Goal: Task Accomplishment & Management: Manage account settings

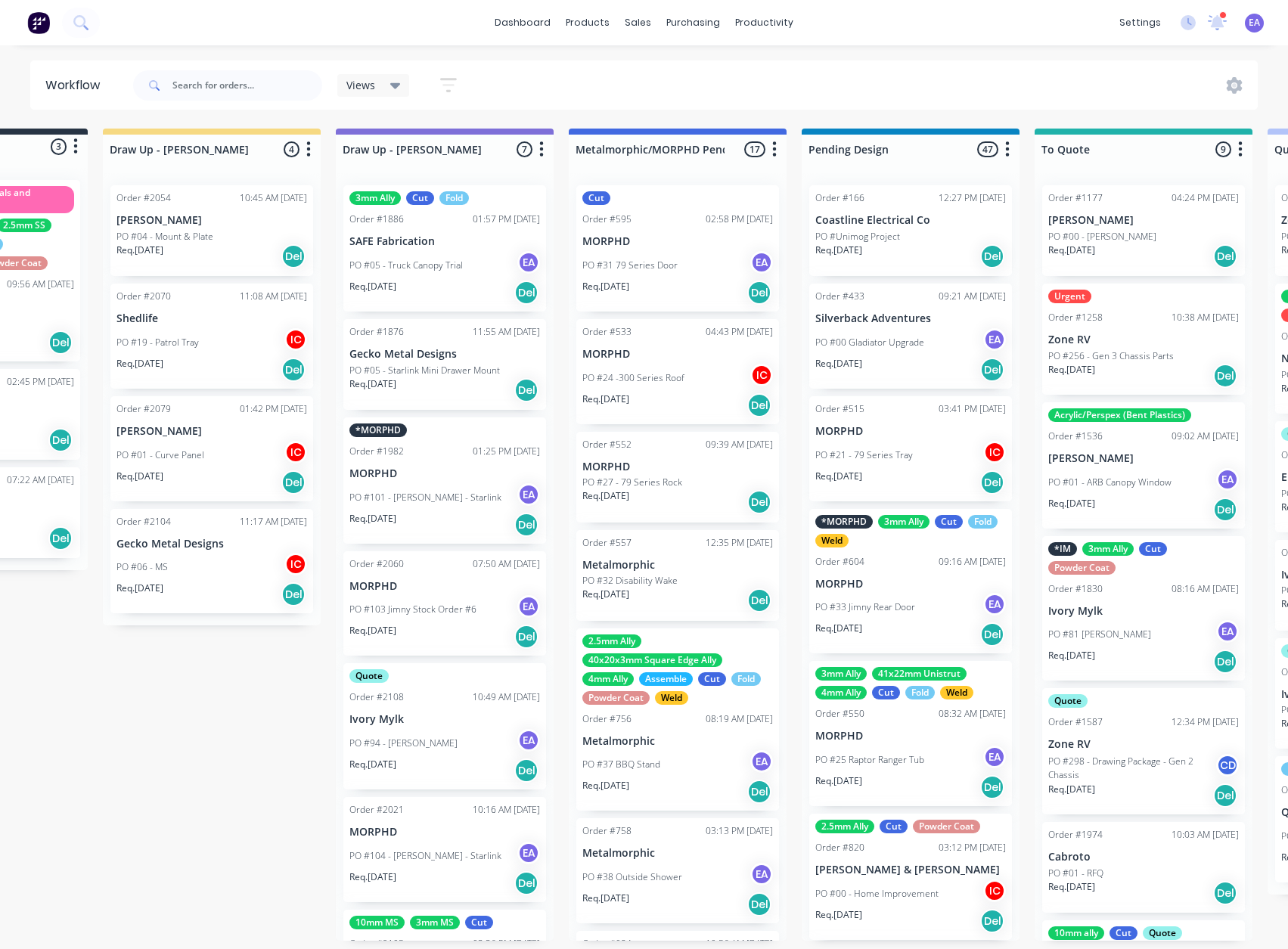
drag, startPoint x: 313, startPoint y: 726, endPoint x: 404, endPoint y: 731, distance: 91.1
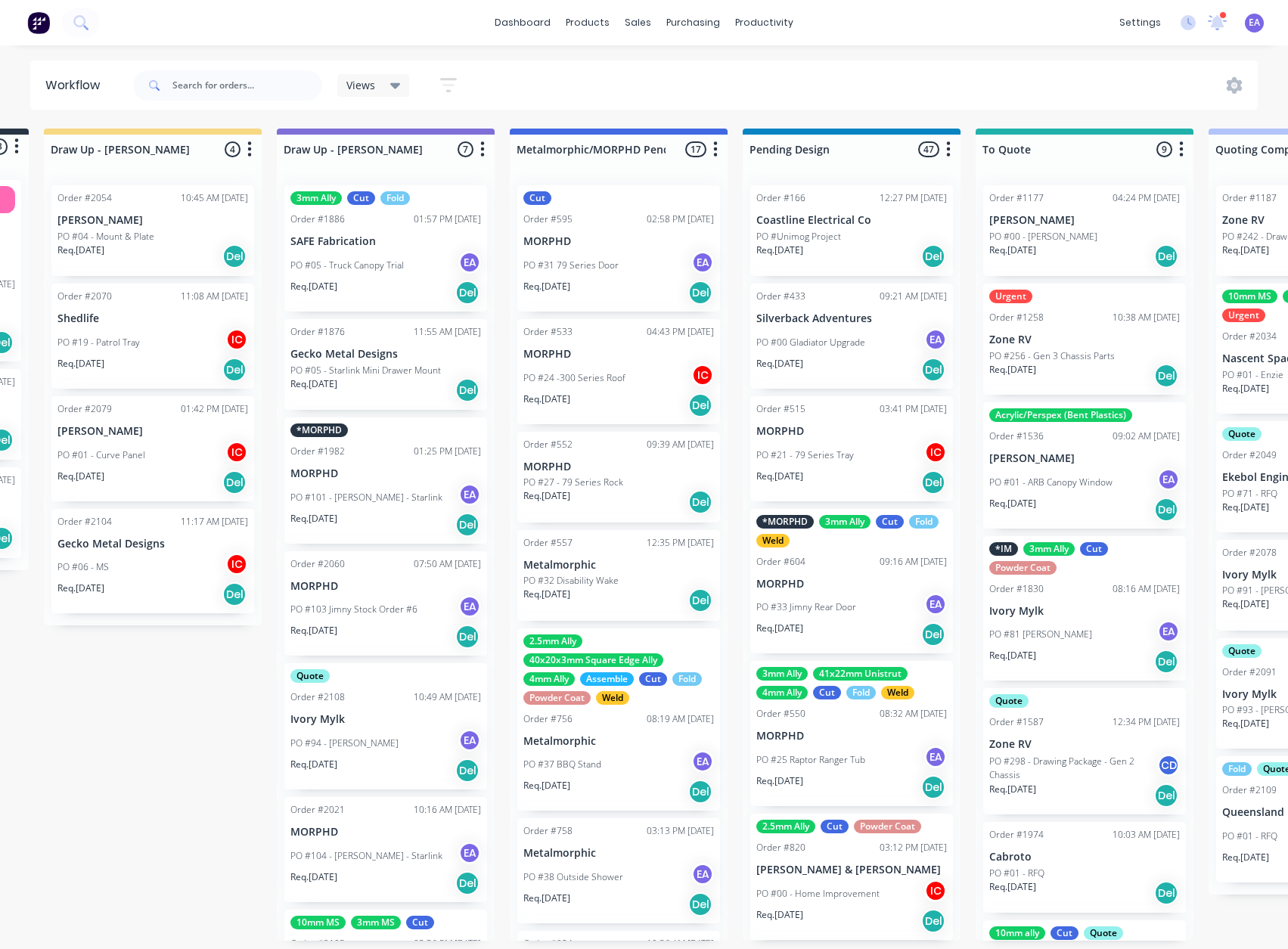
scroll to position [0, 277]
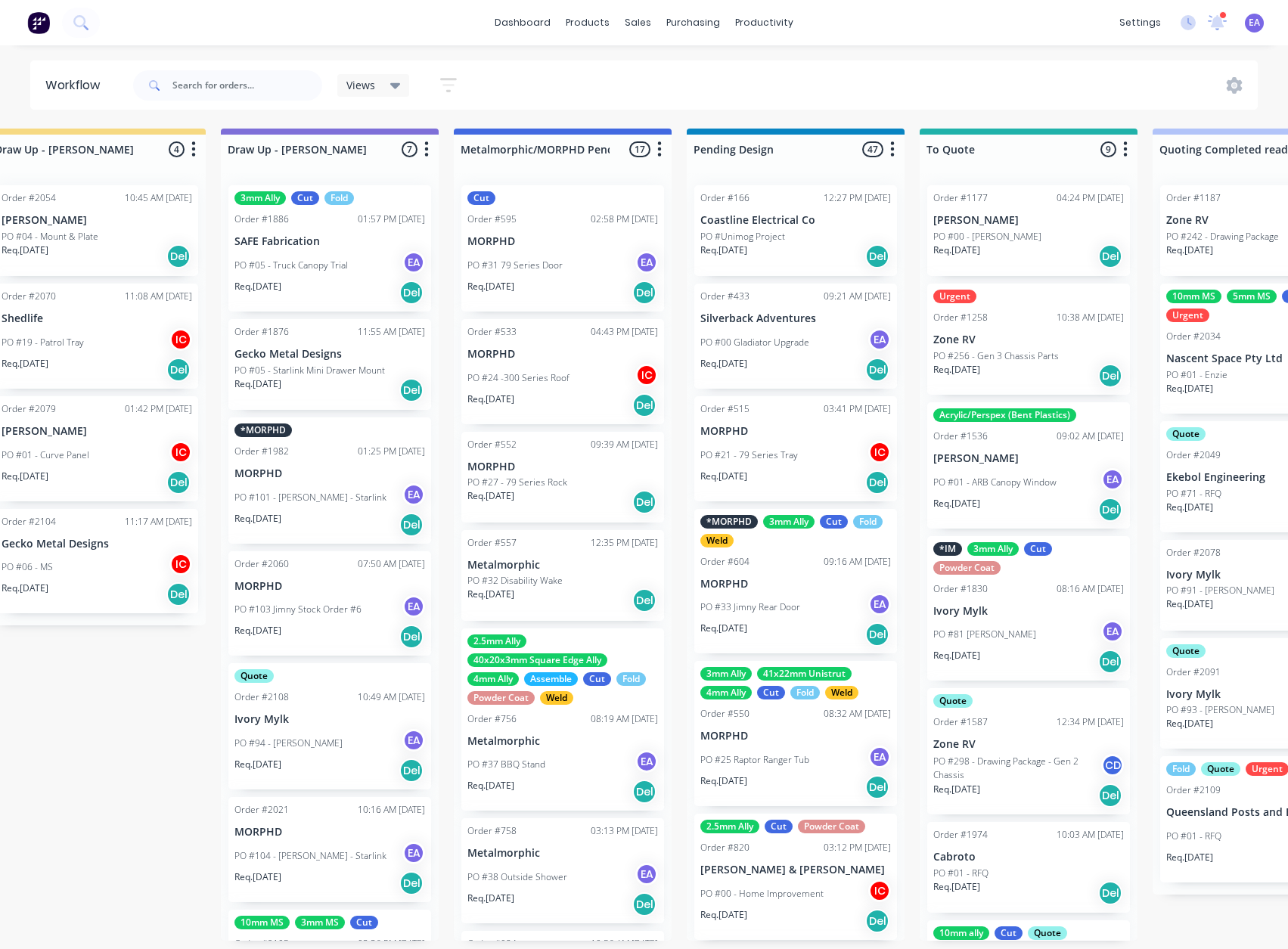
drag, startPoint x: 213, startPoint y: 743, endPoint x: 320, endPoint y: 753, distance: 107.5
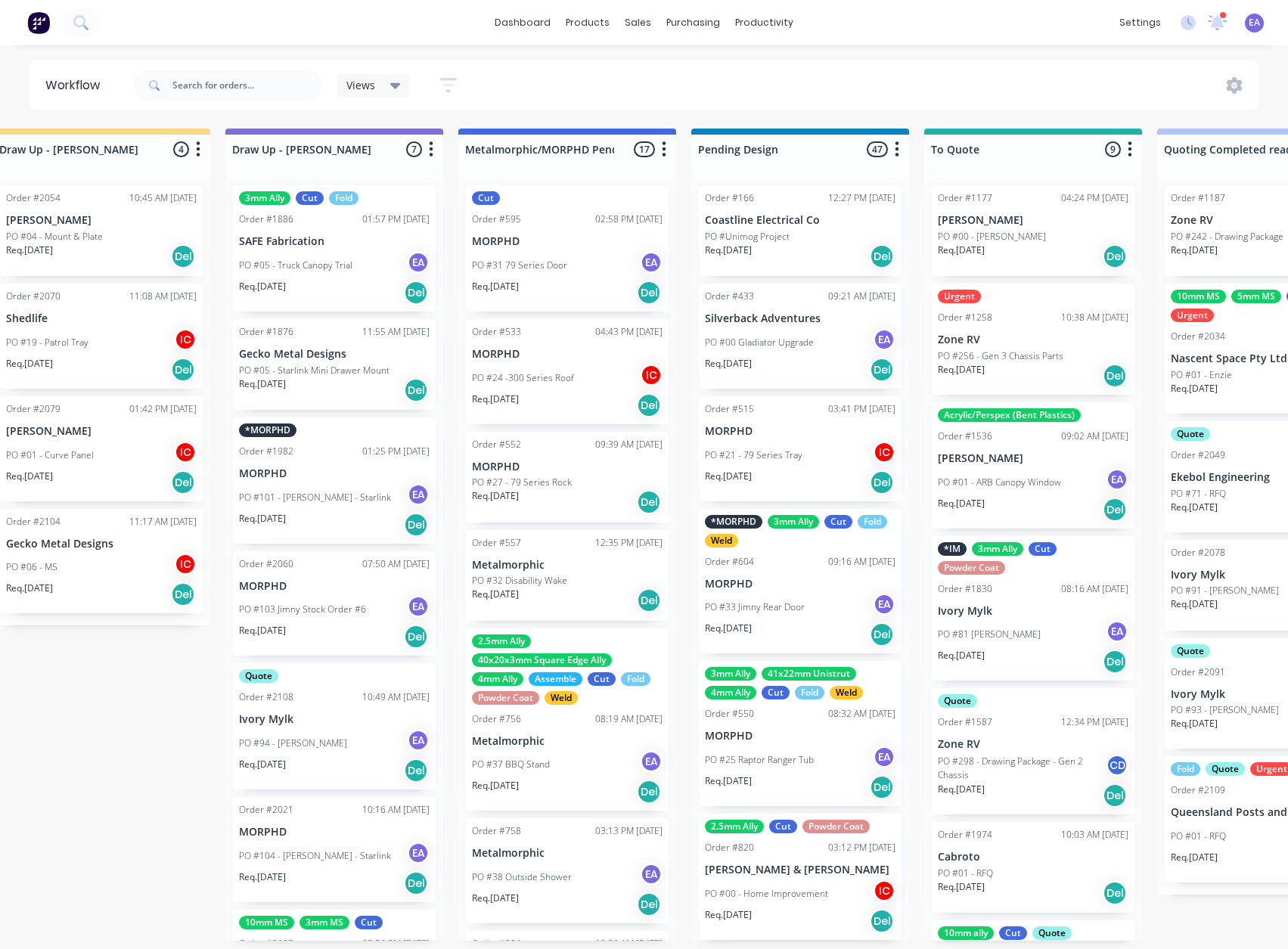
scroll to position [0, 205]
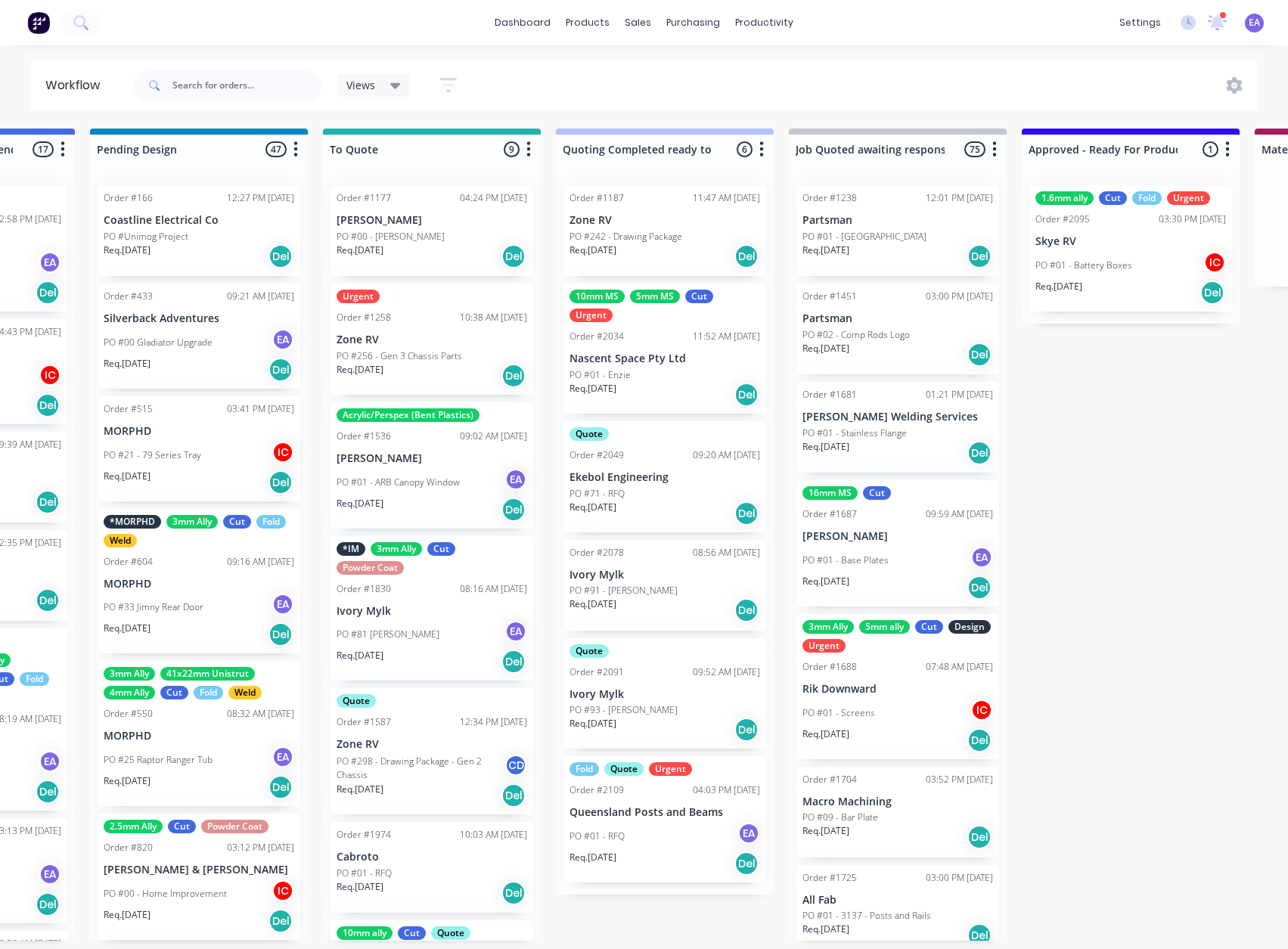
drag, startPoint x: 270, startPoint y: 740, endPoint x: 390, endPoint y: 735, distance: 120.1
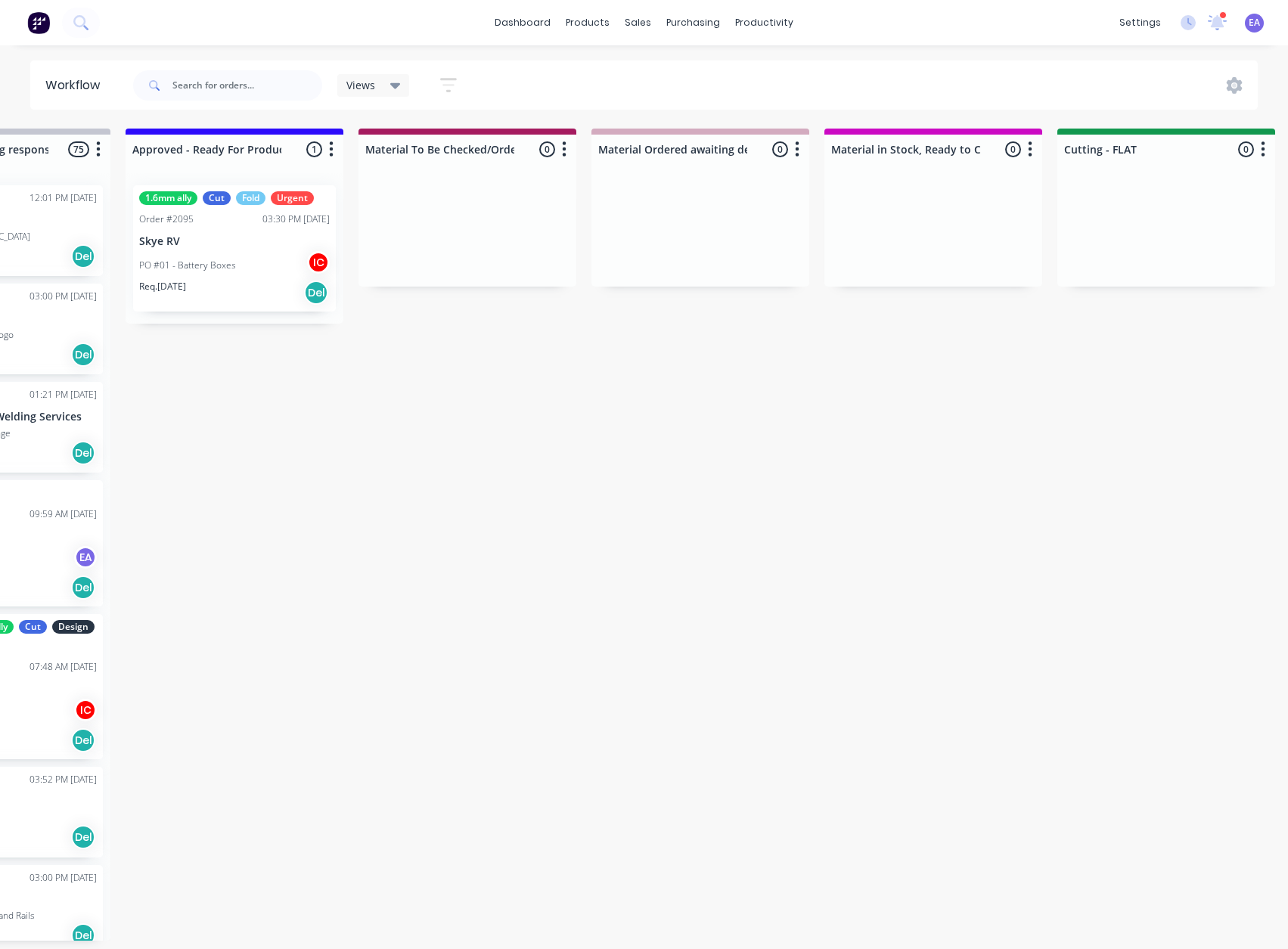
drag, startPoint x: 392, startPoint y: 735, endPoint x: 514, endPoint y: 729, distance: 122.1
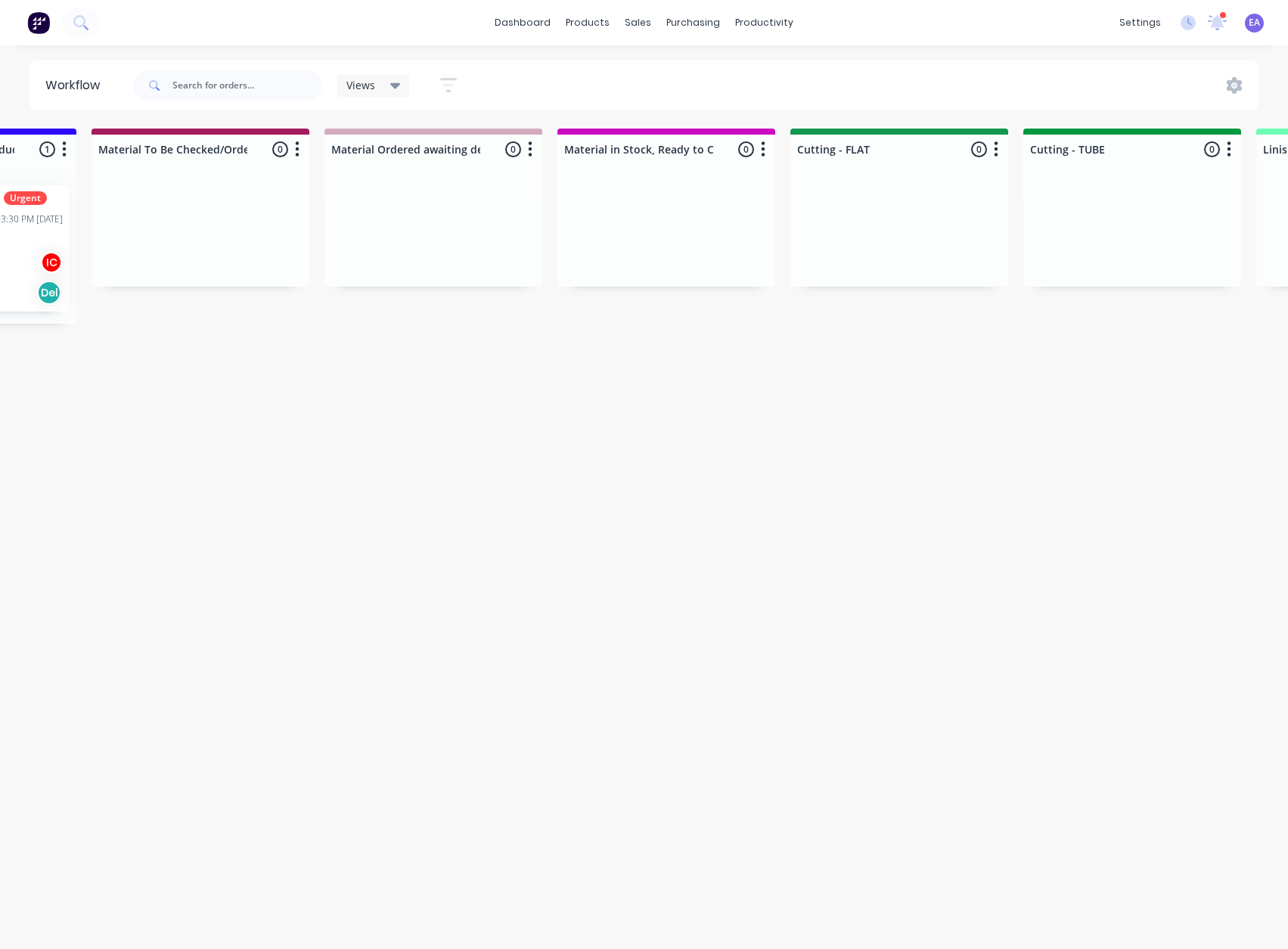
drag, startPoint x: 603, startPoint y: 729, endPoint x: 696, endPoint y: 724, distance: 93.1
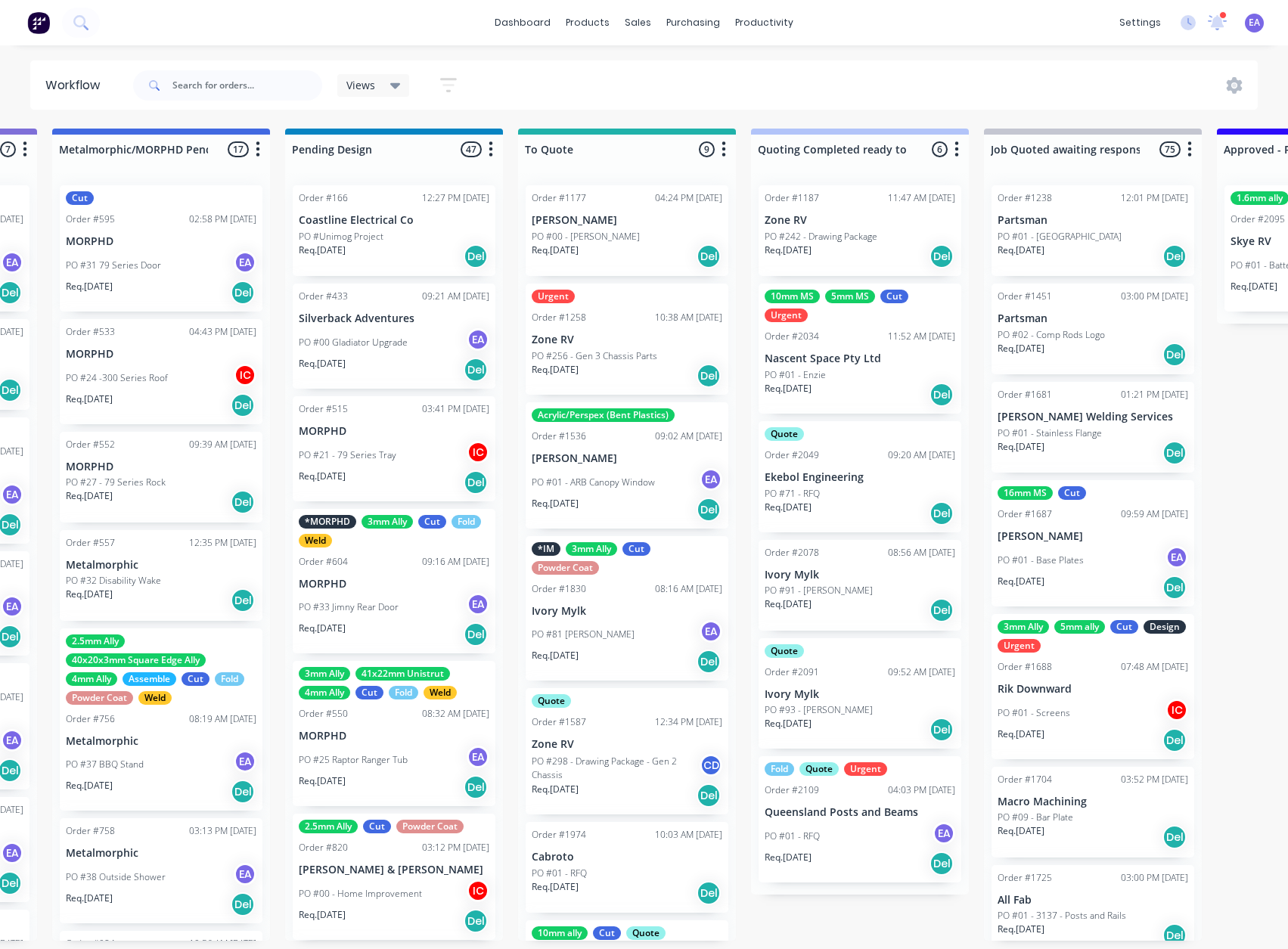
scroll to position [3, 0]
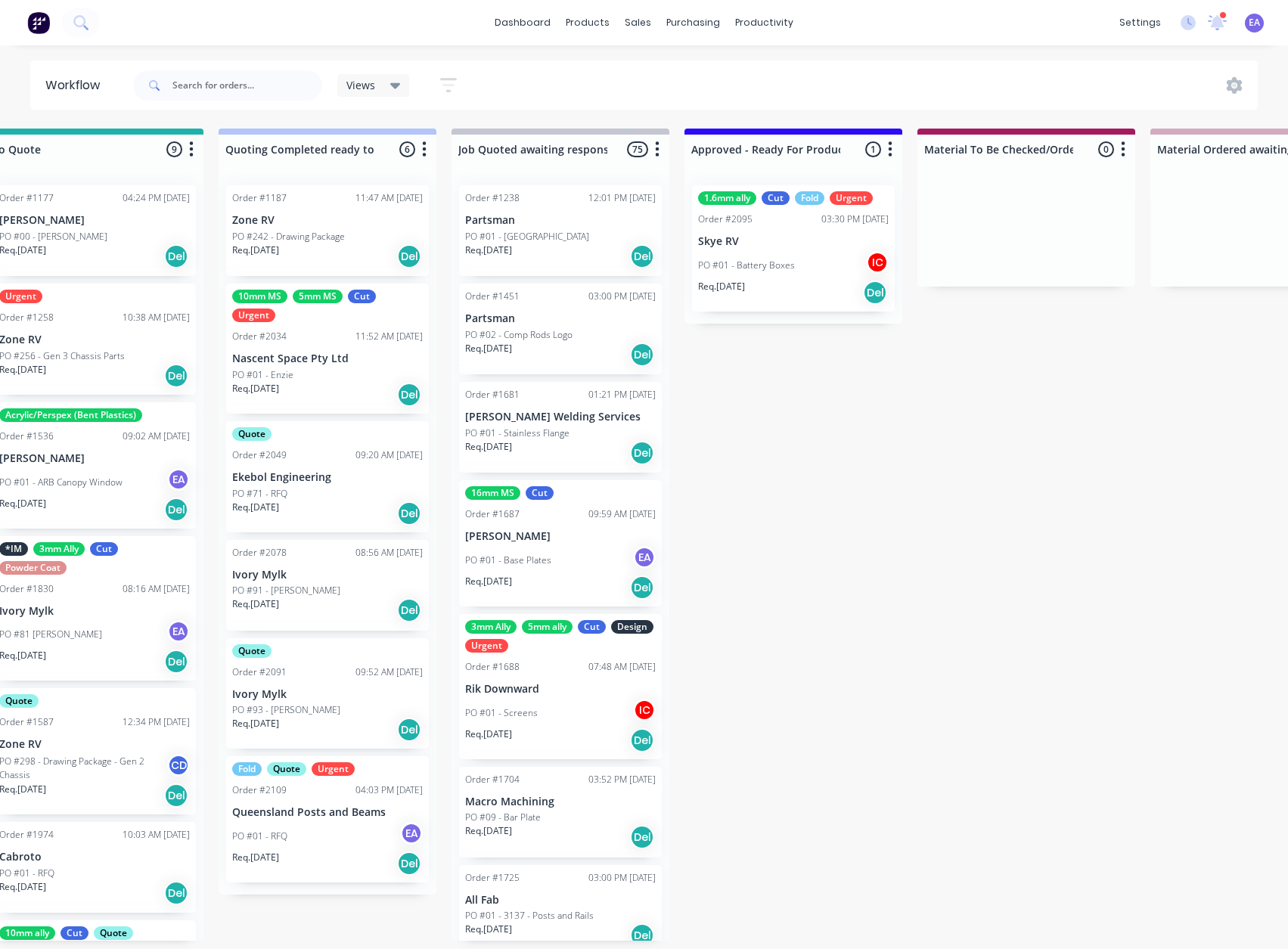
drag, startPoint x: 696, startPoint y: 724, endPoint x: 828, endPoint y: 728, distance: 132.1
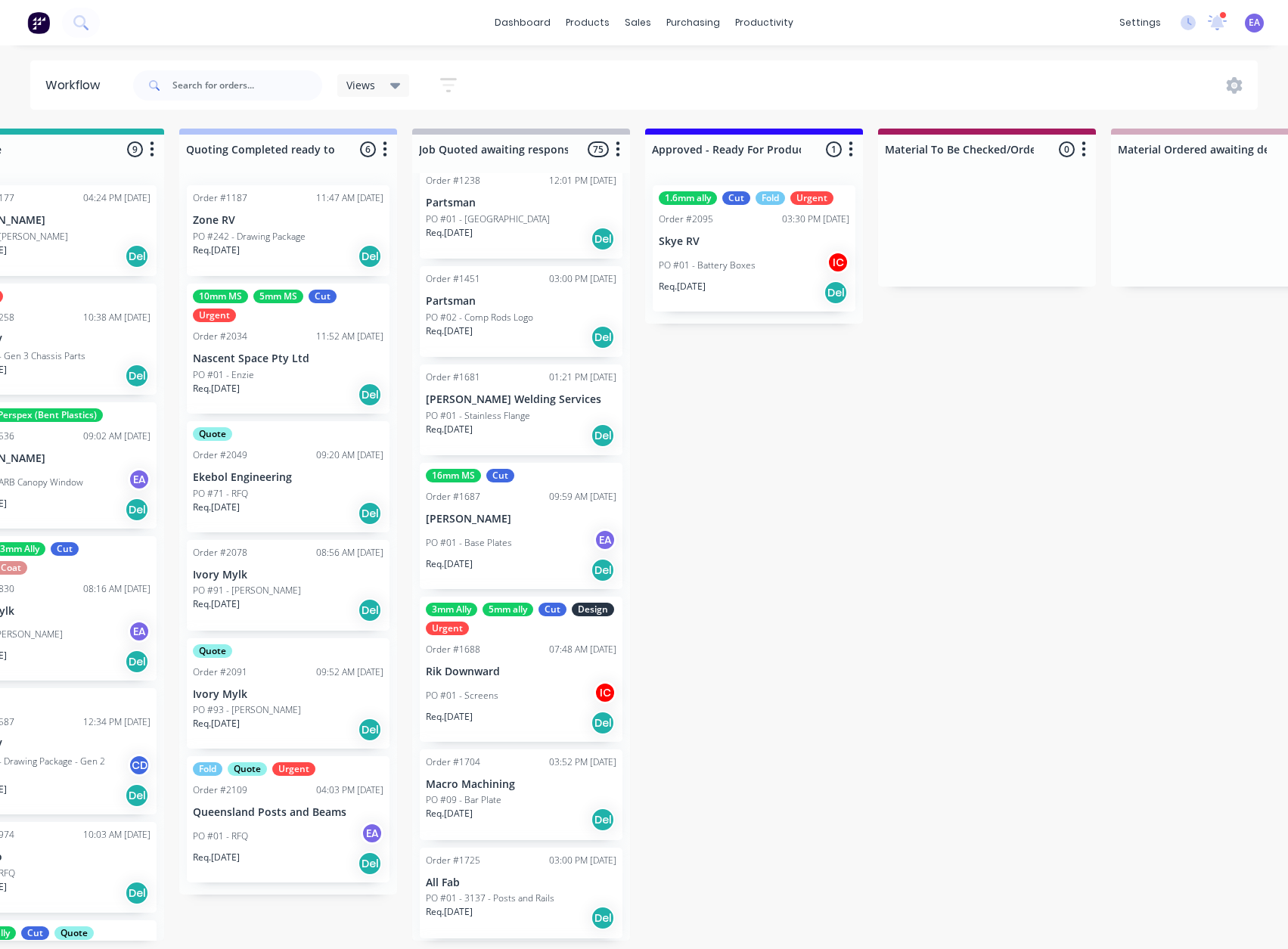
scroll to position [64, 0]
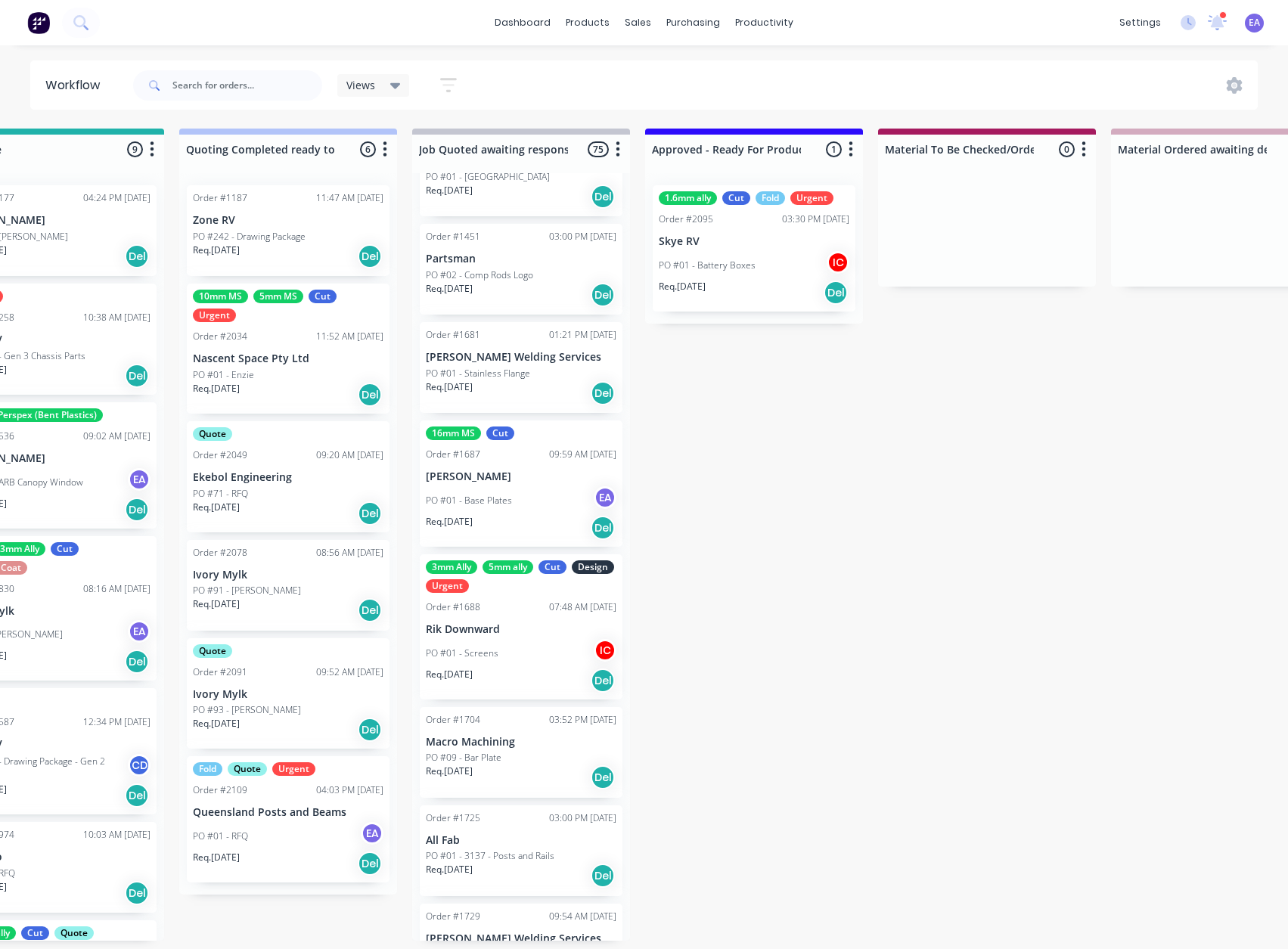
drag, startPoint x: 562, startPoint y: 762, endPoint x: 234, endPoint y: 803, distance: 330.6
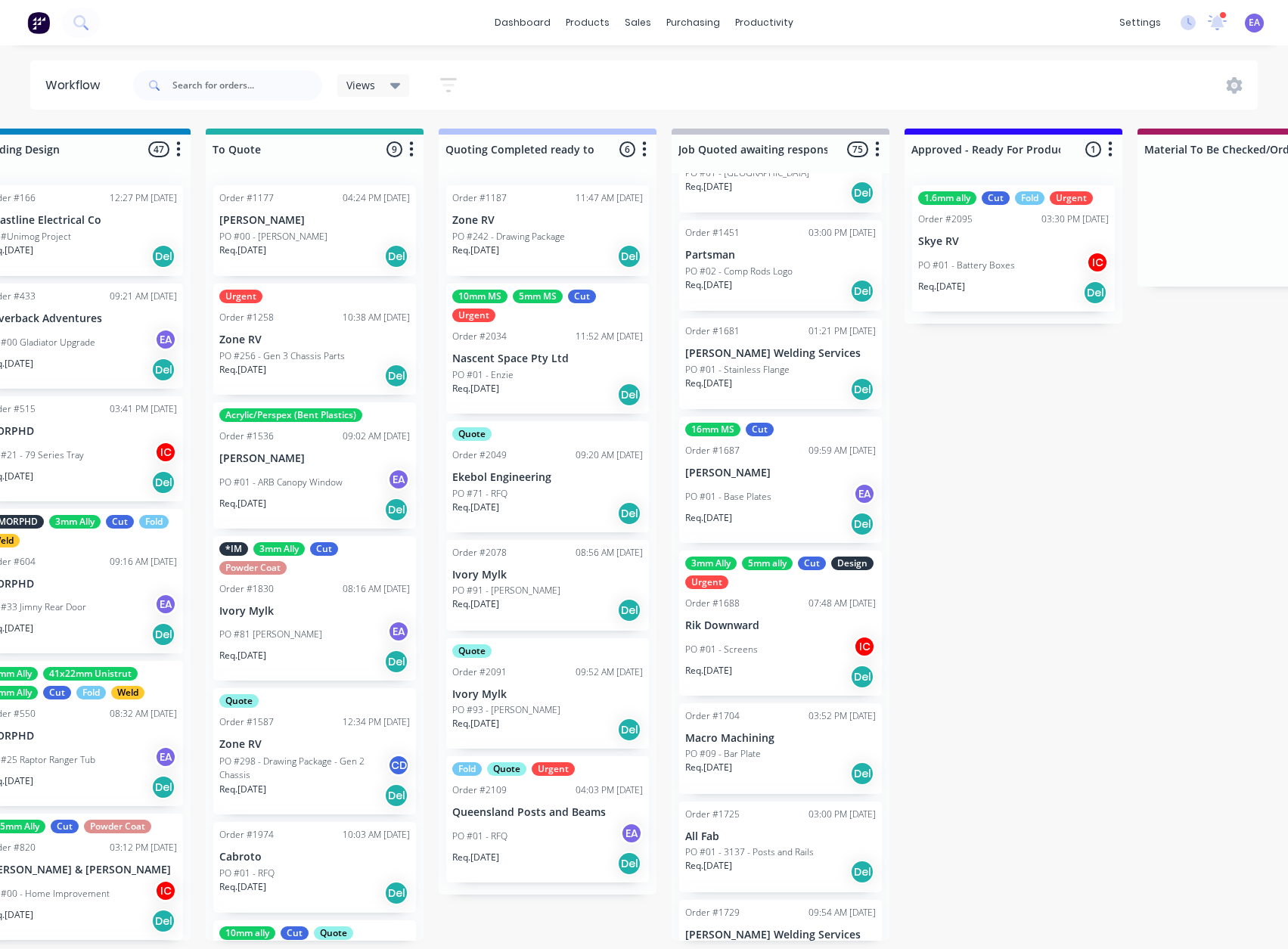
scroll to position [3, 0]
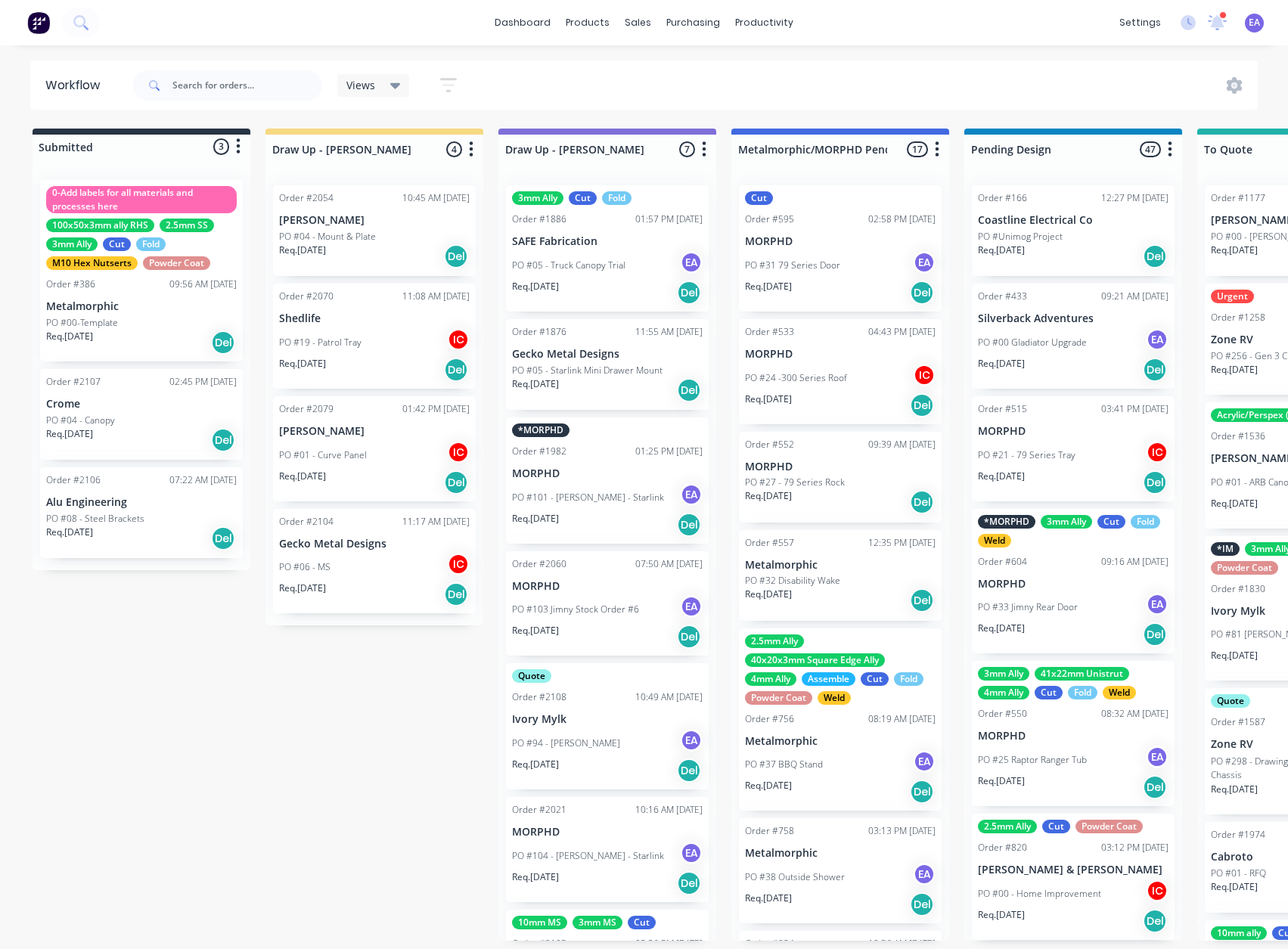
drag, startPoint x: 820, startPoint y: 688, endPoint x: 561, endPoint y: 707, distance: 259.7
click at [648, 61] on link "Sales Orders" at bounding box center [718, 75] width 201 height 30
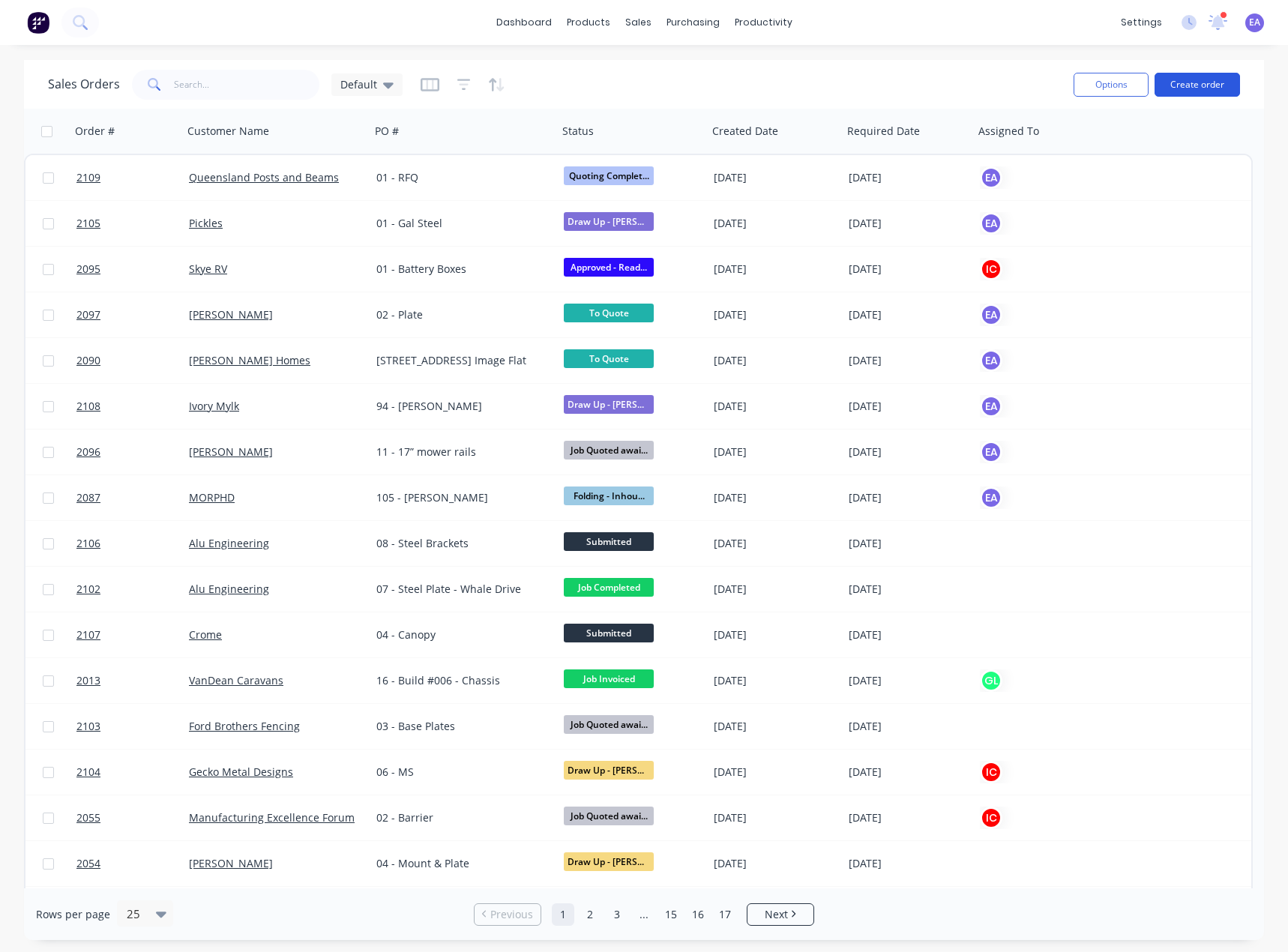
click at [1190, 79] on button "Create order" at bounding box center [1197, 84] width 85 height 24
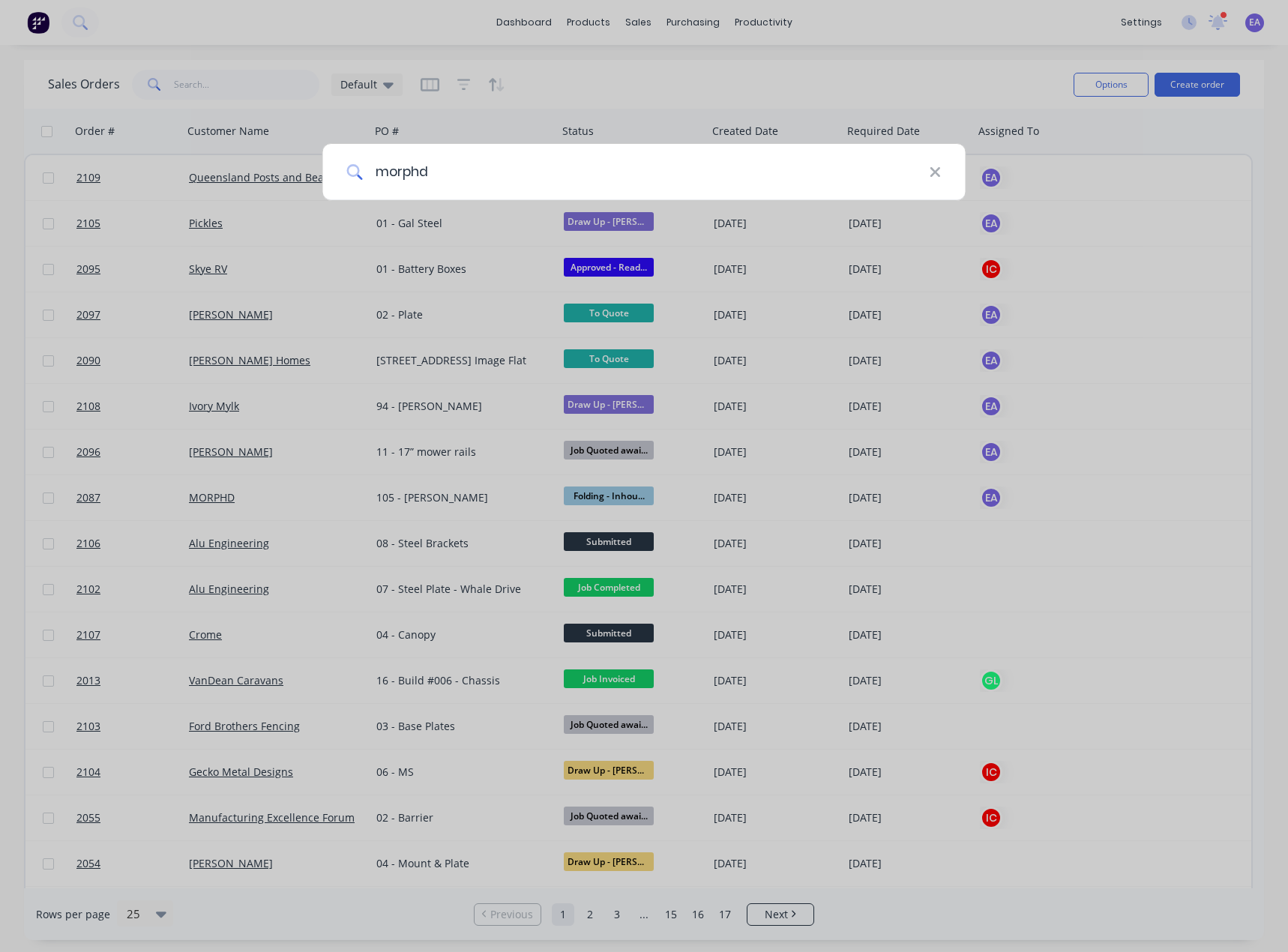
type input "morphd"
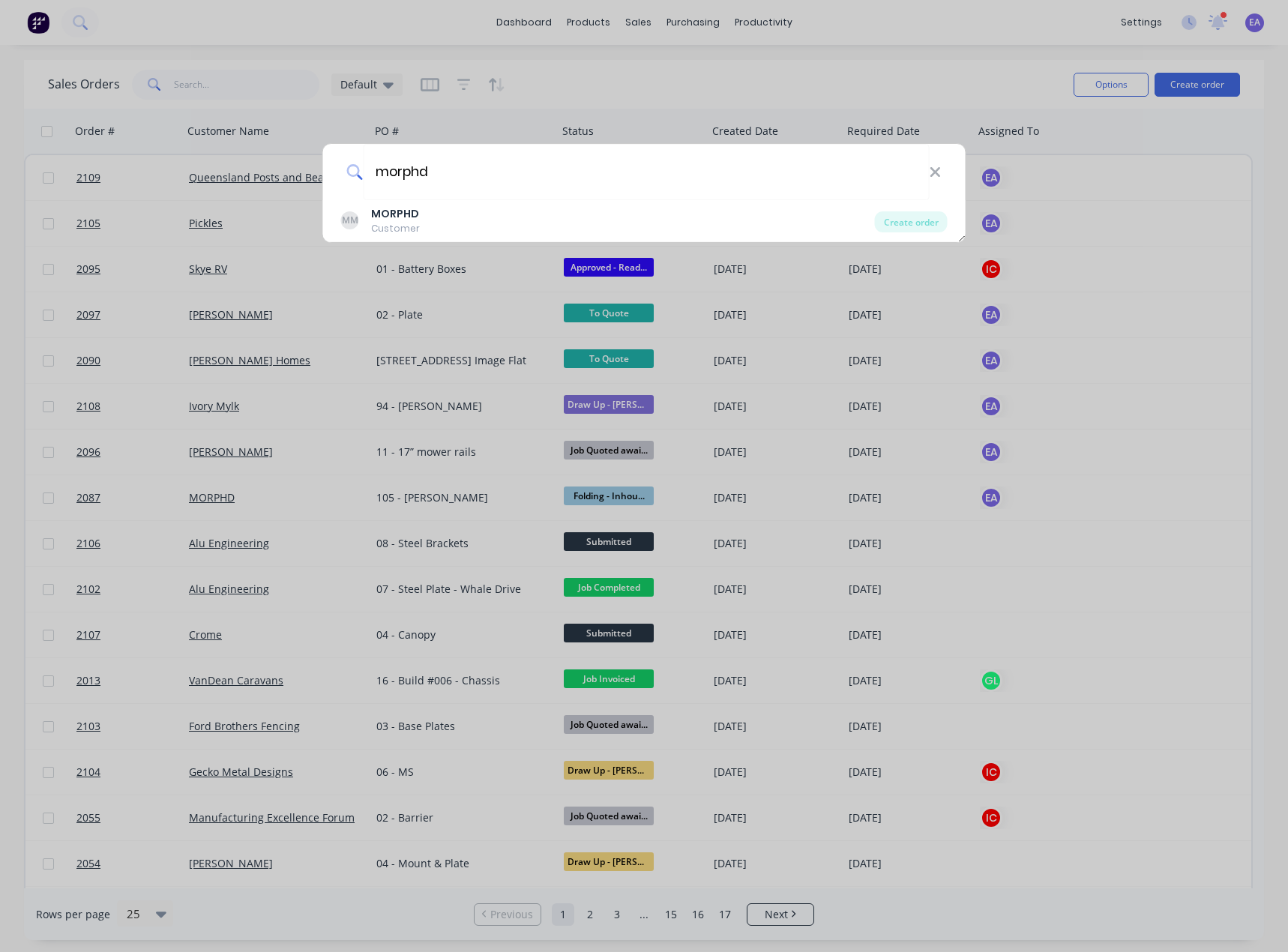
click at [937, 174] on icon at bounding box center [935, 171] width 10 height 10
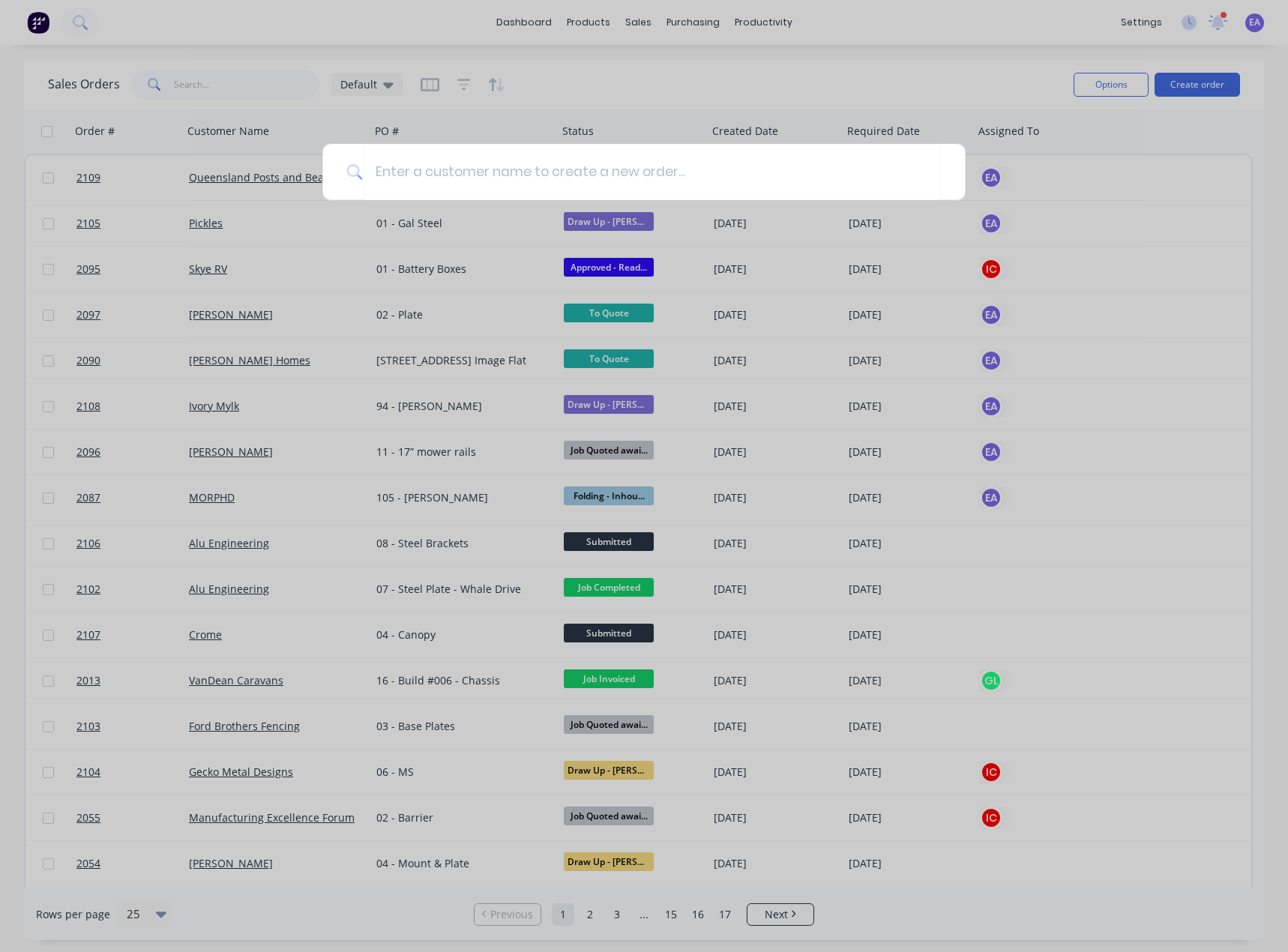
click at [1195, 223] on div at bounding box center [644, 476] width 1288 height 952
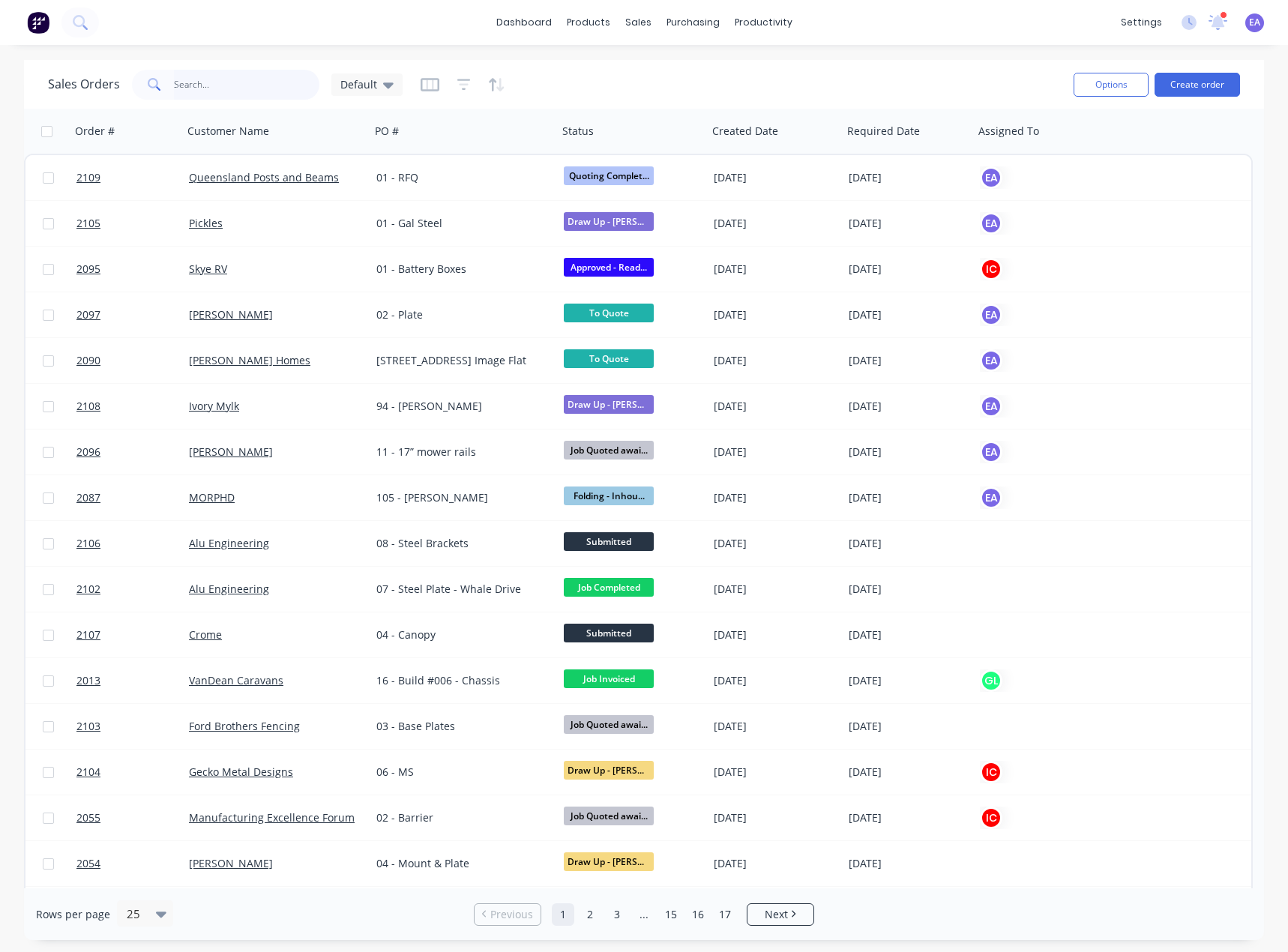
click at [222, 76] on input "text" at bounding box center [247, 85] width 146 height 30
type input "morphd"
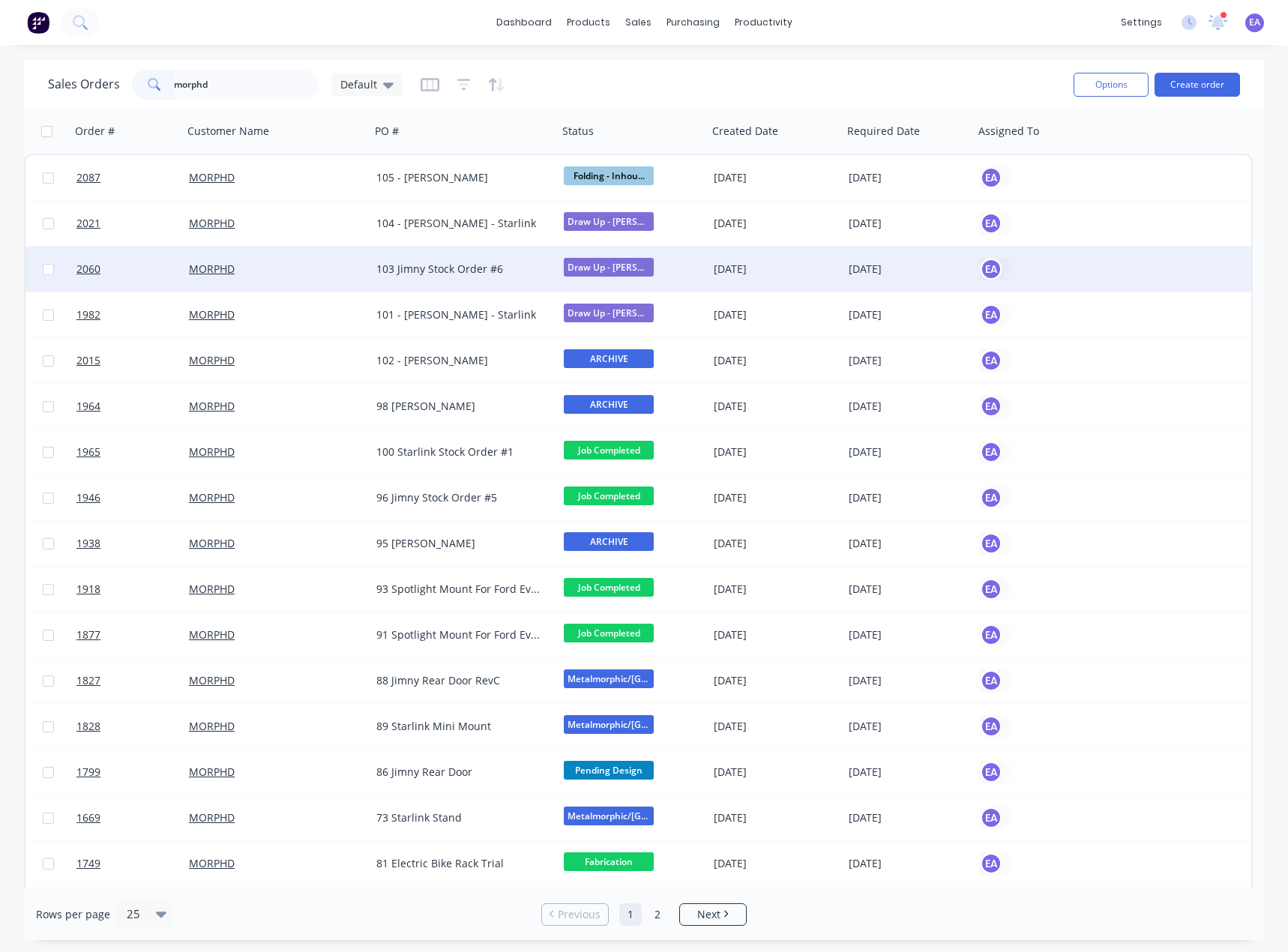
click at [495, 272] on div "103 Jimny Stock Order #6" at bounding box center [459, 269] width 166 height 15
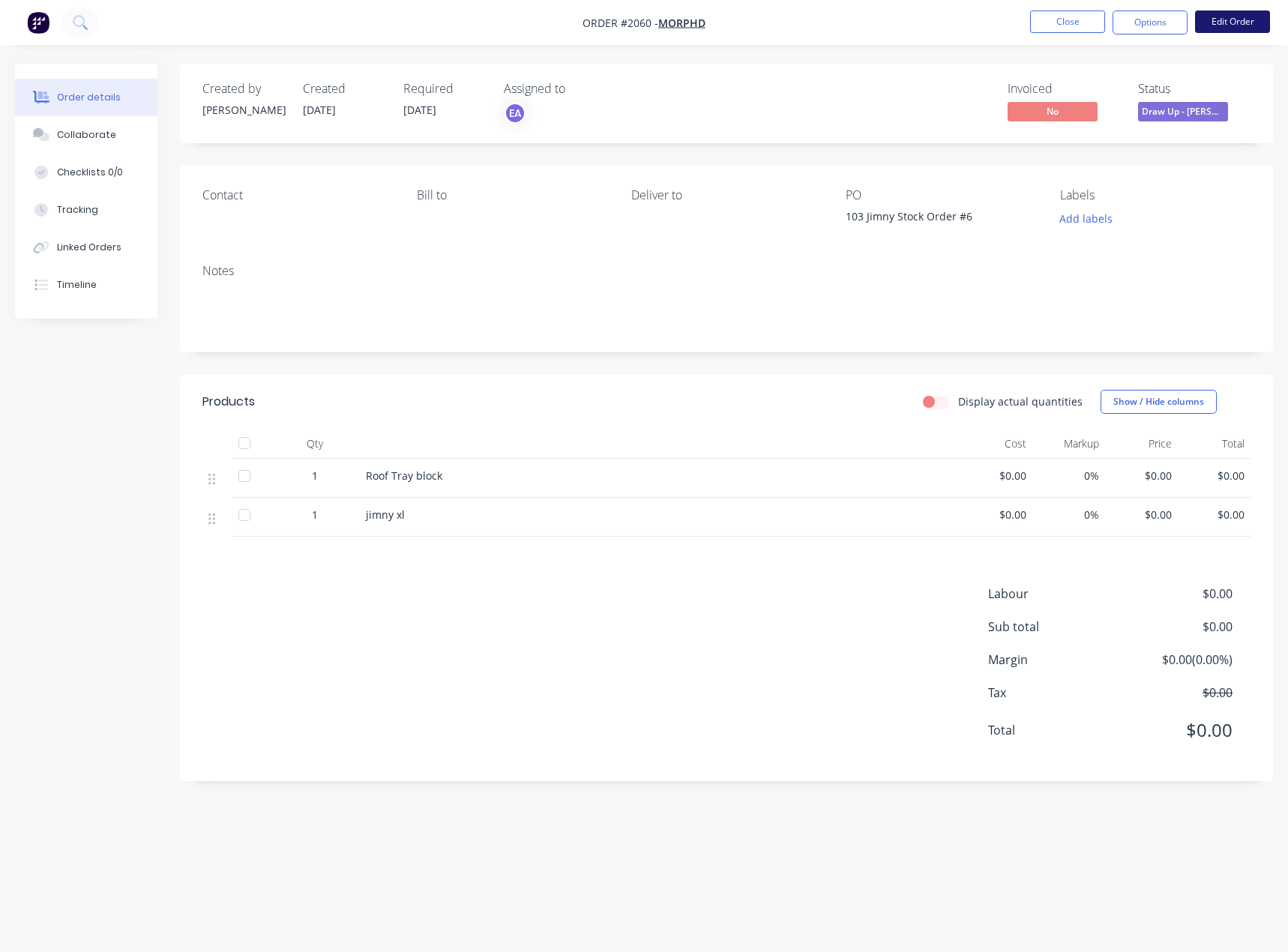
click at [1224, 21] on button "Edit Order" at bounding box center [1232, 22] width 75 height 23
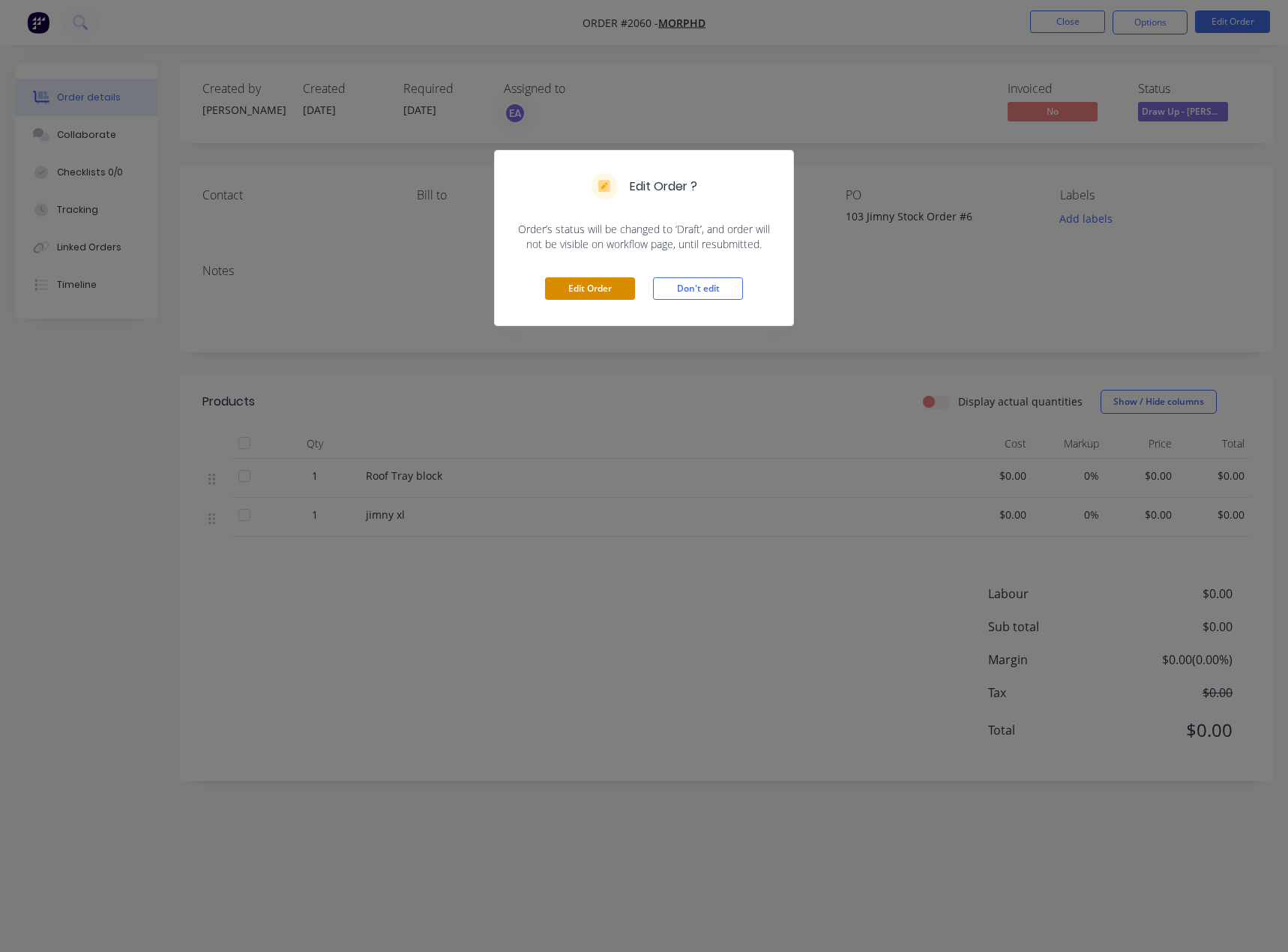
click at [580, 283] on button "Edit Order" at bounding box center [590, 289] width 90 height 23
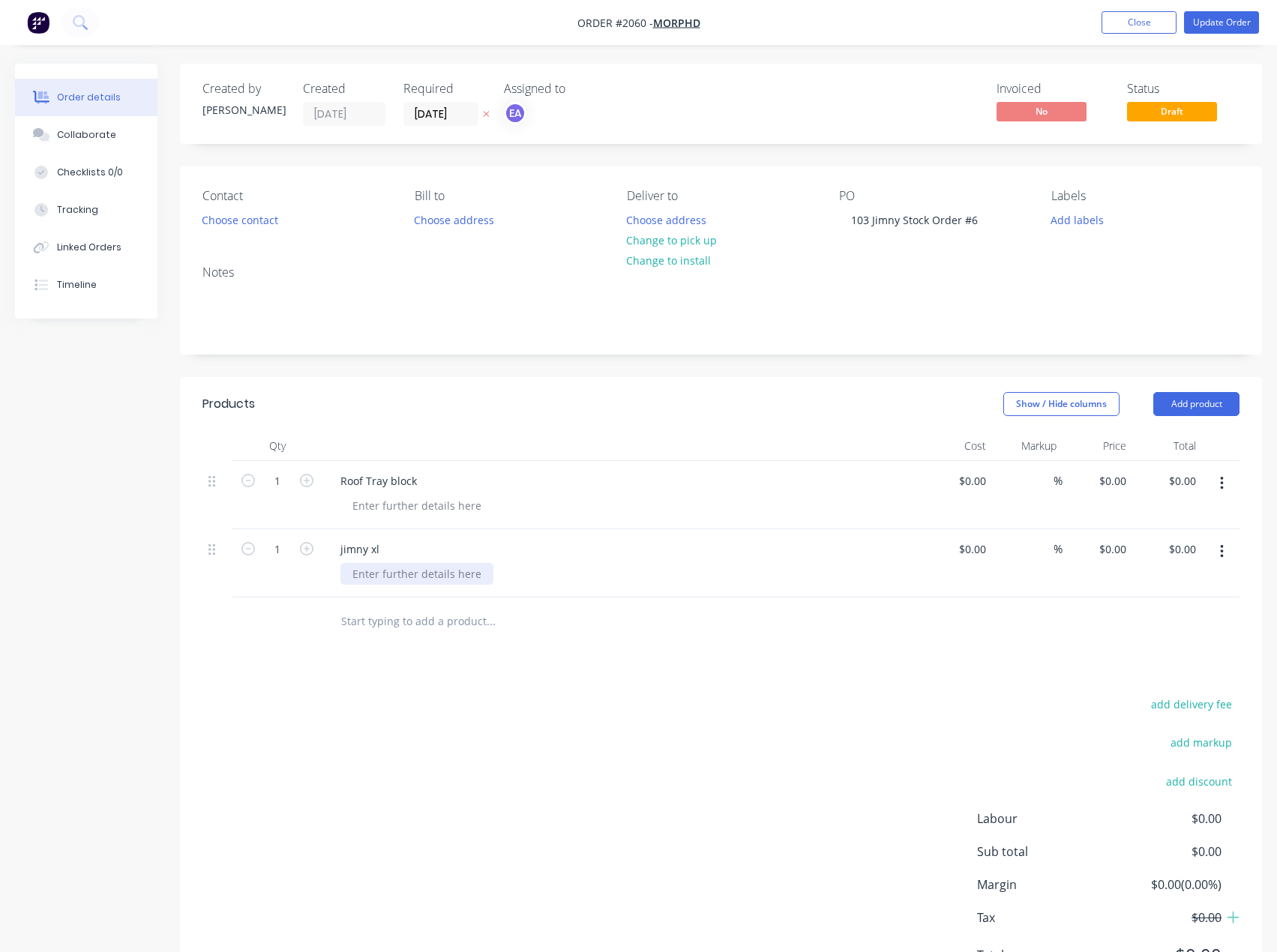
click at [410, 567] on div at bounding box center [417, 573] width 153 height 22
click at [407, 504] on div at bounding box center [417, 505] width 153 height 22
click at [309, 482] on icon "button" at bounding box center [307, 481] width 14 height 14
type input "2"
click at [1218, 412] on button "Add product" at bounding box center [1195, 404] width 86 height 24
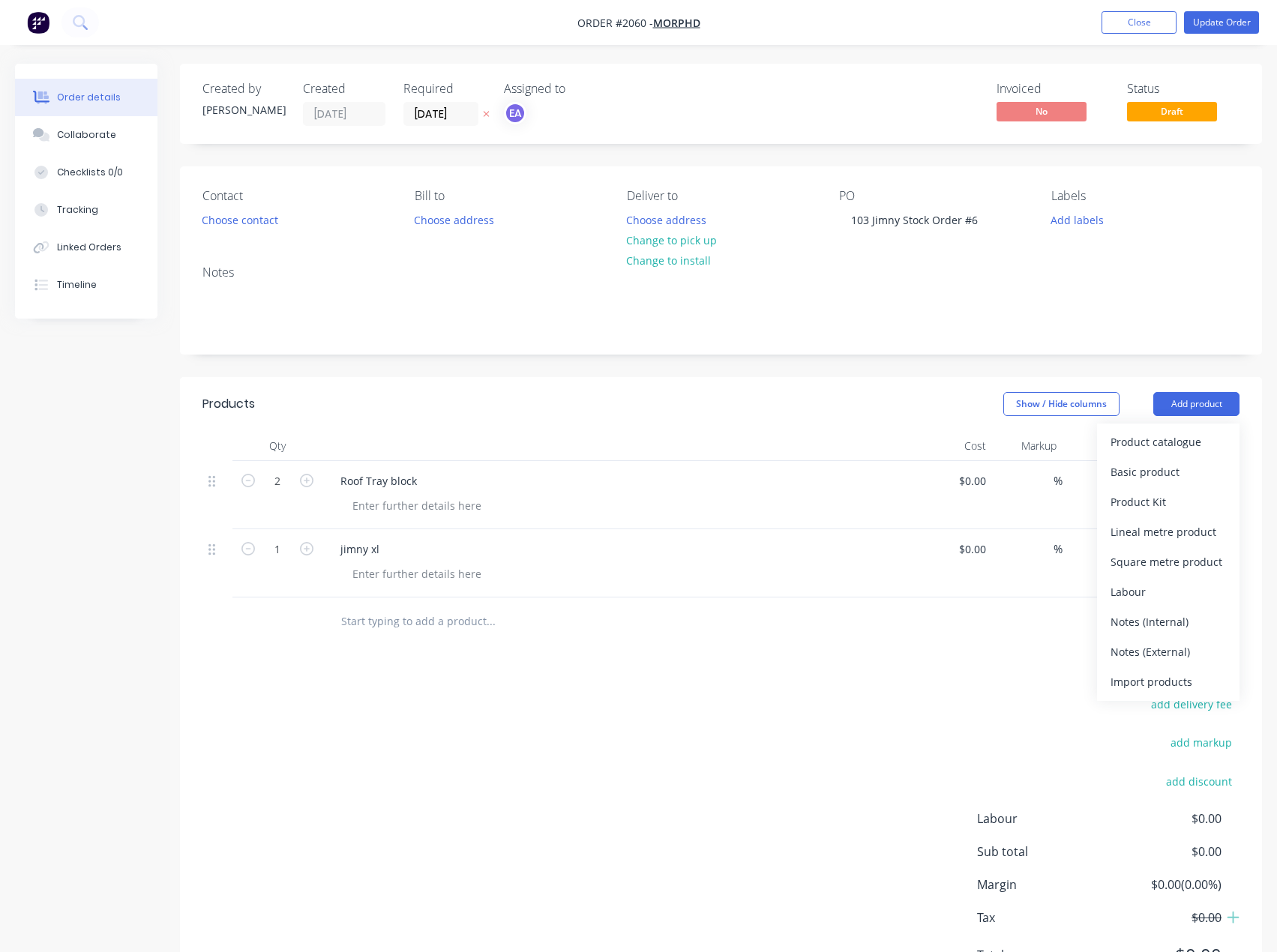
click at [418, 619] on input "text" at bounding box center [491, 621] width 300 height 30
click at [392, 510] on div at bounding box center [417, 505] width 153 height 22
click at [398, 620] on input "text" at bounding box center [491, 621] width 300 height 30
type input "roof tray"
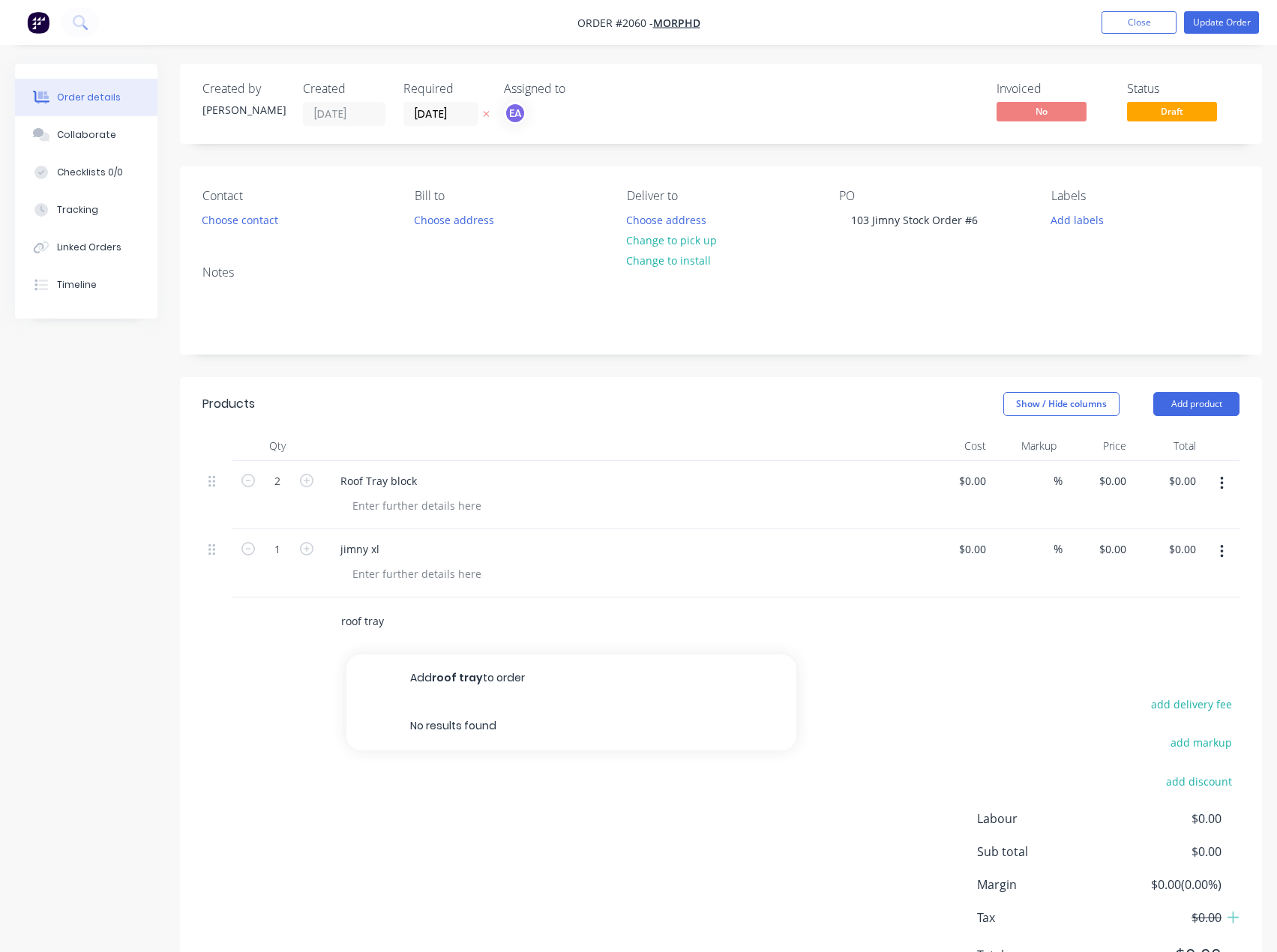
drag, startPoint x: 373, startPoint y: 628, endPoint x: 278, endPoint y: 637, distance: 95.4
click at [278, 637] on div "roof tray Add roof tray to order No results found" at bounding box center [721, 621] width 1037 height 49
click at [390, 480] on div "Roof Tray block" at bounding box center [379, 481] width 101 height 22
click at [402, 513] on div at bounding box center [417, 505] width 153 height 22
click at [395, 505] on div at bounding box center [417, 505] width 153 height 22
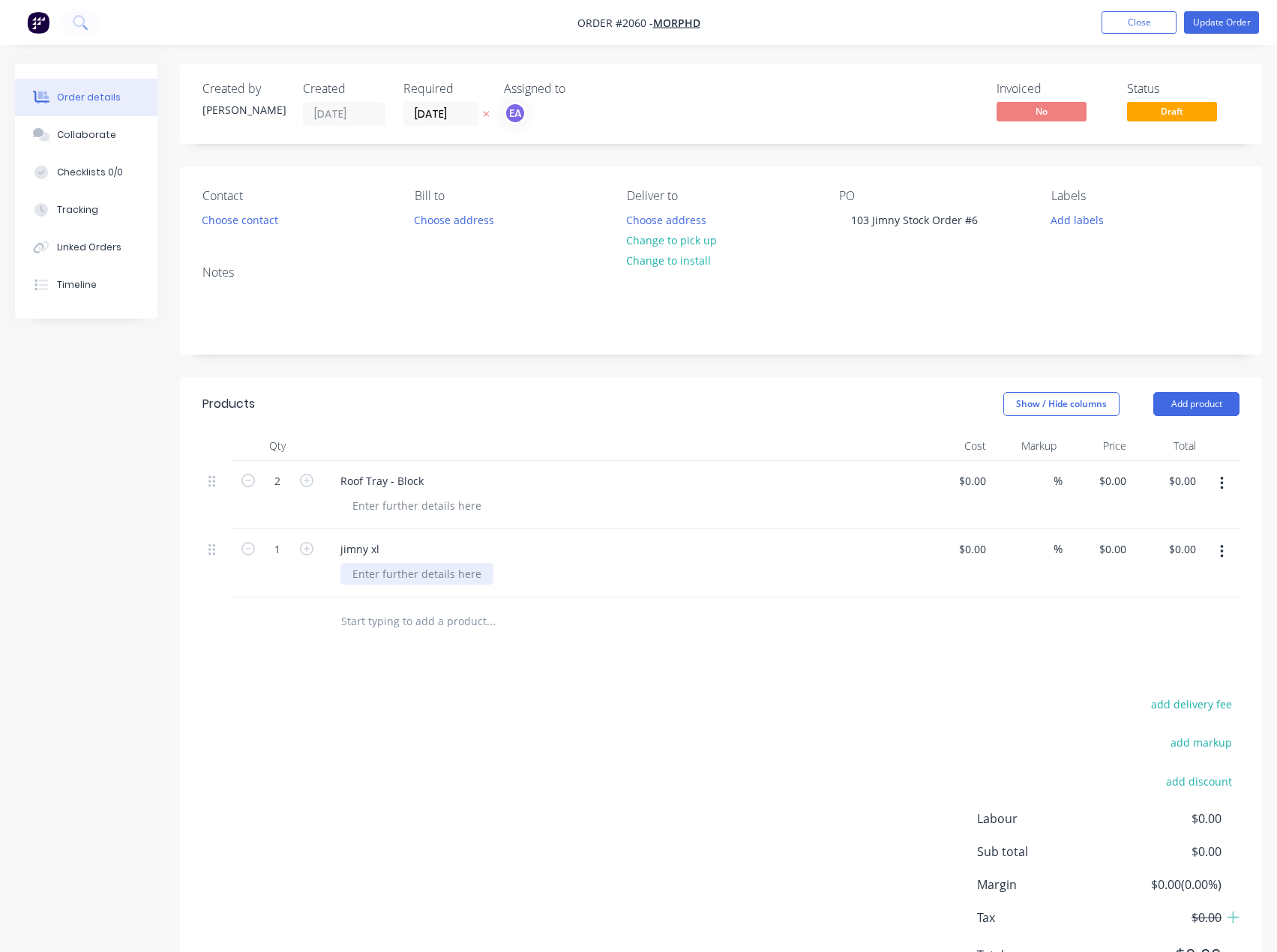
click at [395, 577] on div at bounding box center [417, 573] width 153 height 22
click at [379, 550] on div "jimny xl" at bounding box center [360, 549] width 63 height 22
click at [1199, 22] on button "Update Order" at bounding box center [1221, 23] width 75 height 23
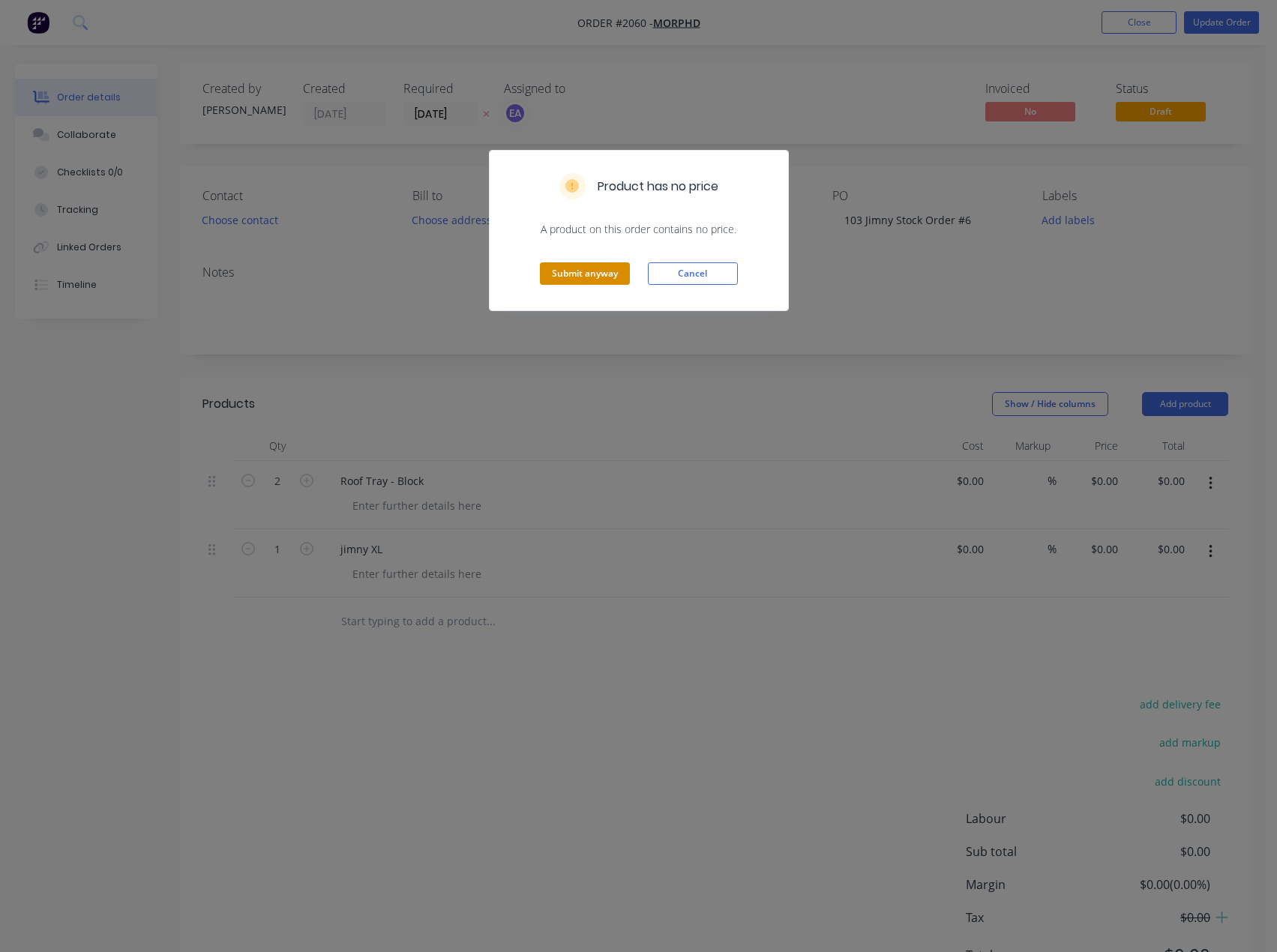
click at [606, 280] on button "Submit anyway" at bounding box center [584, 273] width 90 height 23
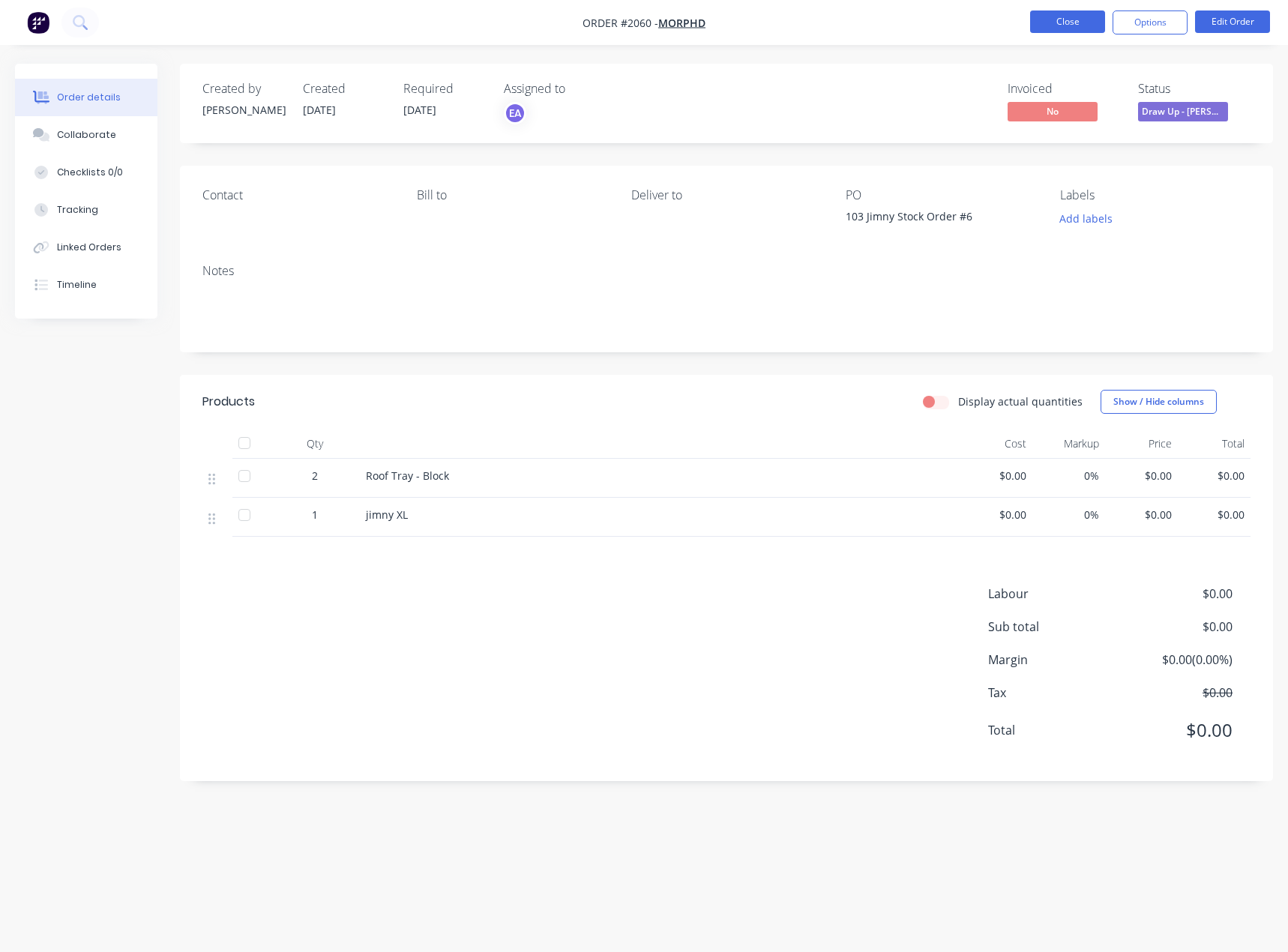
click at [1079, 30] on button "Close" at bounding box center [1067, 22] width 75 height 23
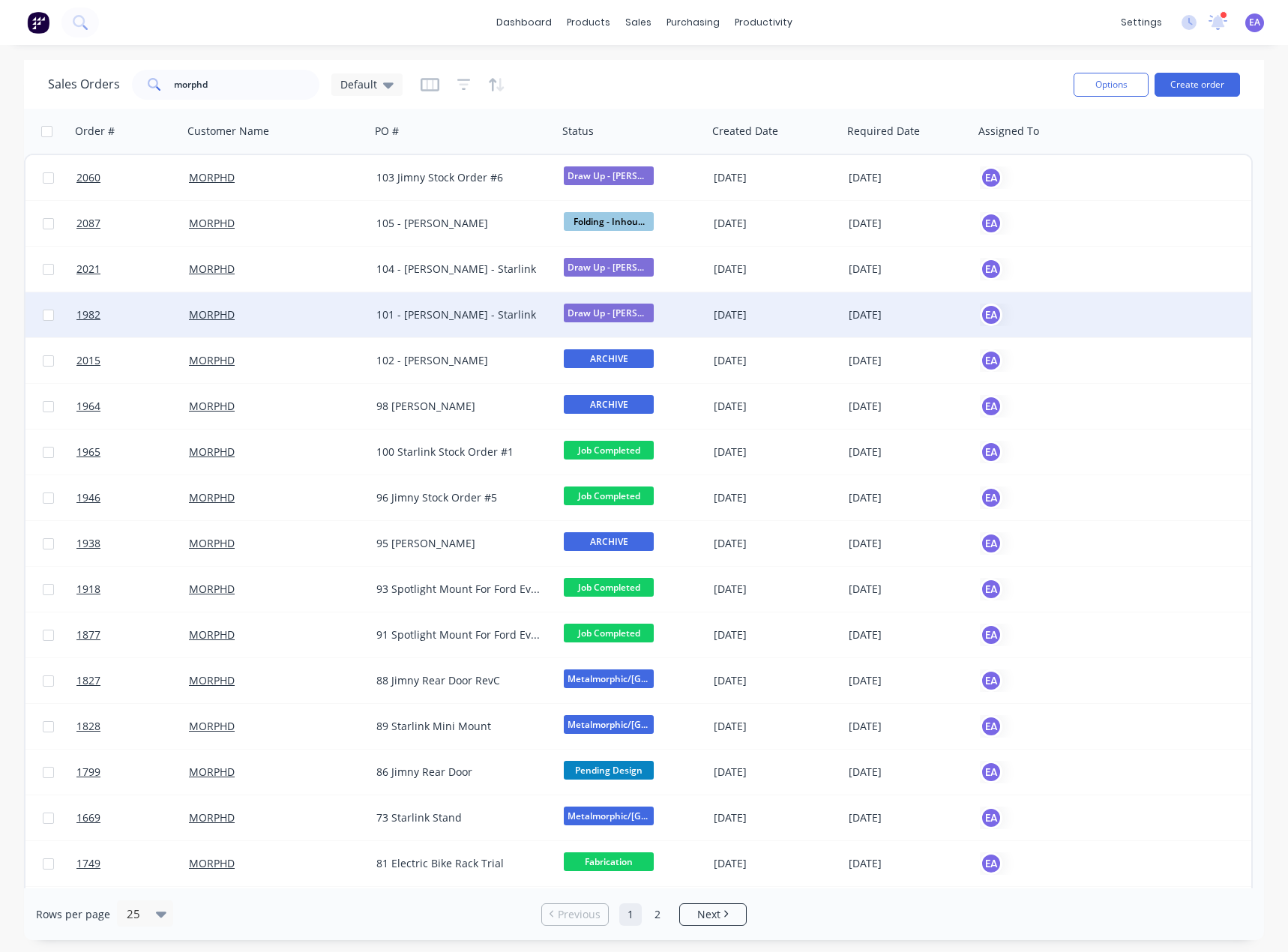
click at [446, 326] on div "101 - [PERSON_NAME] - Starlink" at bounding box center [464, 315] width 187 height 45
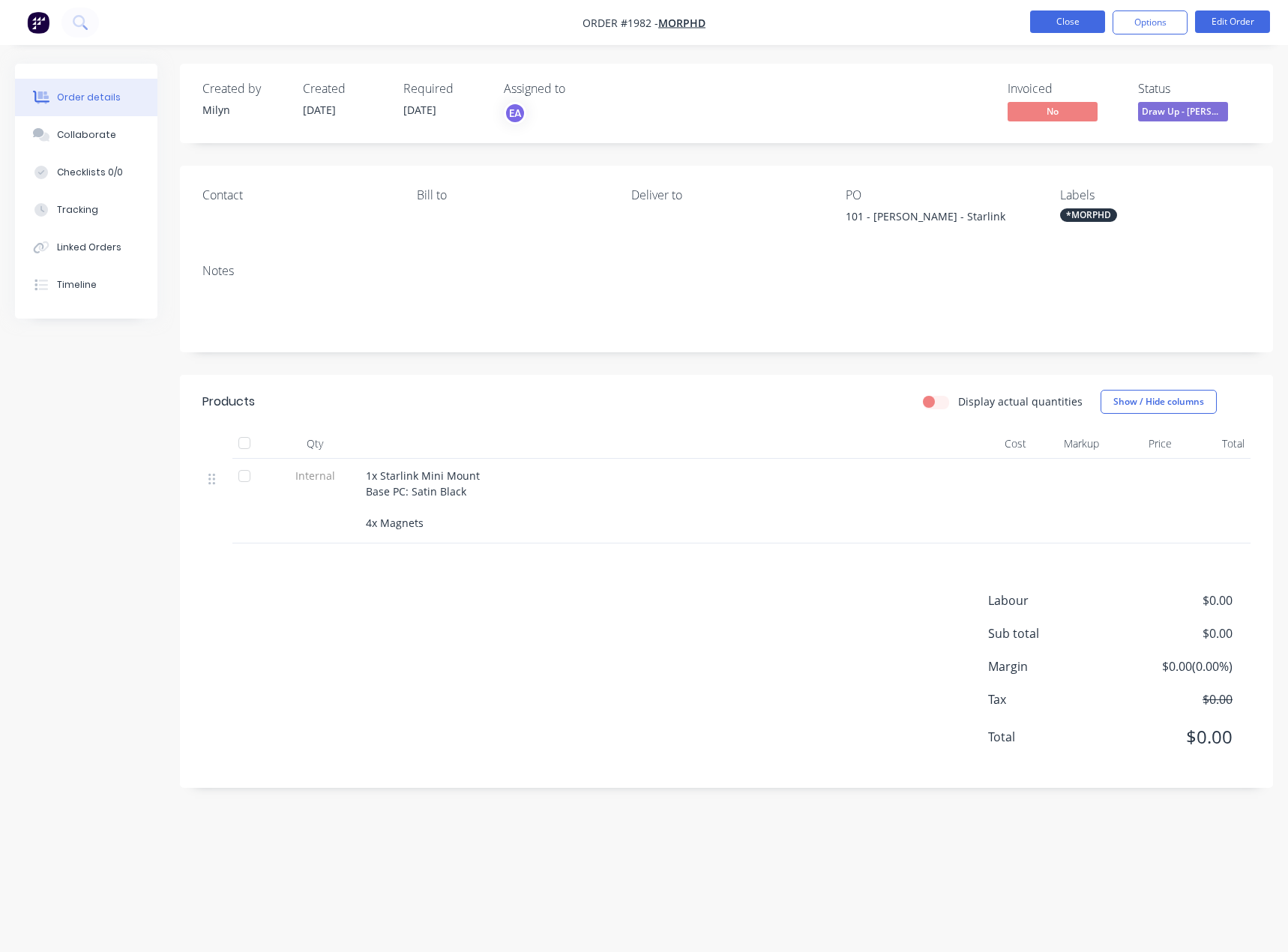
click at [1059, 27] on button "Close" at bounding box center [1067, 22] width 75 height 23
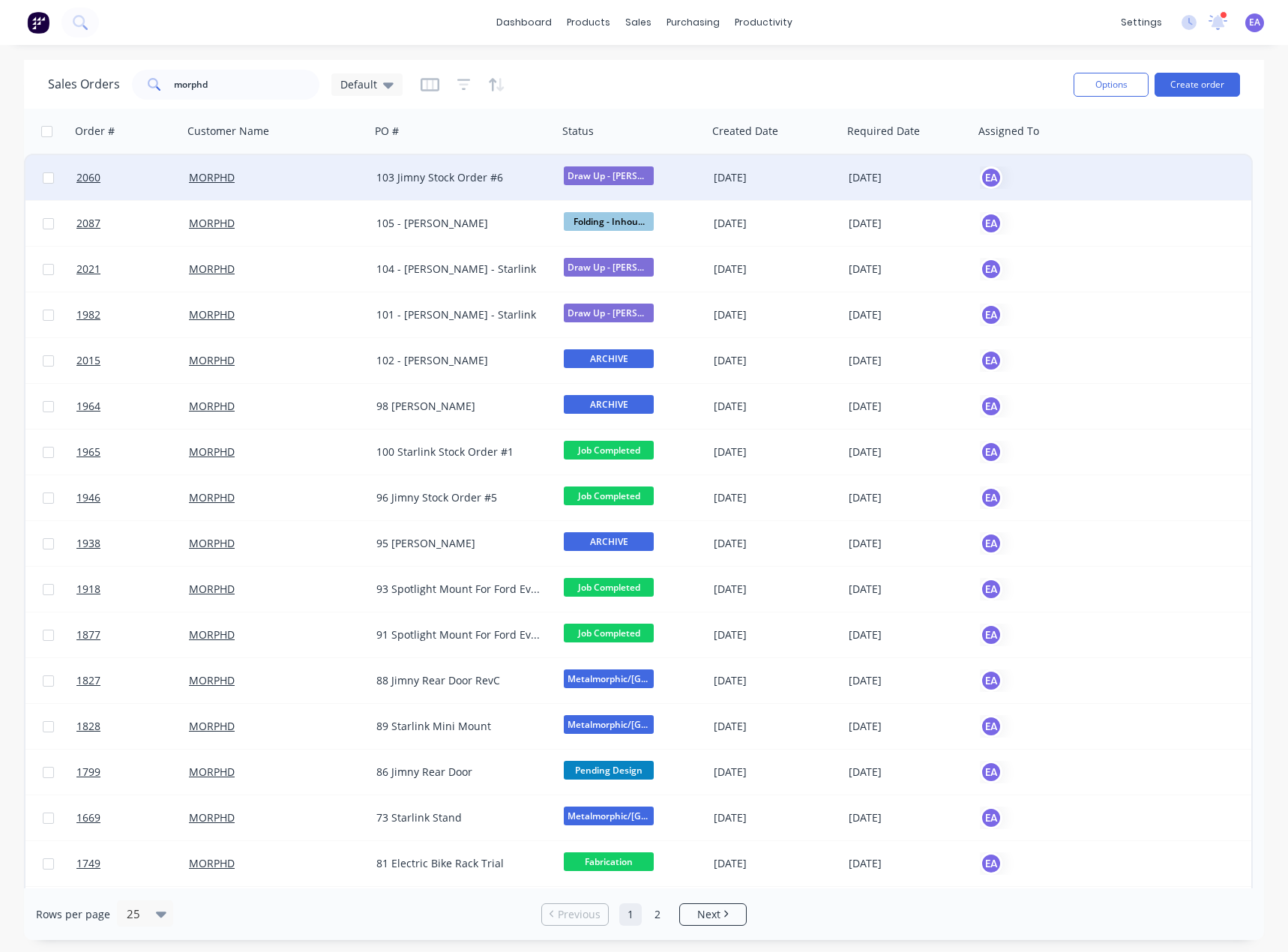
click at [475, 187] on div "103 Jimny Stock Order #6" at bounding box center [464, 177] width 187 height 45
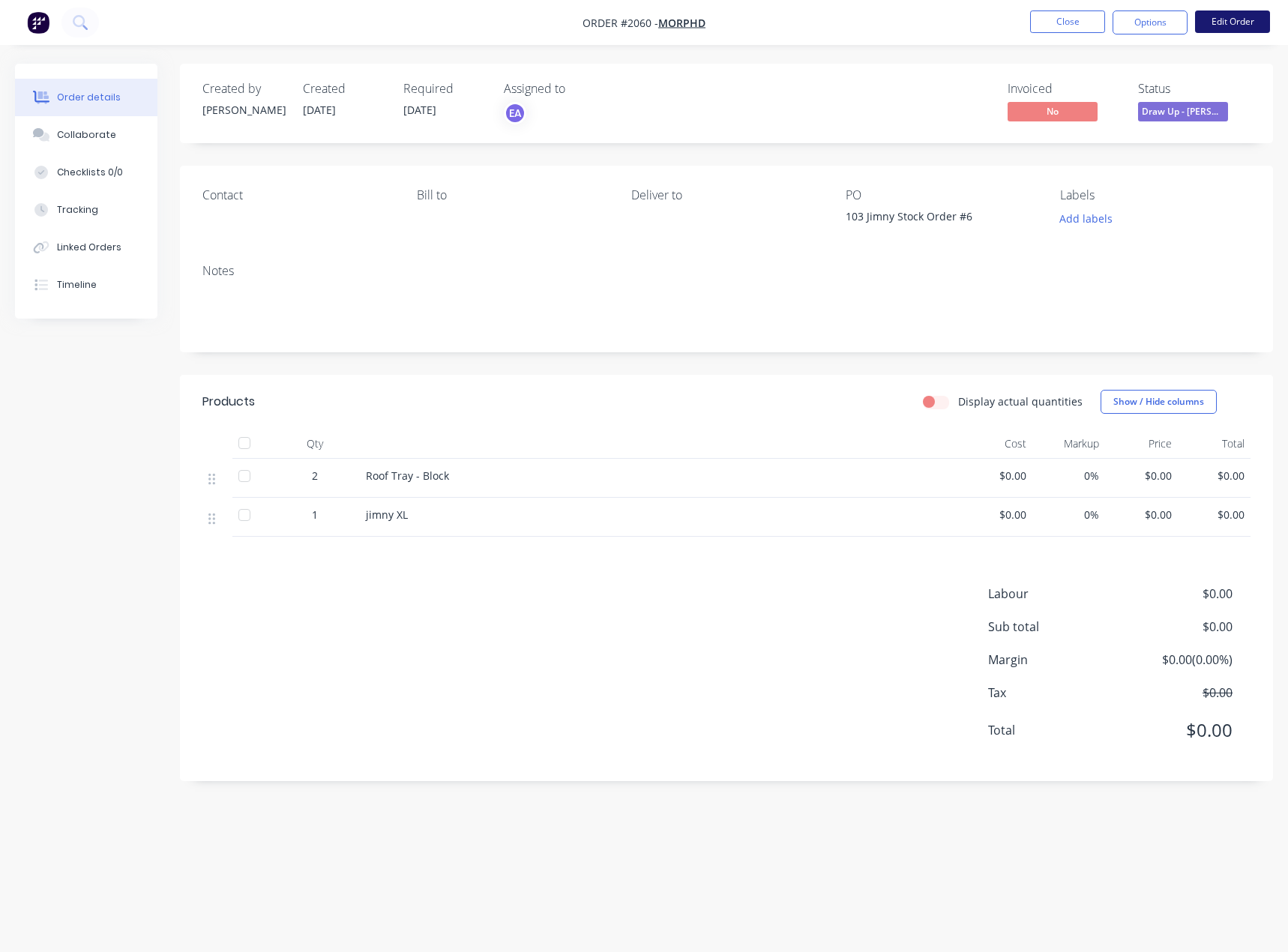
click at [1243, 28] on button "Edit Order" at bounding box center [1232, 22] width 75 height 23
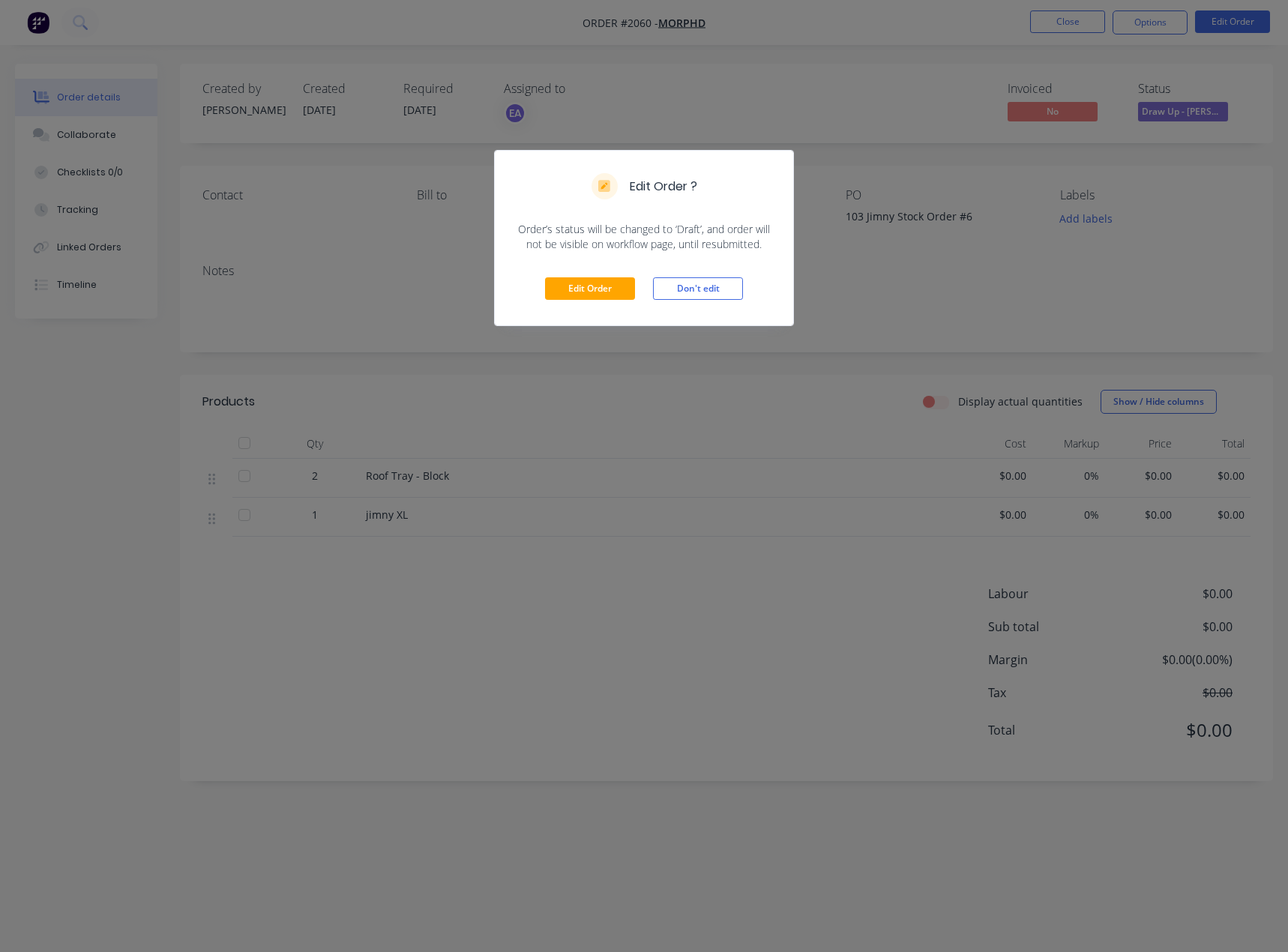
click at [609, 274] on div "Edit Order Don't edit" at bounding box center [644, 289] width 299 height 73
click at [601, 288] on button "Edit Order" at bounding box center [590, 289] width 90 height 23
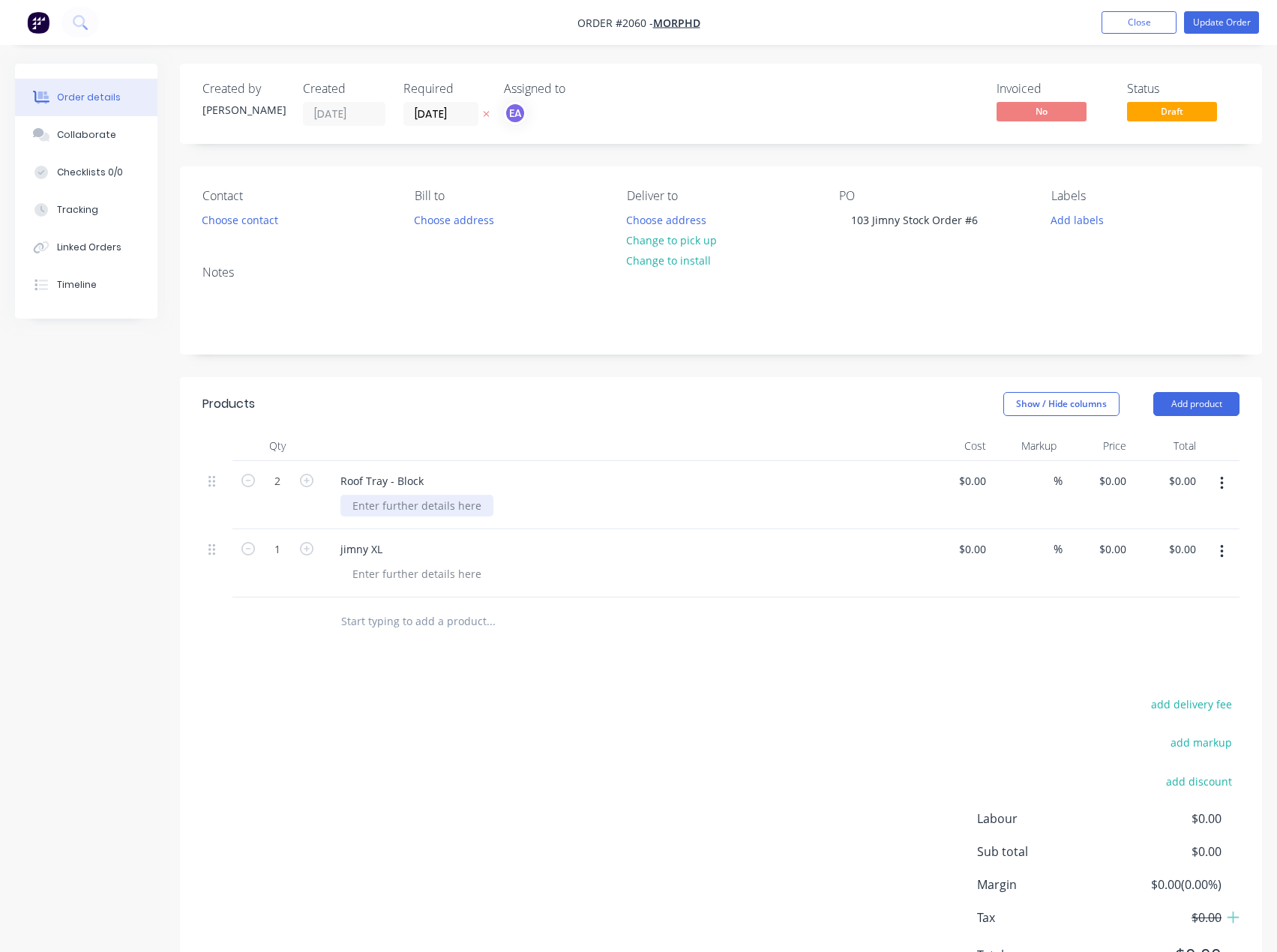
click at [420, 508] on div at bounding box center [417, 505] width 153 height 22
click at [403, 621] on input "text" at bounding box center [491, 621] width 300 height 30
click at [429, 568] on div at bounding box center [417, 573] width 153 height 22
click at [1225, 553] on button "button" at bounding box center [1221, 551] width 35 height 27
click at [493, 655] on div "Products Show / Hide columns Add product Qty Cost Markup Price Total 2 Roof Tra…" at bounding box center [721, 692] width 1082 height 629
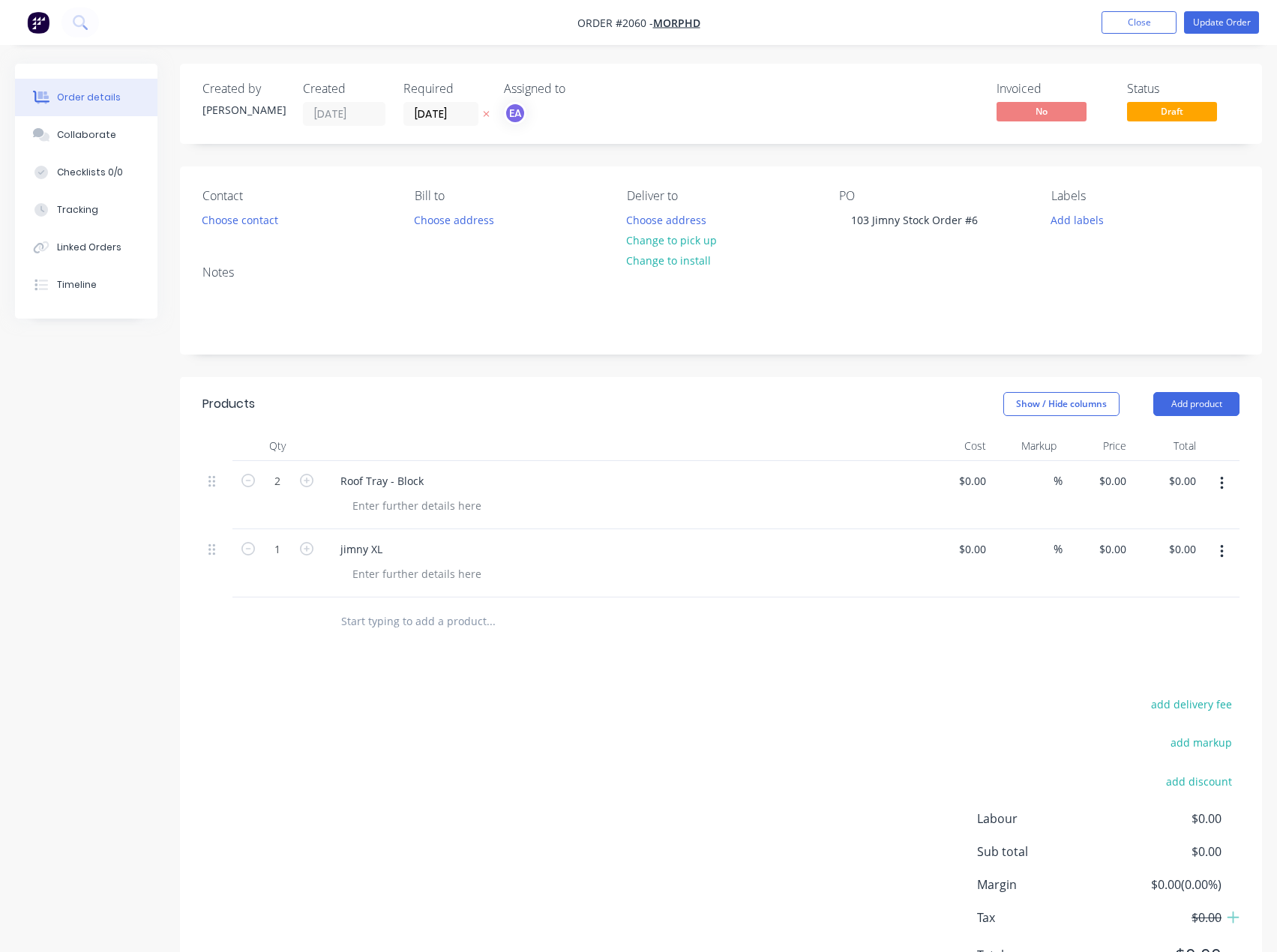
click at [395, 628] on input "text" at bounding box center [491, 621] width 300 height 30
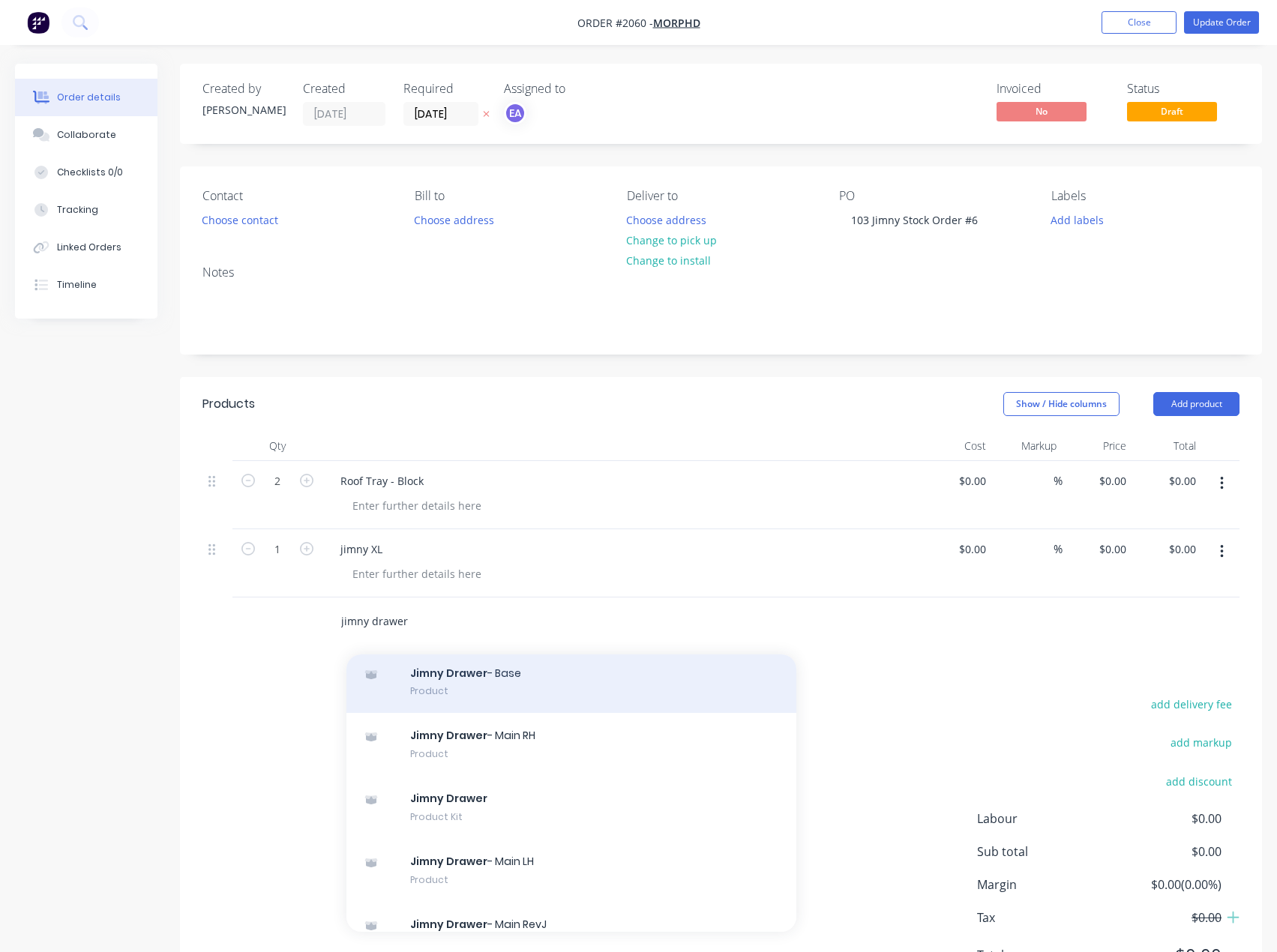
scroll to position [75, 0]
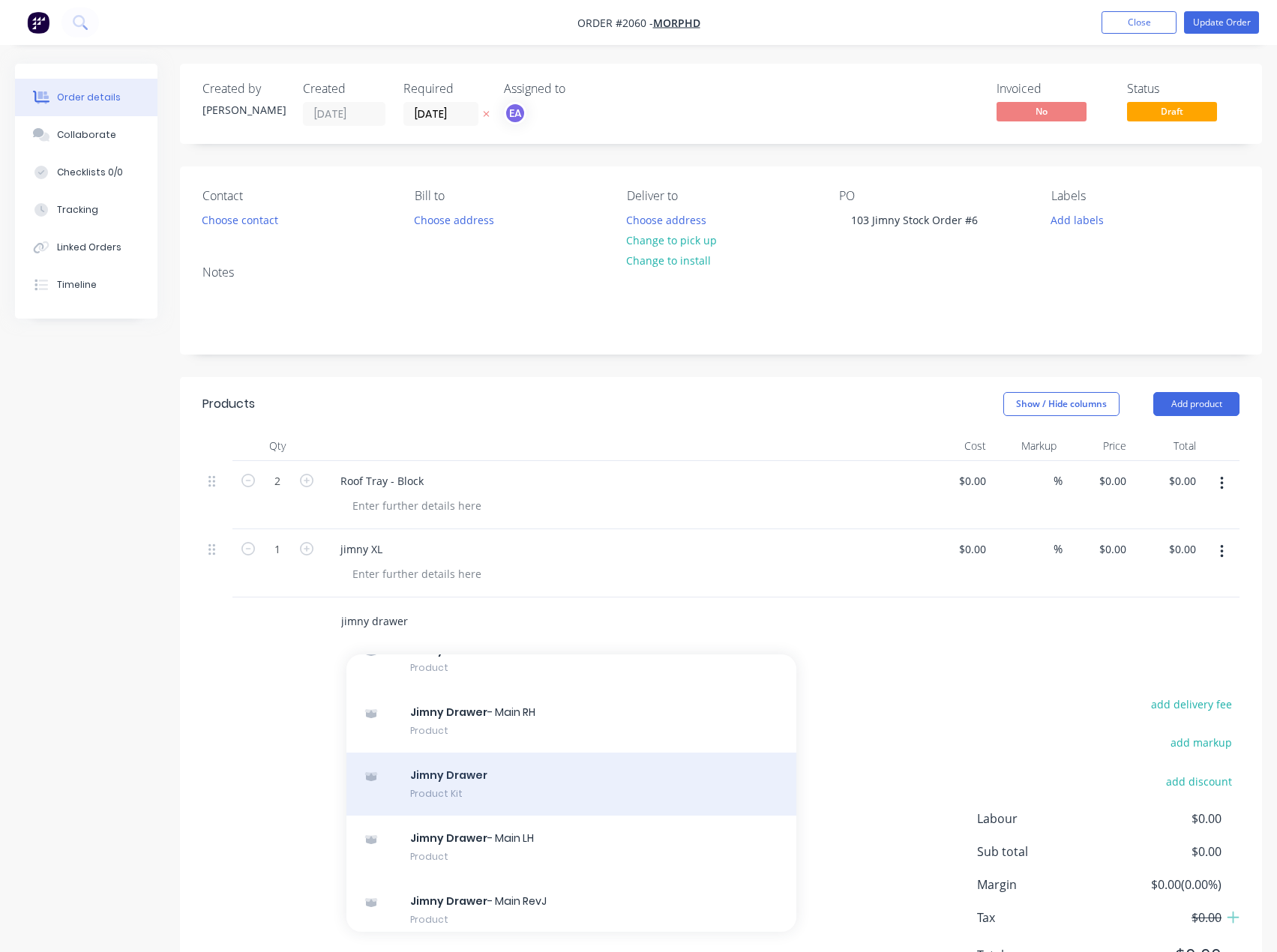
type input "jimny drawer"
click at [490, 784] on div "Jimny Drawer Product Kit" at bounding box center [571, 784] width 450 height 63
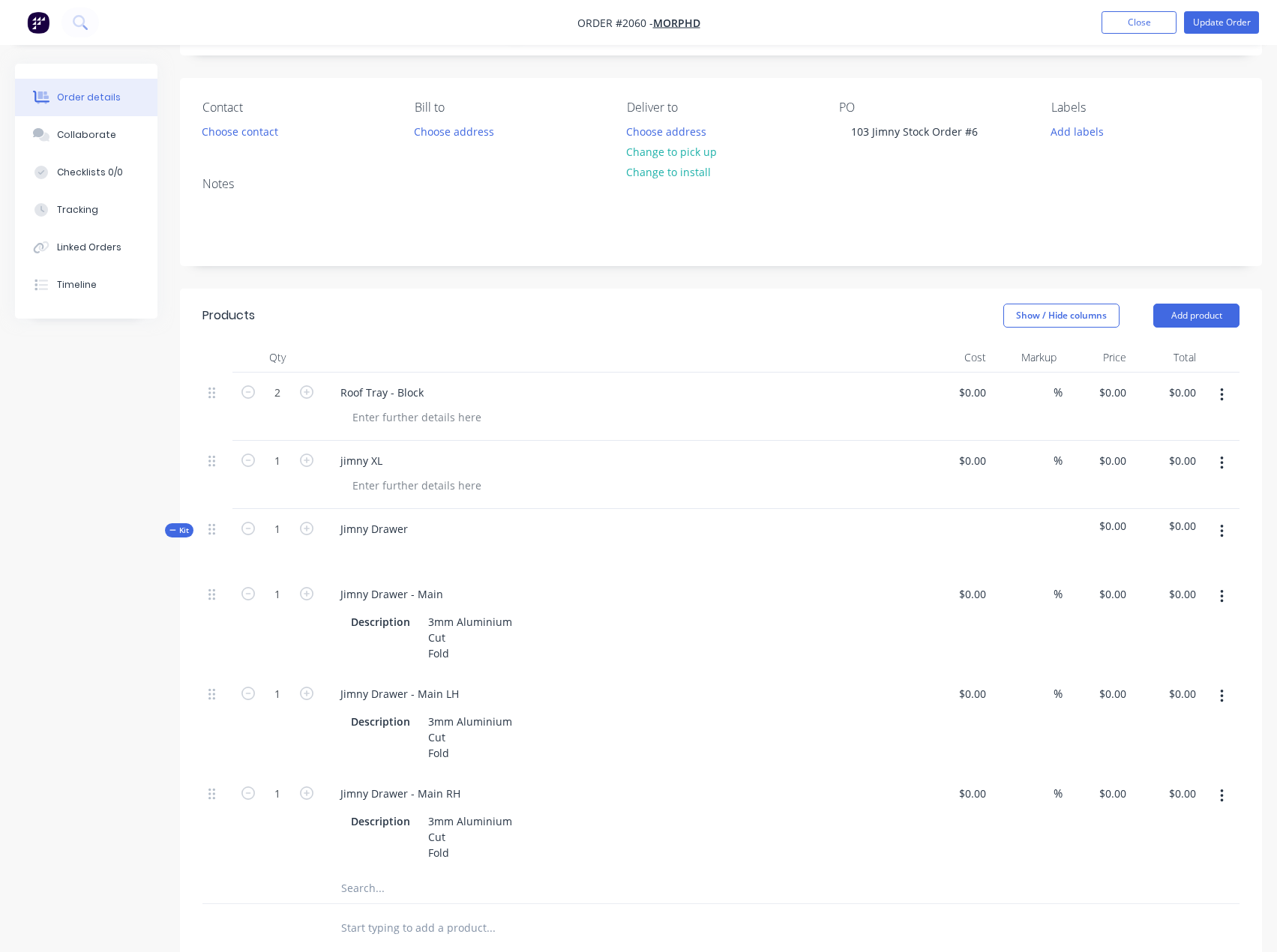
scroll to position [150, 0]
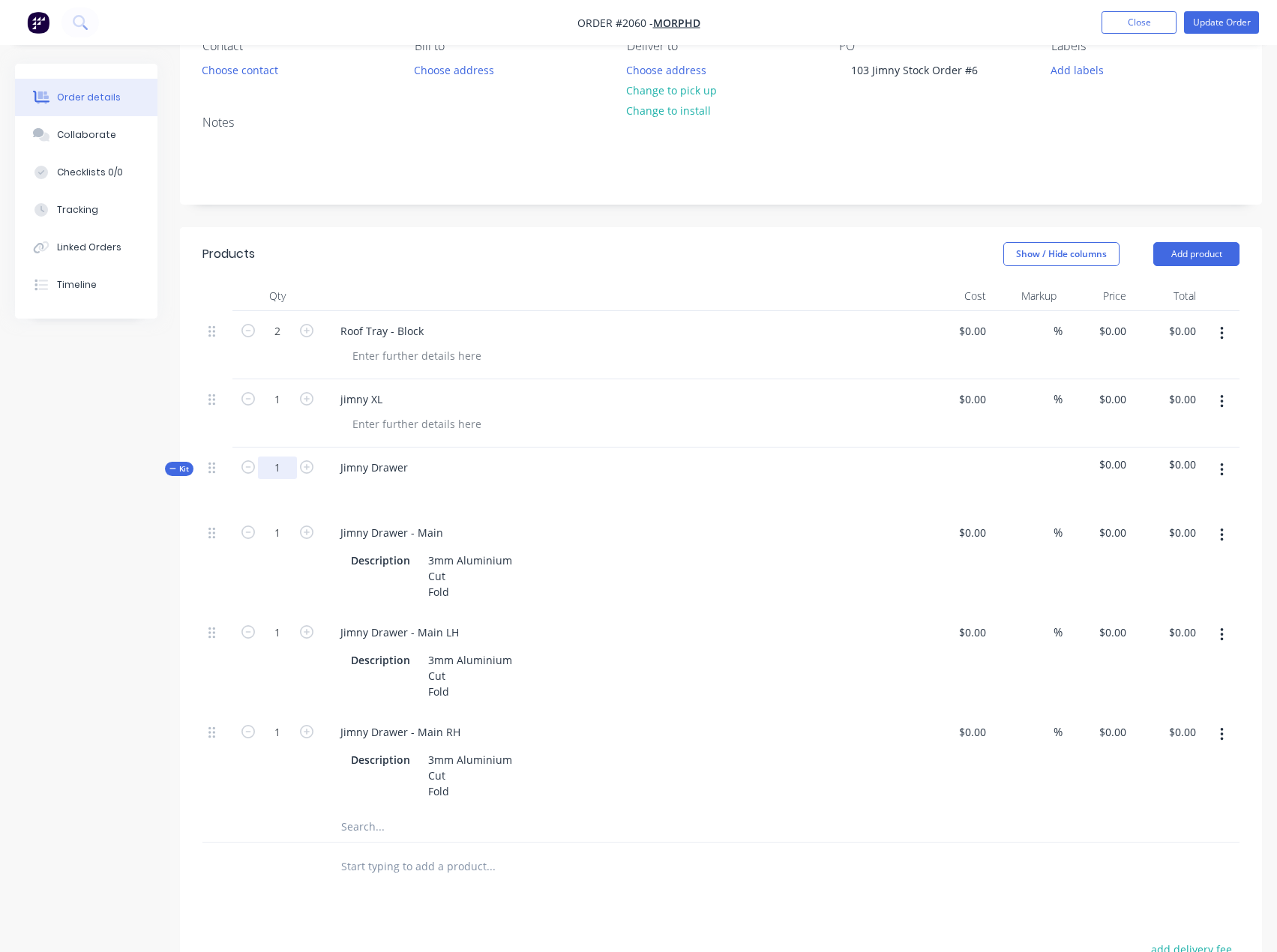
click at [288, 464] on input "1" at bounding box center [277, 468] width 39 height 23
type input "3"
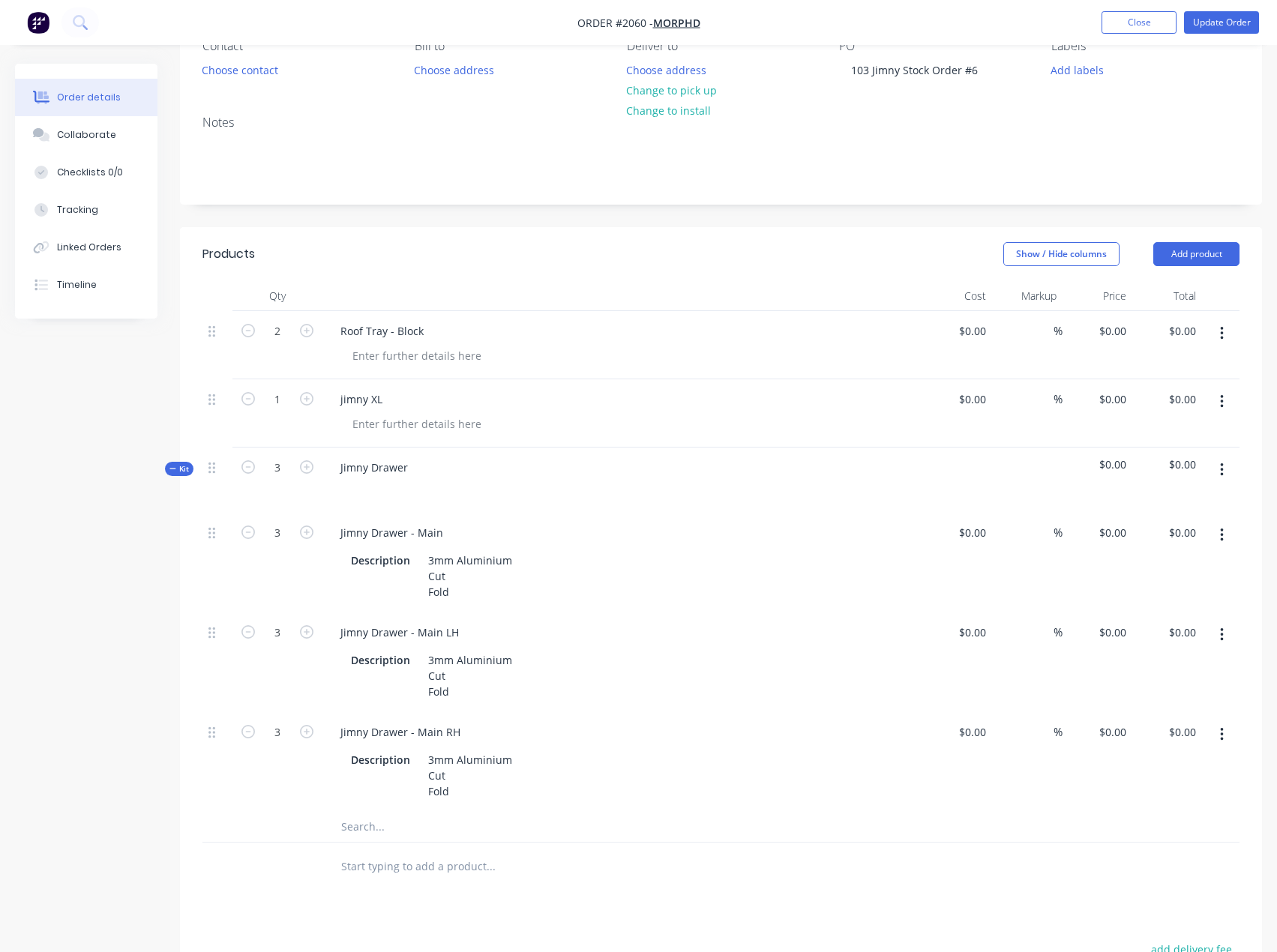
click at [24, 796] on div "Created by [PERSON_NAME] Created [DATE] Required [DATE] Assigned to EA Invoiced…" at bounding box center [638, 593] width 1247 height 1359
type input "4"
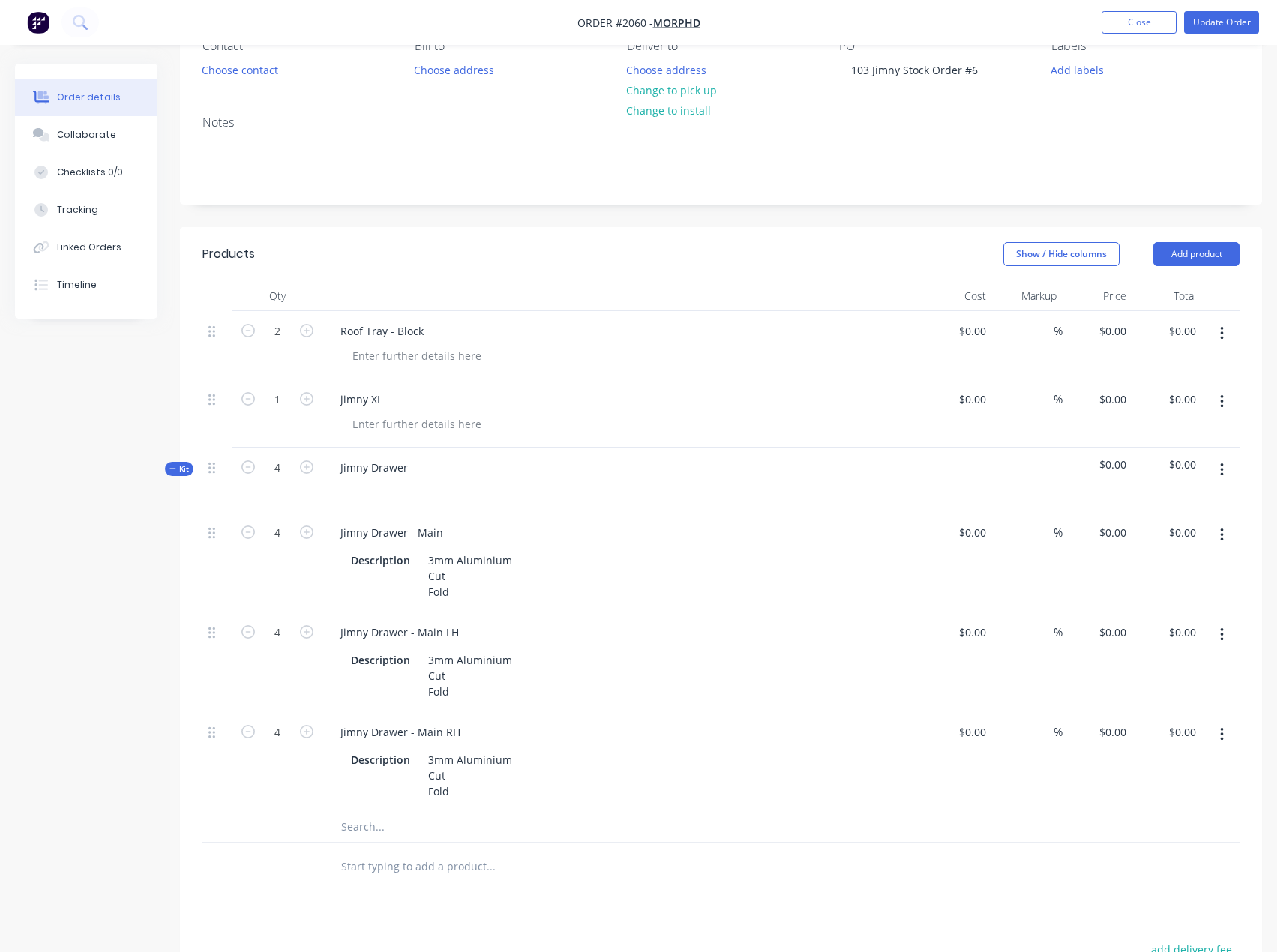
click at [122, 538] on div "Created by [PERSON_NAME] Created [DATE] Required [DATE] Assigned to EA Invoiced…" at bounding box center [638, 593] width 1247 height 1359
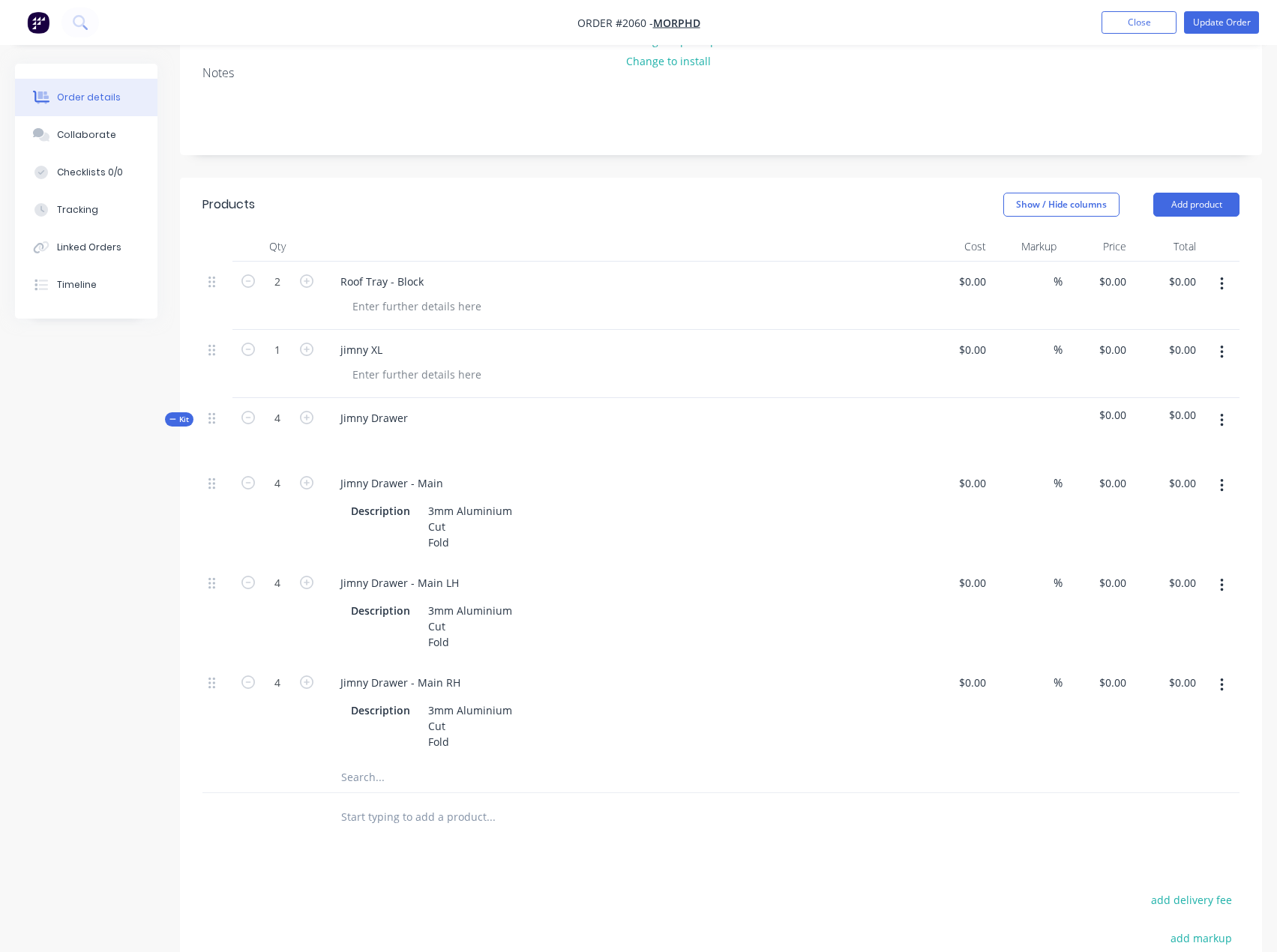
scroll to position [225, 0]
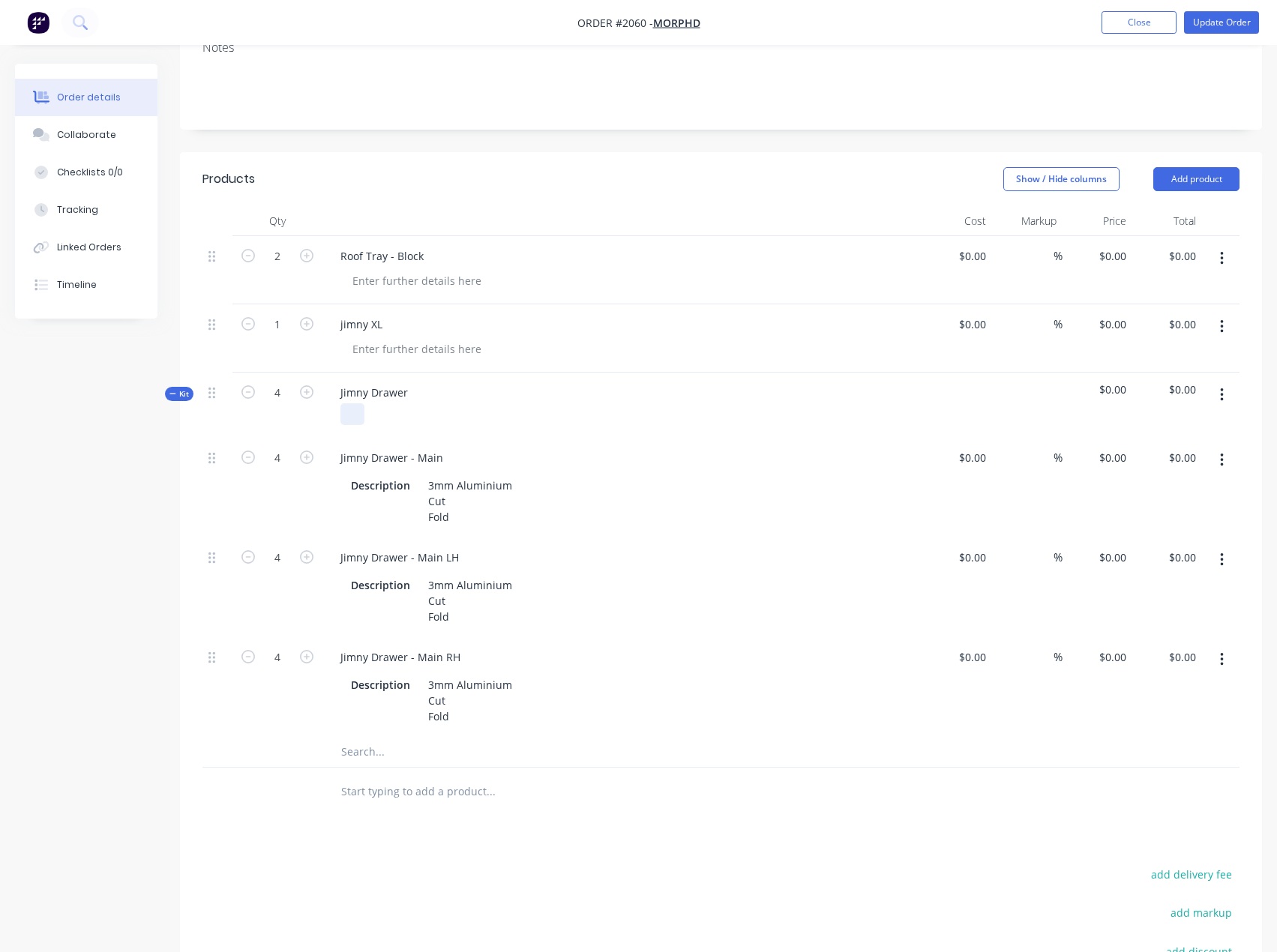
click at [341, 417] on div at bounding box center [352, 414] width 24 height 22
click at [467, 409] on div "Powder Coat Textured black" at bounding box center [422, 414] width 164 height 22
click at [351, 416] on div "Powder Coat Textured Black" at bounding box center [422, 414] width 164 height 22
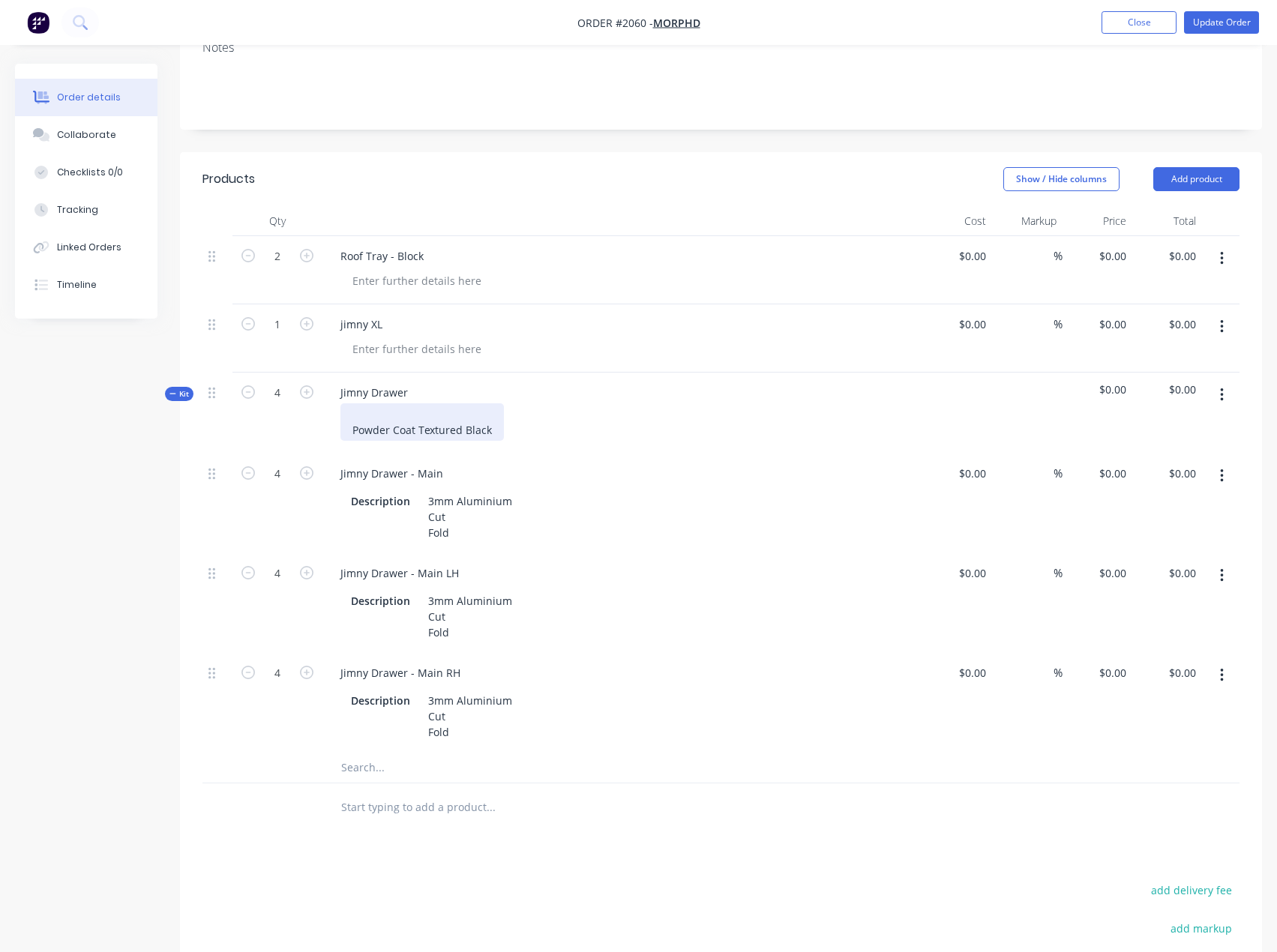
click at [362, 409] on div "Powder Coat Textured Black" at bounding box center [422, 421] width 164 height 37
click at [449, 871] on div "Products Show / Hide columns Add product Qty Cost Markup Price Total 2 Roof Tra…" at bounding box center [721, 672] width 1082 height 1040
click at [393, 281] on div at bounding box center [417, 280] width 153 height 22
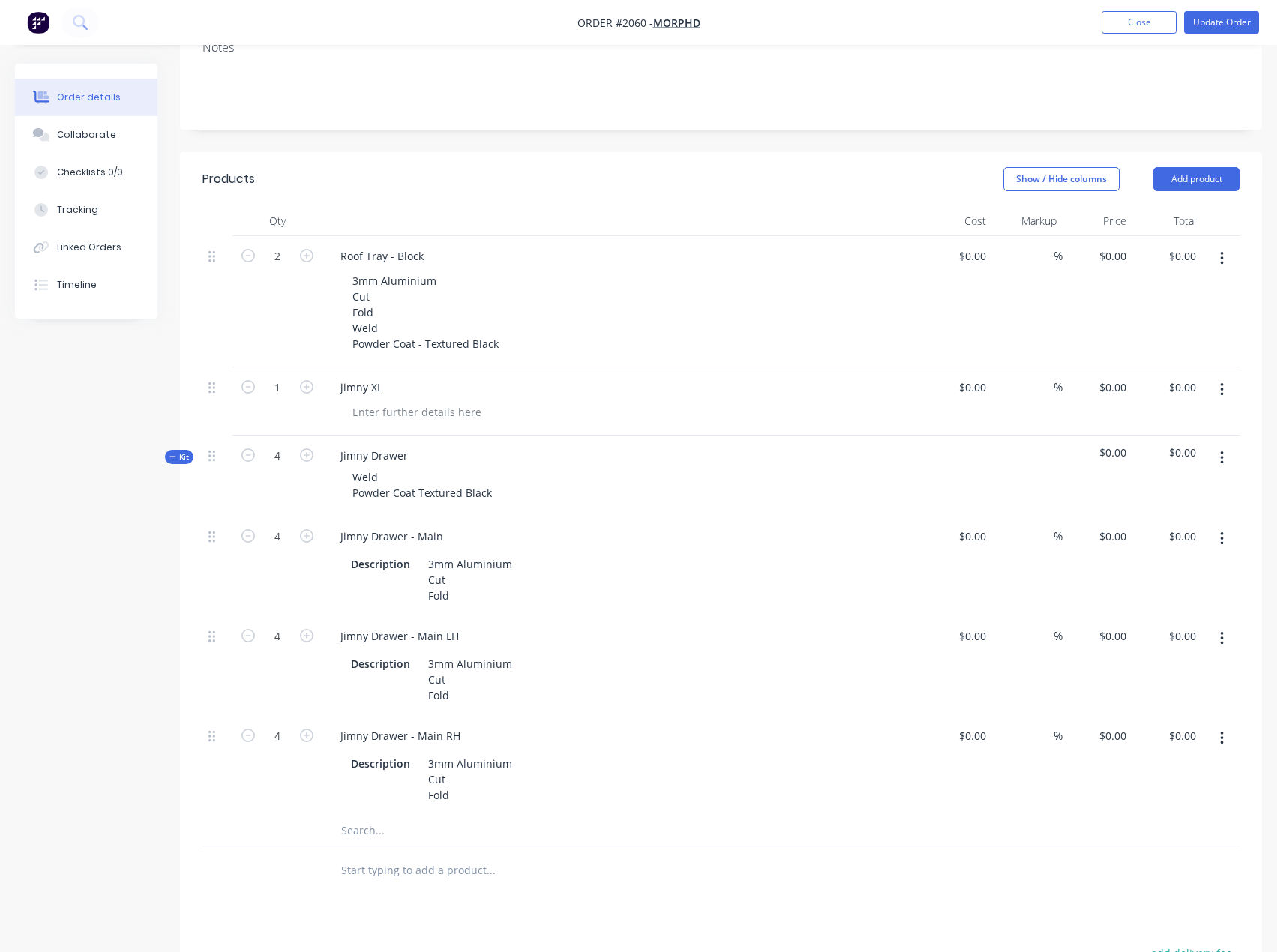
click at [1224, 256] on button "button" at bounding box center [1221, 258] width 35 height 27
click at [1165, 315] on button "Duplicate" at bounding box center [1168, 327] width 142 height 30
click at [1224, 261] on button "button" at bounding box center [1221, 258] width 35 height 27
click at [1179, 339] on button "Duplicate" at bounding box center [1168, 327] width 142 height 30
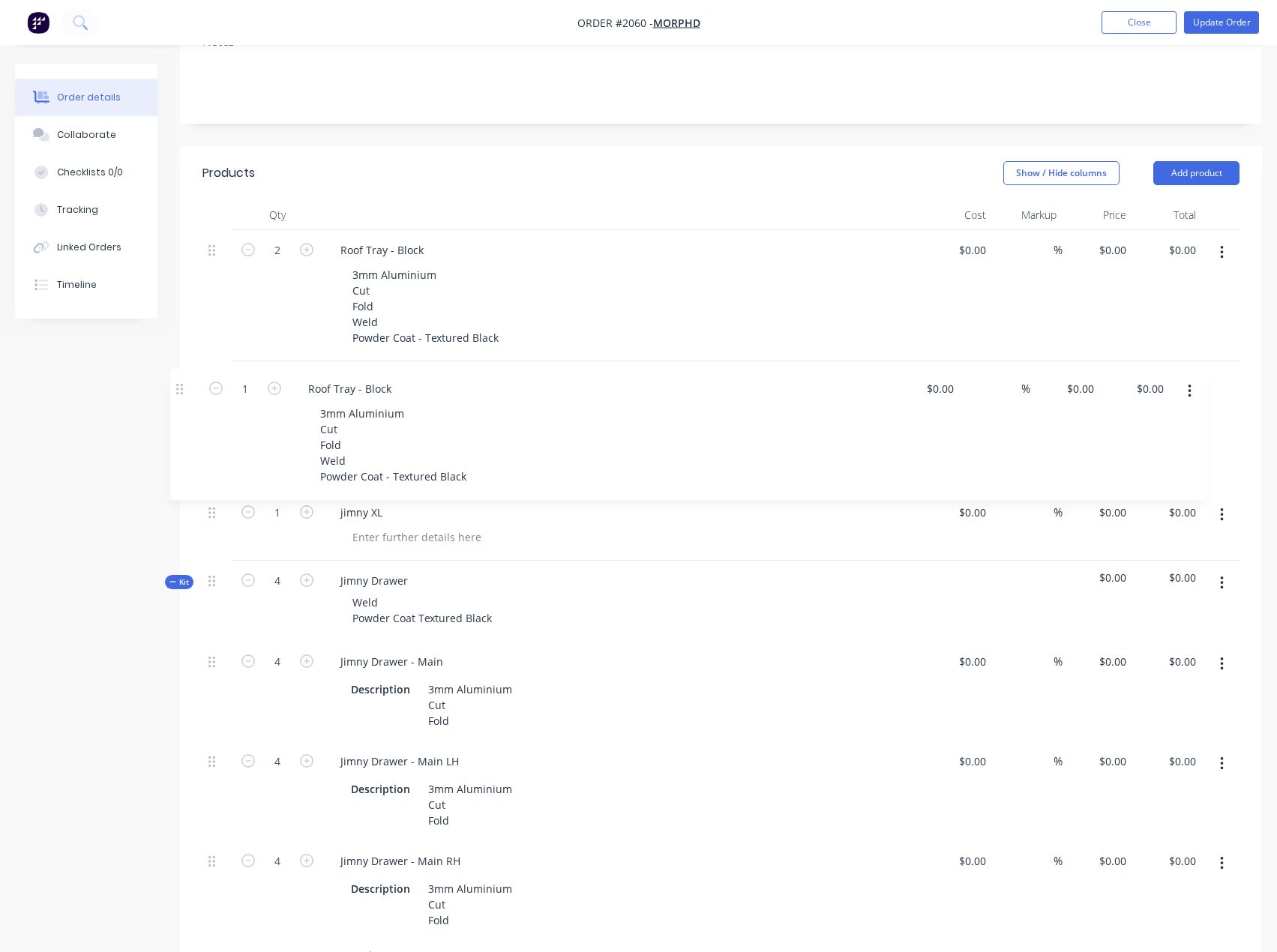
drag, startPoint x: 211, startPoint y: 863, endPoint x: 178, endPoint y: 375, distance: 489.1
click at [178, 375] on div "Created by [PERSON_NAME] Created [DATE] Required [DATE] Assigned to EA Invoiced…" at bounding box center [638, 683] width 1247 height 1701
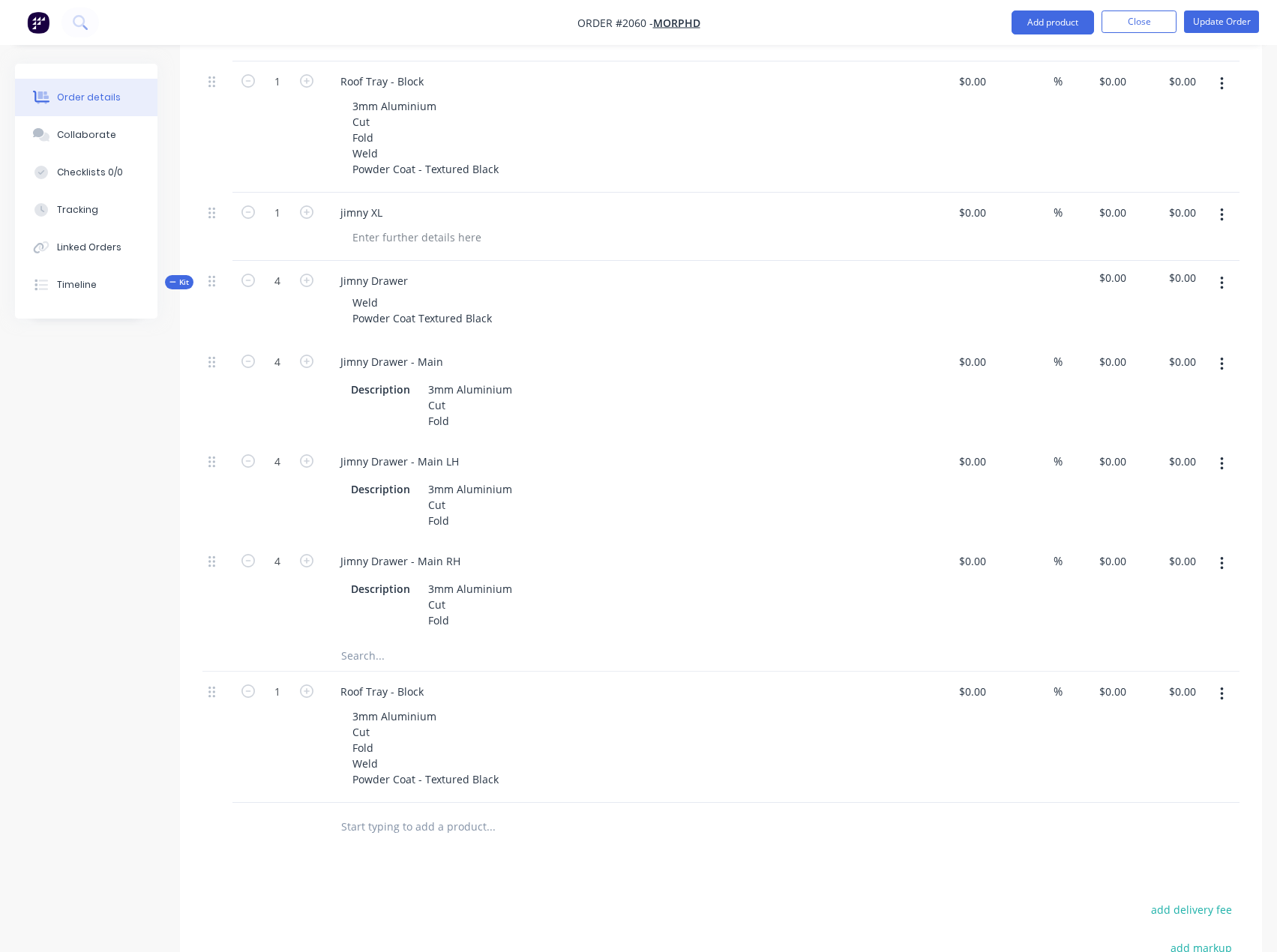
scroll to position [532, 0]
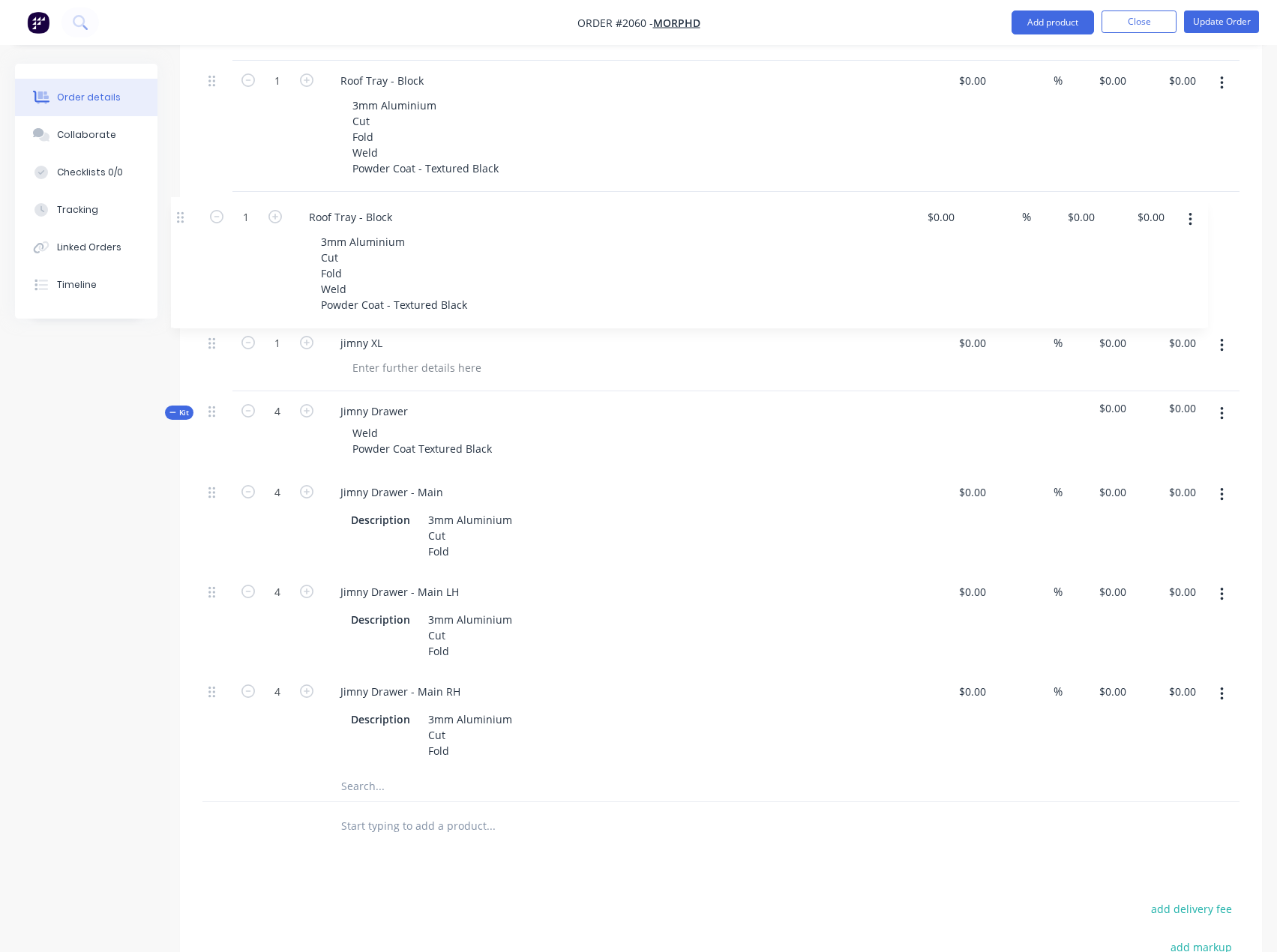
drag, startPoint x: 211, startPoint y: 688, endPoint x: 180, endPoint y: 211, distance: 478.0
click at [180, 211] on div "Qty Cost Markup Price Total 2 Roof Tray - Block 3mm Aluminium Cut Fold Weld Pow…" at bounding box center [721, 375] width 1082 height 951
click at [384, 830] on input "text" at bounding box center [491, 826] width 300 height 30
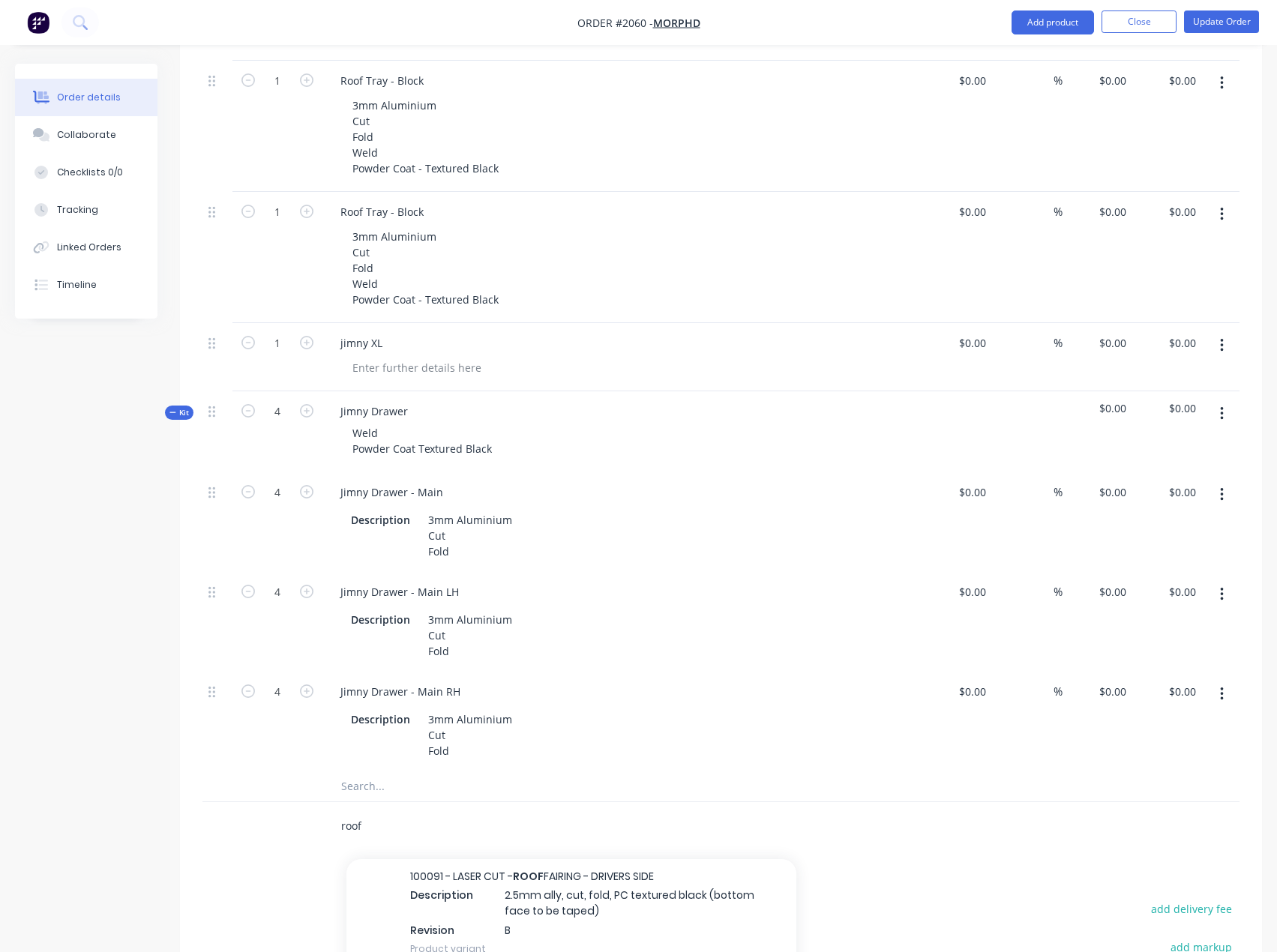
scroll to position [974, 0]
drag, startPoint x: 363, startPoint y: 828, endPoint x: 322, endPoint y: 822, distance: 41.4
click at [322, 822] on div "roof Add roof to order 1200 RAM 2500 Canopy Roof Item # factory_item Descriptio…" at bounding box center [592, 826] width 539 height 49
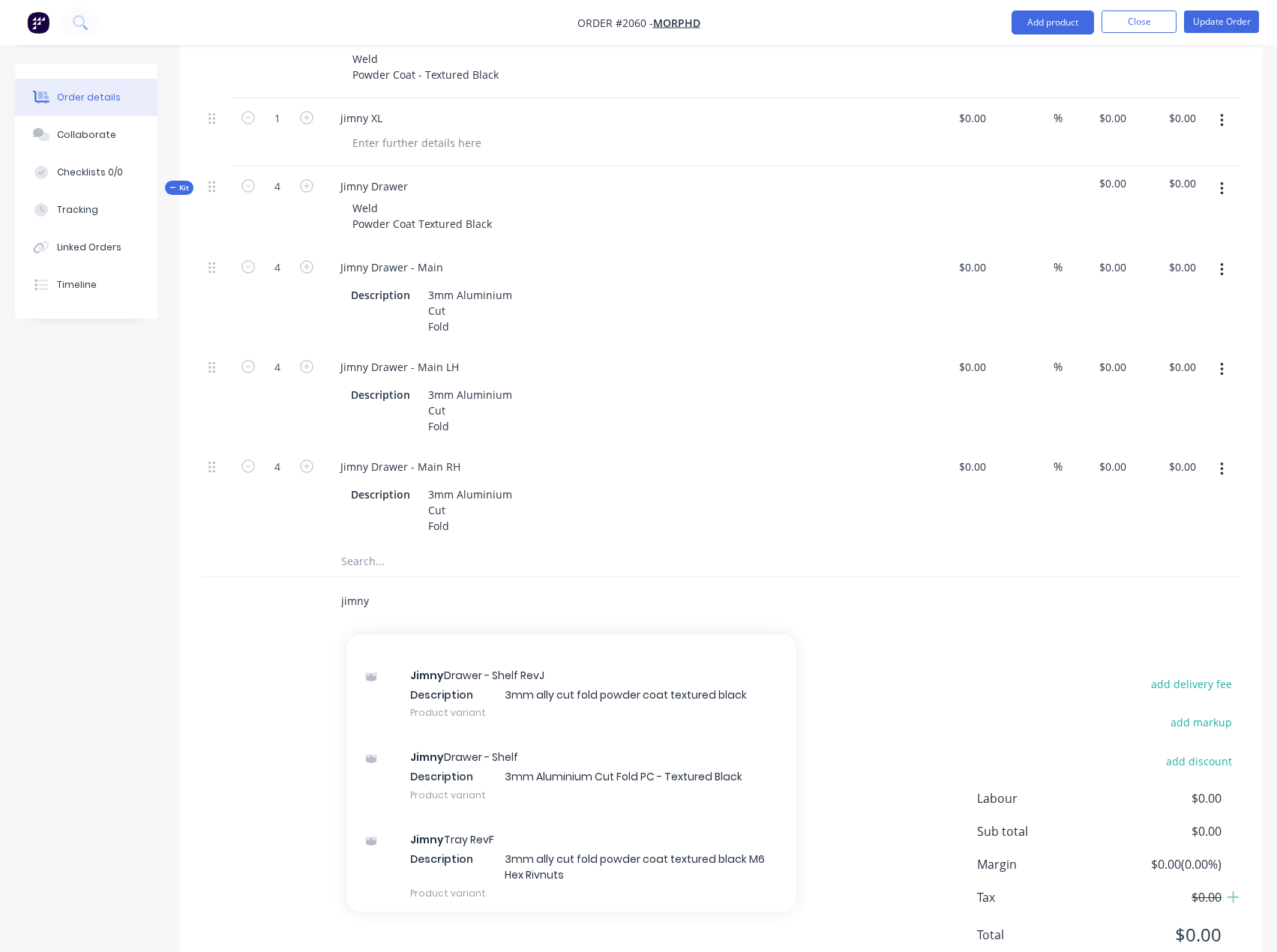
scroll to position [4014, 0]
click at [247, 867] on div "add delivery fee add markup add discount Labour $0.00 Sub total $0.00 Margin $0…" at bounding box center [721, 819] width 1037 height 289
click at [597, 586] on input "jimny" at bounding box center [491, 600] width 300 height 30
type input "j"
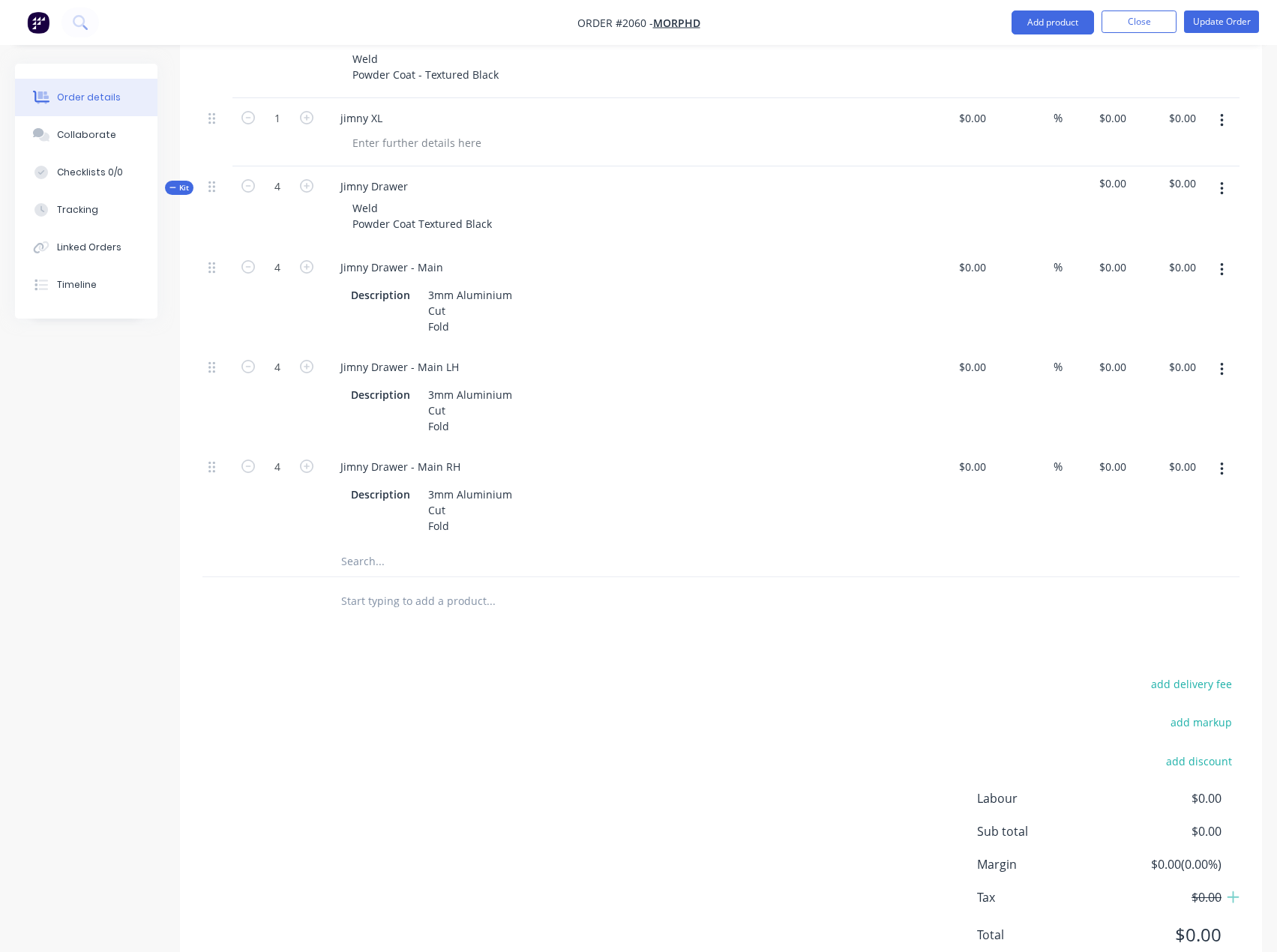
click at [360, 560] on input "text" at bounding box center [491, 561] width 300 height 30
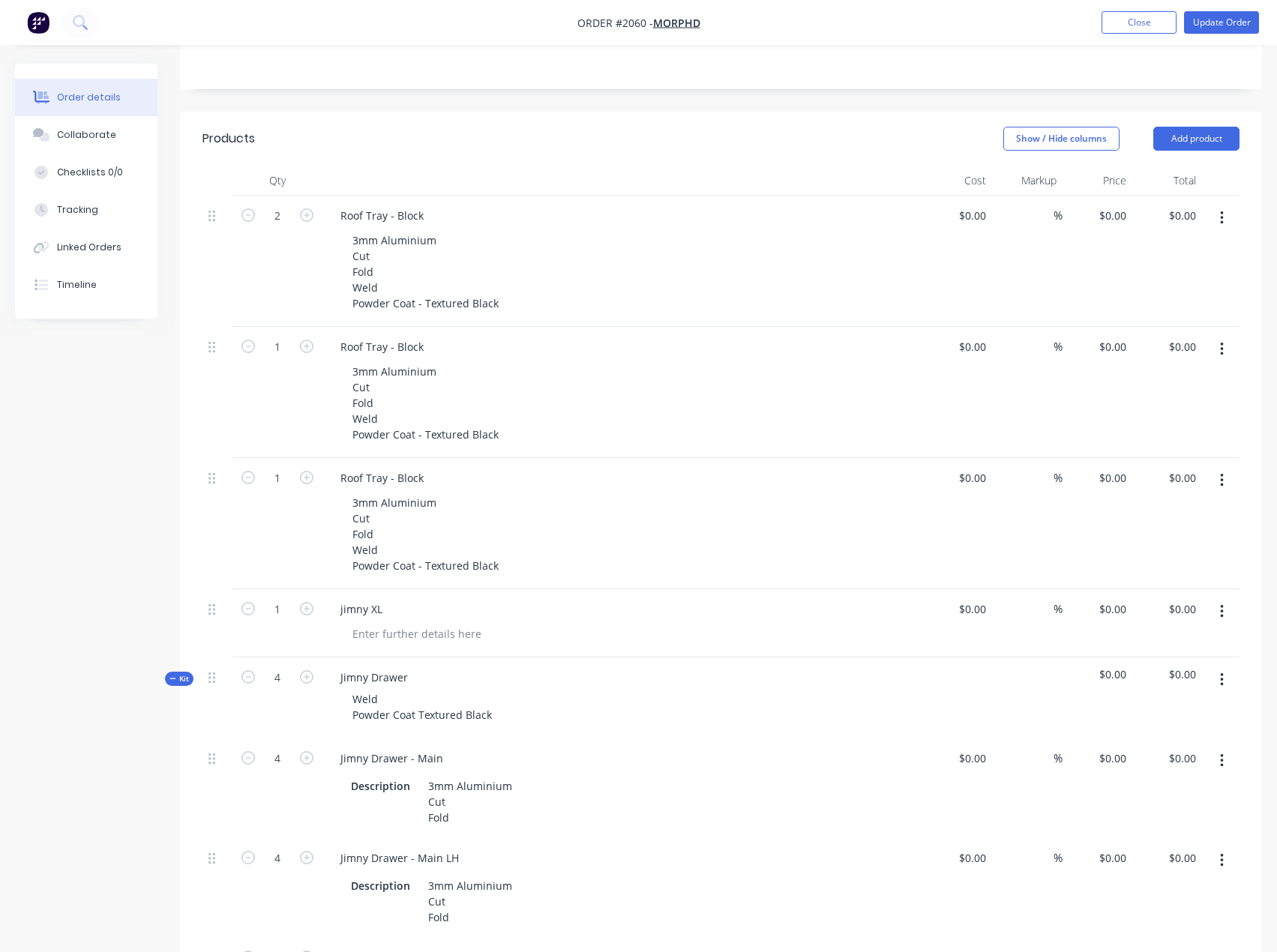
scroll to position [157, 0]
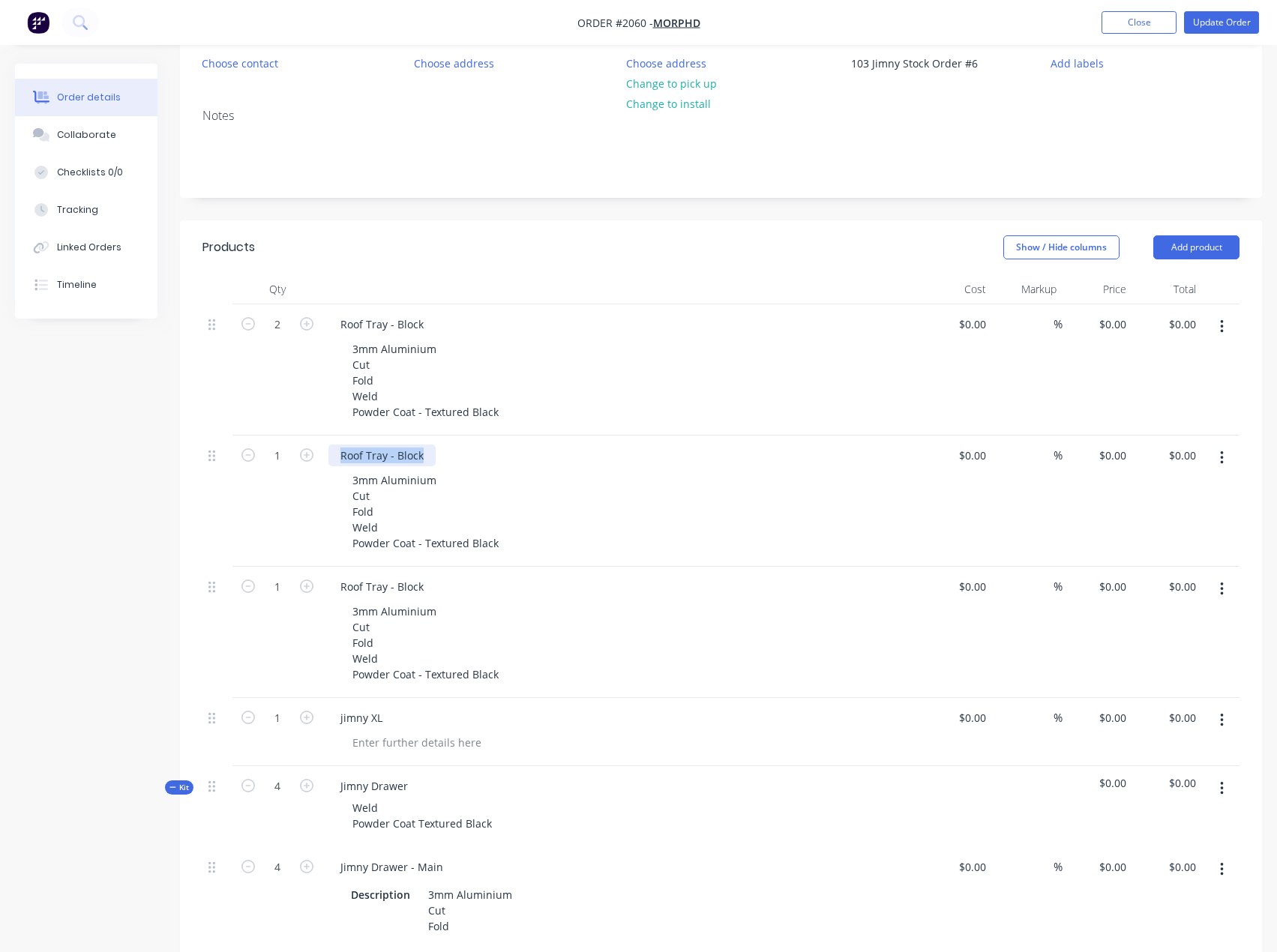
drag, startPoint x: 426, startPoint y: 459, endPoint x: 254, endPoint y: 489, distance: 174.6
click at [243, 472] on div "1 Roof Tray - Block 3mm Aluminium Cut Fold Weld Powder Coat - Textured Black $0…" at bounding box center [721, 501] width 1037 height 131
paste div
drag, startPoint x: 433, startPoint y: 328, endPoint x: 270, endPoint y: 327, distance: 163.0
click at [273, 327] on div "2 Roof Tray - Block 3mm Aluminium Cut Fold Weld Powder Coat - Textured Black $0…" at bounding box center [721, 370] width 1037 height 131
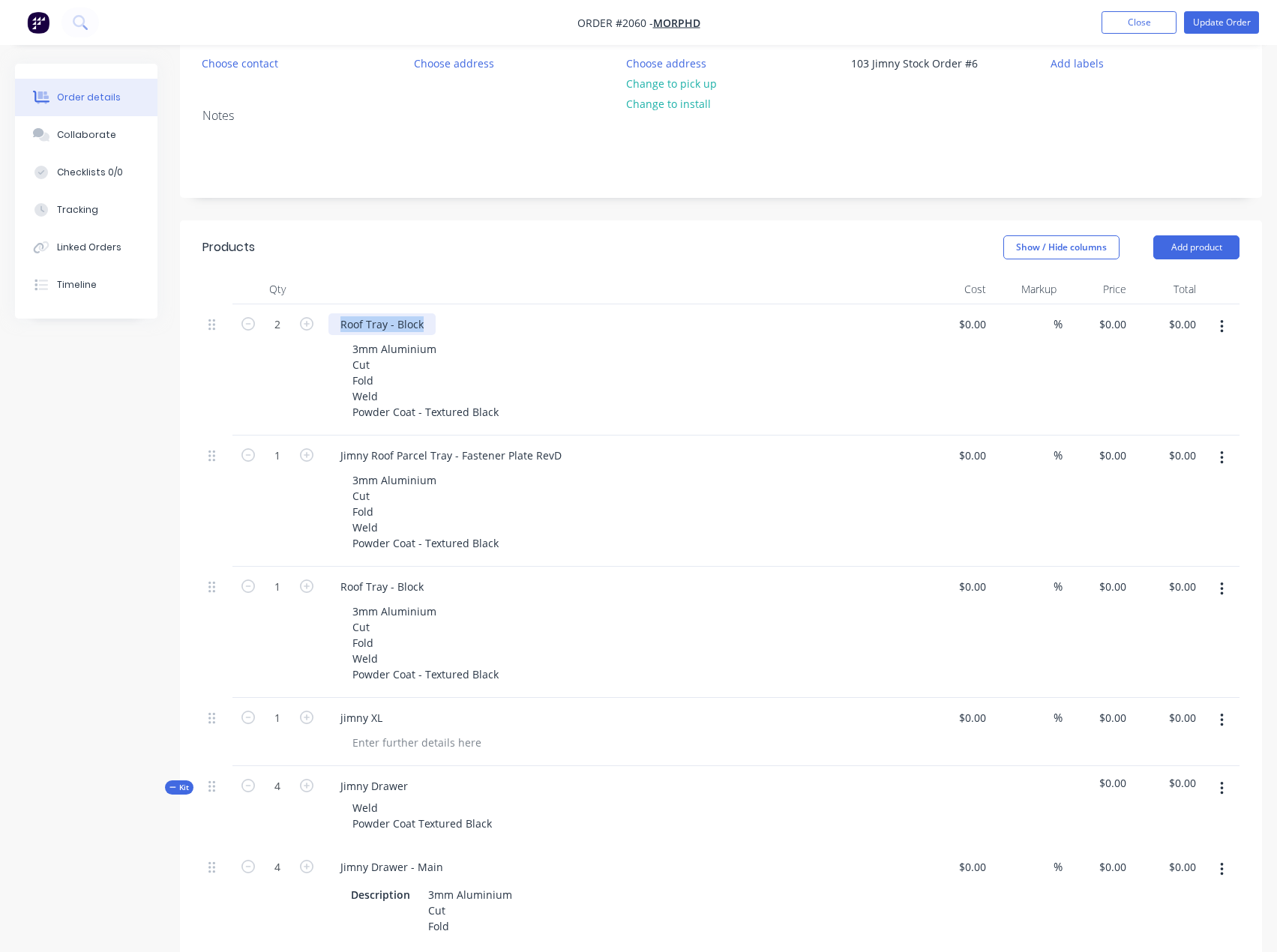
paste div
drag, startPoint x: 430, startPoint y: 586, endPoint x: 290, endPoint y: 587, distance: 140.0
click at [290, 586] on div "1 Roof Tray - Block 3mm Aluminium Cut Fold Weld Powder Coat - Textured Black $0…" at bounding box center [721, 632] width 1037 height 131
paste div
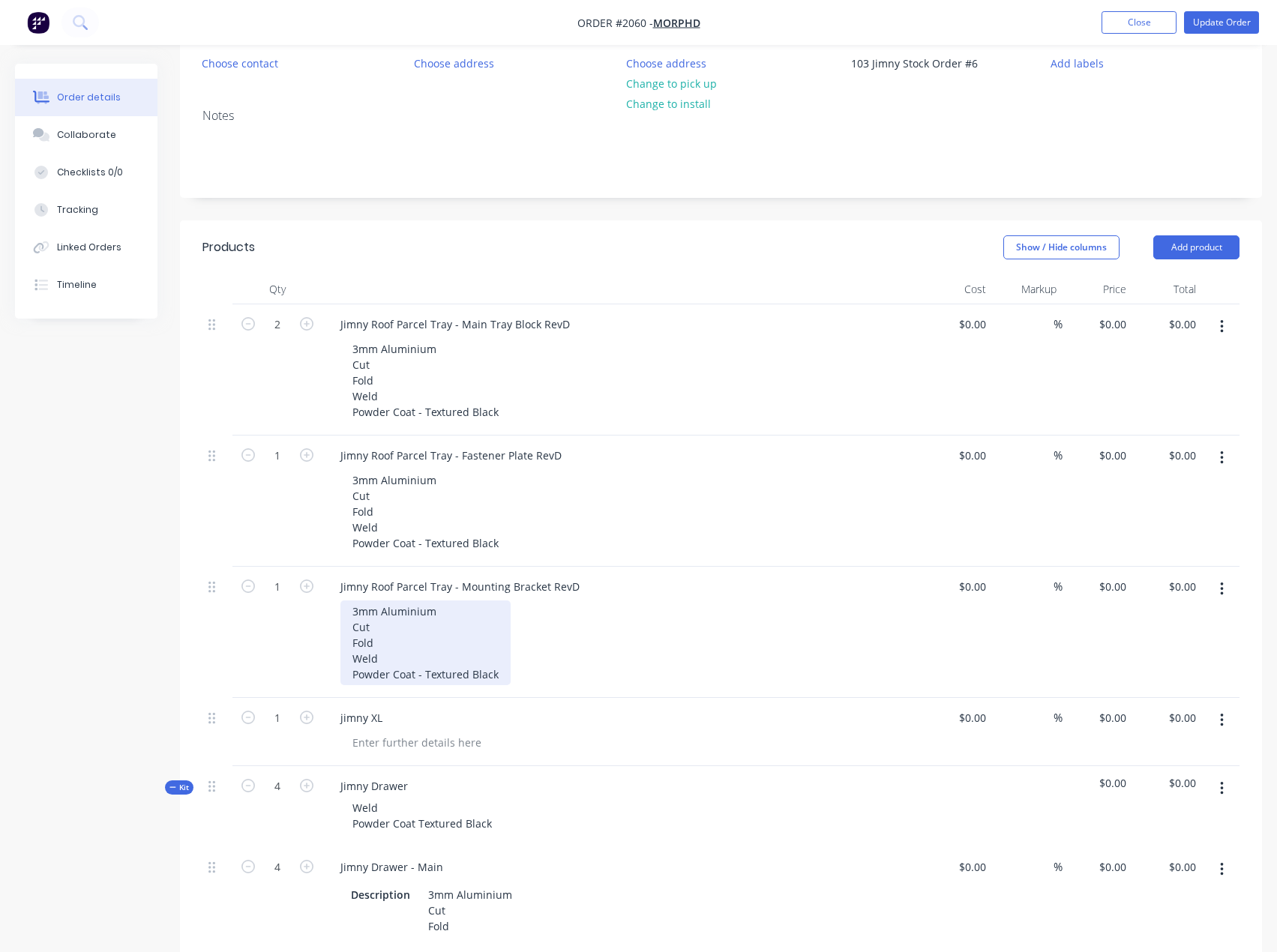
click at [434, 637] on div "3mm Aluminium Cut Fold Weld Powder Coat - Textured Black" at bounding box center [425, 642] width 170 height 85
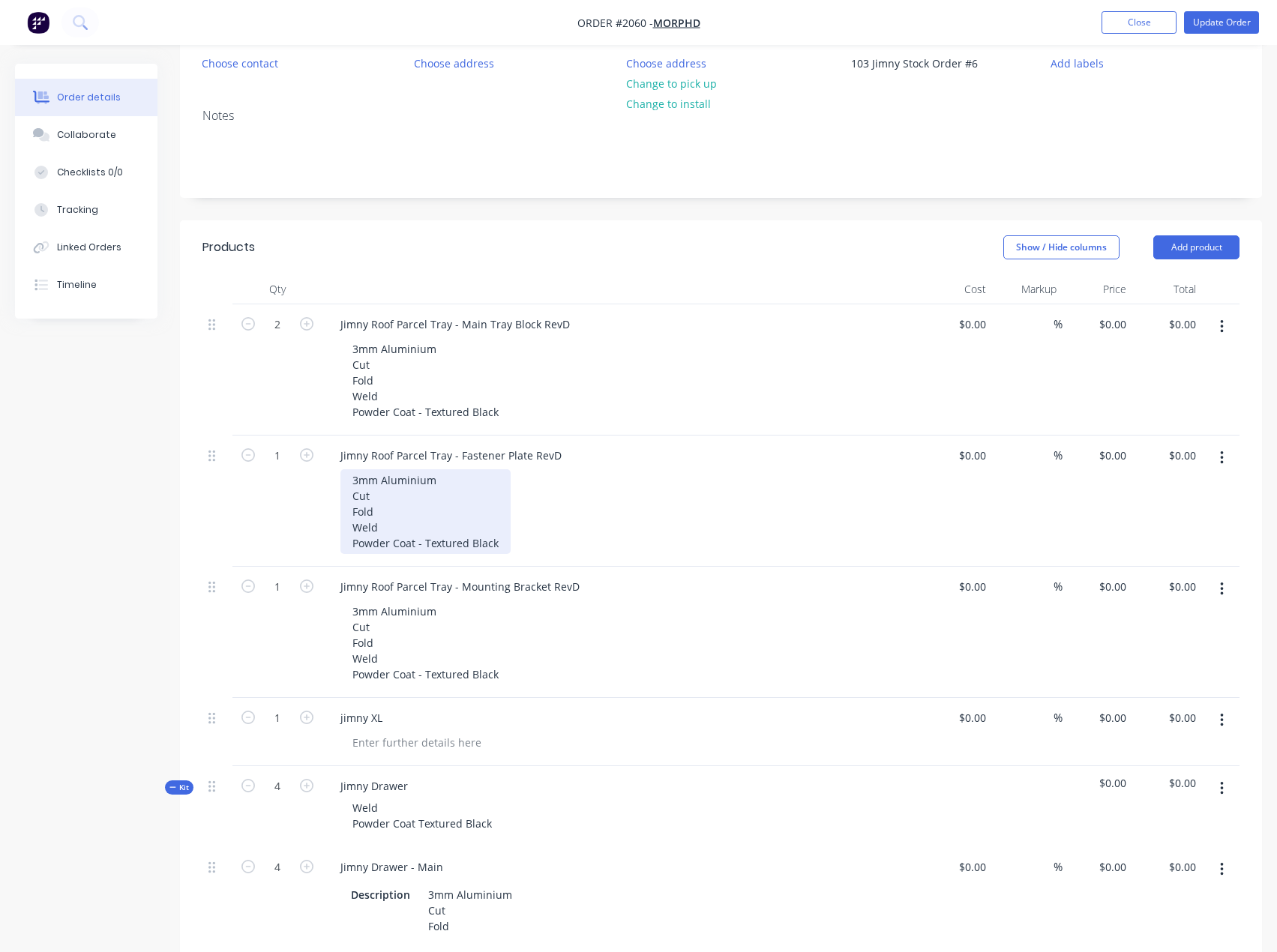
click at [386, 526] on div "3mm Aluminium Cut Fold Weld Powder Coat - Textured Black" at bounding box center [425, 511] width 170 height 85
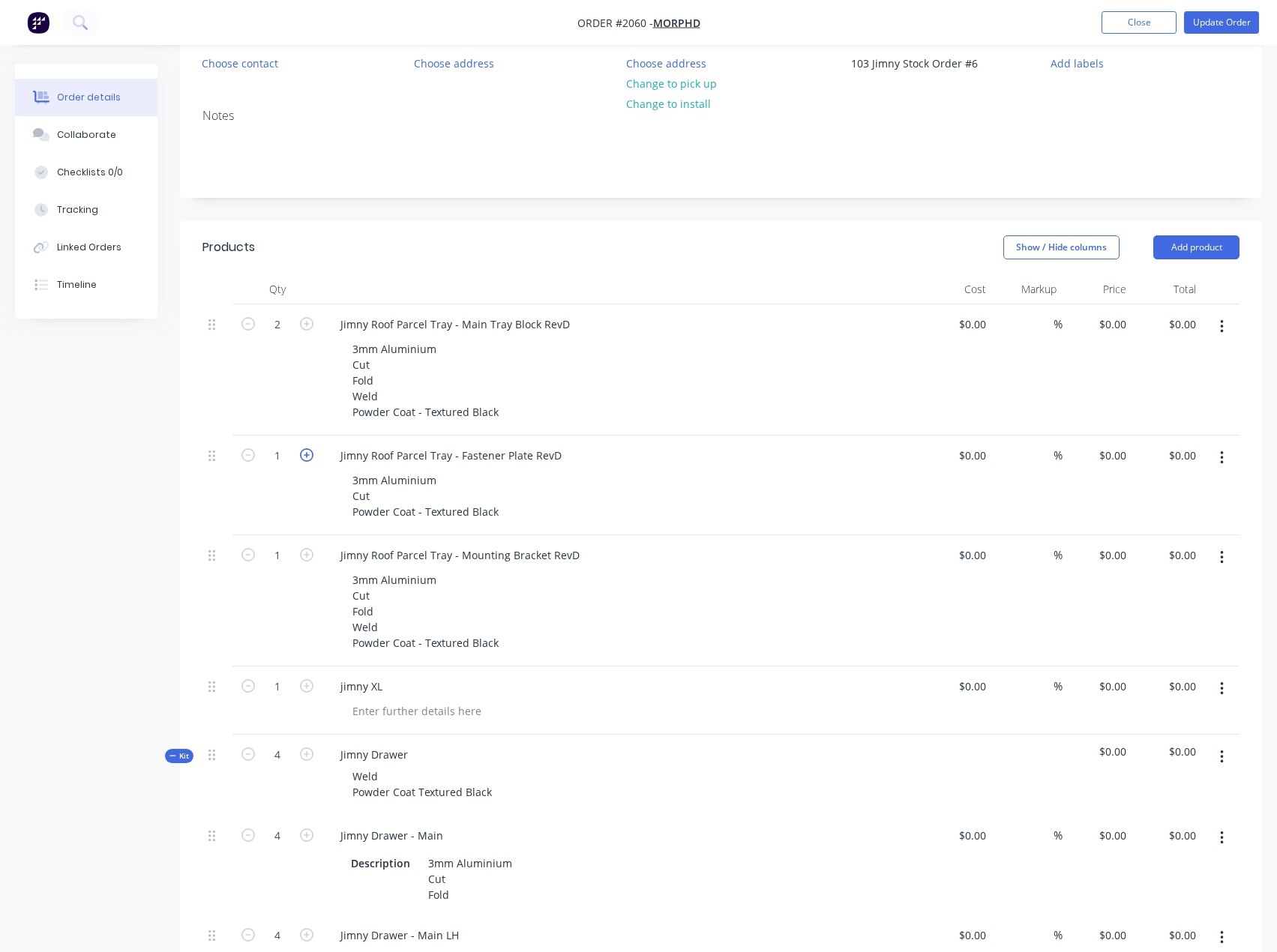
click at [311, 456] on icon "button" at bounding box center [307, 455] width 14 height 14
type input "4"
click at [388, 630] on div "3mm Aluminium Cut Fold Weld Powder Coat - Textured Black" at bounding box center [425, 611] width 170 height 85
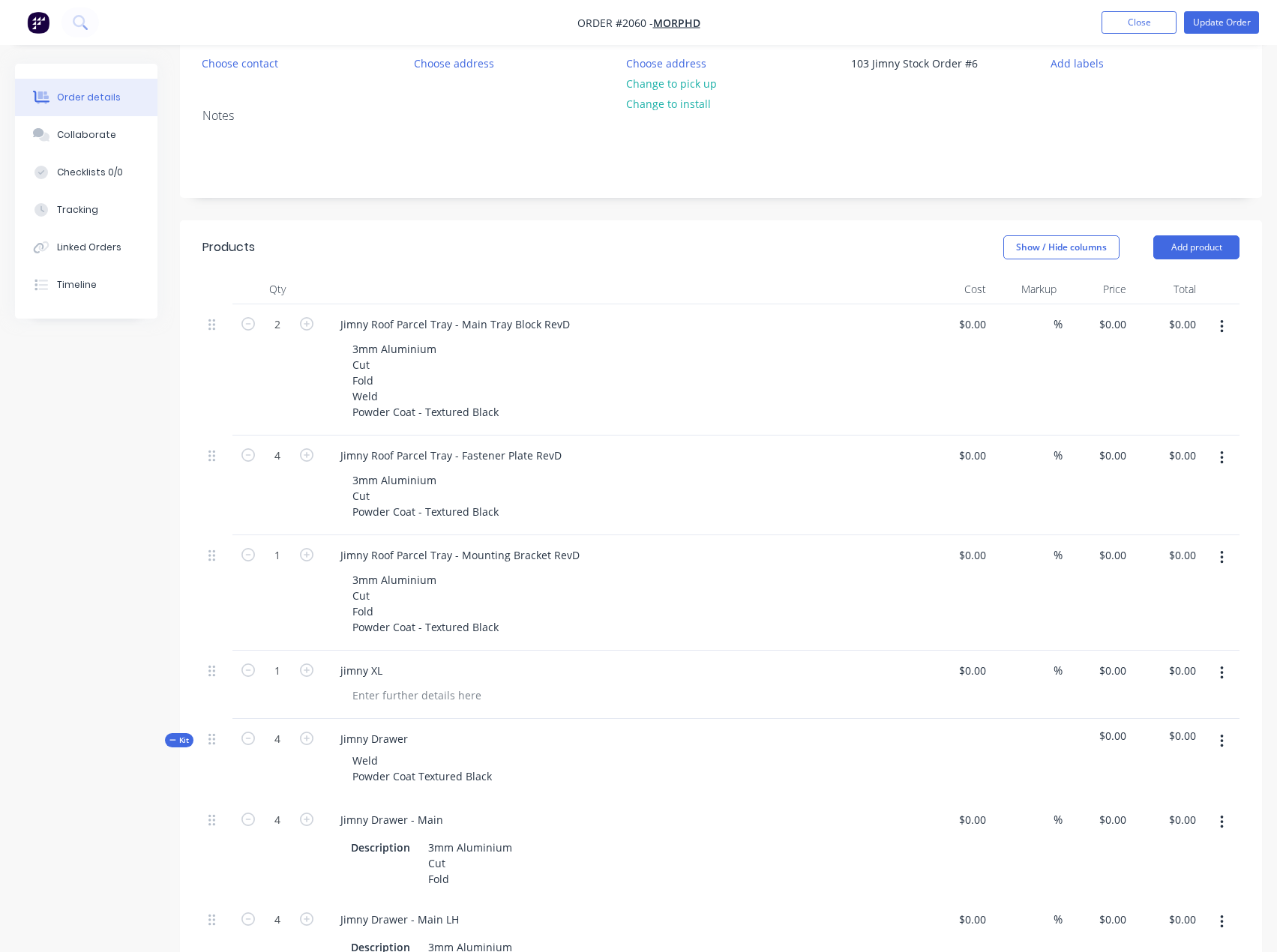
click at [1226, 321] on button "button" at bounding box center [1221, 326] width 35 height 27
click at [1179, 356] on div "Save to catalogue" at bounding box center [1168, 366] width 116 height 22
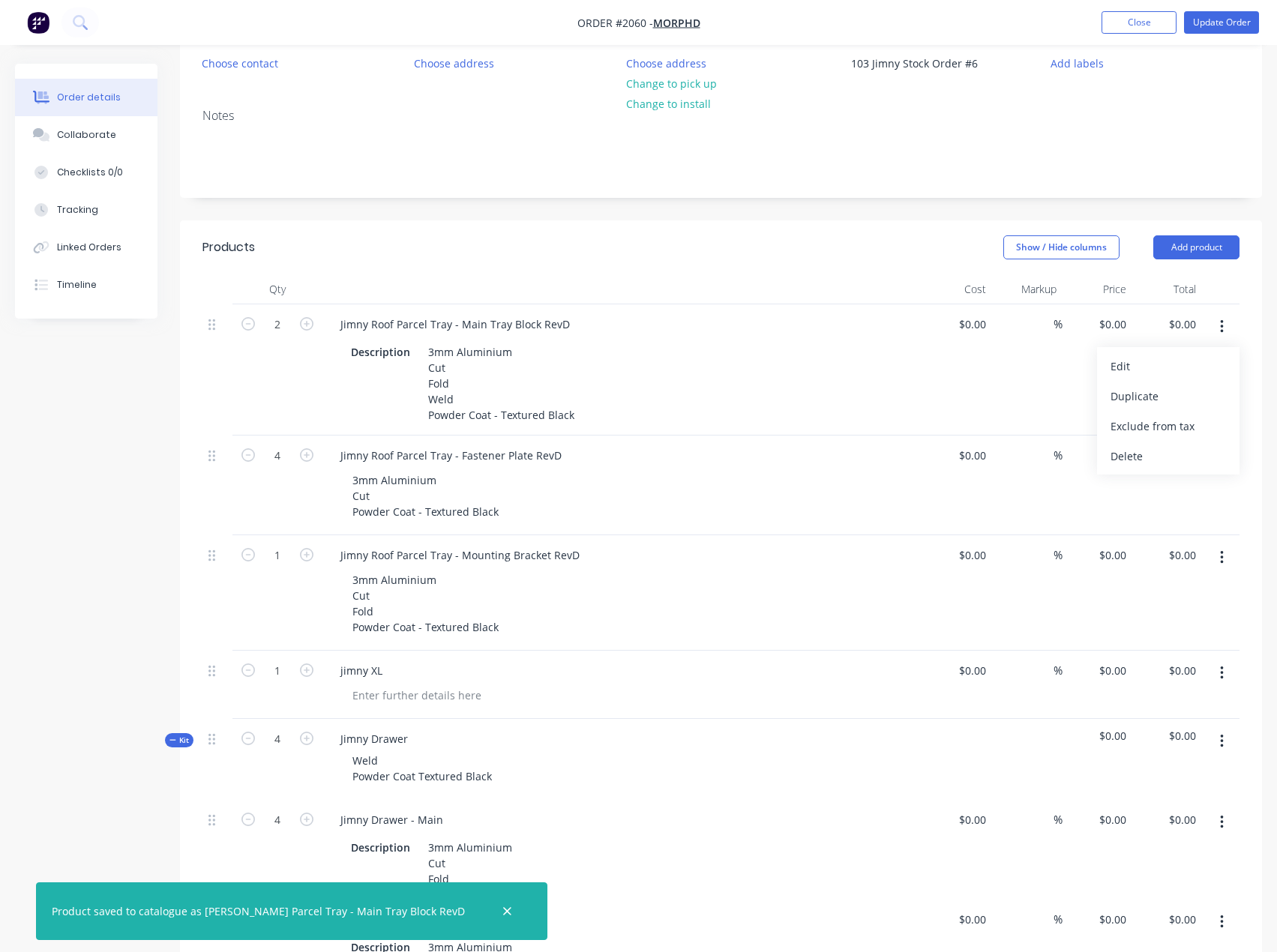
click at [962, 412] on div "$0.00 $0.00" at bounding box center [957, 370] width 70 height 131
click at [1224, 467] on button "button" at bounding box center [1221, 458] width 35 height 27
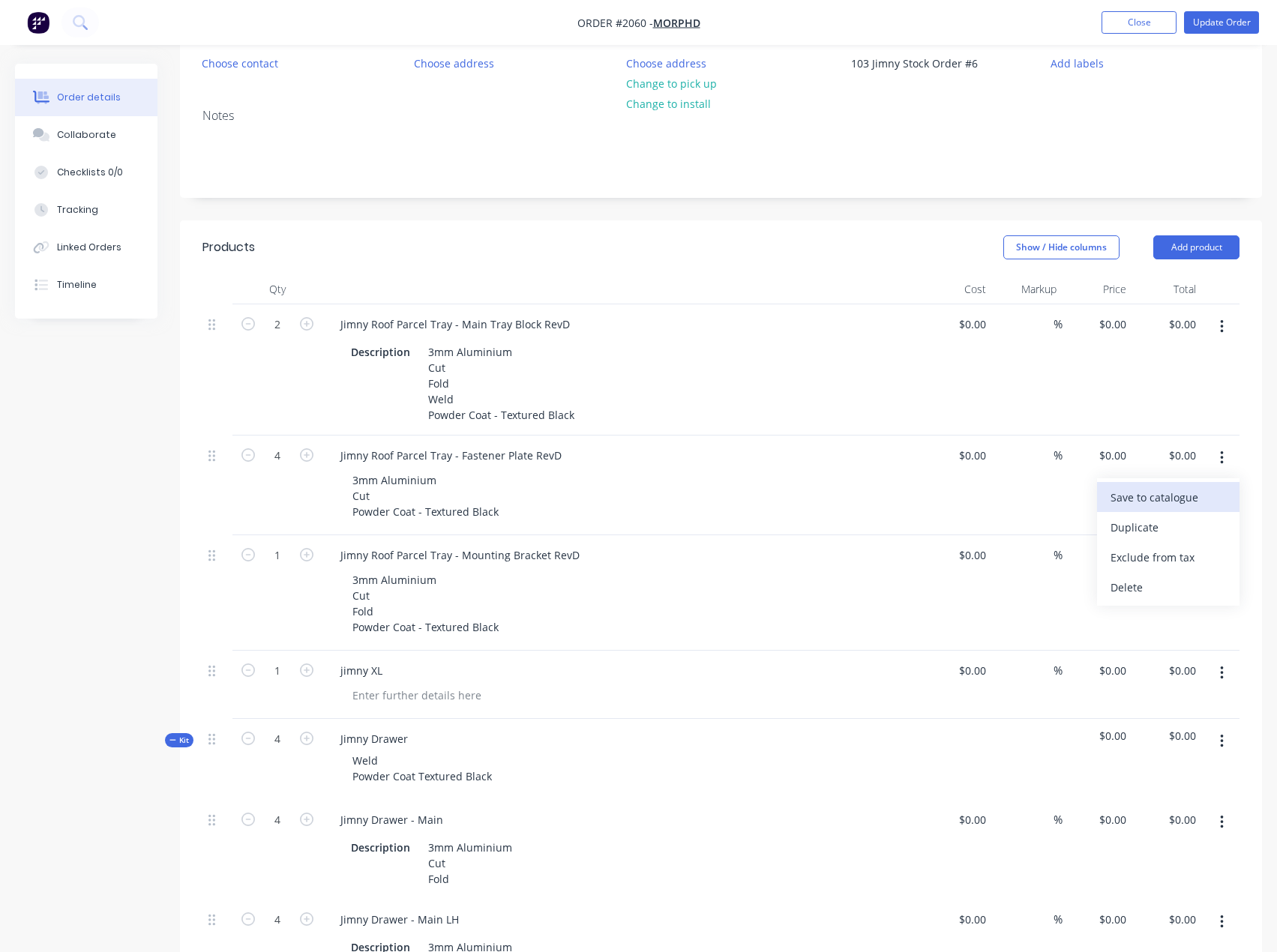
click at [1177, 503] on div "Save to catalogue" at bounding box center [1168, 497] width 116 height 22
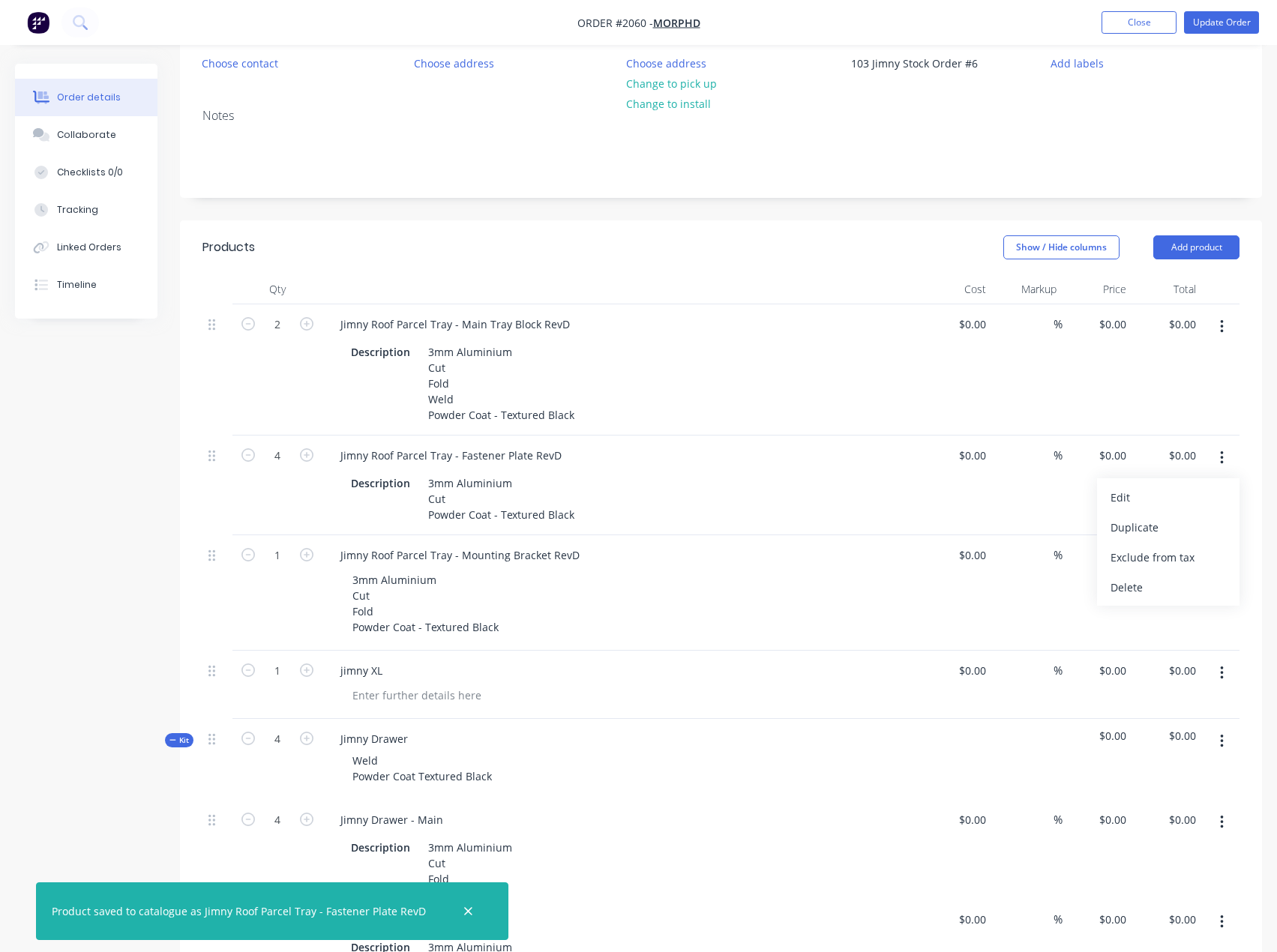
drag, startPoint x: 914, startPoint y: 449, endPoint x: 1013, endPoint y: 472, distance: 101.6
click at [914, 449] on div "Jimny Roof Parcel Tray - Fastener Plate RevD" at bounding box center [622, 455] width 587 height 22
click at [1225, 556] on button "button" at bounding box center [1221, 557] width 35 height 27
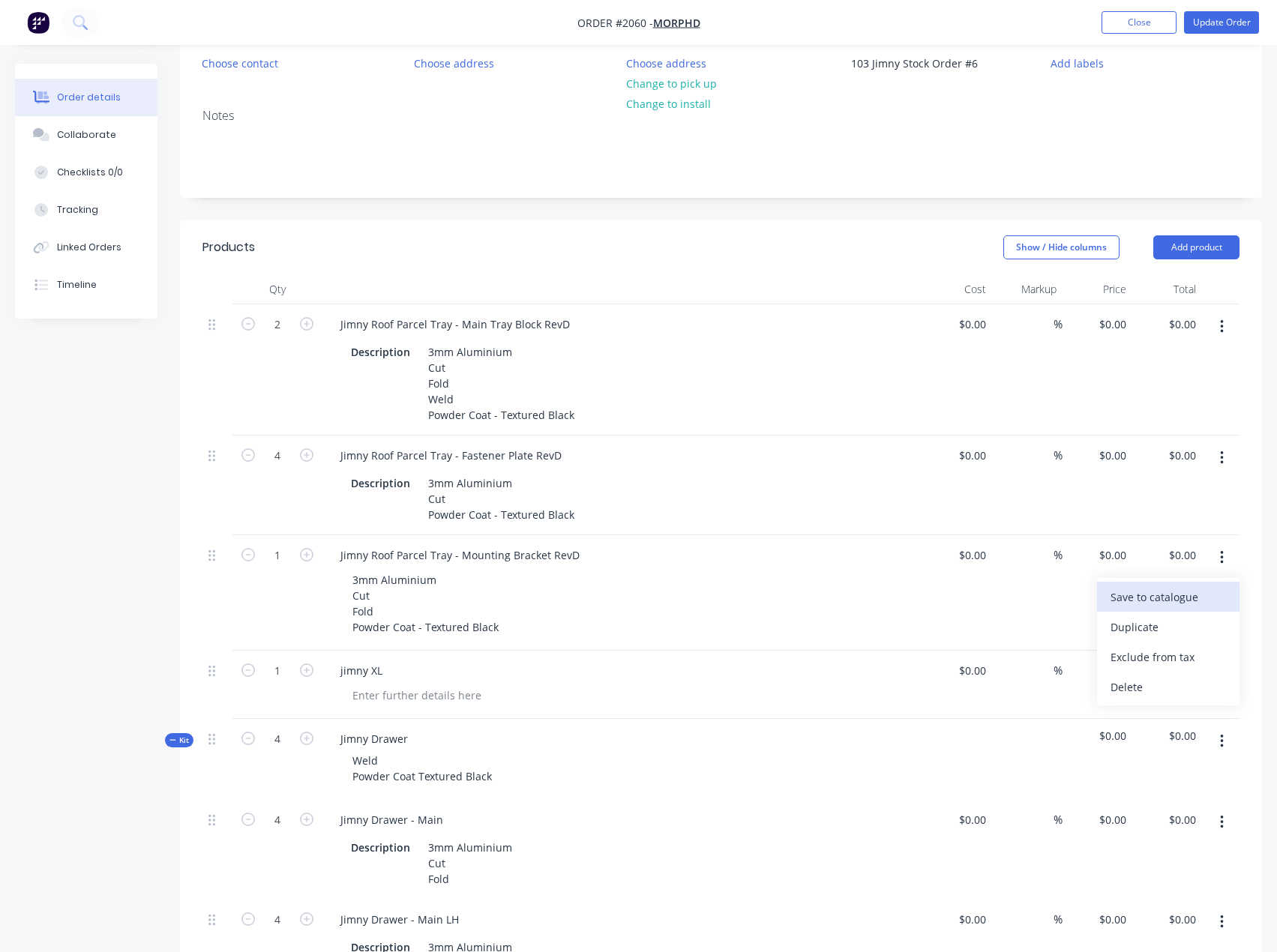
click at [1187, 598] on div "Save to catalogue" at bounding box center [1168, 596] width 116 height 22
click at [1193, 248] on button "Add product" at bounding box center [1195, 247] width 86 height 24
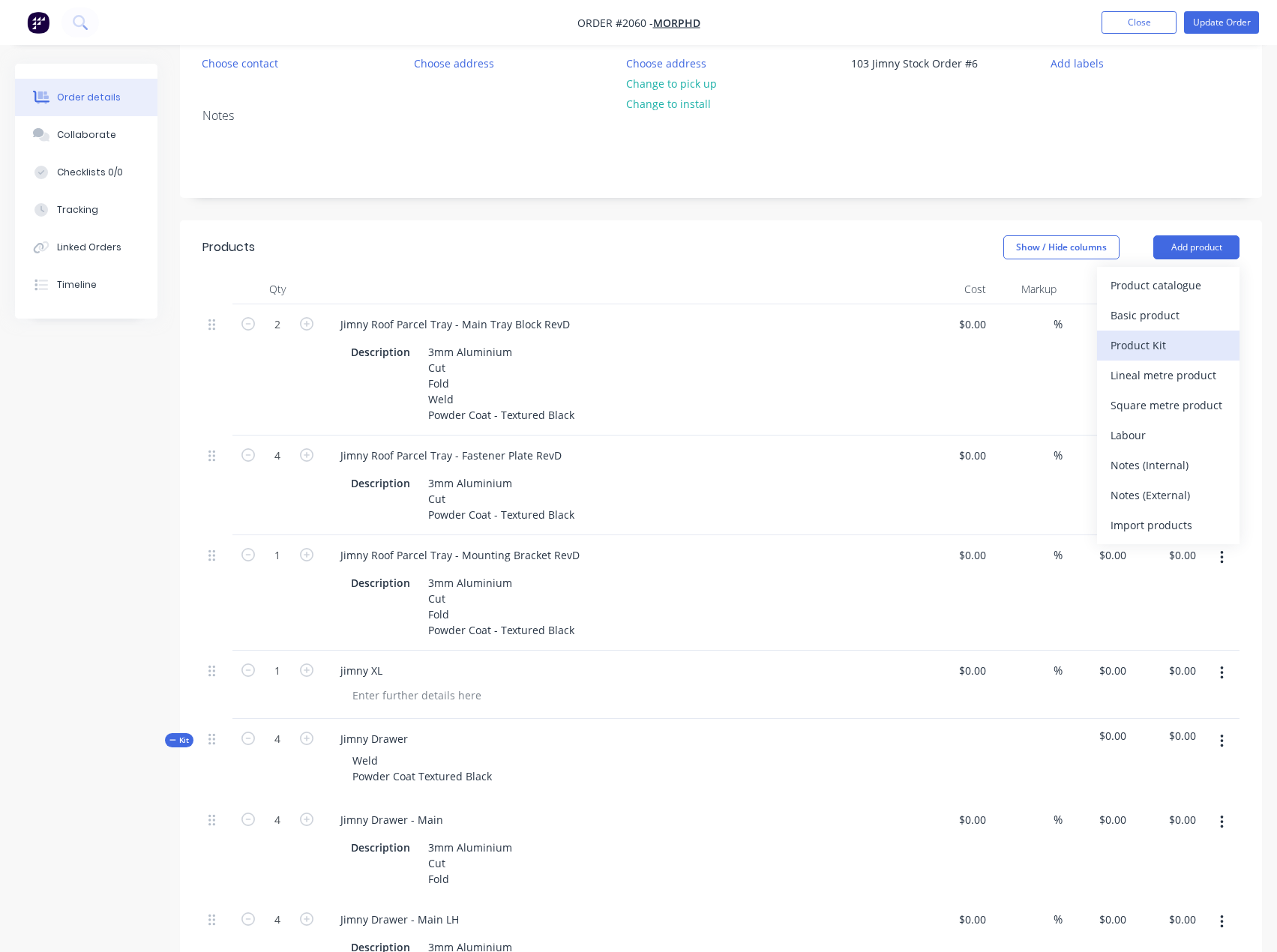
click at [1170, 342] on div "Product Kit" at bounding box center [1168, 345] width 116 height 22
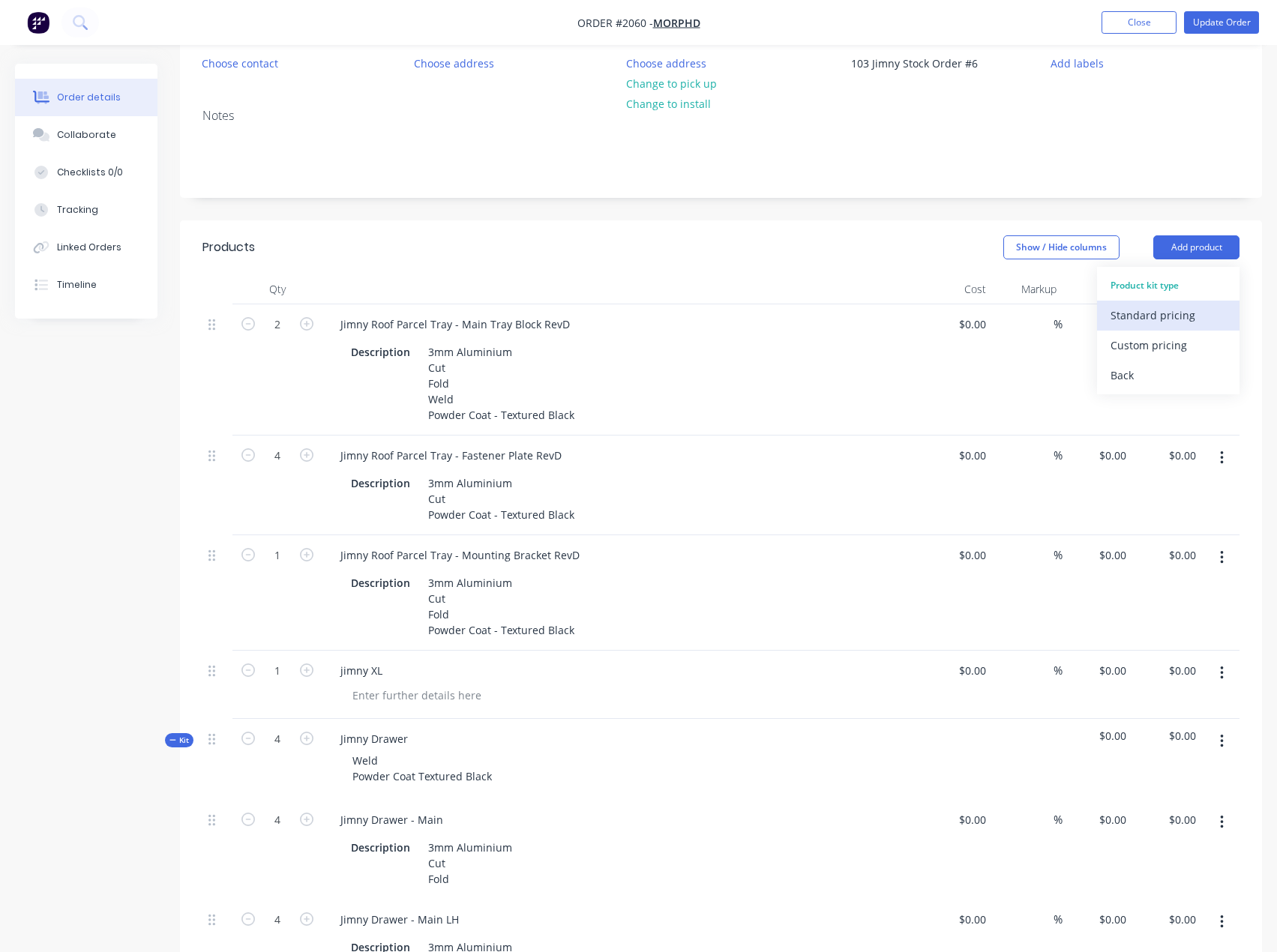
click at [1174, 318] on div "Standard pricing" at bounding box center [1168, 315] width 116 height 22
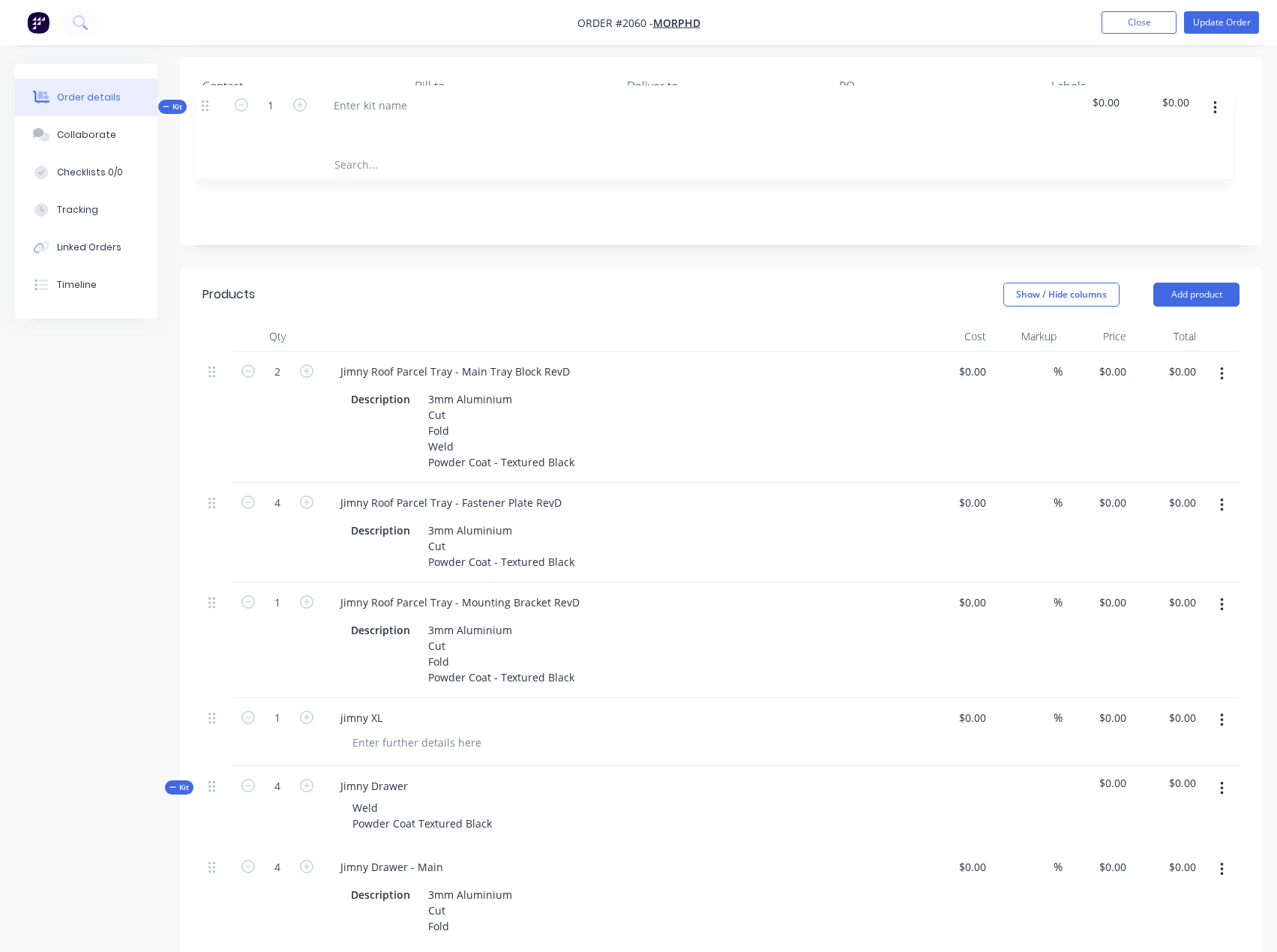
scroll to position [97, 0]
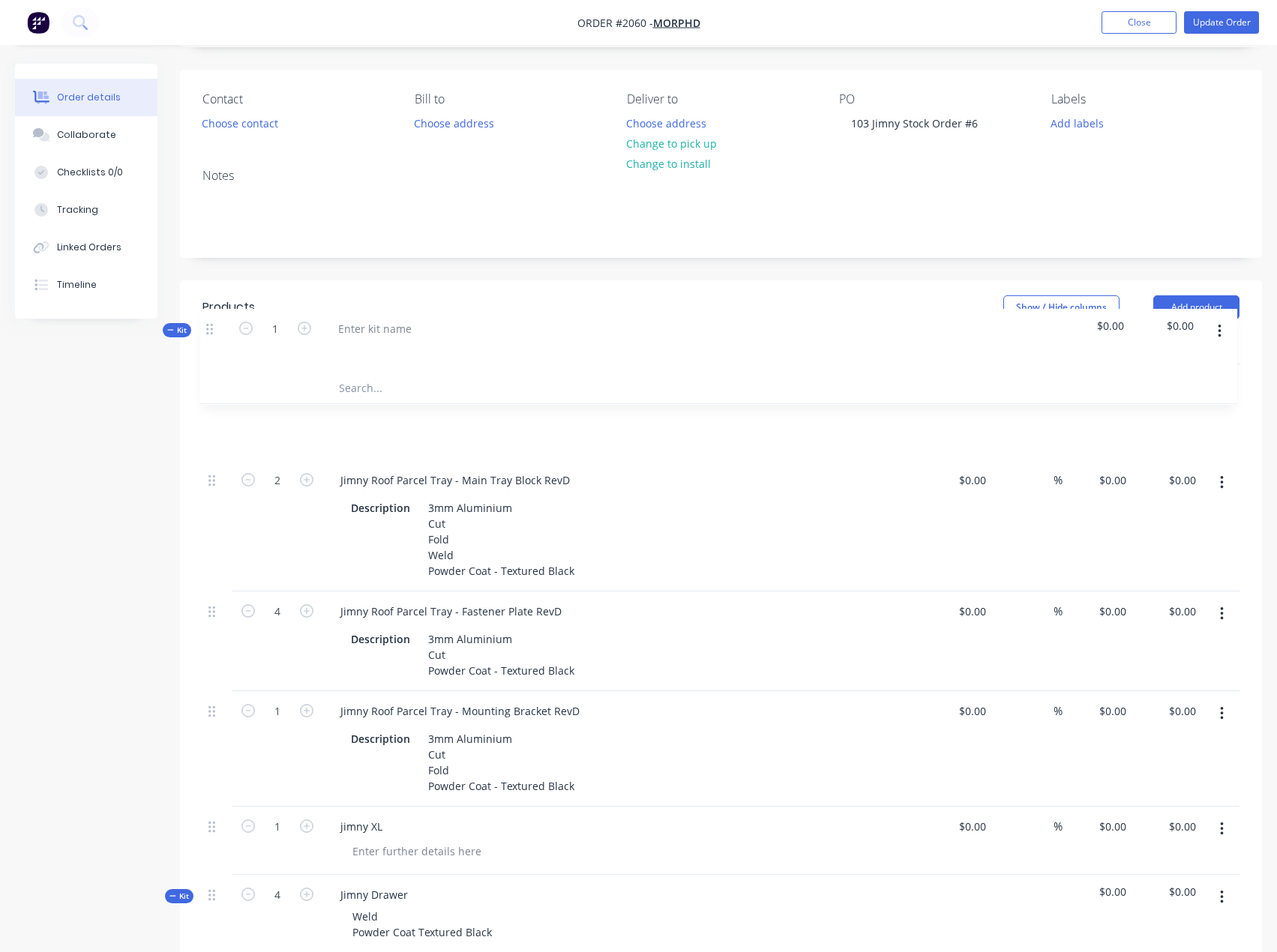
drag, startPoint x: 211, startPoint y: 700, endPoint x: 211, endPoint y: 328, distance: 372.0
click at [210, 327] on div "Products Show / Hide columns Add product Qty Cost Markup Price Total 2 Jimny Ro…" at bounding box center [721, 807] width 1082 height 1054
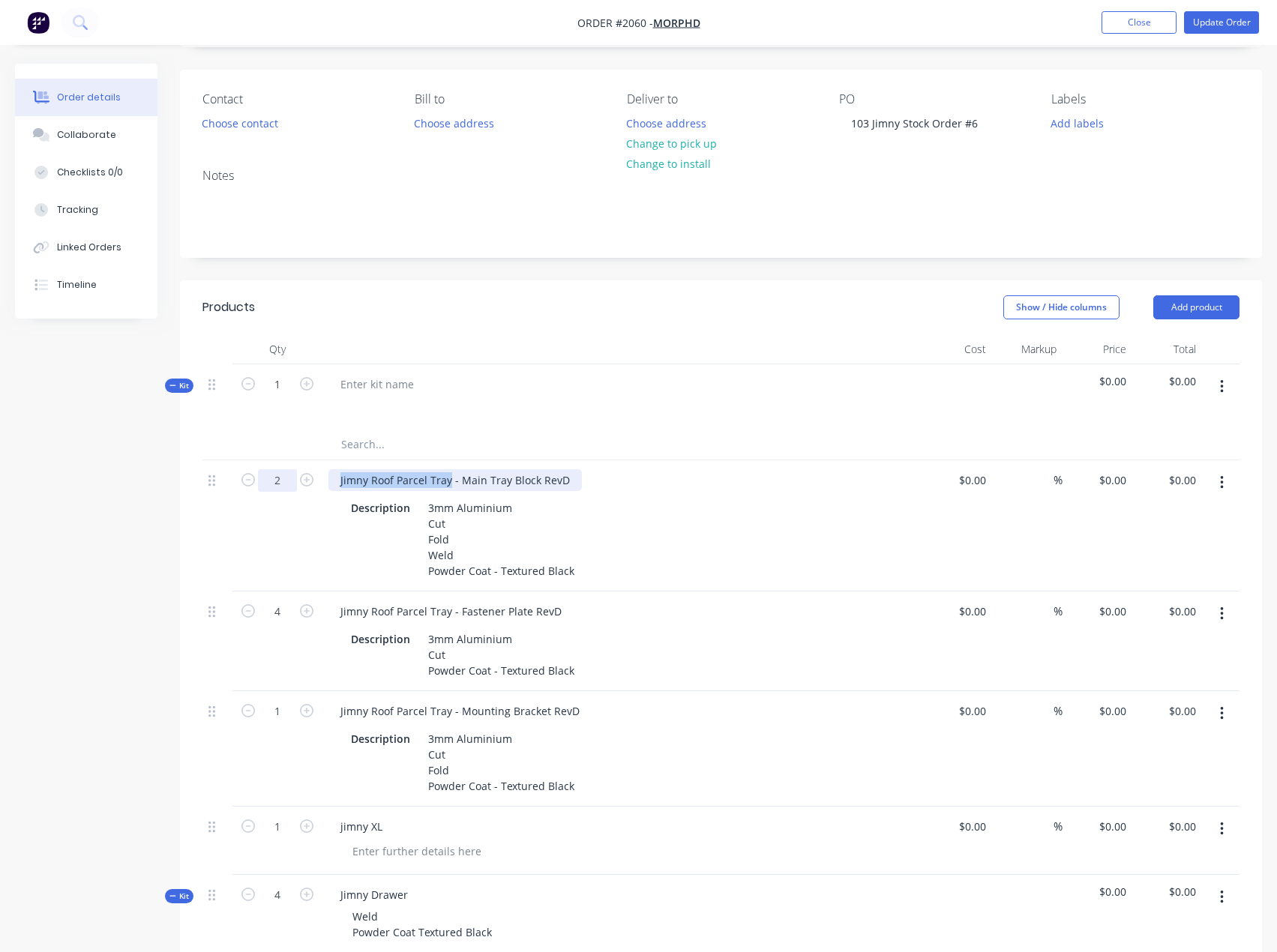
drag, startPoint x: 447, startPoint y: 478, endPoint x: 293, endPoint y: 480, distance: 154.0
click at [293, 480] on div "2 Jimny Roof Parcel Tray - Main Tray Block RevD Description 3mm Aluminium Cut F…" at bounding box center [721, 526] width 1037 height 131
copy div "Jimny Roof Parcel Tray"
click at [357, 390] on div at bounding box center [377, 384] width 98 height 22
paste div
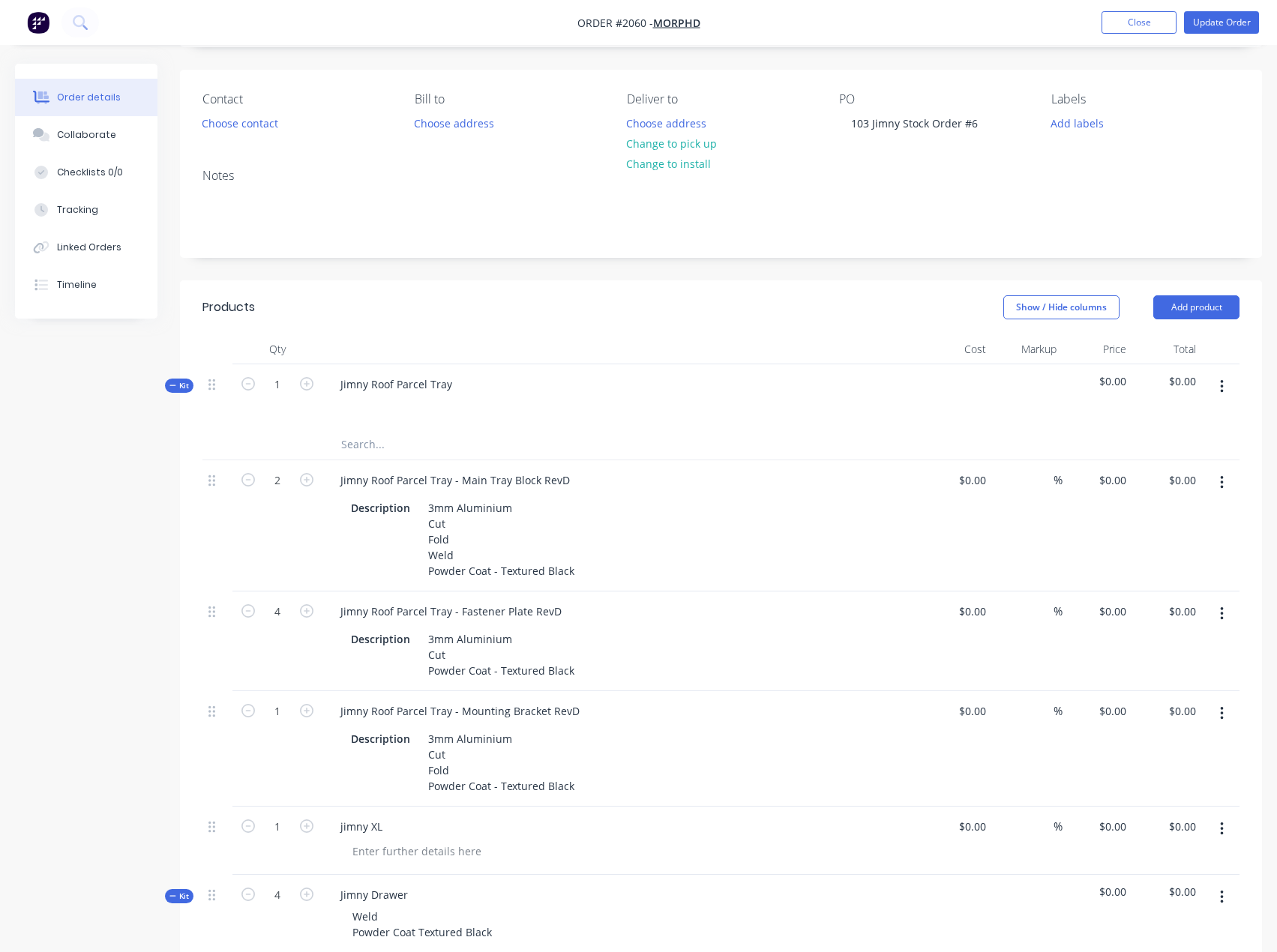
click at [360, 442] on input "text" at bounding box center [491, 444] width 300 height 30
paste input "Jimny Roof Parcel Tray"
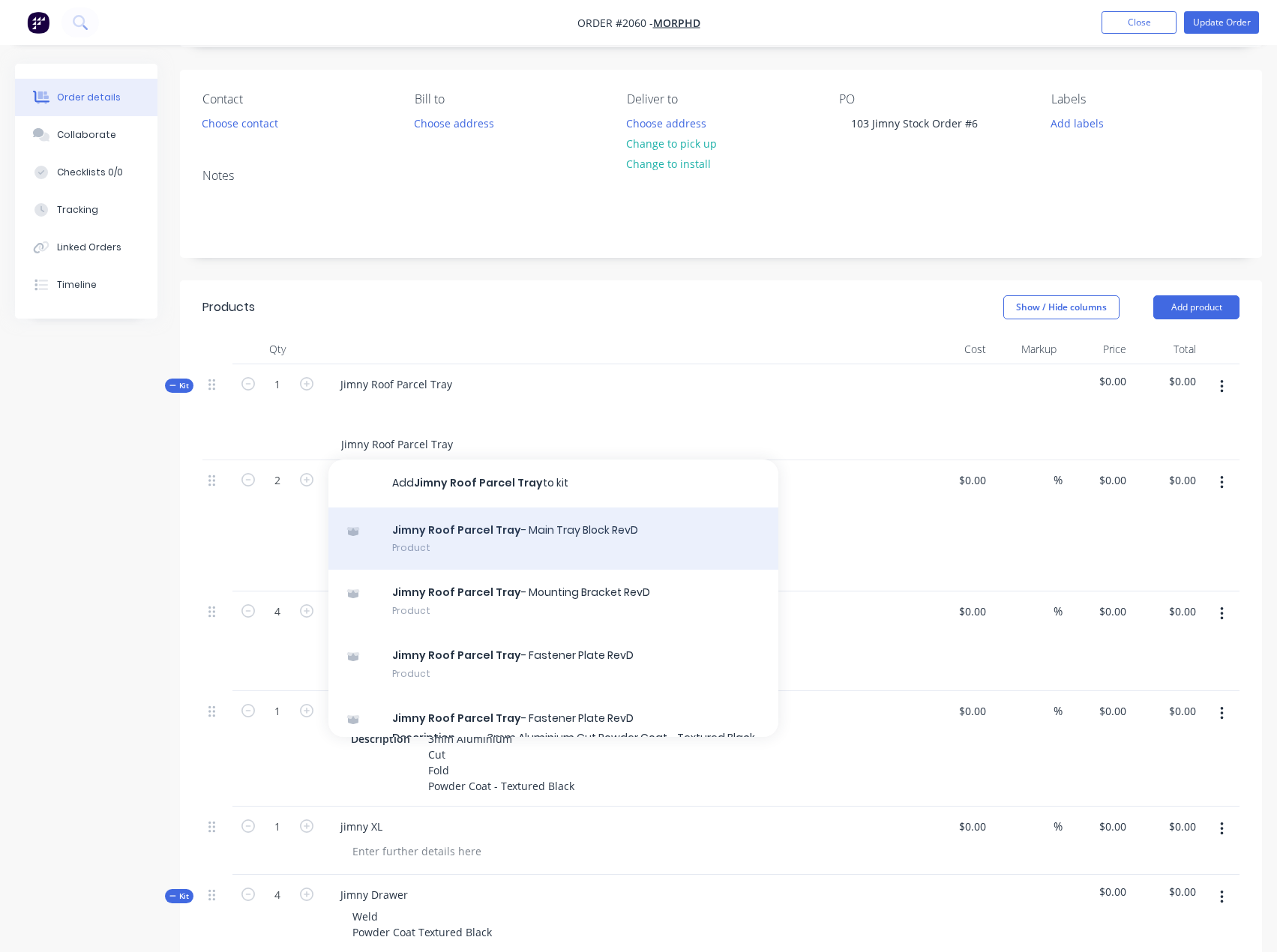
type input "Jimny Roof Parcel Tray"
click at [531, 543] on div "Jimny Roof Parcel Tray - Main Tray Block RevD Product" at bounding box center [553, 538] width 450 height 63
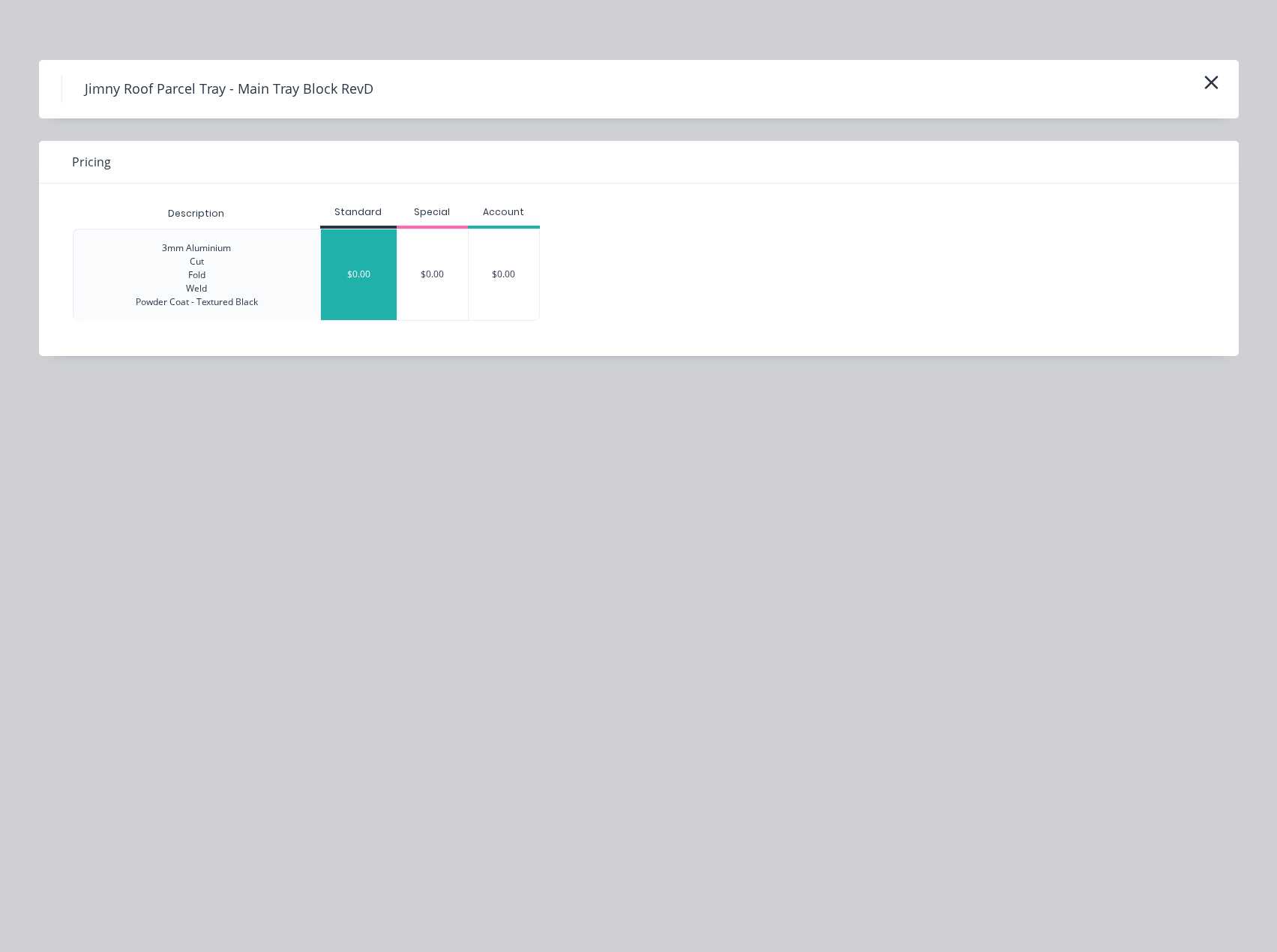
click at [376, 264] on div "$0.00" at bounding box center [358, 274] width 75 height 91
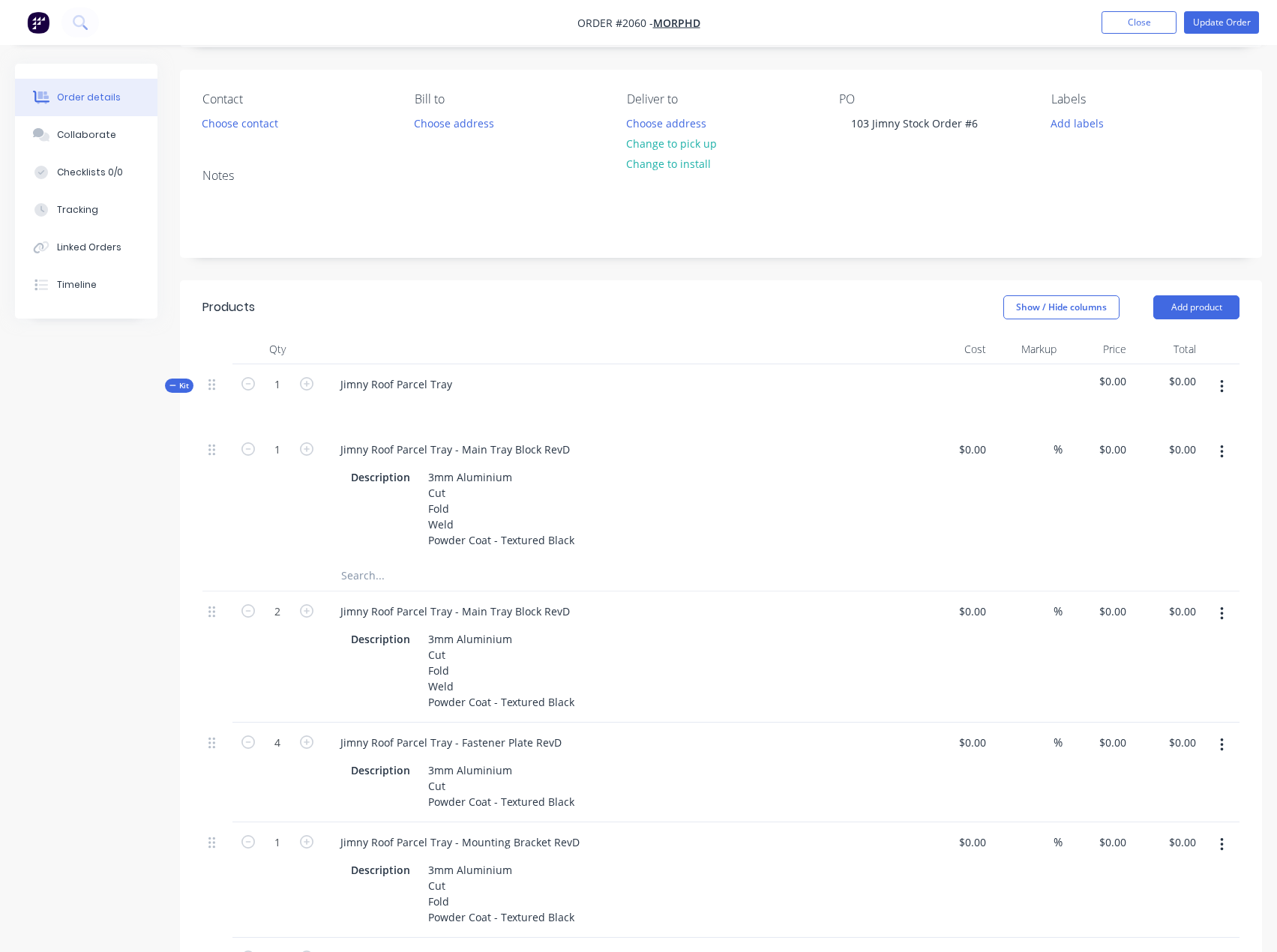
click at [366, 575] on input "text" at bounding box center [491, 575] width 300 height 30
paste input "Jimny Roof Parcel Tray"
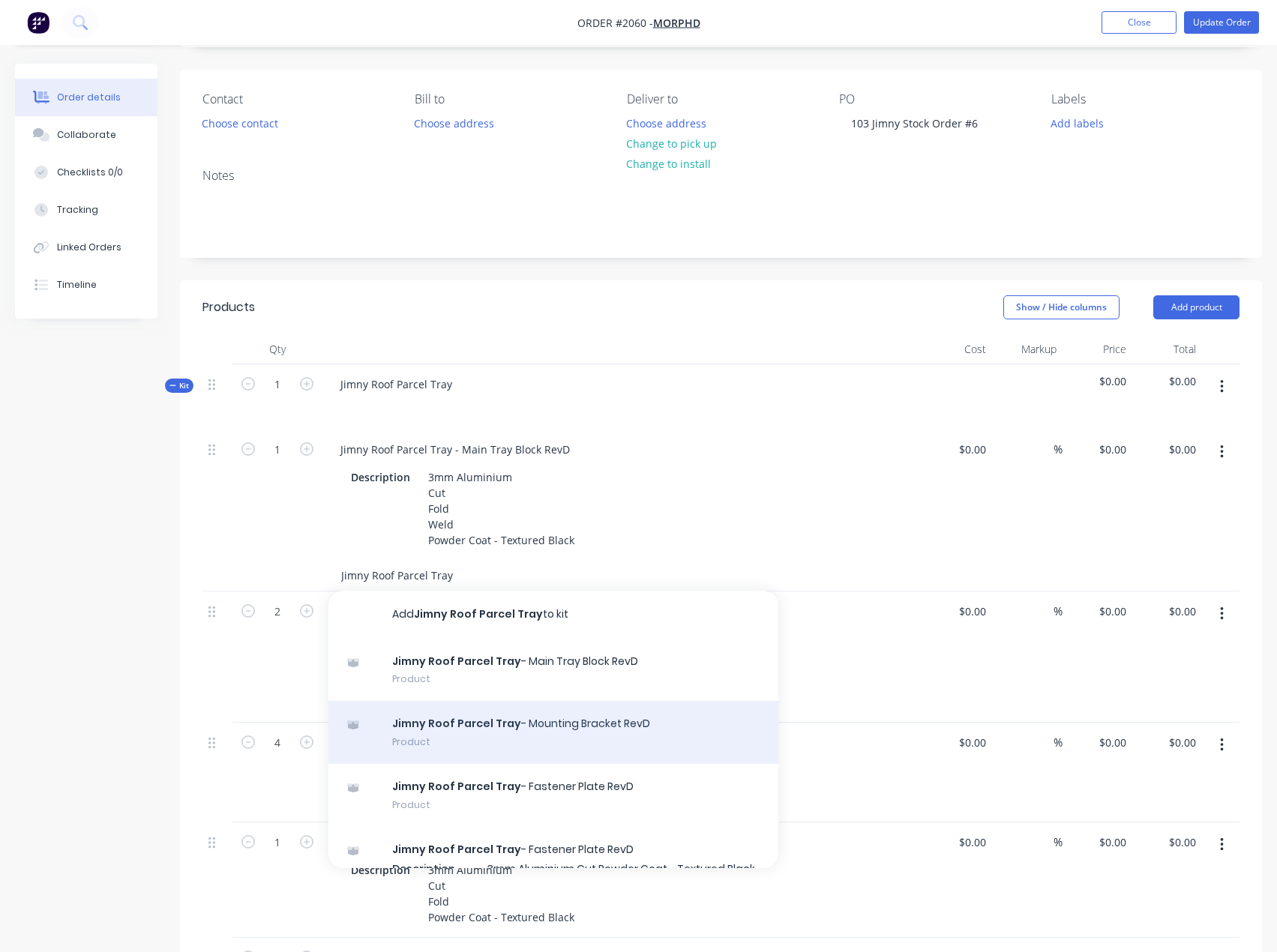
type input "Jimny Roof Parcel Tray"
click at [520, 727] on div "Jimny Roof Parcel Tray - Mounting Bracket RevD Product" at bounding box center [553, 732] width 450 height 63
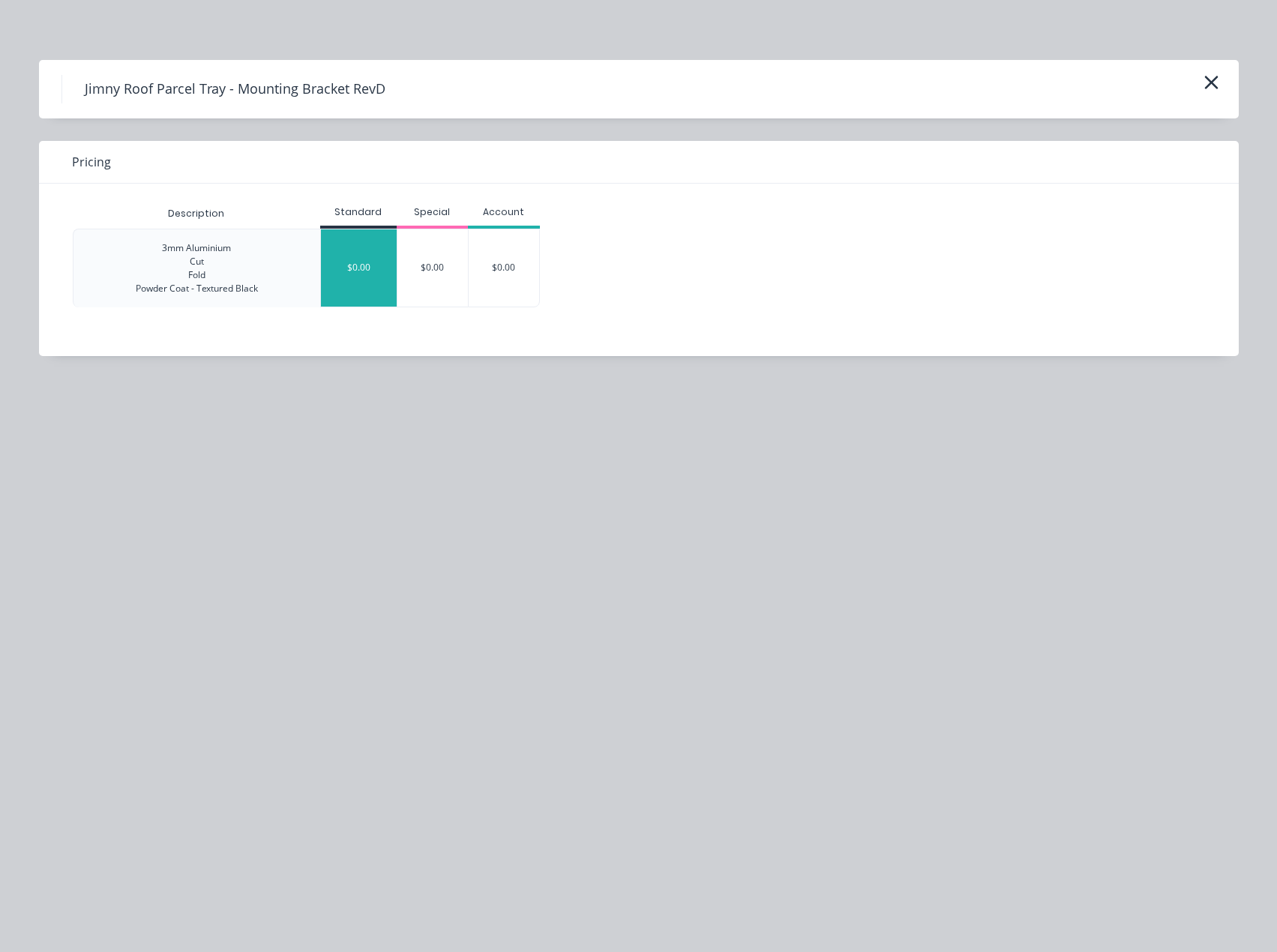
click at [366, 287] on div "$0.00" at bounding box center [358, 267] width 75 height 77
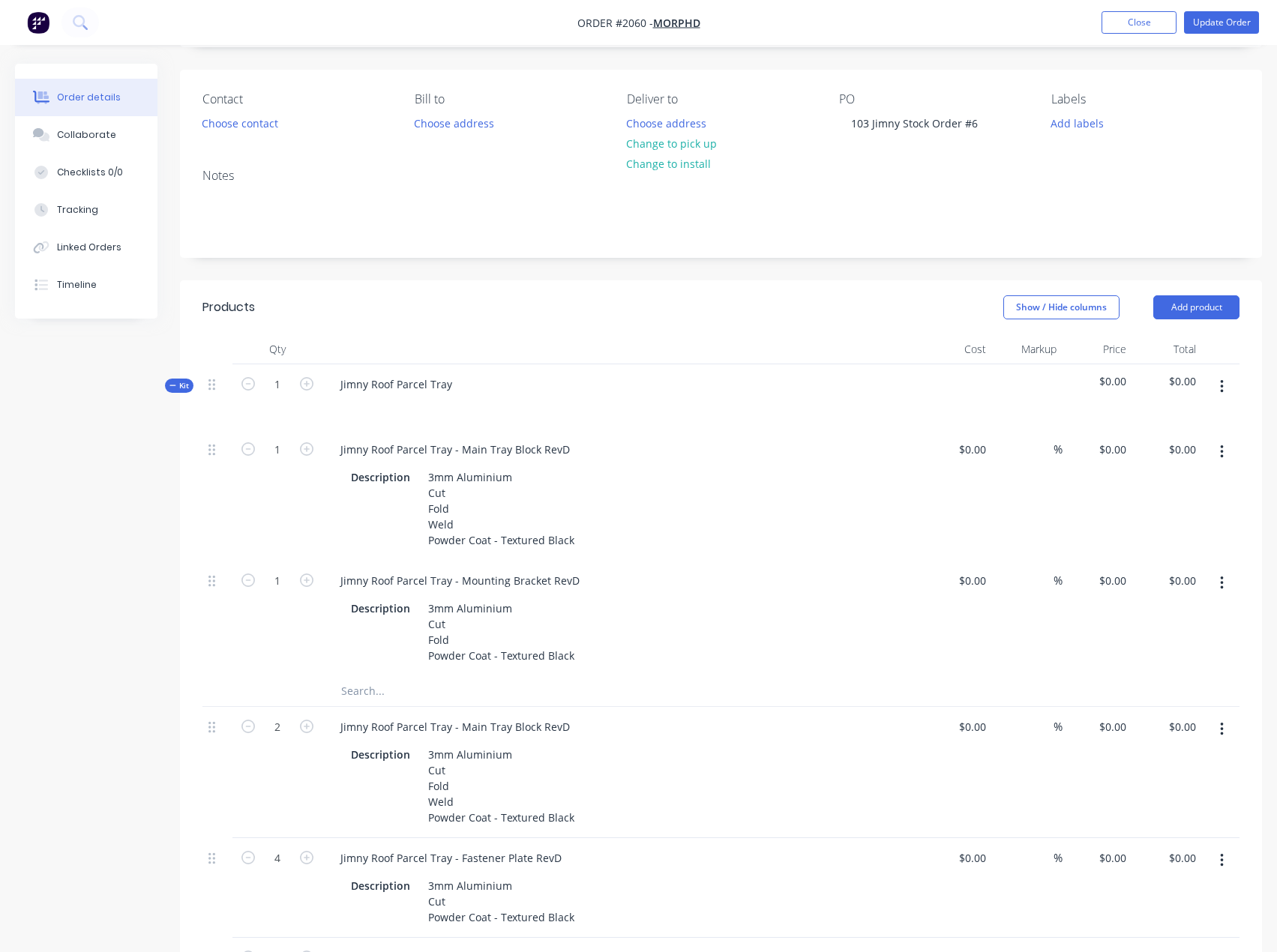
click at [378, 690] on input "text" at bounding box center [491, 691] width 300 height 30
paste input "Jimny Roof Parcel Tray"
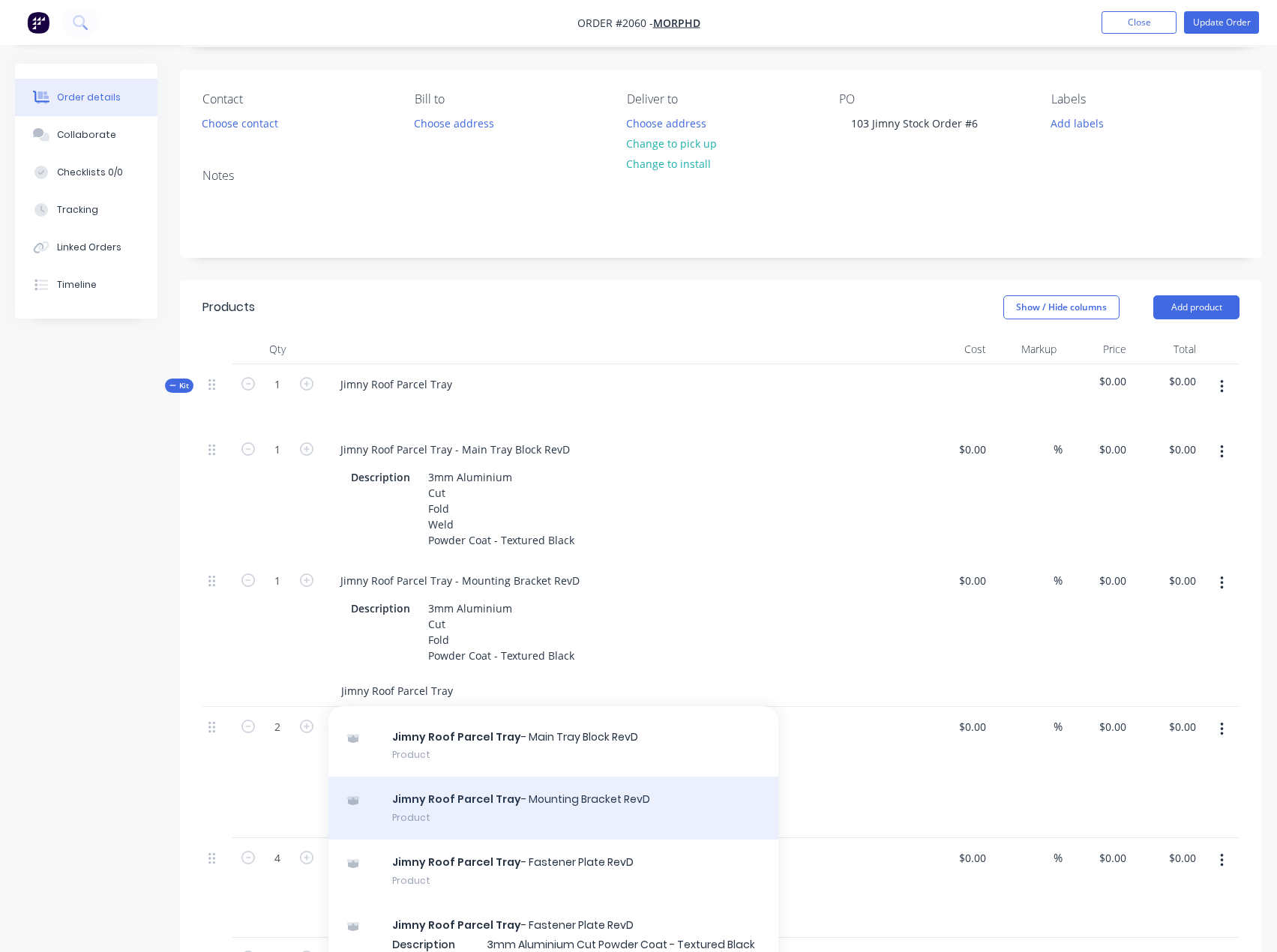
scroll to position [75, 0]
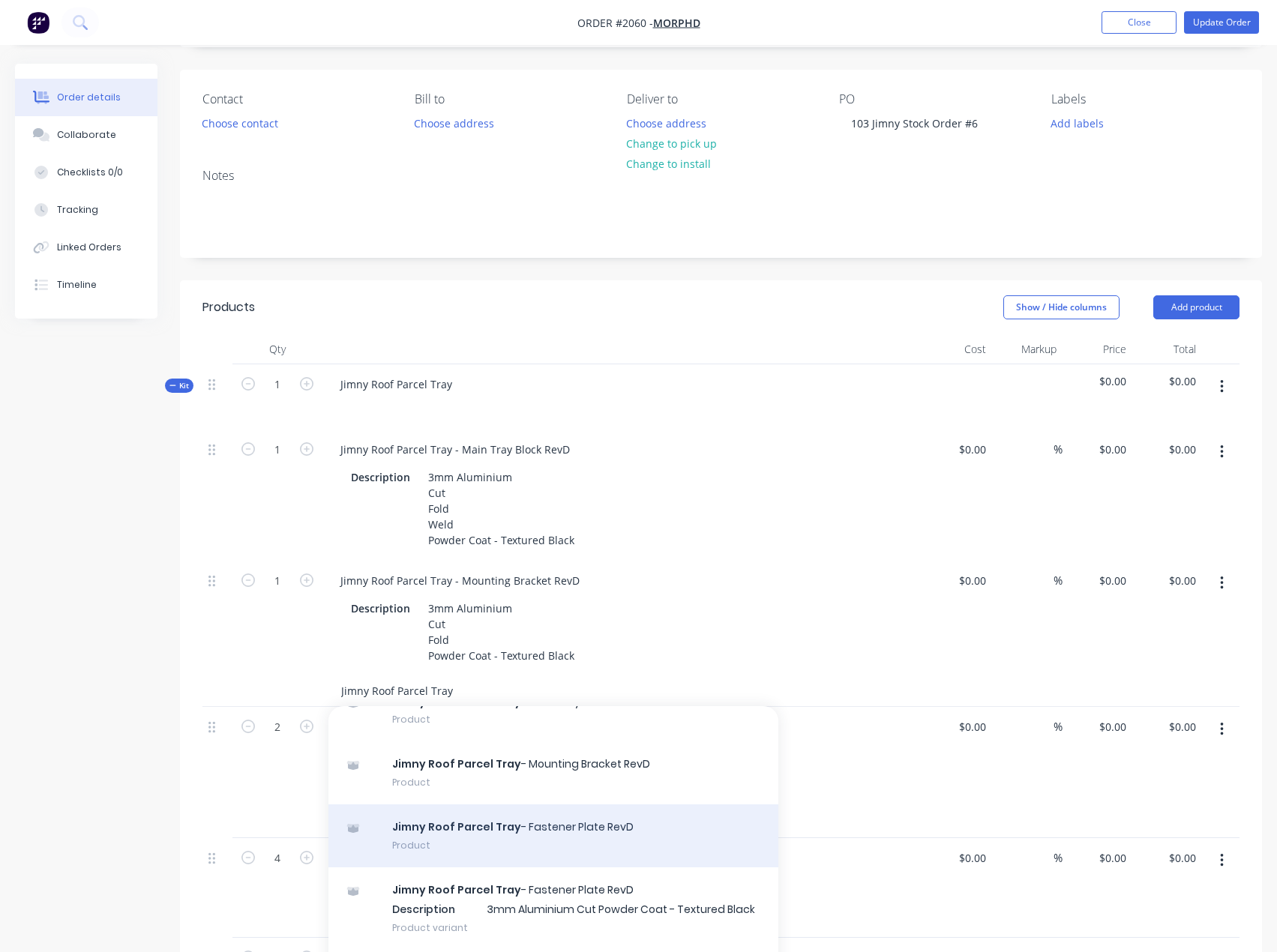
type input "Jimny Roof Parcel Tray"
click at [571, 832] on div "Jimny Roof Parcel Tray - Fastener Plate RevD Product" at bounding box center [553, 835] width 450 height 63
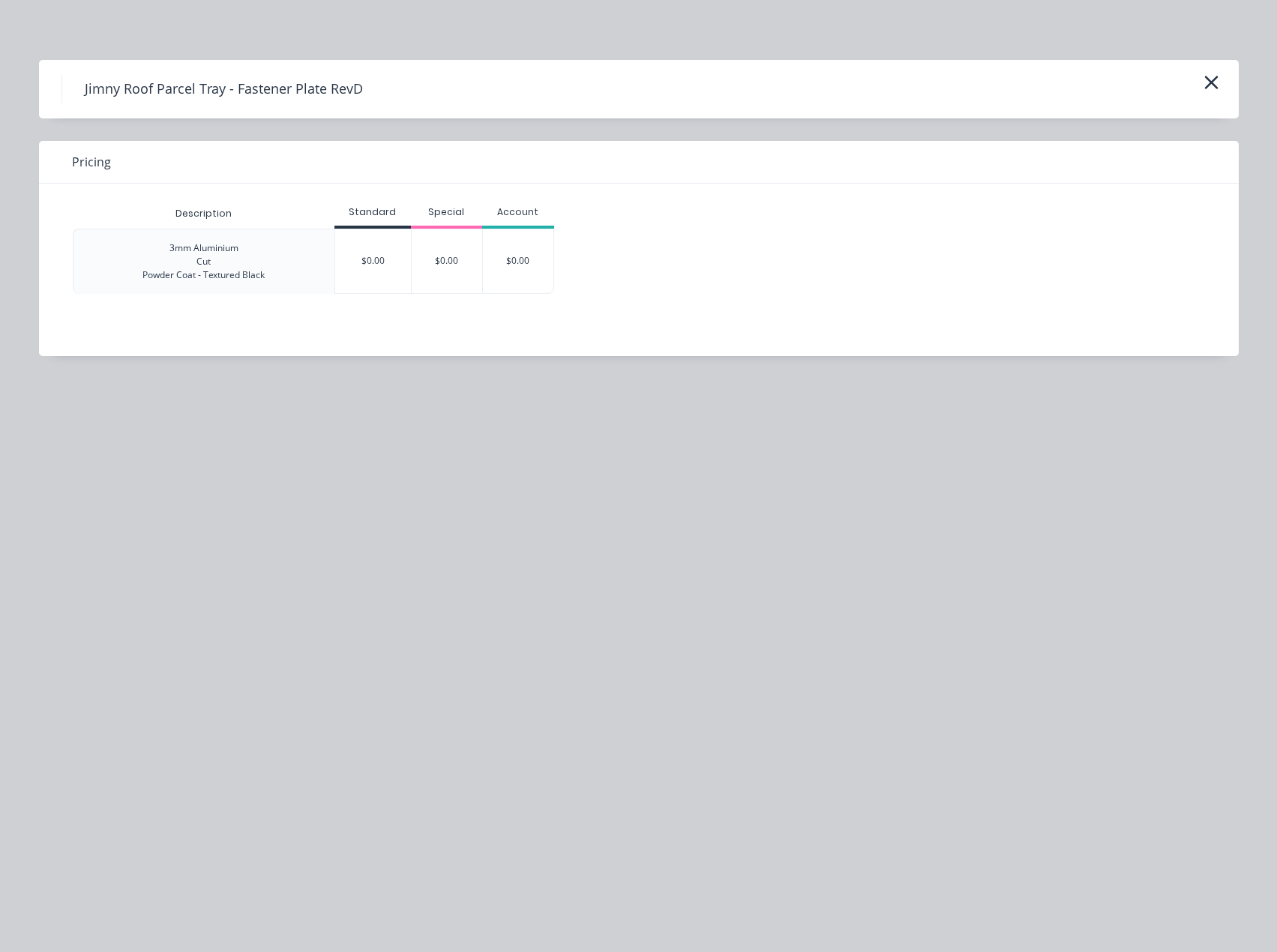
click at [347, 252] on div "$0.00" at bounding box center [373, 261] width 75 height 64
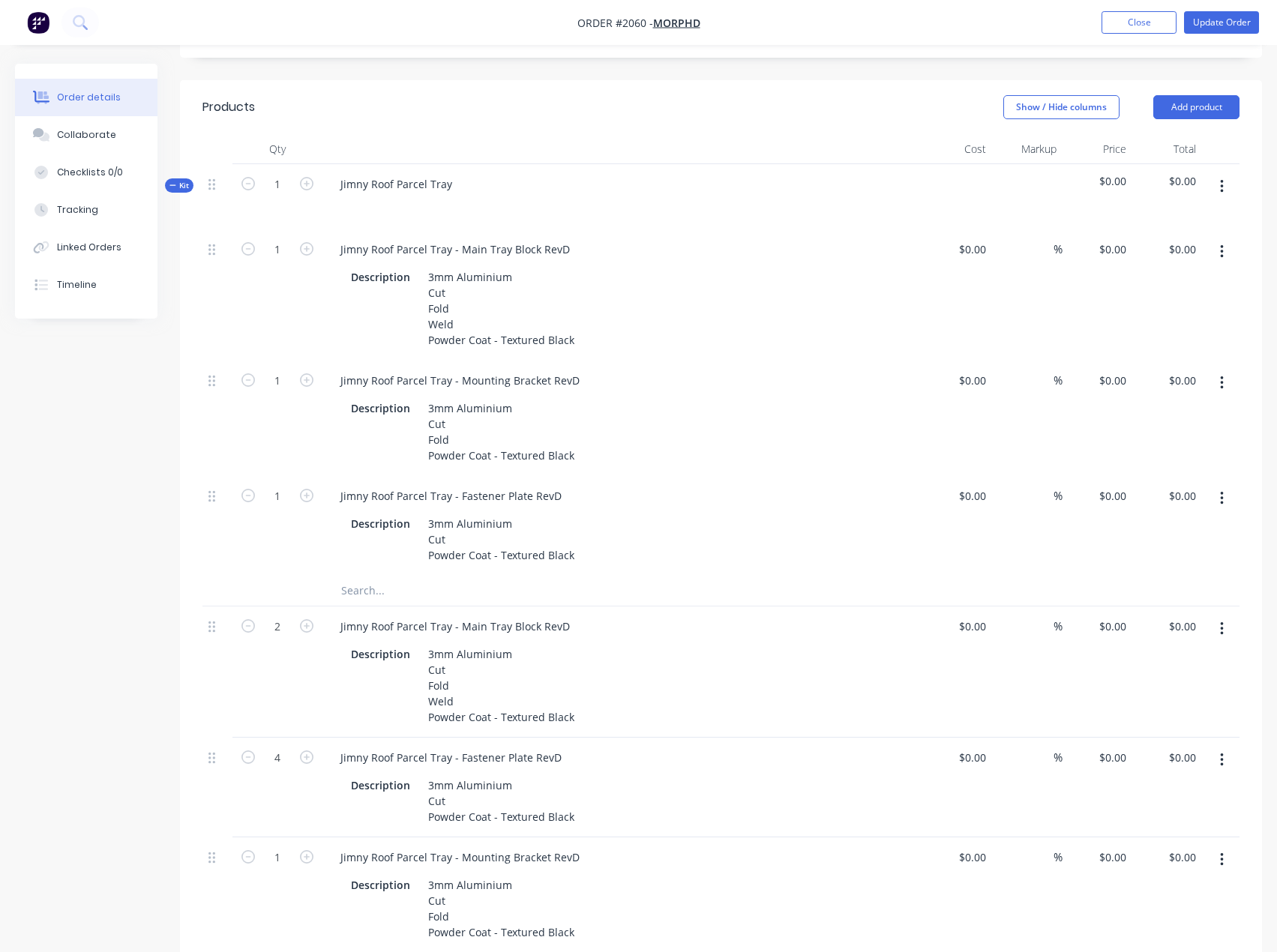
scroll to position [397, 0]
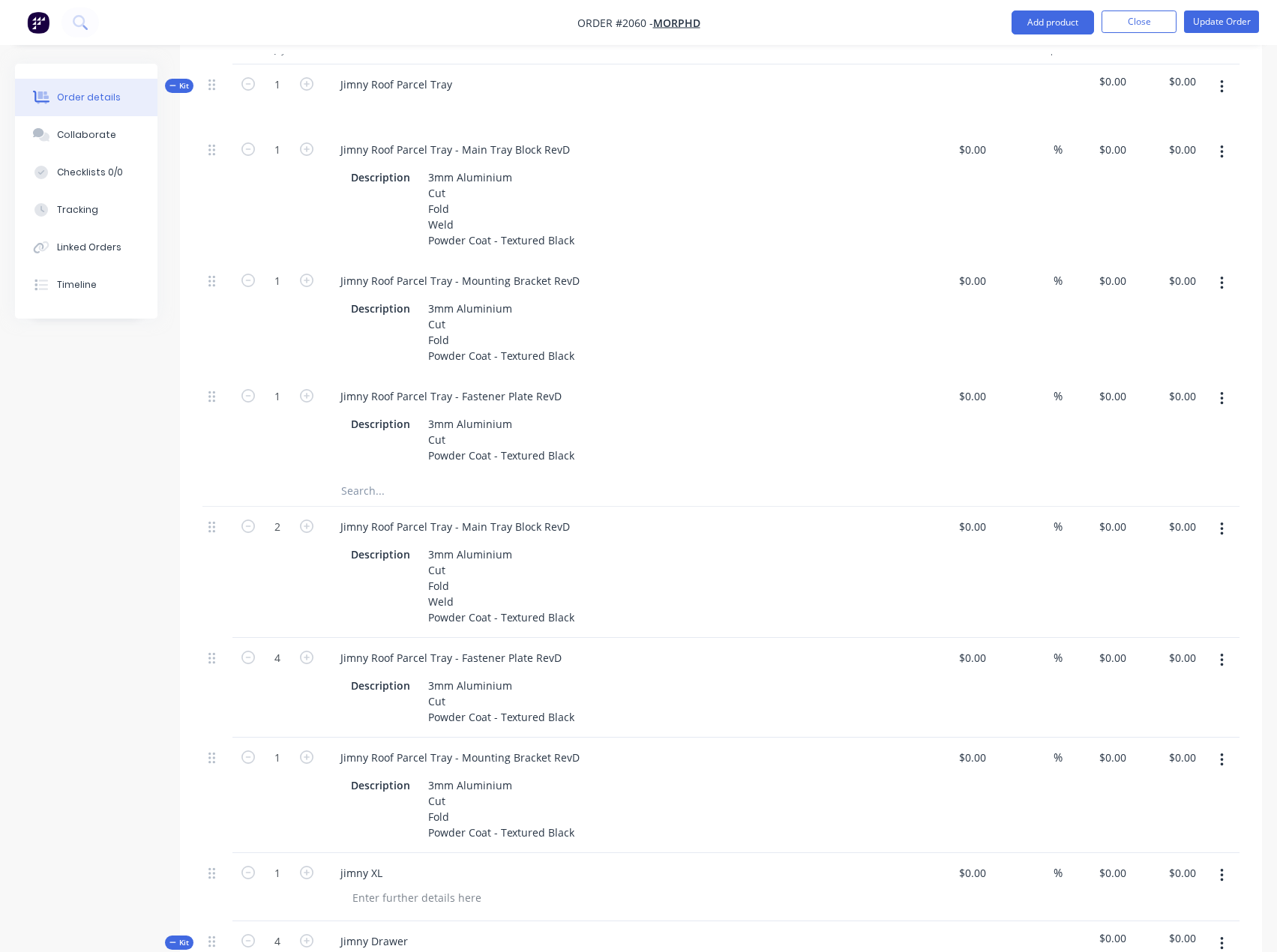
click at [1223, 526] on icon "button" at bounding box center [1221, 529] width 4 height 17
click at [1153, 655] on div "Delete" at bounding box center [1168, 658] width 116 height 22
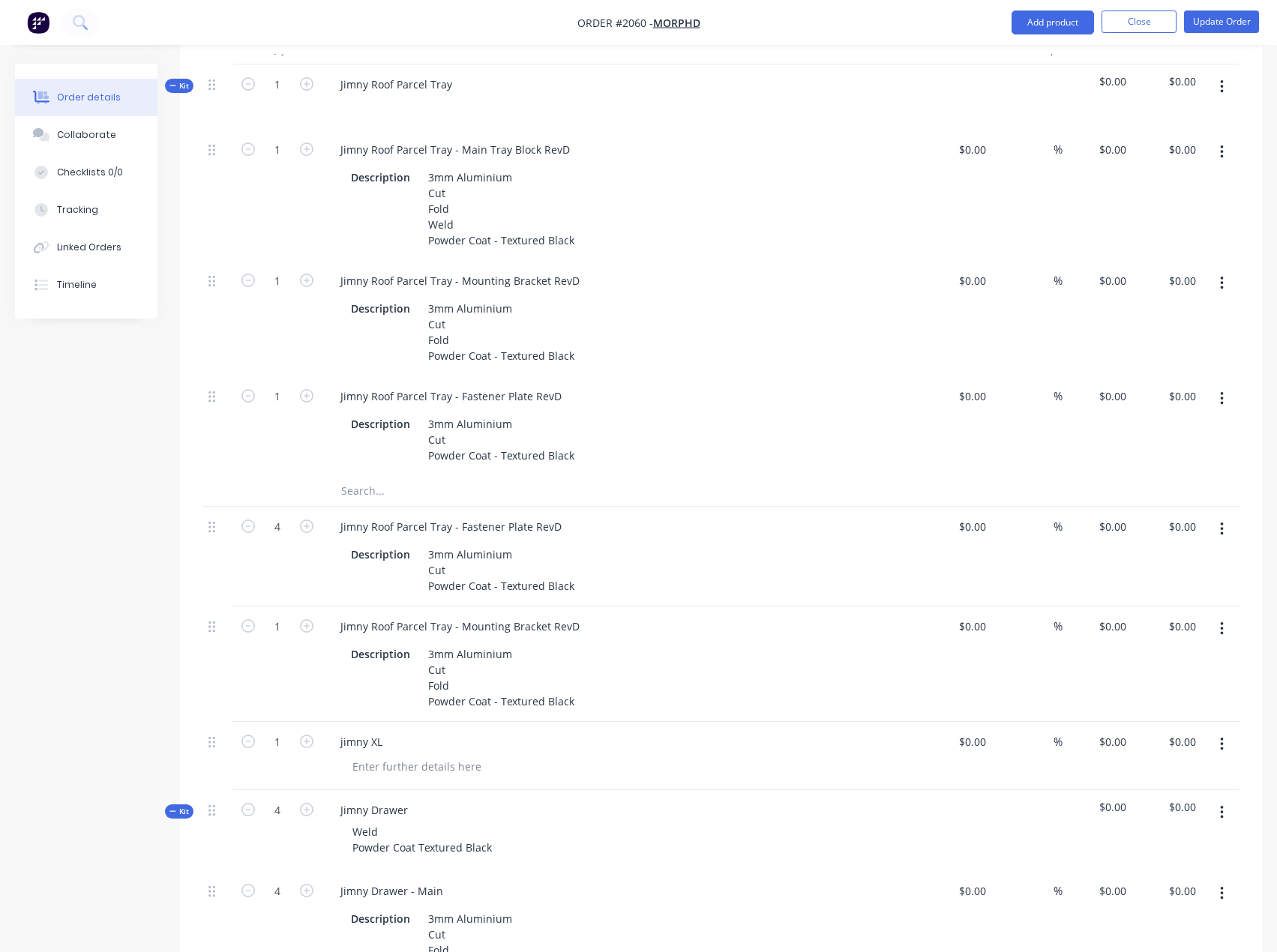
click at [1221, 530] on icon "button" at bounding box center [1221, 529] width 4 height 17
click at [1173, 653] on div "Delete" at bounding box center [1168, 658] width 116 height 22
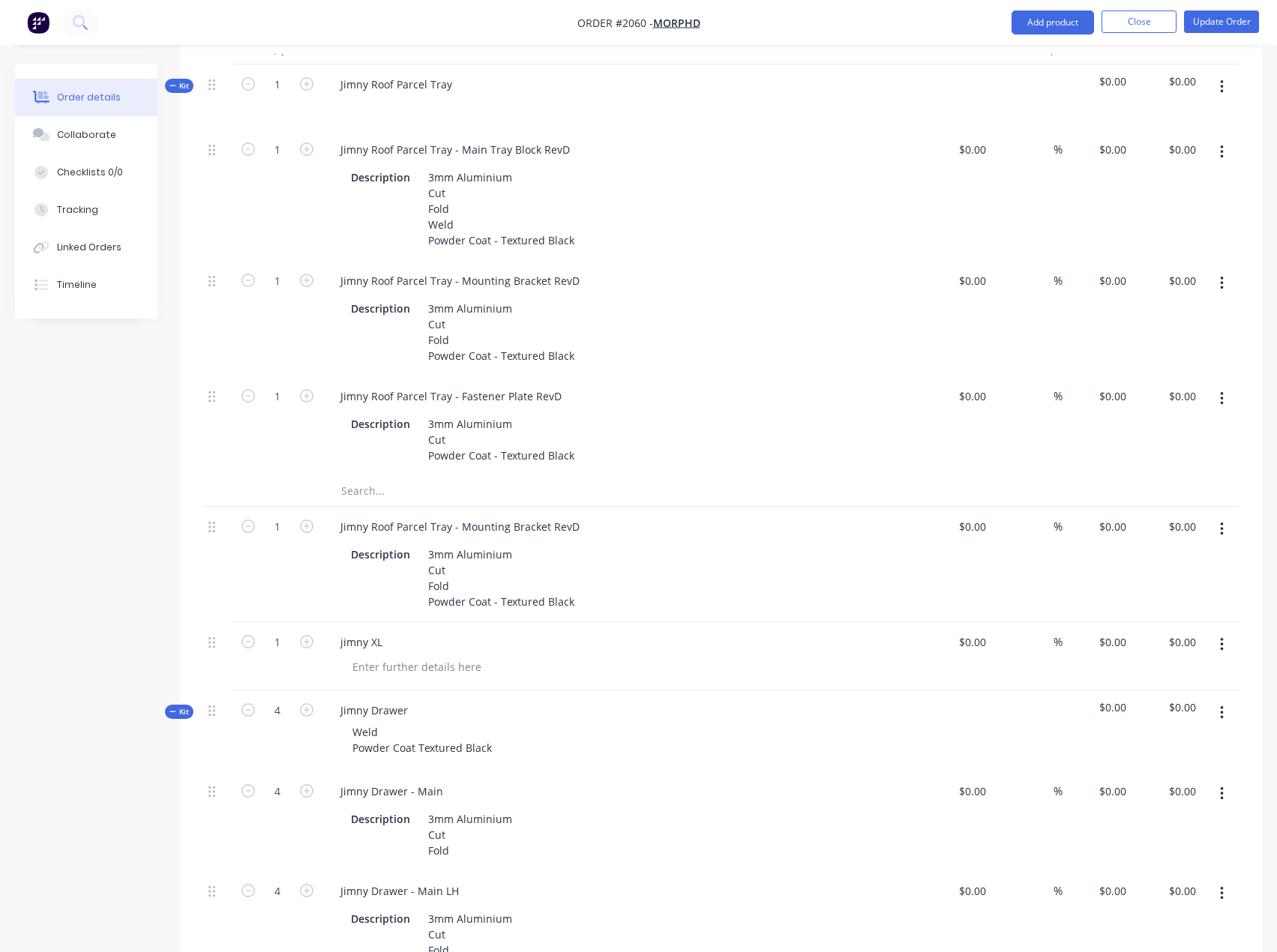
click at [1220, 526] on icon "button" at bounding box center [1221, 529] width 4 height 17
drag, startPoint x: 1134, startPoint y: 656, endPoint x: 1122, endPoint y: 647, distance: 15.0
click at [1133, 656] on div "Delete" at bounding box center [1168, 658] width 116 height 22
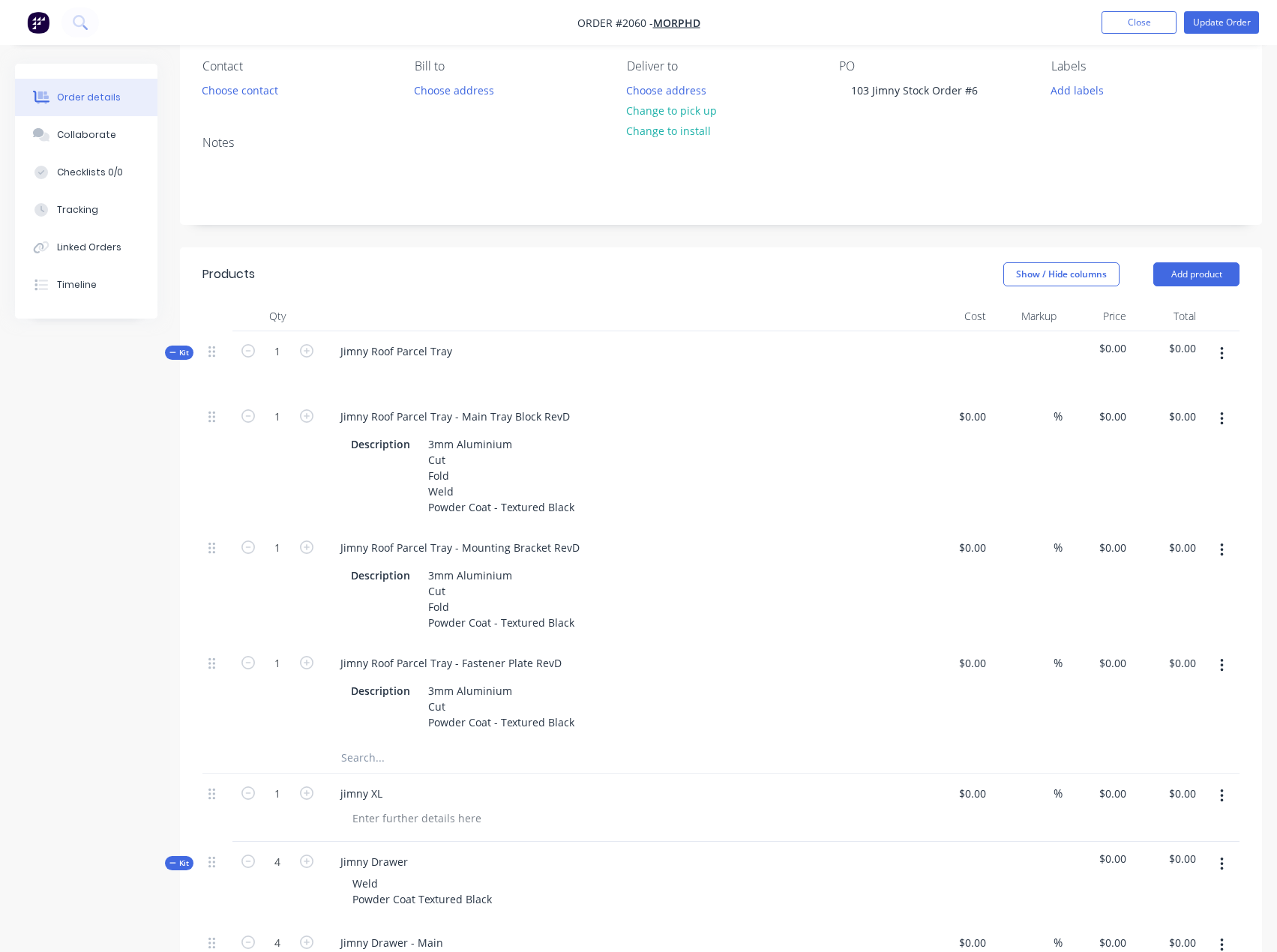
scroll to position [97, 0]
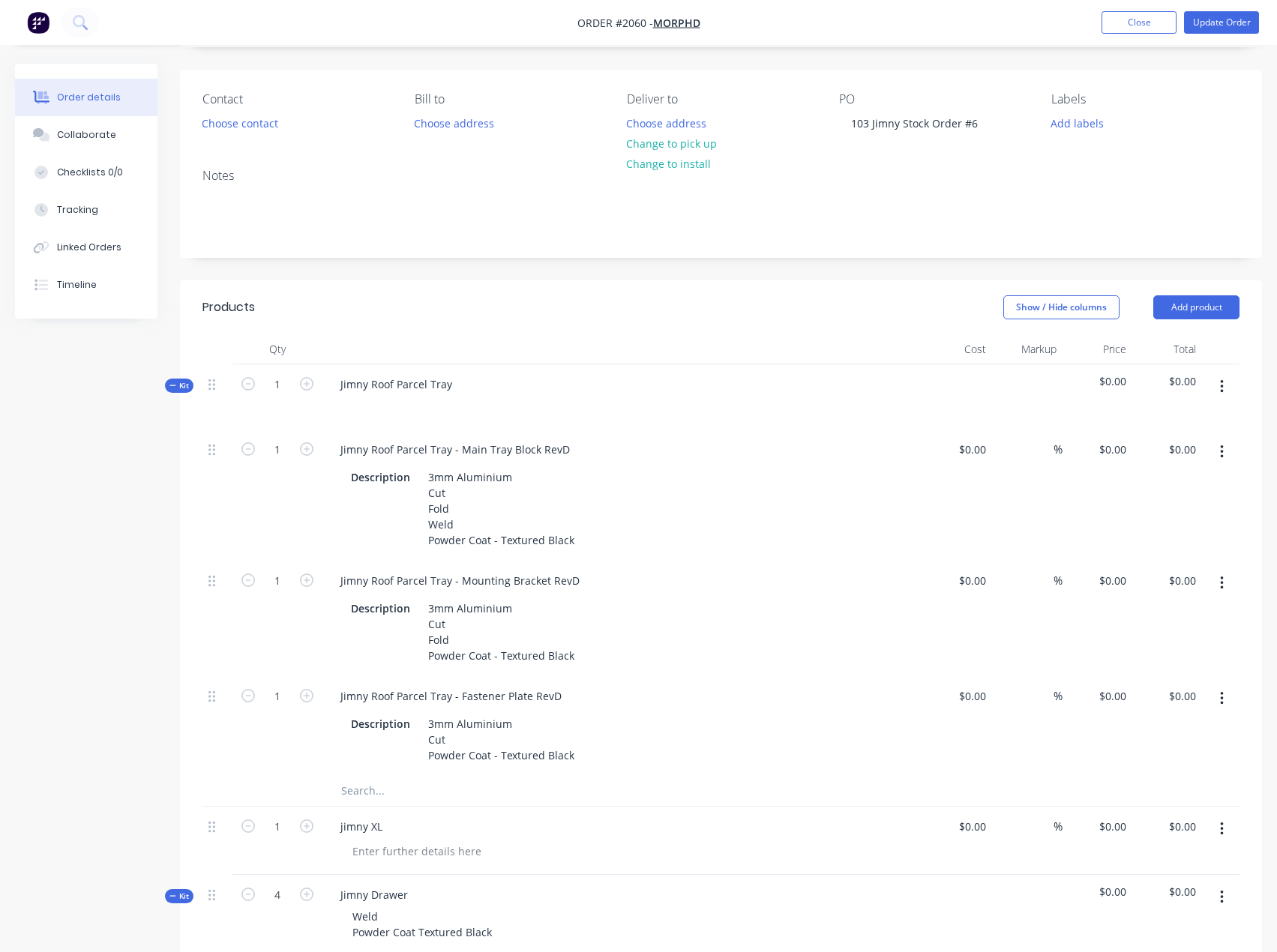
click at [1225, 385] on button "button" at bounding box center [1221, 386] width 35 height 27
click at [1177, 427] on div "Save to catalogue" at bounding box center [1168, 426] width 116 height 22
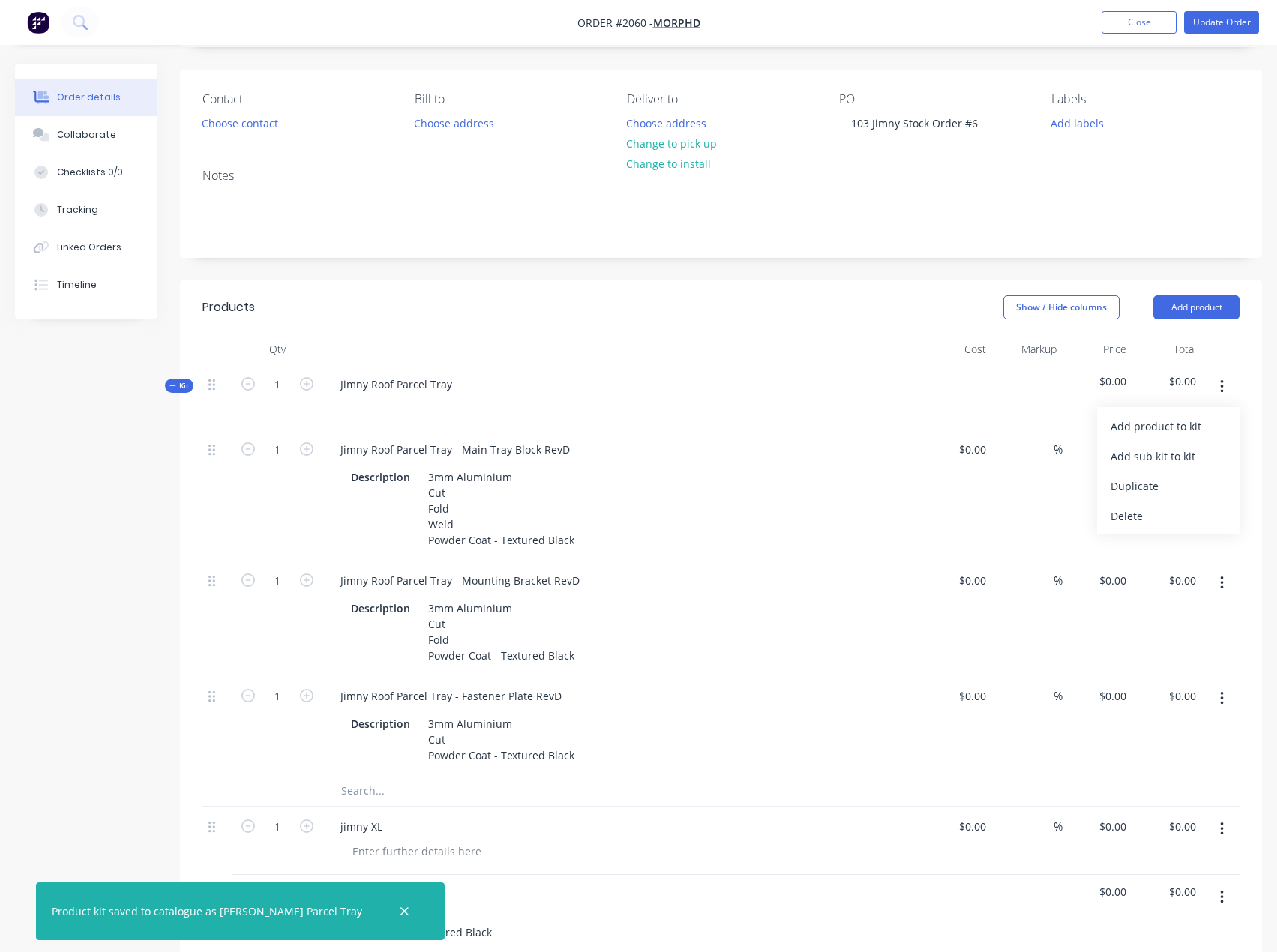
click at [116, 706] on div "Created by [PERSON_NAME] Created [DATE] Required [DATE] Assigned to EA Invoiced…" at bounding box center [638, 842] width 1247 height 1749
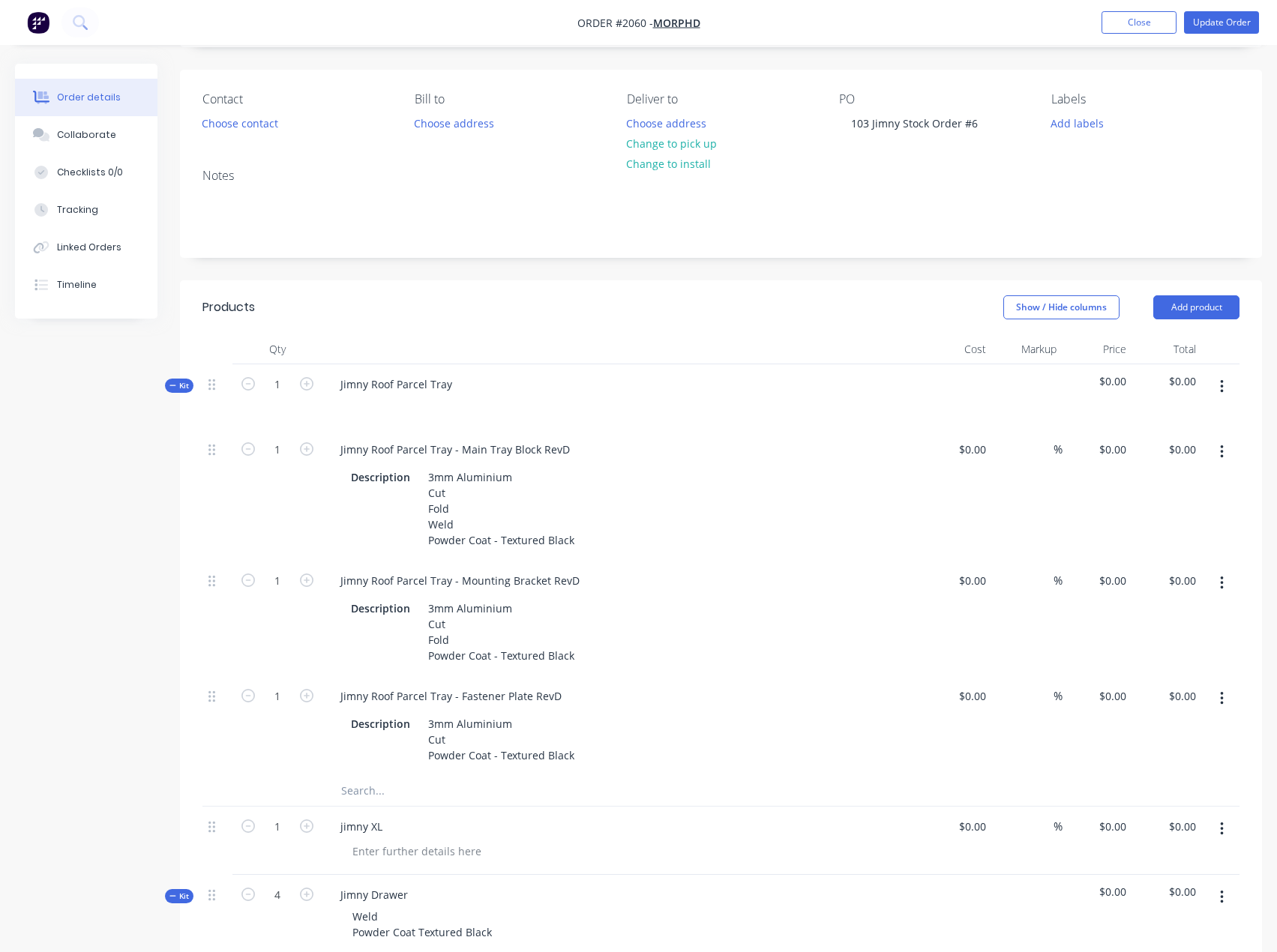
click at [1229, 389] on button "button" at bounding box center [1221, 386] width 35 height 27
click at [73, 632] on div "Created by [PERSON_NAME] Created [DATE] Required [DATE] Assigned to EA Invoiced…" at bounding box center [638, 842] width 1247 height 1749
click at [302, 388] on icon "button" at bounding box center [307, 384] width 14 height 14
type input "2"
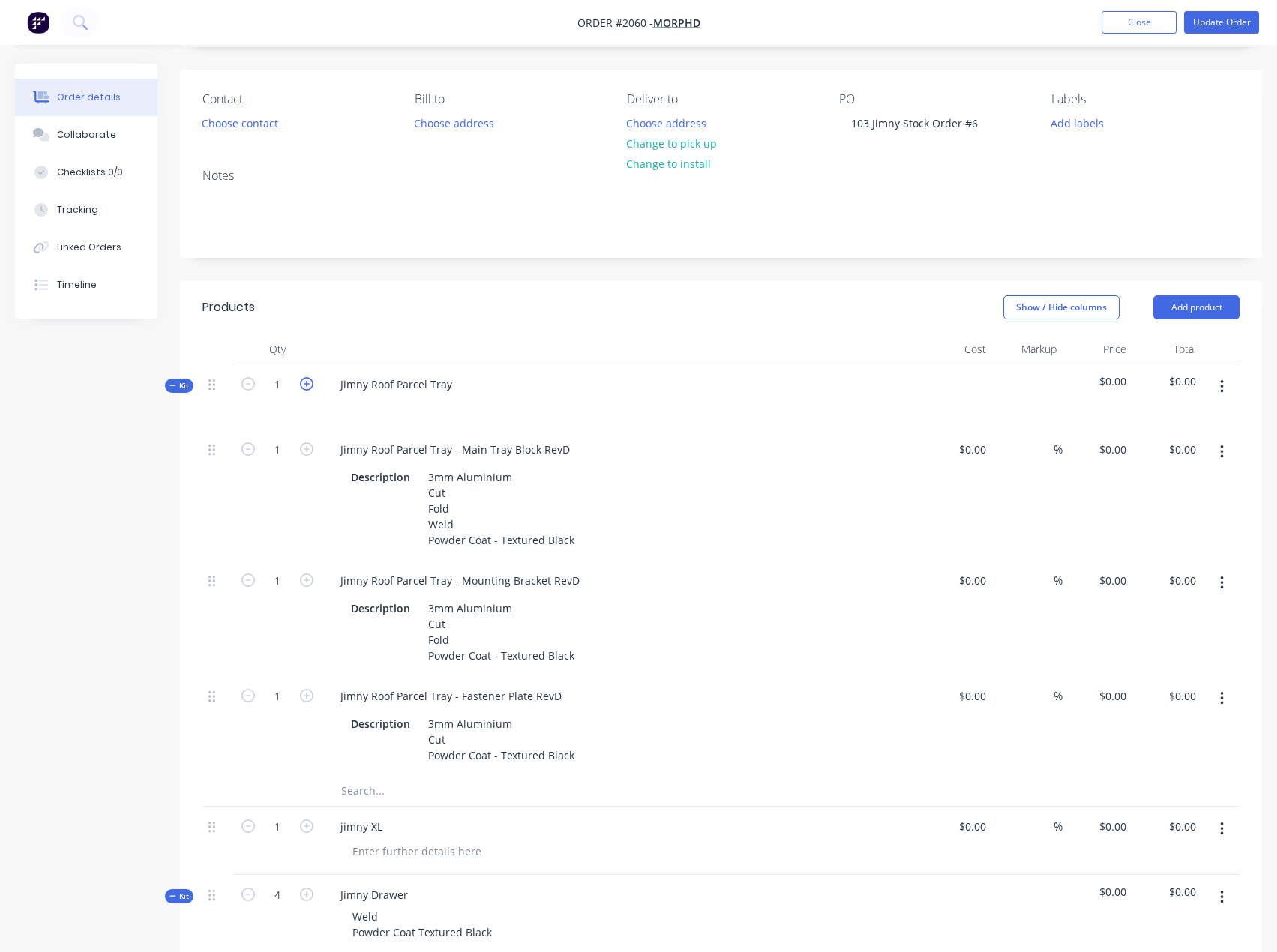
type input "2"
click at [302, 387] on icon "button" at bounding box center [307, 384] width 14 height 14
type input "3"
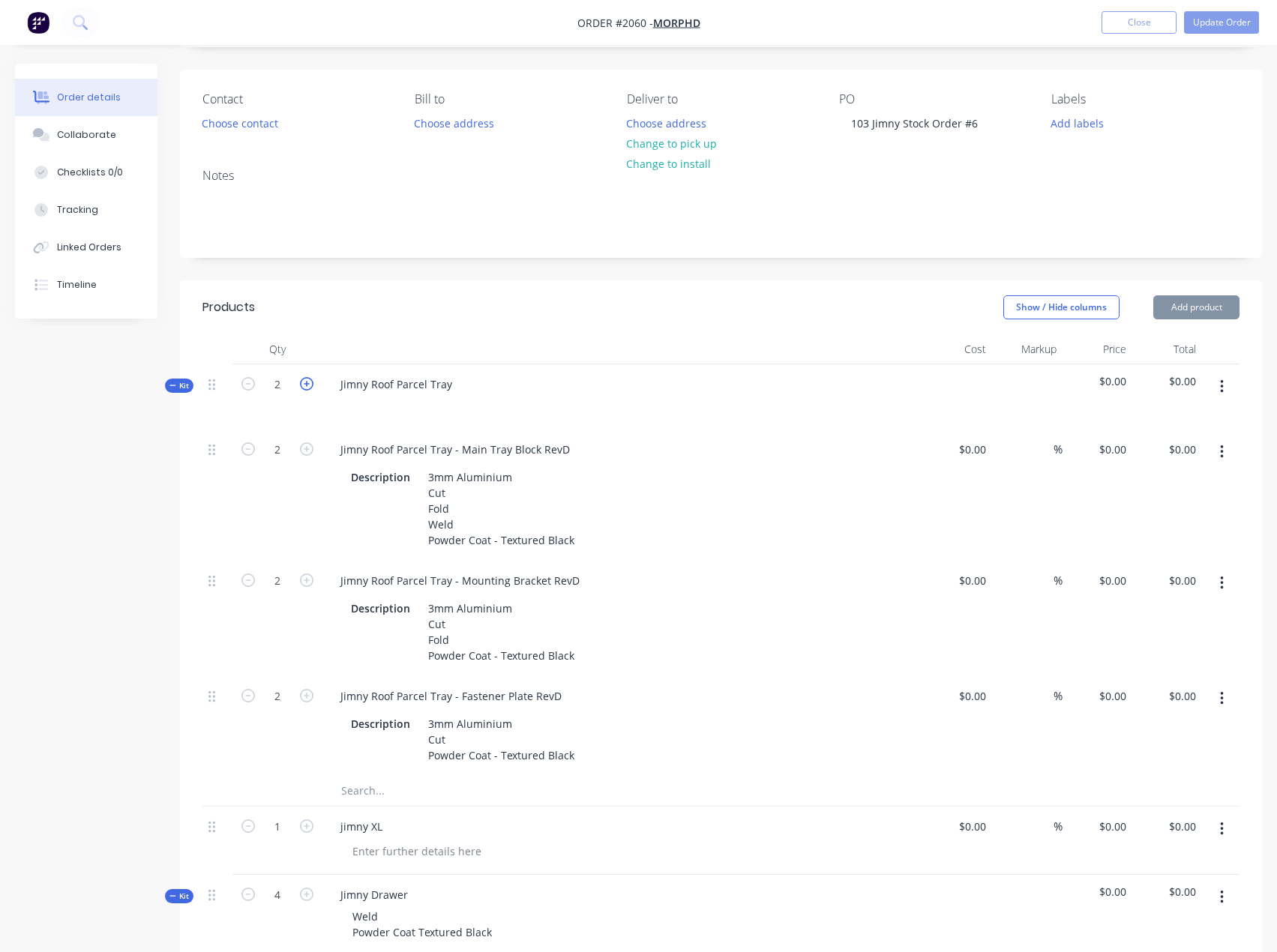
type input "3"
click at [248, 388] on icon "button" at bounding box center [248, 384] width 14 height 14
type input "2"
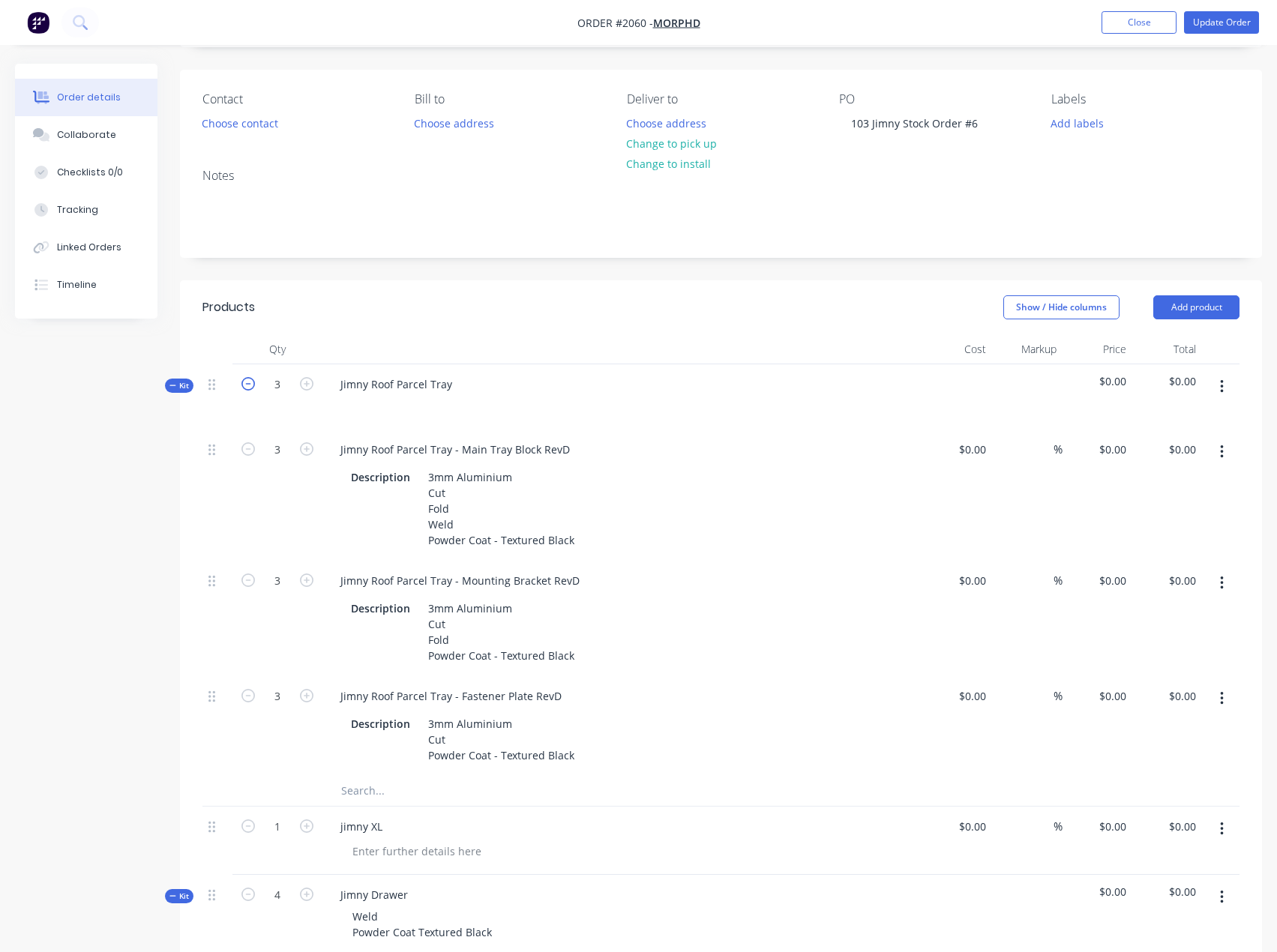
type input "2"
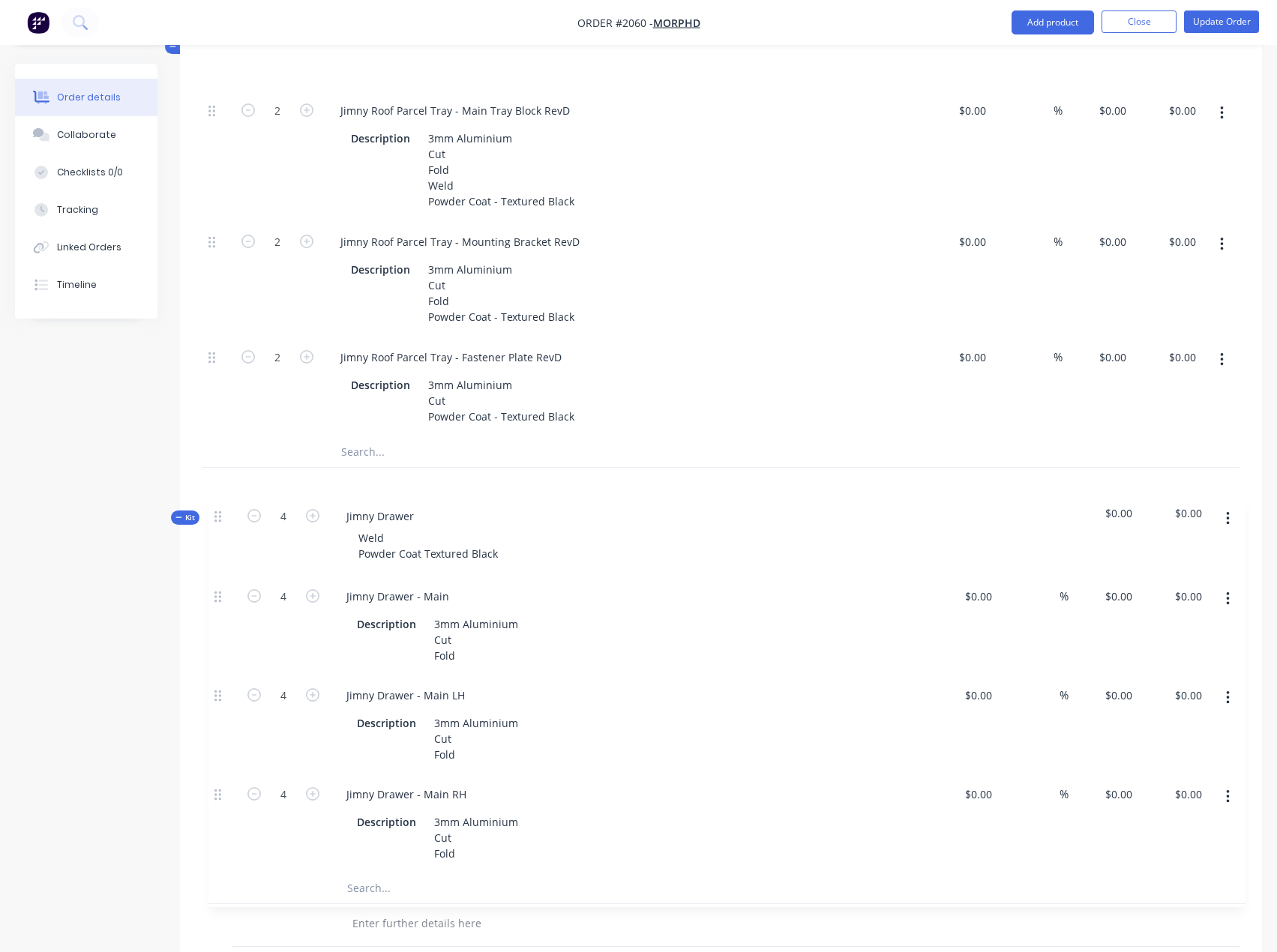
scroll to position [438, 0]
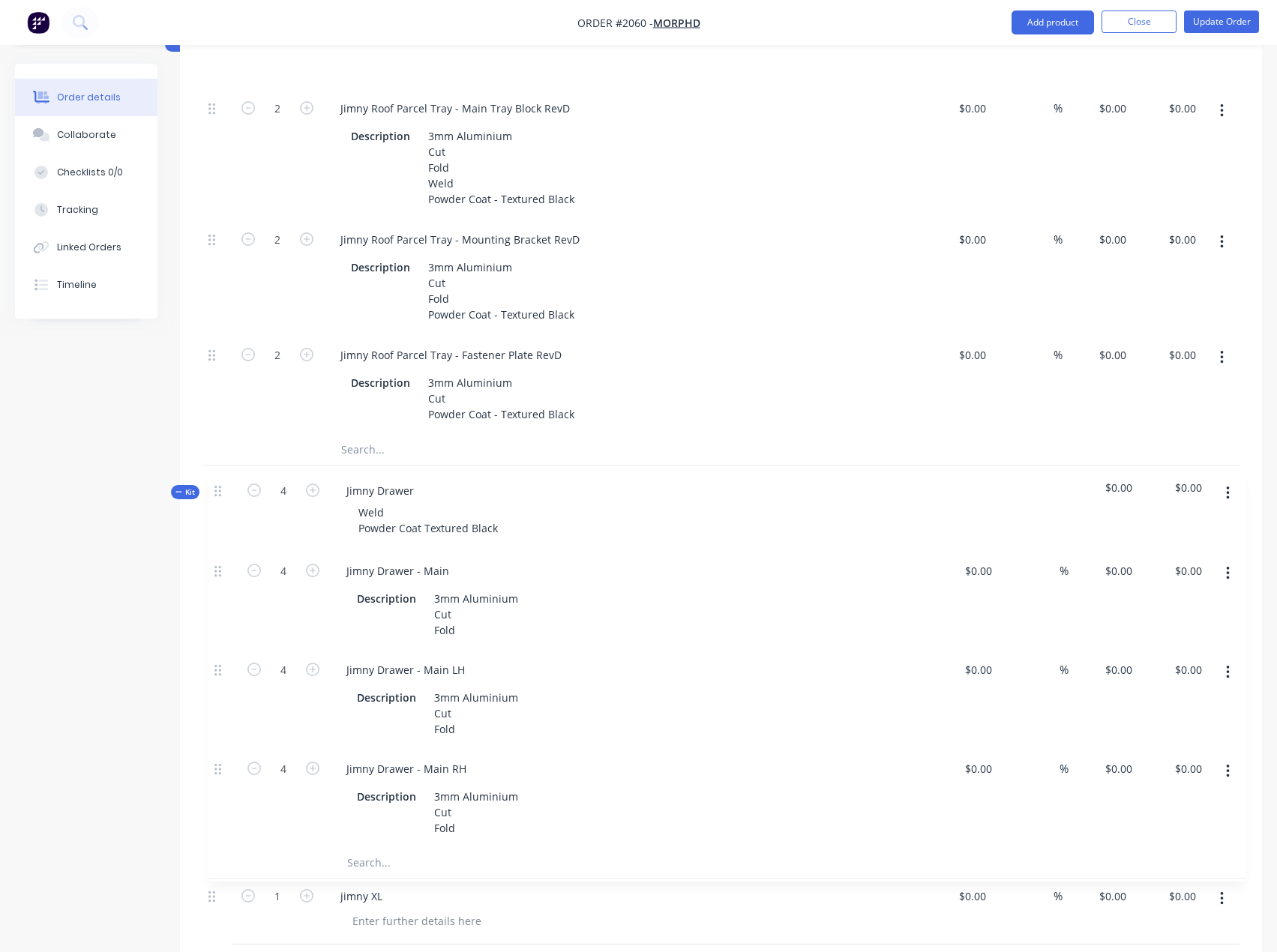
drag, startPoint x: 211, startPoint y: 596, endPoint x: 216, endPoint y: 487, distance: 109.1
click at [216, 487] on div "Kit 2 Jimny Roof Parcel Tray $0.00 $0.00 2 Jimny Roof Parcel Tray - Main Tray B…" at bounding box center [721, 484] width 1037 height 921
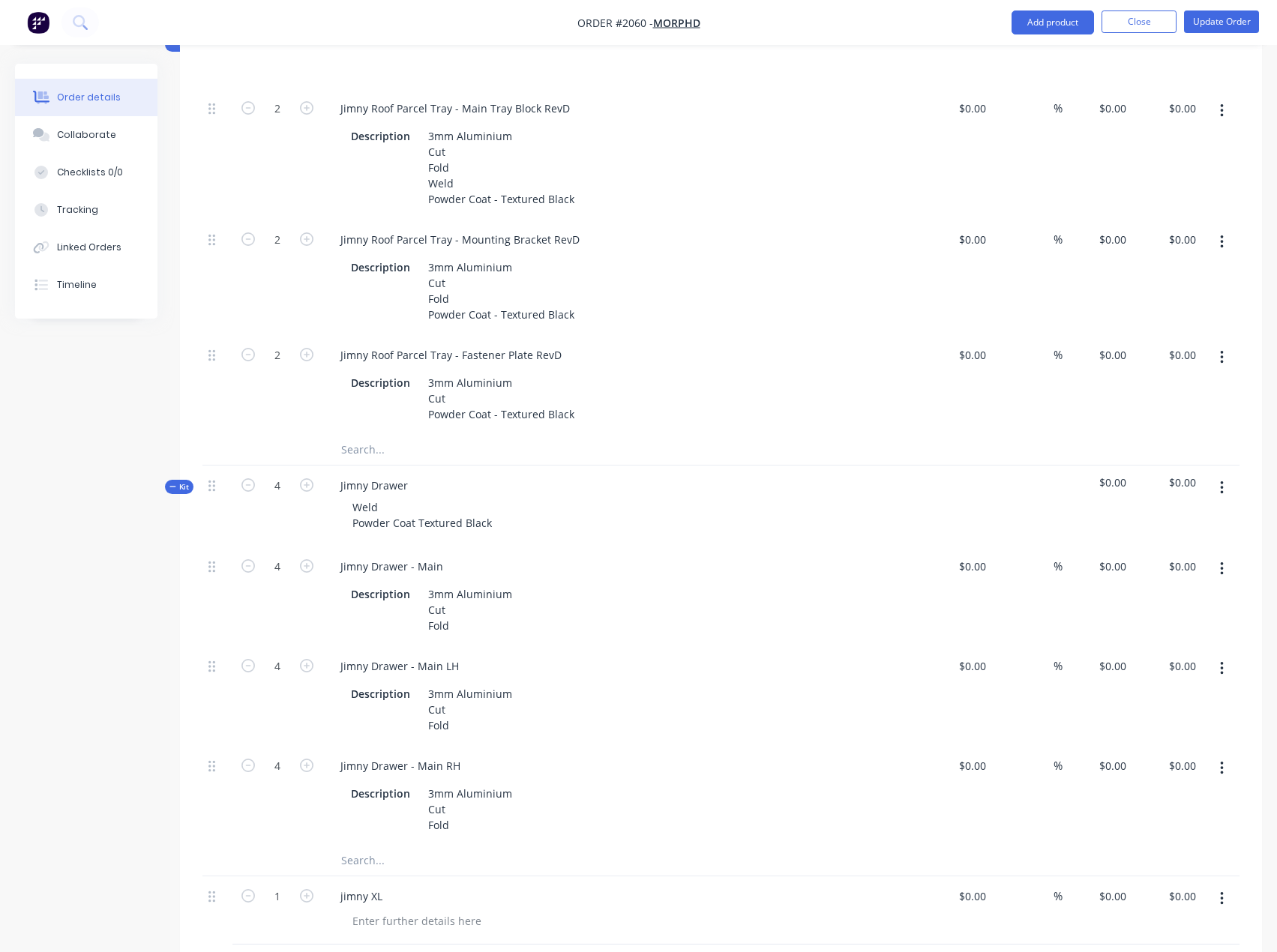
click at [1222, 487] on icon "button" at bounding box center [1221, 488] width 3 height 14
click at [53, 624] on div "Created by [PERSON_NAME] Created [DATE] Required [DATE] Assigned to EA Invoiced…" at bounding box center [638, 500] width 1247 height 1749
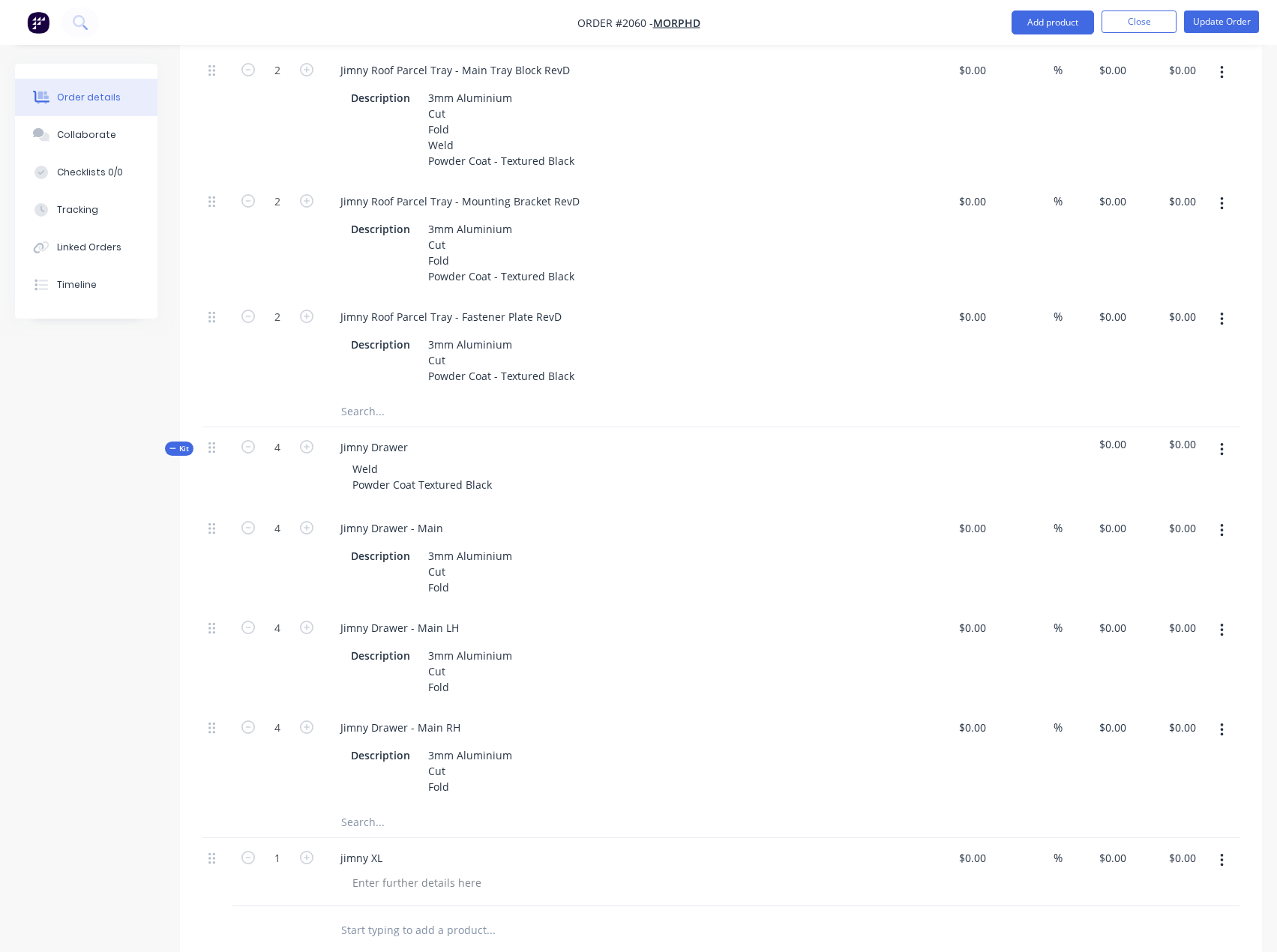
scroll to position [513, 0]
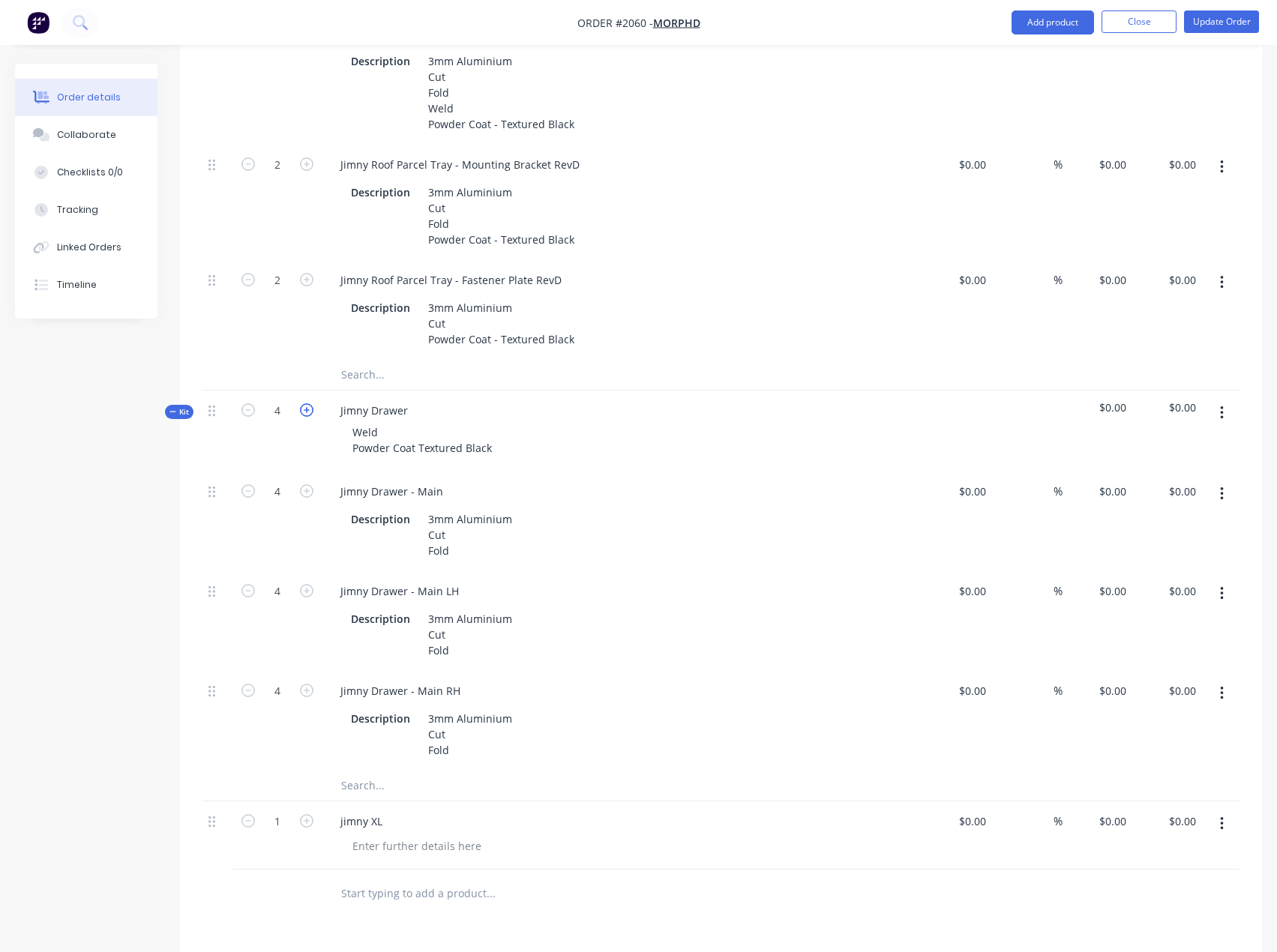
click at [305, 404] on icon "button" at bounding box center [307, 410] width 14 height 14
type input "5"
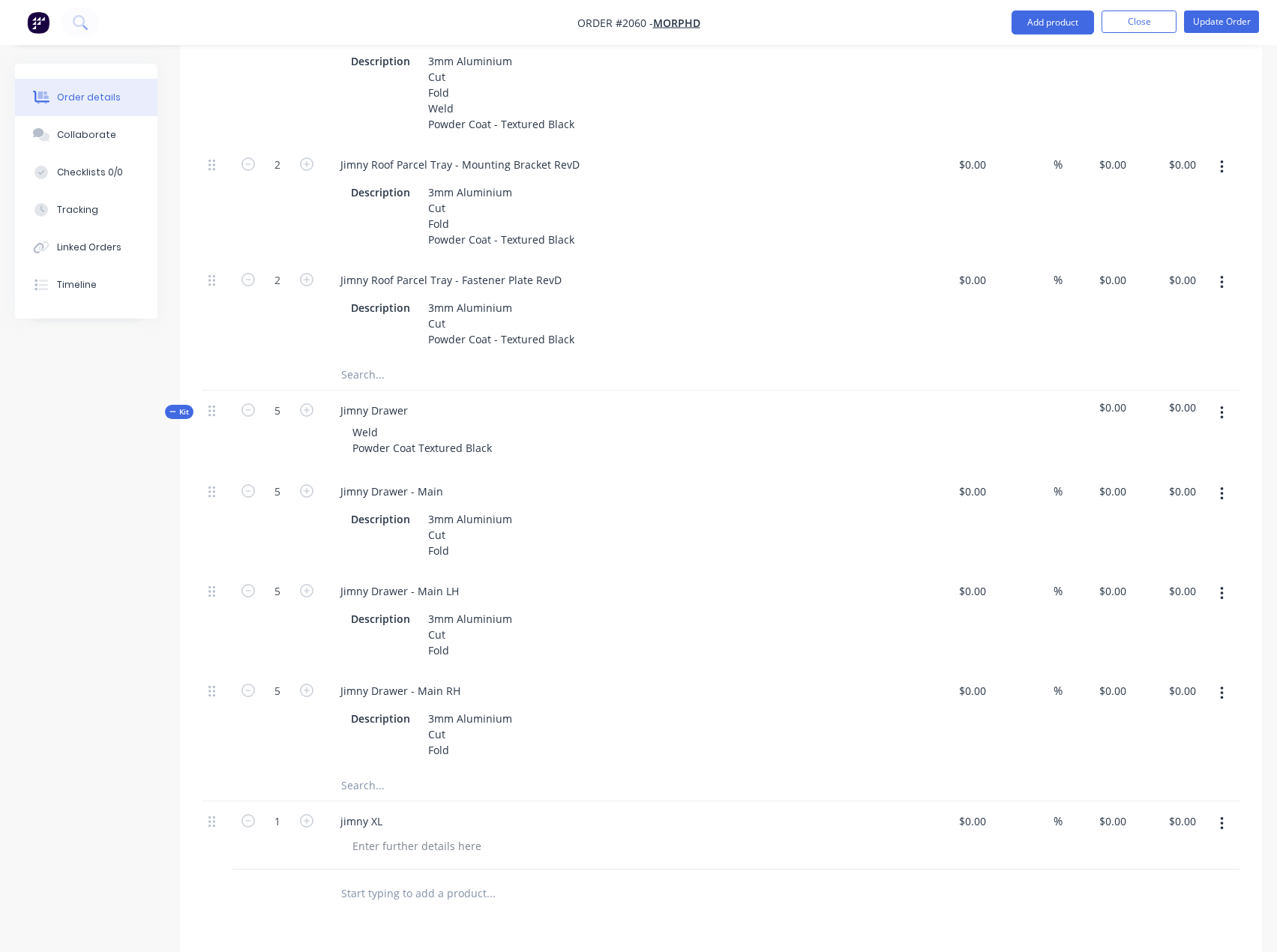
click at [139, 541] on div "Created by [PERSON_NAME] Created [DATE] Required [DATE] Assigned to EA Invoiced…" at bounding box center [638, 426] width 1247 height 1749
click at [406, 848] on div at bounding box center [417, 845] width 153 height 22
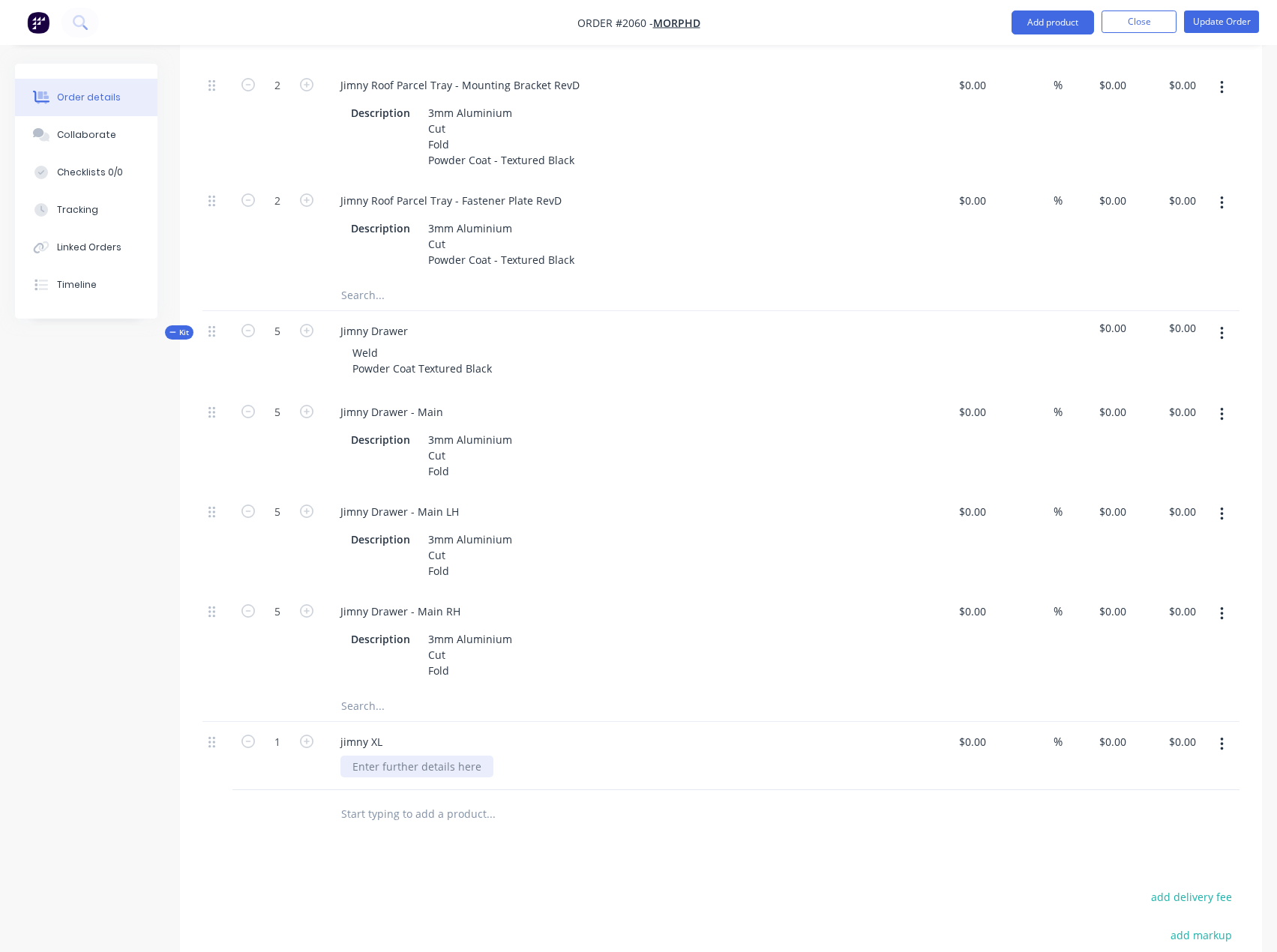
scroll to position [663, 0]
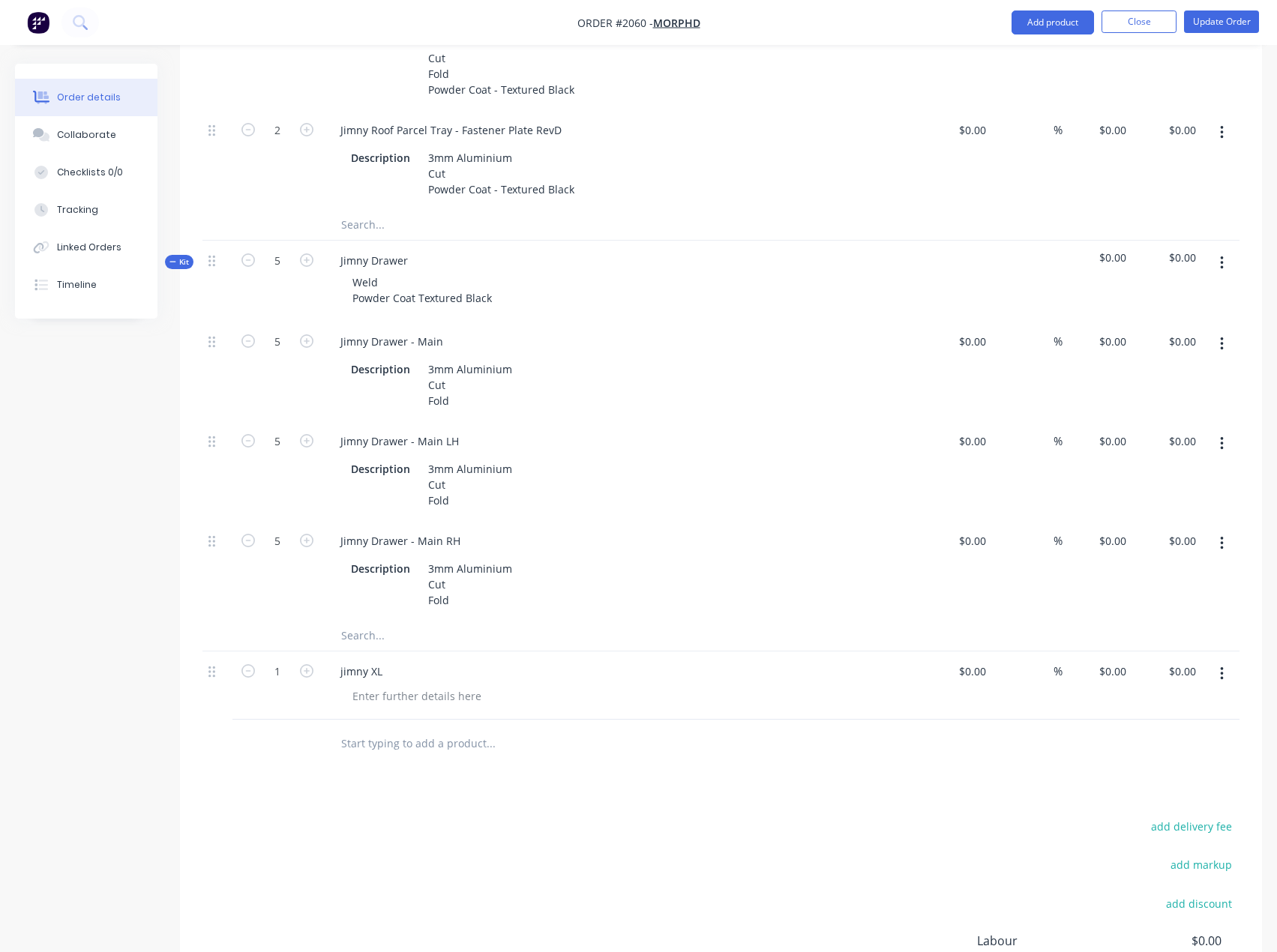
click at [1224, 671] on button "button" at bounding box center [1221, 673] width 35 height 27
click at [388, 739] on input "text" at bounding box center [491, 743] width 300 height 30
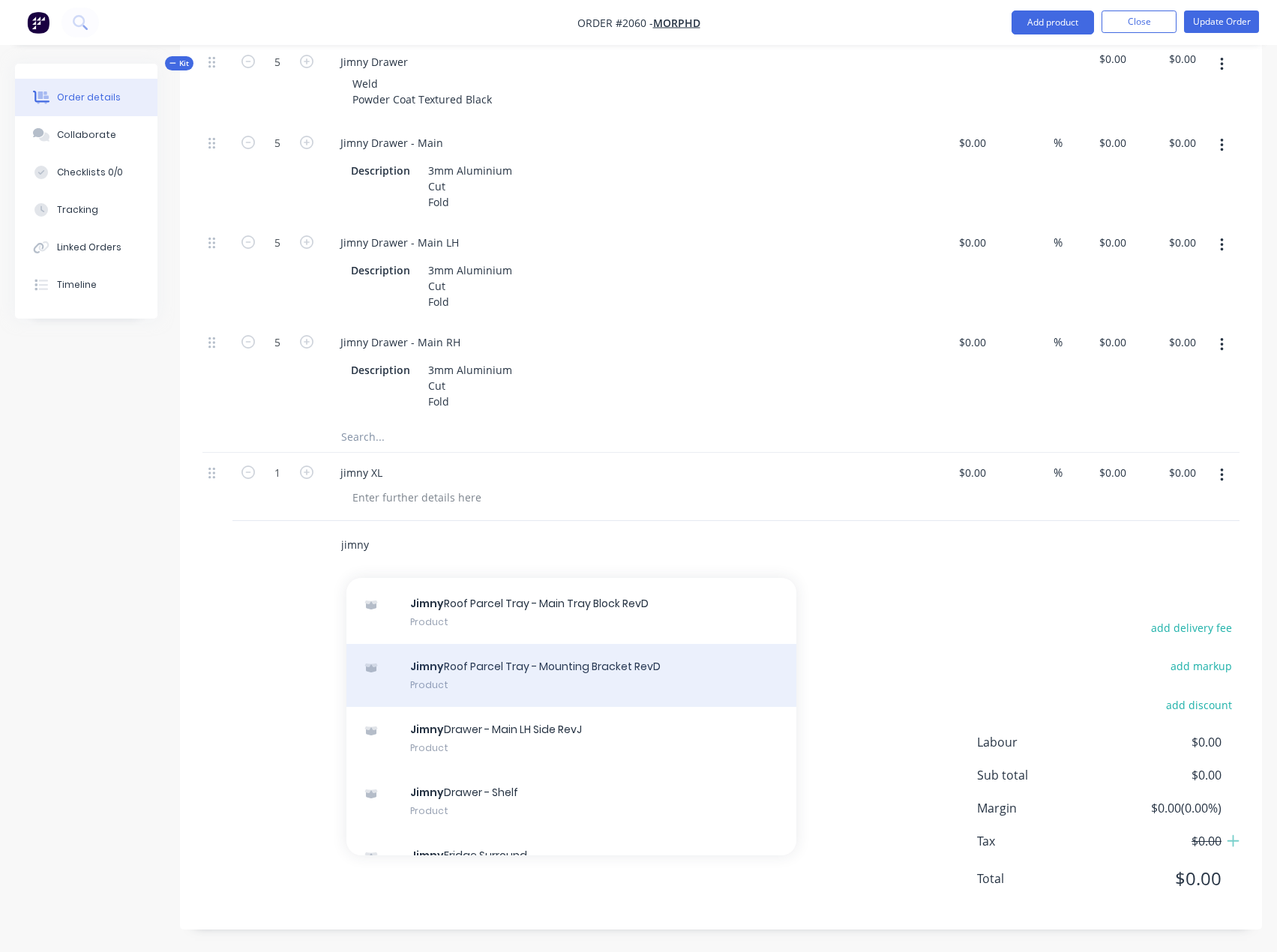
scroll to position [1124, 0]
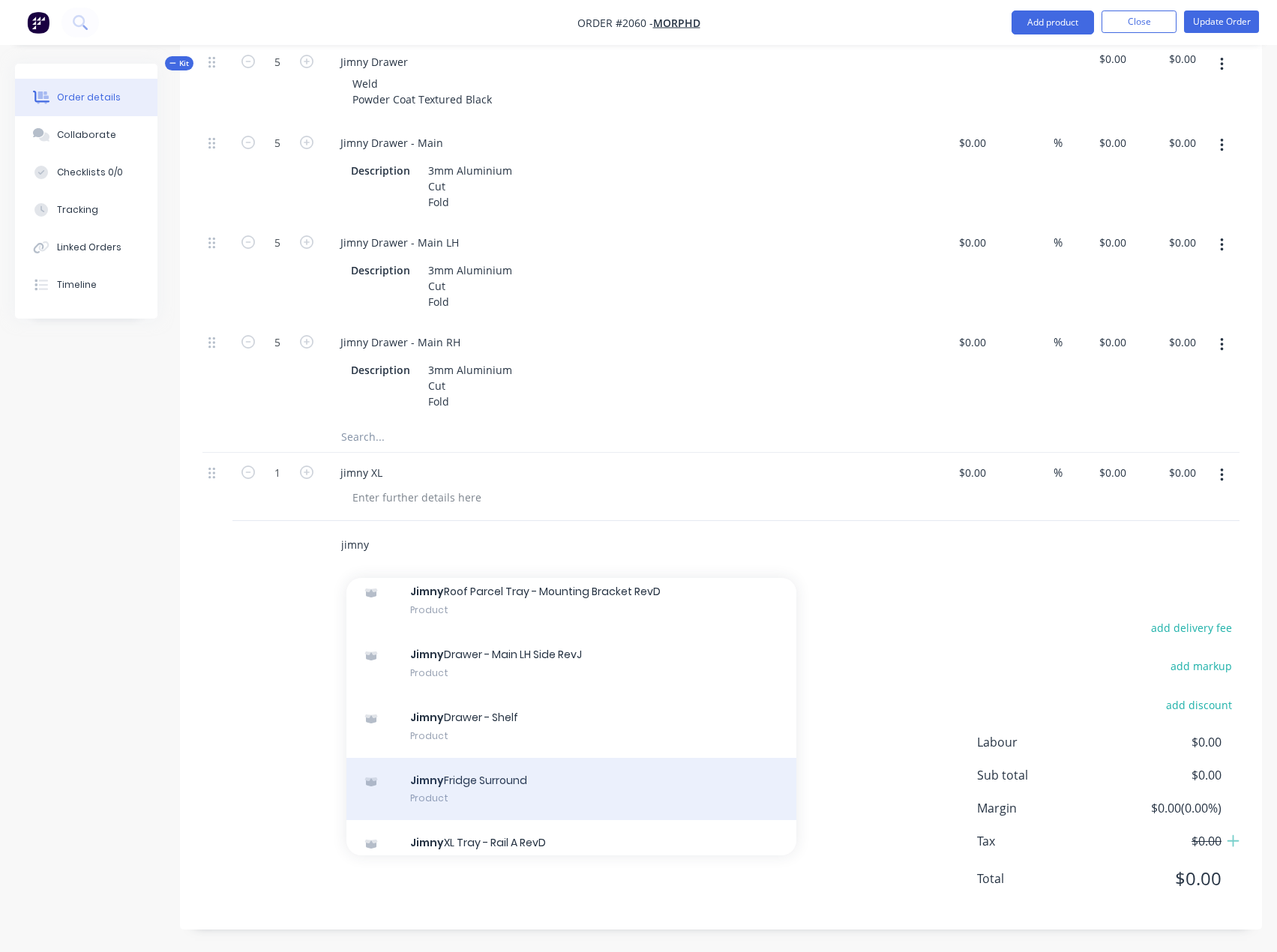
type input "jimny"
click at [517, 785] on div "[PERSON_NAME] Surround Product" at bounding box center [571, 789] width 450 height 63
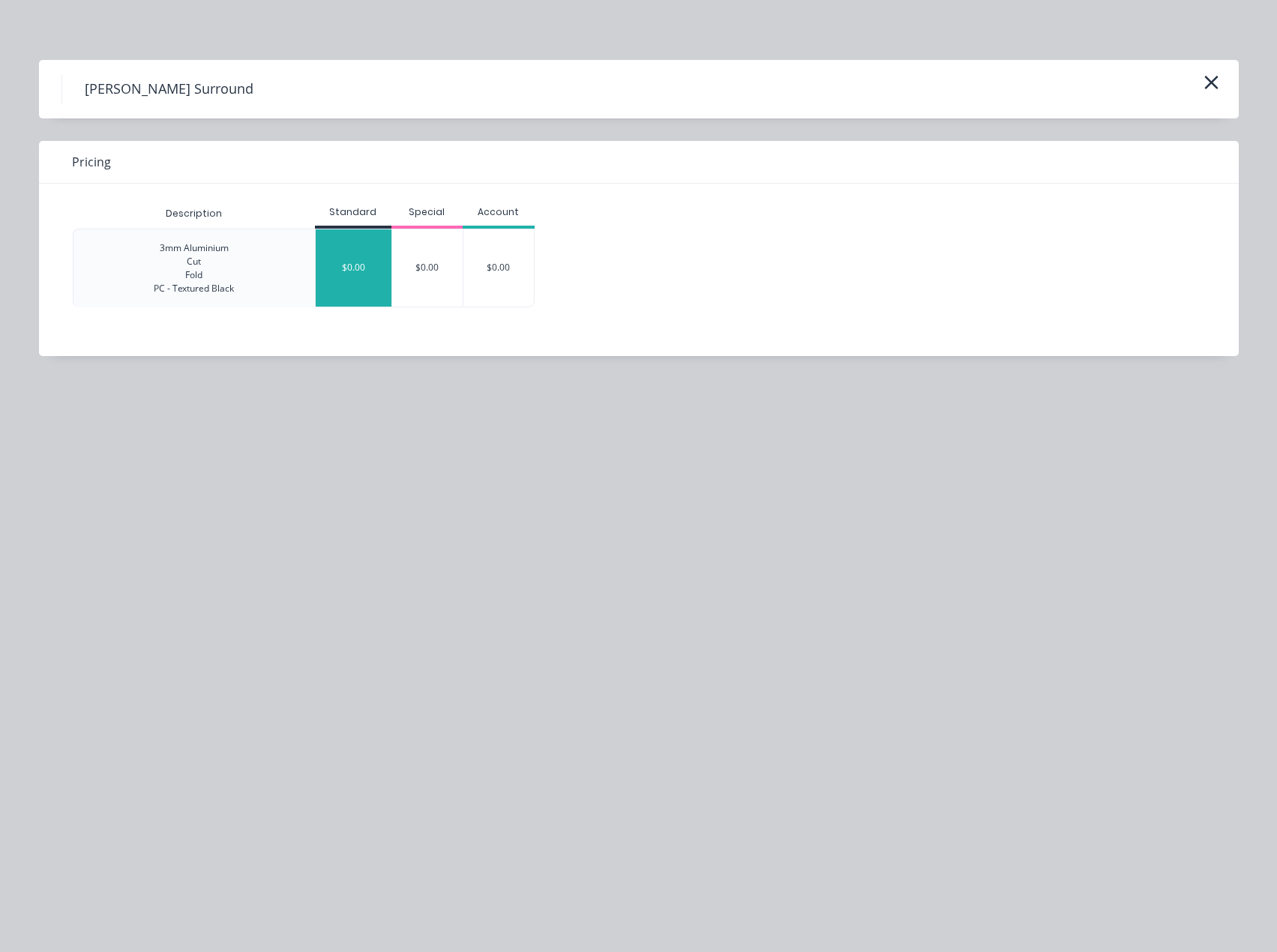
click at [346, 258] on div "$0.00" at bounding box center [353, 267] width 75 height 77
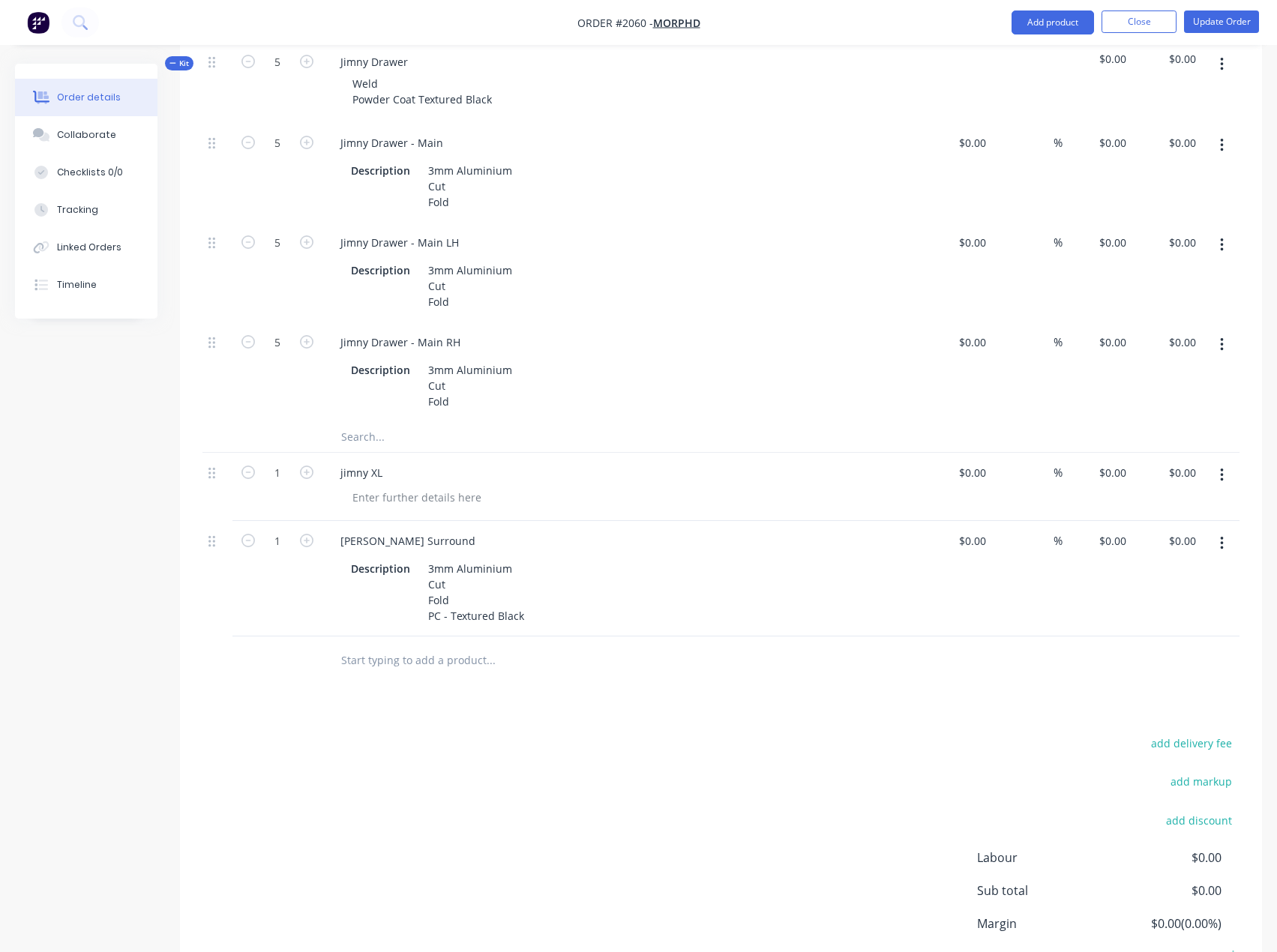
click at [530, 786] on div "add delivery fee add markup add discount Labour $0.00 Sub total $0.00 Margin $0…" at bounding box center [721, 877] width 1037 height 289
click at [211, 471] on div at bounding box center [217, 487] width 30 height 69
drag, startPoint x: 214, startPoint y: 469, endPoint x: 200, endPoint y: 559, distance: 91.1
click at [200, 559] on div "Qty Cost Markup Price Total Kit 2 Jimny Roof Parcel Tray $0.00 $0.00 2 Jimny Ro…" at bounding box center [721, 127] width 1082 height 1115
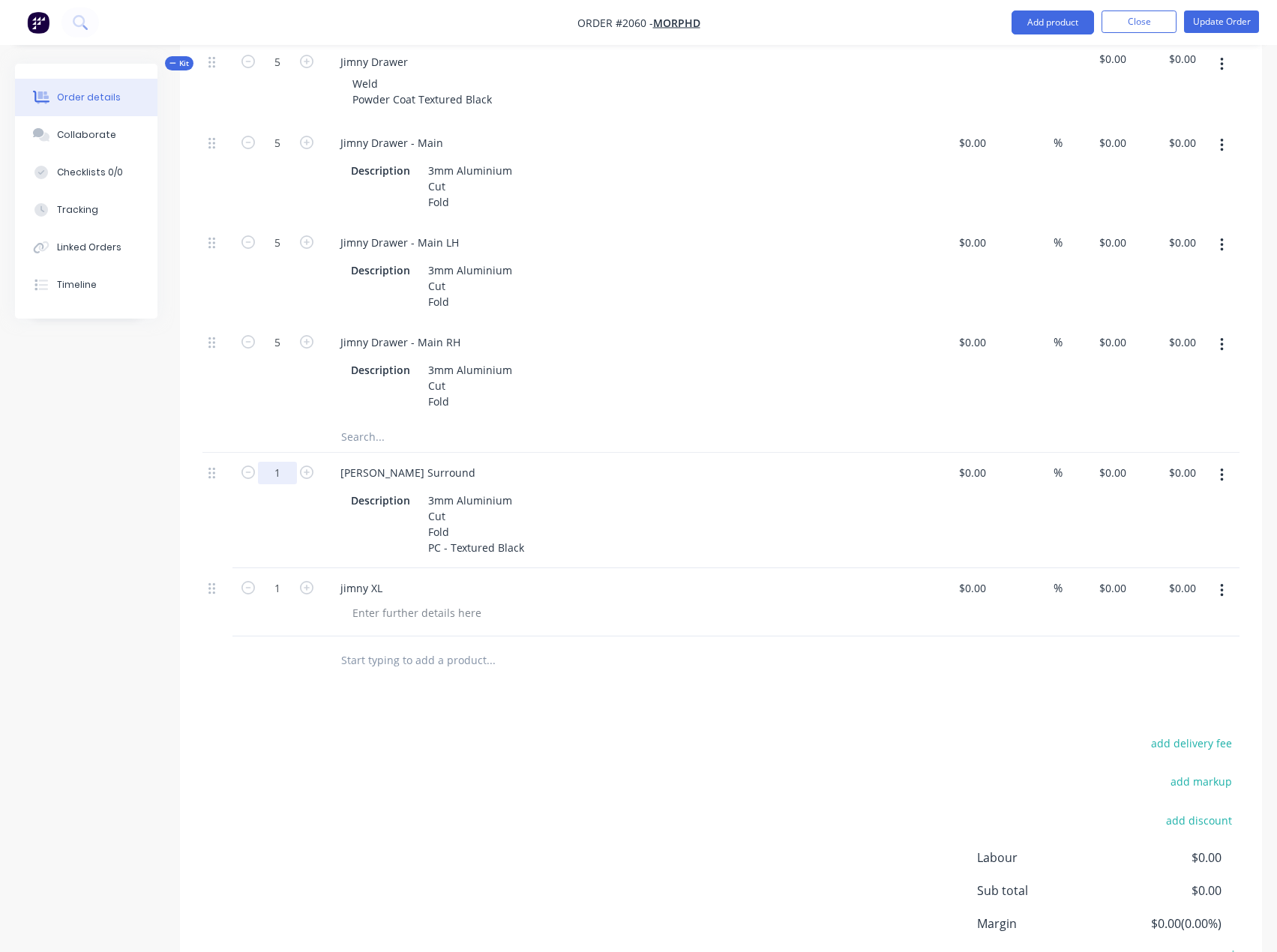
type input "5"
click at [604, 880] on div "add delivery fee add markup add discount Labour $0.00 Sub total $0.00 Margin $0…" at bounding box center [721, 877] width 1037 height 289
click at [492, 698] on div "Products Show / Hide columns Add product Qty Cost Markup Price Total Kit 2 Jimn…" at bounding box center [721, 280] width 1082 height 1529
click at [1226, 582] on button "button" at bounding box center [1221, 590] width 35 height 27
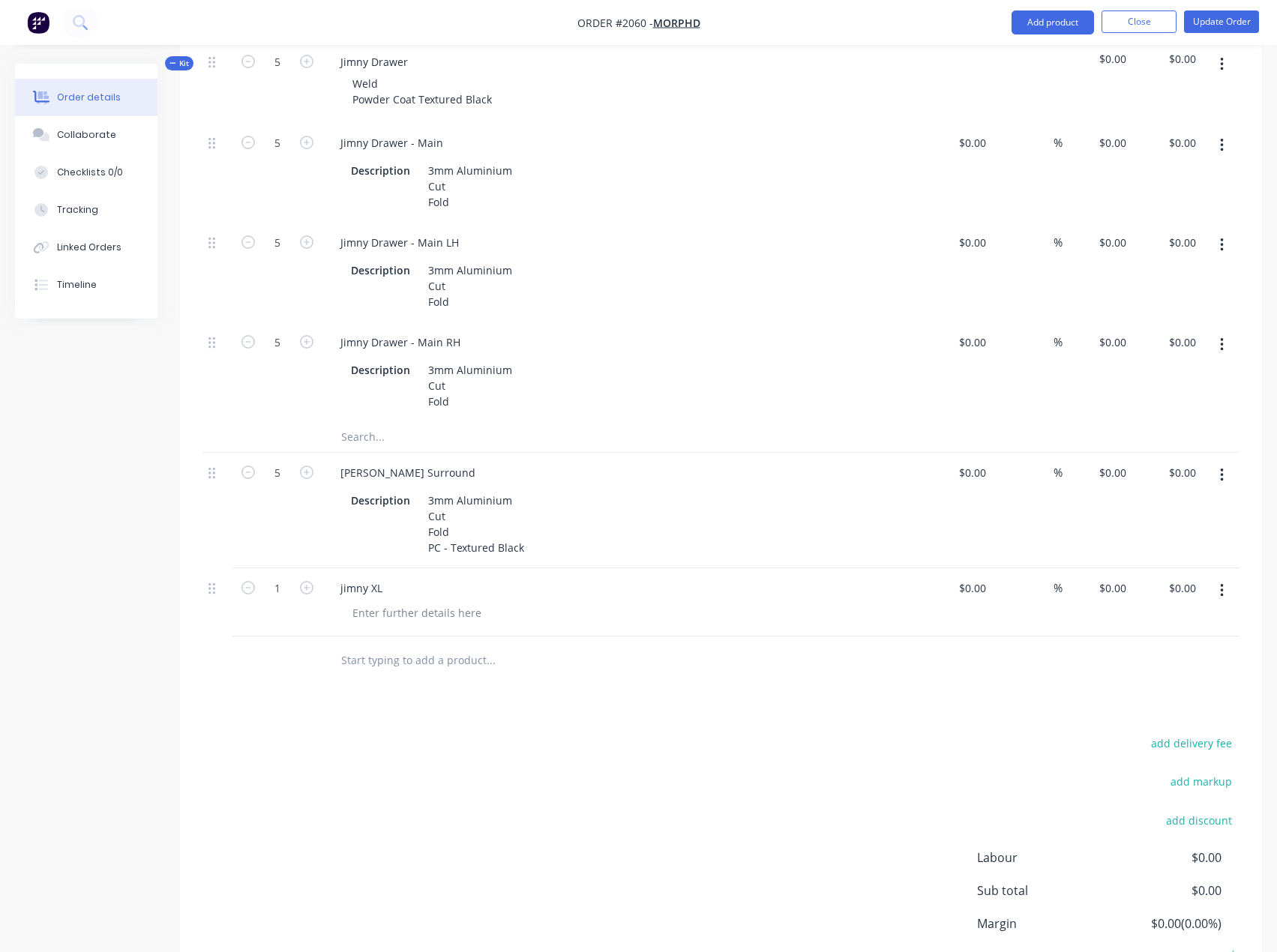
click at [409, 661] on input "text" at bounding box center [491, 660] width 300 height 30
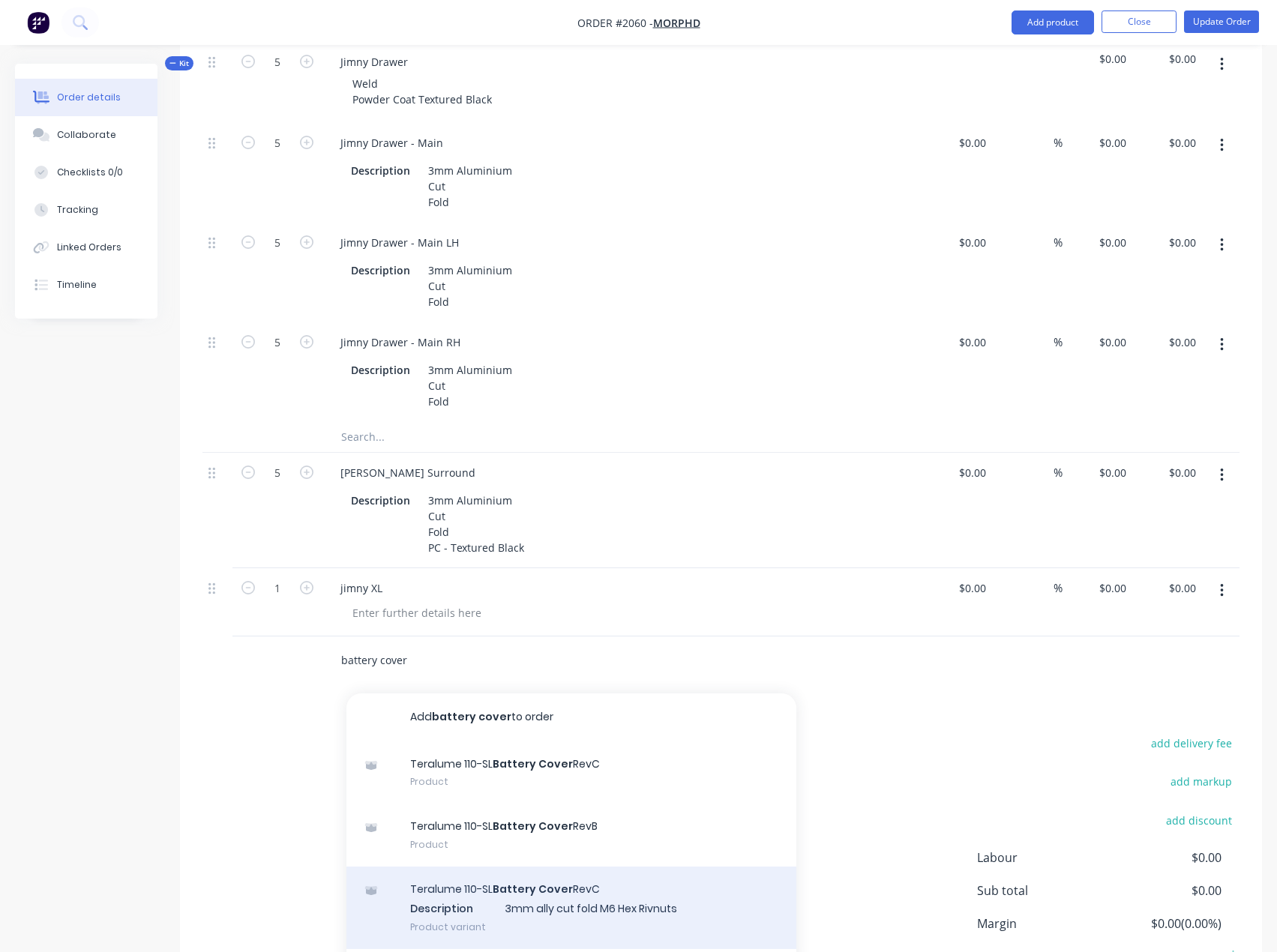
type input "battery cover"
click at [662, 899] on div "Teralume 110-SL Battery Cover RevC Description 3mm ally cut fold M6 Hex Rivnuts…" at bounding box center [571, 908] width 450 height 82
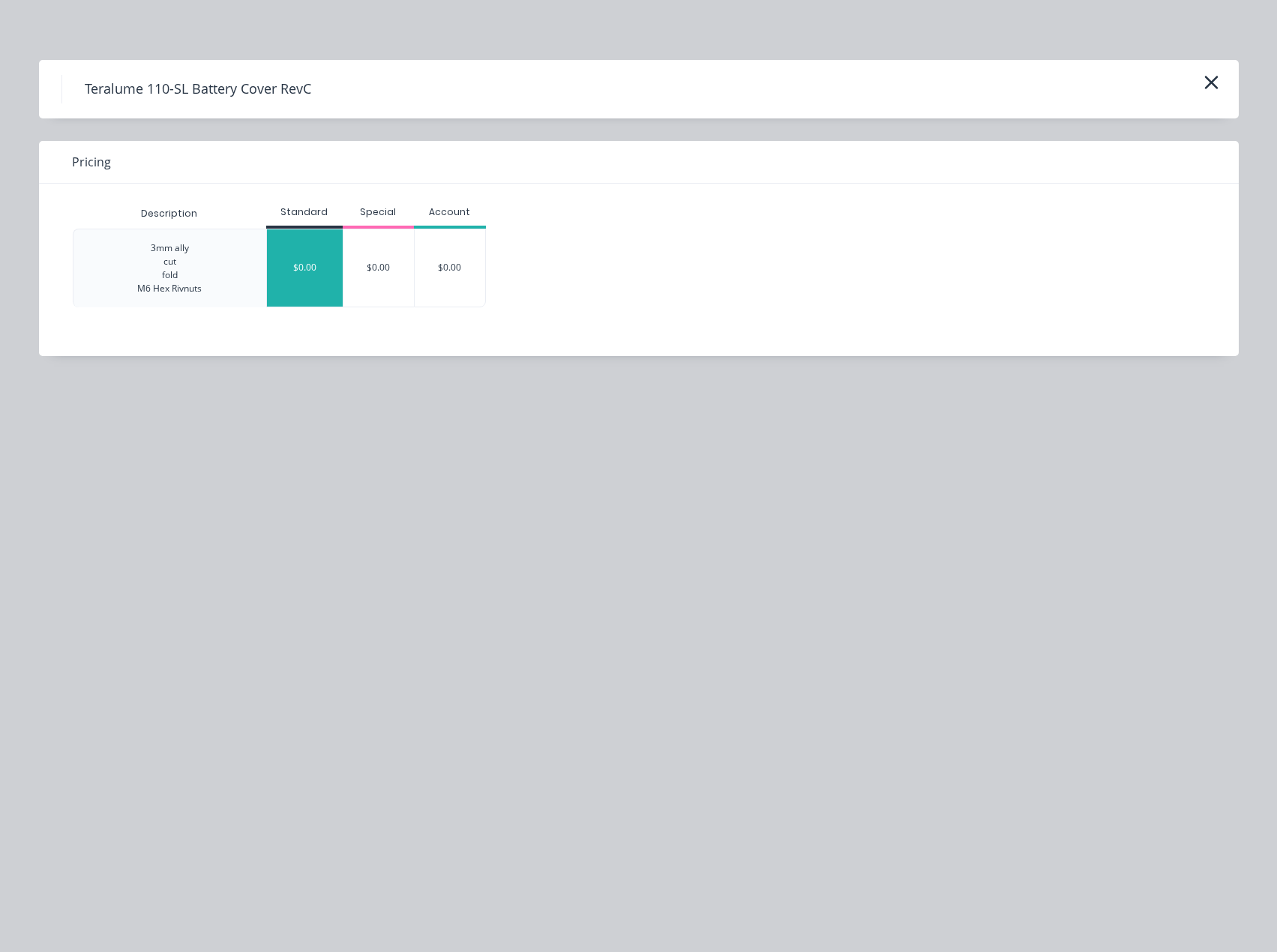
click at [297, 286] on div "$0.00" at bounding box center [304, 267] width 75 height 77
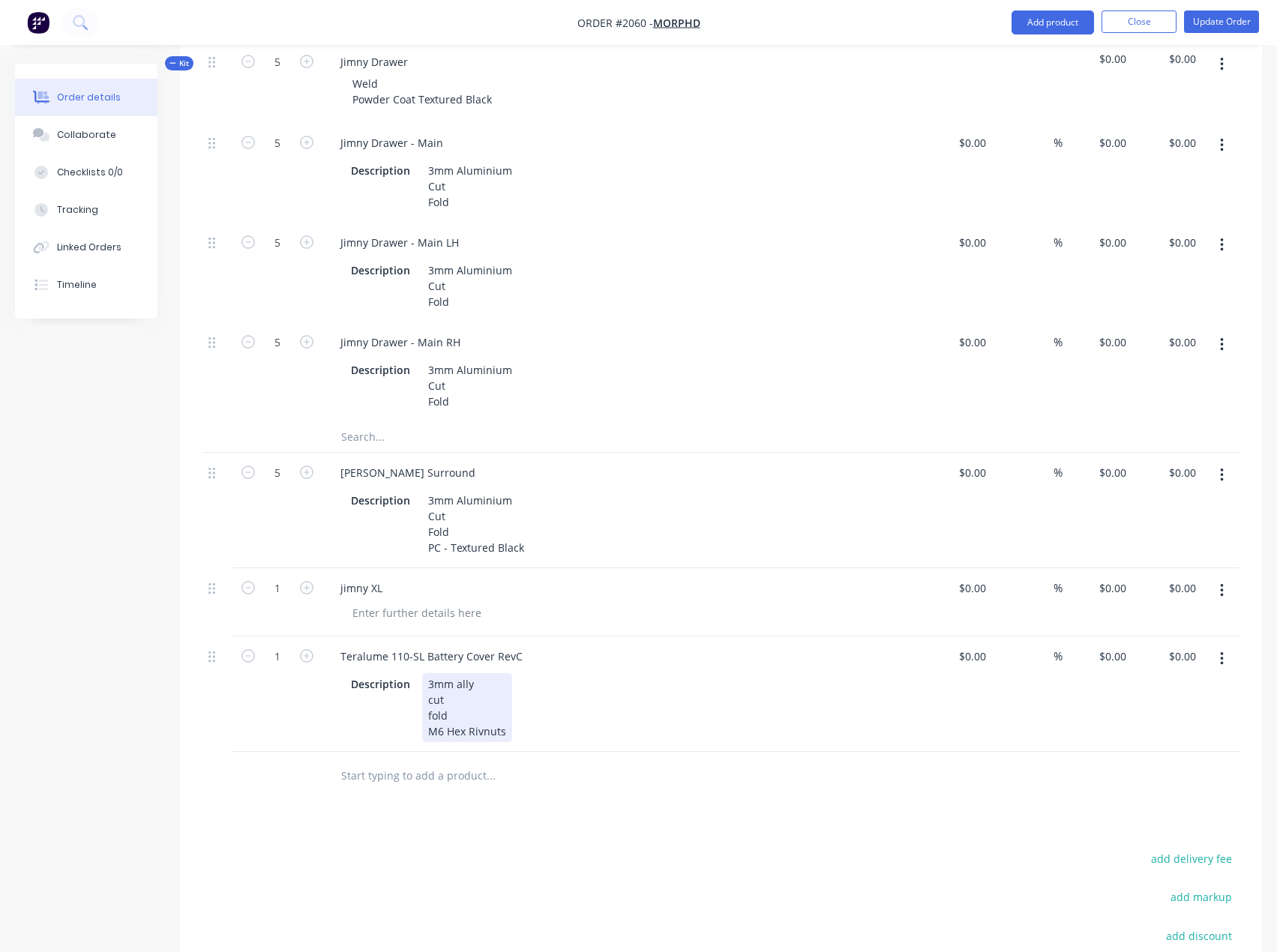
click at [507, 733] on div "3mm ally cut fold M6 Hex Rivnuts" at bounding box center [467, 708] width 90 height 69
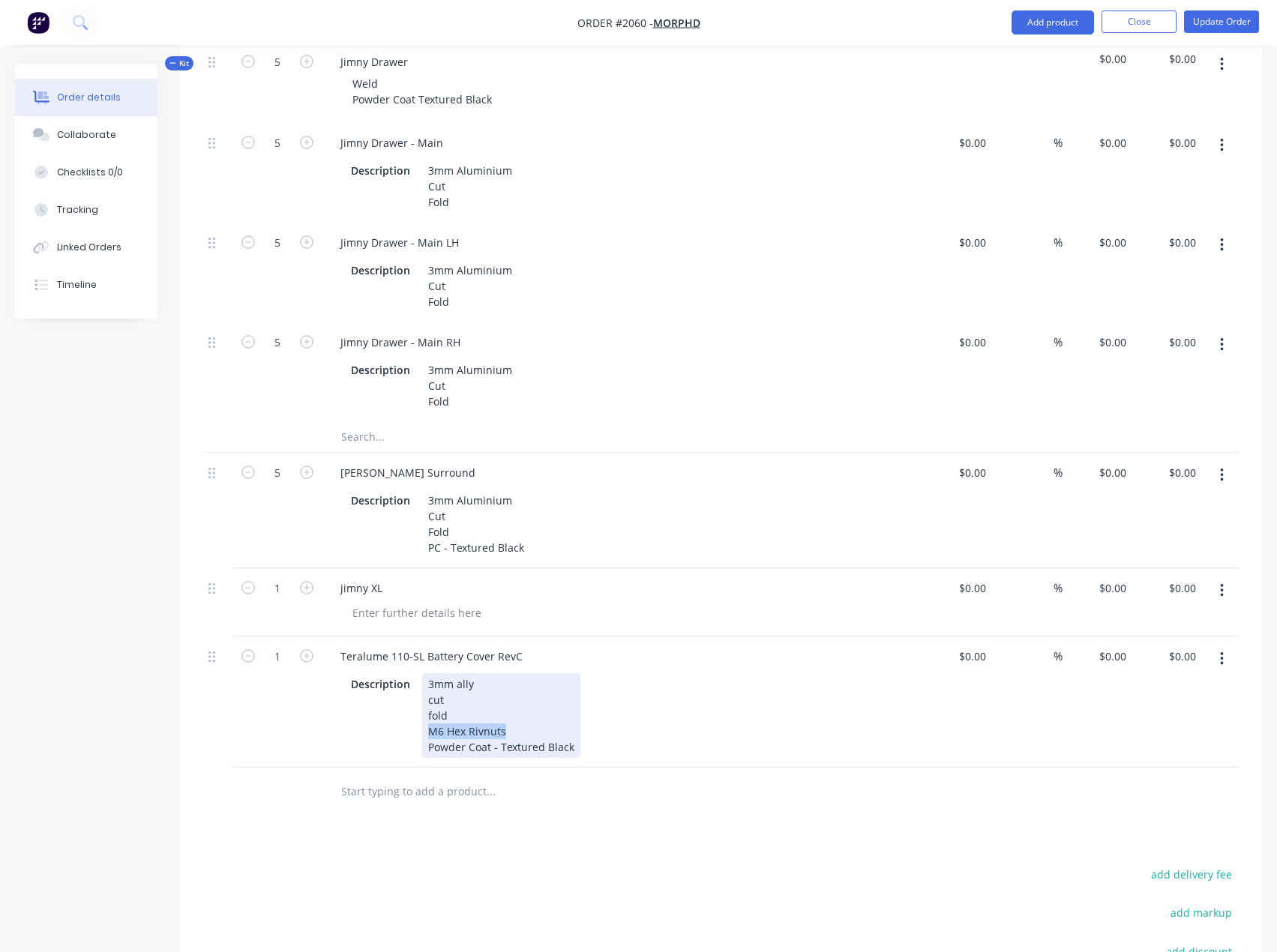
drag, startPoint x: 525, startPoint y: 730, endPoint x: 395, endPoint y: 729, distance: 130.0
click at [395, 729] on div "Description 3mm ally cut fold M6 Hex Rivnuts Powder Coat - Textured Black" at bounding box center [619, 715] width 549 height 85
click at [570, 726] on div "3mm ally cut fold Powder Coat - Textured Black" at bounding box center [510, 700] width 178 height 53
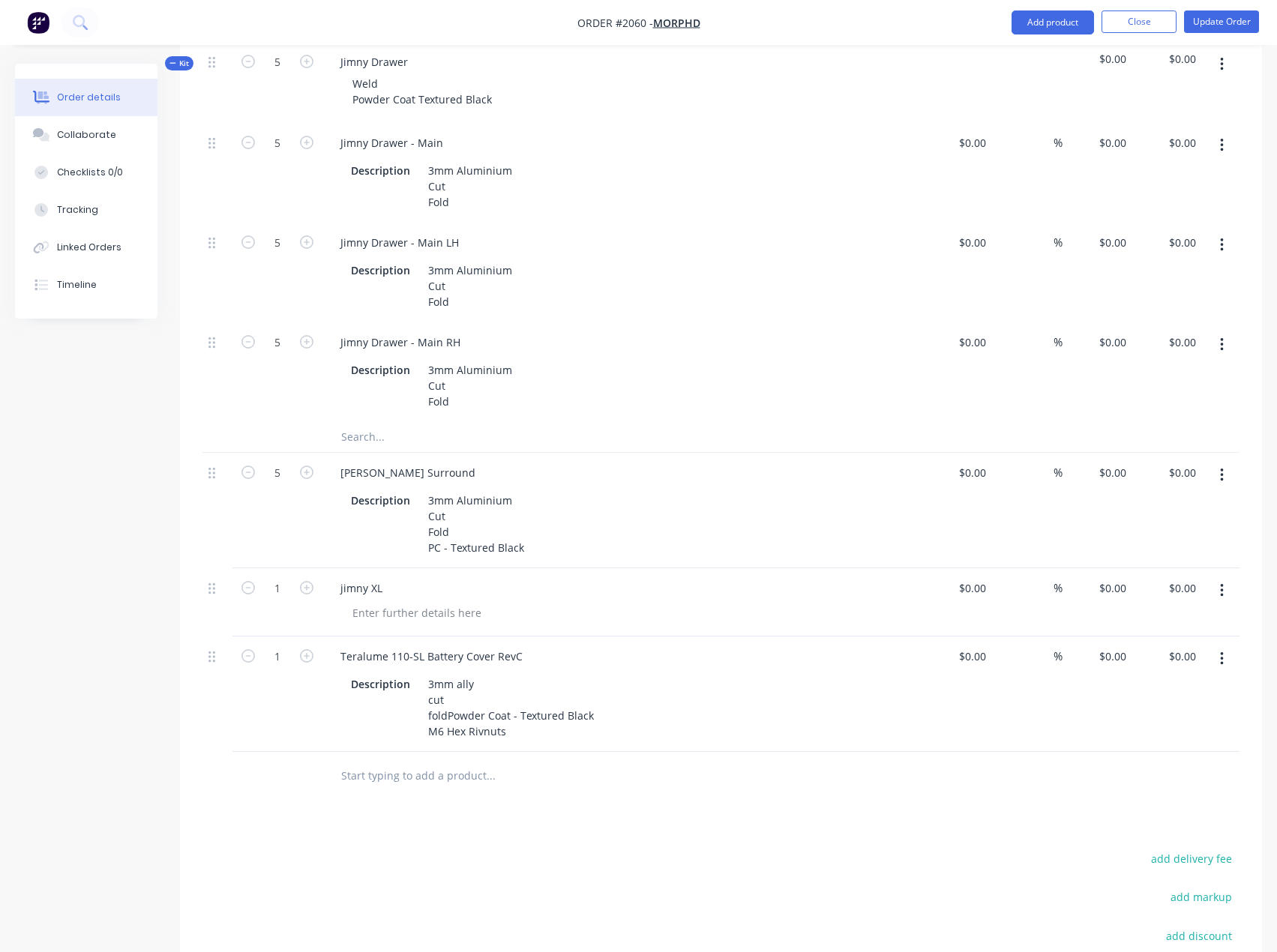
click at [1216, 659] on button "button" at bounding box center [1221, 658] width 35 height 27
click at [1125, 696] on div "Edit" at bounding box center [1168, 698] width 116 height 22
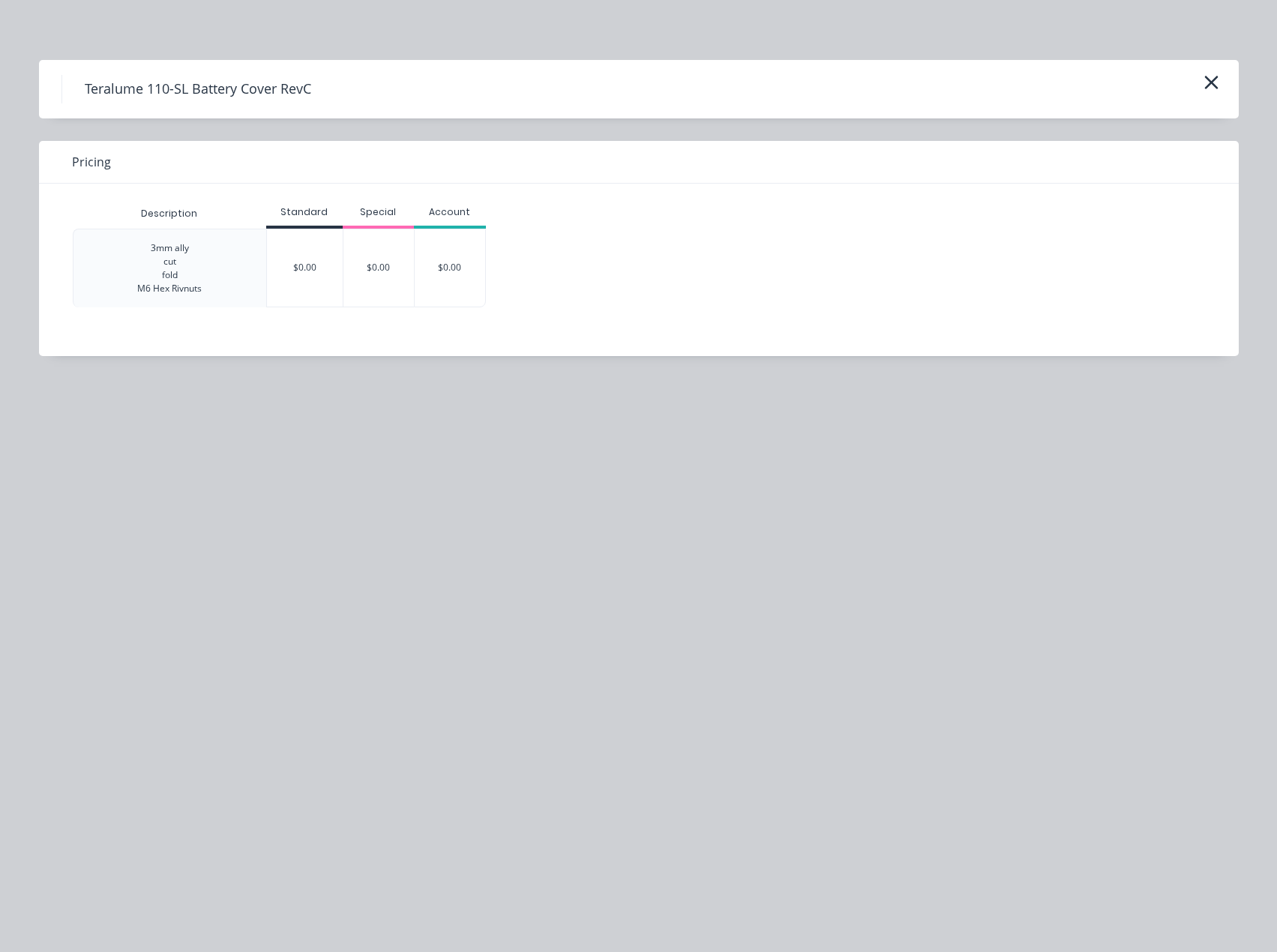
click at [159, 262] on div "3mm ally cut fold M6 Hex Rivnuts" at bounding box center [169, 268] width 65 height 54
click at [164, 264] on div "3mm ally cut fold M6 Hex Rivnuts" at bounding box center [169, 268] width 65 height 54
click at [164, 264] on div "3mm ally cut fold M6 Hex Rivnuts" at bounding box center [169, 268] width 65 height 54
click at [178, 272] on div "3mm ally cut fold M6 Hex Rivnuts" at bounding box center [169, 268] width 65 height 54
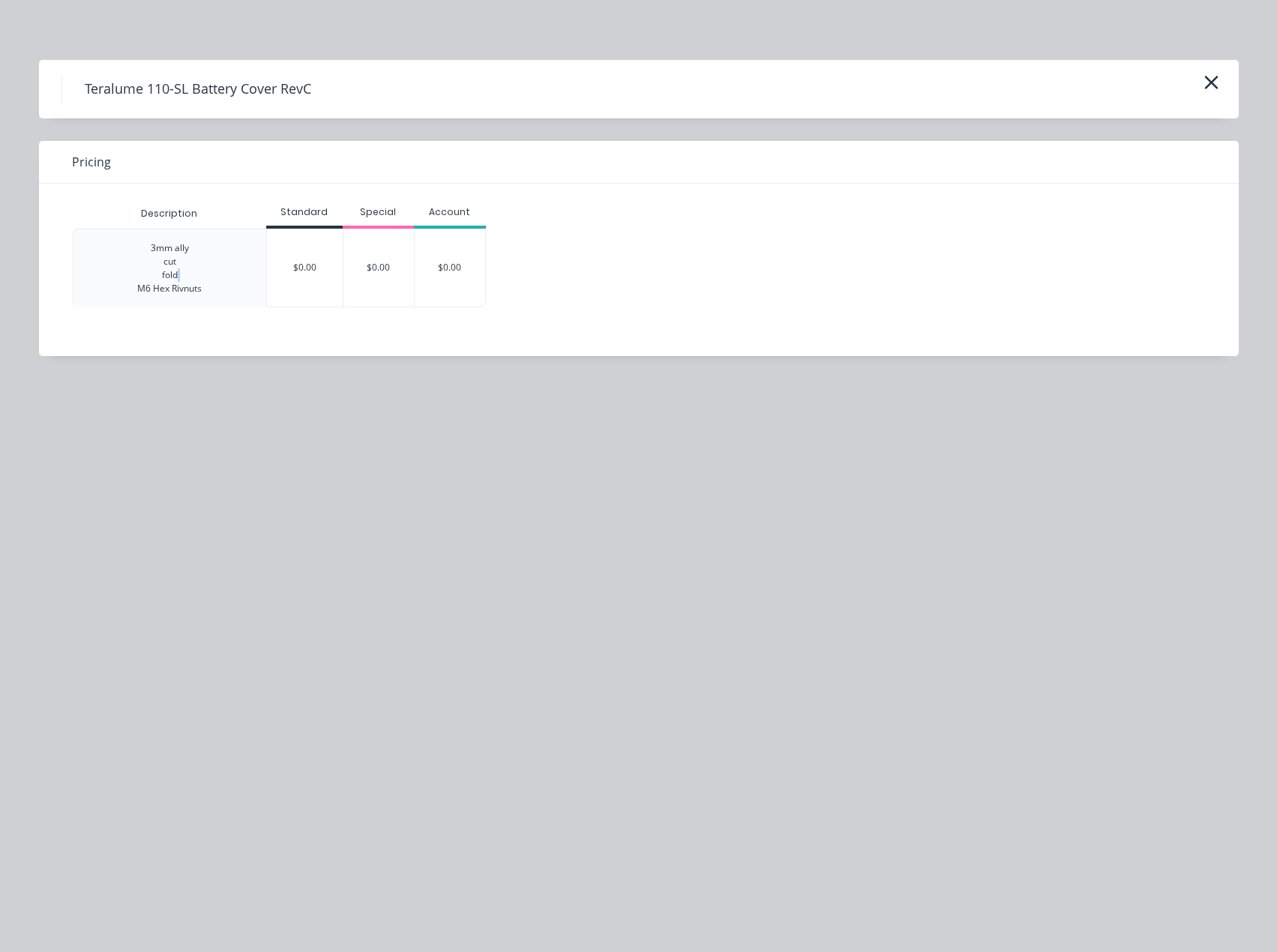
click at [178, 272] on div "3mm ally cut fold M6 Hex Rivnuts" at bounding box center [169, 268] width 65 height 54
drag, startPoint x: 167, startPoint y: 233, endPoint x: 175, endPoint y: 214, distance: 20.6
click at [175, 214] on div "Description" at bounding box center [168, 213] width 80 height 37
click at [145, 262] on div "3mm ally cut fold M6 Hex Rivnuts" at bounding box center [169, 268] width 65 height 54
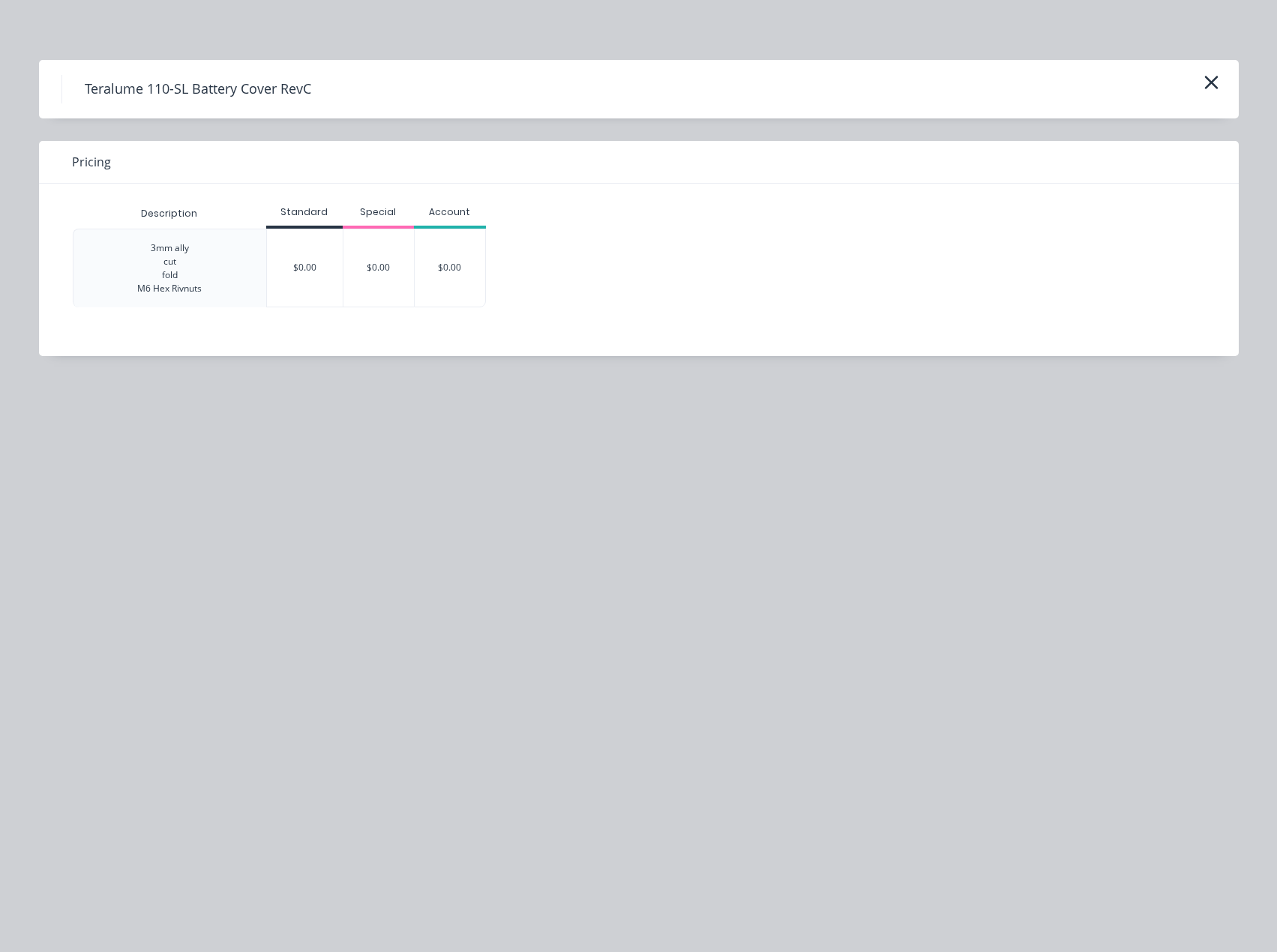
click at [169, 266] on div "3mm ally cut fold M6 Hex Rivnuts" at bounding box center [169, 268] width 65 height 54
drag, startPoint x: 169, startPoint y: 266, endPoint x: 308, endPoint y: 203, distance: 152.6
click at [308, 203] on div "Standard" at bounding box center [304, 213] width 76 height 30
click at [1206, 82] on icon "button" at bounding box center [1211, 82] width 16 height 21
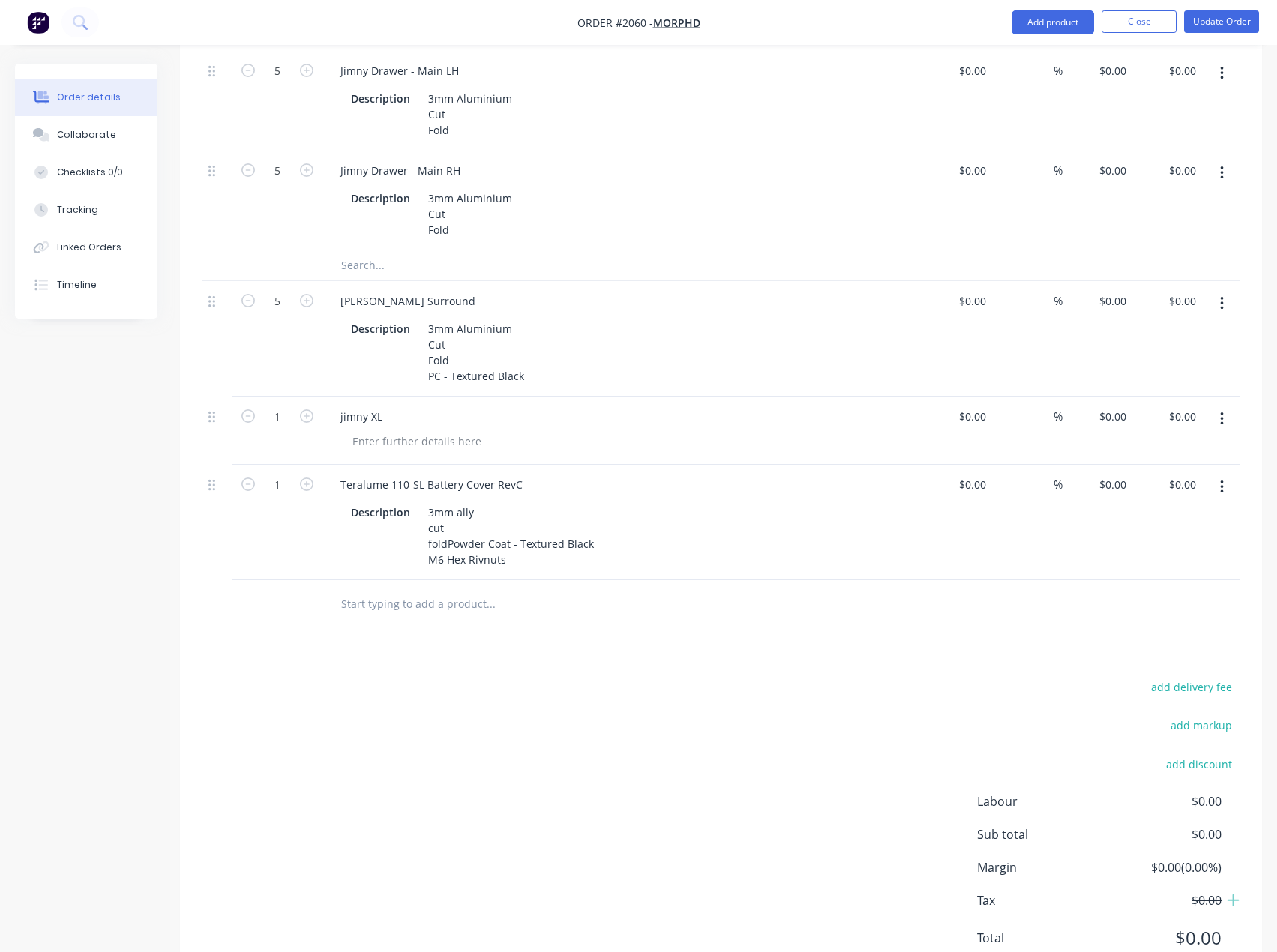
scroll to position [958, 0]
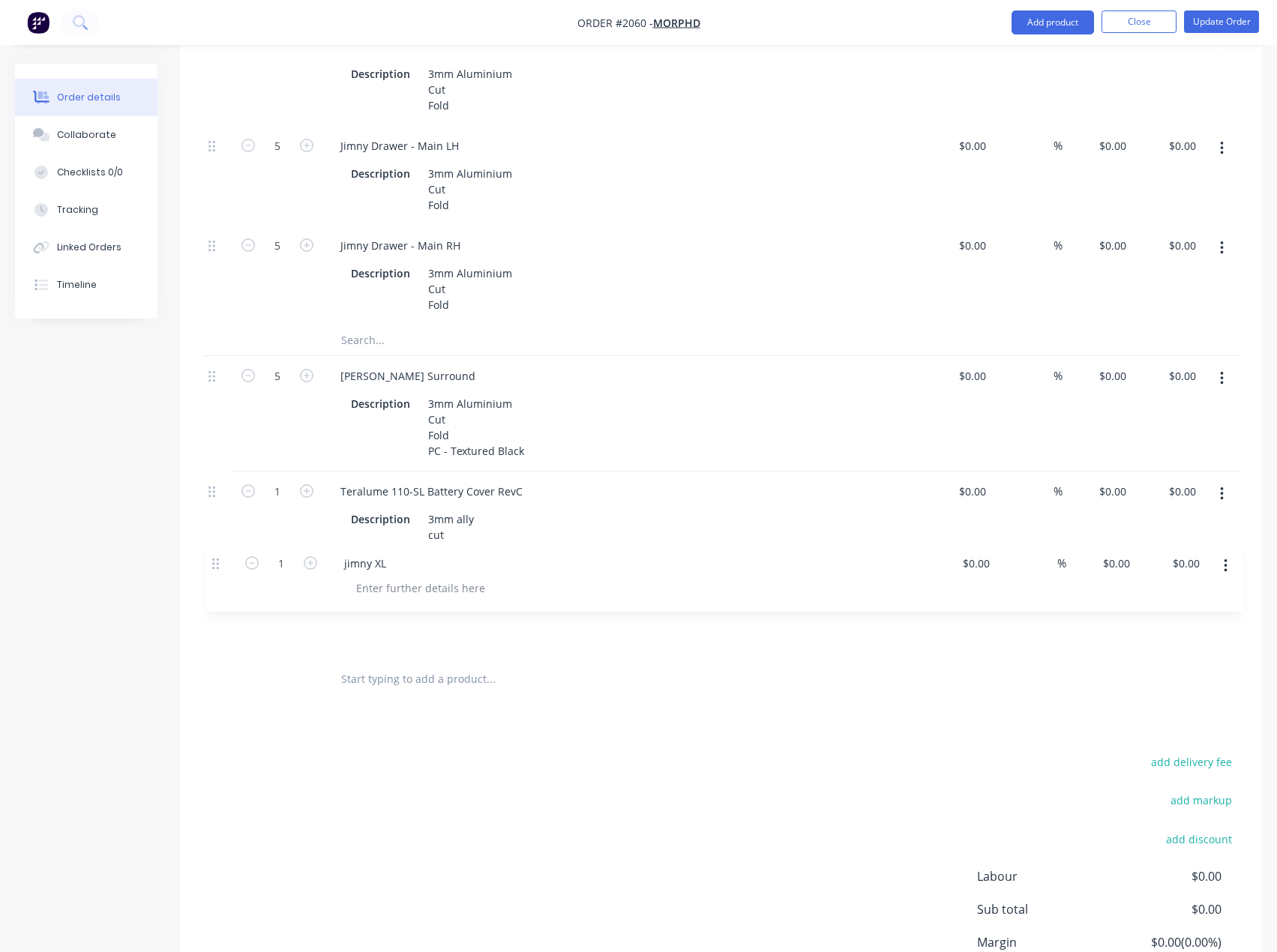
drag, startPoint x: 211, startPoint y: 496, endPoint x: 213, endPoint y: 589, distance: 93.0
click at [213, 589] on div "Kit 2 Jimny Roof Parcel Tray $0.00 $0.00 2 Jimny Roof Parcel Tray - Main Tray B…" at bounding box center [721, 79] width 1037 height 1152
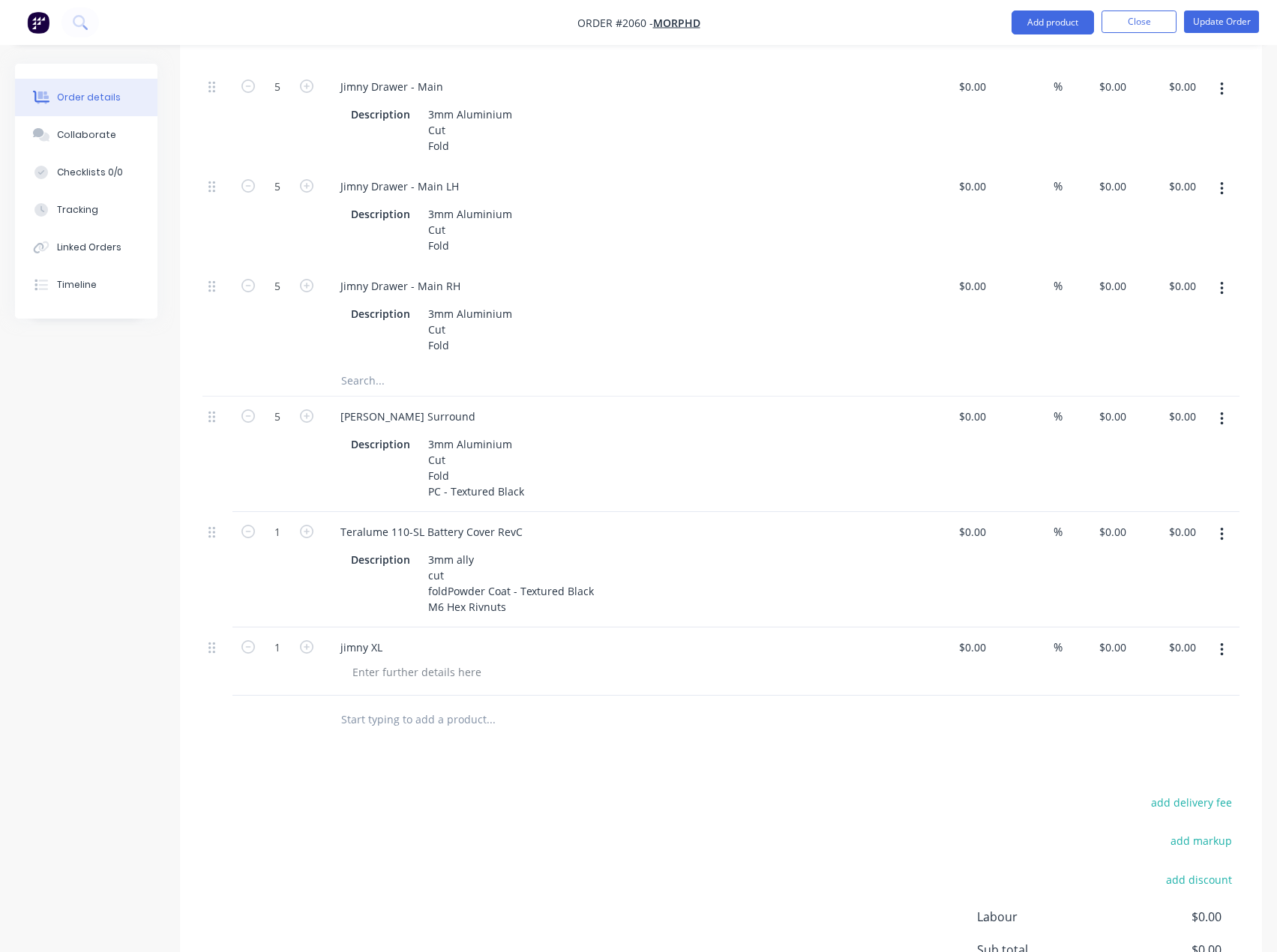
scroll to position [883, 0]
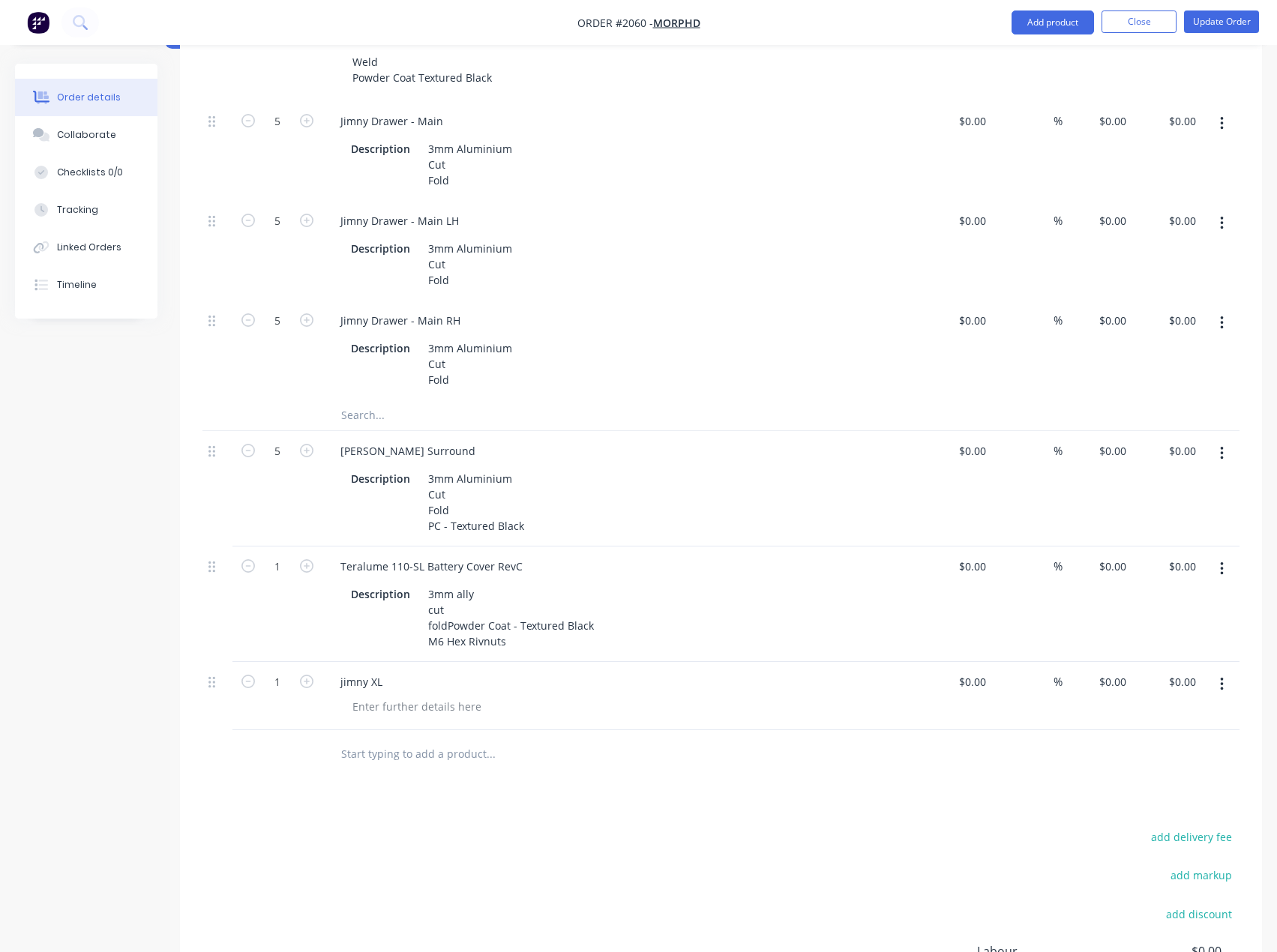
click at [509, 816] on div "Products Show / Hide columns Add product Qty Cost Markup Price Total Kit 2 Jimn…" at bounding box center [721, 316] width 1082 height 1644
click at [305, 564] on icon "button" at bounding box center [307, 566] width 14 height 14
click at [242, 567] on icon "button" at bounding box center [248, 566] width 14 height 14
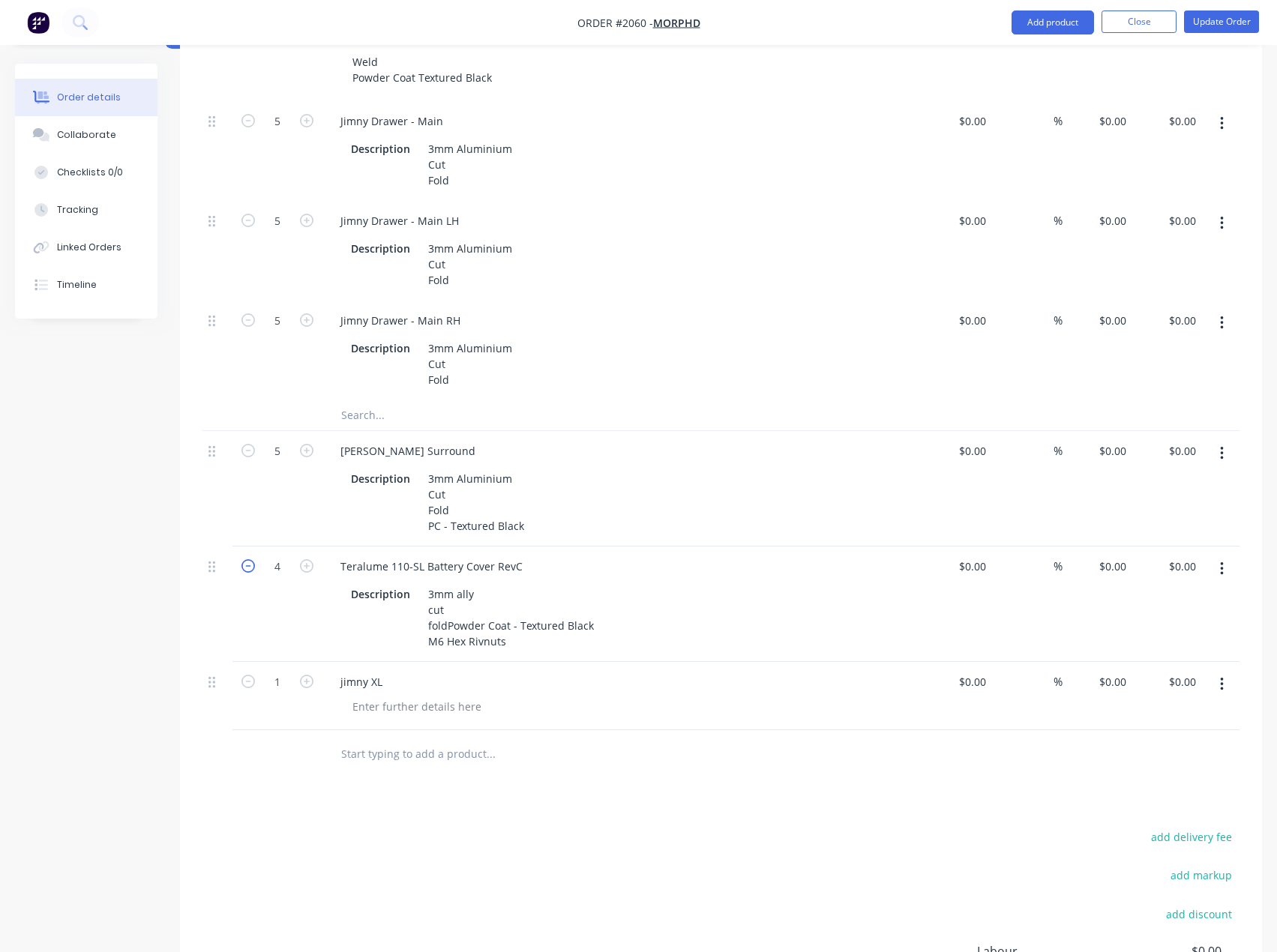
type input "3"
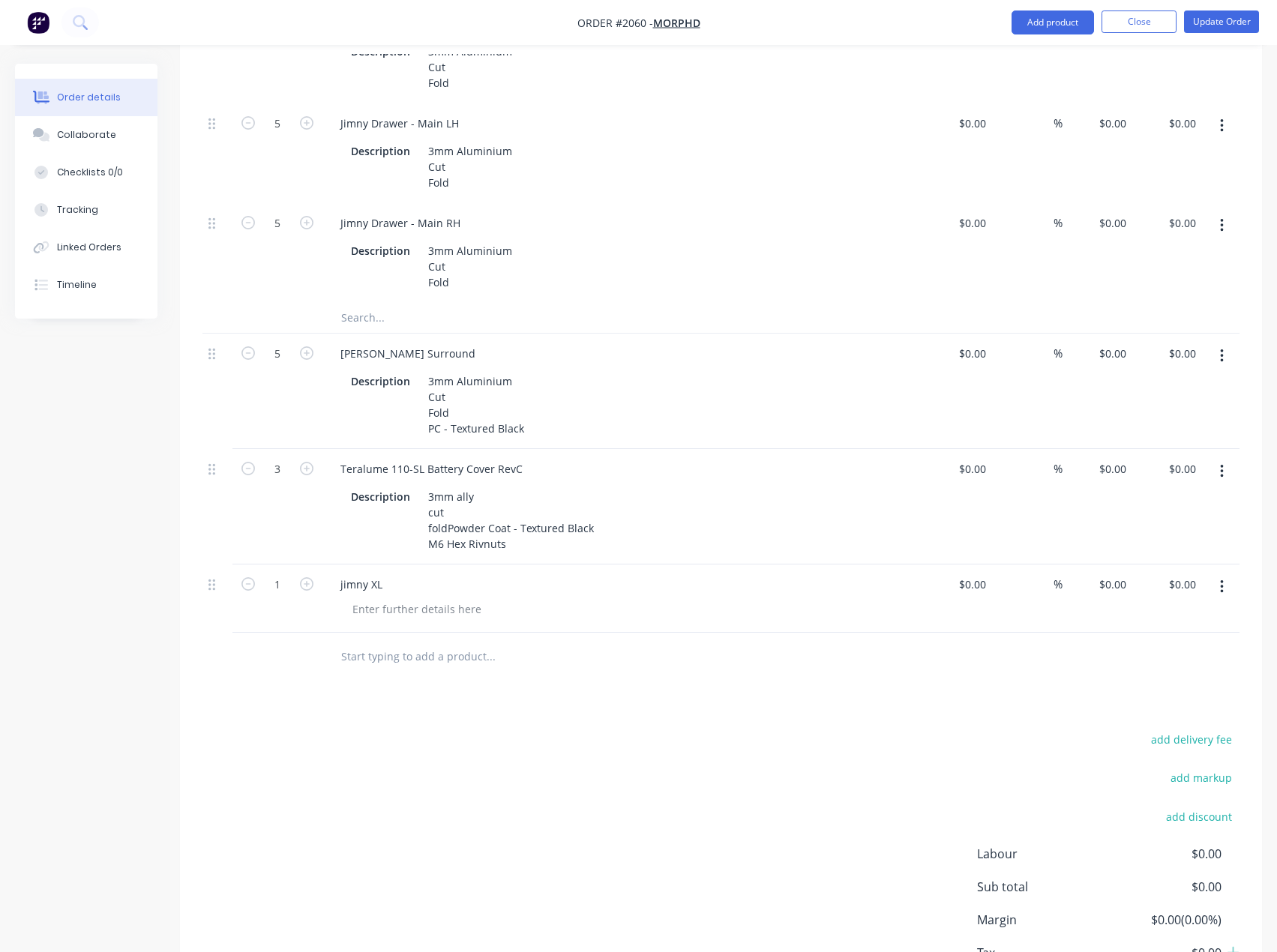
scroll to position [1107, 0]
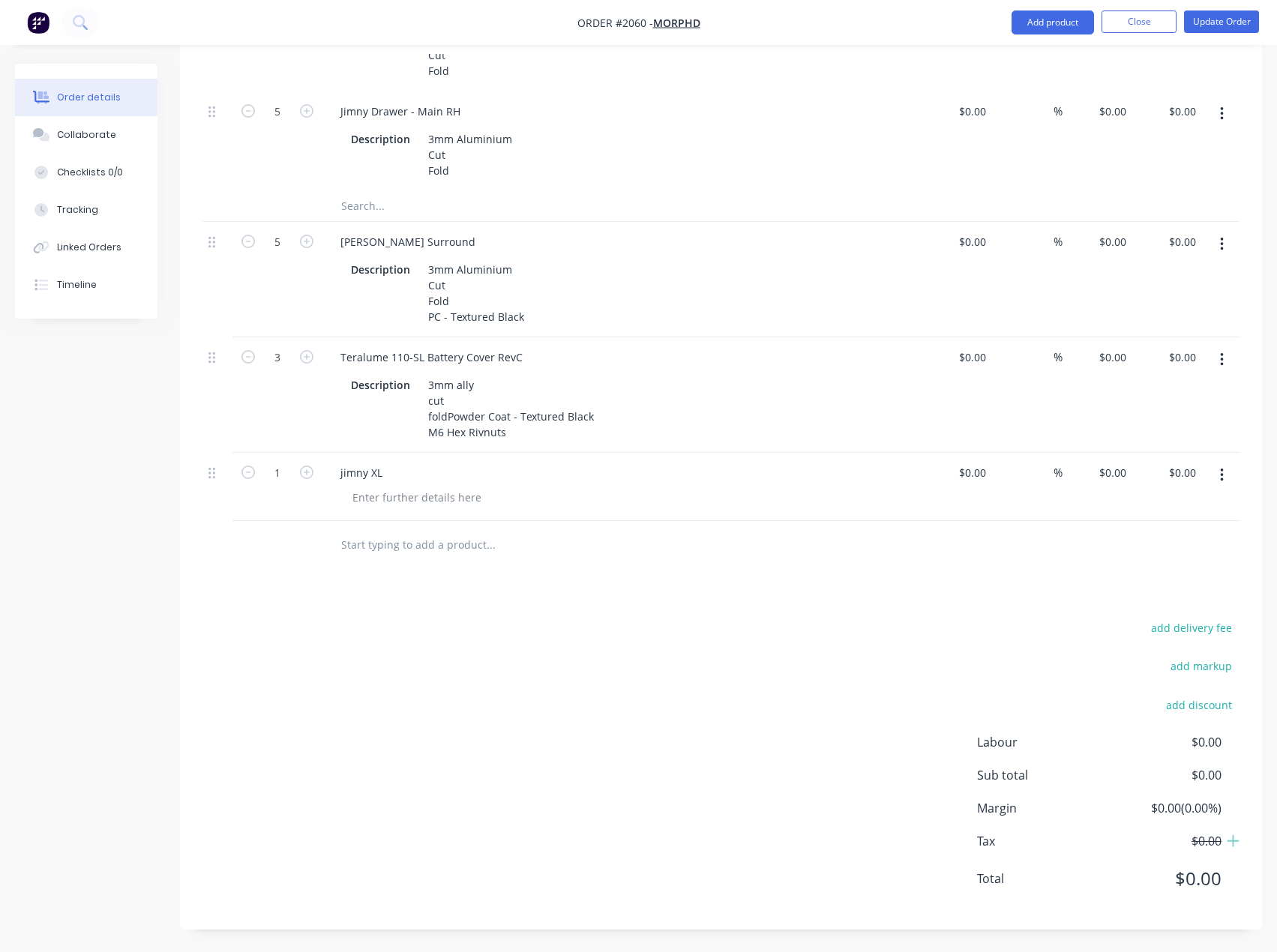
click at [1222, 477] on icon "button" at bounding box center [1221, 475] width 4 height 17
click at [430, 543] on input "text" at bounding box center [491, 545] width 300 height 30
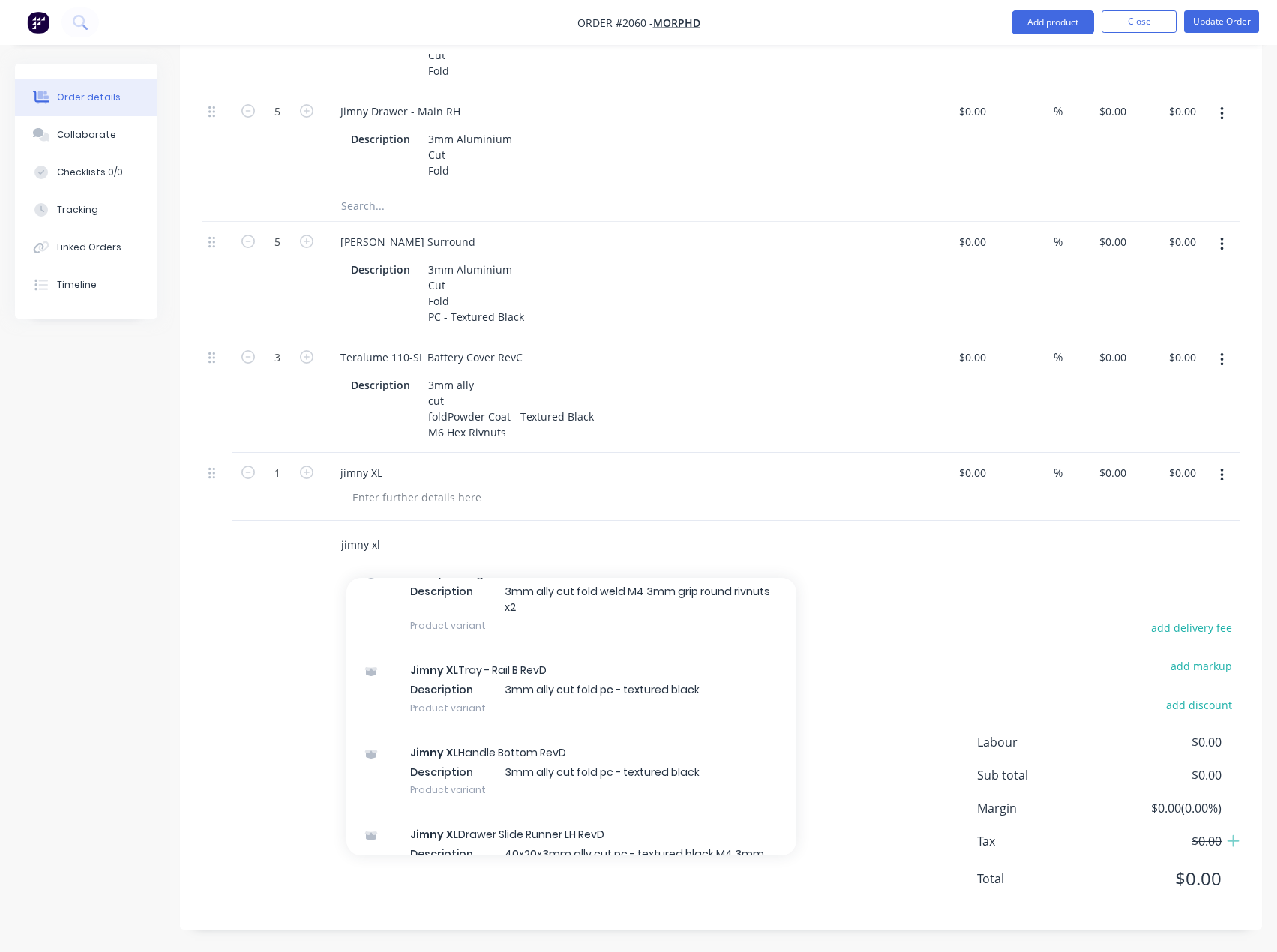
scroll to position [1424, 0]
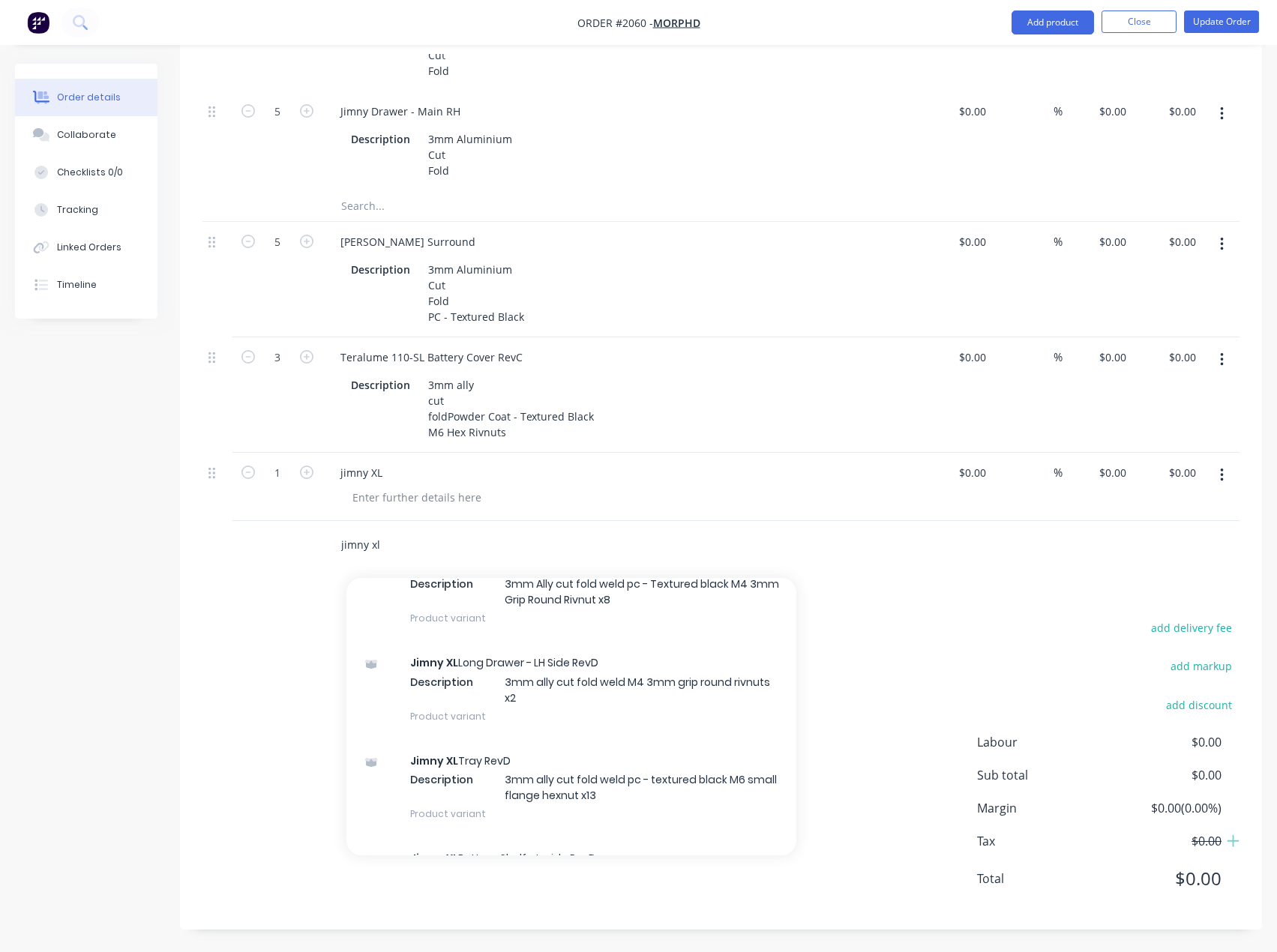
type input "jimny xl"
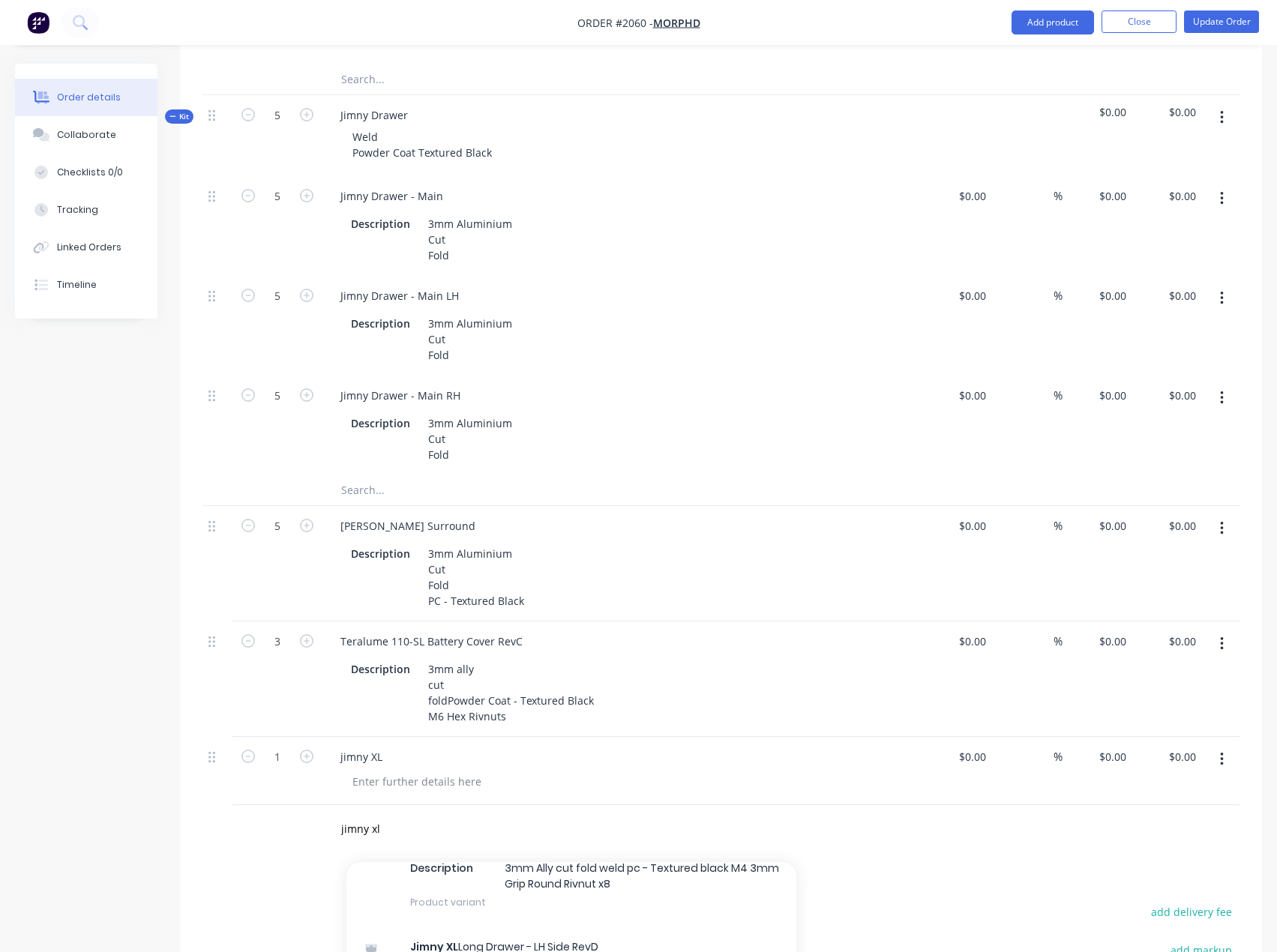
click at [45, 567] on div "Created by [PERSON_NAME] Created [DATE] Required [DATE] Assigned to EA Invoiced…" at bounding box center [638, 246] width 1247 height 1980
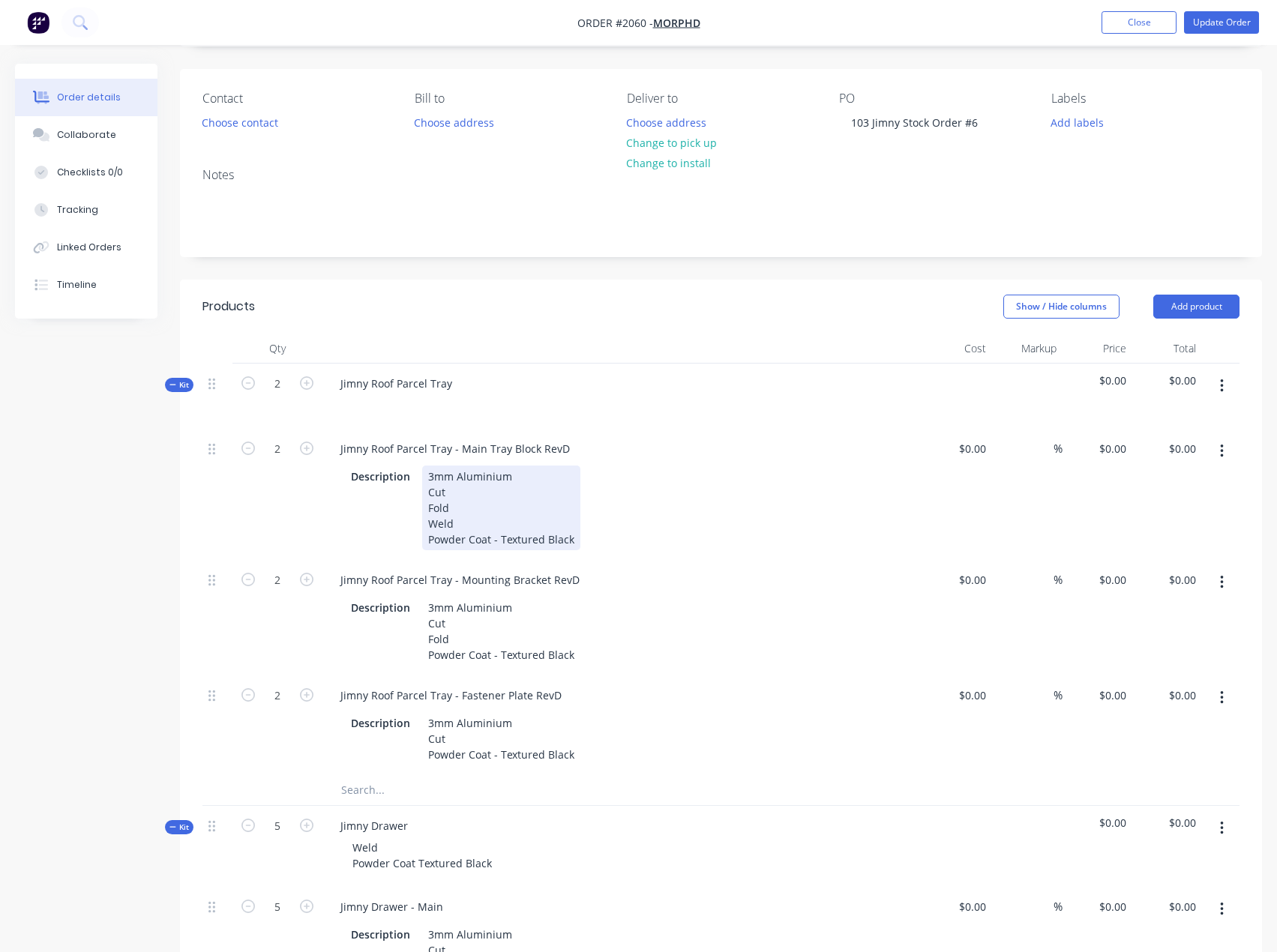
scroll to position [133, 0]
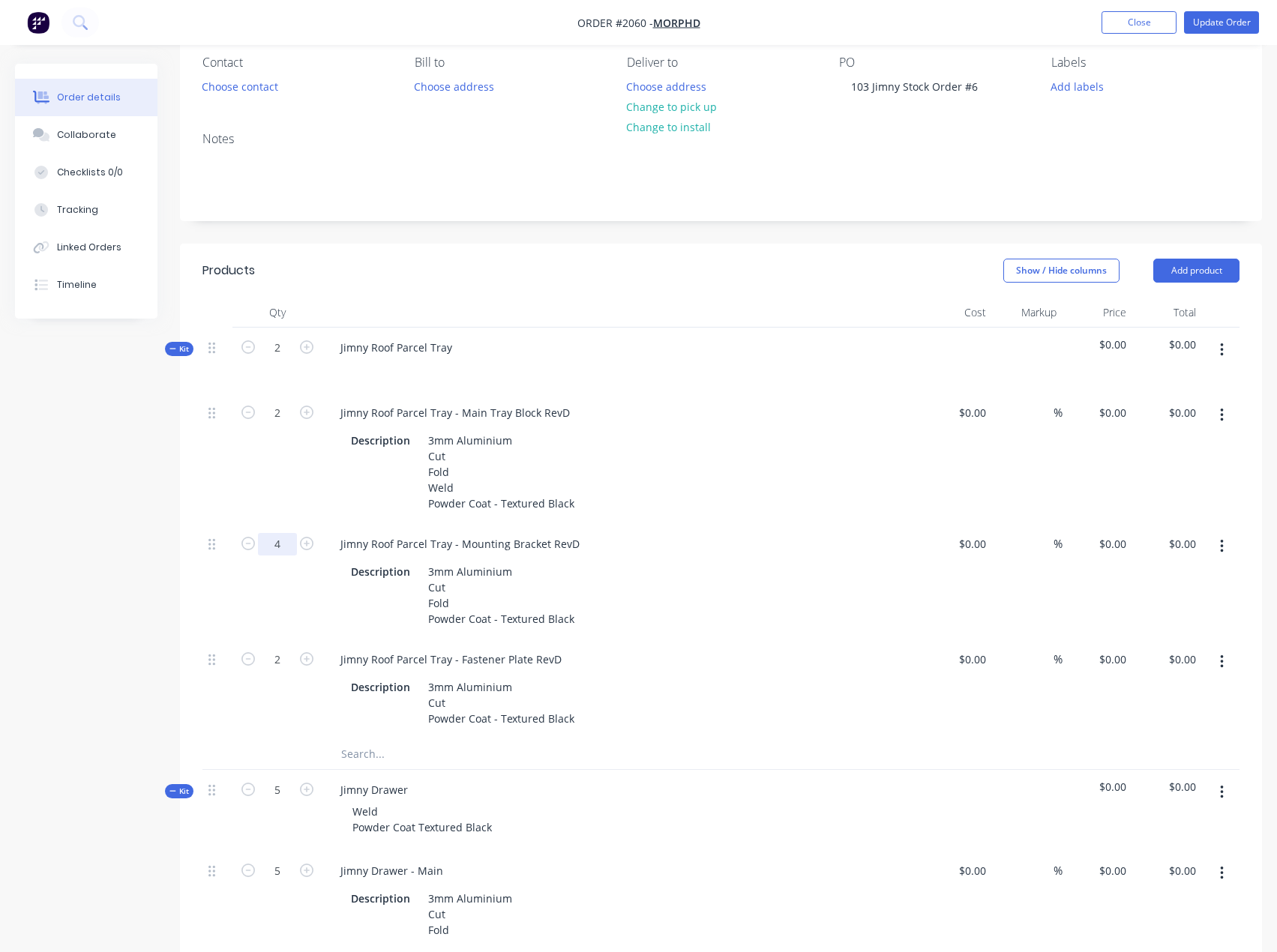
type input "4"
click at [82, 670] on div "Created by [PERSON_NAME] Created [DATE] Required [DATE] Assigned to EA Invoiced…" at bounding box center [638, 920] width 1247 height 1980
click at [277, 424] on input "2" at bounding box center [277, 413] width 39 height 23
type input "8"
click at [68, 665] on div "Created by [PERSON_NAME] Created [DATE] Required [DATE] Assigned to EA Invoiced…" at bounding box center [638, 920] width 1247 height 1980
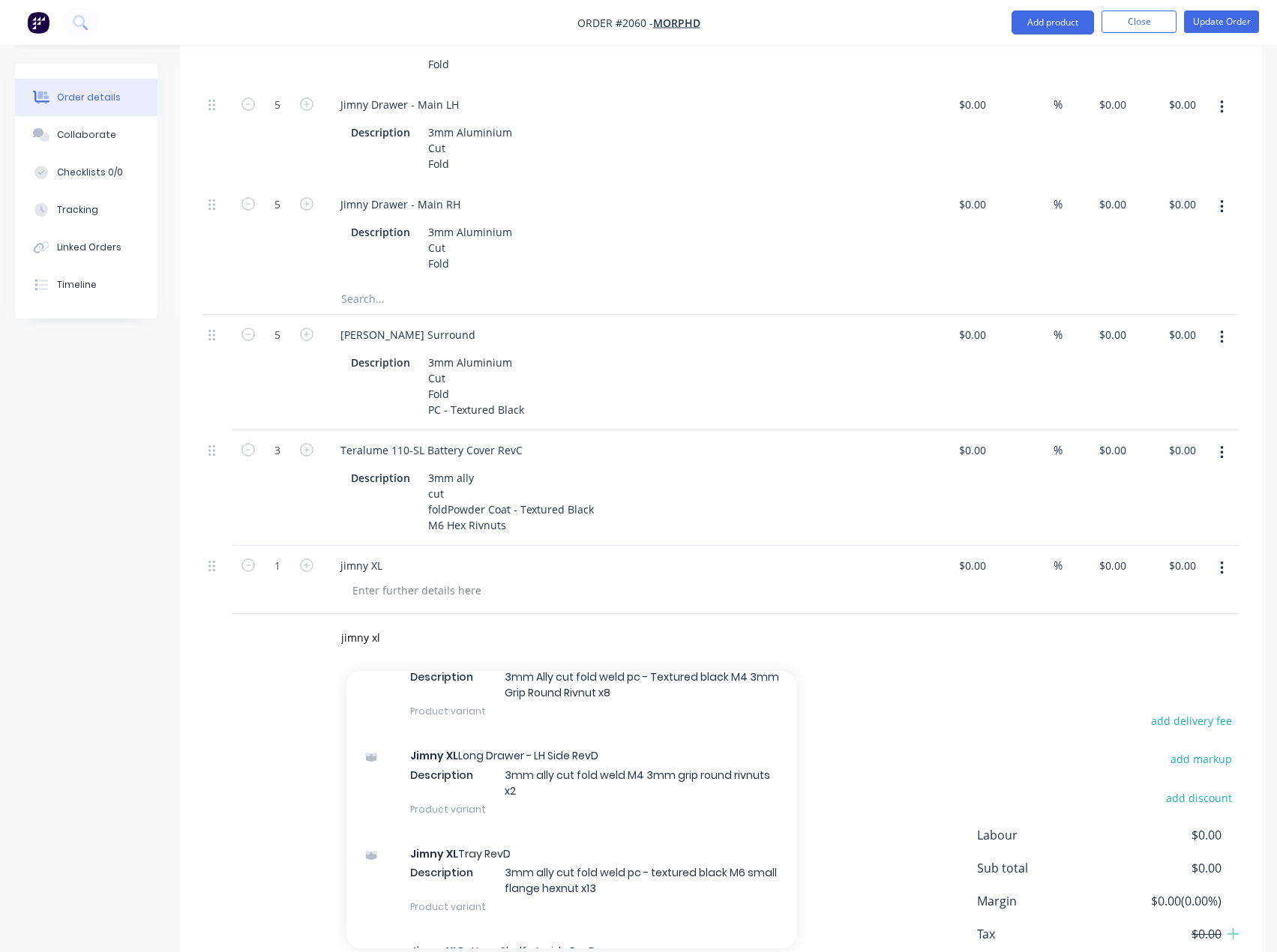
scroll to position [1033, 0]
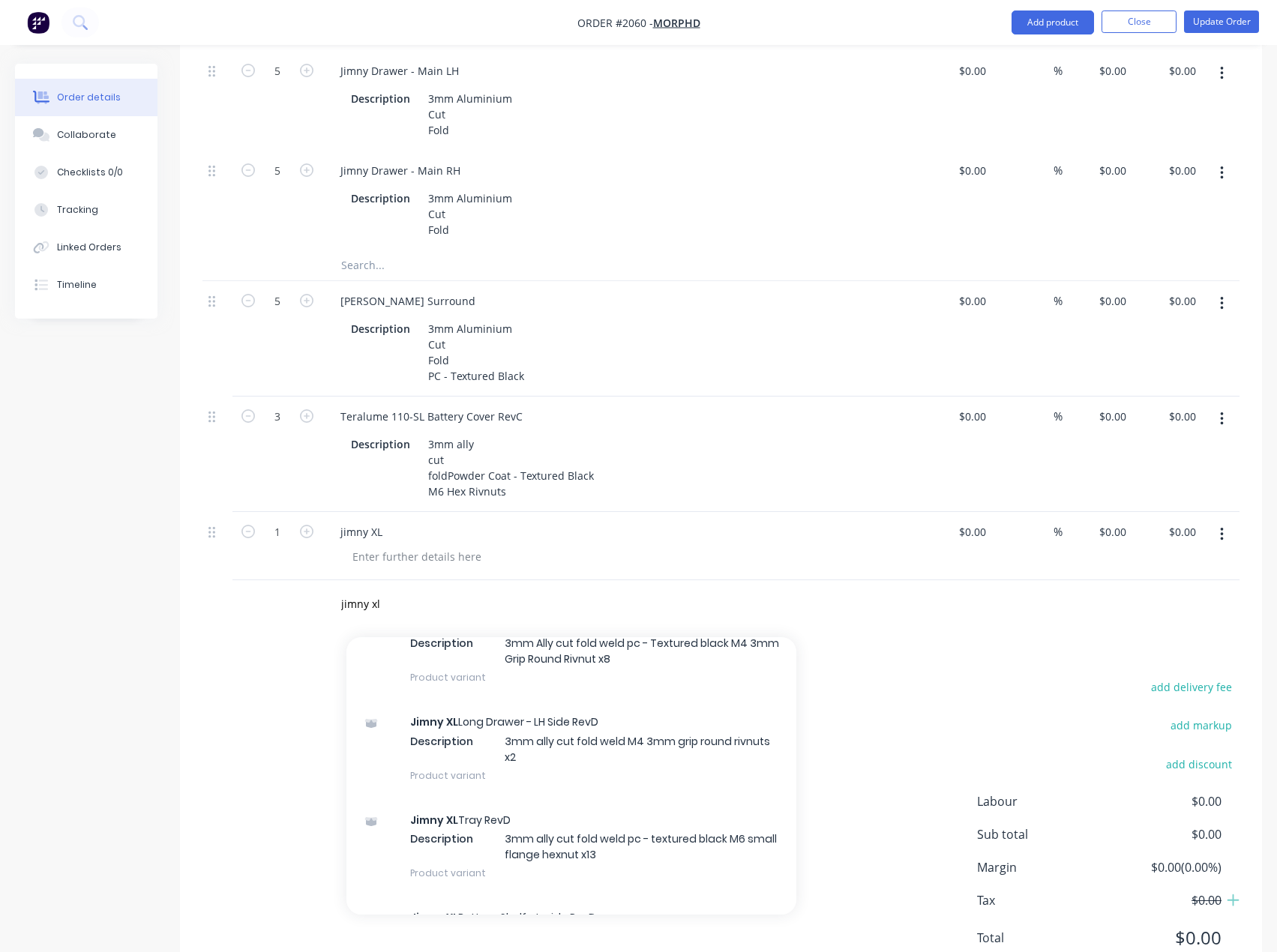
click at [232, 763] on div "add delivery fee add markup add discount Labour $0.00 Sub total $0.00 Margin $0…" at bounding box center [721, 822] width 1037 height 289
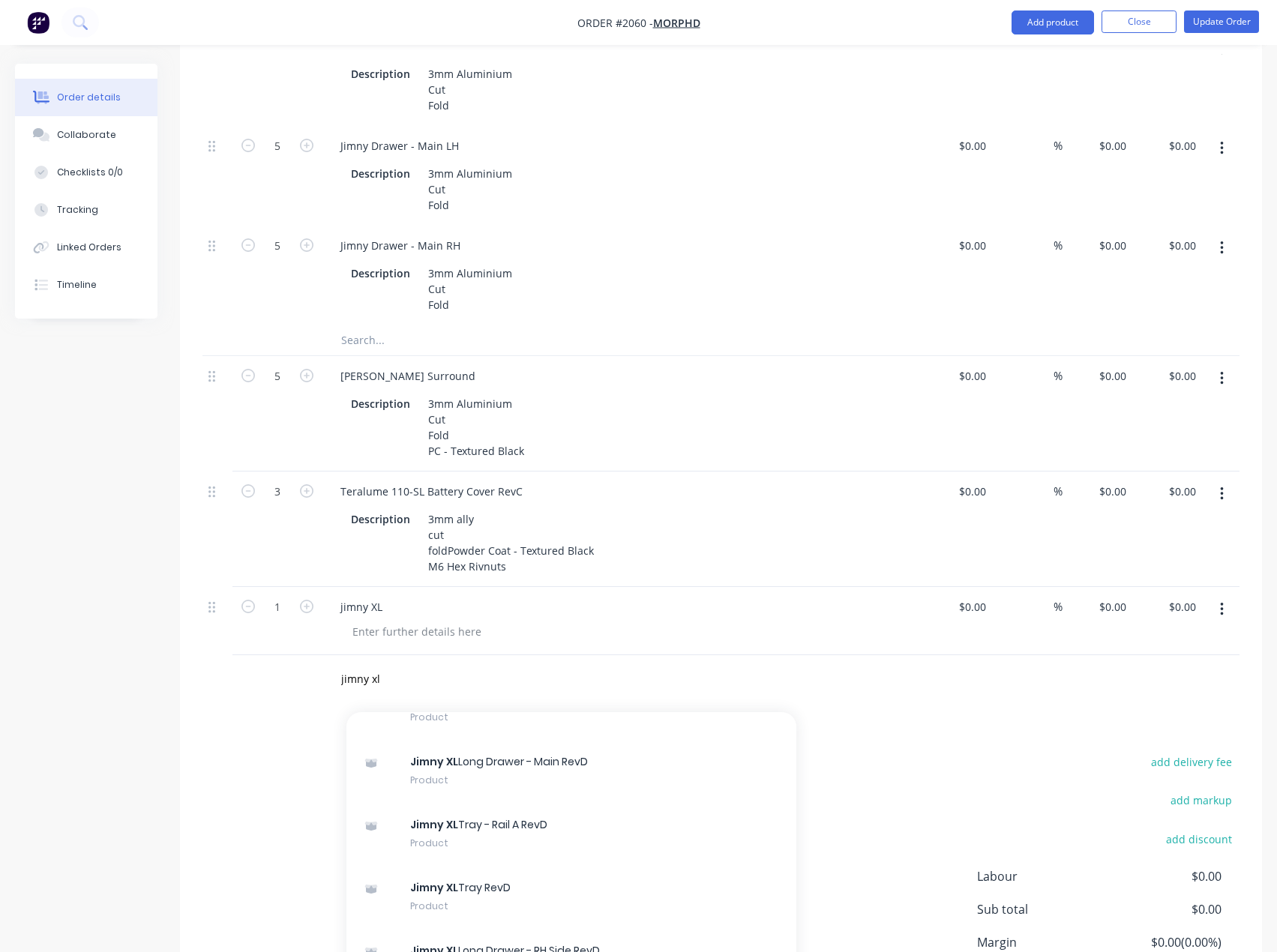
scroll to position [525, 0]
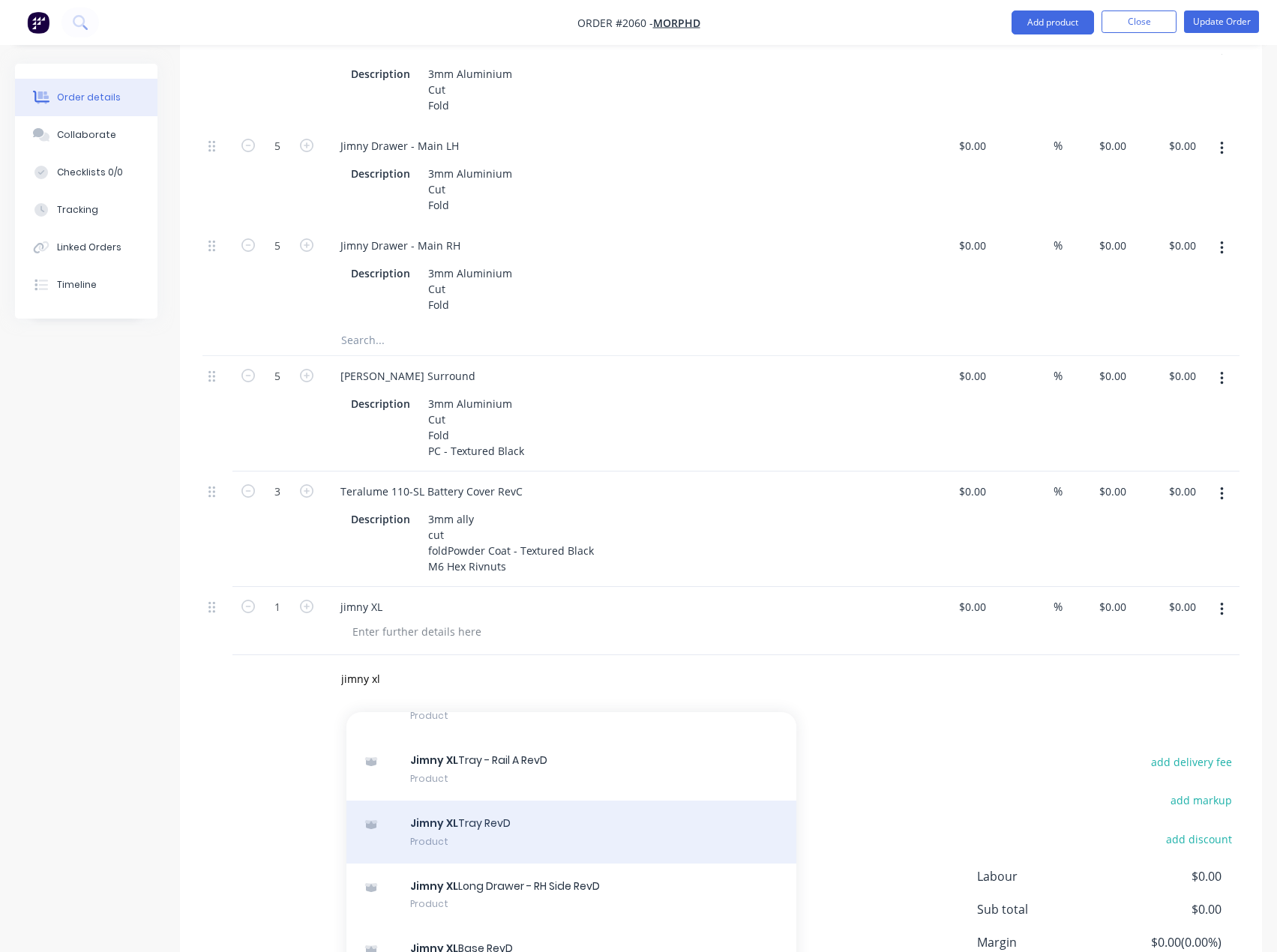
click at [503, 850] on div "Jimny XL Tray RevD Product" at bounding box center [571, 832] width 450 height 63
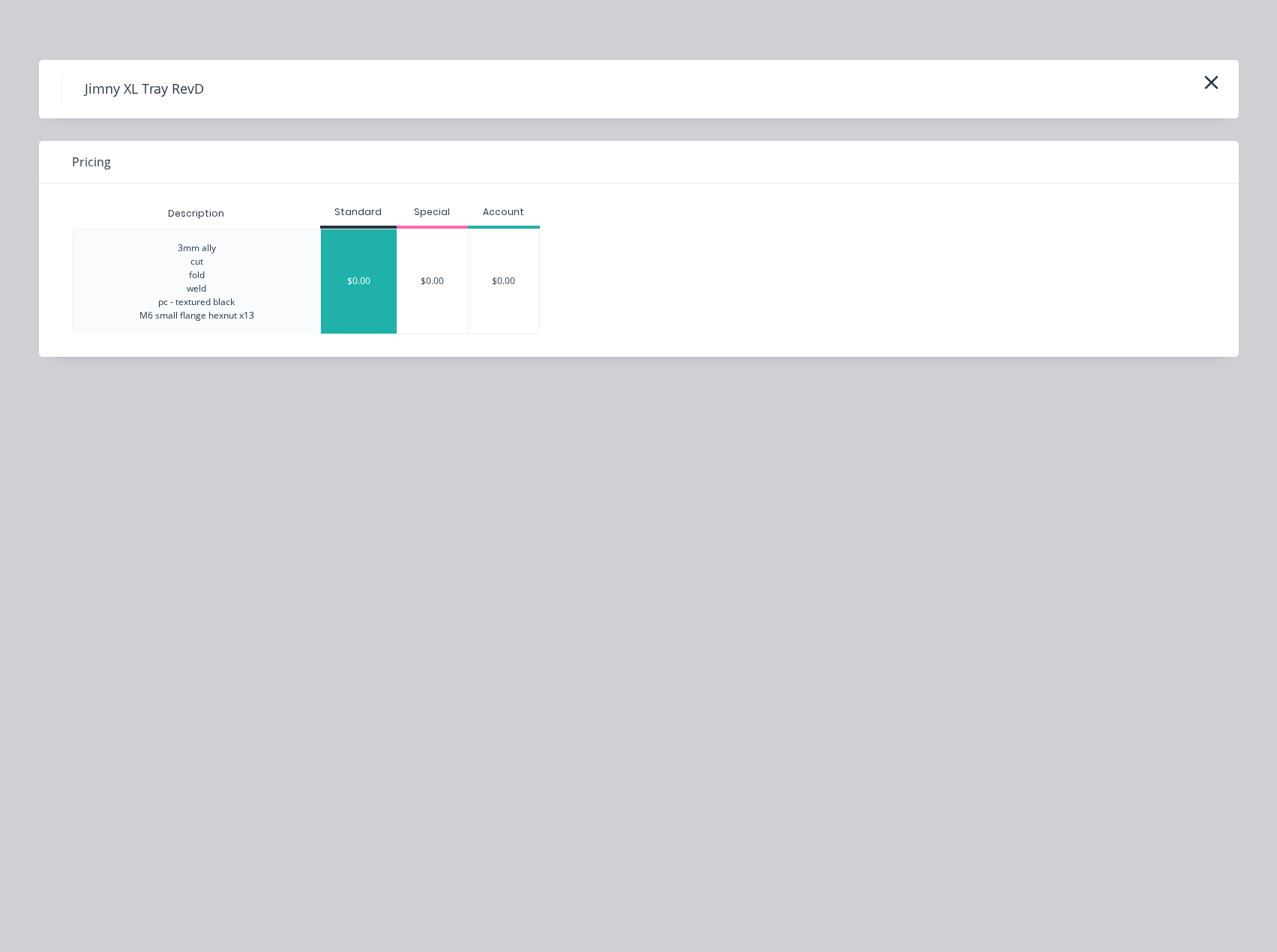
click at [366, 270] on div "$0.00" at bounding box center [358, 281] width 75 height 104
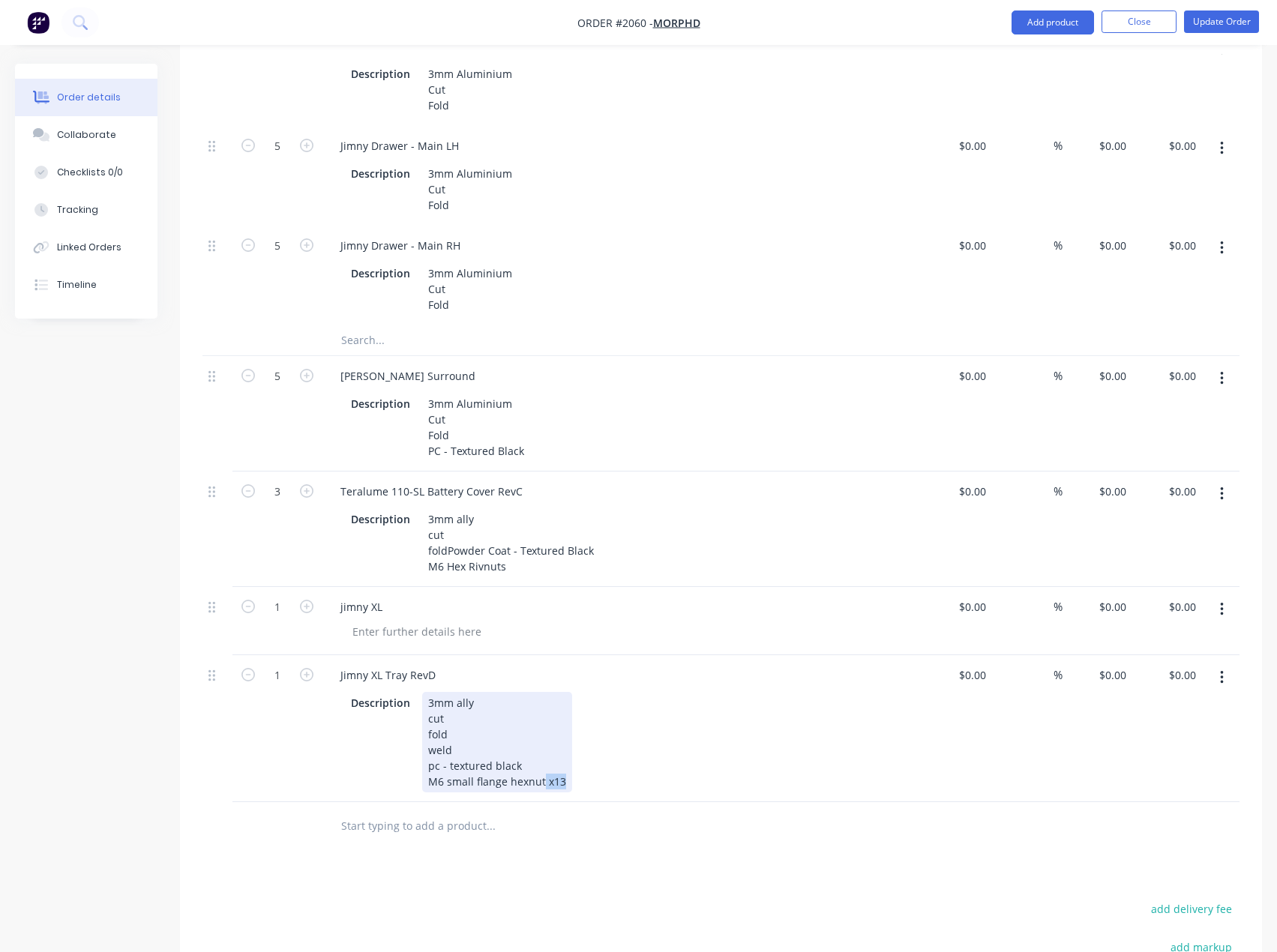
drag, startPoint x: 541, startPoint y: 797, endPoint x: 582, endPoint y: 798, distance: 41.0
click at [582, 792] on div "Description 3mm ally cut fold weld pc - textured black M6 small flange hexnut x…" at bounding box center [619, 742] width 549 height 101
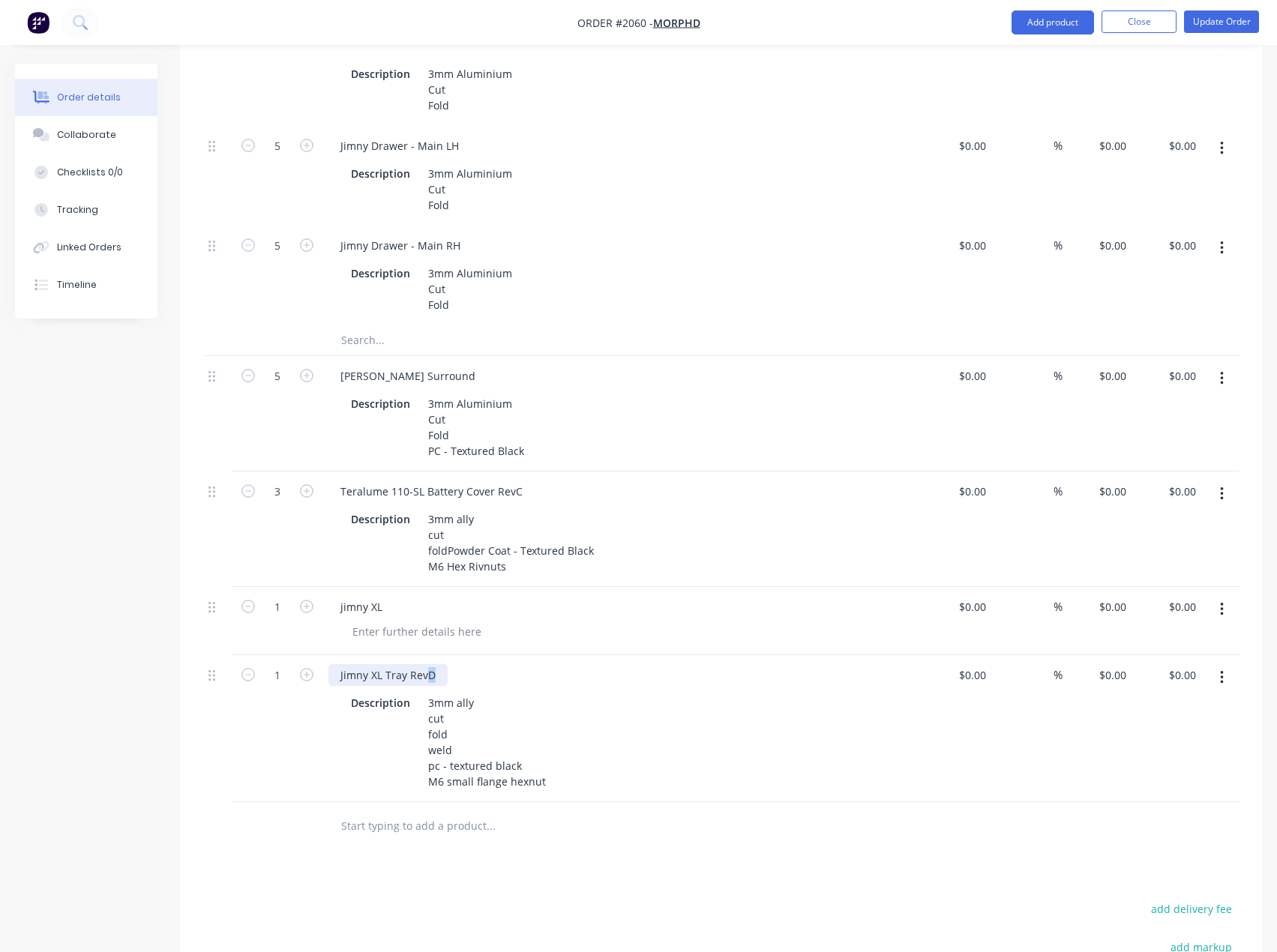
drag, startPoint x: 426, startPoint y: 692, endPoint x: 447, endPoint y: 688, distance: 21.4
click at [447, 685] on div "Jimny XL Tray RevD" at bounding box center [622, 675] width 587 height 22
click at [499, 882] on div "Products Show / Hide columns Add product Qty Cost Markup Price Total Kit 2 Jimn…" at bounding box center [721, 315] width 1082 height 1791
click at [463, 751] on div "3mm ally cut fold weld pc - textured black M6 small flange hexnut" at bounding box center [487, 742] width 130 height 101
click at [472, 769] on div "3mm ally cut fold weld pc - textured black M6 small flange hexnut" at bounding box center [487, 742] width 130 height 101
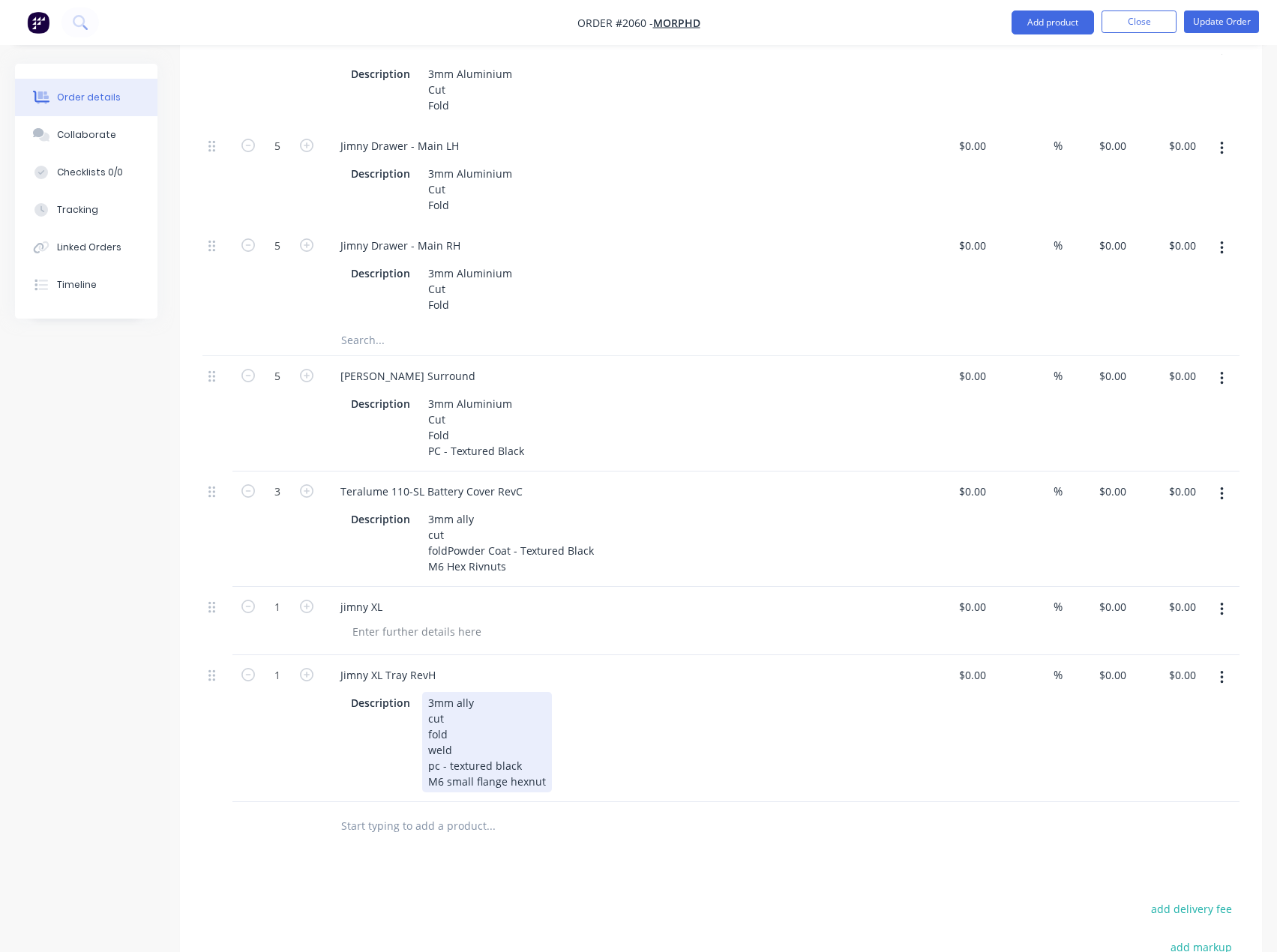
click at [527, 782] on div "3mm ally cut fold weld pc - textured black M6 small flange hexnut" at bounding box center [487, 742] width 130 height 101
click at [544, 792] on div "3mm ally cut fold weld pc - textured black M6 small flange hexnut" at bounding box center [487, 742] width 130 height 101
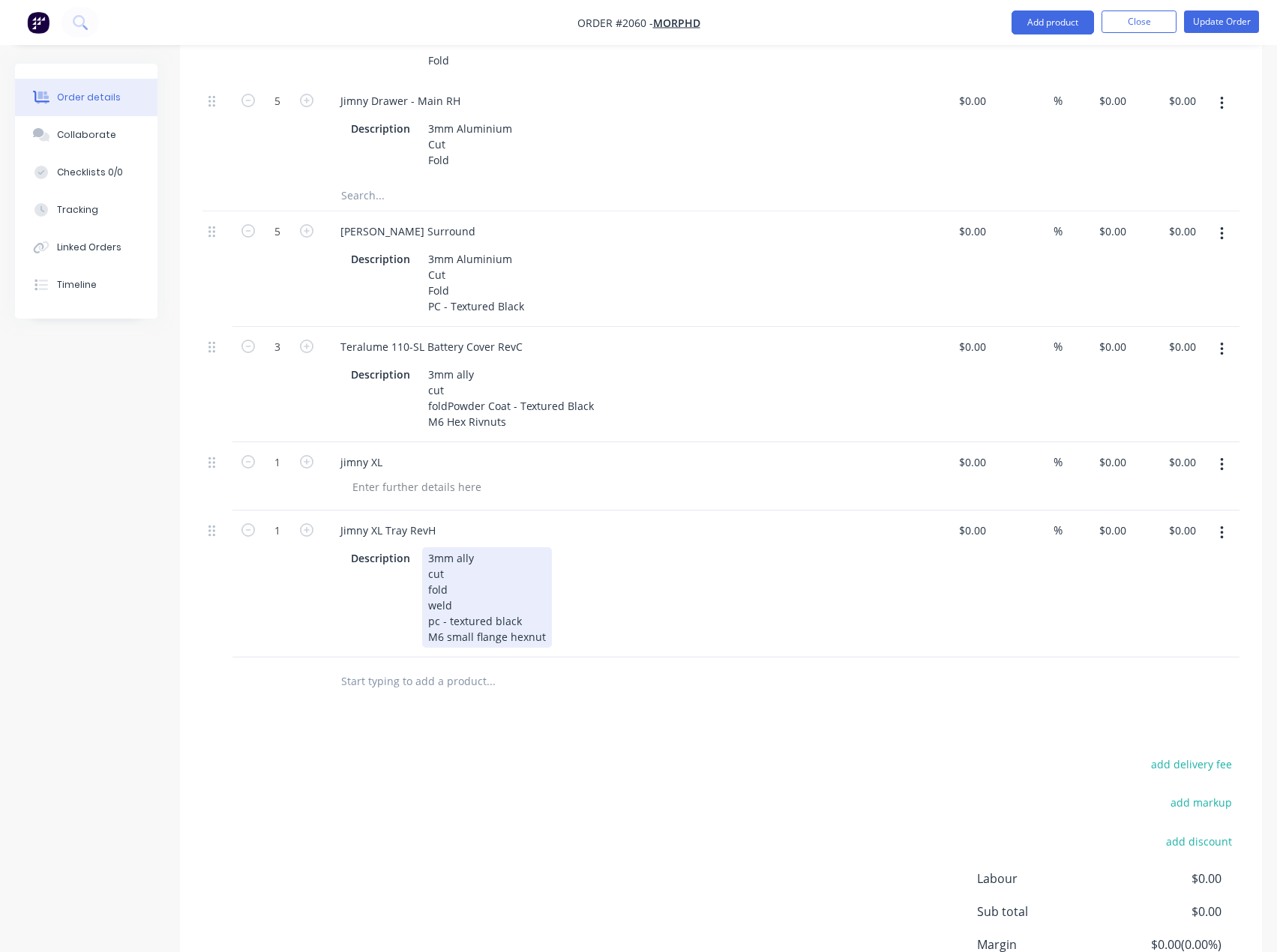
scroll to position [1107, 0]
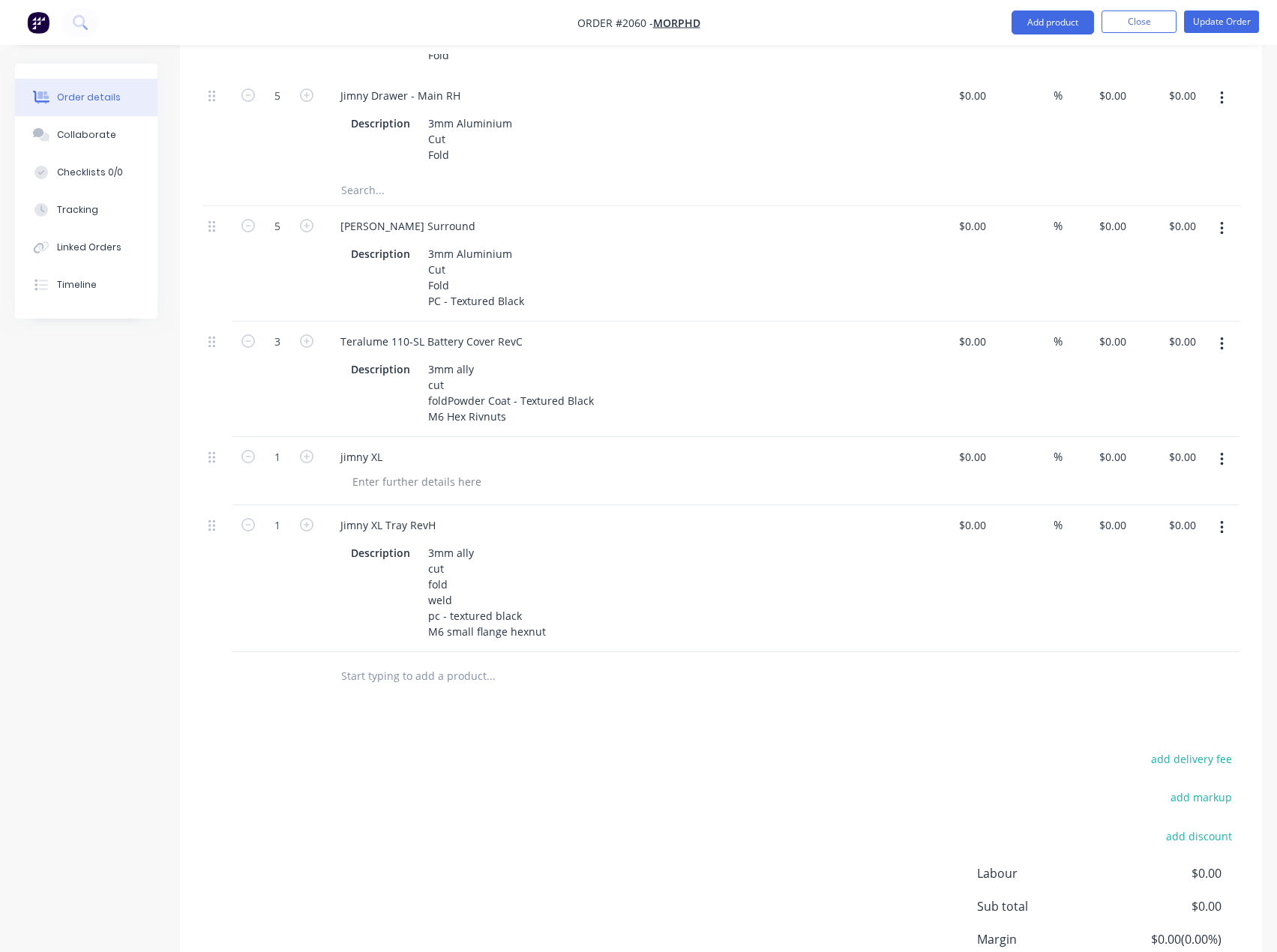
click at [452, 736] on div "Products Show / Hide columns Add product Qty Cost Markup Price Total Kit 2 Jimn…" at bounding box center [721, 165] width 1082 height 1791
click at [378, 691] on input "text" at bounding box center [491, 676] width 300 height 30
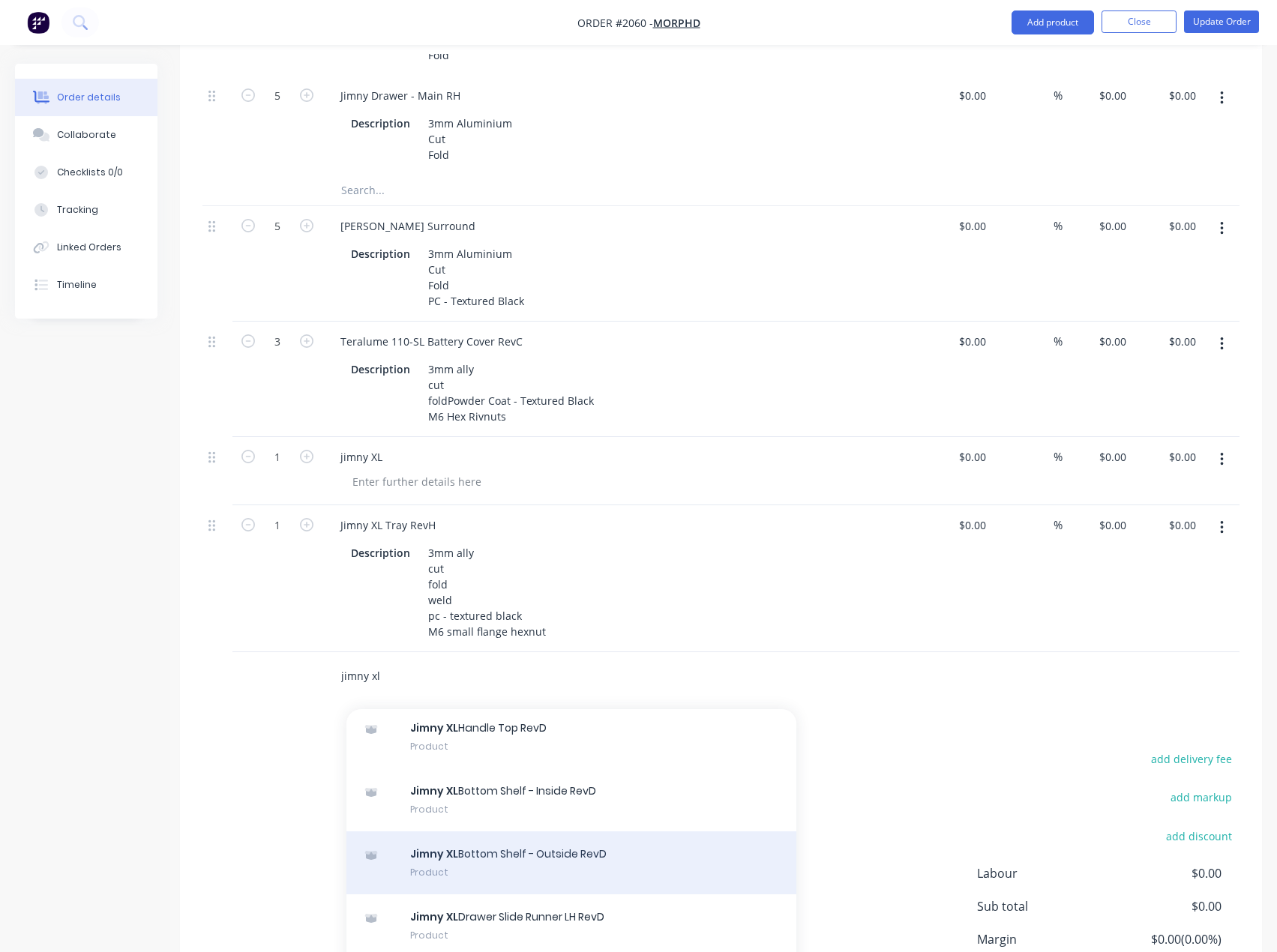
scroll to position [150, 0]
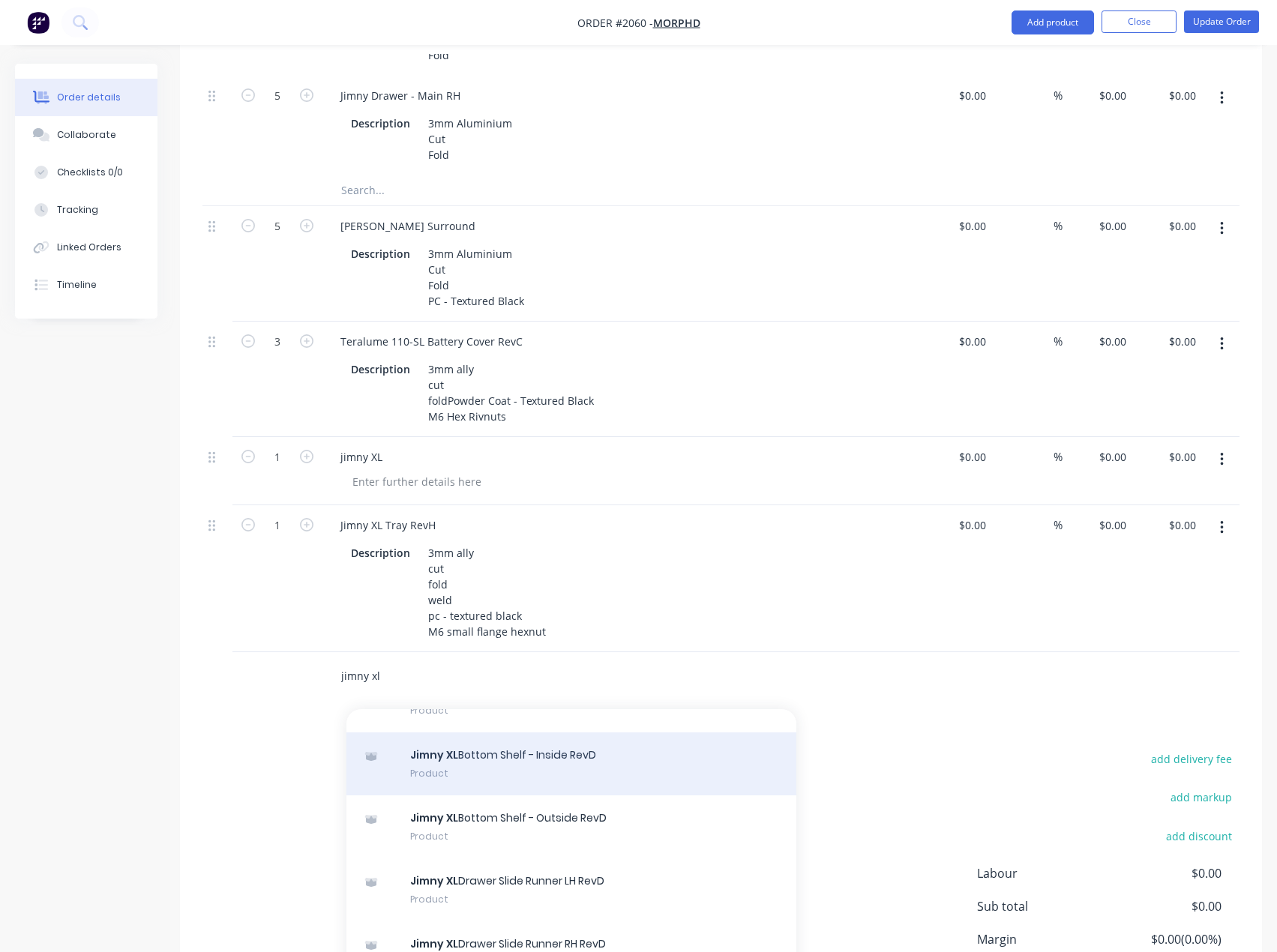
type input "jimny xl"
click at [579, 784] on div "Jimny XL Bottom Shelf - Inside RevD Product" at bounding box center [571, 763] width 450 height 63
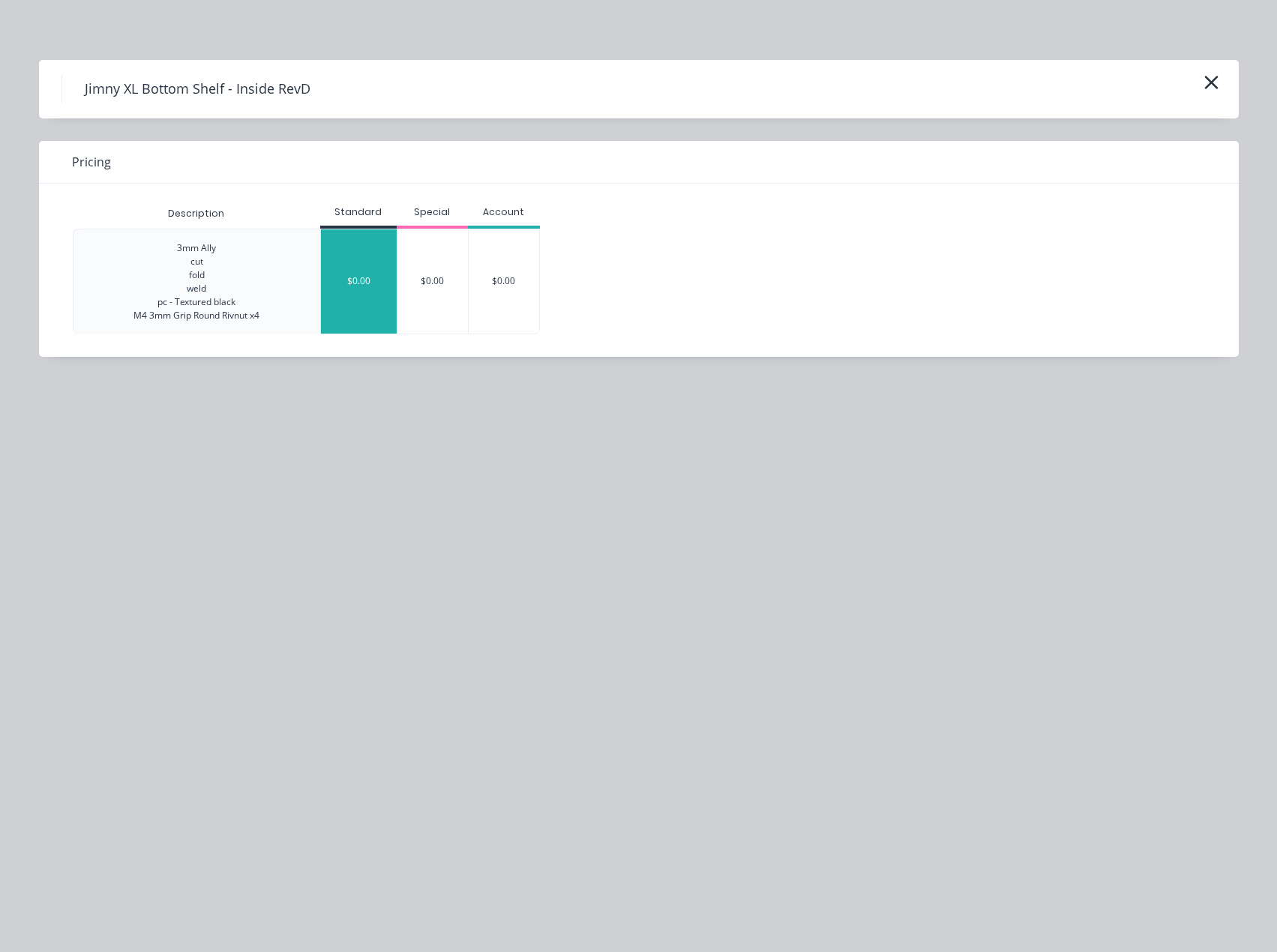
click at [352, 251] on div "$0.00" at bounding box center [358, 281] width 75 height 104
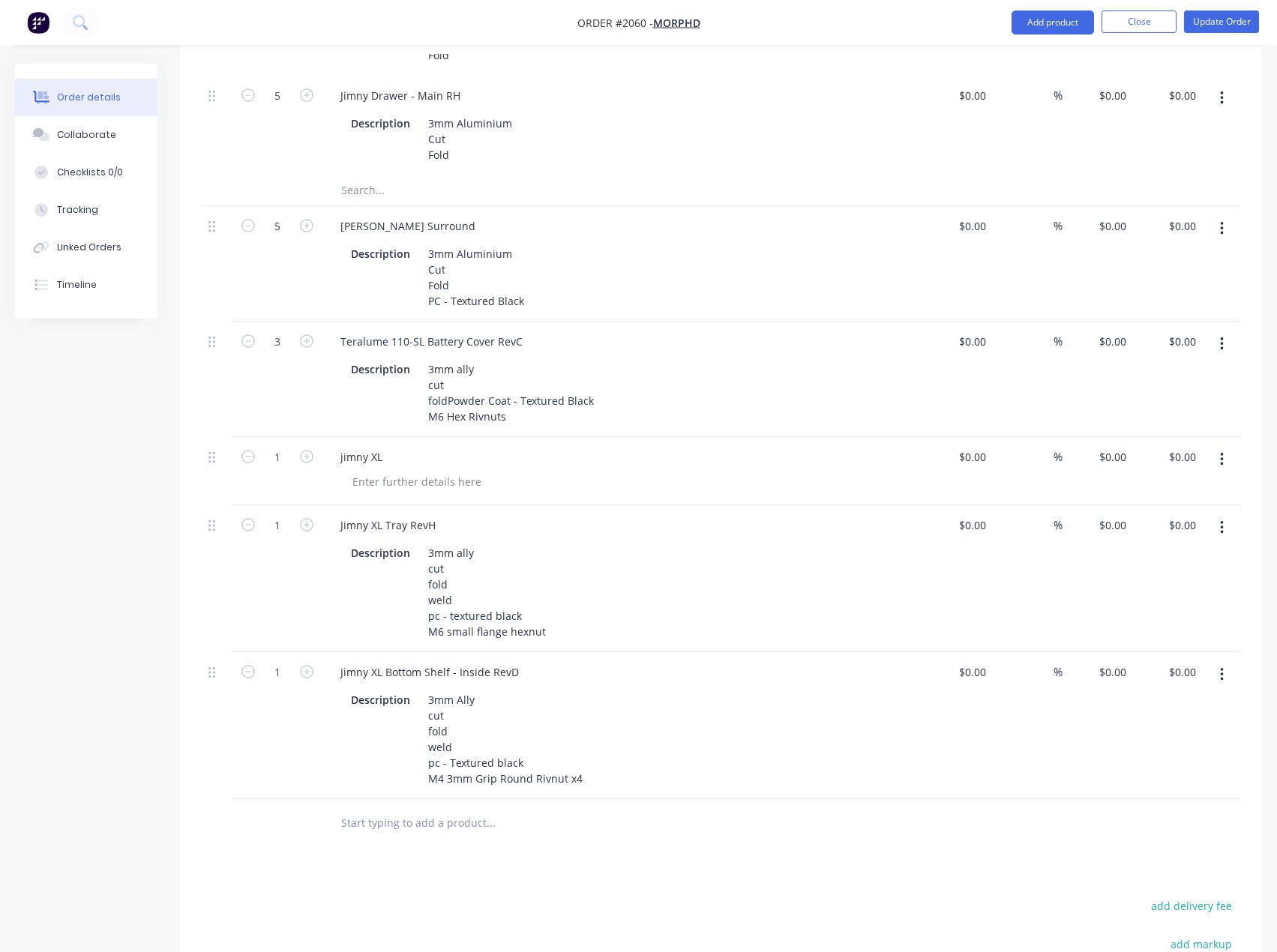
click at [384, 835] on input "text" at bounding box center [491, 823] width 300 height 30
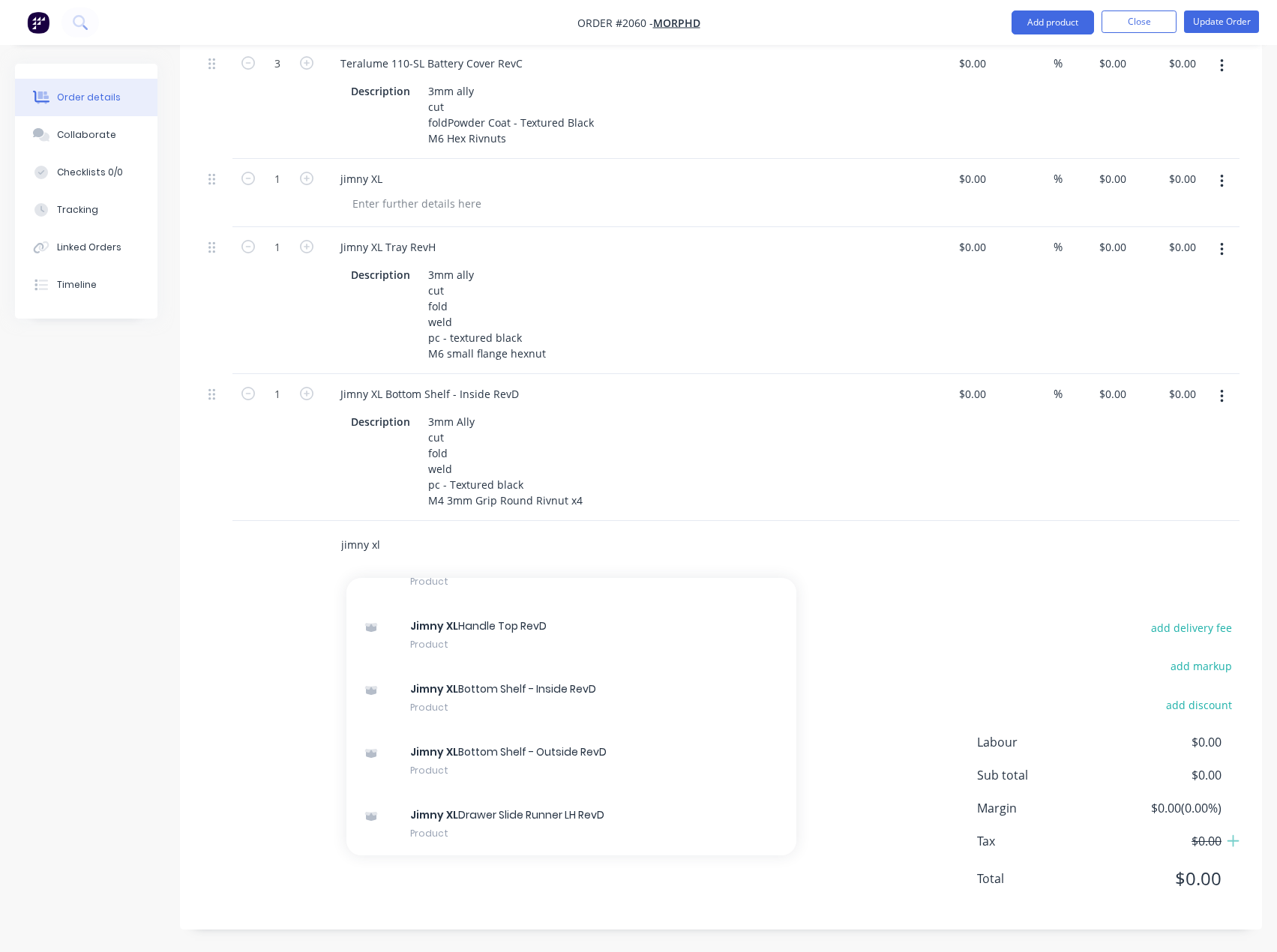
scroll to position [0, 0]
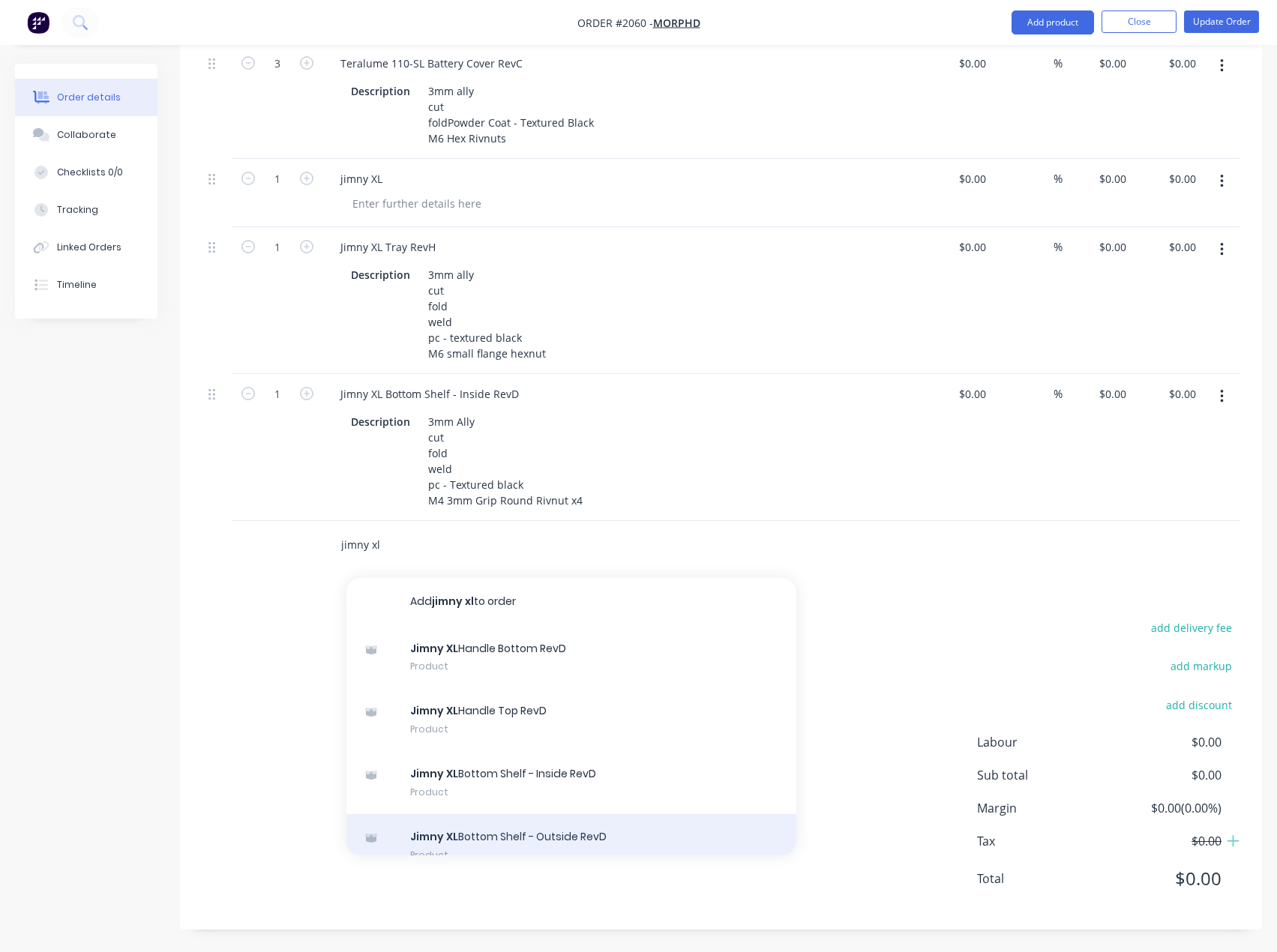
type input "jimny xl"
click at [585, 835] on div "Jimny XL Bottom Shelf - Outside RevD Product" at bounding box center [571, 845] width 450 height 63
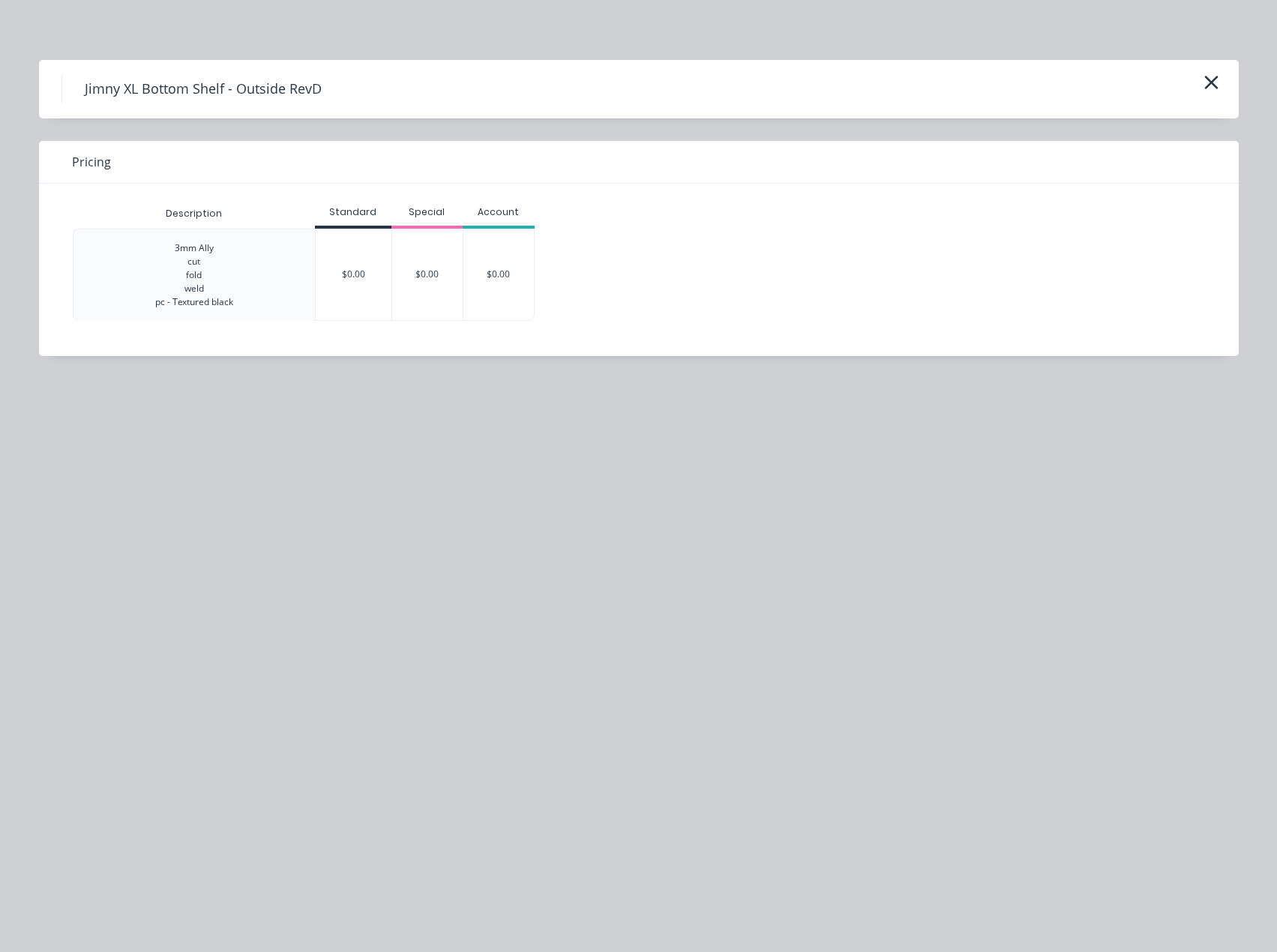
click at [347, 285] on div "$0.00" at bounding box center [353, 274] width 75 height 91
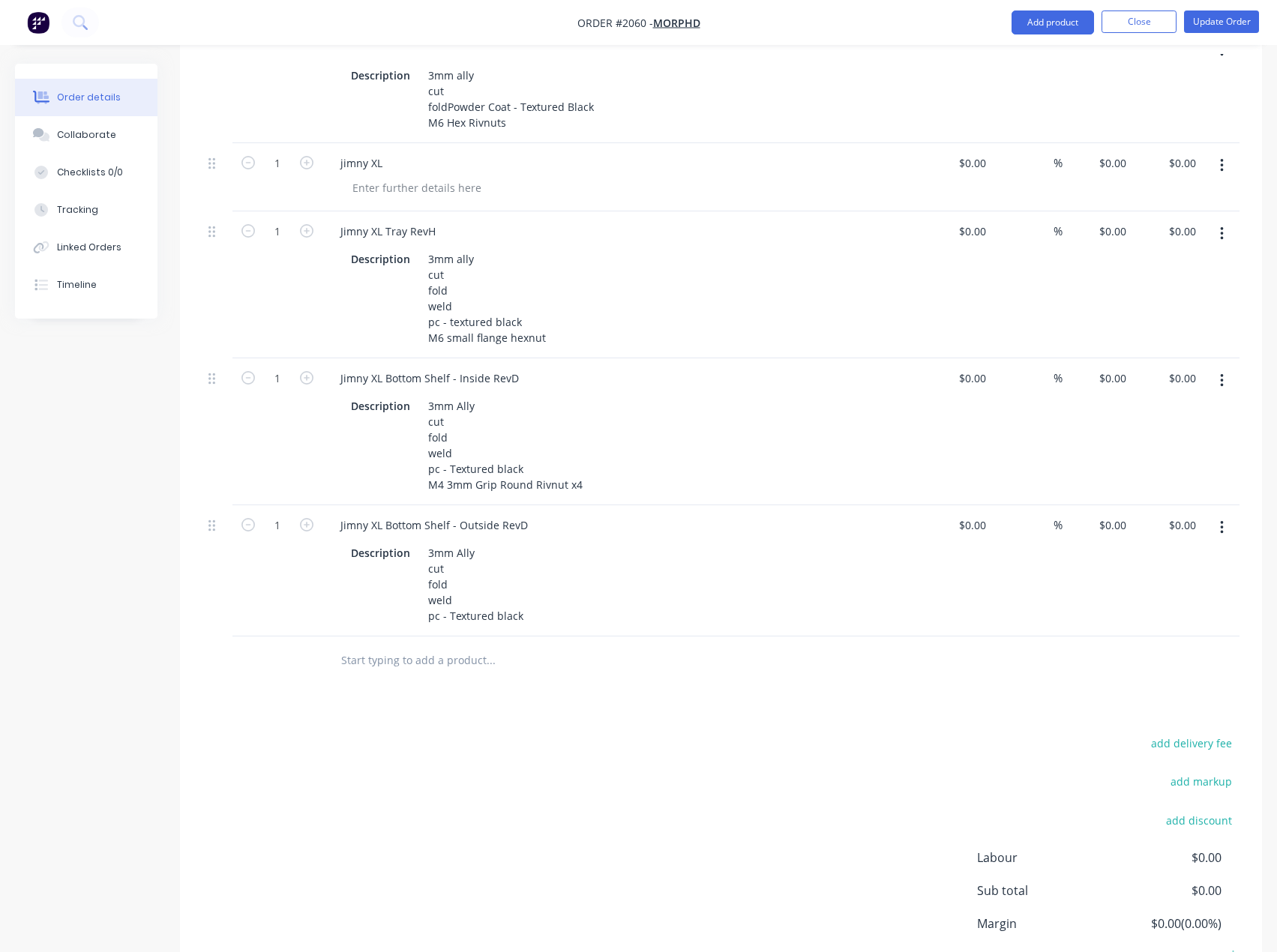
click at [370, 676] on input "text" at bounding box center [491, 660] width 300 height 30
paste input "jimny xl"
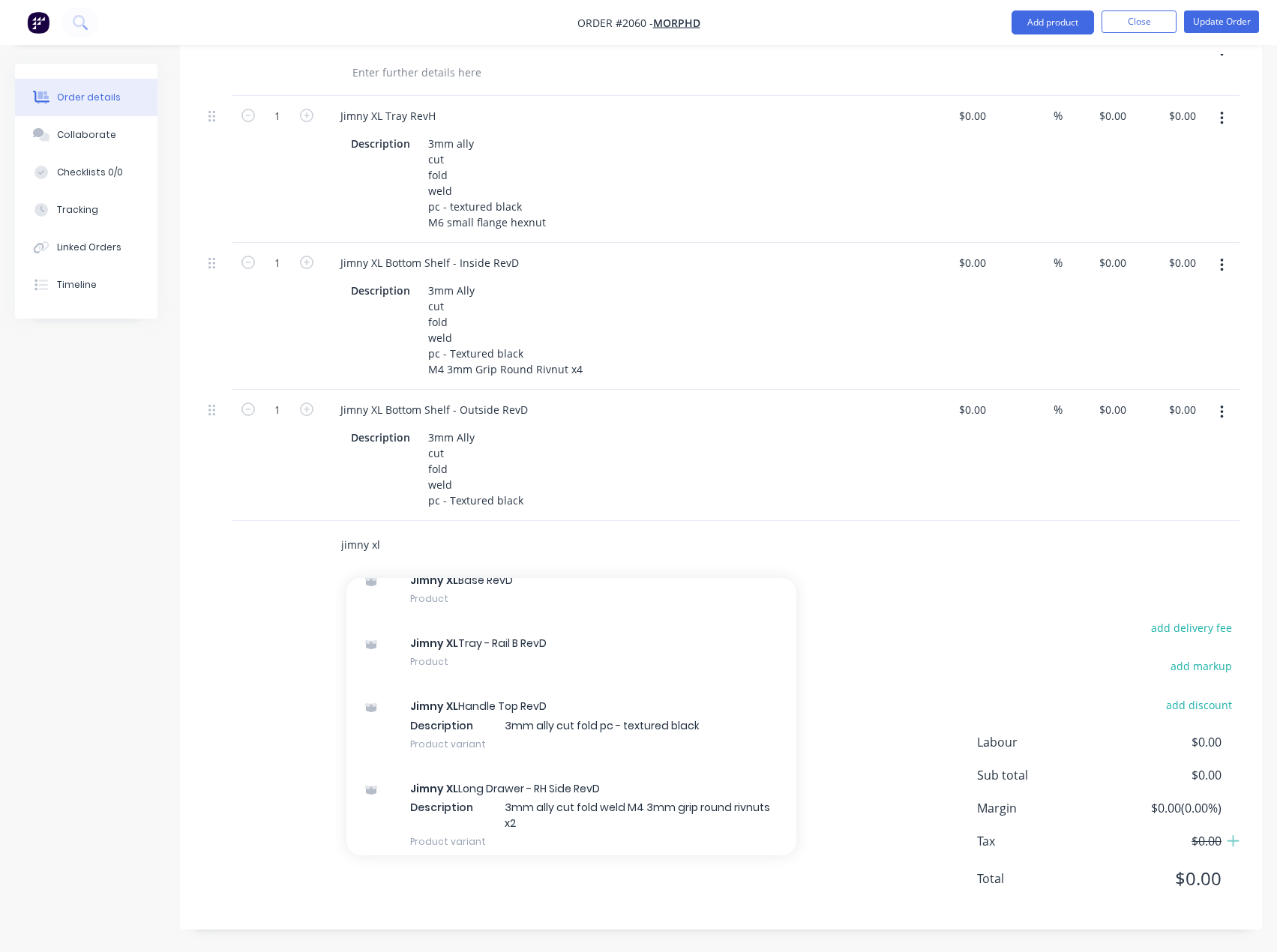
scroll to position [731, 0]
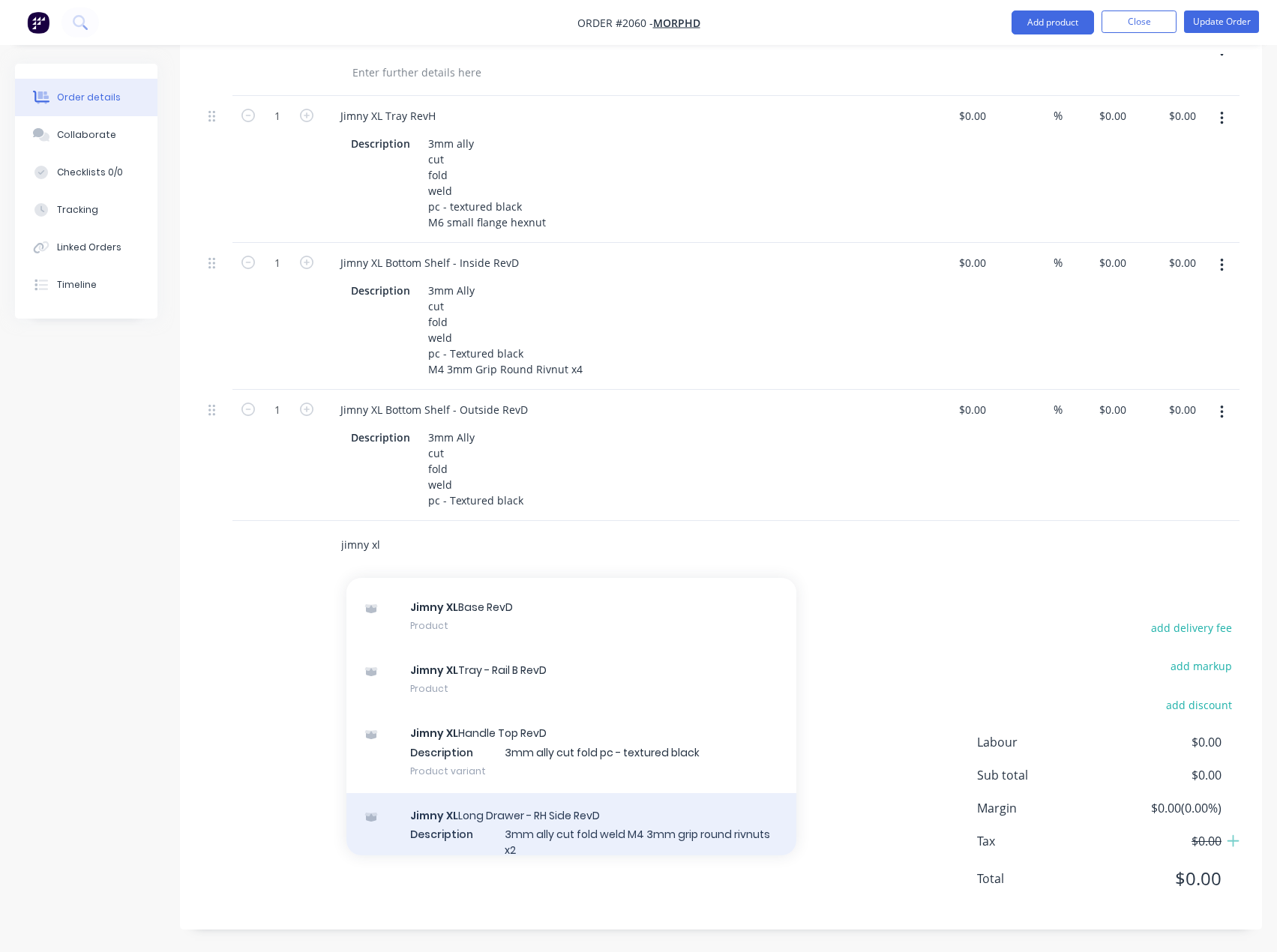
type input "jimny xl"
click at [586, 812] on div "Jimny XL Long Drawer - RH Side RevD Description 3mm ally cut fold weld M4 3mm g…" at bounding box center [571, 842] width 450 height 98
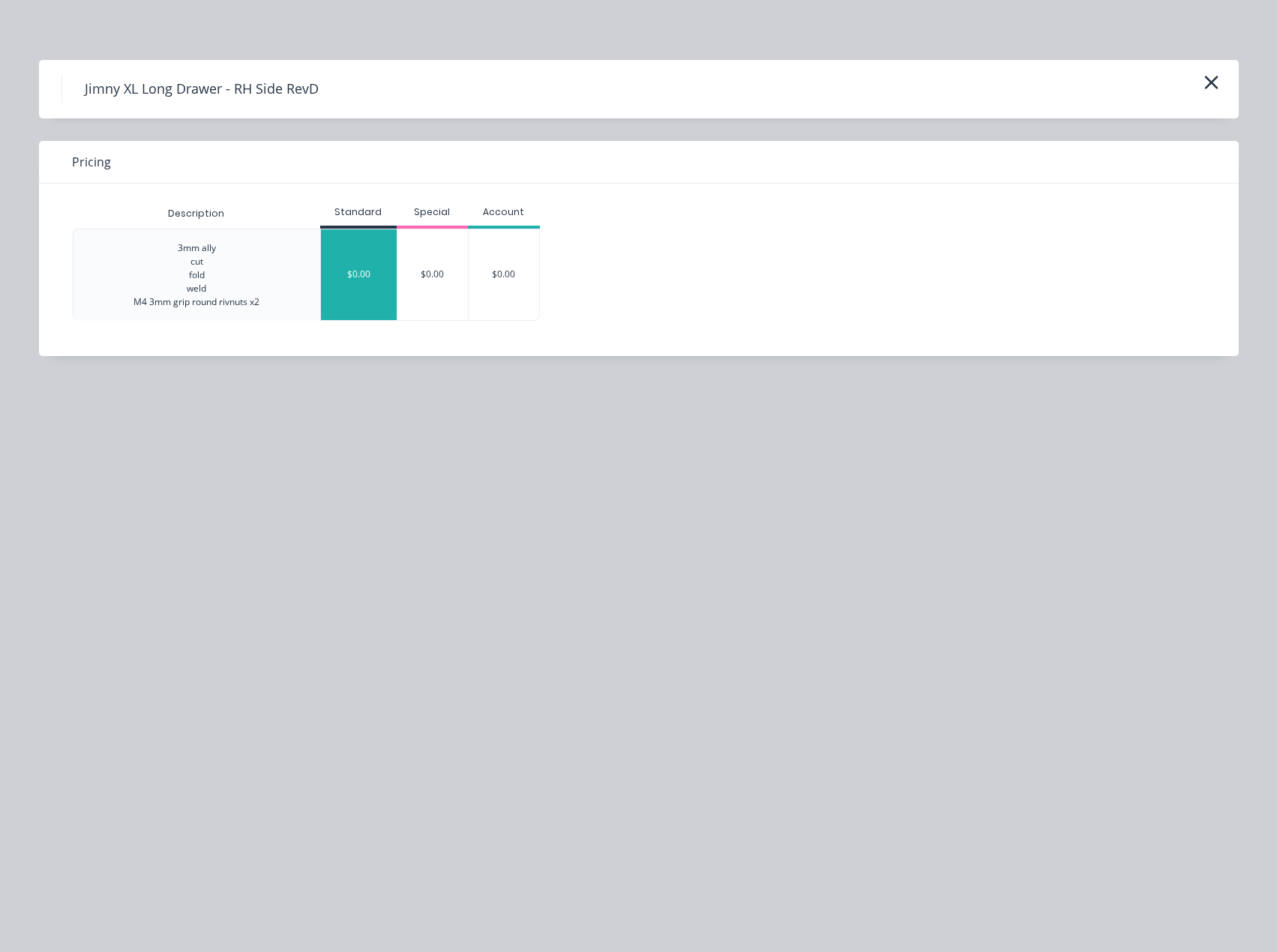
click at [369, 273] on div "$0.00" at bounding box center [358, 274] width 75 height 91
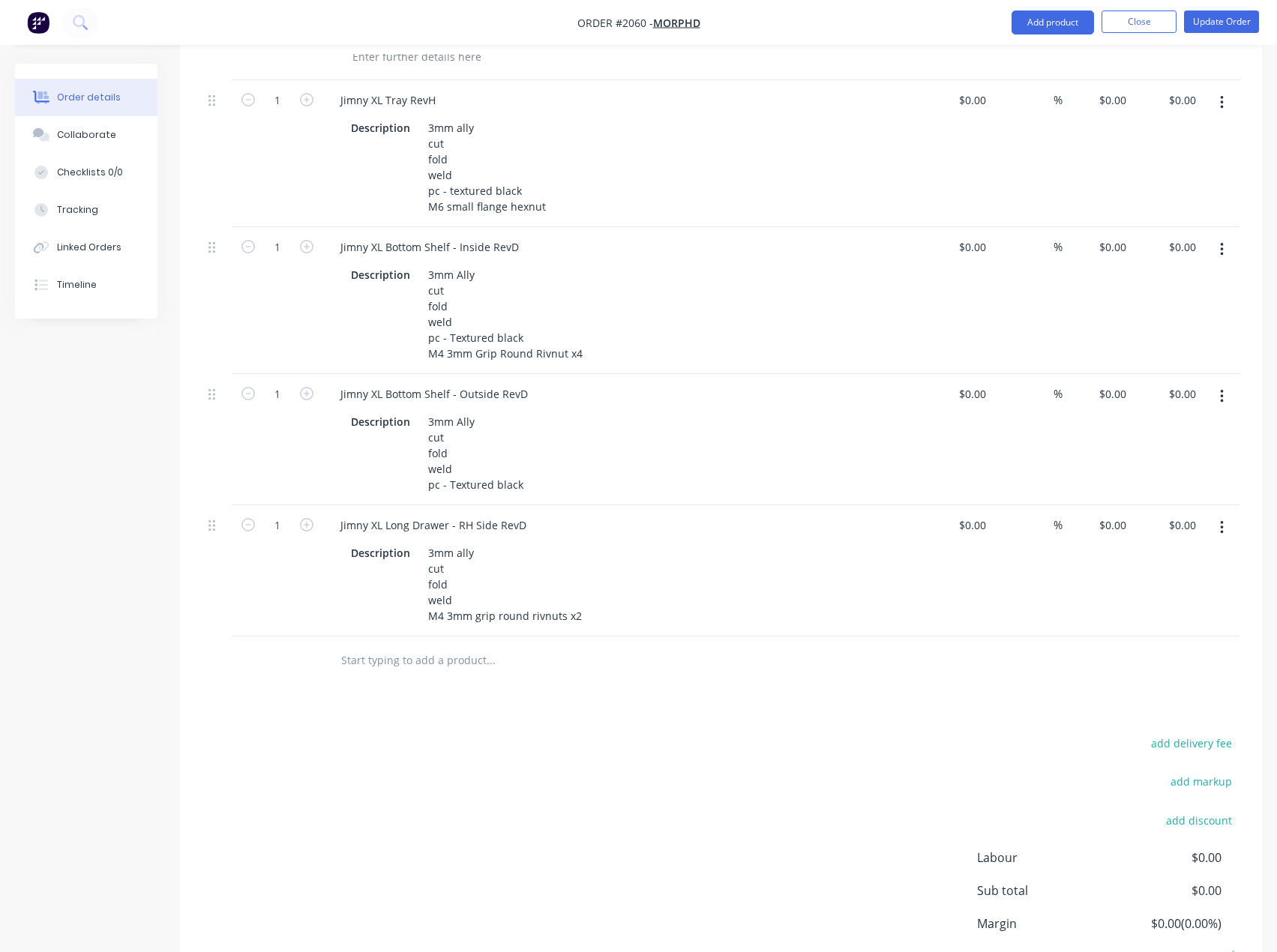
click at [382, 676] on input "text" at bounding box center [491, 660] width 300 height 30
paste input "jimny xl"
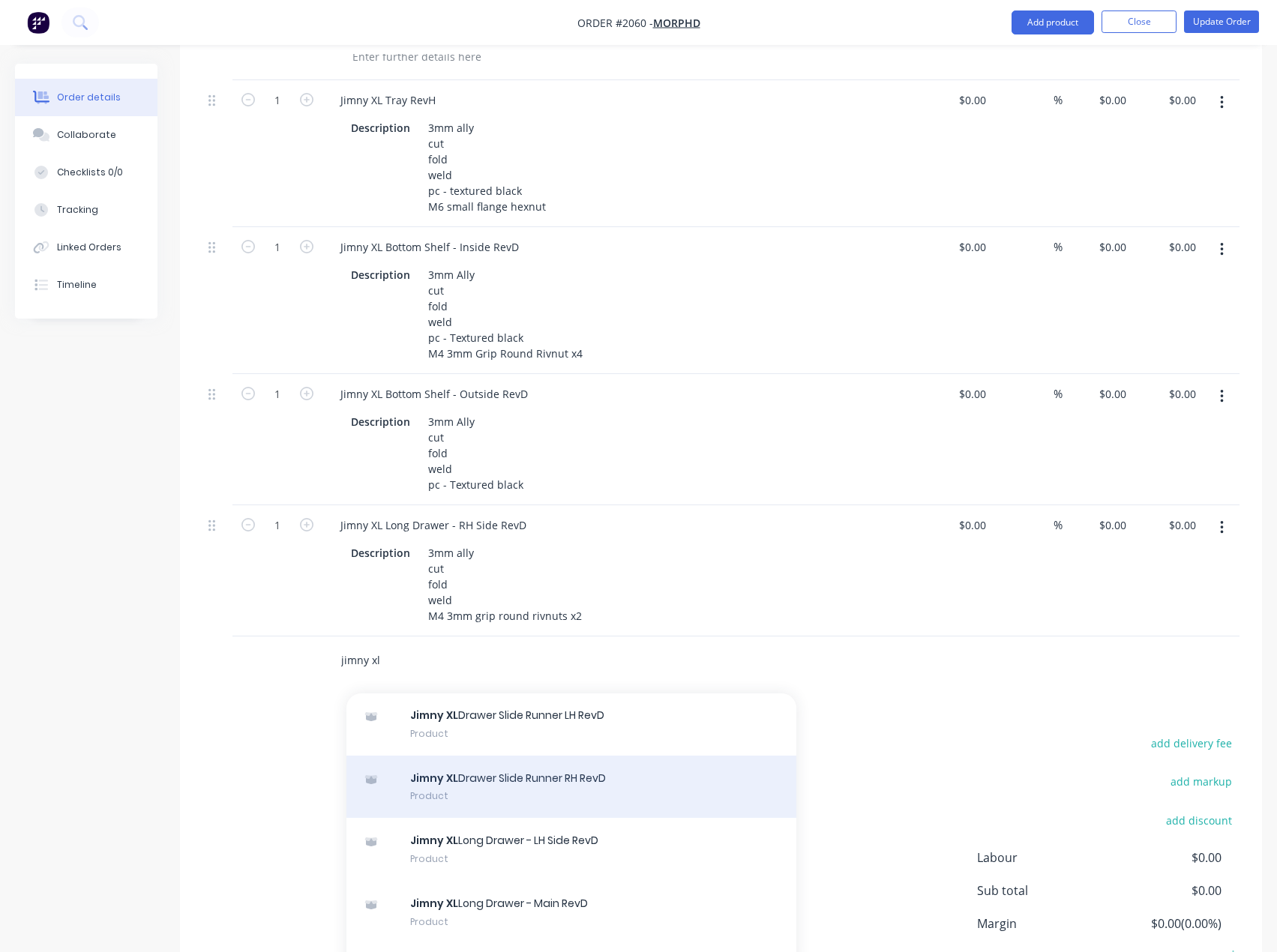
scroll to position [375, 0]
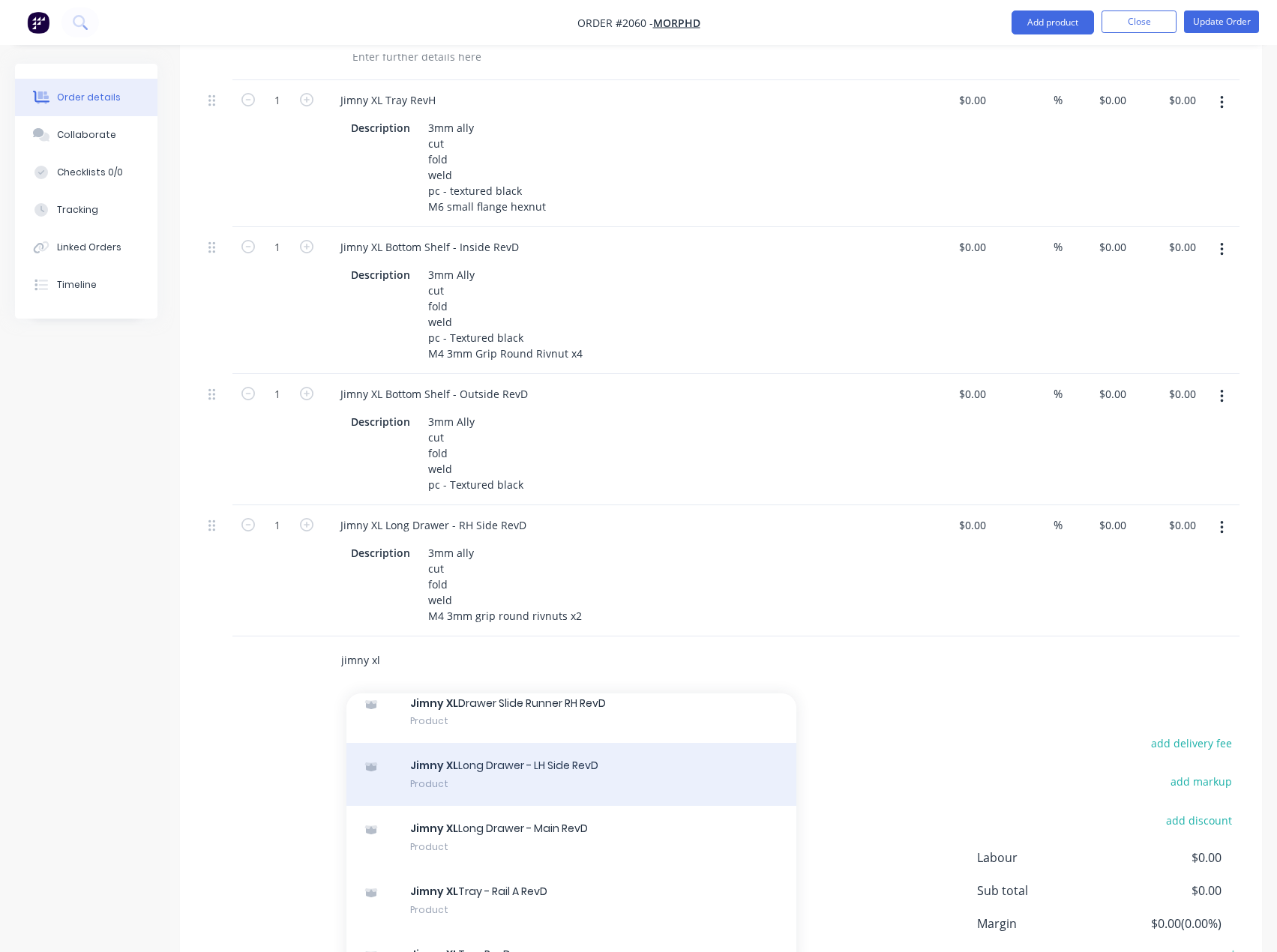
type input "jimny xl"
click at [606, 786] on div "Jimny XL Long Drawer - LH Side RevD Product" at bounding box center [571, 774] width 450 height 63
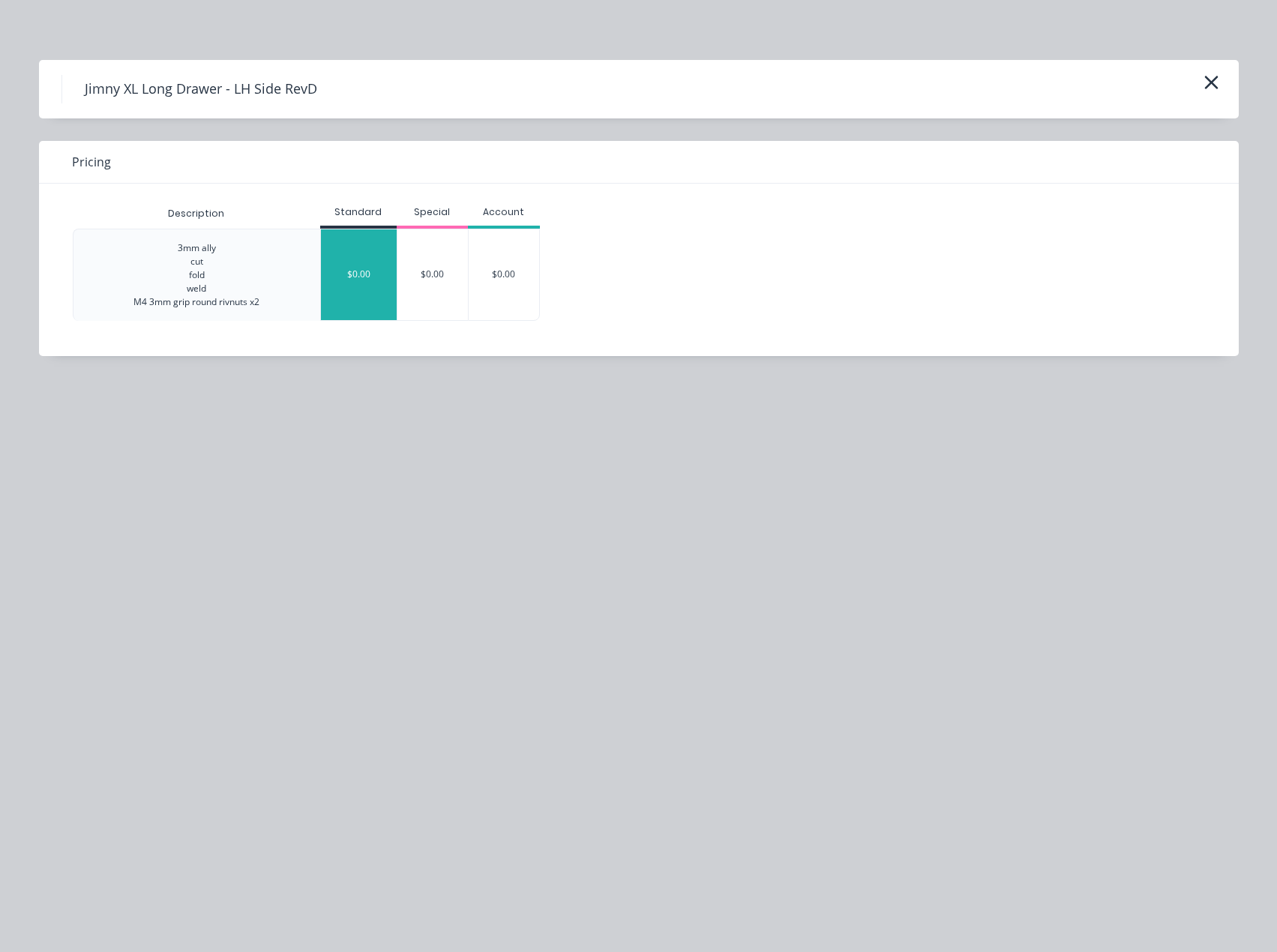
click at [346, 245] on div "$0.00" at bounding box center [358, 274] width 75 height 91
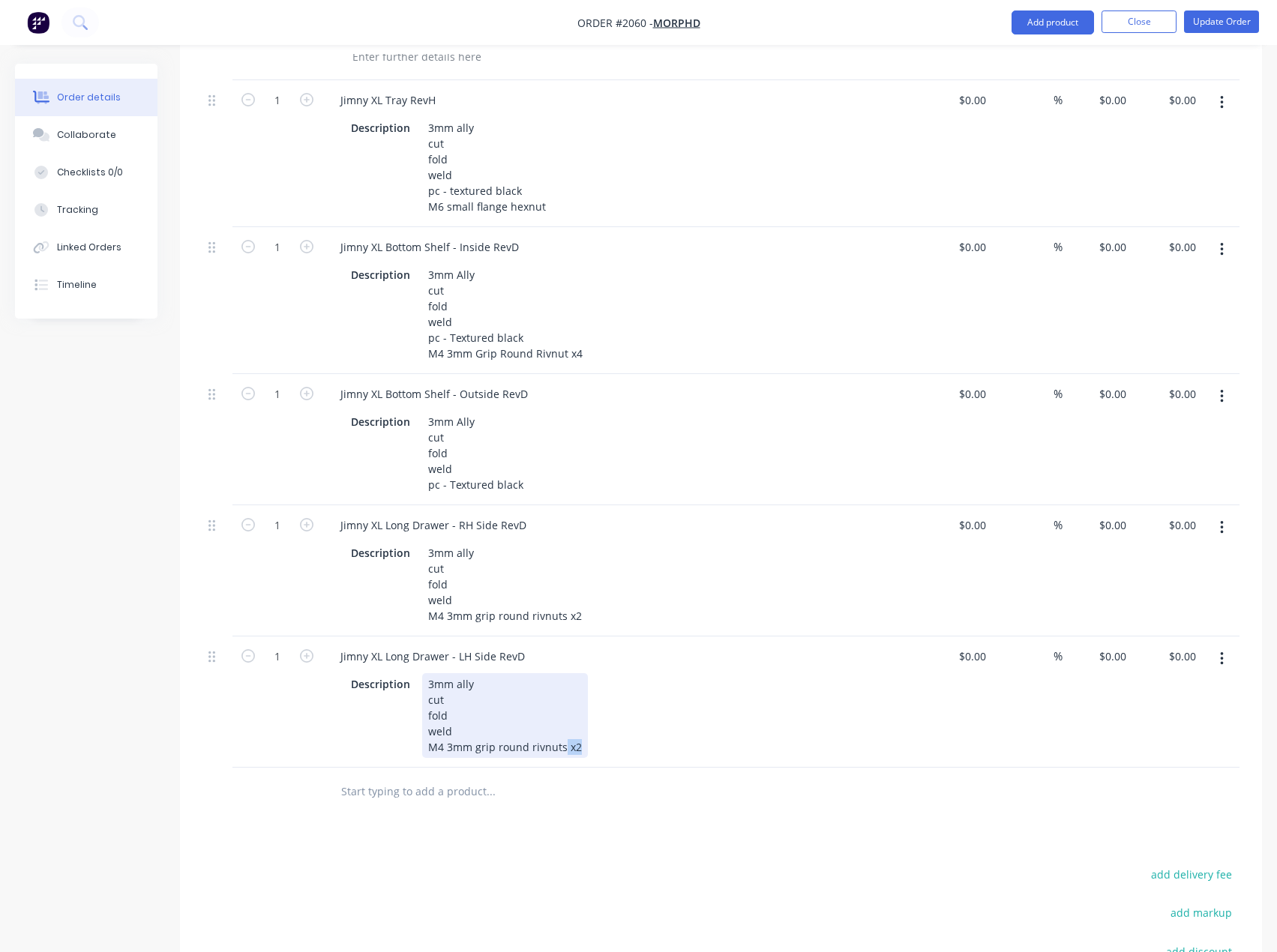
drag, startPoint x: 562, startPoint y: 769, endPoint x: 592, endPoint y: 767, distance: 30.1
click at [592, 758] on div "Description 3mm ally cut fold weld M4 3mm grip round rivnuts x2" at bounding box center [619, 715] width 549 height 85
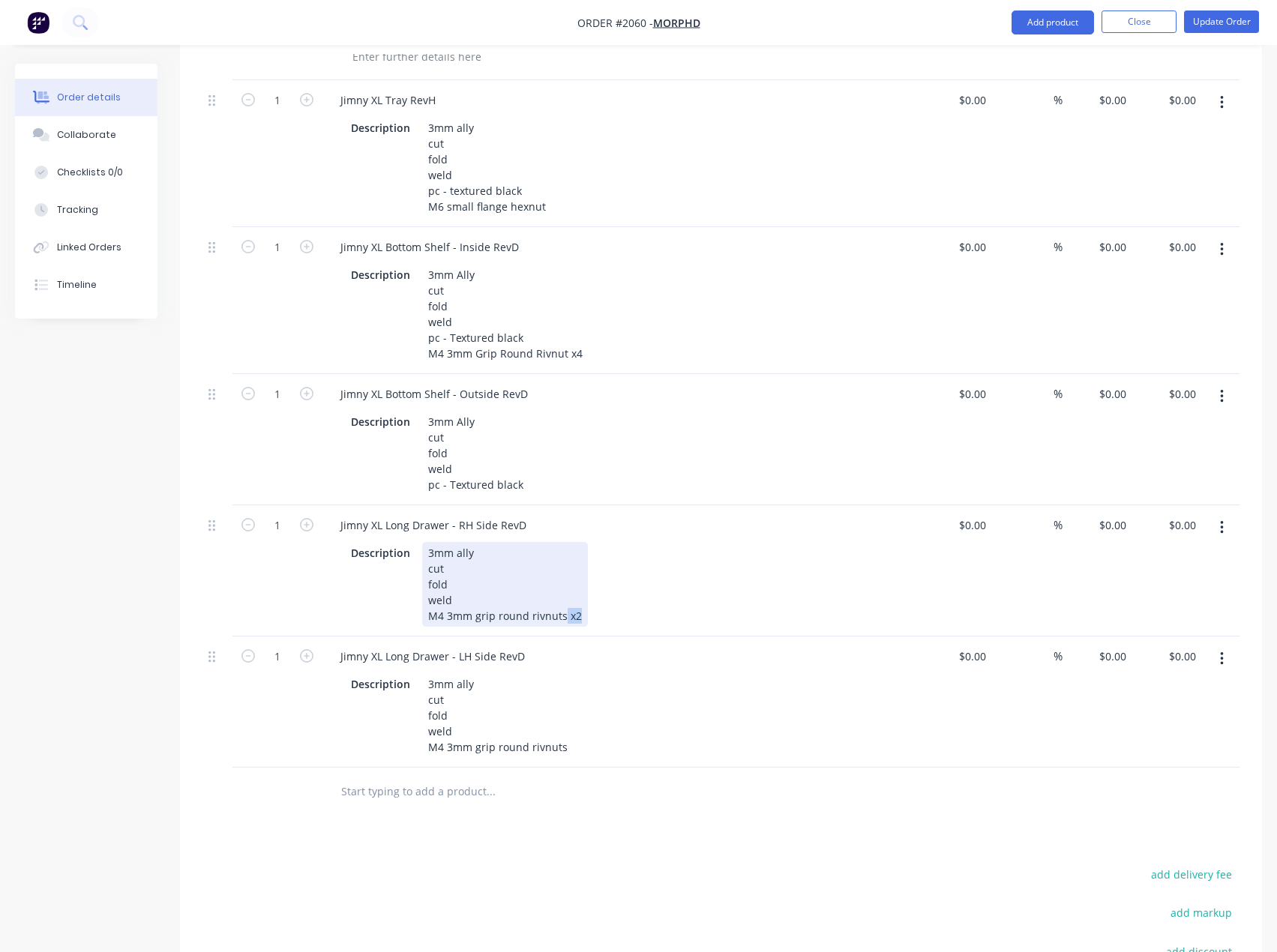
drag, startPoint x: 561, startPoint y: 632, endPoint x: 586, endPoint y: 624, distance: 26.2
click at [586, 624] on div "Description 3mm ally cut fold weld M4 3mm grip round rivnuts x2" at bounding box center [619, 583] width 549 height 85
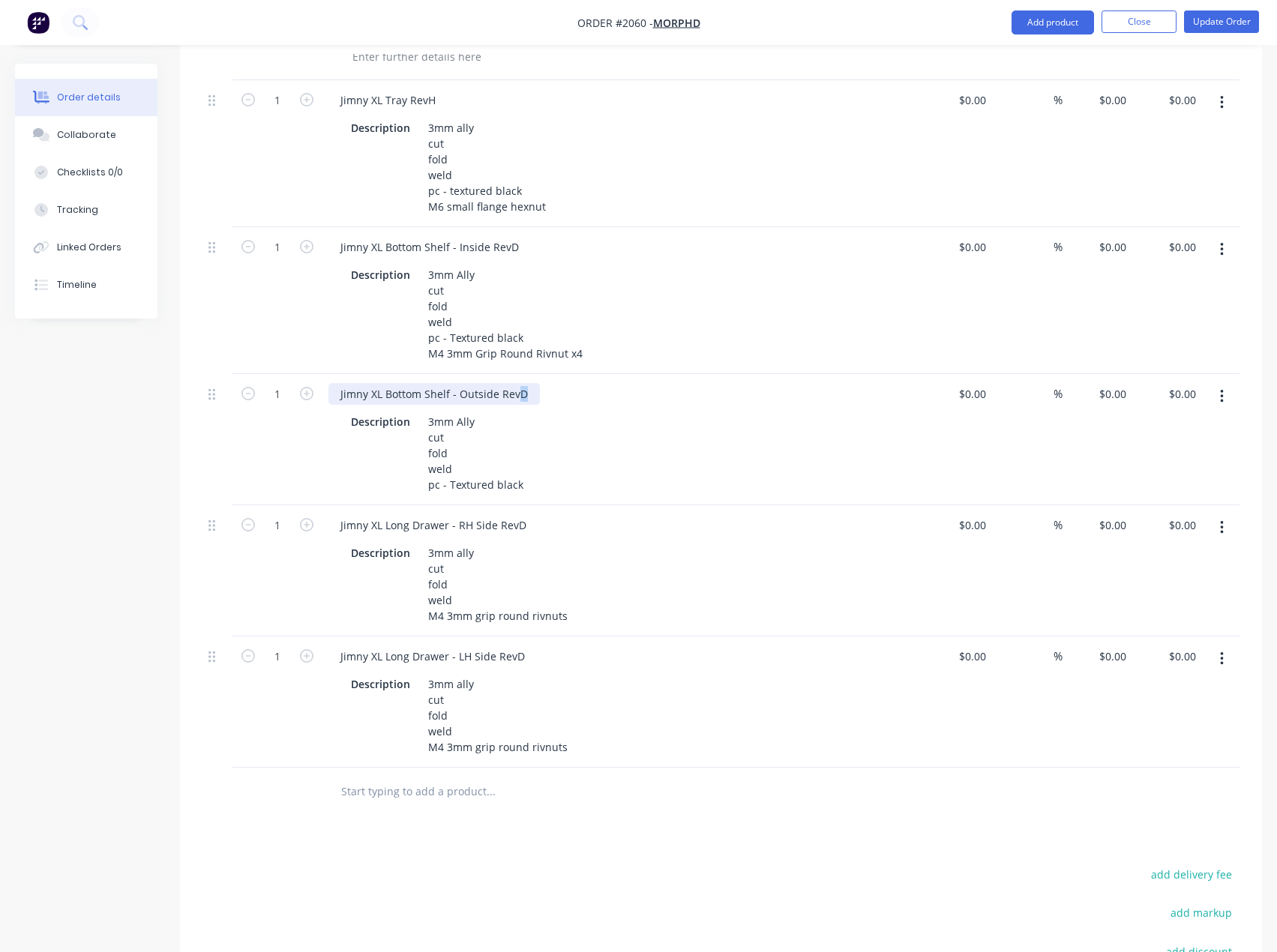
drag, startPoint x: 517, startPoint y: 412, endPoint x: 528, endPoint y: 411, distance: 11.0
click at [528, 404] on div "Jimny XL Bottom Shelf - Outside RevD" at bounding box center [434, 394] width 211 height 22
drag, startPoint x: 514, startPoint y: 536, endPoint x: 533, endPoint y: 536, distance: 19.0
click at [529, 536] on div "Jimny XL Long Drawer - RH Side RevD" at bounding box center [434, 525] width 210 height 22
drag, startPoint x: 506, startPoint y: 262, endPoint x: 527, endPoint y: 264, distance: 21.1
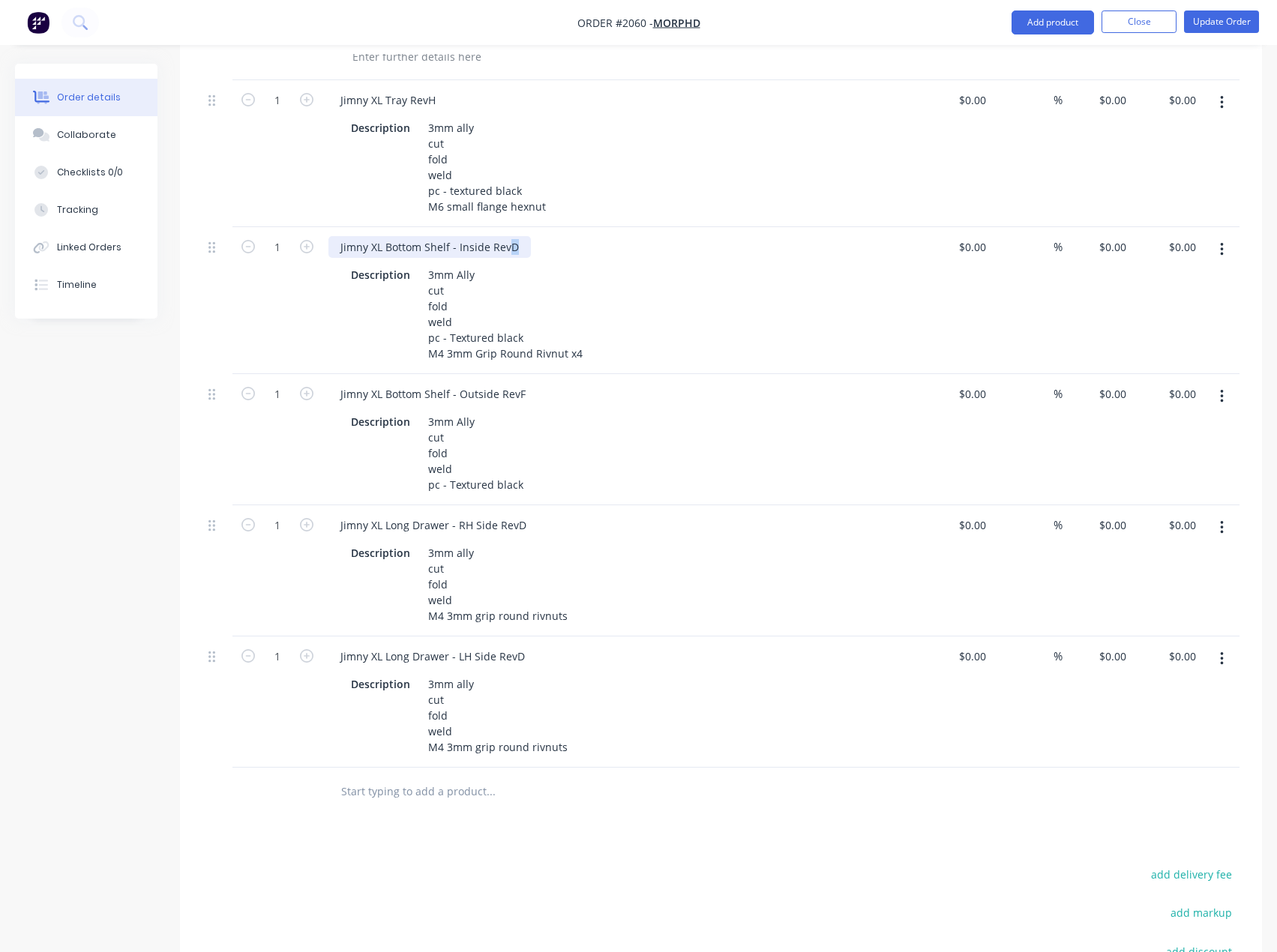
click at [525, 257] on div "Jimny XL Bottom Shelf - Inside RevD" at bounding box center [430, 247] width 203 height 22
click at [520, 536] on div "Jimny XL Long Drawer - RH Side RevD" at bounding box center [434, 525] width 210 height 22
drag, startPoint x: 517, startPoint y: 676, endPoint x: 569, endPoint y: 679, distance: 52.1
click at [555, 667] on div "Jimny XL Long Drawer - LH Side RevD" at bounding box center [622, 656] width 587 height 22
drag, startPoint x: 513, startPoint y: 673, endPoint x: 555, endPoint y: 673, distance: 42.0
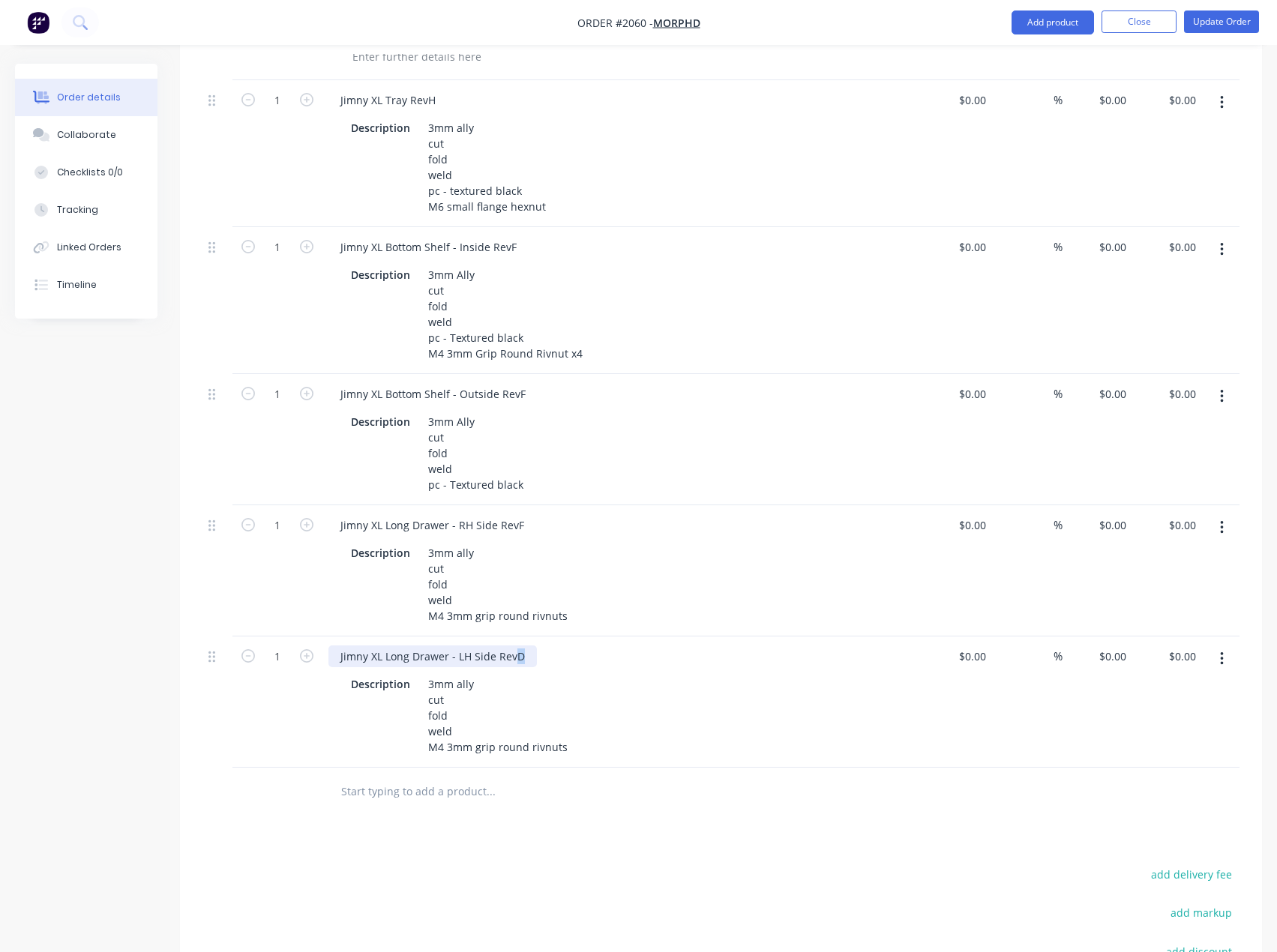
click at [555, 667] on div "Jimny XL Long Drawer - LH Side RevD" at bounding box center [622, 656] width 587 height 22
click at [390, 806] on input "text" at bounding box center [491, 791] width 300 height 30
paste input "jimny xl"
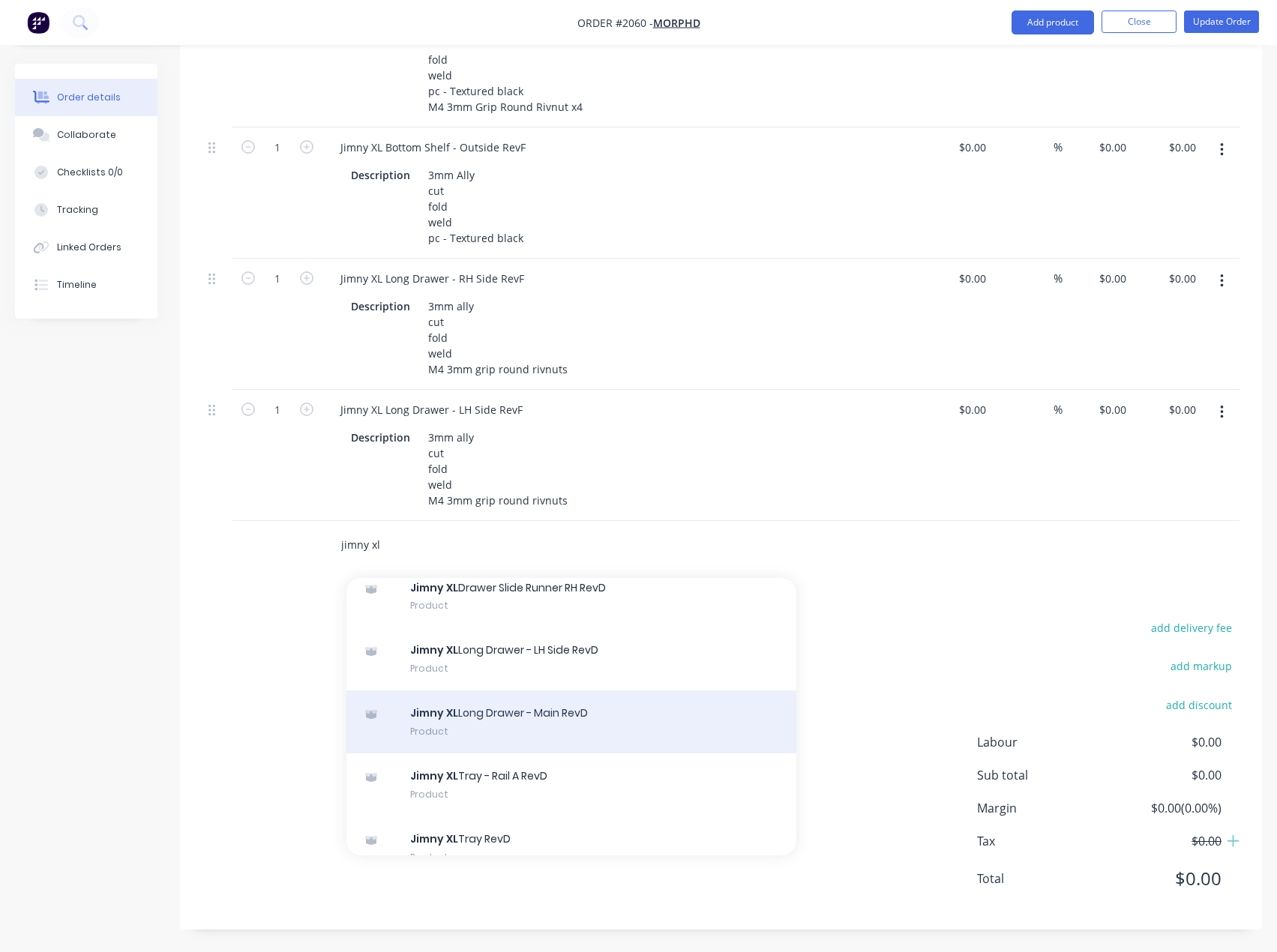
type input "jimny xl"
click at [555, 714] on div "Jimny XL Long Drawer - Main RevD Product" at bounding box center [571, 721] width 450 height 63
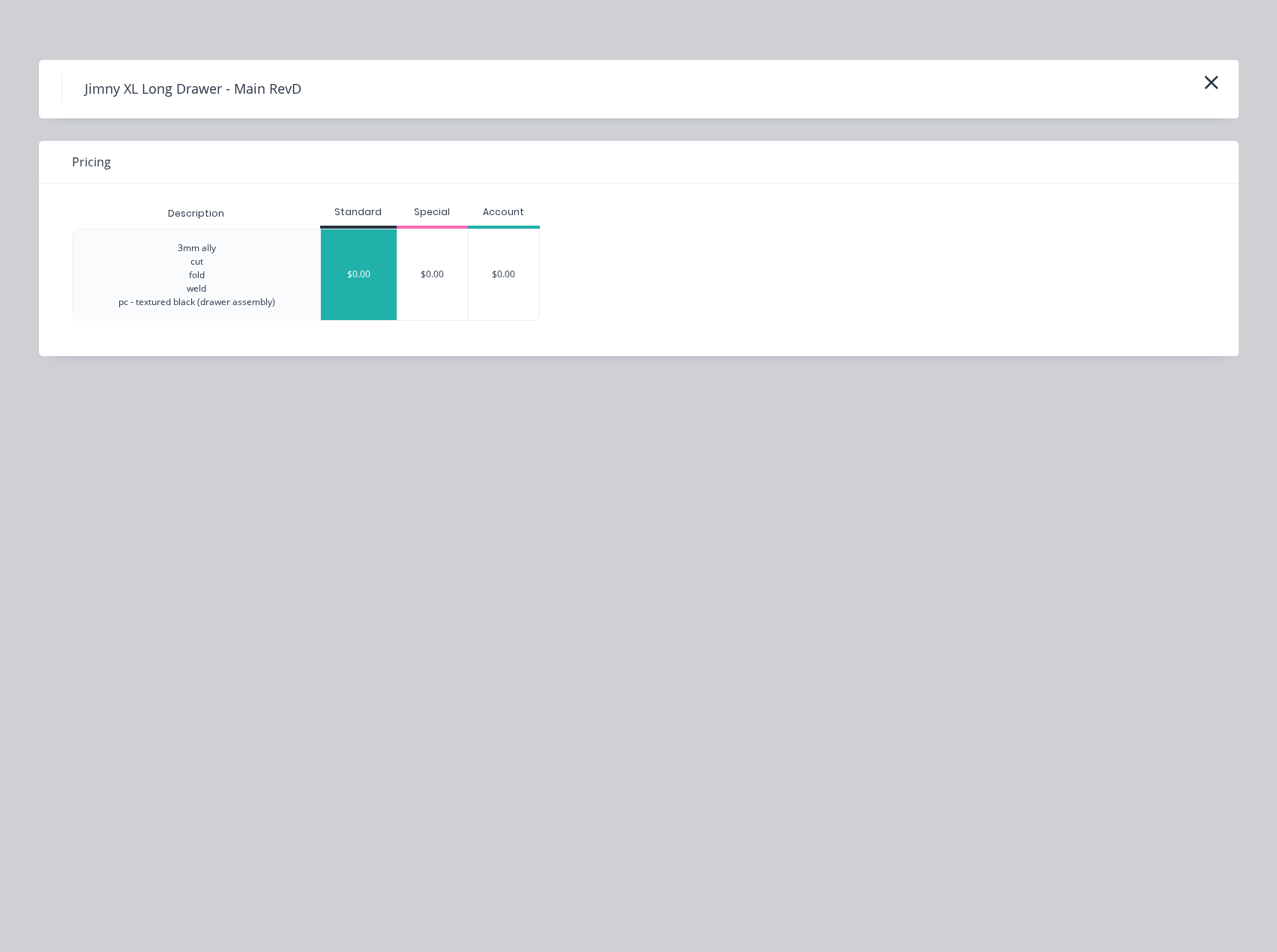
click at [342, 283] on div "$0.00" at bounding box center [358, 274] width 75 height 91
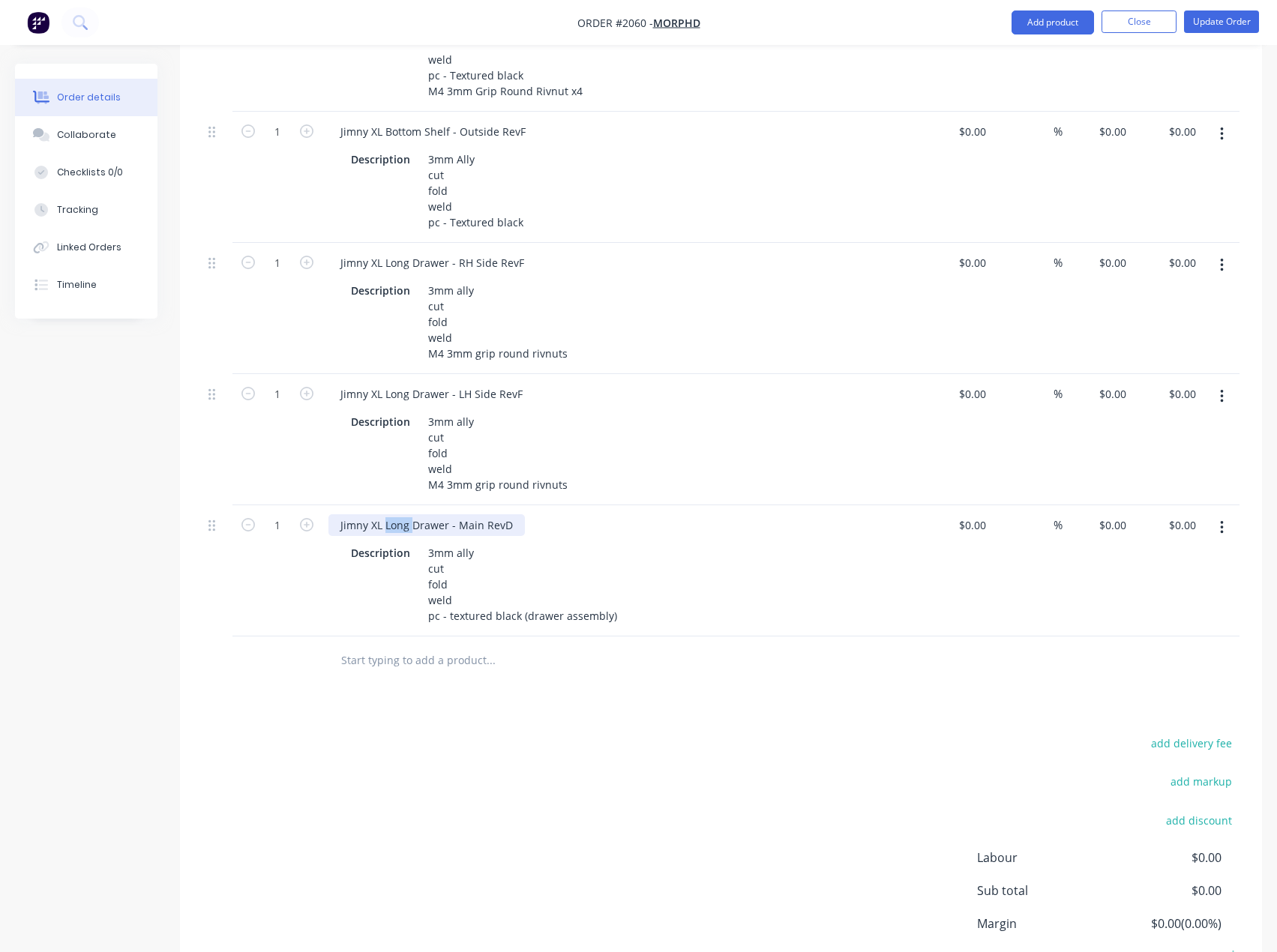
drag, startPoint x: 411, startPoint y: 540, endPoint x: 385, endPoint y: 541, distance: 26.0
click at [385, 536] on div "Jimny XL Long Drawer - Main RevD" at bounding box center [427, 525] width 197 height 22
drag, startPoint x: 412, startPoint y: 411, endPoint x: 383, endPoint y: 406, distance: 29.4
click at [383, 404] on div "Jimny XL Long Drawer - LH Side RevF" at bounding box center [431, 394] width 206 height 22
drag, startPoint x: 412, startPoint y: 273, endPoint x: 386, endPoint y: 281, distance: 27.2
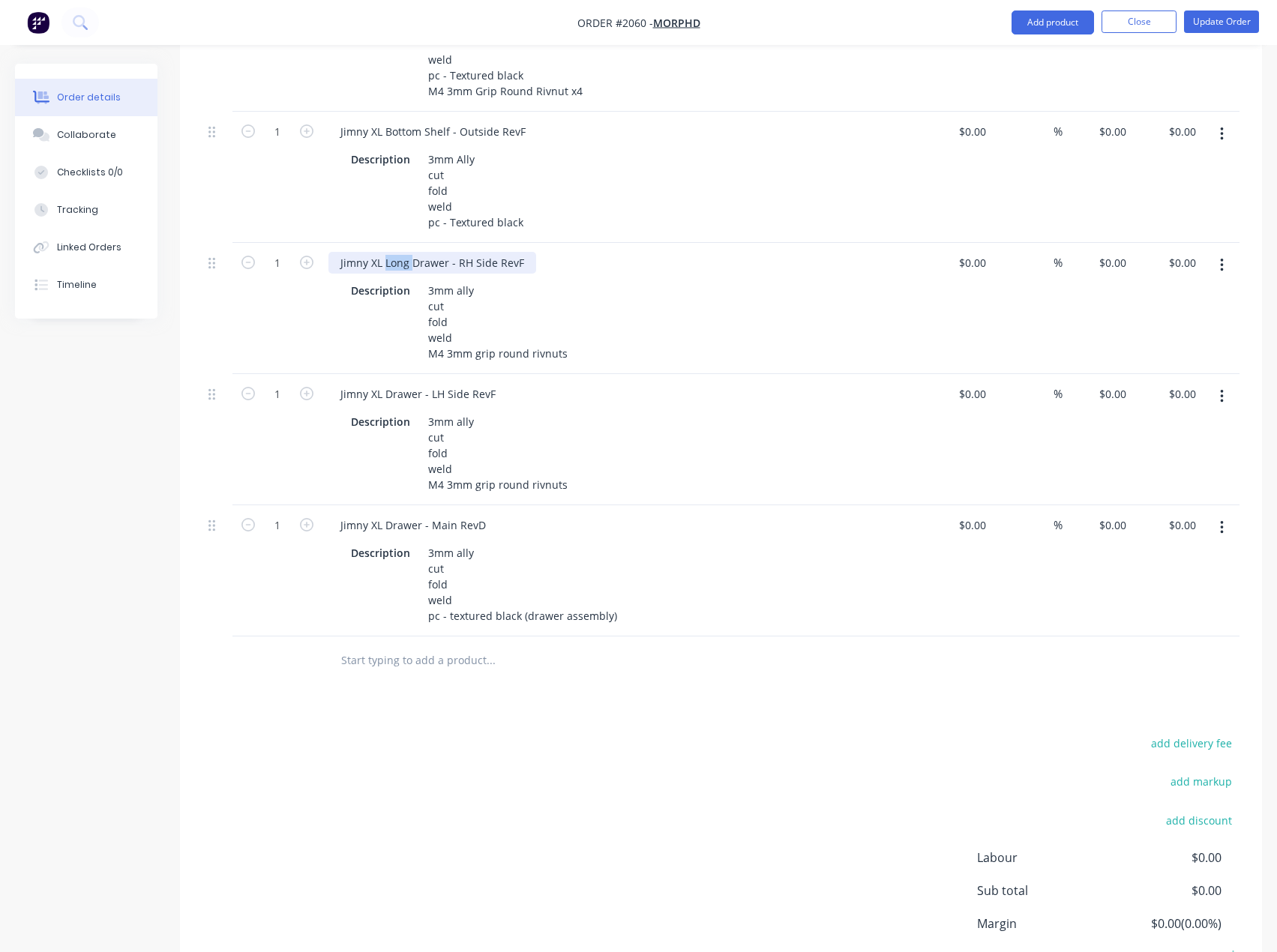
click at [386, 273] on div "Jimny XL Long Drawer - RH Side RevF" at bounding box center [432, 263] width 208 height 22
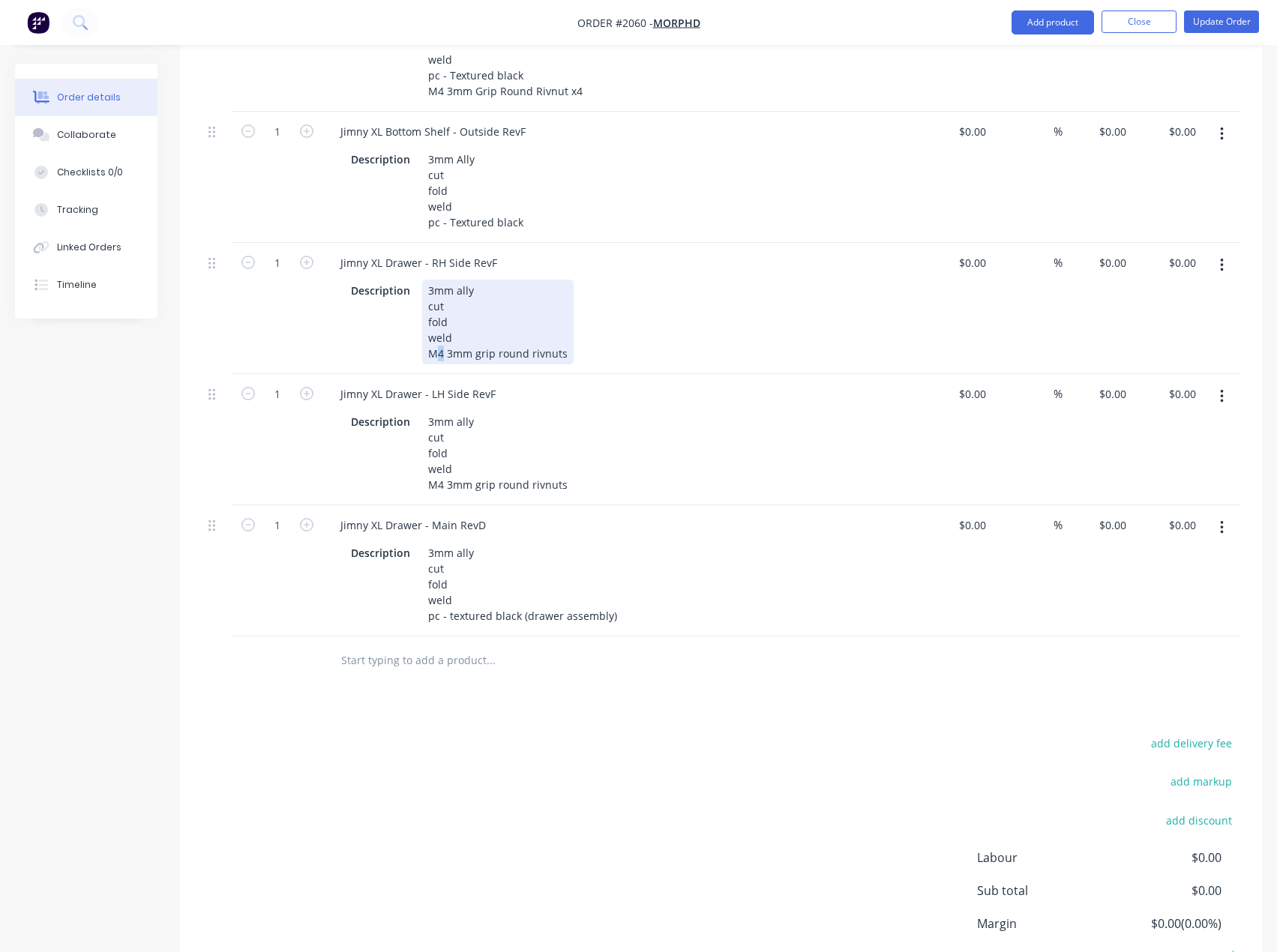
drag, startPoint x: 435, startPoint y: 371, endPoint x: 443, endPoint y: 372, distance: 8.1
click at [443, 364] on div "3mm ally cut fold weld M4 3mm grip round rivnuts" at bounding box center [498, 321] width 152 height 85
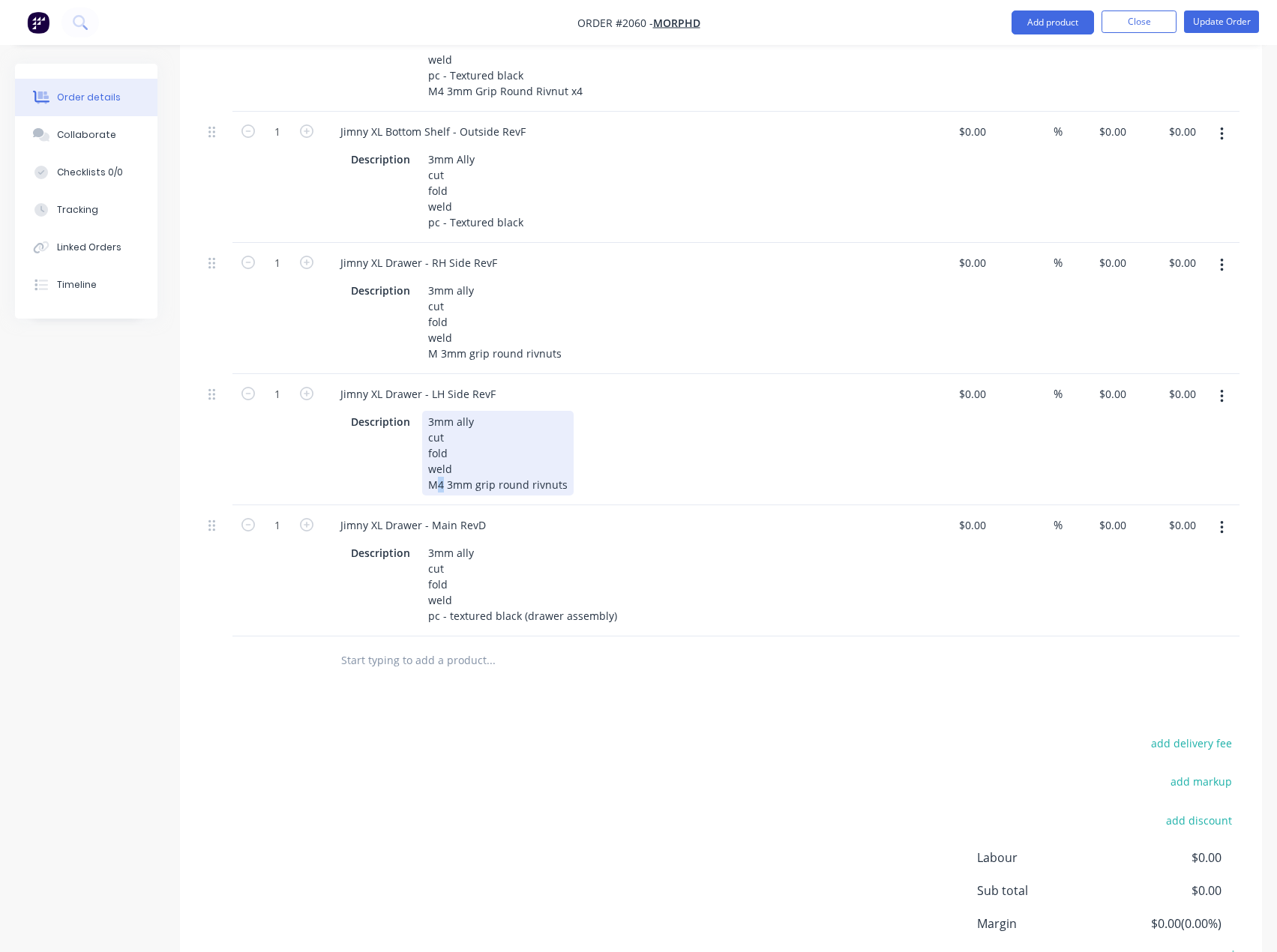
click at [443, 495] on div "3mm ally cut fold weld M4 3mm grip round rivnuts" at bounding box center [498, 452] width 152 height 85
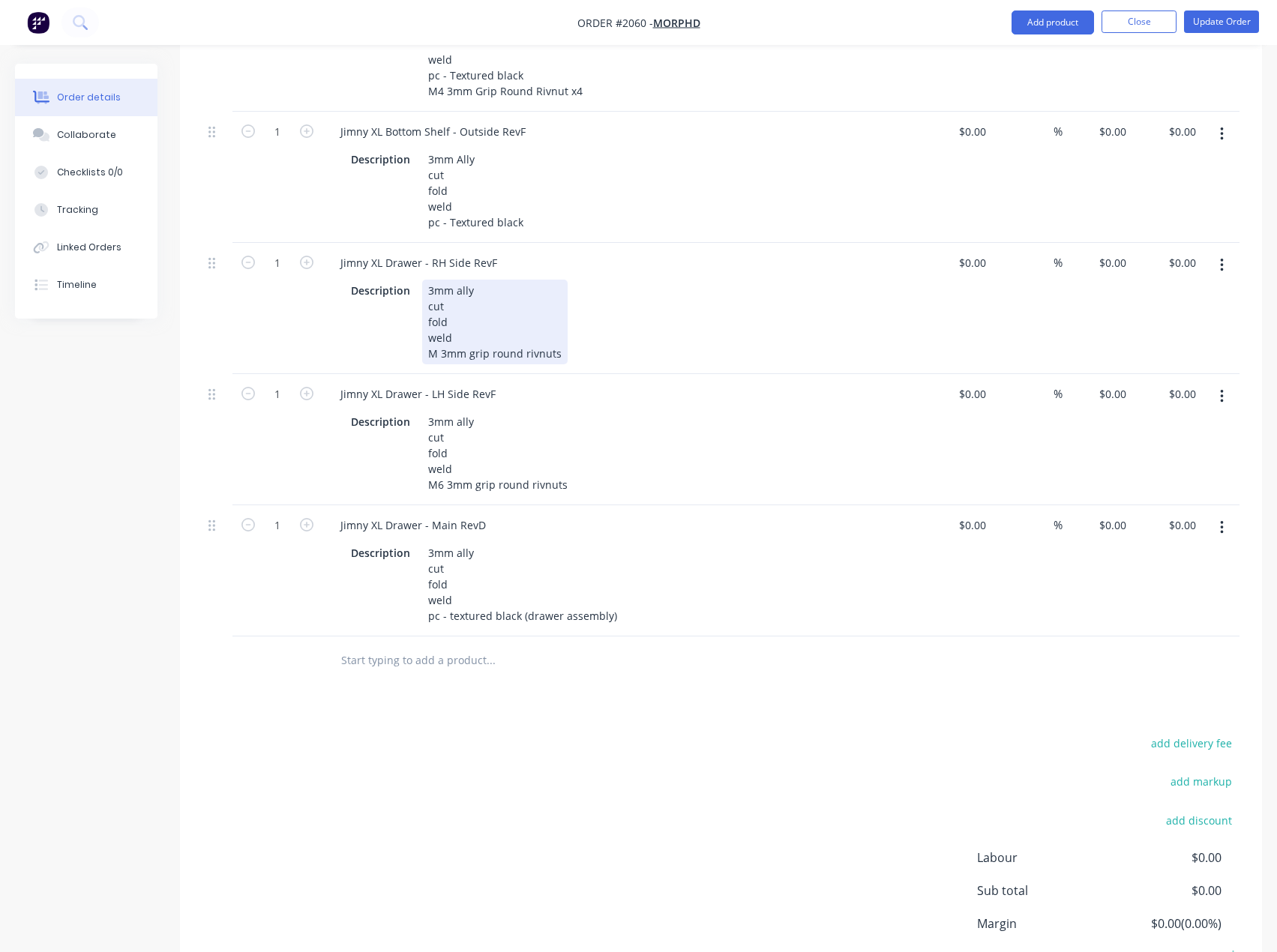
click at [437, 364] on div "3mm ally cut fold weld M 3mm grip round rivnuts" at bounding box center [494, 321] width 146 height 85
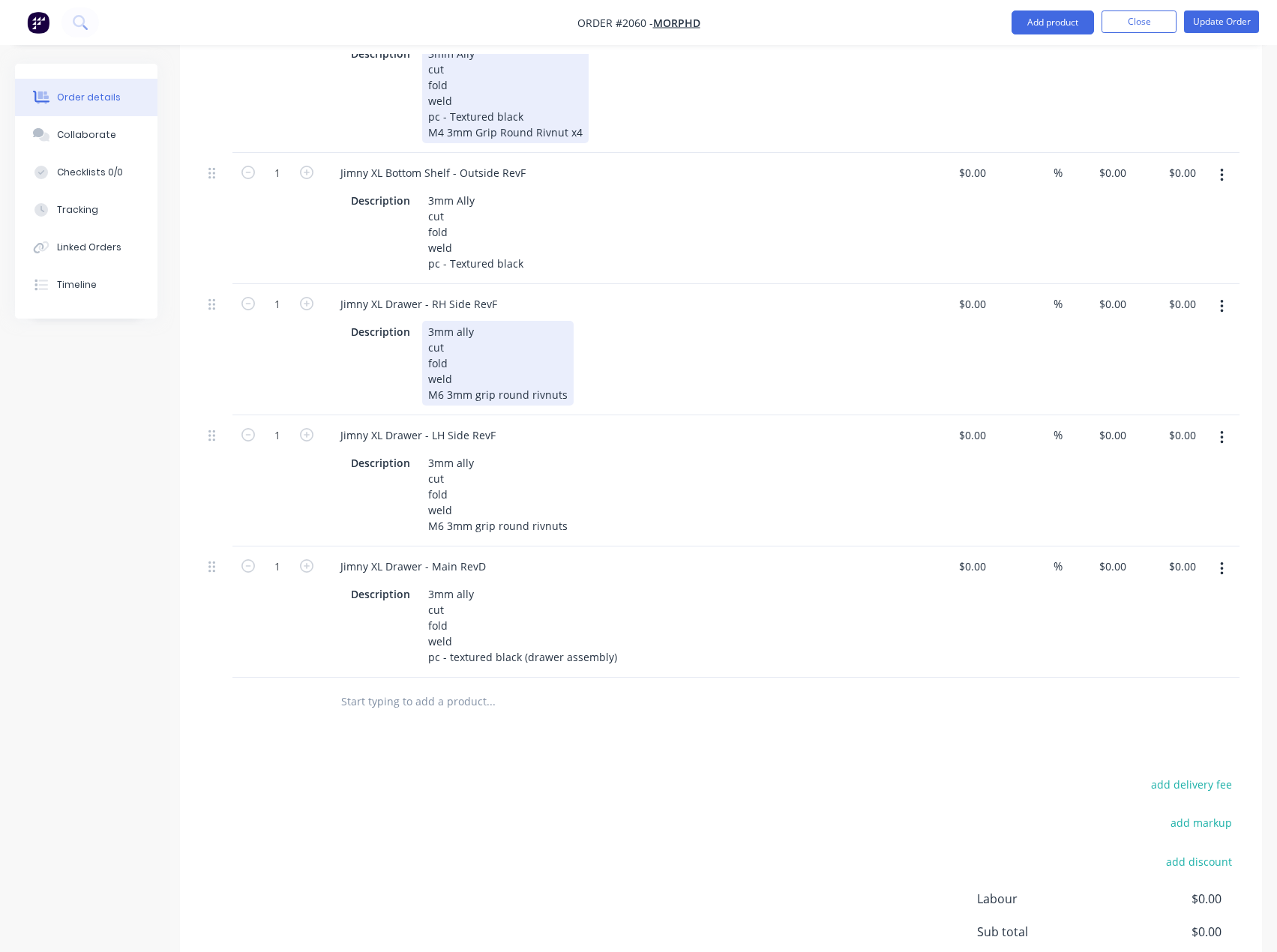
scroll to position [1720, 0]
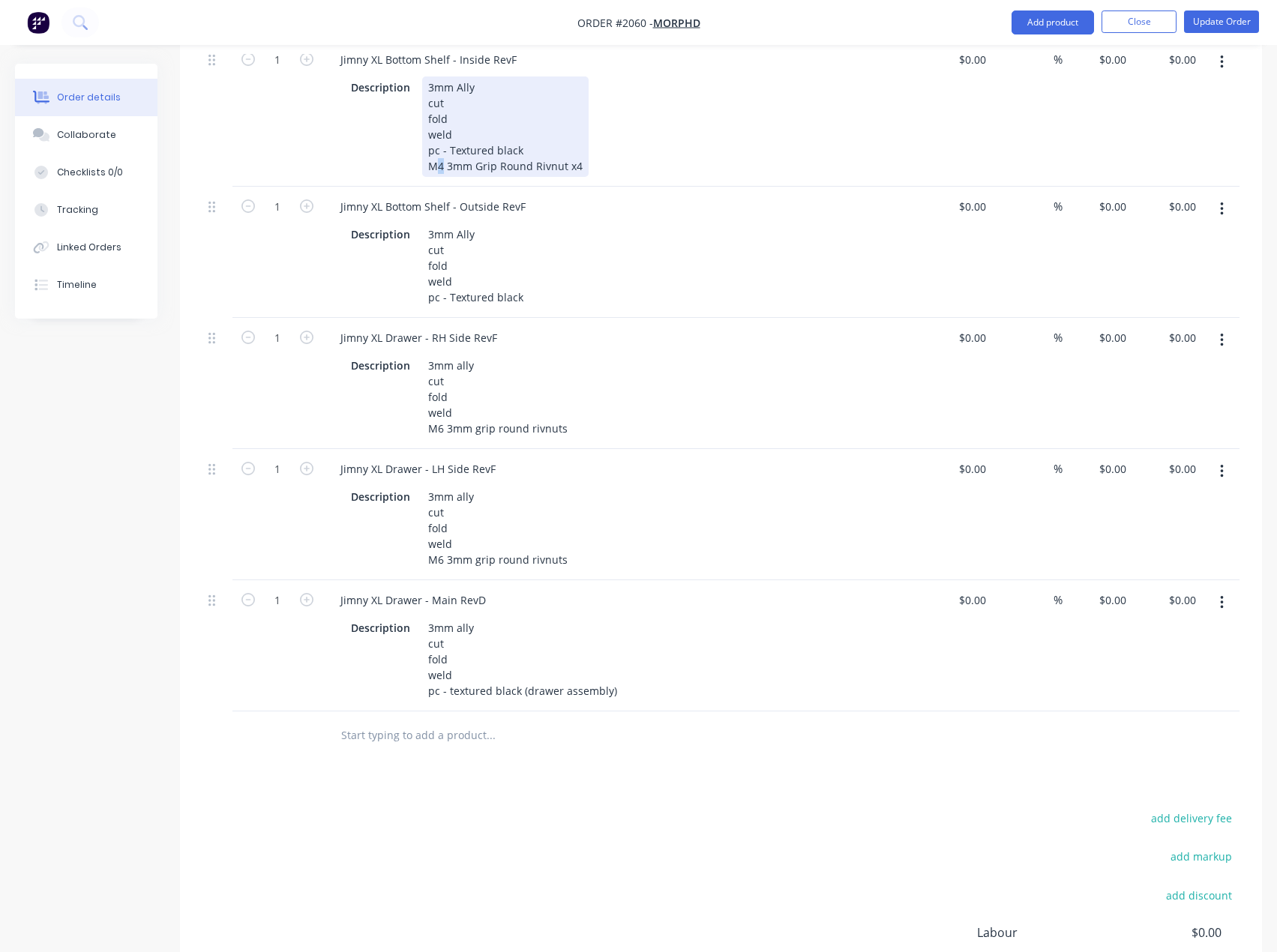
click at [440, 177] on div "3mm Ally cut fold weld pc - Textured black M4 3mm Grip Round Rivnut x4" at bounding box center [505, 126] width 166 height 101
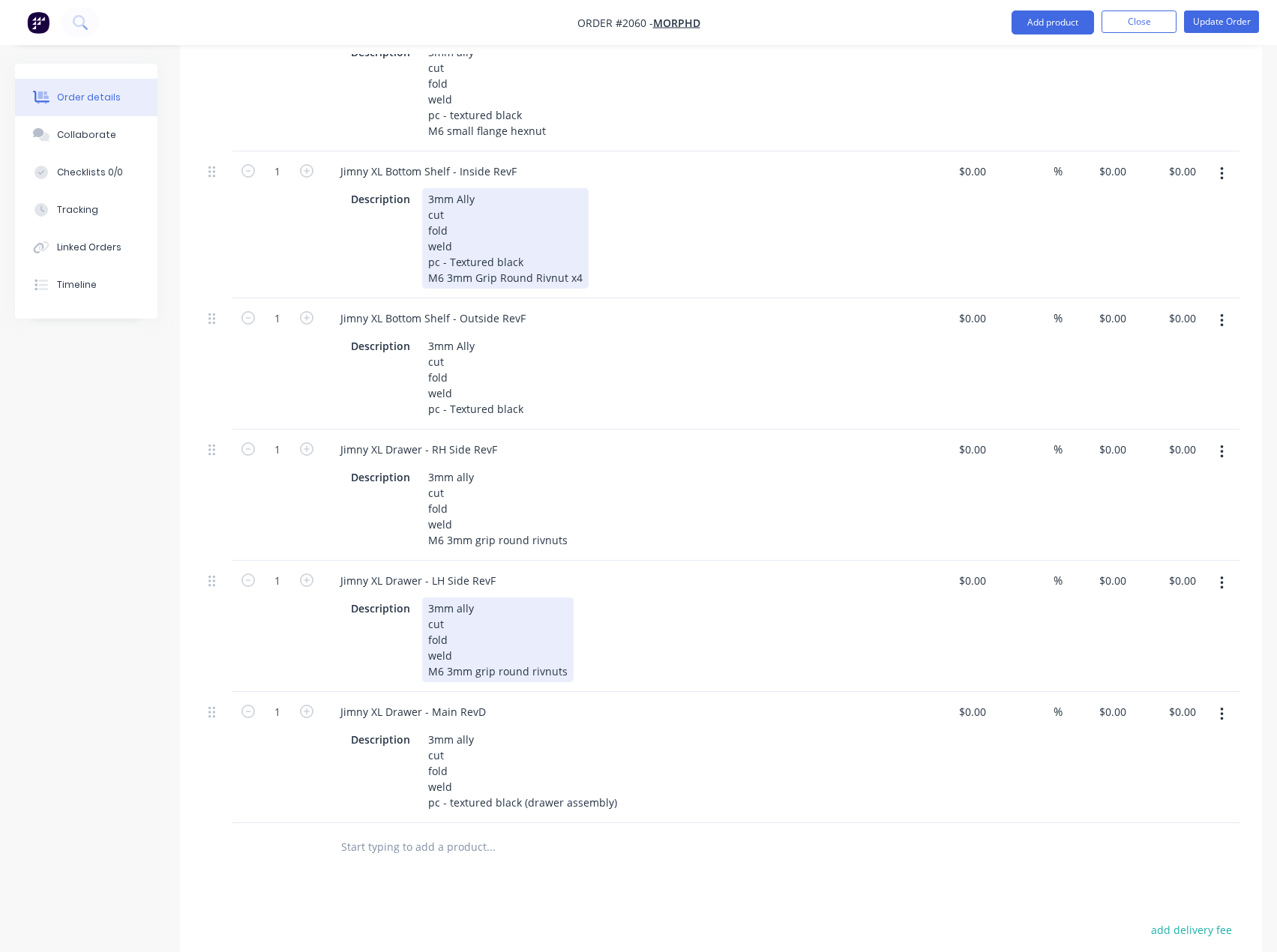
scroll to position [1645, 0]
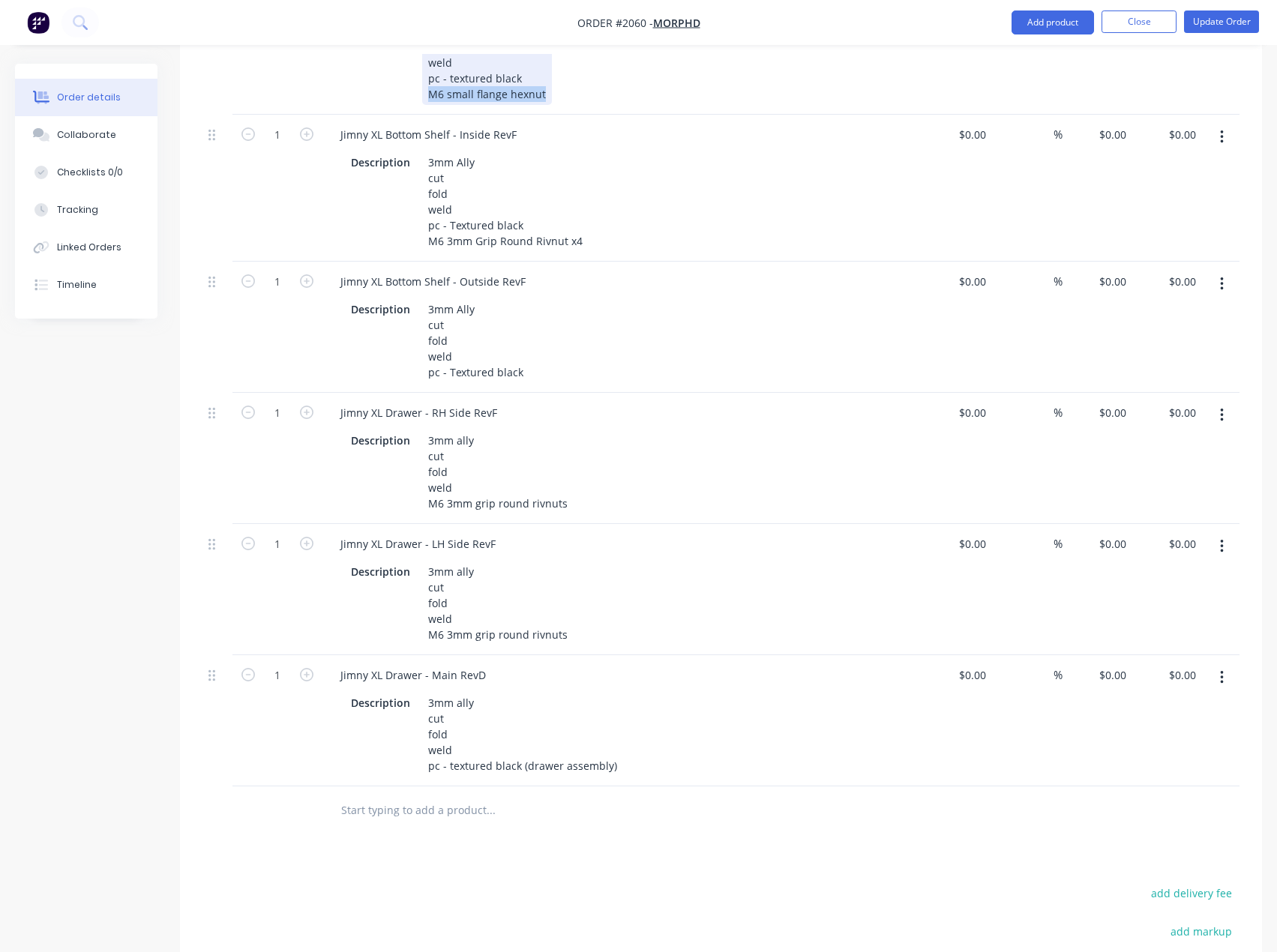
drag, startPoint x: 541, startPoint y: 107, endPoint x: 379, endPoint y: 125, distance: 163.0
click at [379, 115] on div "Jimny XL Tray RevH Description 3mm ally cut fold weld pc - textured black M6 sm…" at bounding box center [622, 41] width 600 height 147
copy div "M6 small flange hexnut"
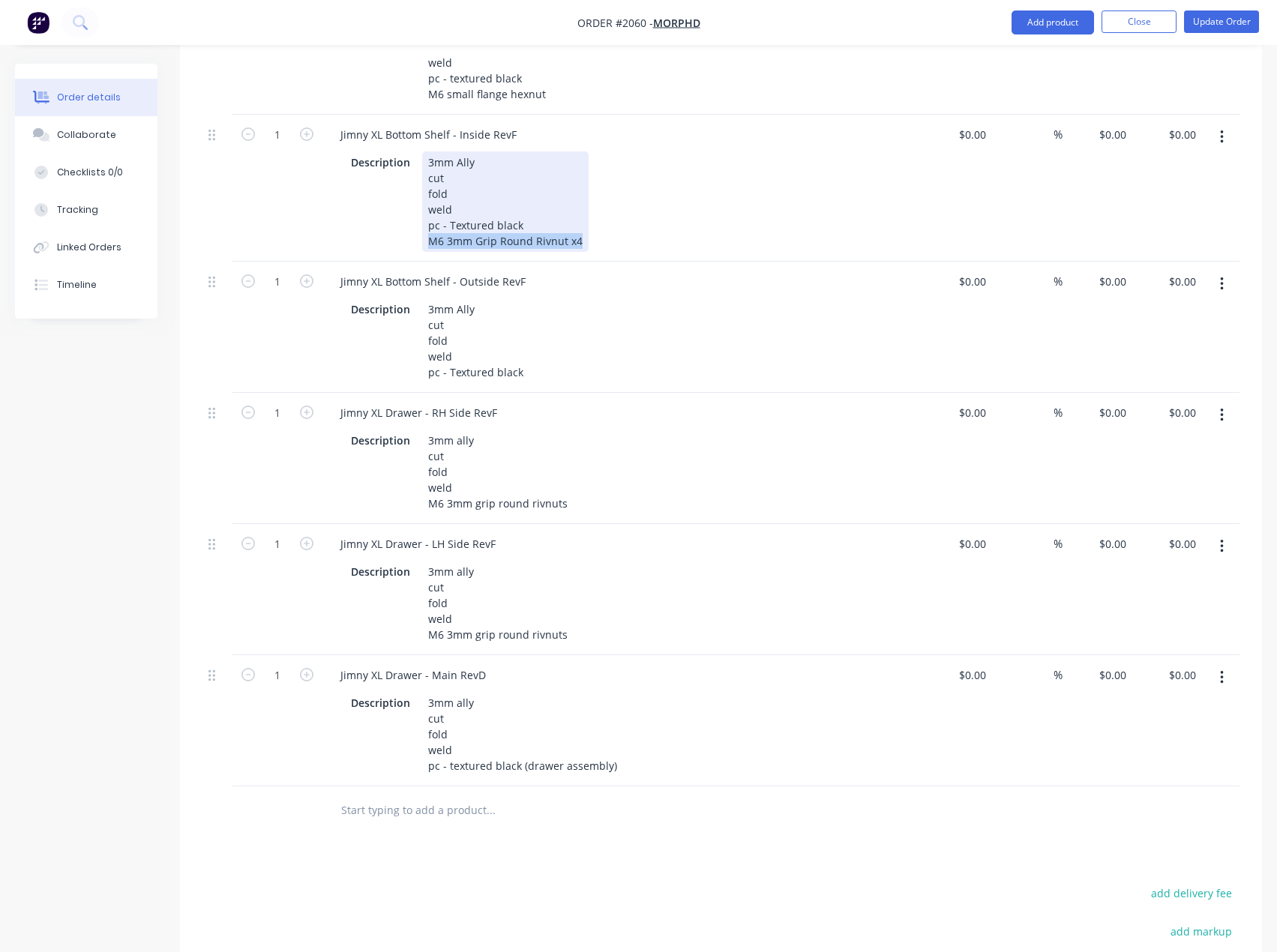
drag, startPoint x: 581, startPoint y: 257, endPoint x: 382, endPoint y: 273, distance: 199.6
click at [382, 261] on div "Jimny XL Bottom Shelf - Inside RevF Description 3mm Ally cut fold weld pc - Tex…" at bounding box center [622, 188] width 600 height 147
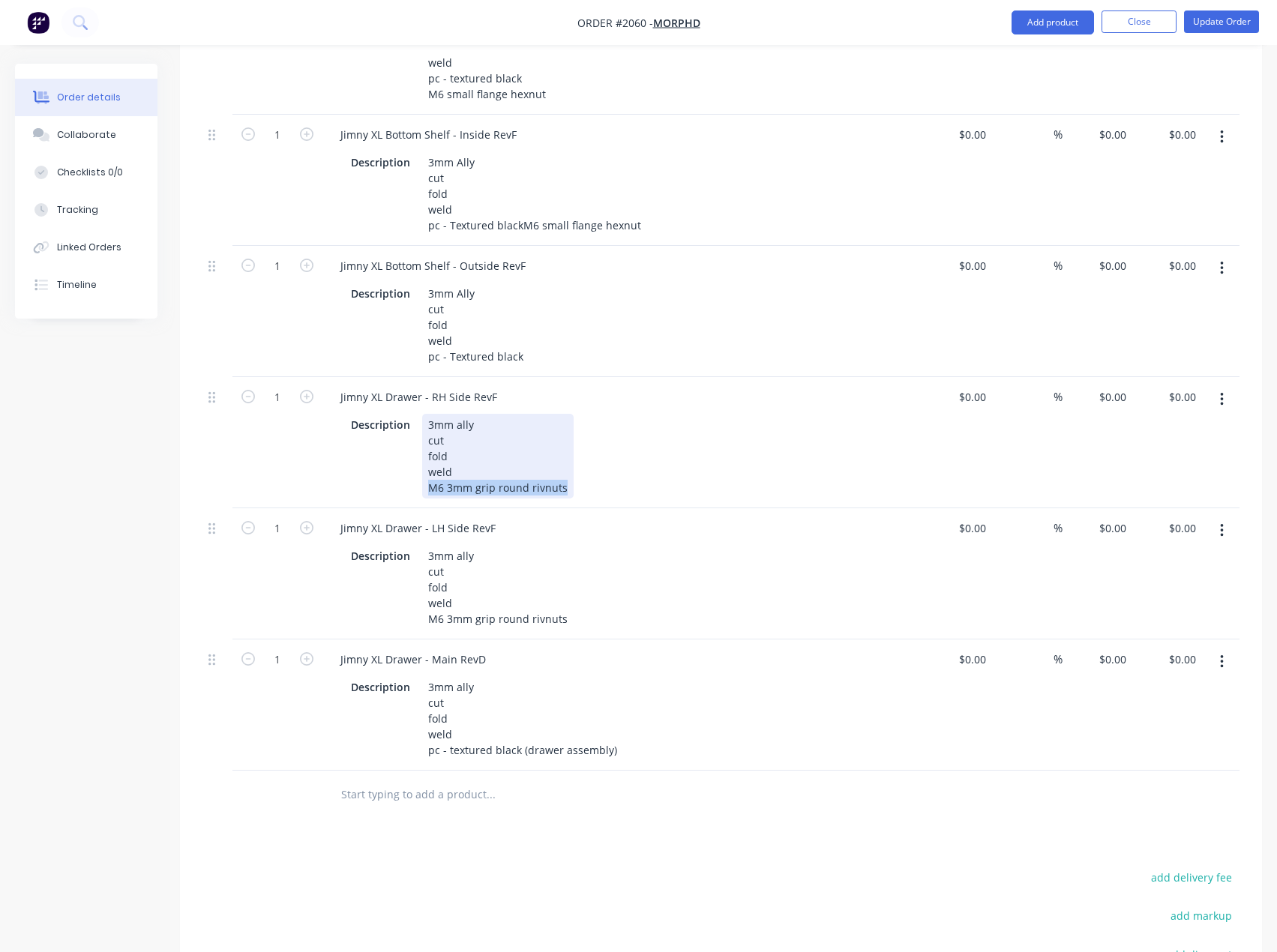
drag, startPoint x: 568, startPoint y: 522, endPoint x: 389, endPoint y: 538, distance: 179.7
click at [398, 508] on div "Jimny XL Drawer - RH Side RevF Description 3mm ally cut fold weld M6 3mm grip r…" at bounding box center [622, 442] width 600 height 131
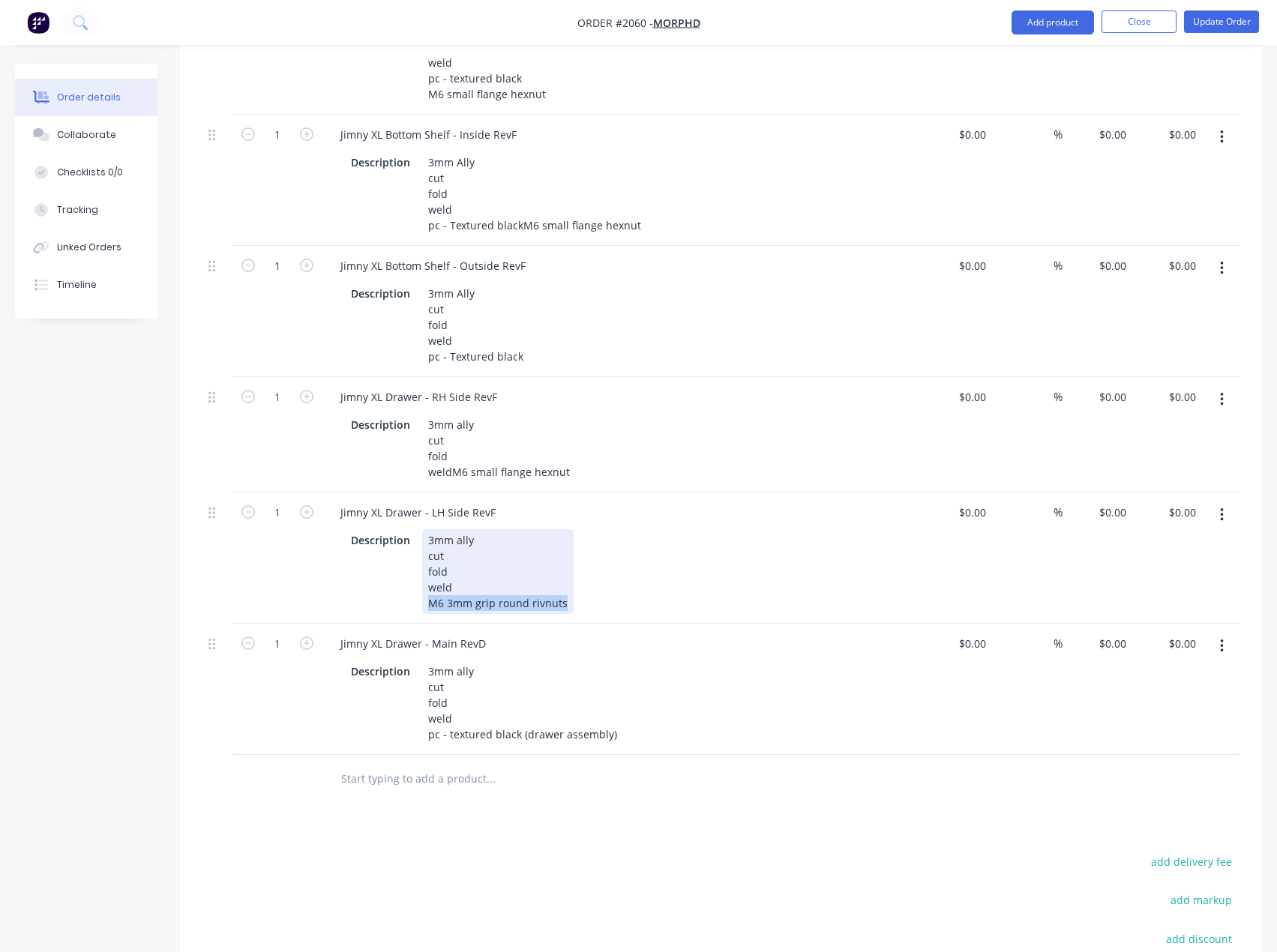
drag, startPoint x: 564, startPoint y: 656, endPoint x: 370, endPoint y: 665, distance: 194.2
click at [382, 614] on div "Description 3mm ally cut fold weld M6 3mm grip round rivnuts" at bounding box center [619, 571] width 549 height 85
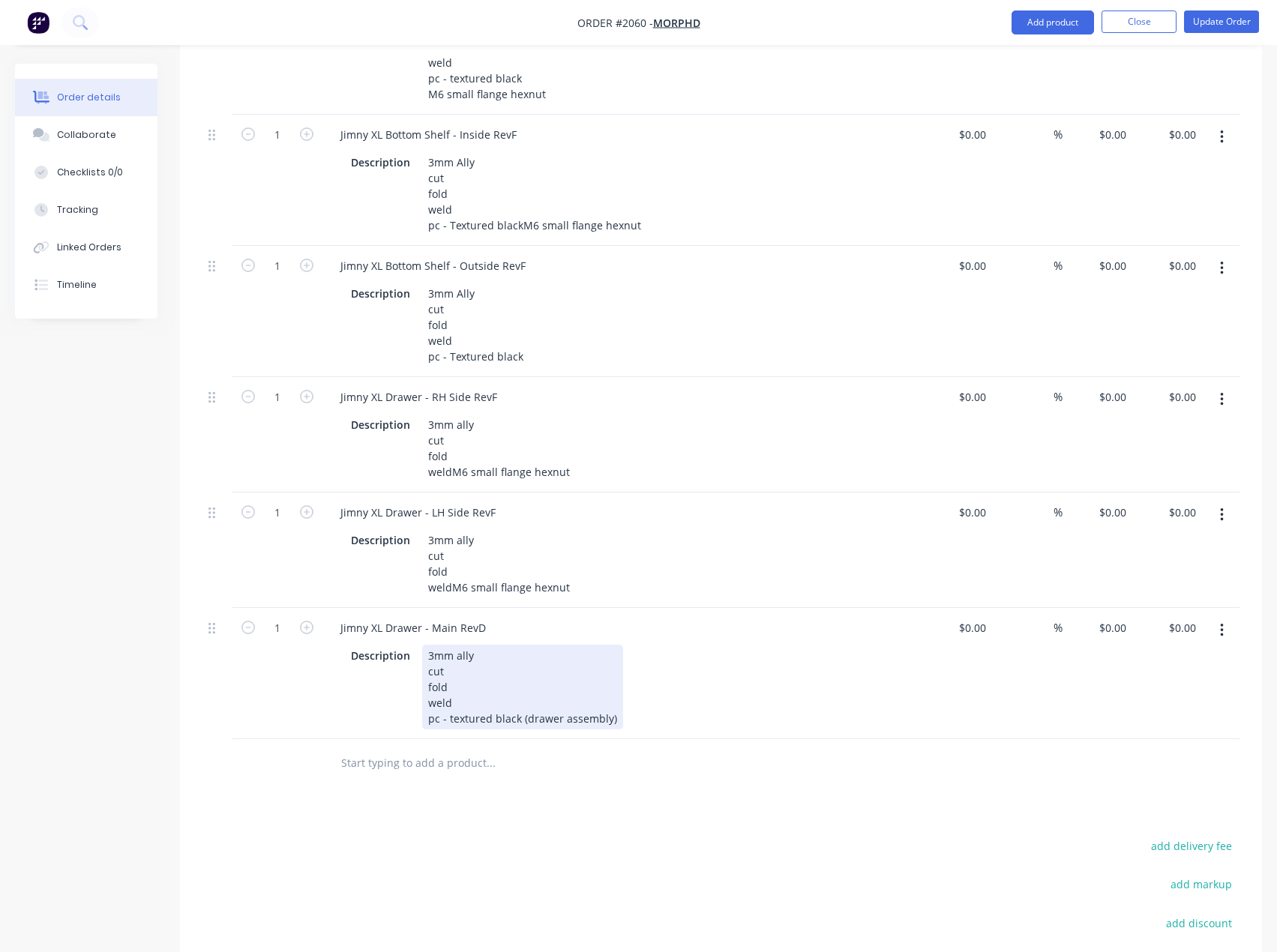
click at [468, 729] on div "3mm ally cut fold weld pc - textured black (drawer assembly)" at bounding box center [523, 686] width 201 height 85
click at [1076, 24] on button "Add product" at bounding box center [1052, 22] width 82 height 24
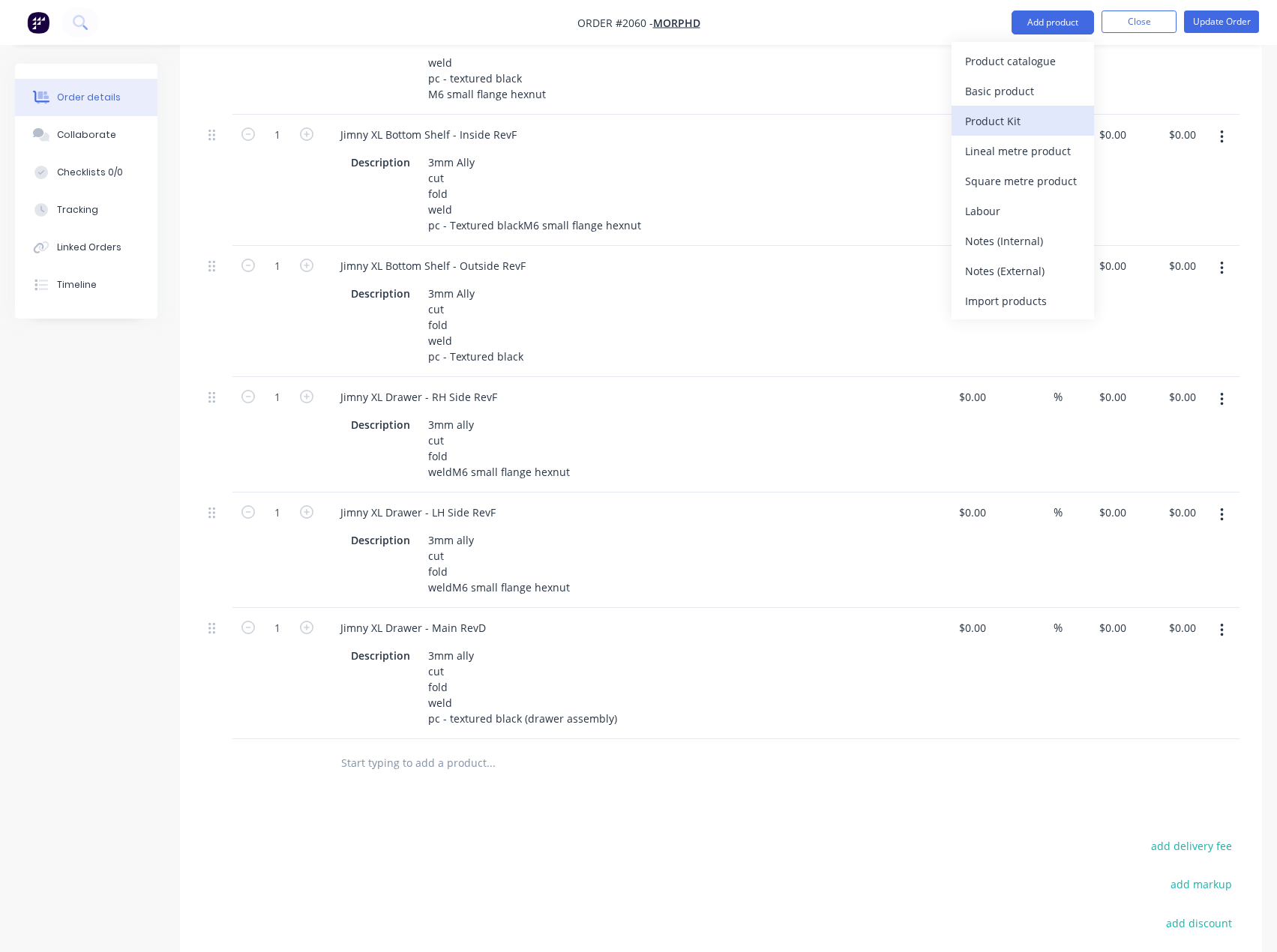
click at [1019, 117] on div "Product Kit" at bounding box center [1023, 121] width 116 height 22
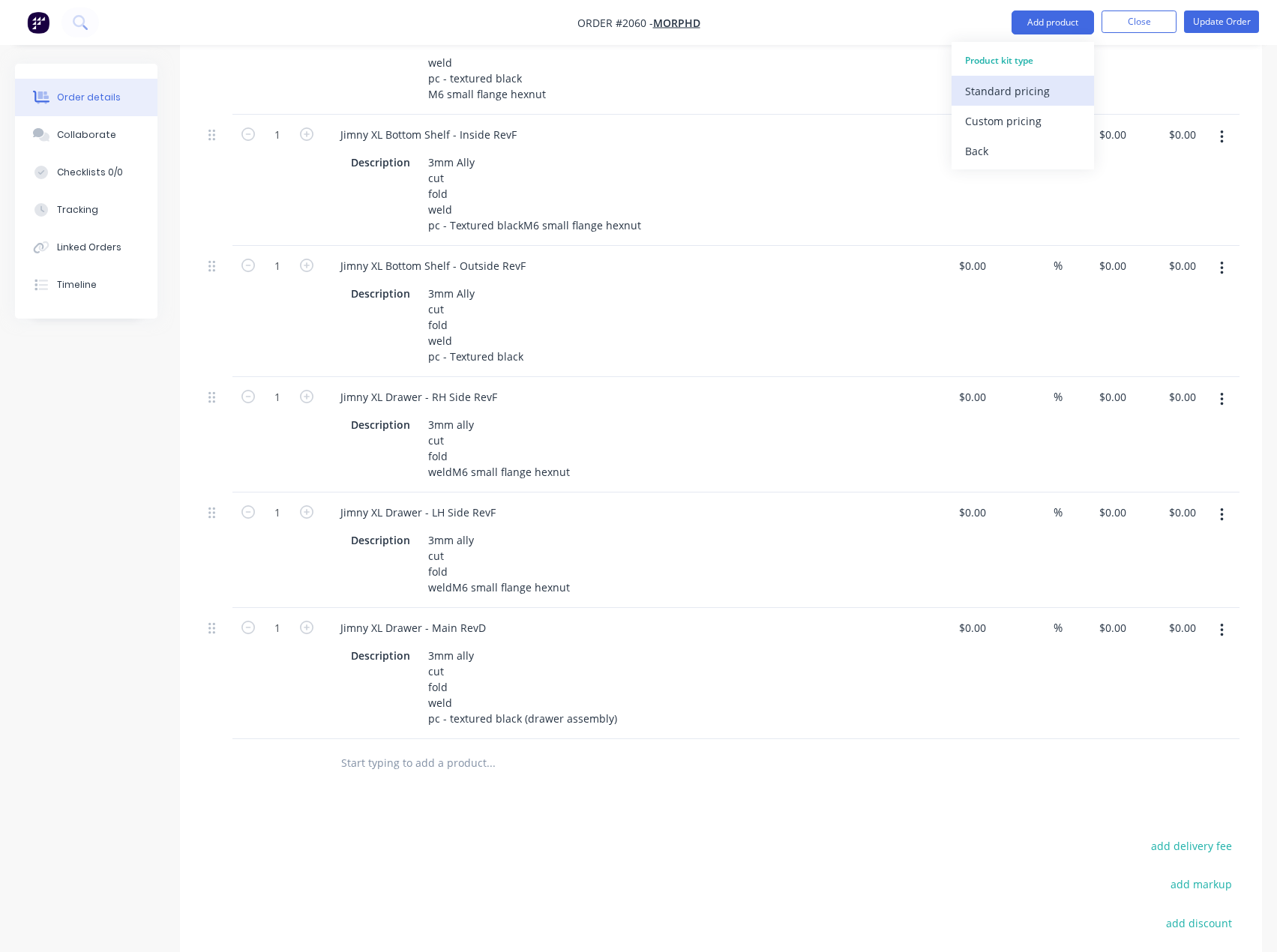
click at [1005, 97] on div "Standard pricing" at bounding box center [1023, 91] width 116 height 22
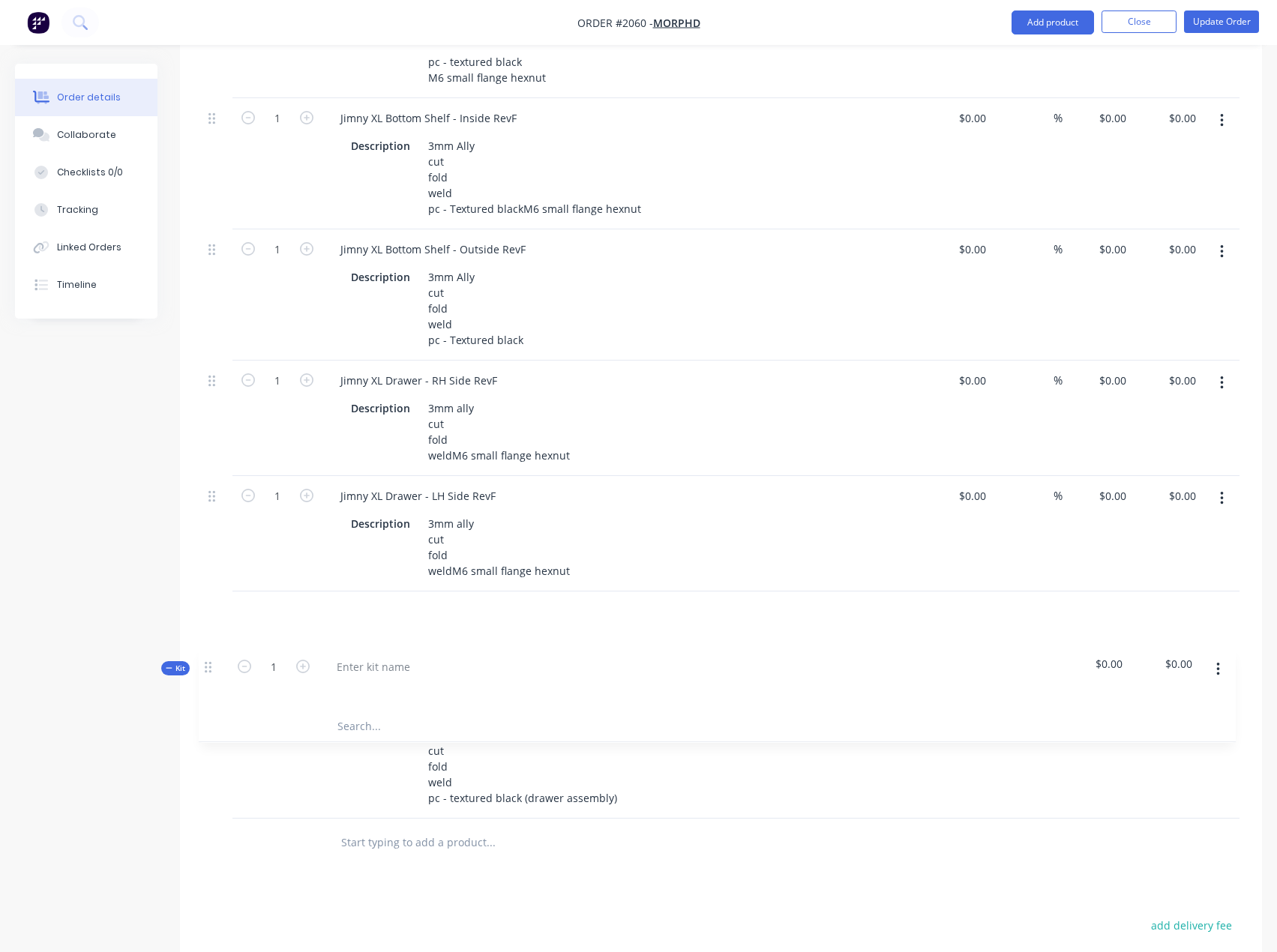
scroll to position [1663, 0]
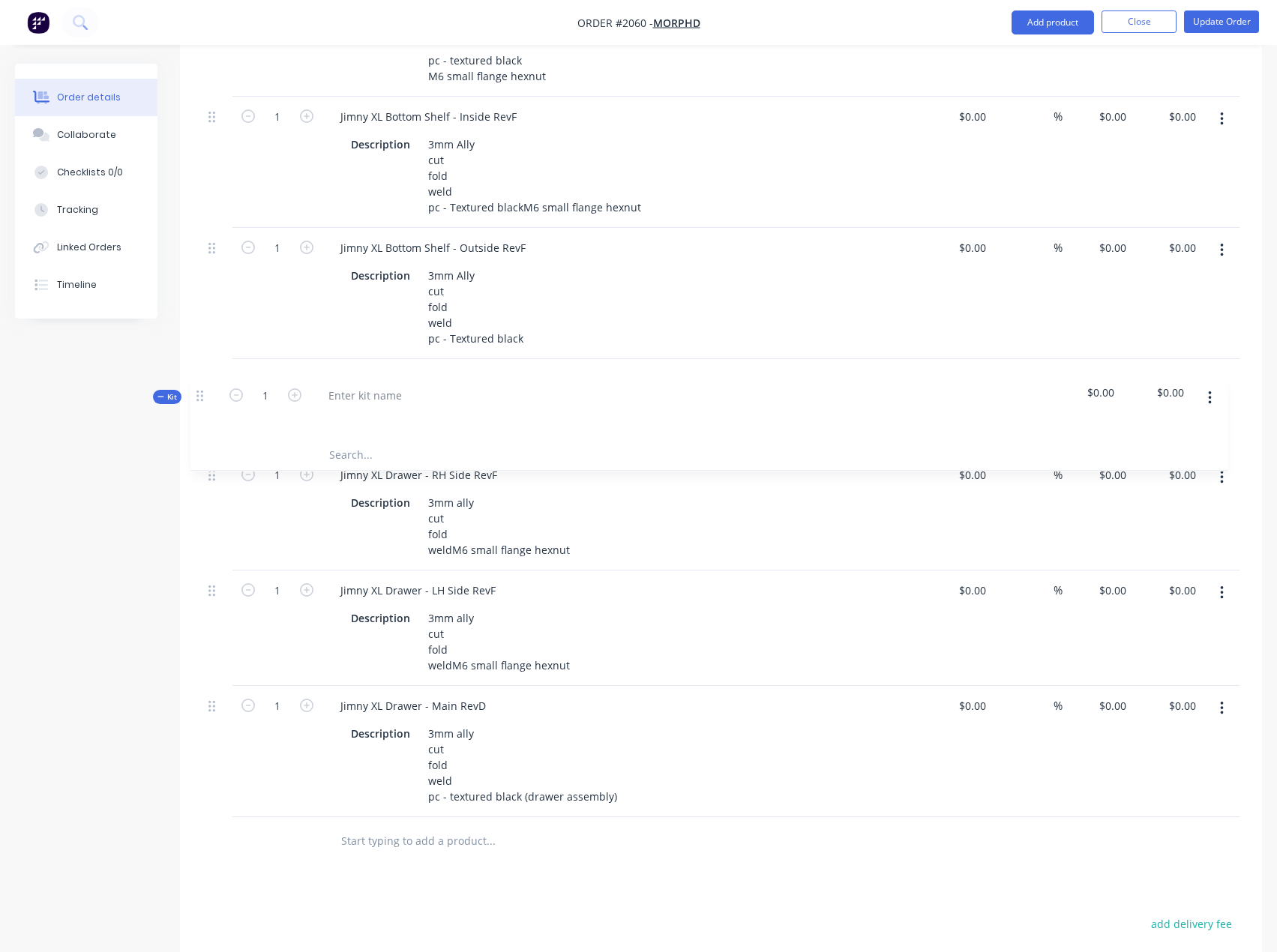
drag, startPoint x: 214, startPoint y: 829, endPoint x: 202, endPoint y: 398, distance: 431.2
drag, startPoint x: 420, startPoint y: 507, endPoint x: 331, endPoint y: 508, distance: 89.0
click at [331, 486] on div "Jimny XL Drawer - RH Side RevF" at bounding box center [418, 474] width 181 height 22
copy div "Jimny XL Drawer"
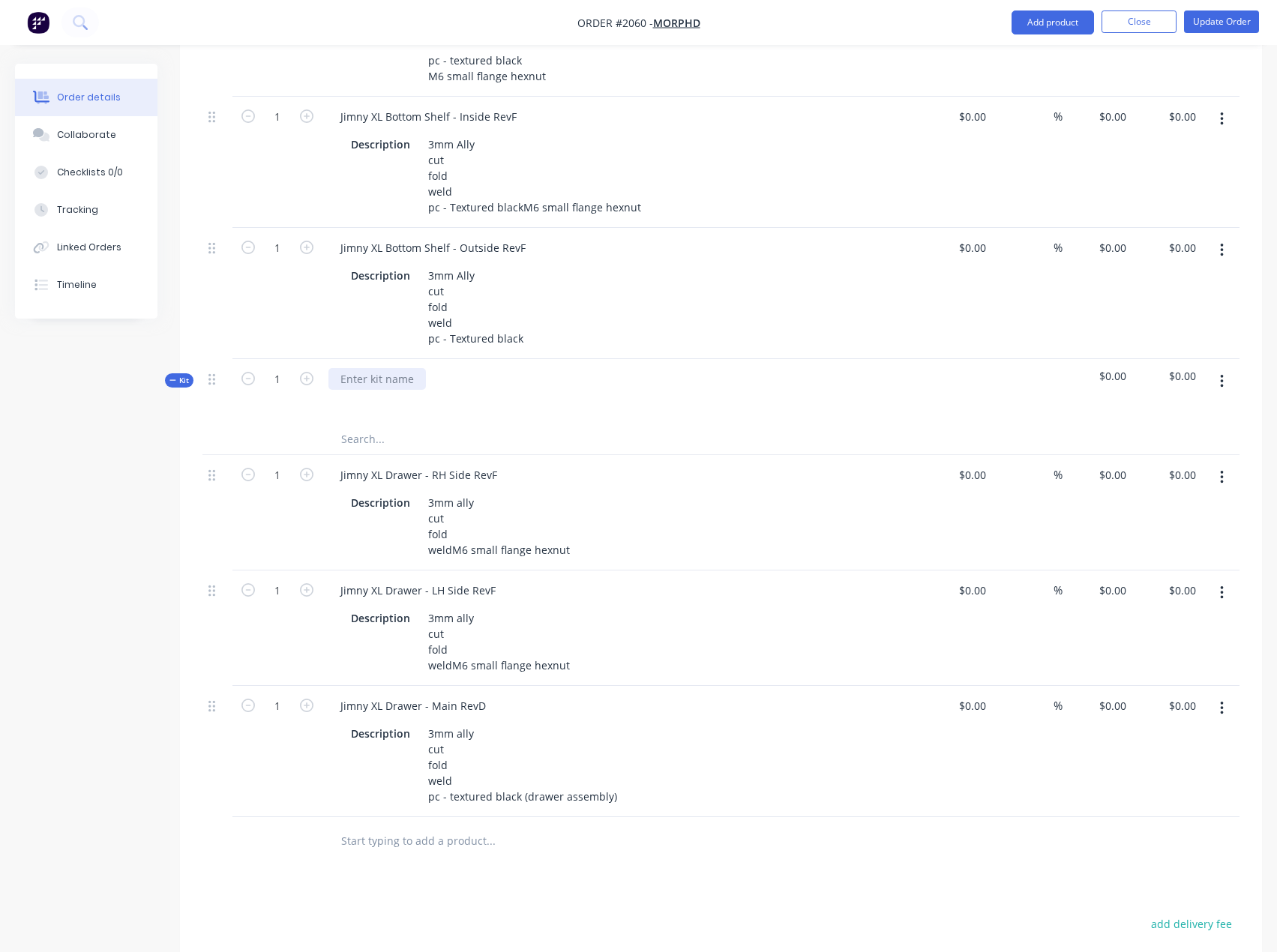
click at [367, 390] on div at bounding box center [377, 379] width 98 height 22
paste div
drag, startPoint x: 499, startPoint y: 509, endPoint x: 291, endPoint y: 519, distance: 208.2
click at [291, 519] on div "1 Jimny XL Drawer - RH Side RevF Description 3mm ally cut fold weld M6 small fl…" at bounding box center [721, 513] width 1037 height 116
copy div "Jimny XL Drawer - RH Side RevF"
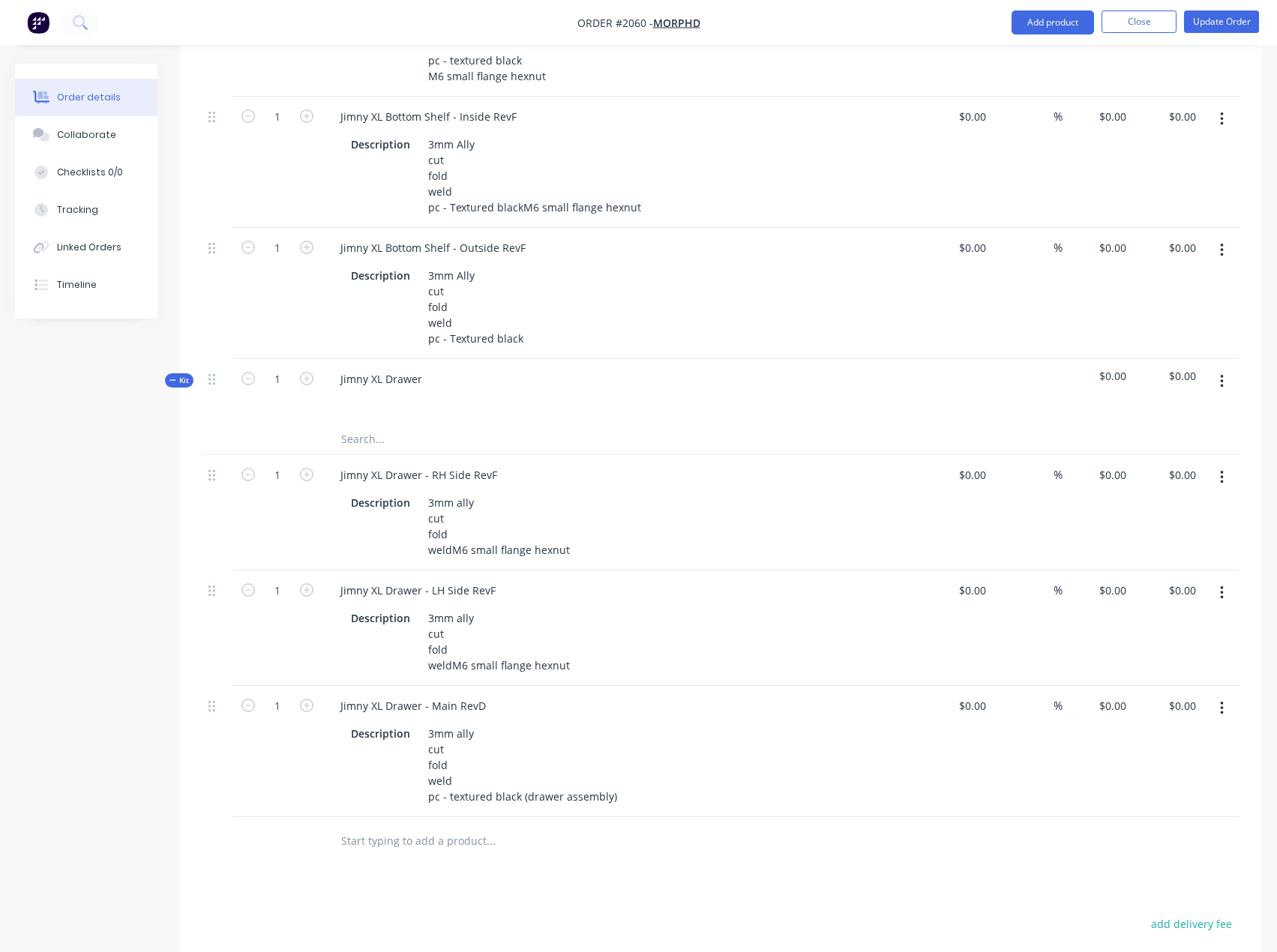
click at [355, 454] on input "text" at bounding box center [491, 439] width 300 height 30
paste input "Jimny XL Drawer - RH Side RevF"
type input "Jimny XL Drawer - RH Side RevF"
drag, startPoint x: 110, startPoint y: 610, endPoint x: 125, endPoint y: 603, distance: 16.6
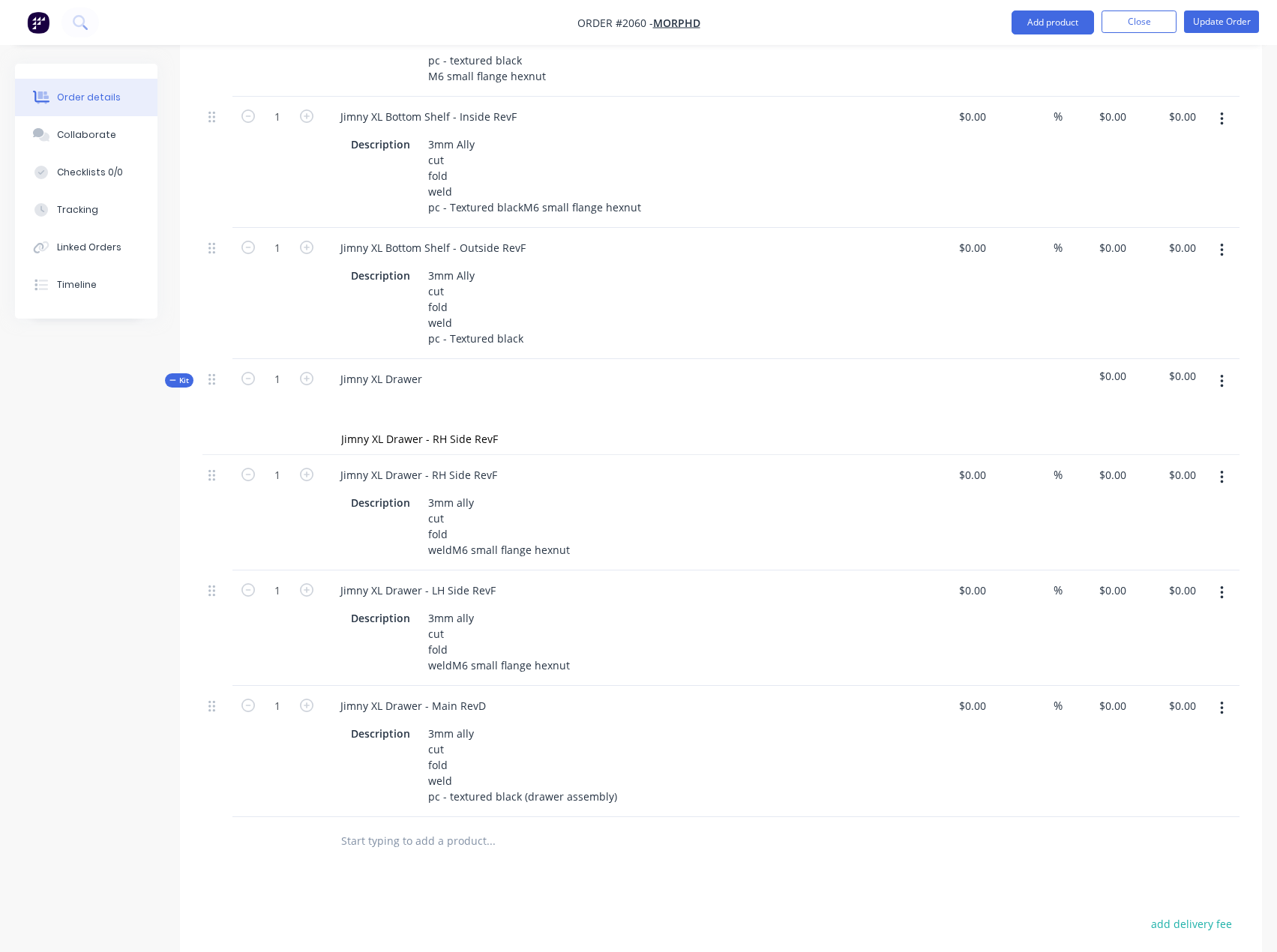
click at [1224, 491] on button "button" at bounding box center [1221, 477] width 35 height 27
click at [1221, 388] on icon "button" at bounding box center [1221, 382] width 3 height 14
click at [1151, 551] on div "Delete" at bounding box center [1168, 541] width 116 height 22
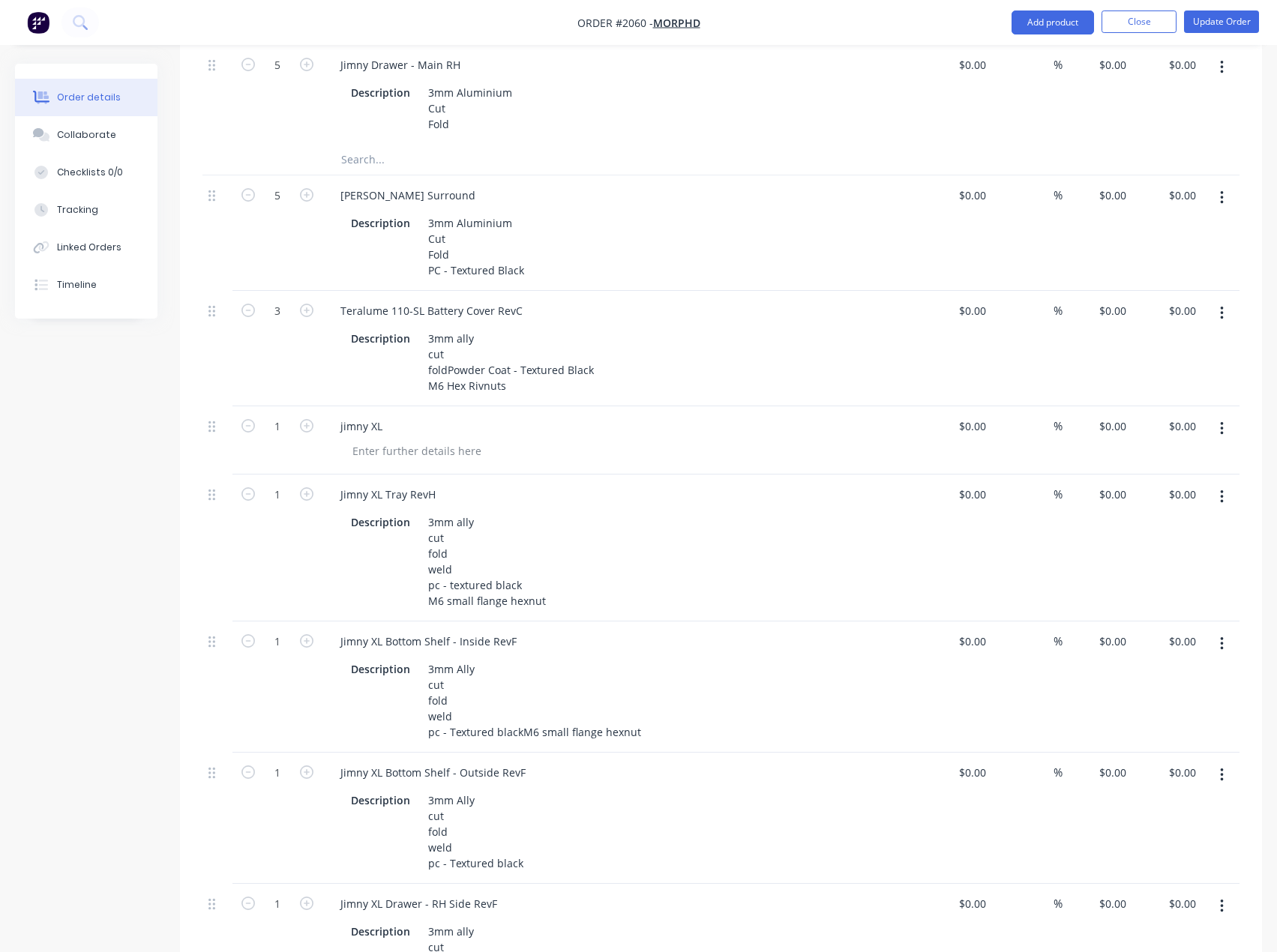
scroll to position [1213, 0]
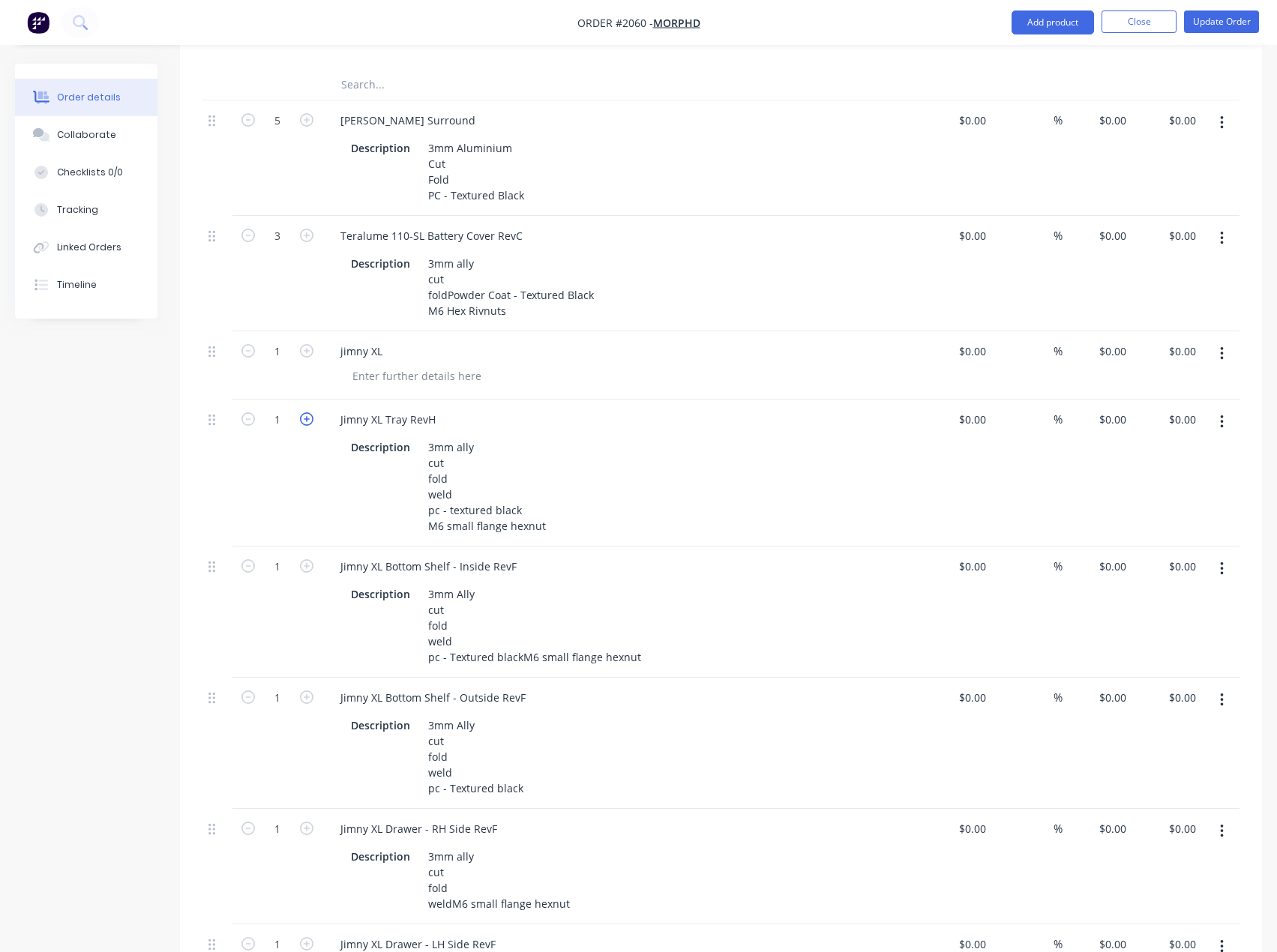
click at [306, 426] on icon "button" at bounding box center [307, 419] width 14 height 14
type input "2"
click at [306, 573] on icon "button" at bounding box center [307, 566] width 14 height 14
type input "2"
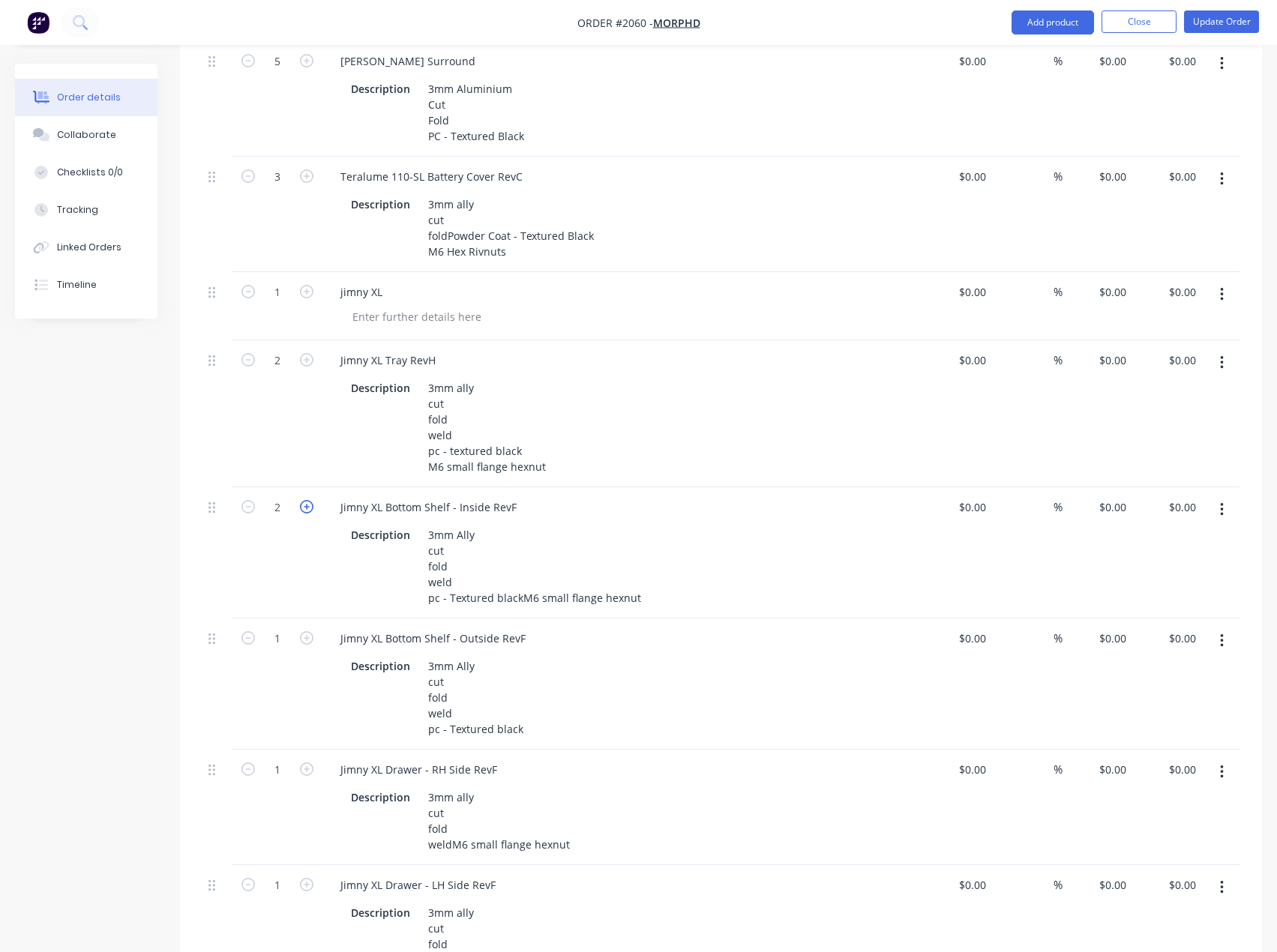
scroll to position [1288, 0]
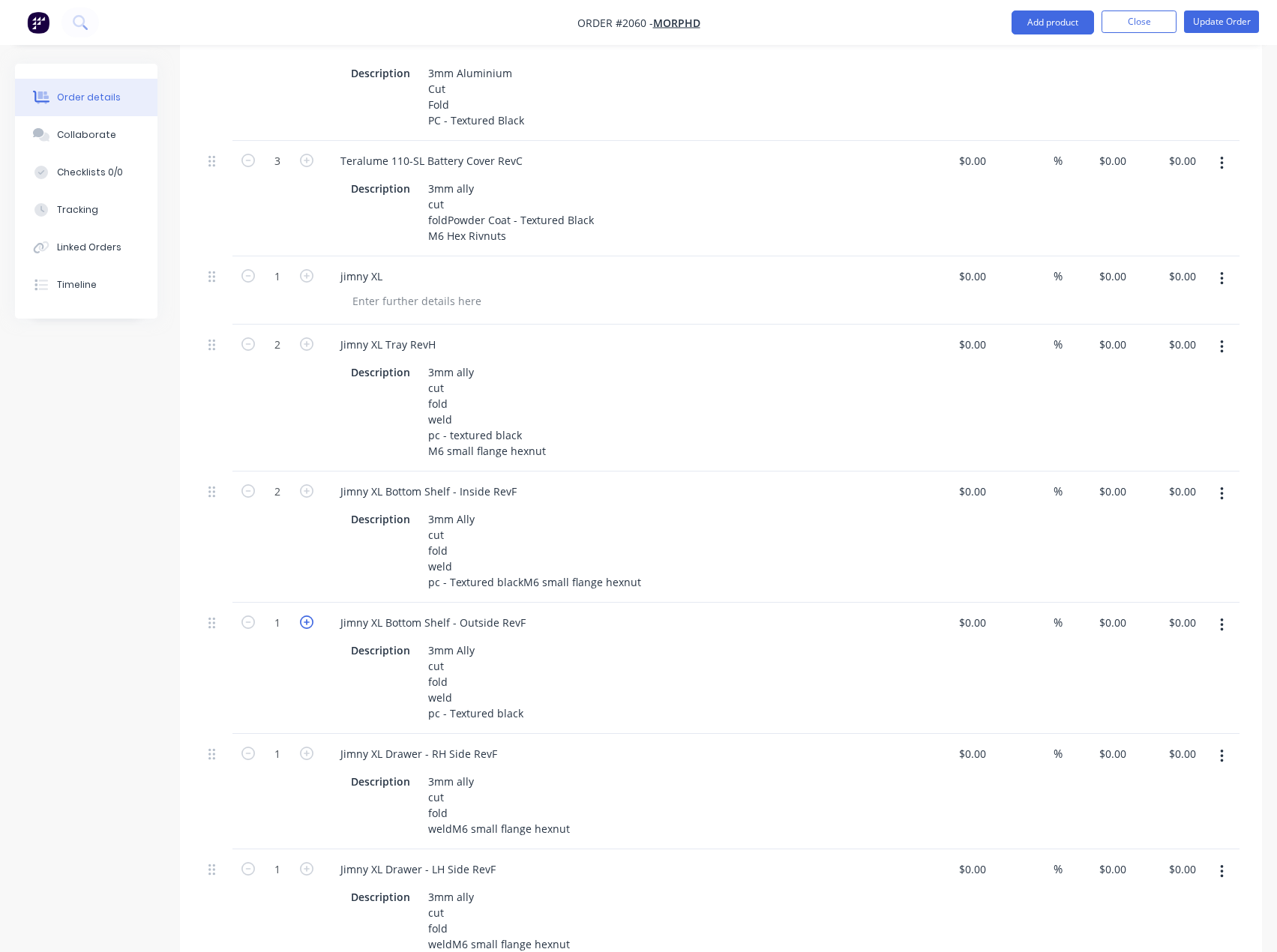
click at [304, 629] on icon "button" at bounding box center [307, 622] width 14 height 14
type input "2"
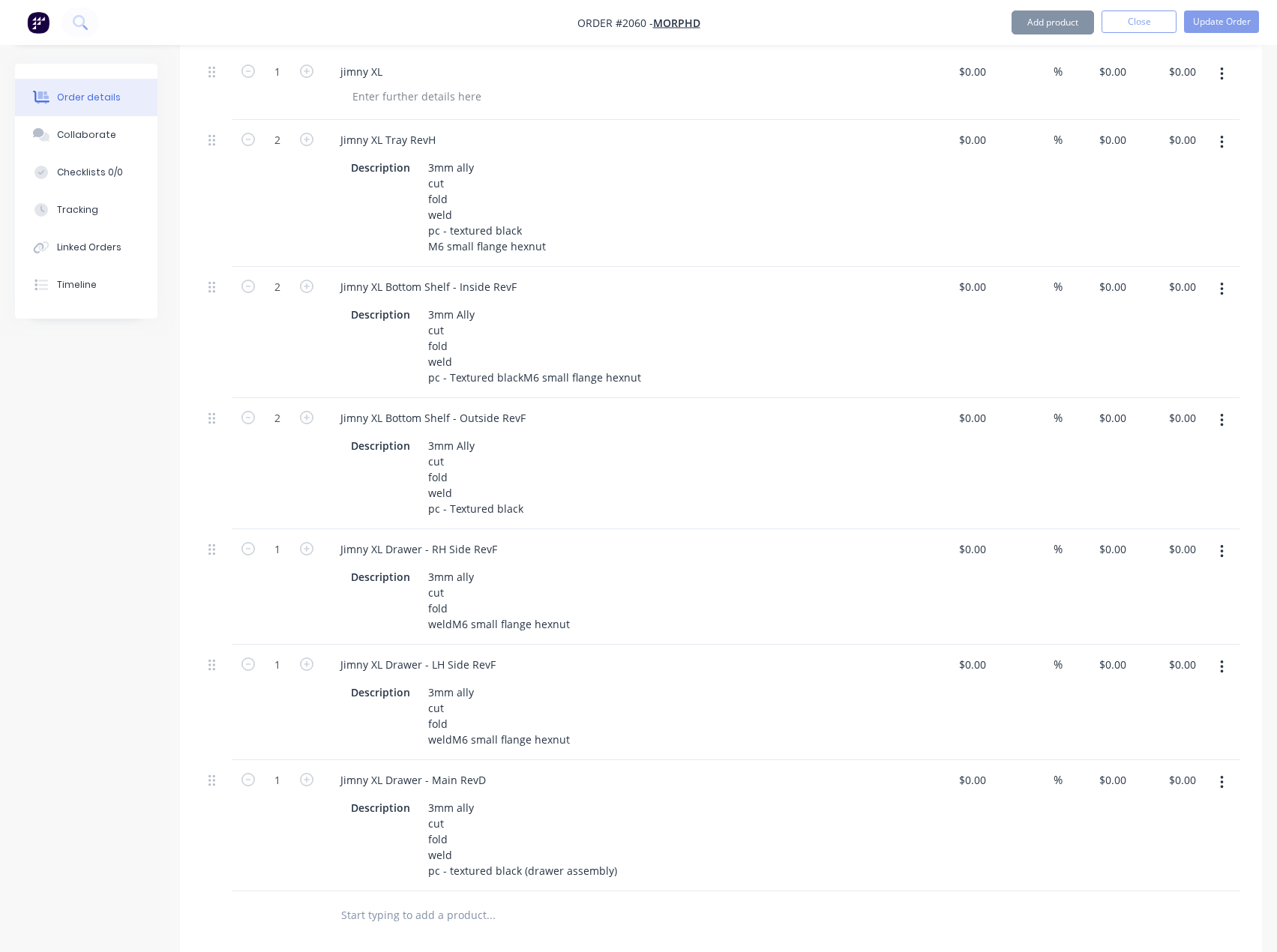
scroll to position [1513, 0]
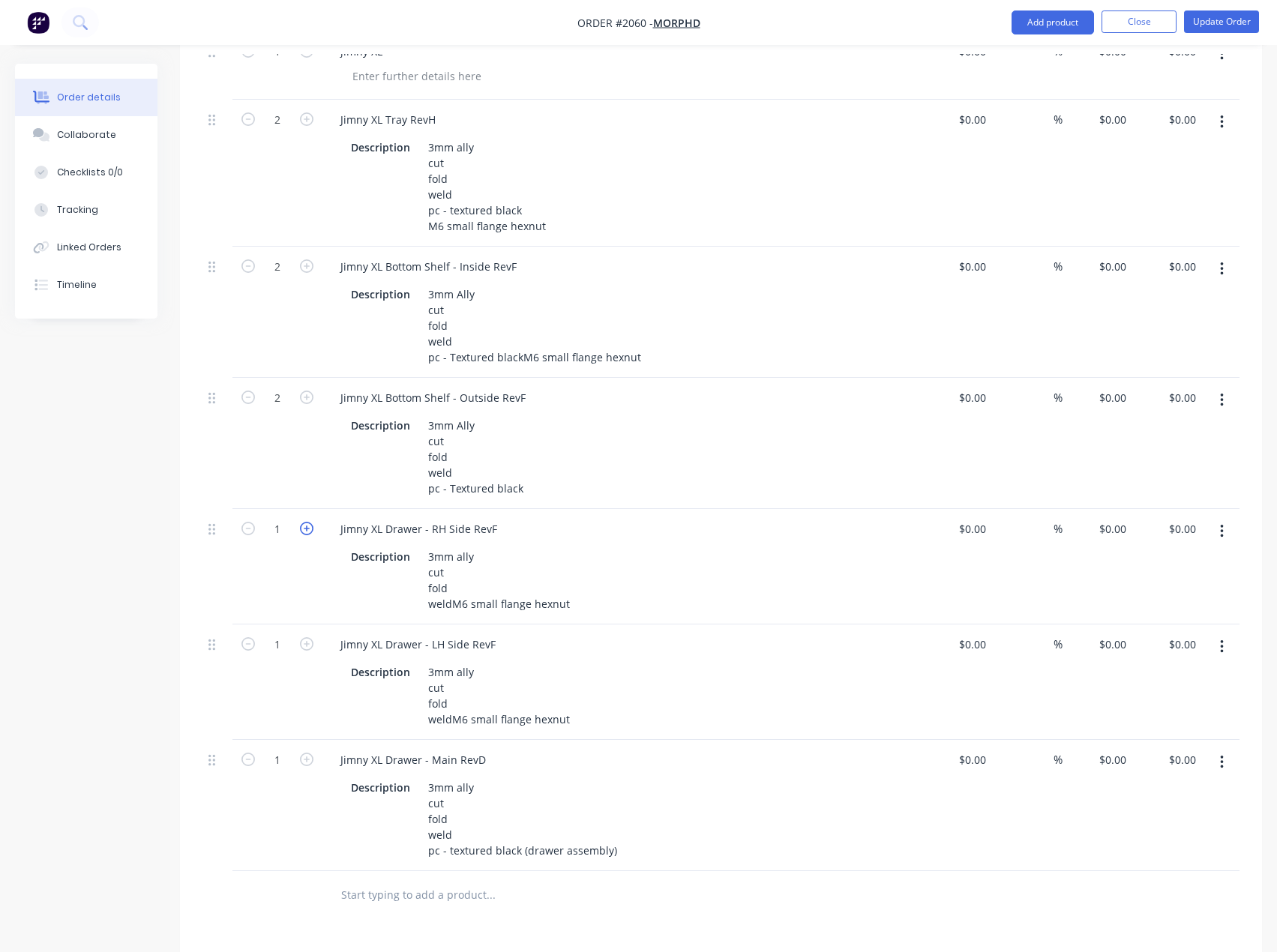
click at [302, 535] on icon "button" at bounding box center [307, 529] width 14 height 14
type input "2"
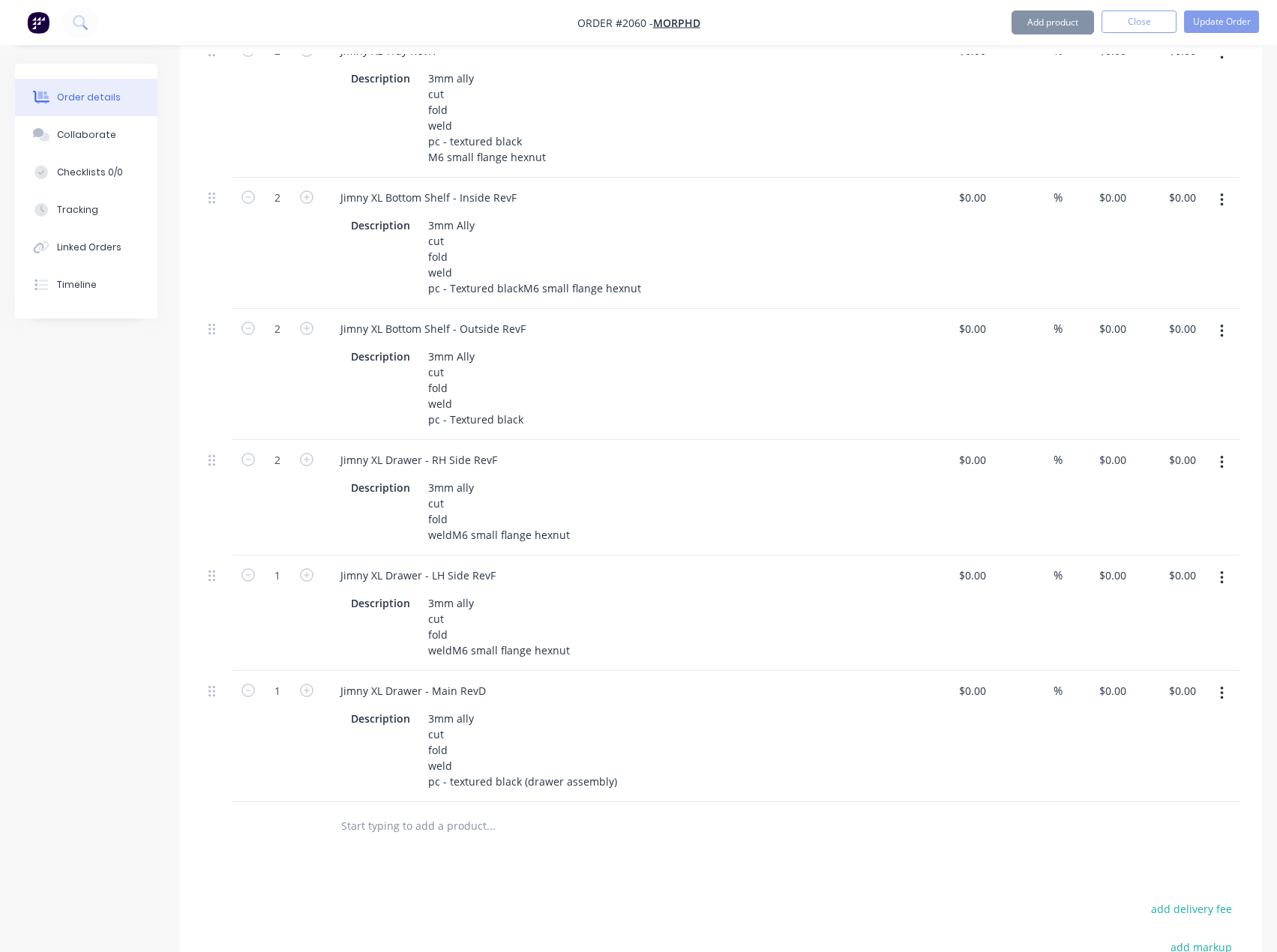
scroll to position [1663, 0]
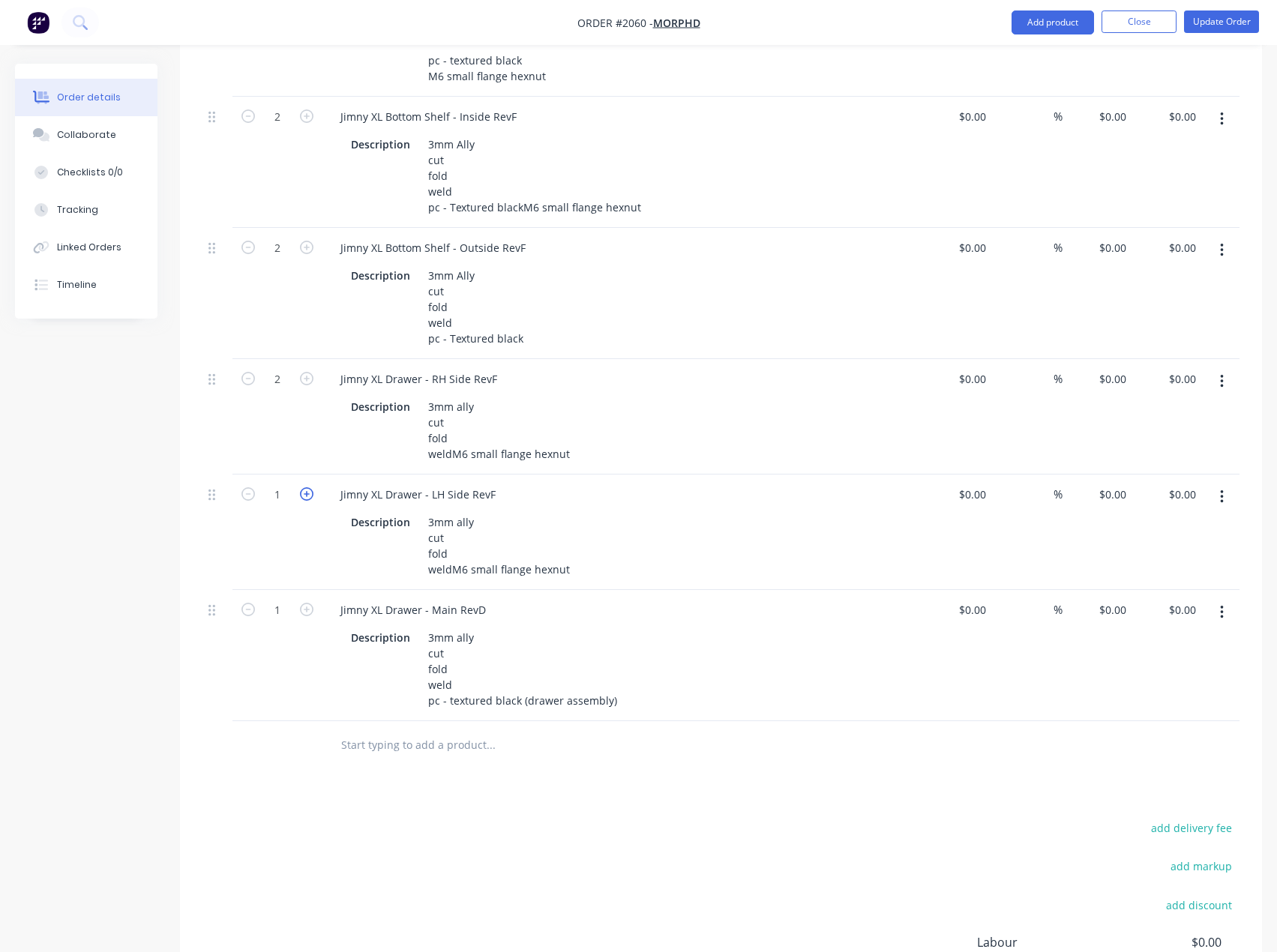
click at [305, 500] on icon "button" at bounding box center [307, 494] width 14 height 14
type input "2"
click at [307, 616] on icon "button" at bounding box center [307, 609] width 14 height 14
type input "2"
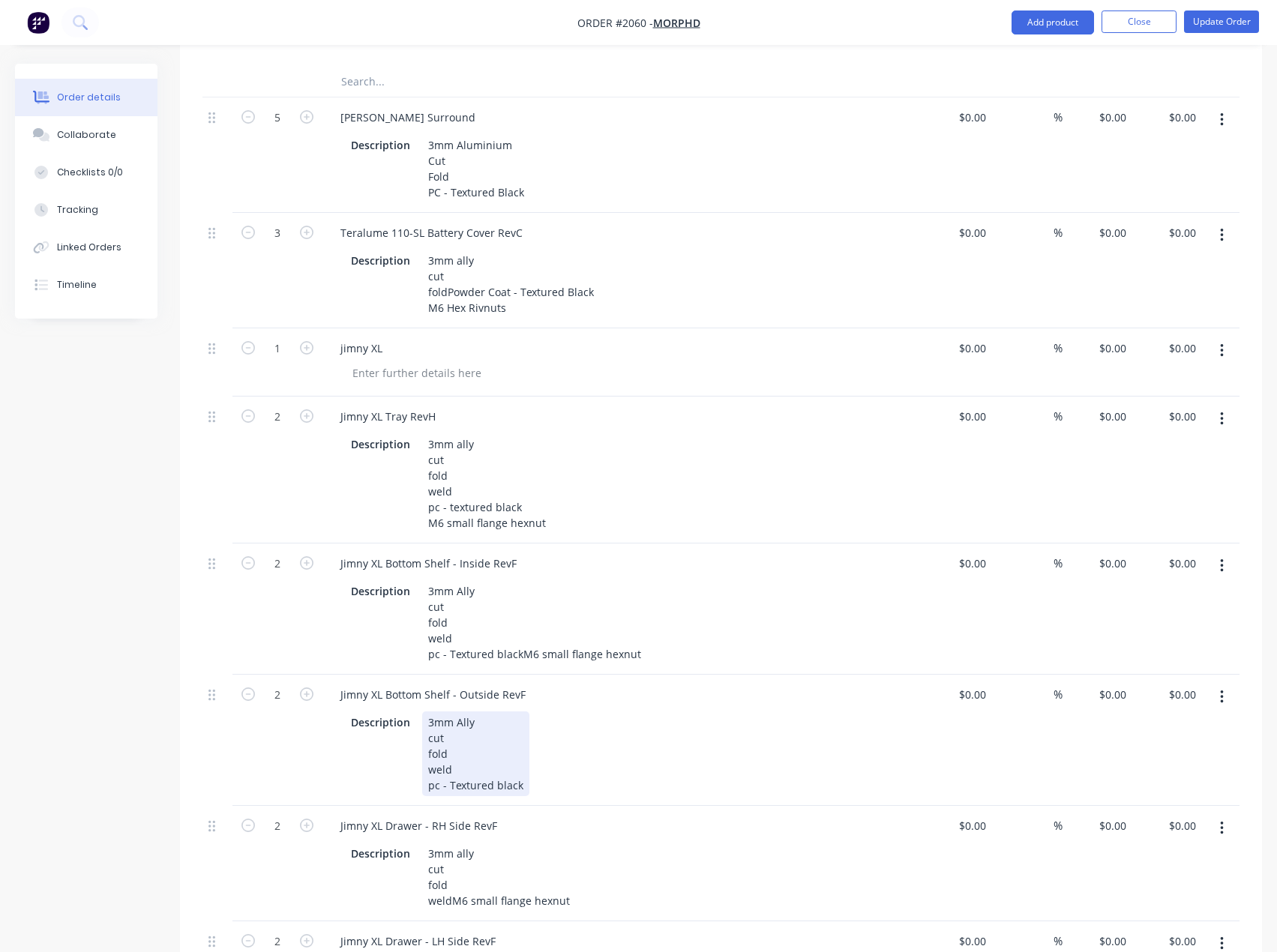
scroll to position [1213, 0]
drag, startPoint x: 388, startPoint y: 363, endPoint x: 250, endPoint y: 384, distance: 139.6
click at [250, 384] on div "1 jimny XL $0.00 $0.00 % $0.00 $0.00 $0.00 $0.00" at bounding box center [721, 366] width 1037 height 69
paste div
click at [1221, 430] on icon "button" at bounding box center [1221, 422] width 4 height 17
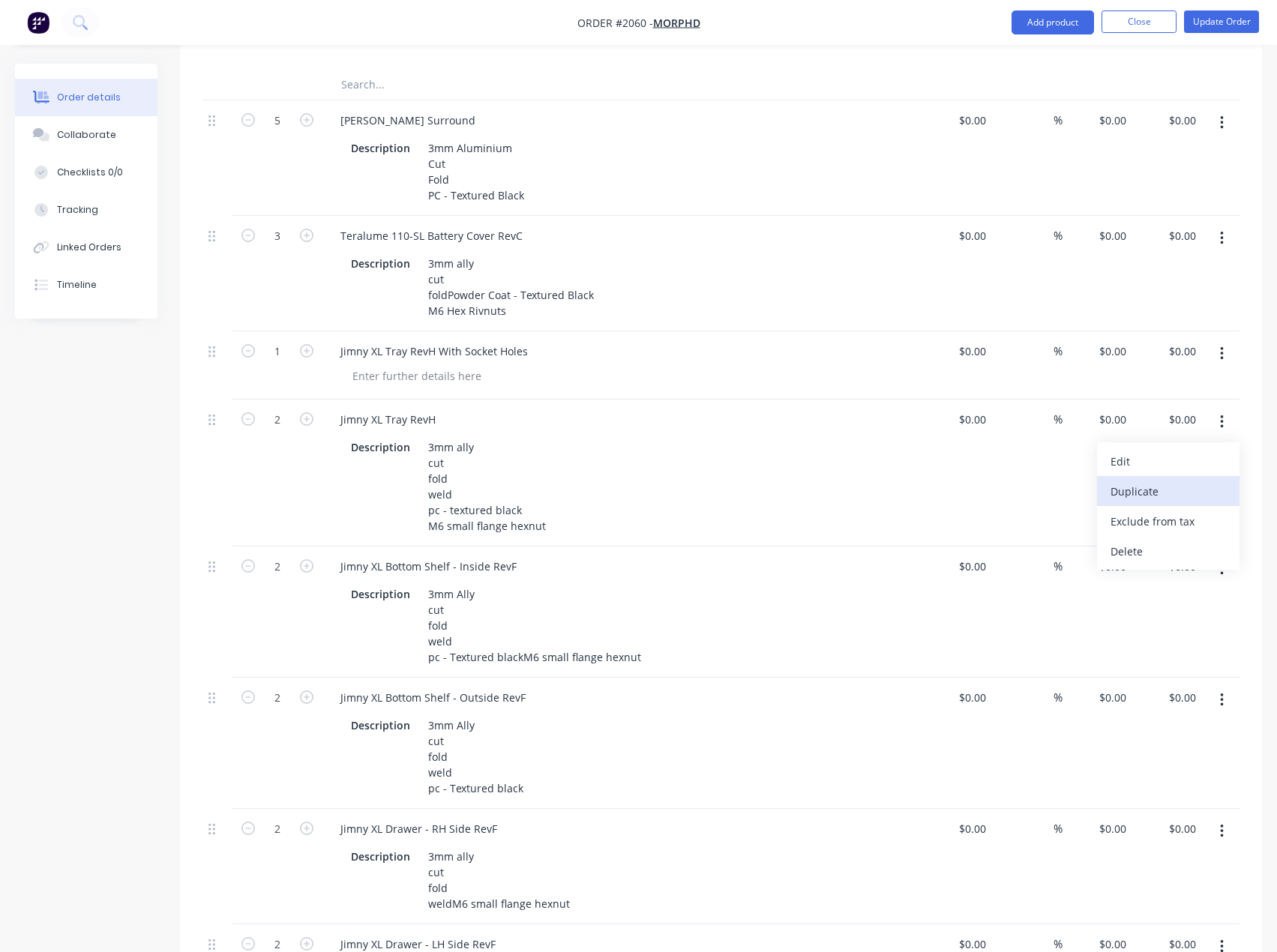
click at [1146, 502] on div "Duplicate" at bounding box center [1168, 491] width 116 height 22
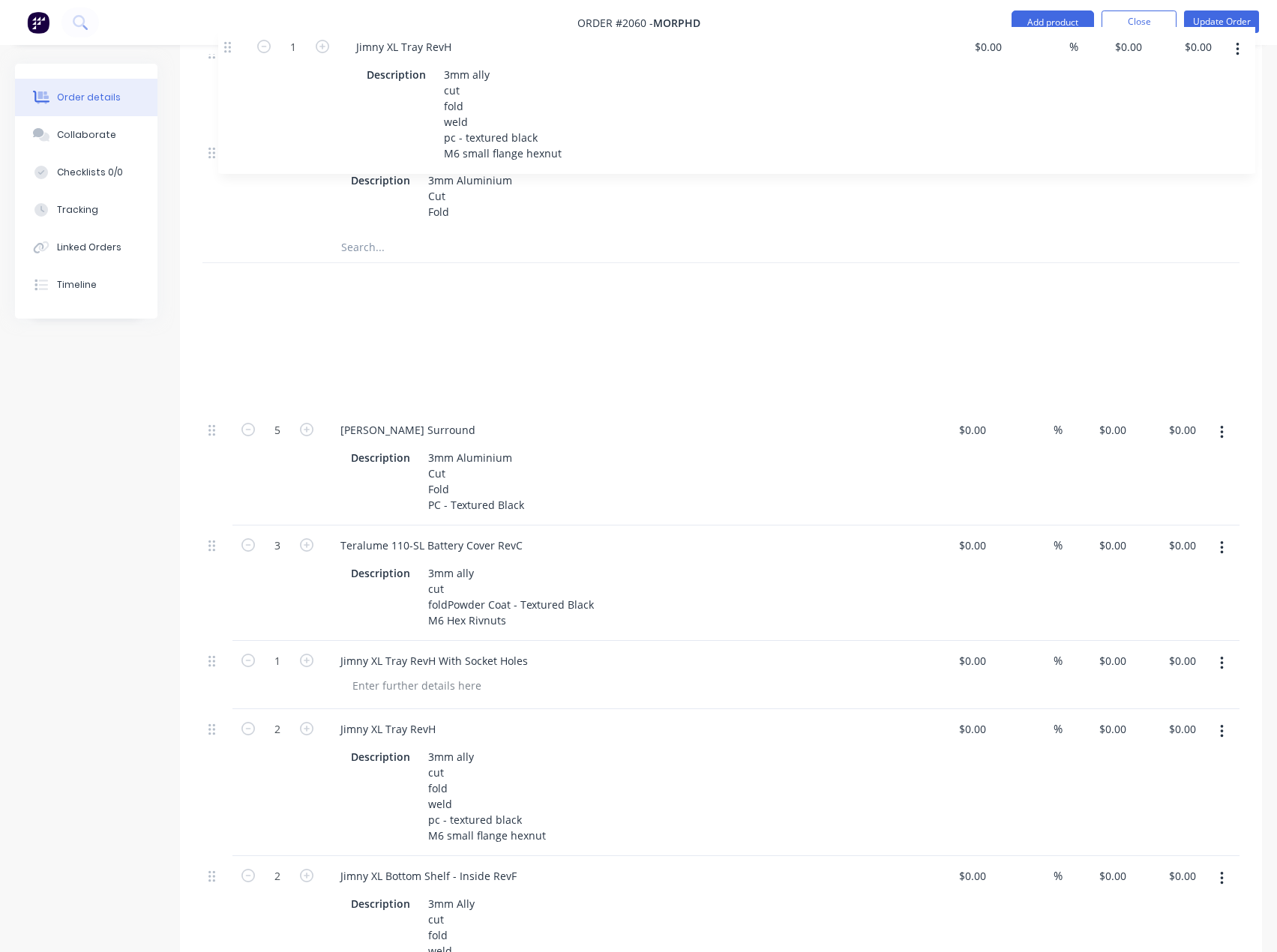
scroll to position [1040, 0]
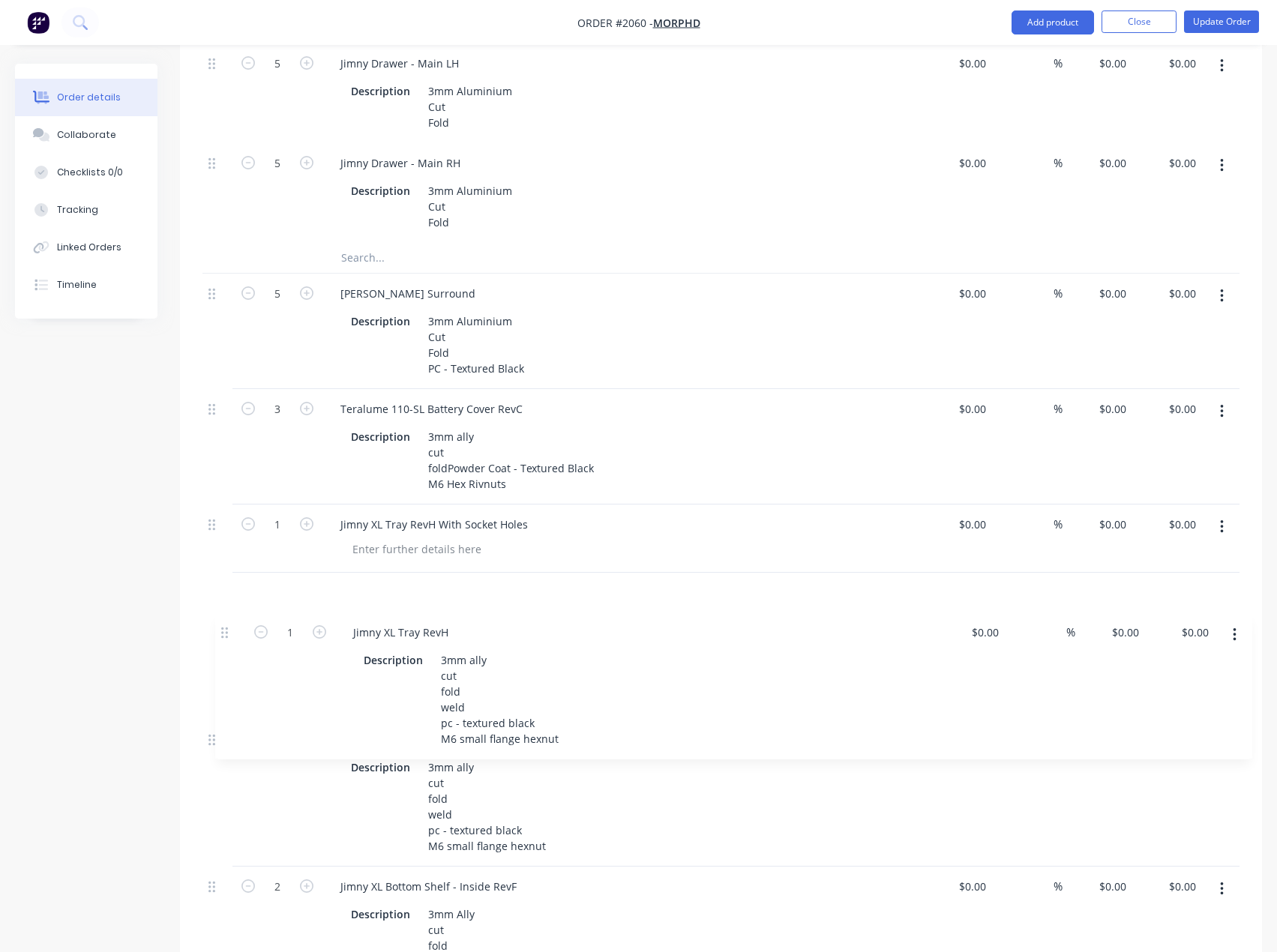
drag, startPoint x: 211, startPoint y: 810, endPoint x: 259, endPoint y: 617, distance: 198.9
click at [223, 631] on div "Kit 2 Jimny Roof Parcel Tray $0.00 $0.00 2 Jimny Roof Parcel Tray - Main Tray B…" at bounding box center [721, 455] width 1037 height 2070
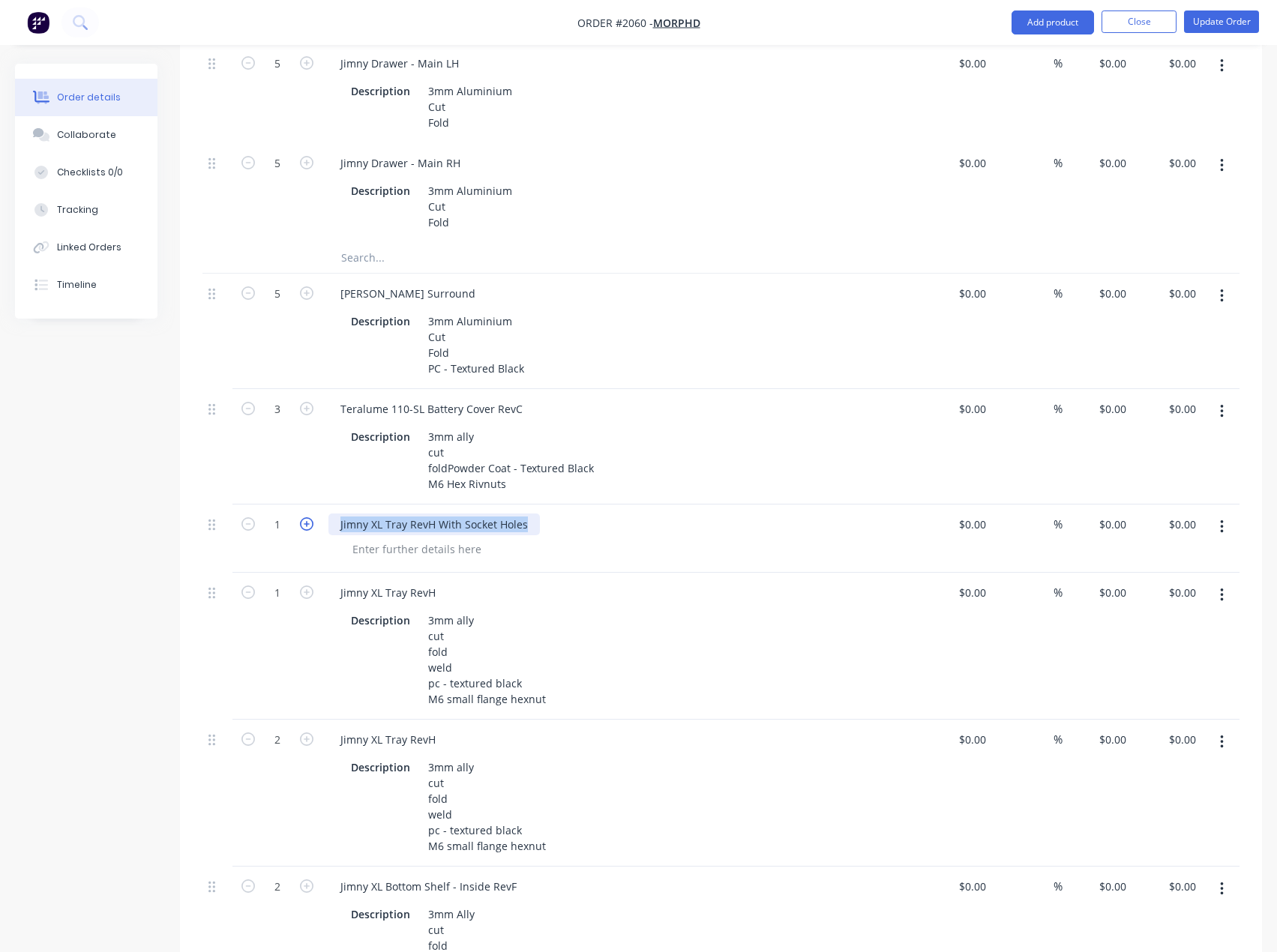
drag, startPoint x: 527, startPoint y: 535, endPoint x: 312, endPoint y: 545, distance: 215.2
click at [312, 545] on div "1 Jimny XL Tray RevH With Socket Holes $0.00 $0.00 % $0.00 $0.00 $0.00 $0.00" at bounding box center [721, 538] width 1037 height 69
copy div "Jimny XL Tray RevH With Socket Holes"
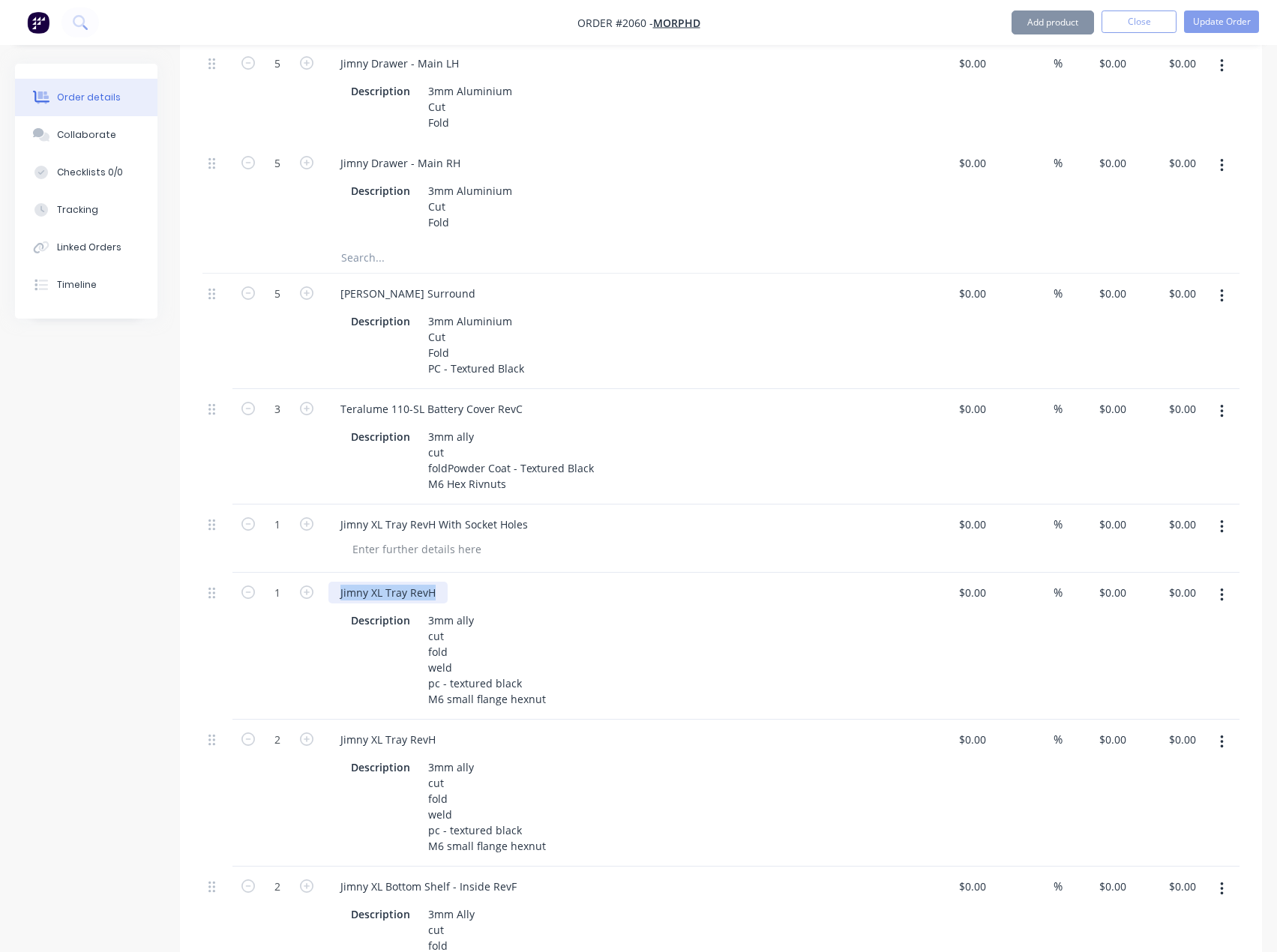
drag, startPoint x: 439, startPoint y: 605, endPoint x: 254, endPoint y: 623, distance: 185.9
click at [252, 618] on div "1 Jimny XL Tray RevH Description 3mm ally cut fold weld pc - textured black M6 …" at bounding box center [721, 646] width 1037 height 147
paste div
click at [1223, 535] on icon "button" at bounding box center [1221, 527] width 4 height 17
drag, startPoint x: 1128, startPoint y: 672, endPoint x: 904, endPoint y: 644, distance: 225.7
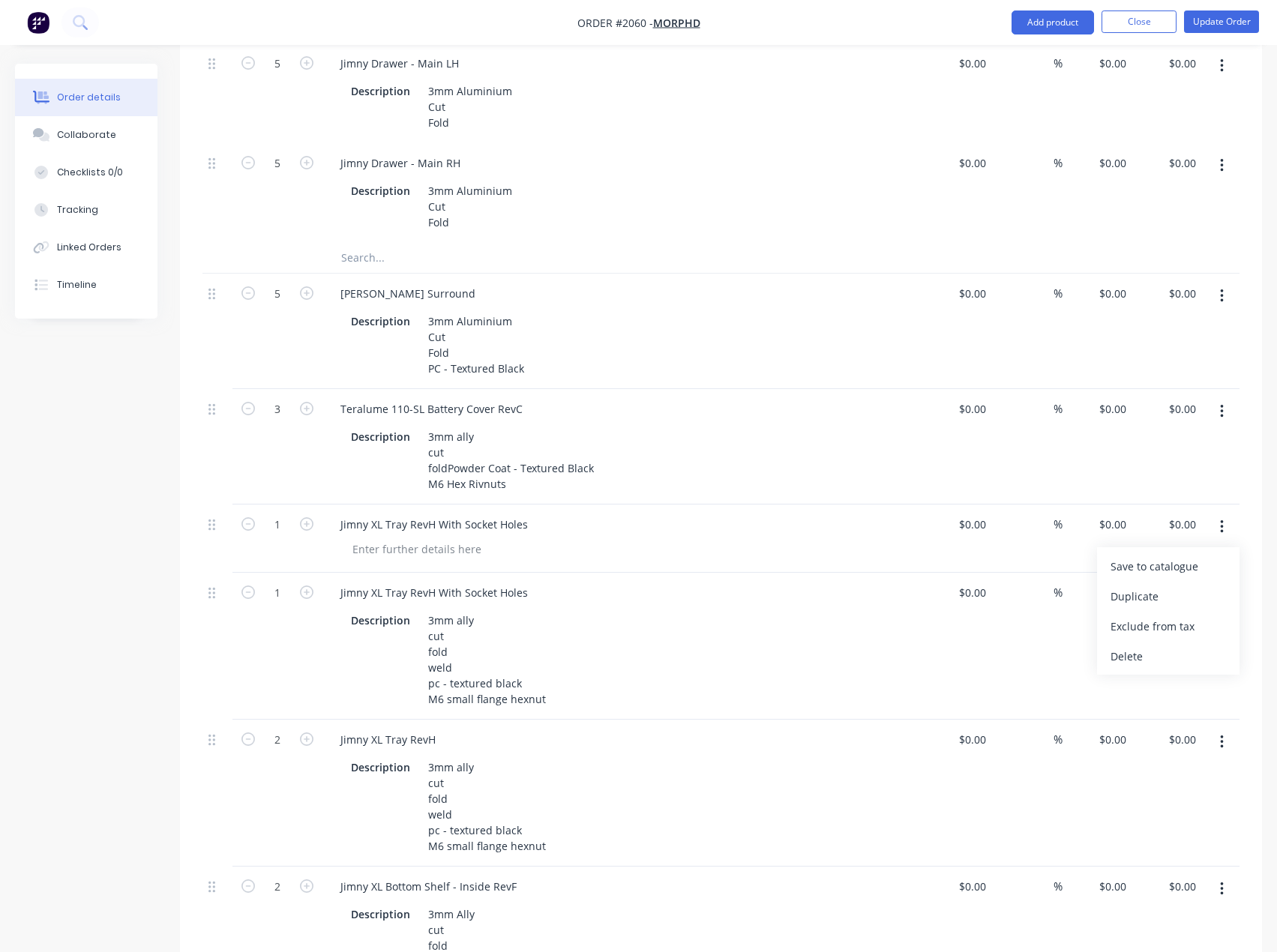
click at [1128, 667] on div "Delete" at bounding box center [1168, 656] width 116 height 22
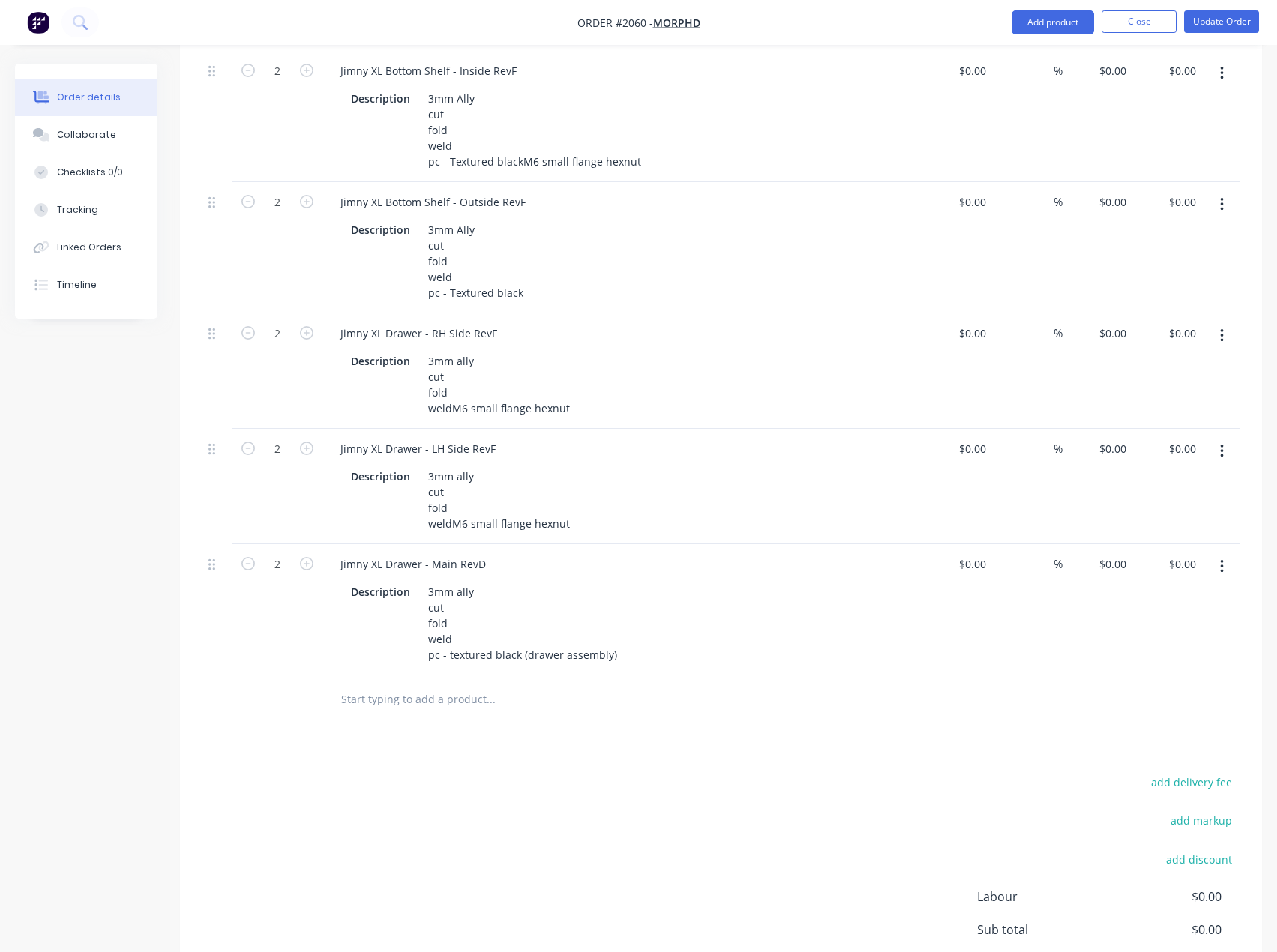
scroll to position [1790, 0]
click at [1225, 578] on button "button" at bounding box center [1221, 564] width 35 height 27
click at [463, 712] on input "text" at bounding box center [491, 696] width 300 height 30
paste input "Jimny XL Tray RevH With Socket Holes"
drag, startPoint x: 525, startPoint y: 762, endPoint x: 387, endPoint y: 769, distance: 138.2
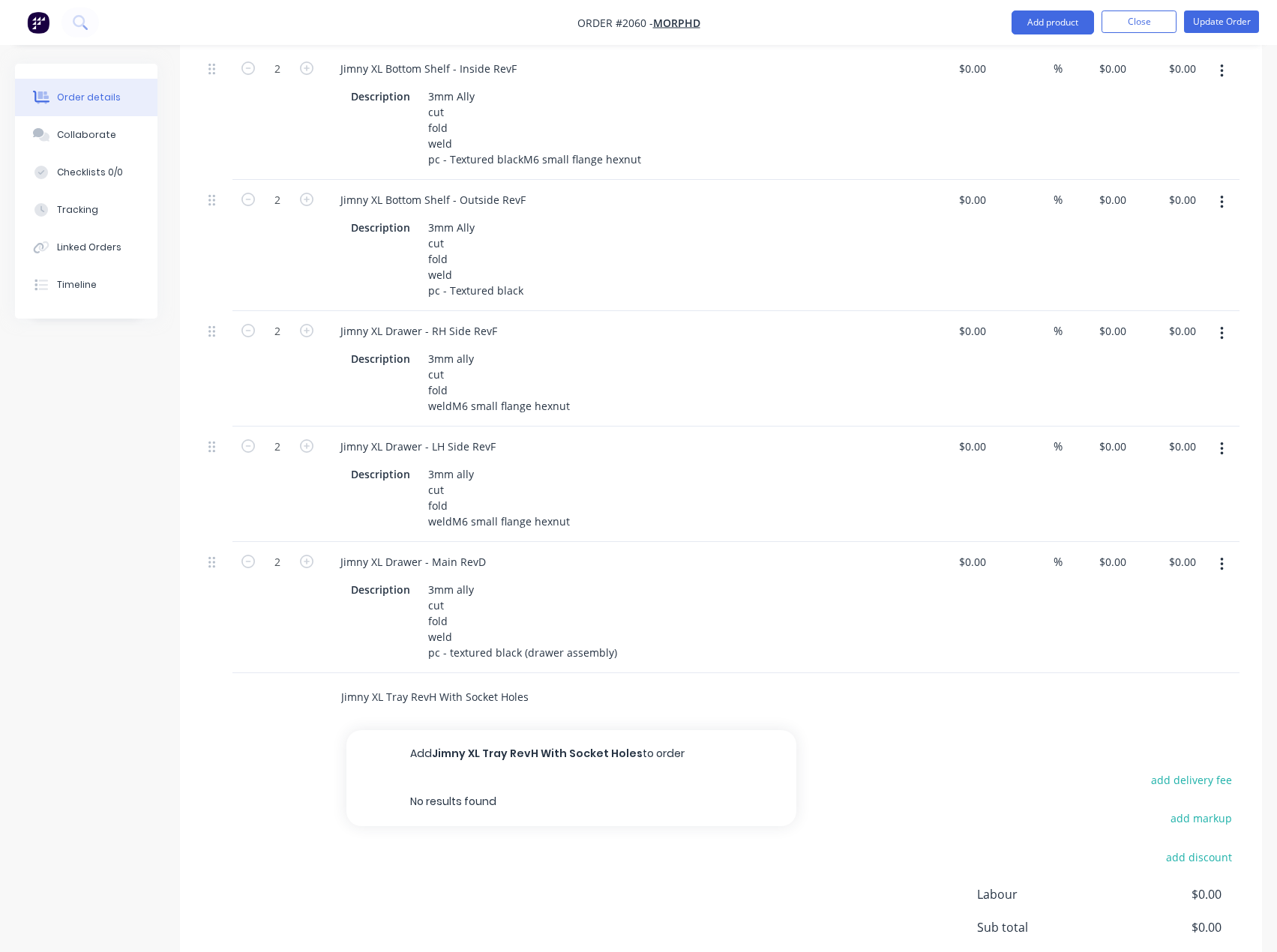
click at [387, 712] on input "Jimny XL Tray RevH With Socket Holes" at bounding box center [491, 696] width 300 height 30
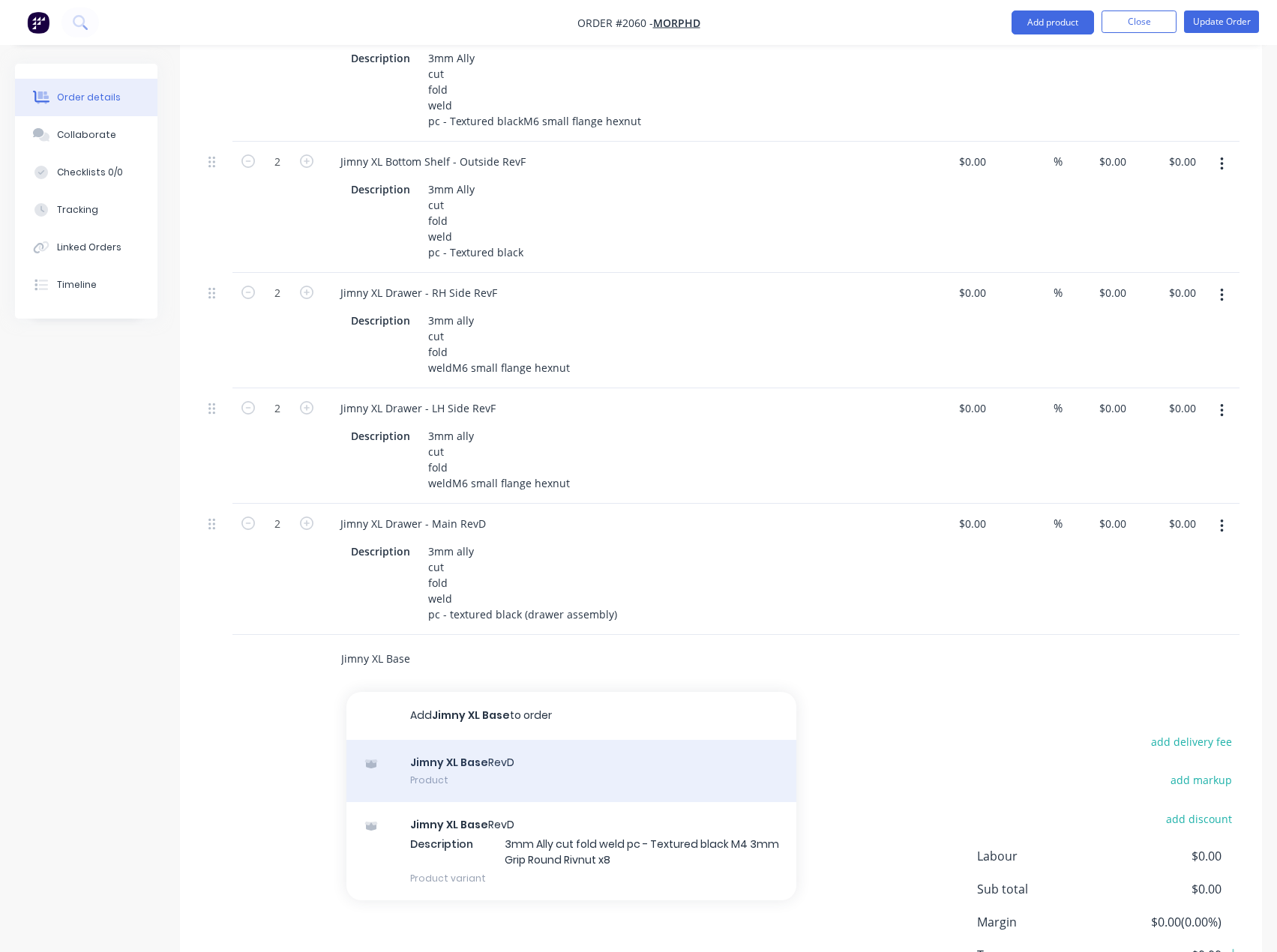
scroll to position [1864, 0]
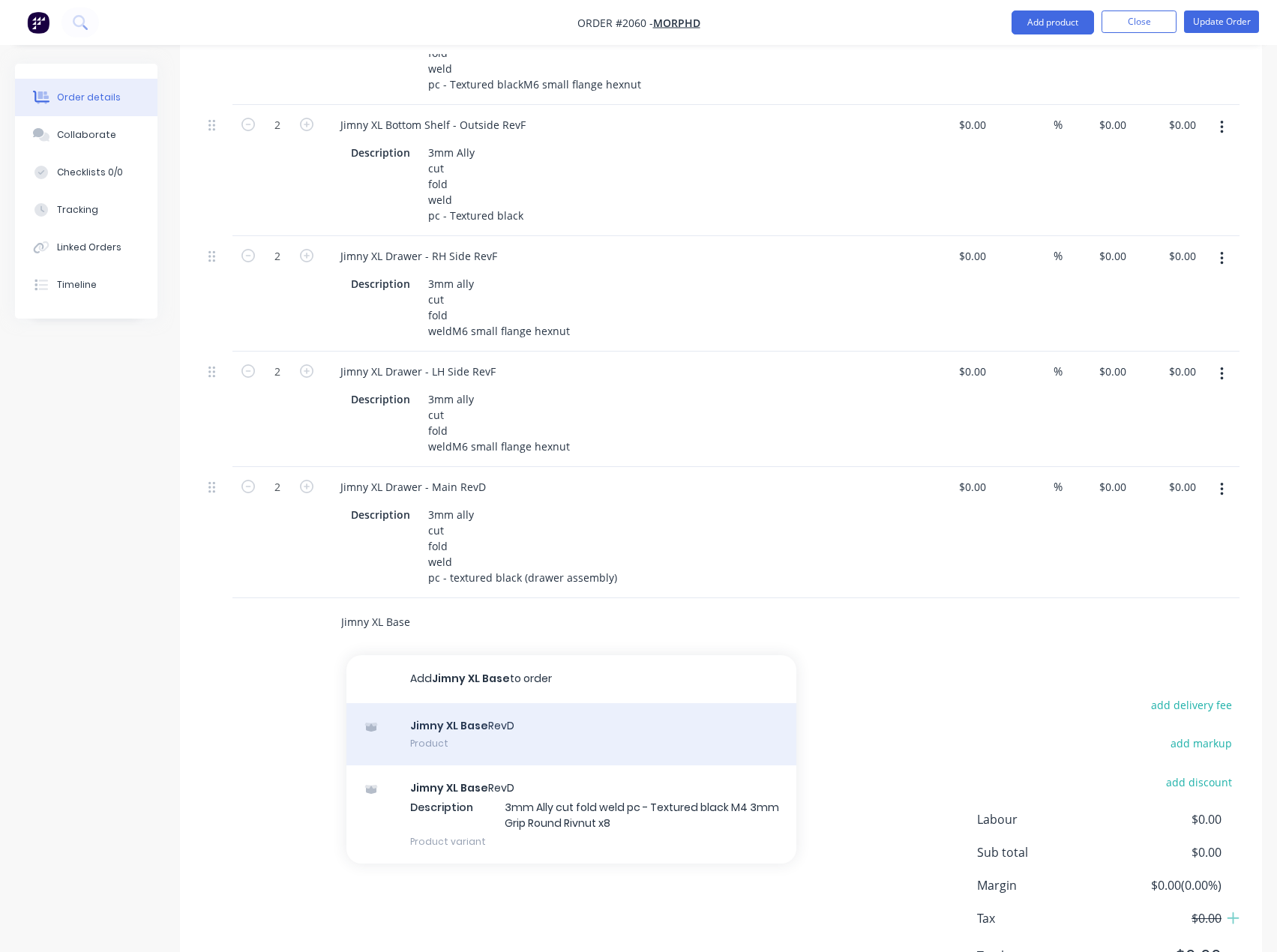
type input "Jimny XL Base"
click at [490, 766] on div "Jimny XL Base RevD Product" at bounding box center [571, 734] width 450 height 63
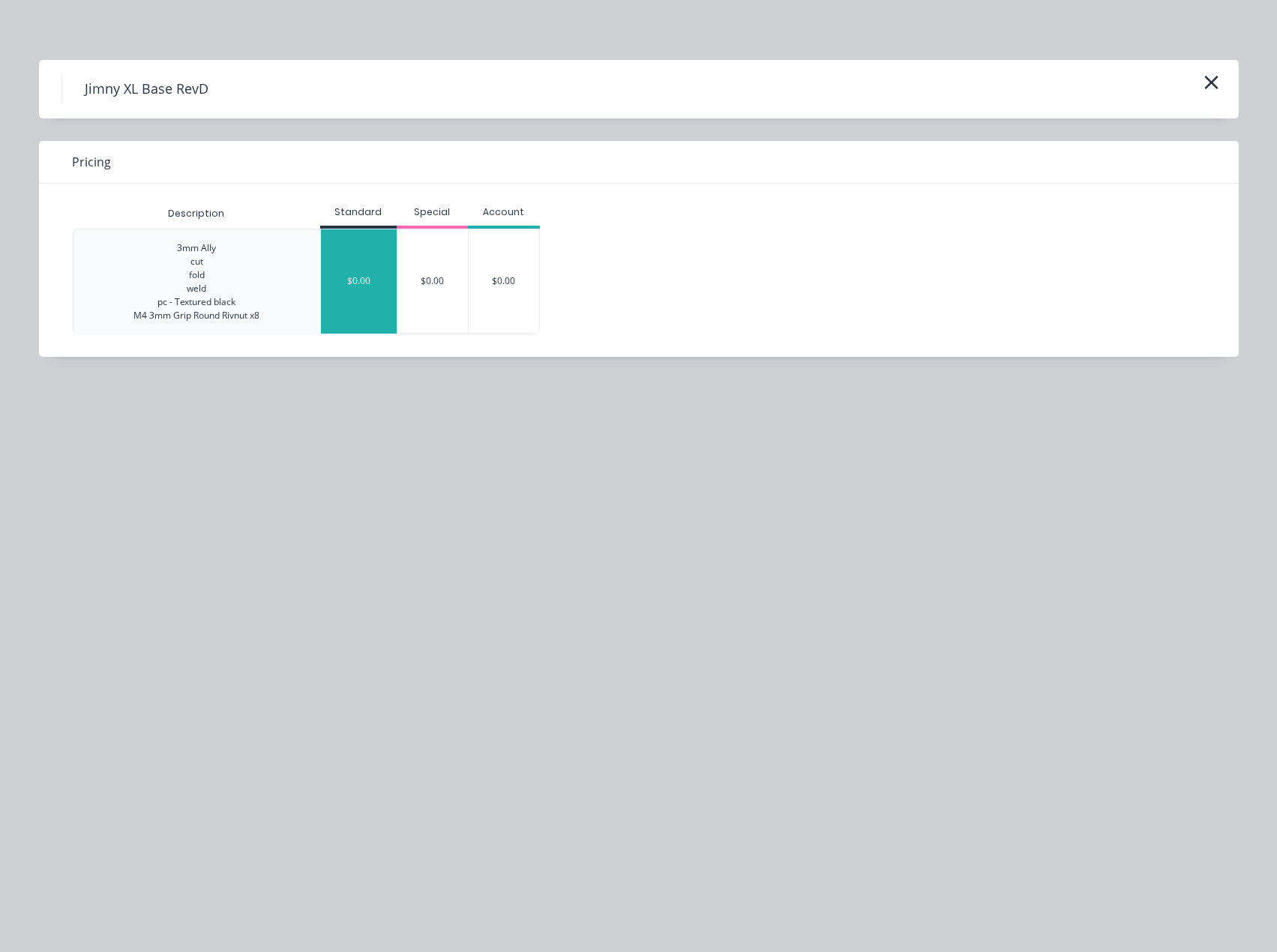
click at [347, 294] on div "$0.00" at bounding box center [358, 281] width 75 height 104
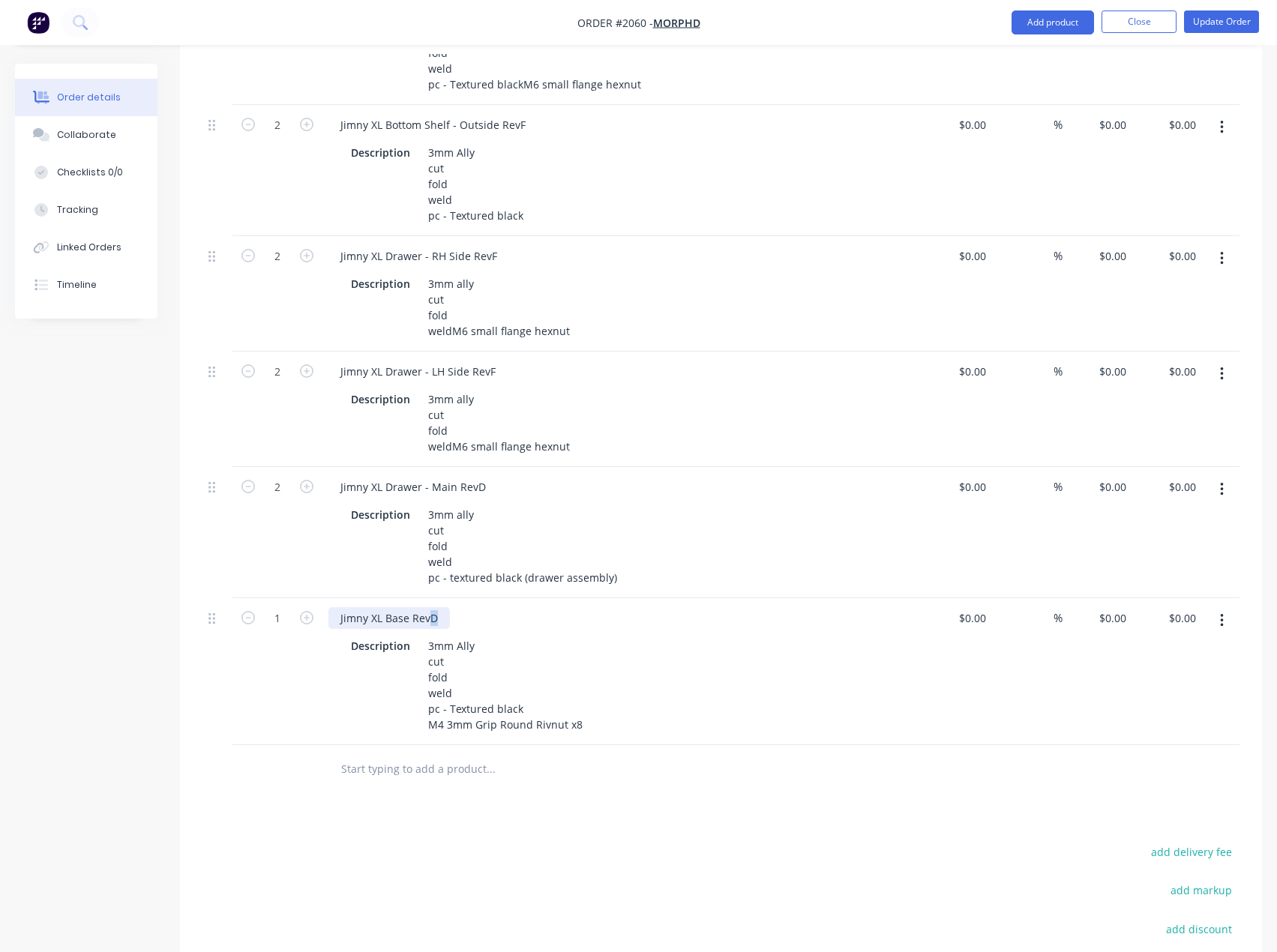
drag, startPoint x: 428, startPoint y: 677, endPoint x: 440, endPoint y: 677, distance: 12.0
click at [440, 629] on div "Jimny XL Base RevD" at bounding box center [389, 618] width 121 height 22
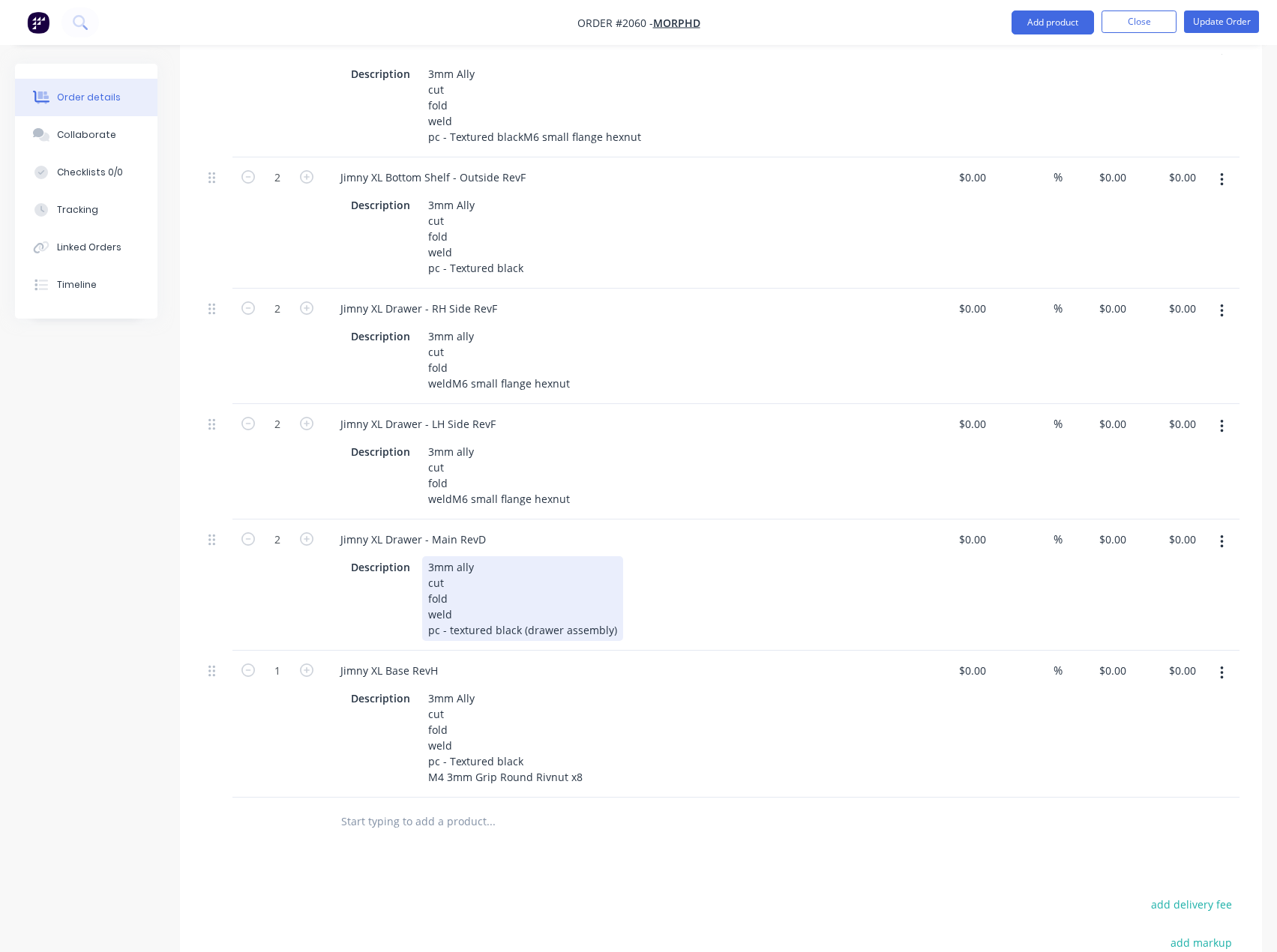
scroll to position [1790, 0]
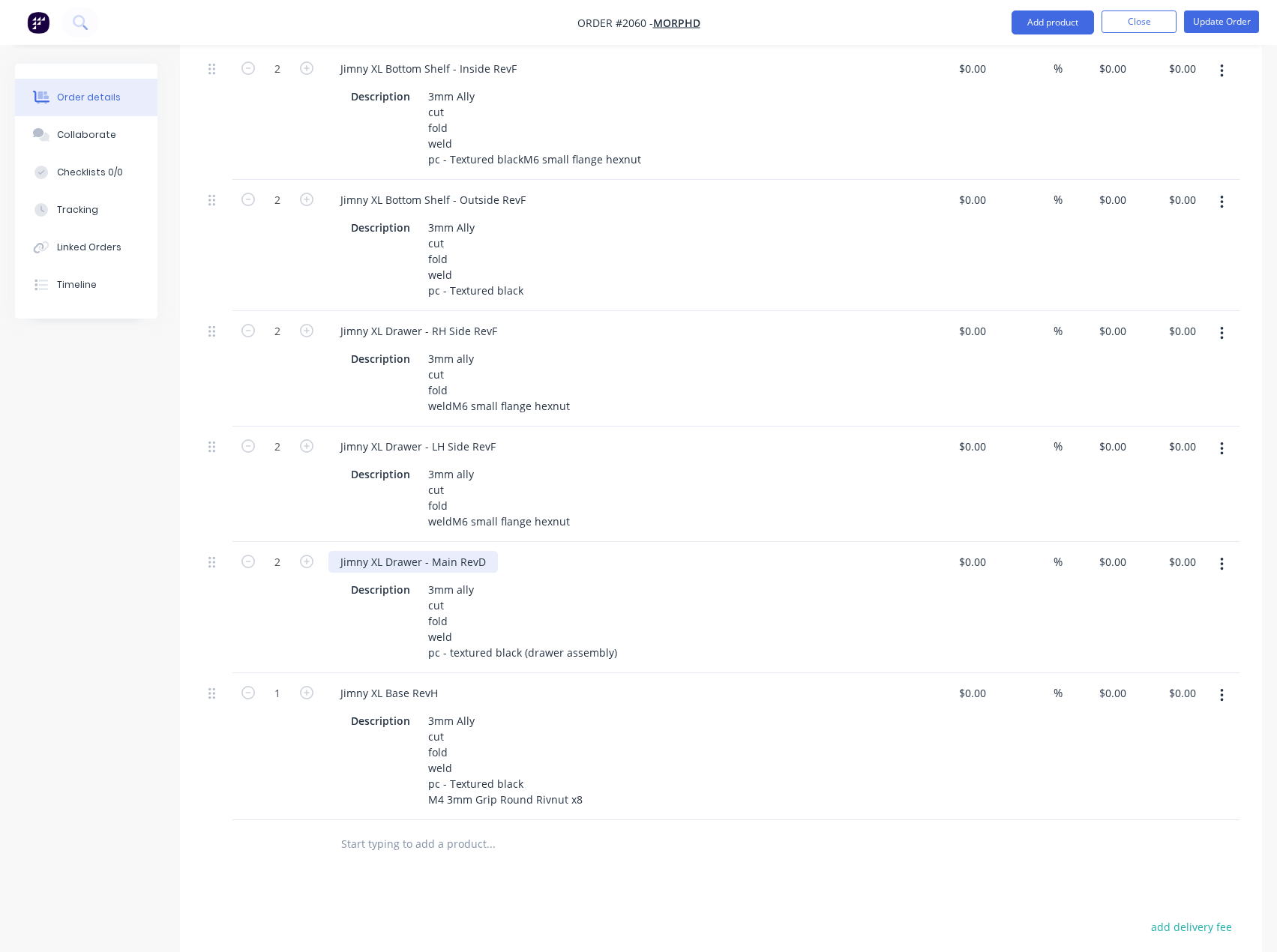
drag, startPoint x: 478, startPoint y: 620, endPoint x: 488, endPoint y: 621, distance: 10.0
click at [488, 573] on div "Jimny XL Drawer - Main RevD" at bounding box center [413, 561] width 169 height 22
drag, startPoint x: 475, startPoint y: 625, endPoint x: 484, endPoint y: 625, distance: 9.0
click at [482, 573] on div "Jimny XL Drawer - Main RevD" at bounding box center [413, 561] width 169 height 22
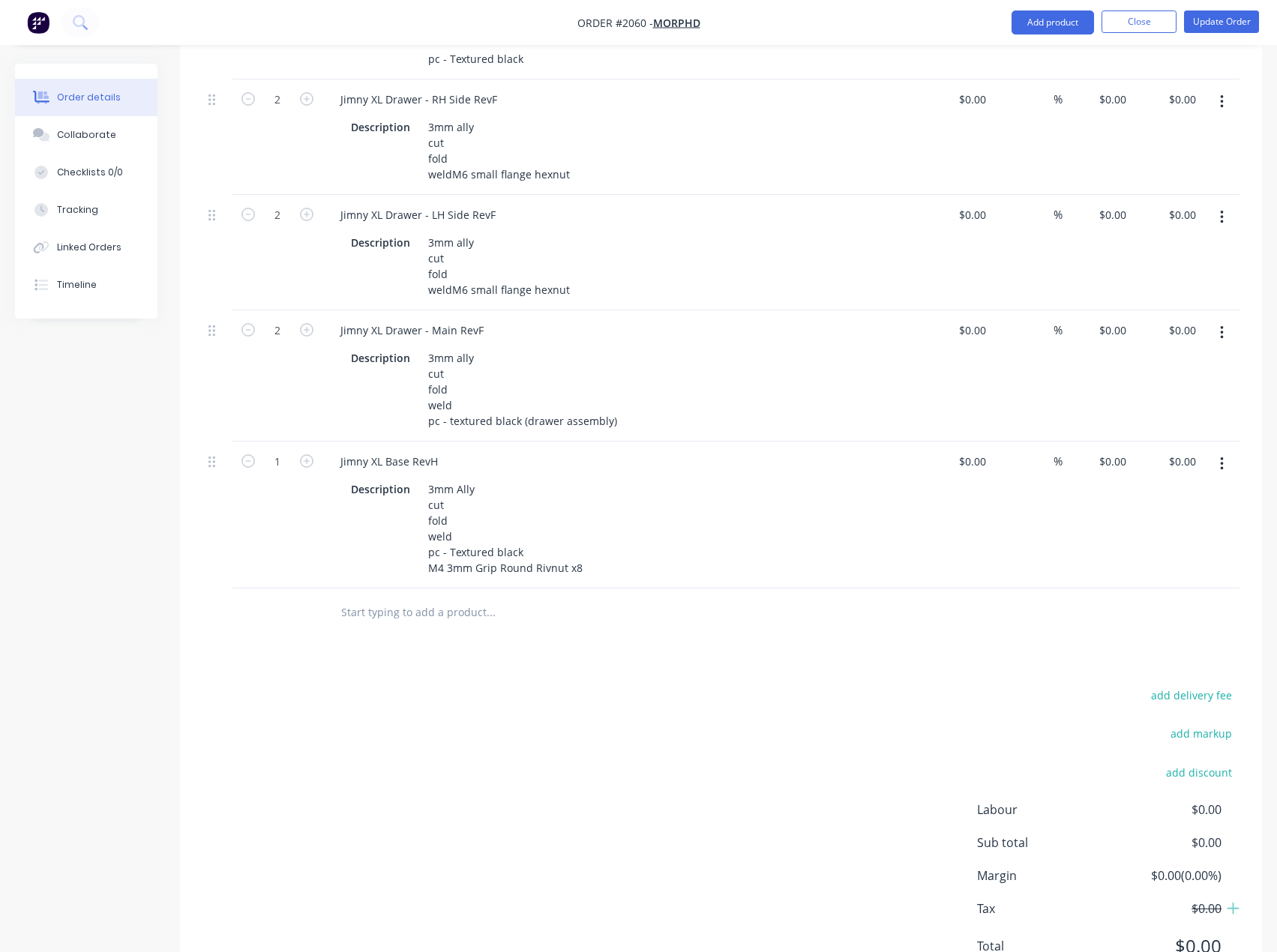
scroll to position [2024, 0]
click at [1222, 468] on icon "button" at bounding box center [1221, 462] width 3 height 14
click at [398, 625] on input "text" at bounding box center [491, 609] width 300 height 30
click at [423, 625] on input "text" at bounding box center [491, 609] width 300 height 30
paste input "Jimny XL Drawer Slide Runner LH RevF"
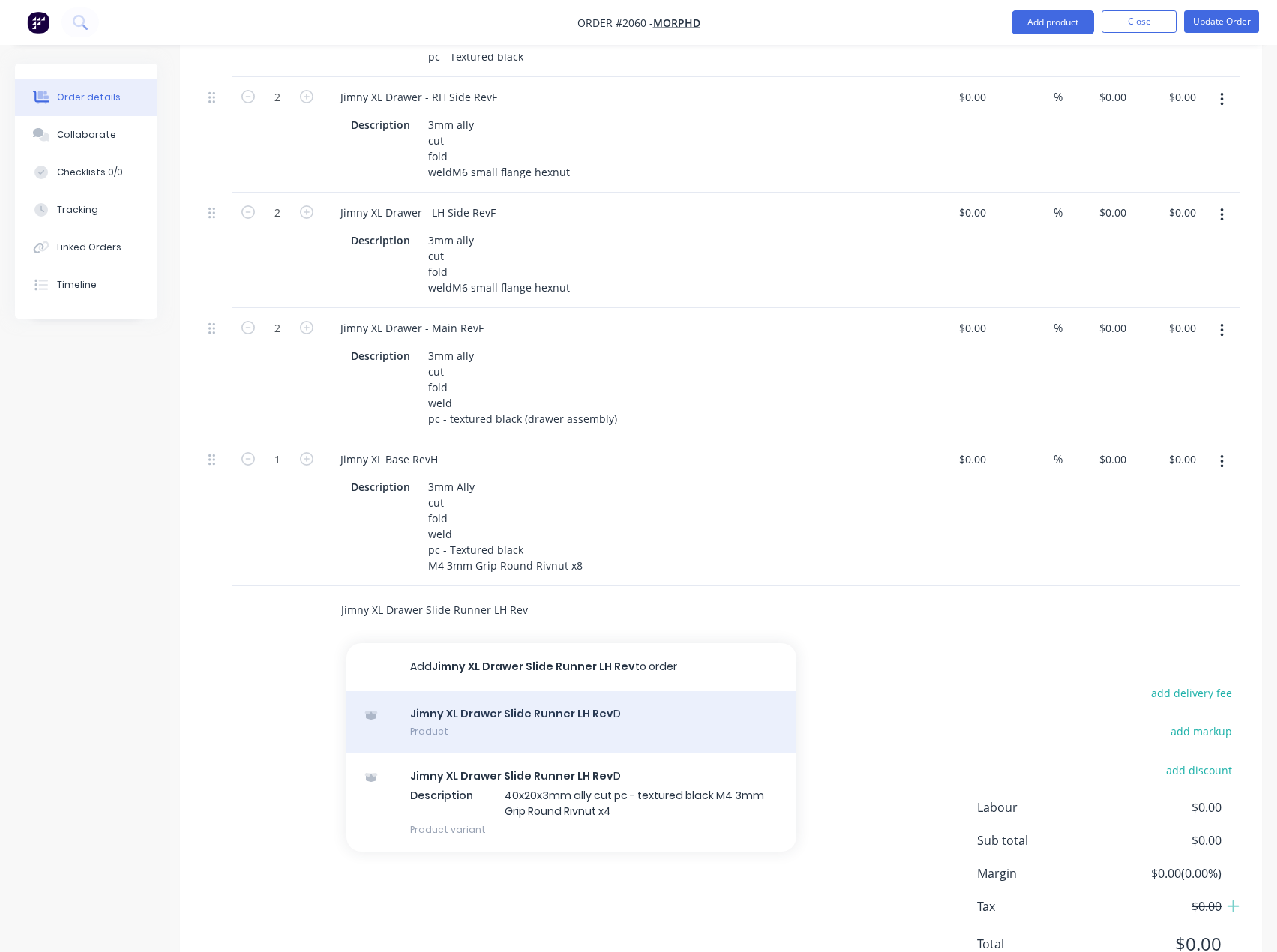
type input "Jimny XL Drawer Slide Runner LH Rev"
click at [555, 754] on div "Jimny XL Drawer Slide Runner LH Rev D Product" at bounding box center [571, 722] width 450 height 63
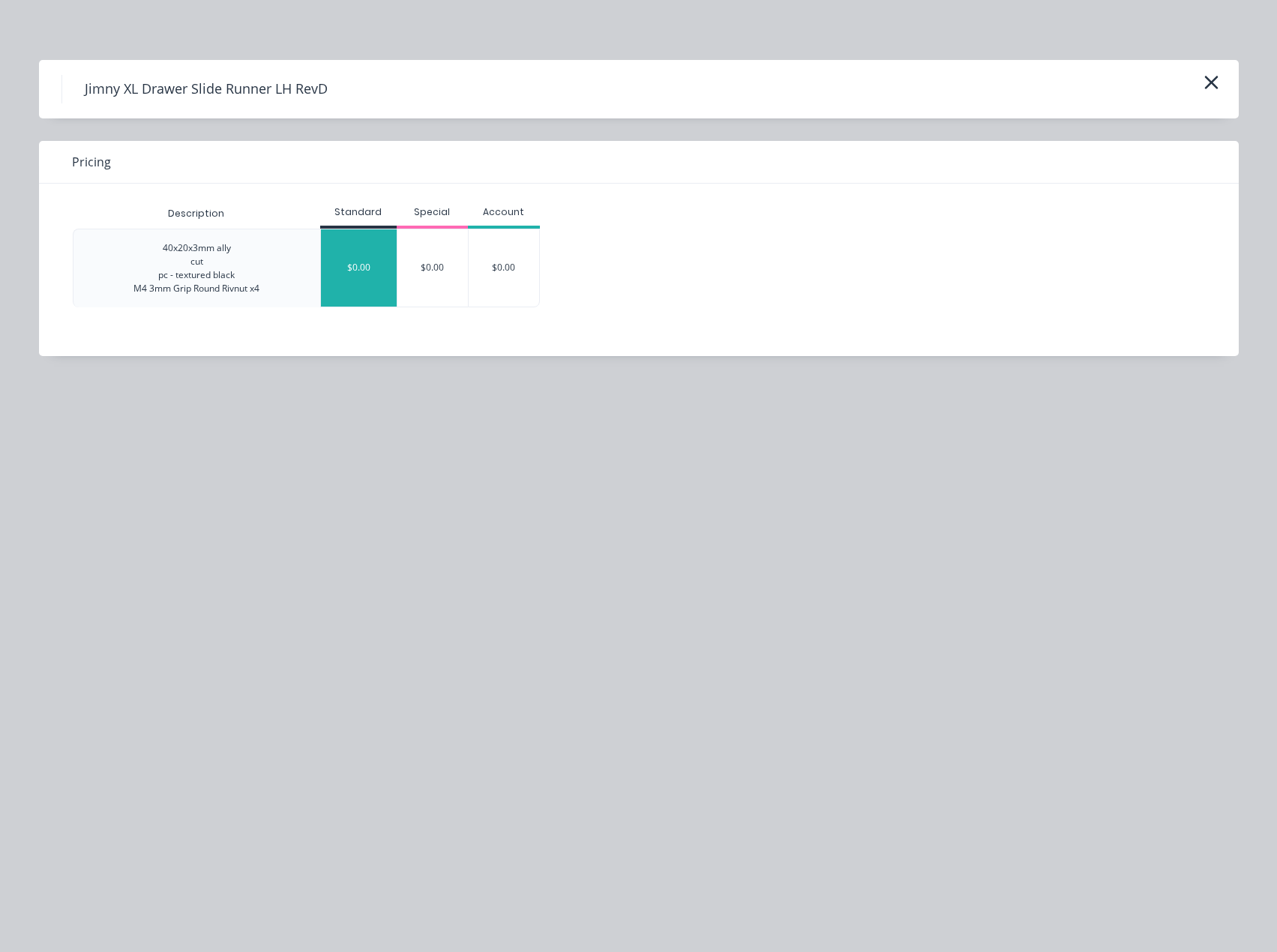
click at [340, 261] on div "$0.00" at bounding box center [358, 267] width 75 height 77
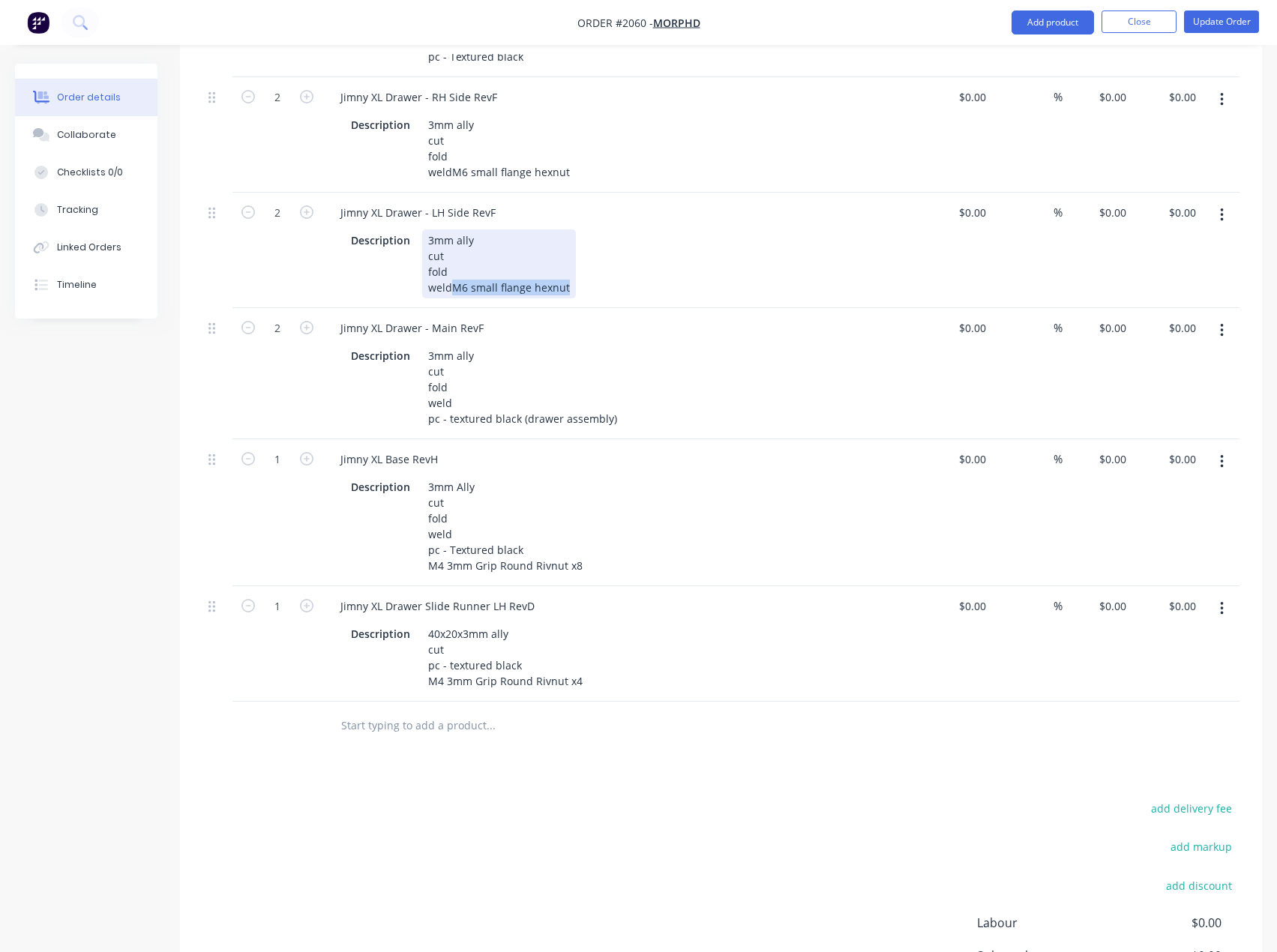
drag, startPoint x: 530, startPoint y: 354, endPoint x: 427, endPoint y: 357, distance: 103.0
click at [427, 299] on div "3mm ally cut fold weld M6 small flange hexnut" at bounding box center [499, 264] width 154 height 69
copy div "M6 small flange hexnut"
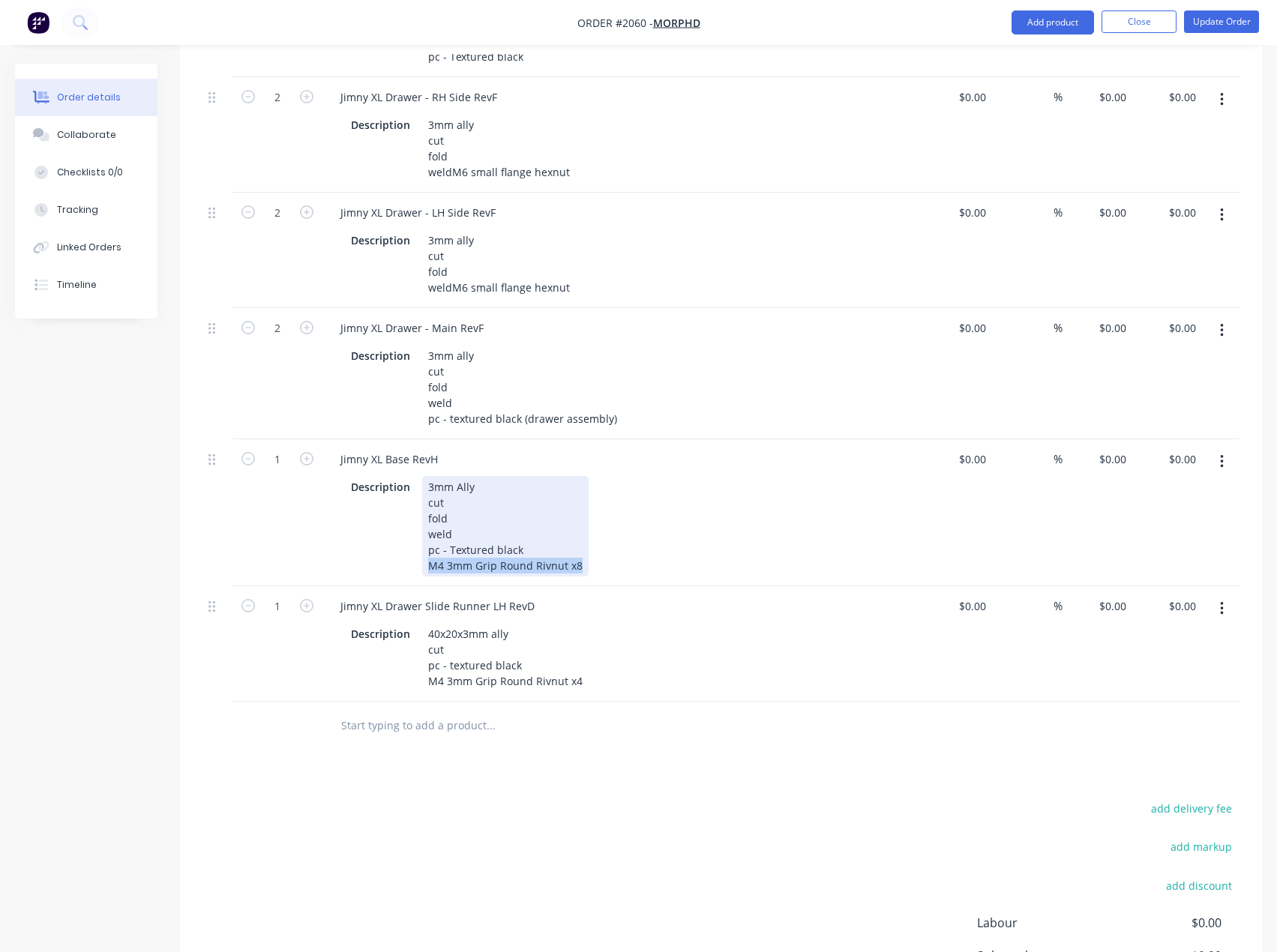
drag, startPoint x: 581, startPoint y: 628, endPoint x: 353, endPoint y: 653, distance: 229.4
click at [377, 586] on div "Jimny XL Base RevH Description 3mm Ally cut fold weld pc - Textured black M4 3m…" at bounding box center [622, 513] width 600 height 147
paste div
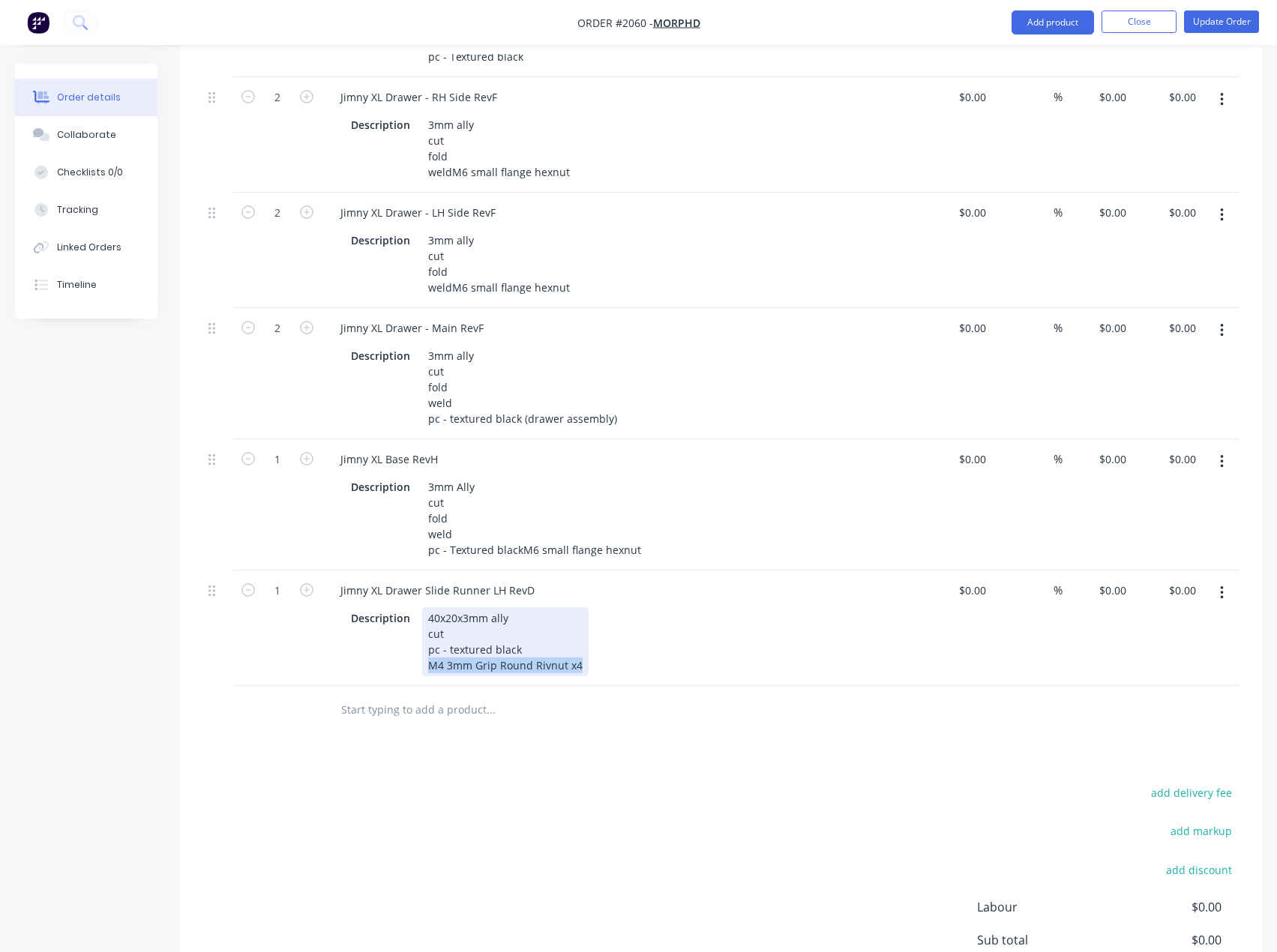
drag, startPoint x: 579, startPoint y: 748, endPoint x: 353, endPoint y: 749, distance: 226.0
click at [359, 676] on div "Description 40x20x3mm ally cut pc - textured black M4 3mm Grip Round Rivnut x4" at bounding box center [619, 641] width 549 height 69
paste div
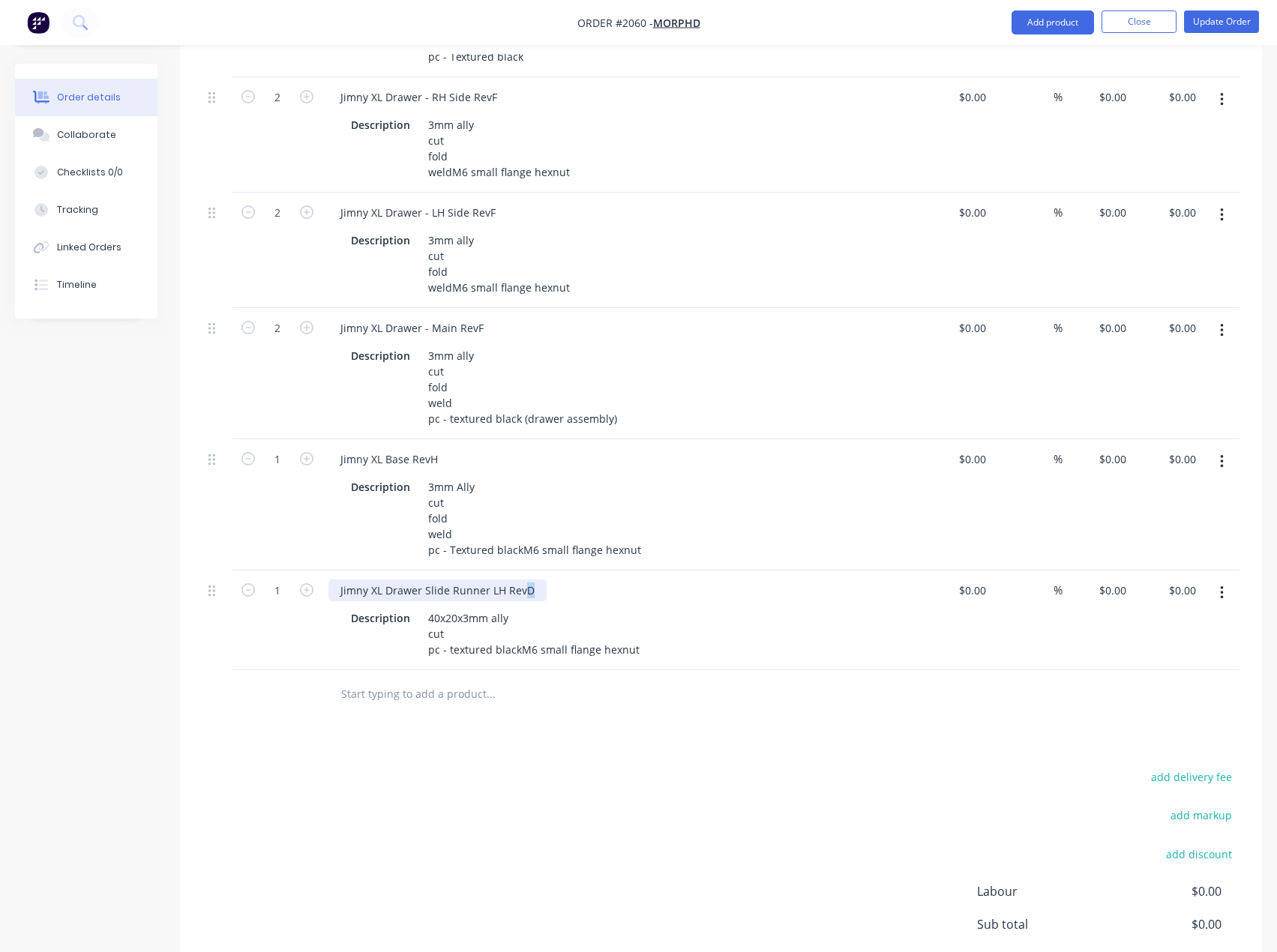
drag, startPoint x: 524, startPoint y: 668, endPoint x: 533, endPoint y: 668, distance: 9.0
click at [533, 601] on div "Jimny XL Drawer Slide Runner LH RevD" at bounding box center [437, 590] width 218 height 22
click at [1218, 606] on button "button" at bounding box center [1221, 593] width 35 height 27
drag, startPoint x: 528, startPoint y: 666, endPoint x: 237, endPoint y: 654, distance: 291.2
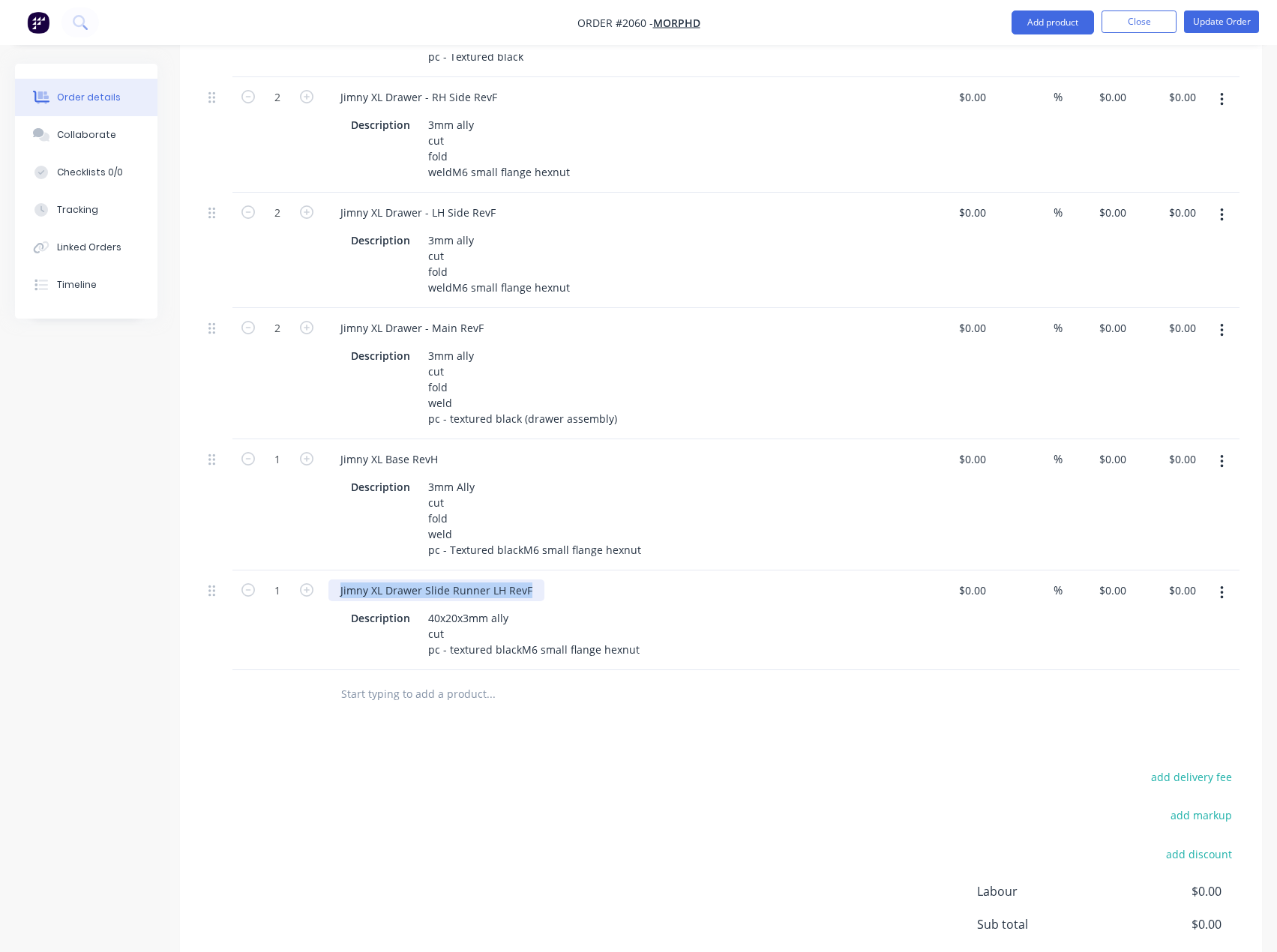
click at [237, 654] on div "1 Jimny XL Drawer Slide Runner LH RevF Description 40x20x3mm ally cut pc - text…" at bounding box center [721, 620] width 1037 height 100
click at [510, 601] on div "Jimny XL Drawer Slide Runner LH RevF" at bounding box center [436, 590] width 216 height 22
drag, startPoint x: 520, startPoint y: 669, endPoint x: 260, endPoint y: 672, distance: 260.0
click at [261, 670] on div "1 Jimny XL Drawer Slide Runner LH RevF Description 40x20x3mm ally cut pc - text…" at bounding box center [721, 620] width 1037 height 100
copy div "Jimny XL Drawer Slide Runner LH Rev"
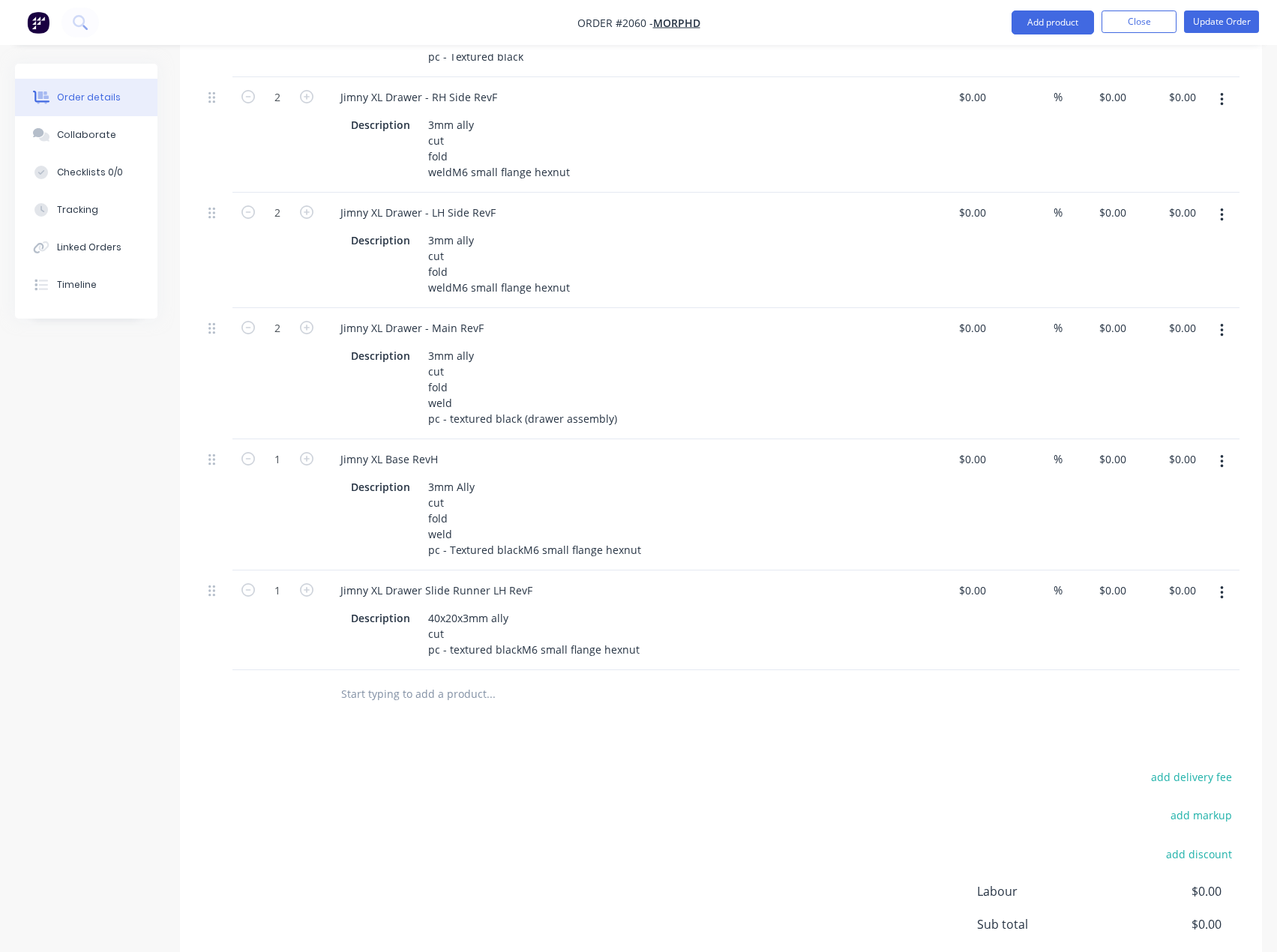
click at [419, 709] on input "text" at bounding box center [491, 694] width 300 height 30
paste input "Jimny XL Drawer Slide Runner LH Rev"
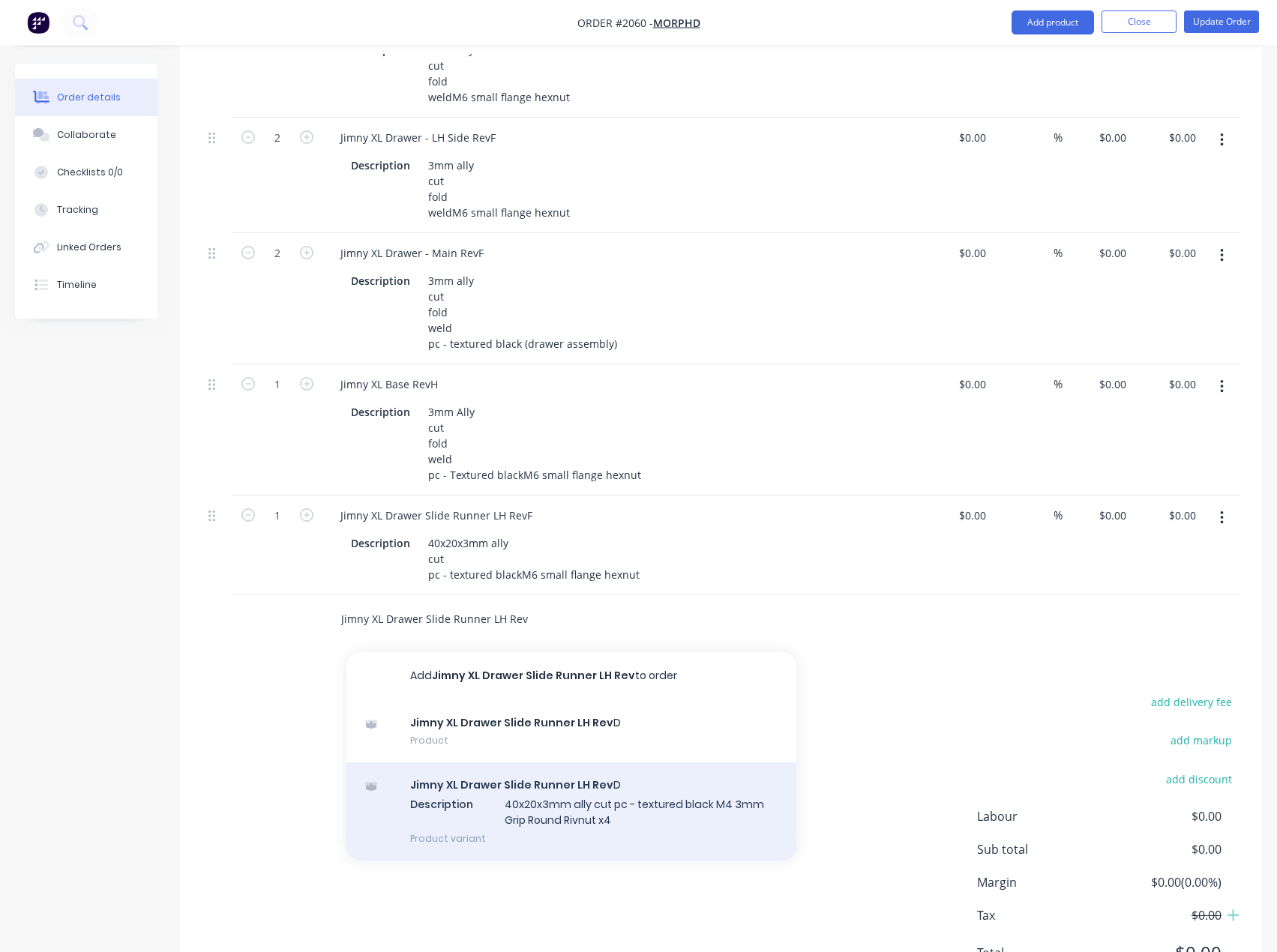
scroll to position [2174, 0]
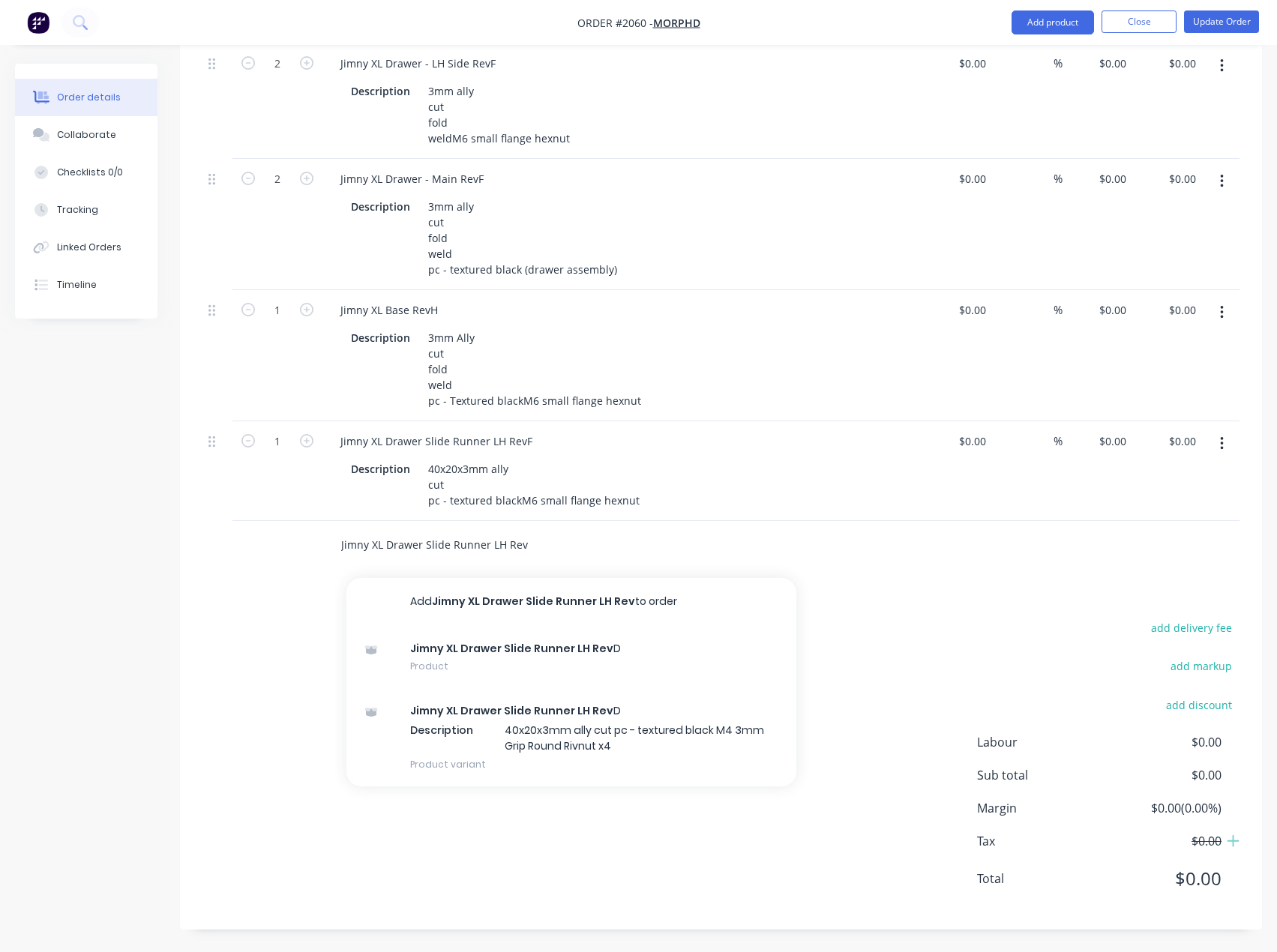
click at [491, 560] on input "Jimny XL Drawer Slide Runner LH Rev" at bounding box center [491, 545] width 300 height 30
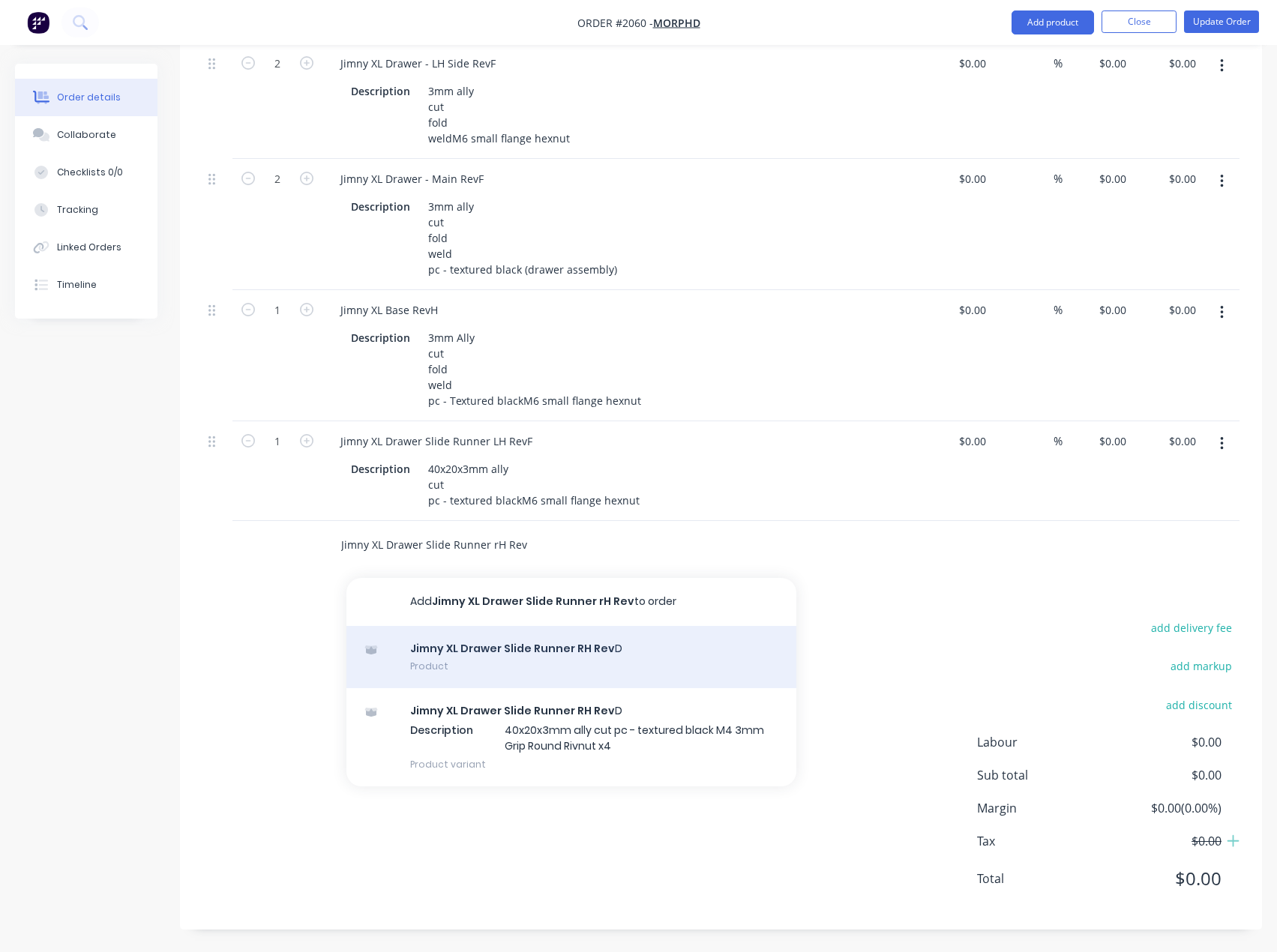
type input "Jimny XL Drawer Slide Runner rH Rev"
click at [628, 688] on div "Jimny XL Drawer Slide Runner RH Rev D Product" at bounding box center [571, 657] width 450 height 63
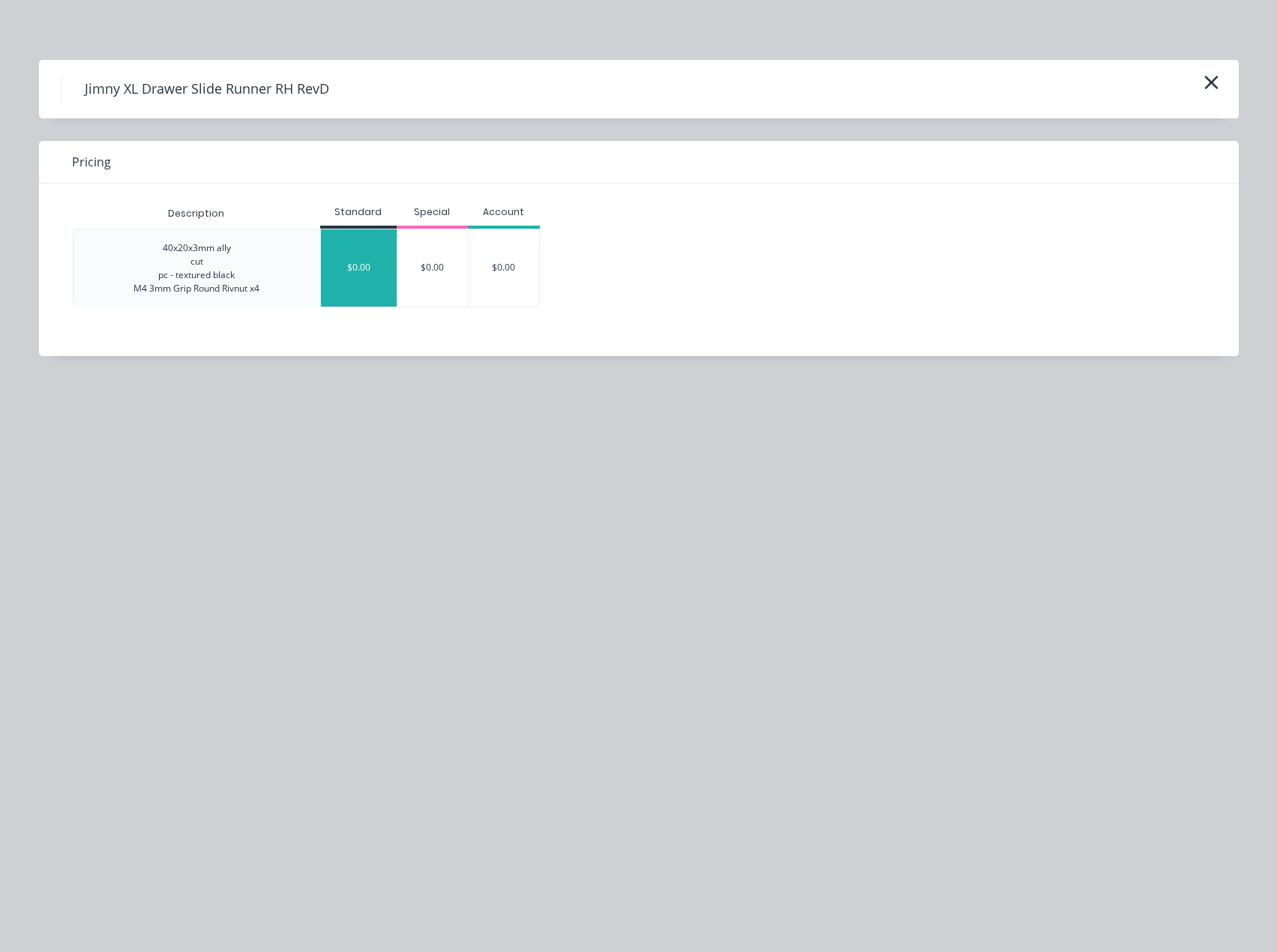
click at [363, 265] on div "$0.00" at bounding box center [358, 267] width 75 height 77
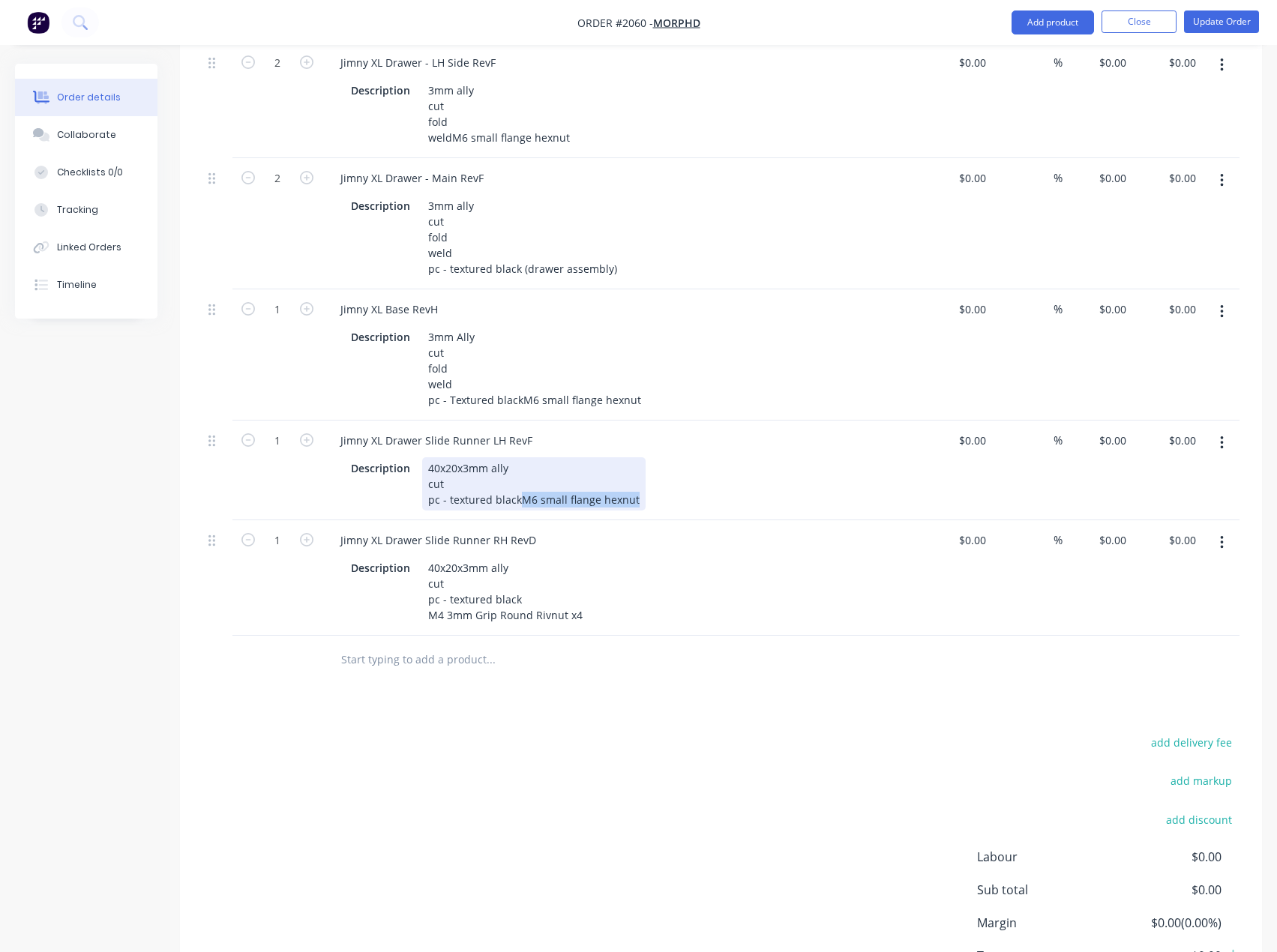
drag, startPoint x: 545, startPoint y: 595, endPoint x: 411, endPoint y: 588, distance: 134.2
click at [411, 510] on div "Description 40x20x3mm ally cut pc - textured black M6 small flange hexnut" at bounding box center [619, 484] width 549 height 53
copy div "M6 small flange hexnut"
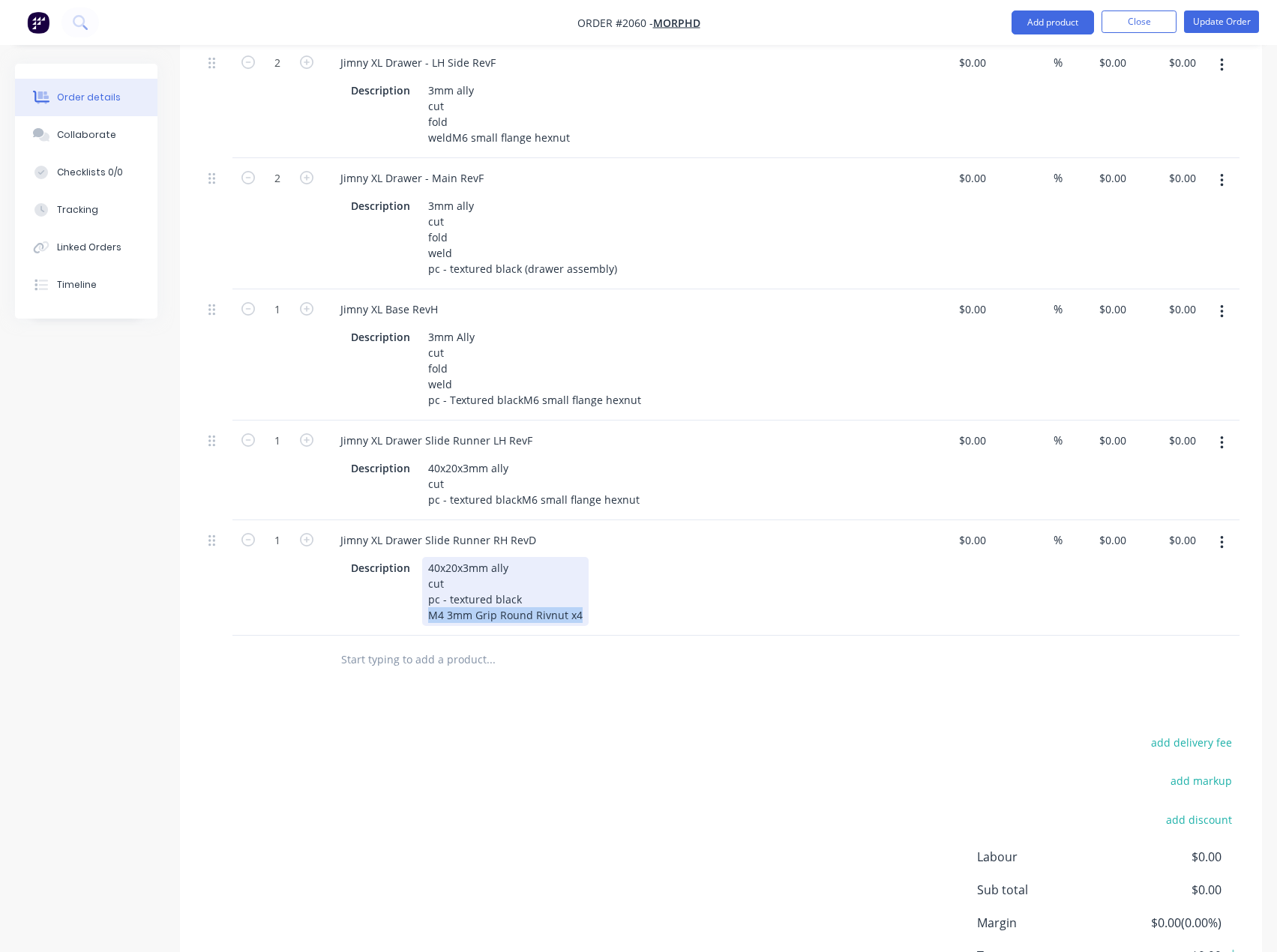
drag, startPoint x: 583, startPoint y: 715, endPoint x: 328, endPoint y: 718, distance: 255.0
click at [332, 626] on div "Description 40x20x3mm ally cut pc - textured black M4 3mm Grip Round Rivnut x4" at bounding box center [622, 589] width 587 height 72
paste div
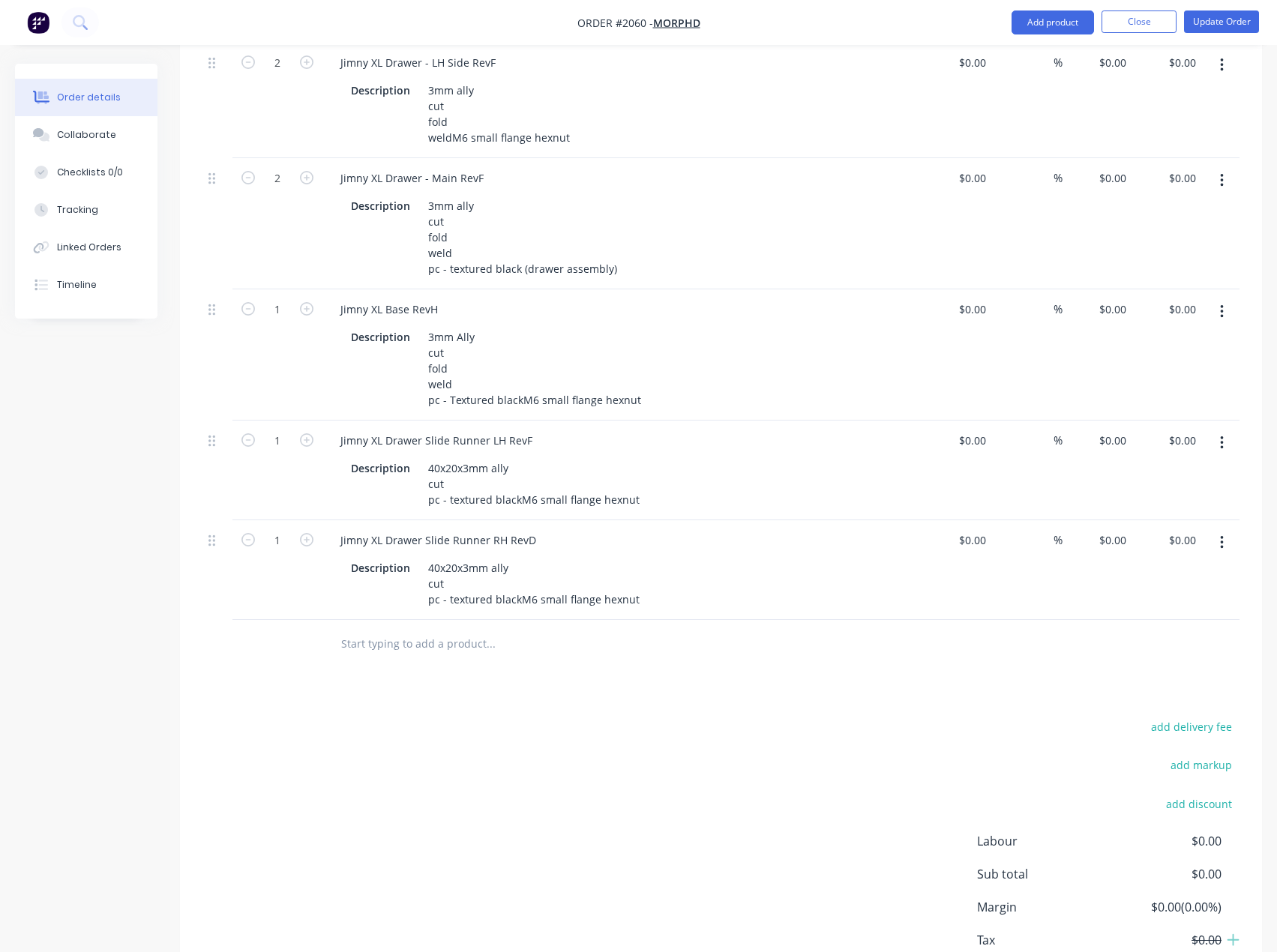
click at [306, 546] on icon "button" at bounding box center [307, 540] width 14 height 14
type input "2"
click at [308, 446] on icon "button" at bounding box center [307, 440] width 14 height 14
type input "2"
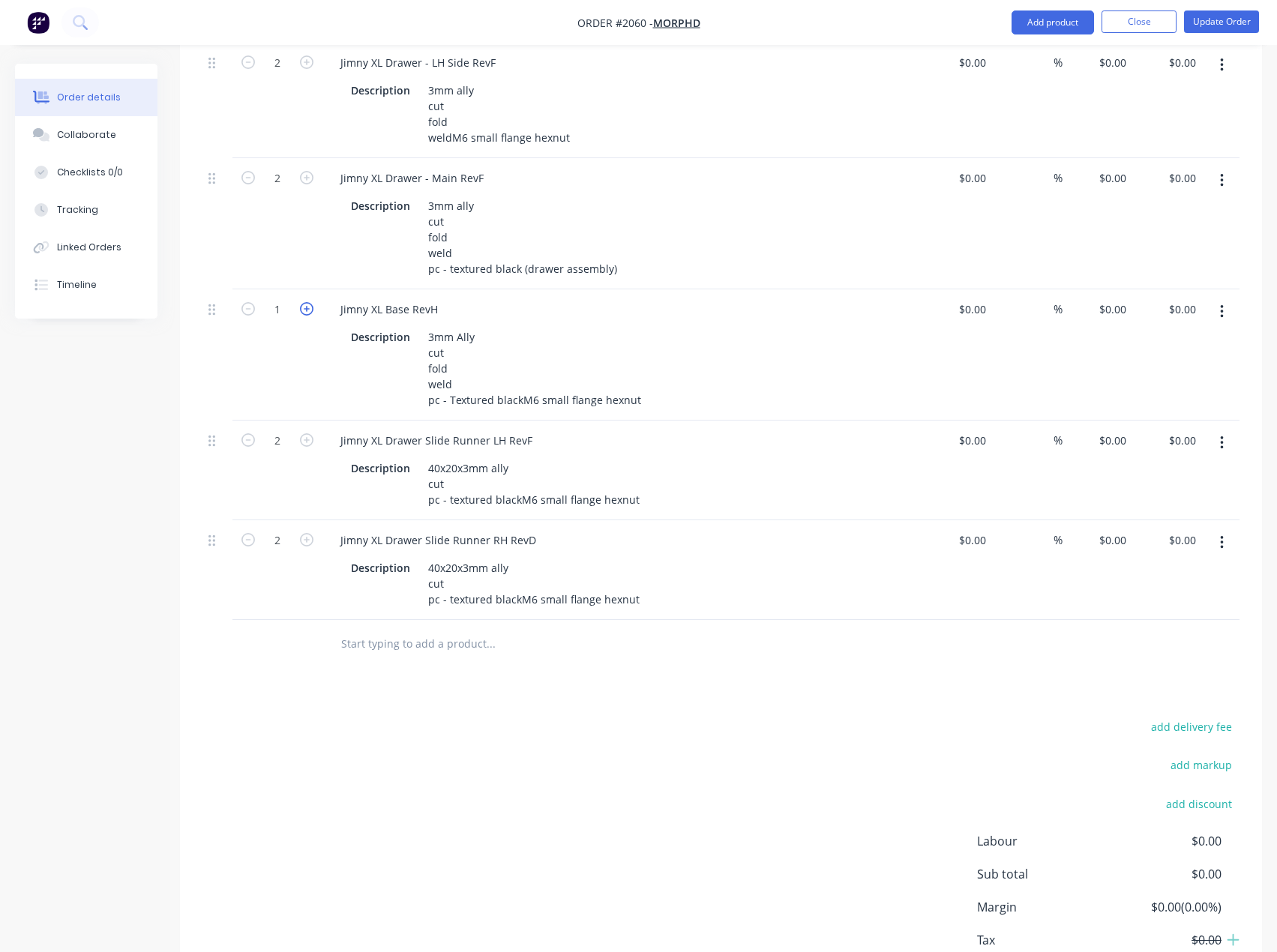
click at [306, 315] on icon "button" at bounding box center [307, 309] width 14 height 14
type input "2"
click at [478, 827] on div "add delivery fee add markup add discount Labour $0.00 Sub total $0.00 Margin $0…" at bounding box center [721, 861] width 1037 height 289
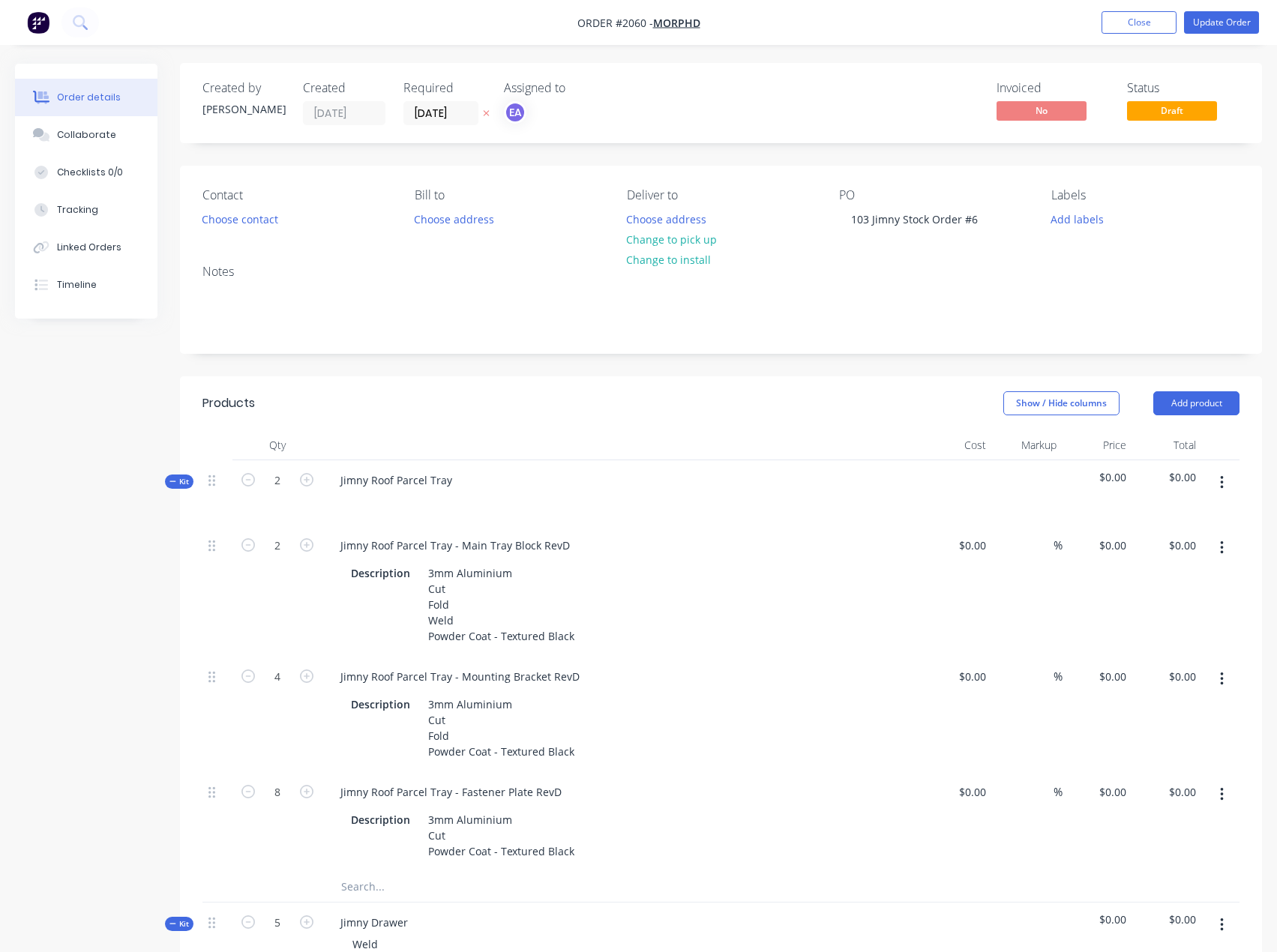
scroll to position [0, 0]
click at [1092, 212] on button "Add labels" at bounding box center [1077, 219] width 69 height 21
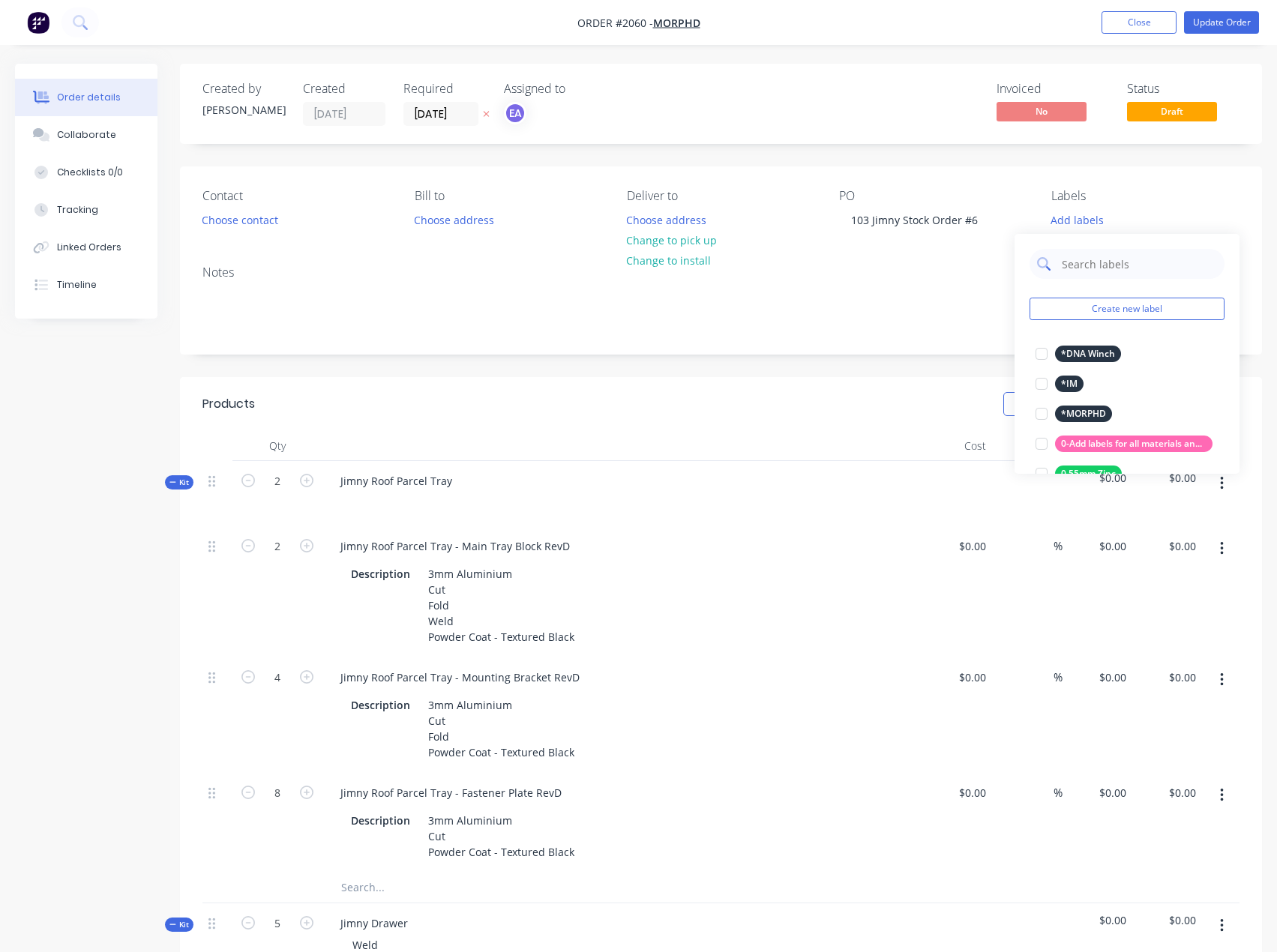
click at [1088, 266] on input "text" at bounding box center [1138, 264] width 157 height 30
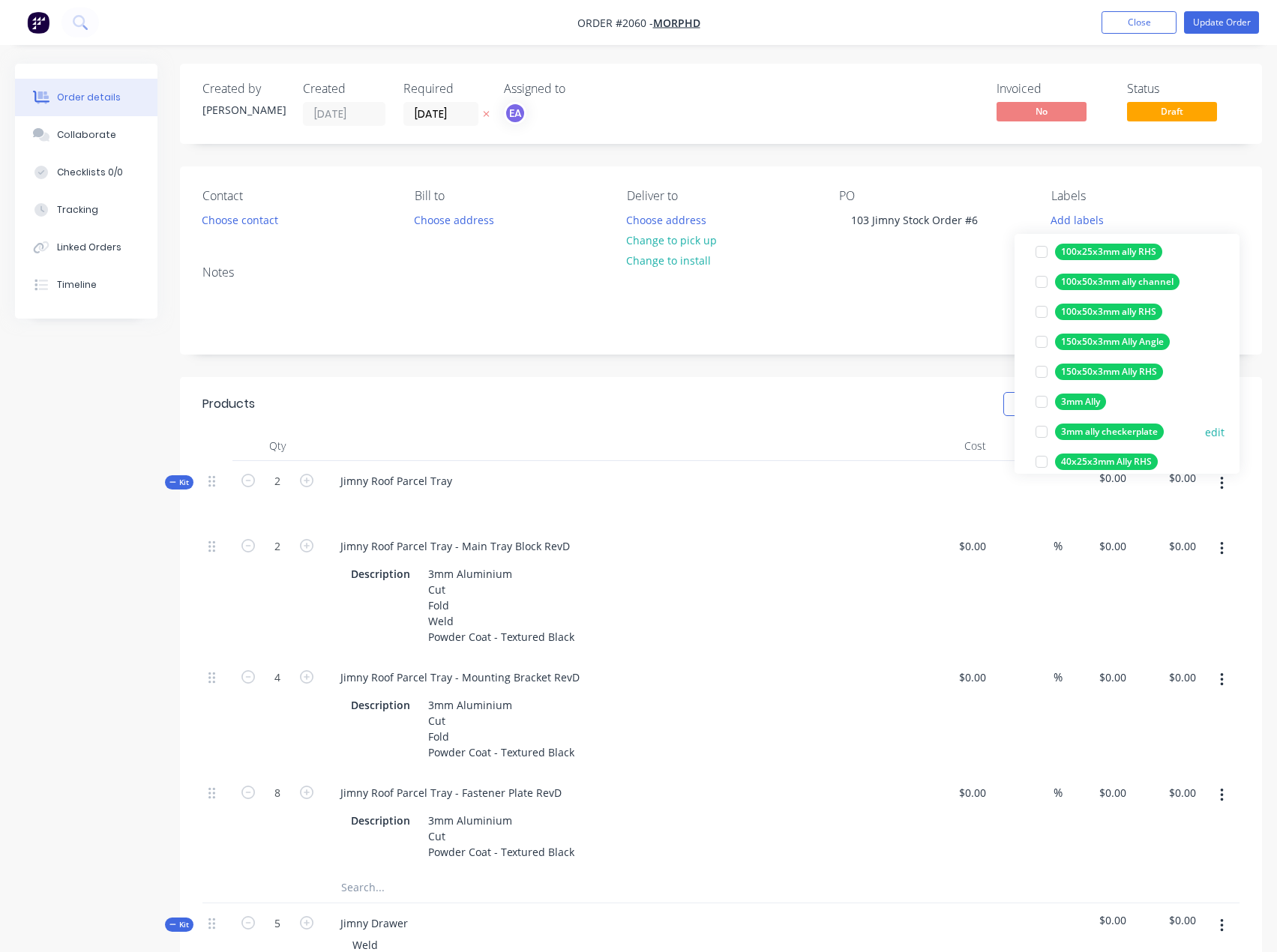
scroll to position [150, 0]
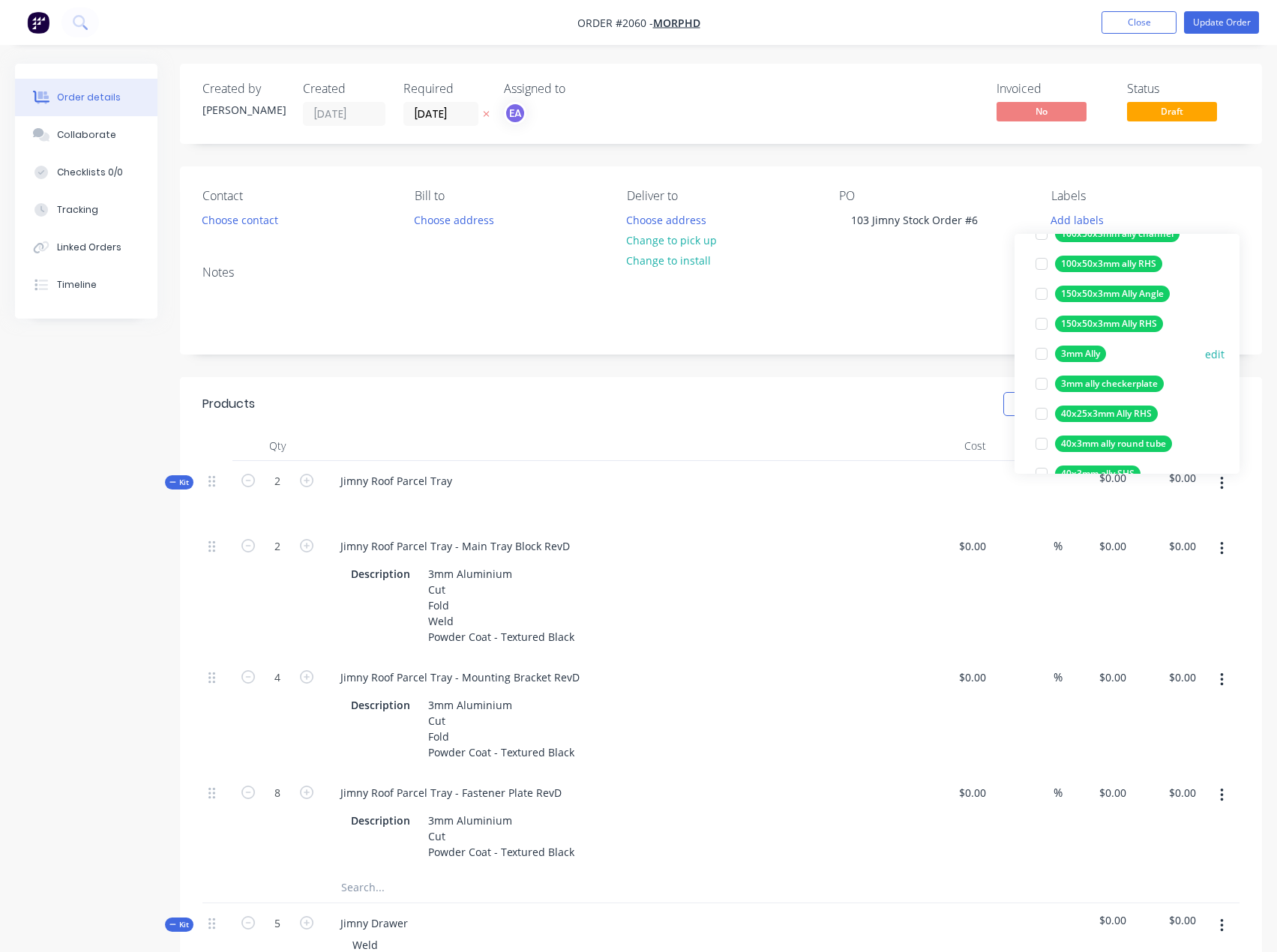
click at [1039, 356] on div at bounding box center [1041, 353] width 30 height 30
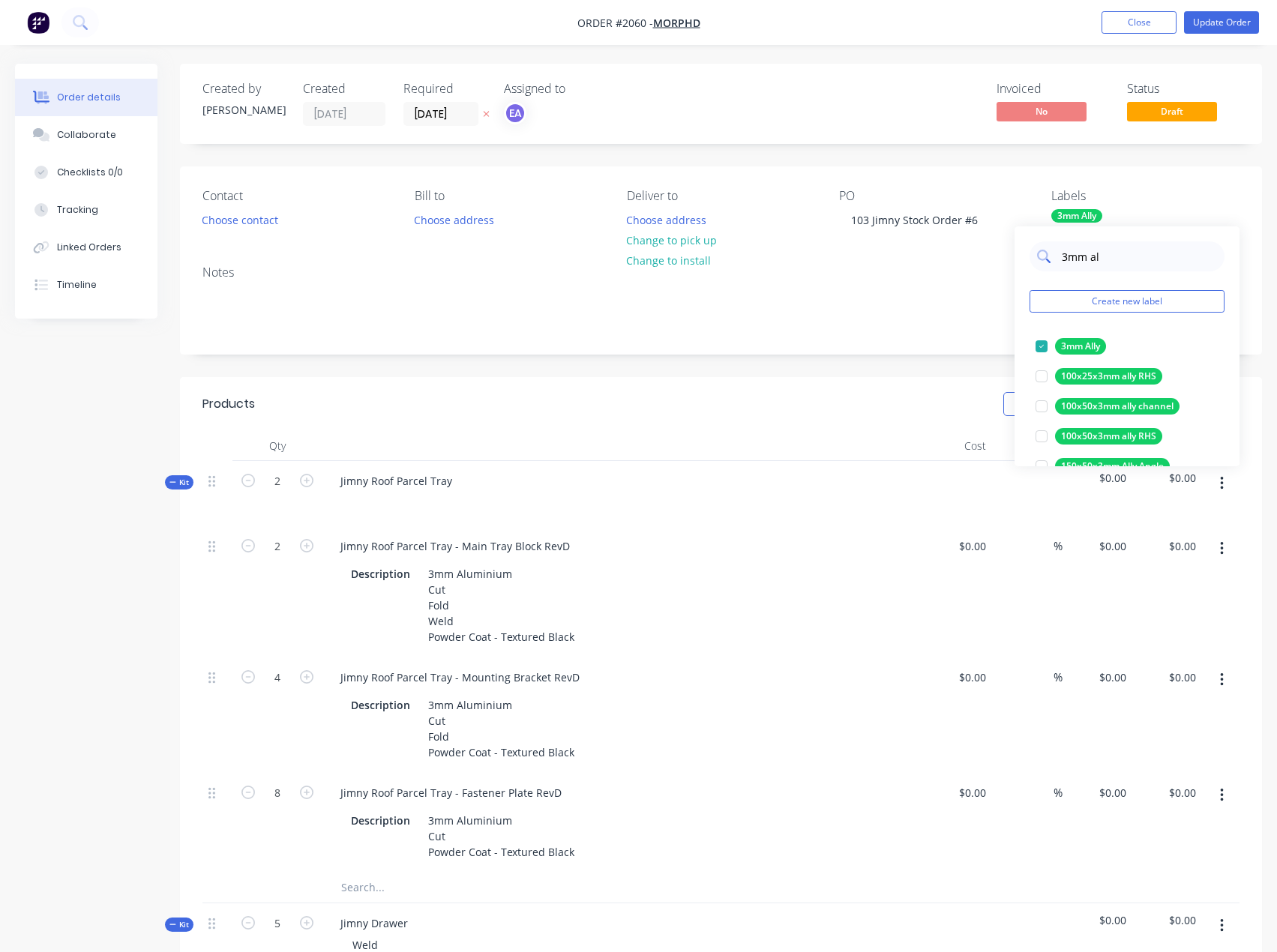
drag, startPoint x: 1073, startPoint y: 258, endPoint x: 1056, endPoint y: 260, distance: 17.1
click at [1056, 260] on div "3mm al" at bounding box center [1127, 256] width 195 height 30
click at [1037, 404] on div at bounding box center [1041, 406] width 30 height 30
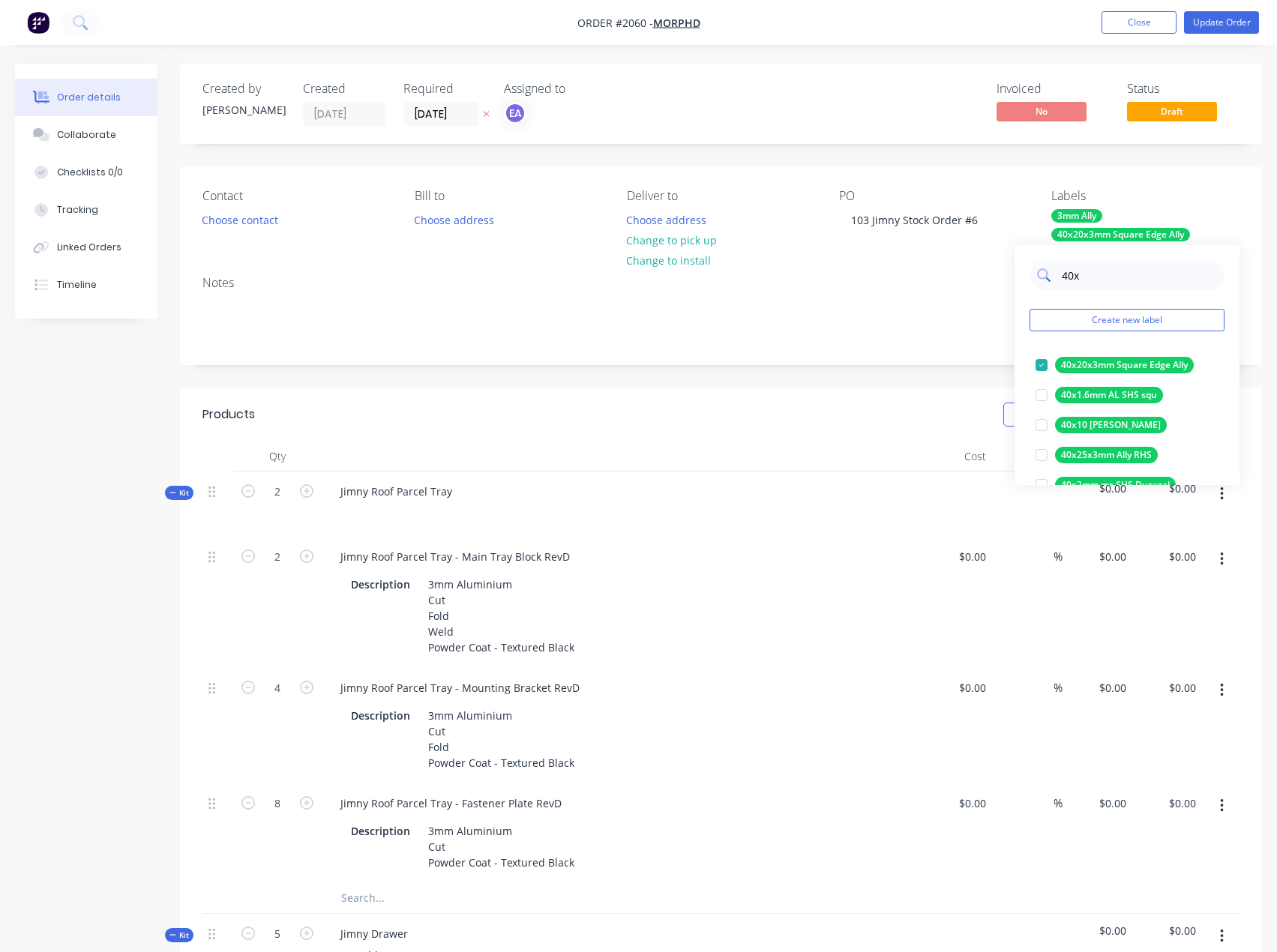
drag, startPoint x: 1075, startPoint y: 279, endPoint x: 1055, endPoint y: 281, distance: 20.1
click at [1055, 280] on div "40x" at bounding box center [1127, 274] width 195 height 30
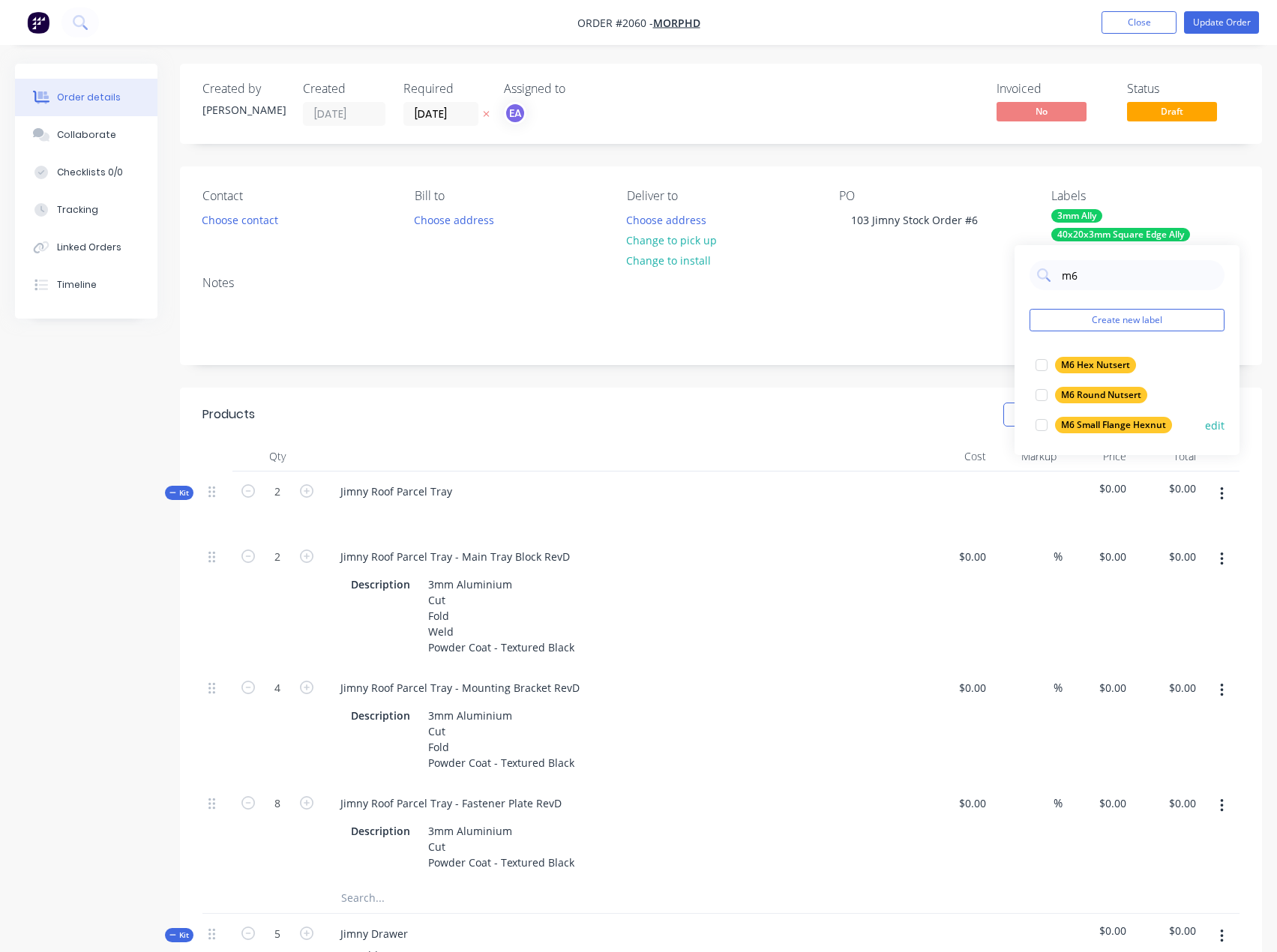
click at [1039, 429] on div at bounding box center [1041, 424] width 30 height 30
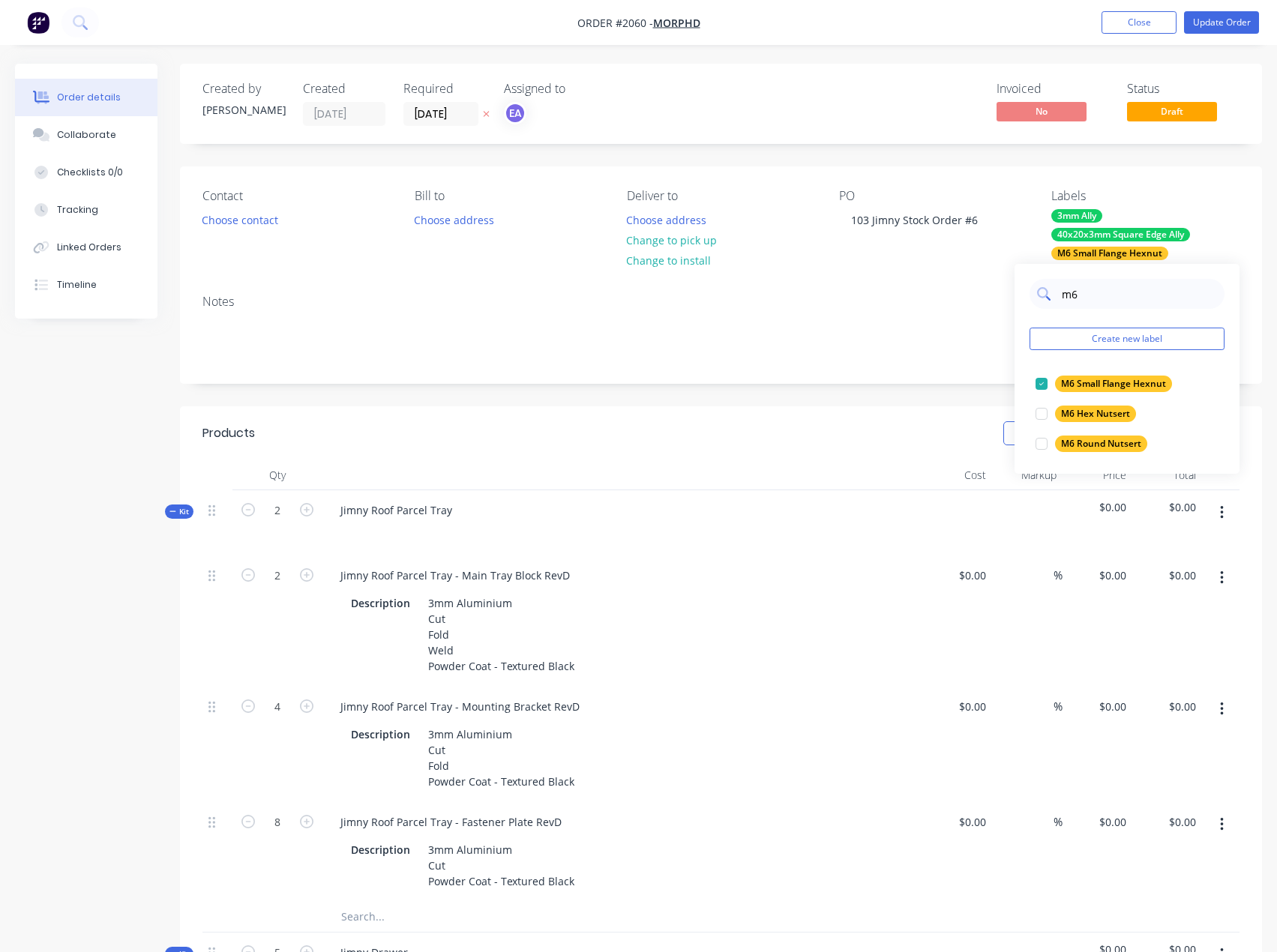
drag, startPoint x: 1101, startPoint y: 294, endPoint x: 1056, endPoint y: 296, distance: 45.0
click at [1056, 296] on div "m6" at bounding box center [1127, 293] width 195 height 30
click at [1045, 388] on div at bounding box center [1041, 383] width 30 height 30
drag, startPoint x: 1087, startPoint y: 296, endPoint x: 1048, endPoint y: 296, distance: 39.0
click at [1048, 296] on div "cut" at bounding box center [1127, 293] width 195 height 30
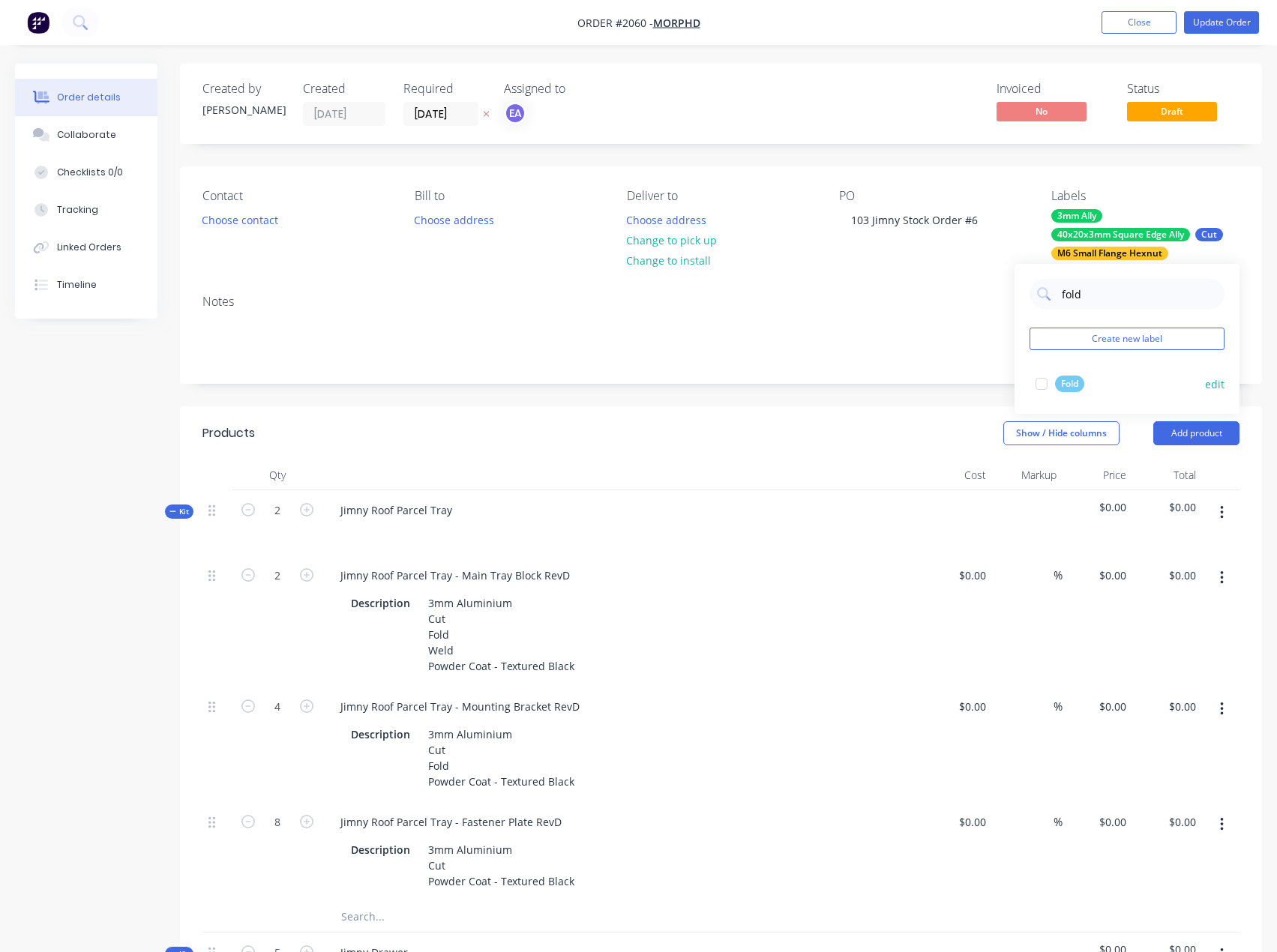
click at [1040, 385] on div at bounding box center [1041, 383] width 30 height 30
drag, startPoint x: 1099, startPoint y: 297, endPoint x: 1030, endPoint y: 301, distance: 69.1
click at [1030, 300] on div "fold" at bounding box center [1127, 293] width 195 height 30
click at [1039, 384] on div at bounding box center [1041, 383] width 30 height 30
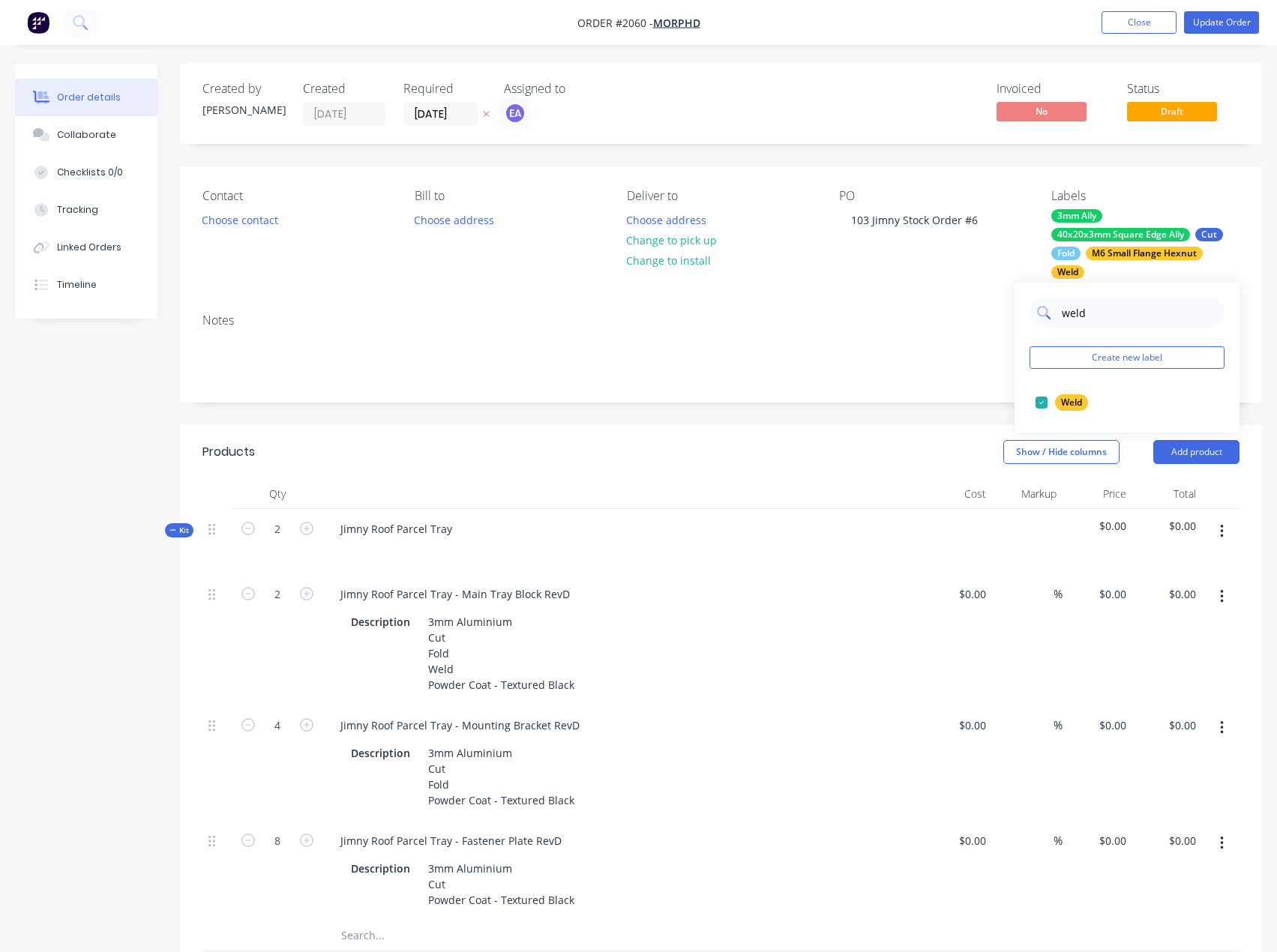
drag, startPoint x: 1099, startPoint y: 319, endPoint x: 1058, endPoint y: 321, distance: 41.0
click at [1058, 321] on div "weld" at bounding box center [1127, 312] width 195 height 30
type input "powd"
click at [1042, 400] on div at bounding box center [1041, 402] width 30 height 30
drag, startPoint x: 1093, startPoint y: 312, endPoint x: 1061, endPoint y: 317, distance: 32.4
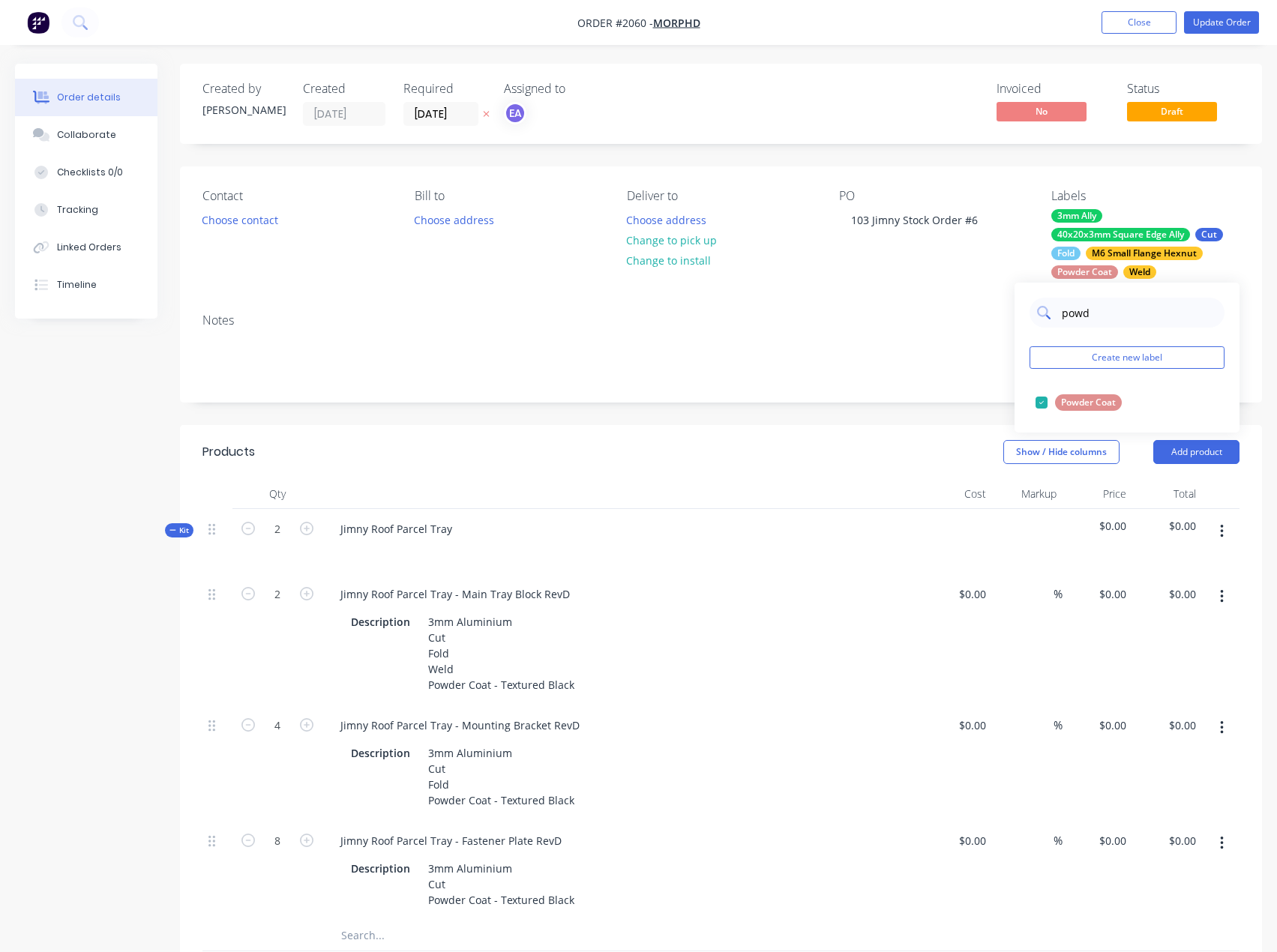
click at [1061, 317] on input "powd" at bounding box center [1138, 312] width 157 height 30
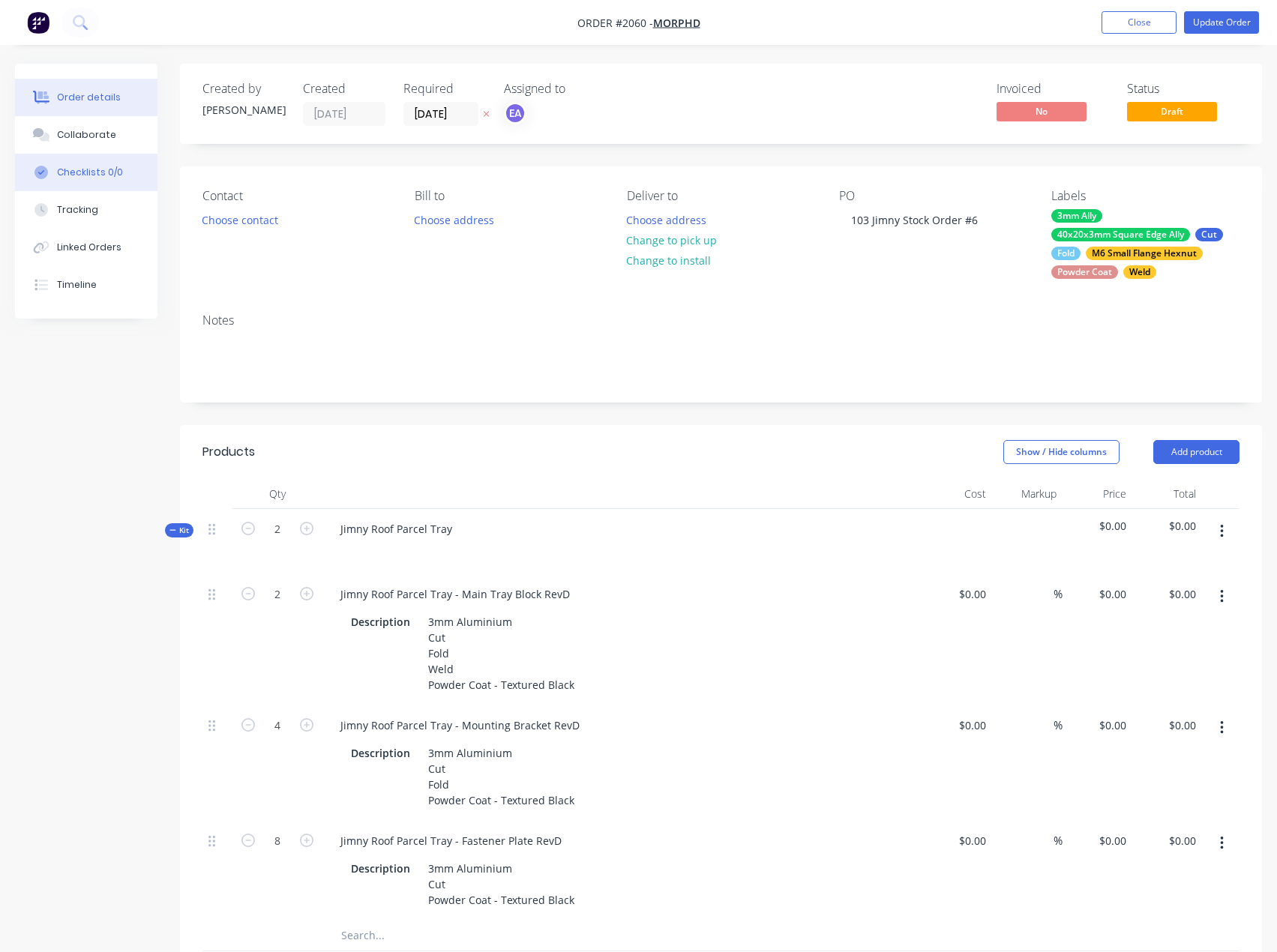
click at [84, 162] on button "Checklists 0/0" at bounding box center [86, 172] width 142 height 37
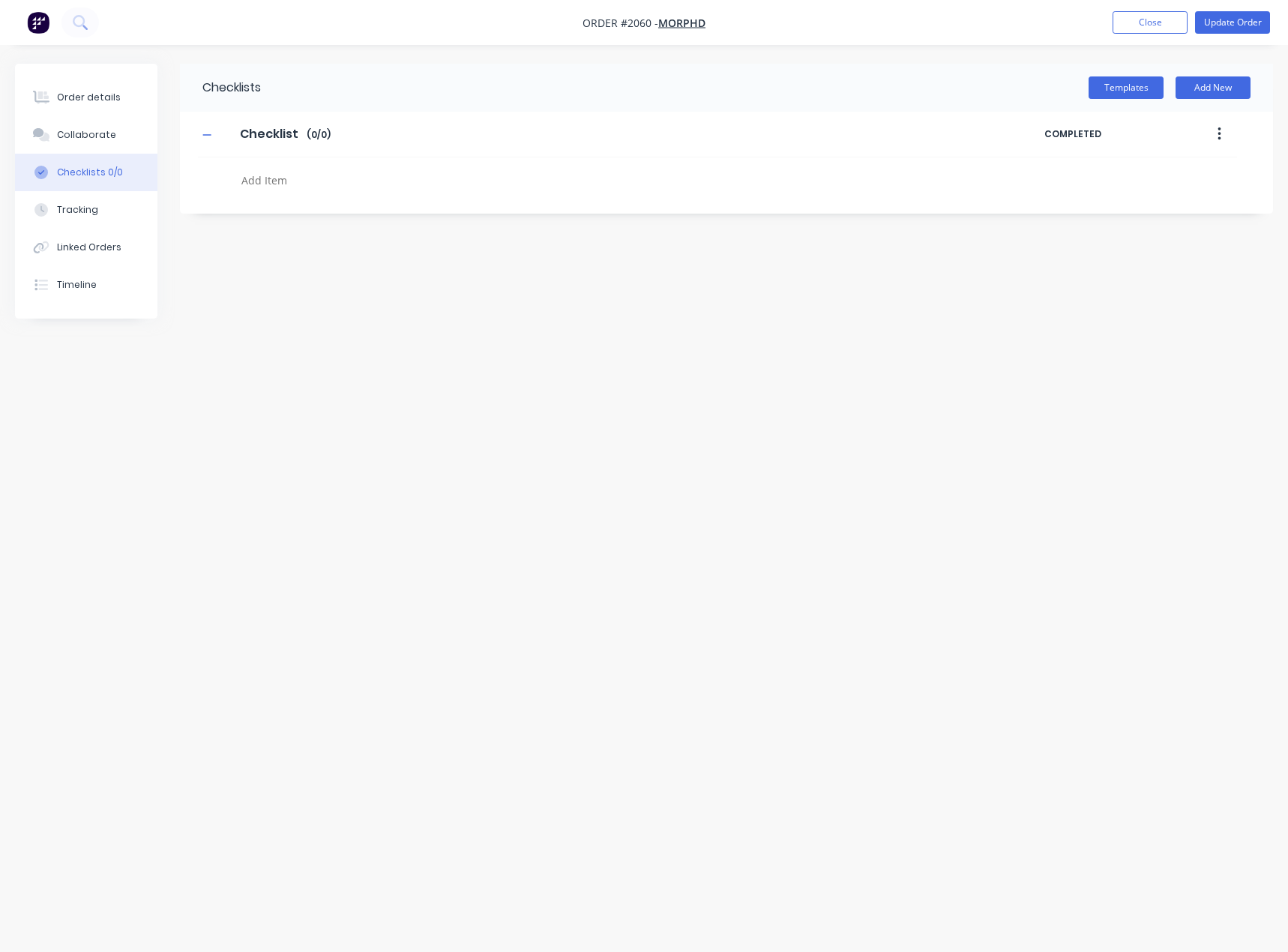
click at [276, 185] on textarea at bounding box center [569, 180] width 668 height 22
type textarea "x"
type textarea "cu"
type textarea "x"
type textarea "cut"
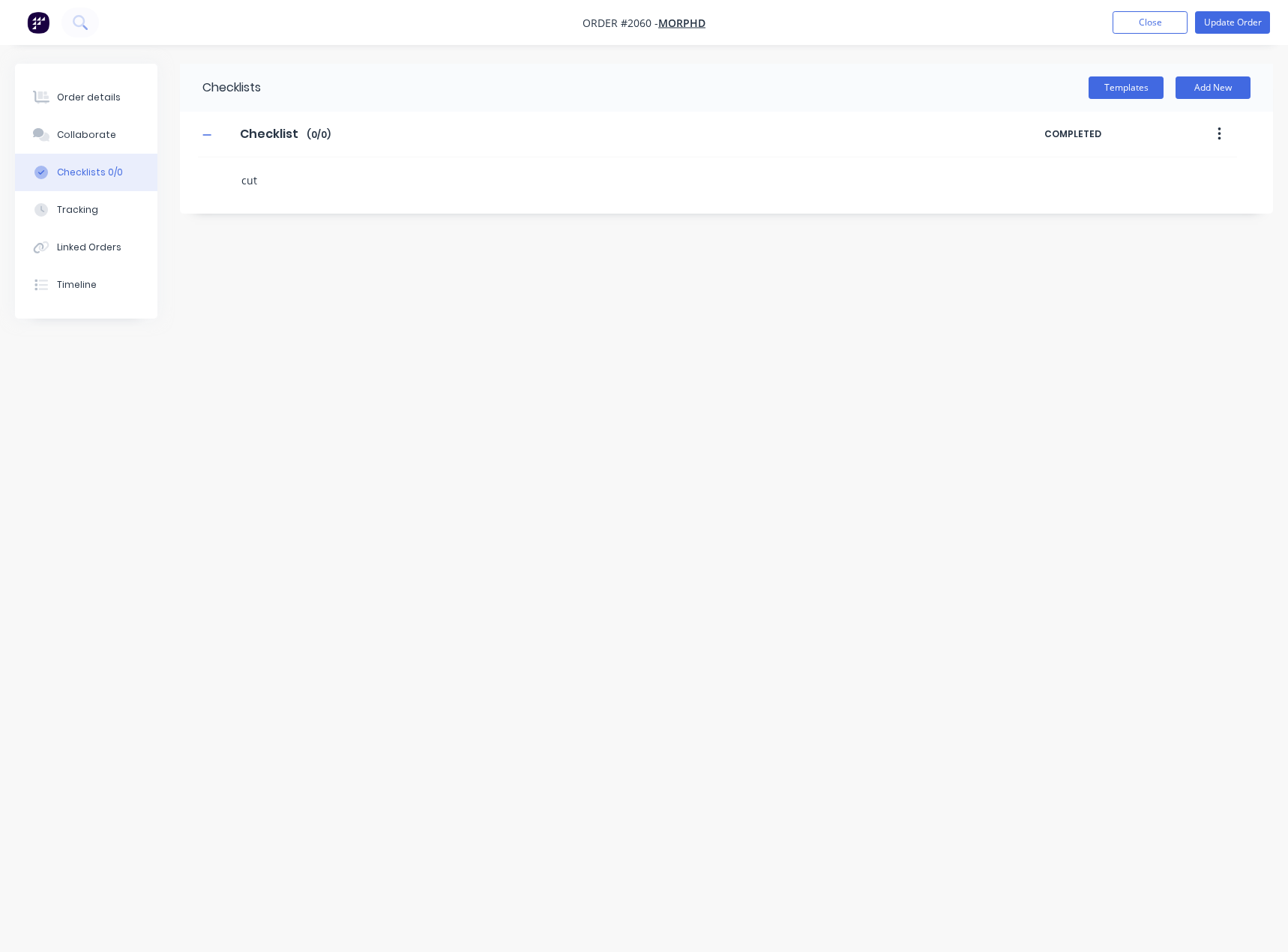
type textarea "x"
type textarea "f"
type textarea "x"
type textarea "fo"
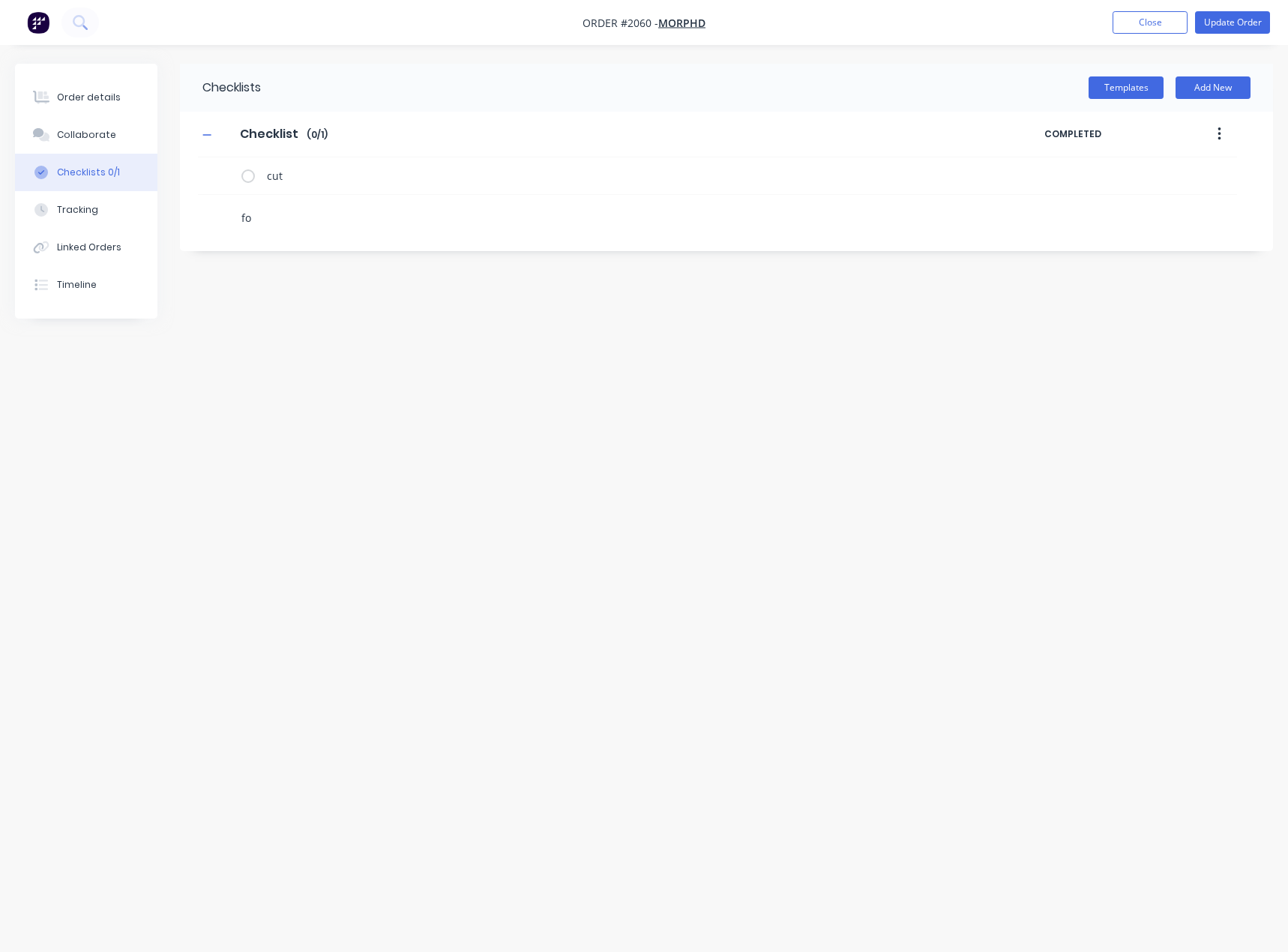
type textarea "x"
type textarea "fol"
type textarea "x"
type textarea "fold"
type textarea "x"
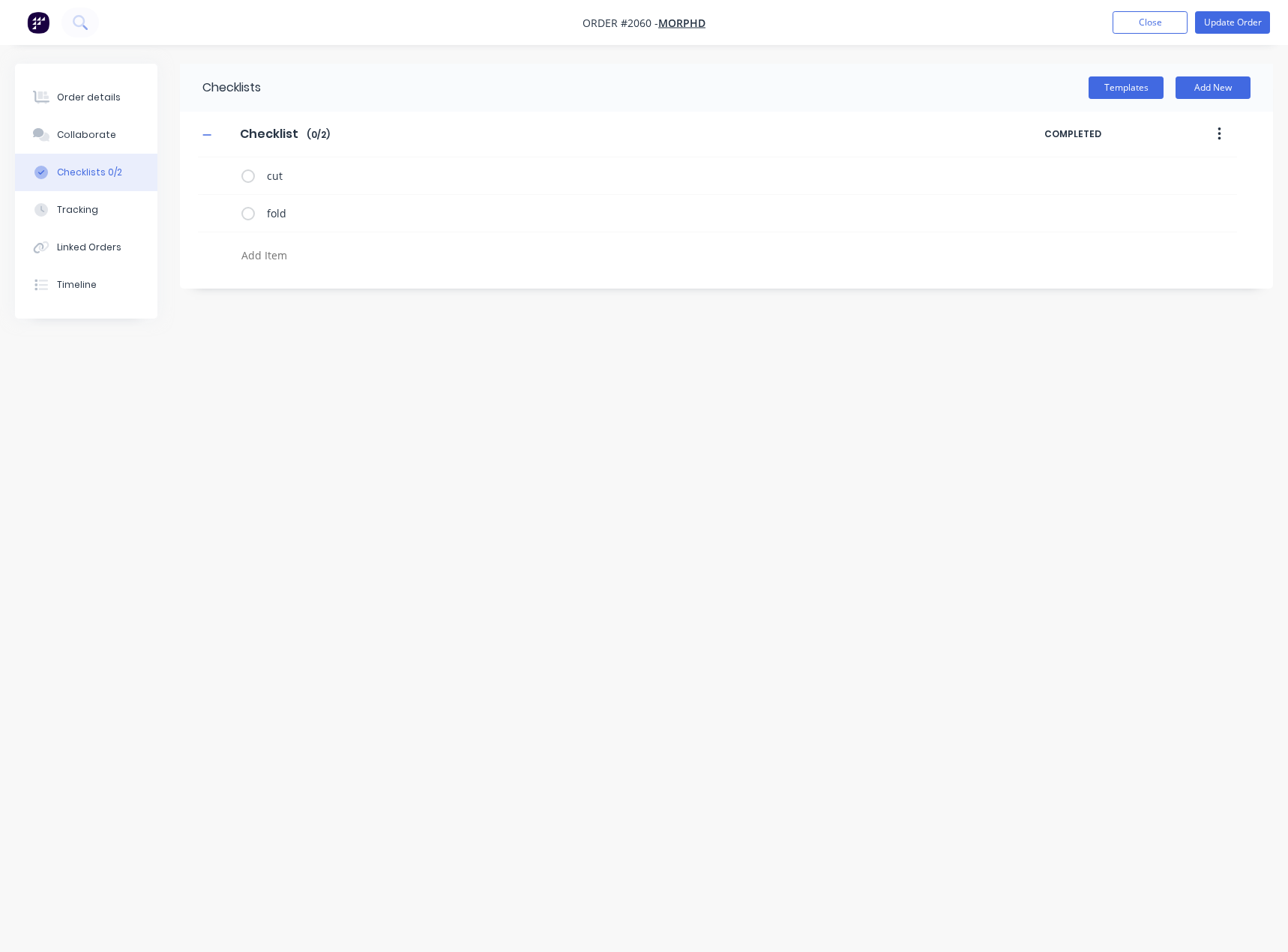
type textarea "x"
type textarea "w"
type textarea "x"
type textarea "we"
type textarea "x"
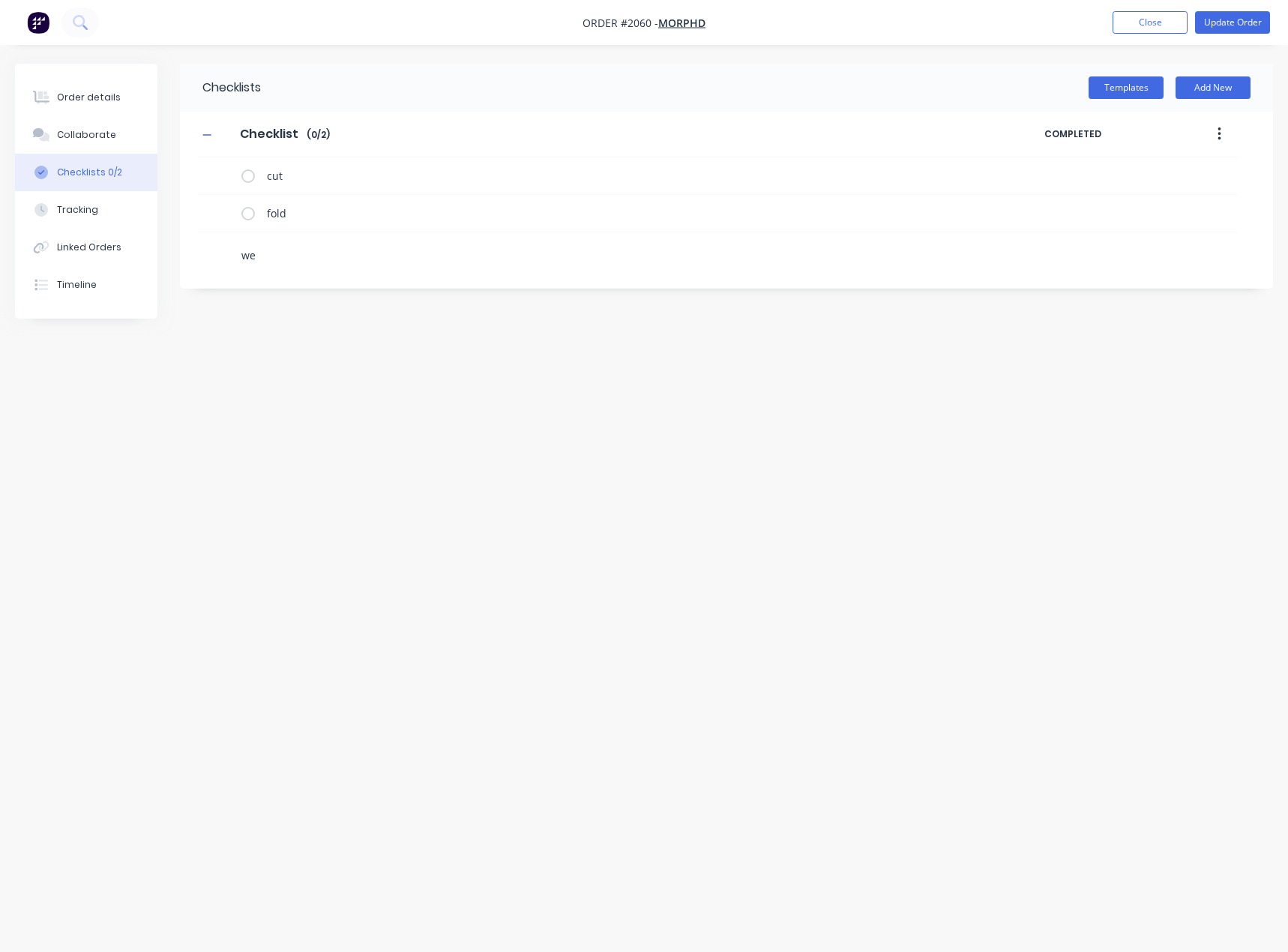
type textarea "wel"
type textarea "x"
type textarea "weld"
type textarea "x"
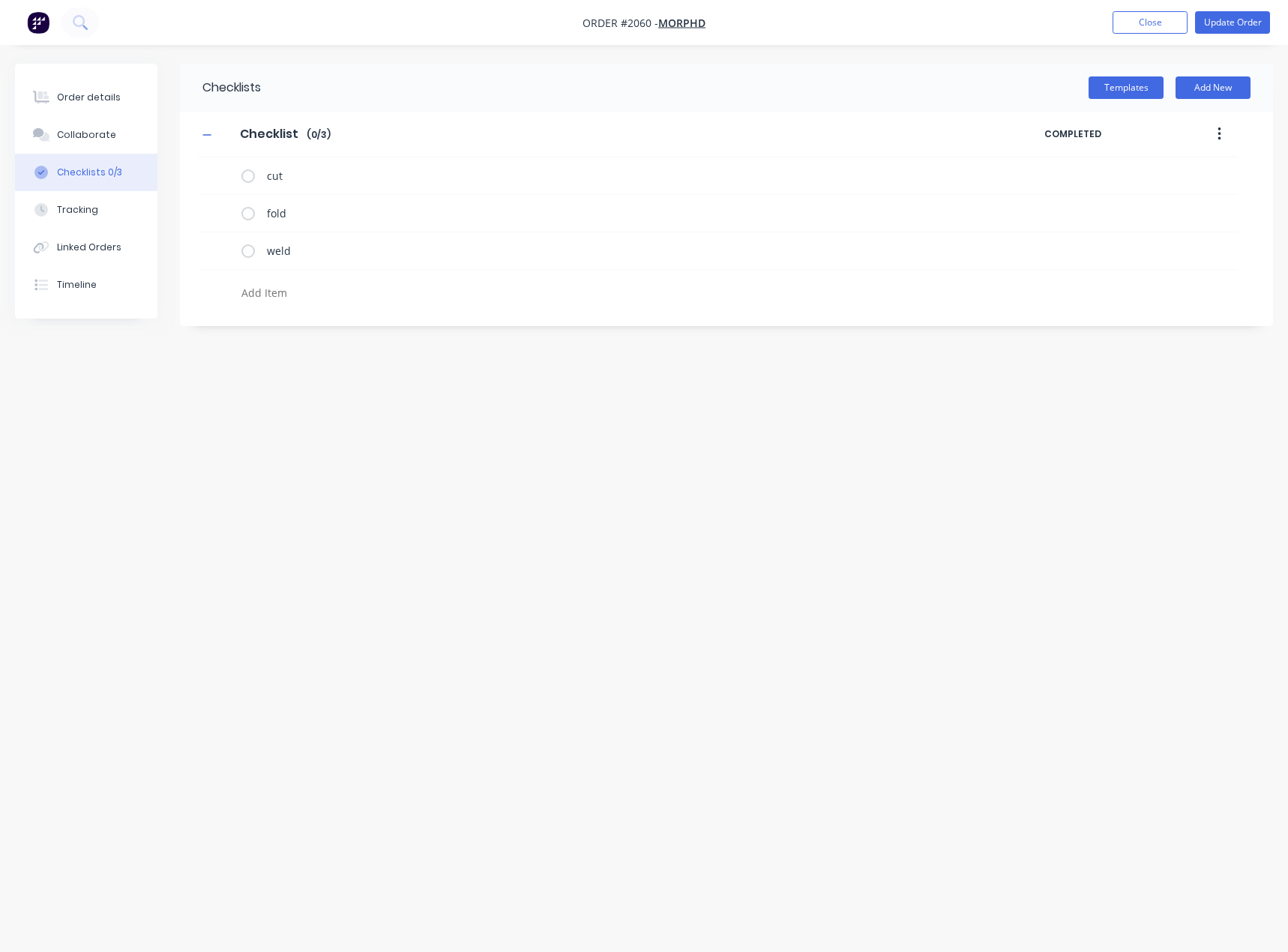
type textarea "p"
type textarea "x"
type textarea "po"
type textarea "x"
type textarea "pow"
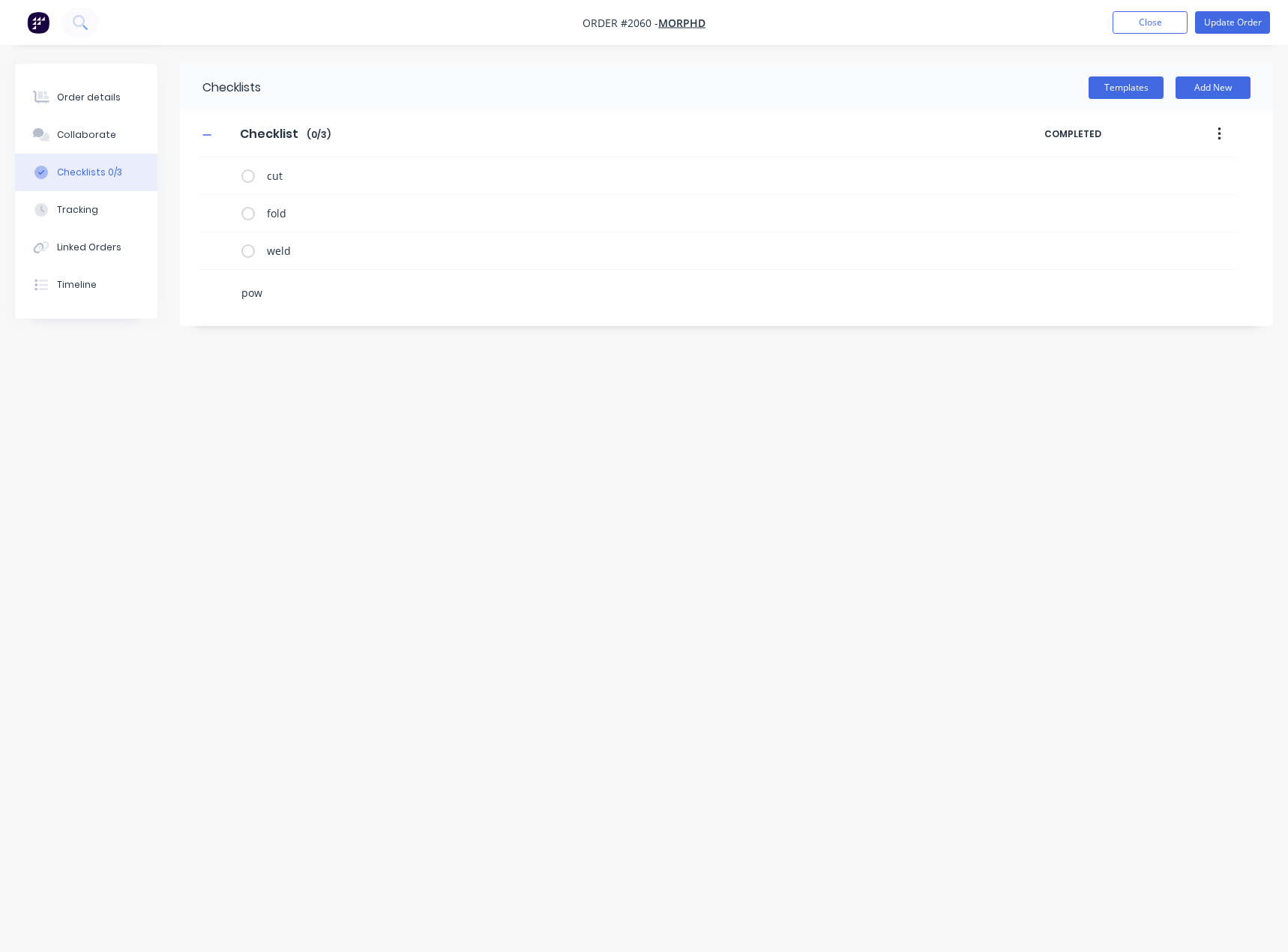
type textarea "x"
type textarea "powd"
type textarea "x"
type textarea "powde"
type textarea "x"
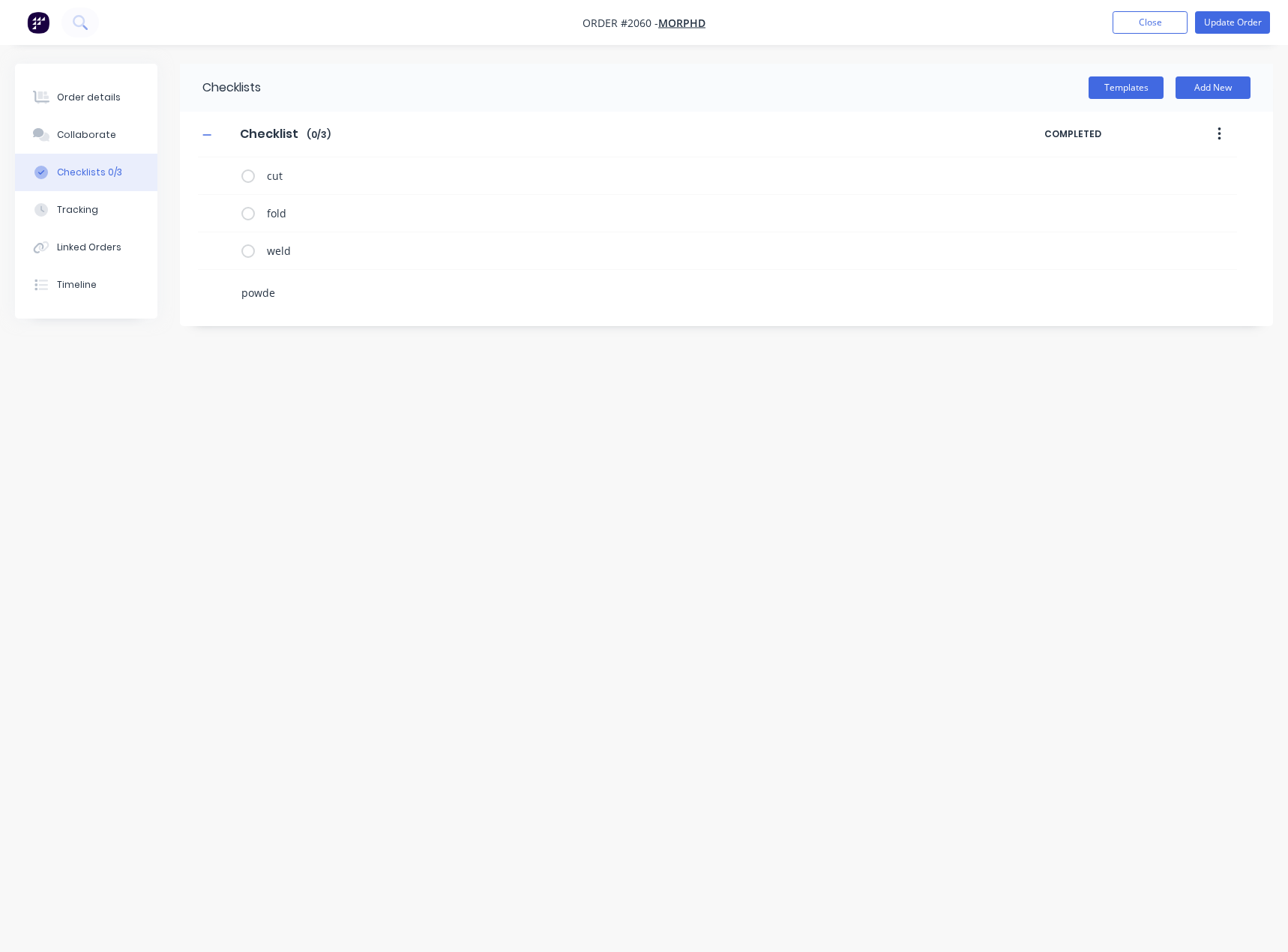
type textarea "powder"
type textarea "x"
type textarea "h"
type textarea "x"
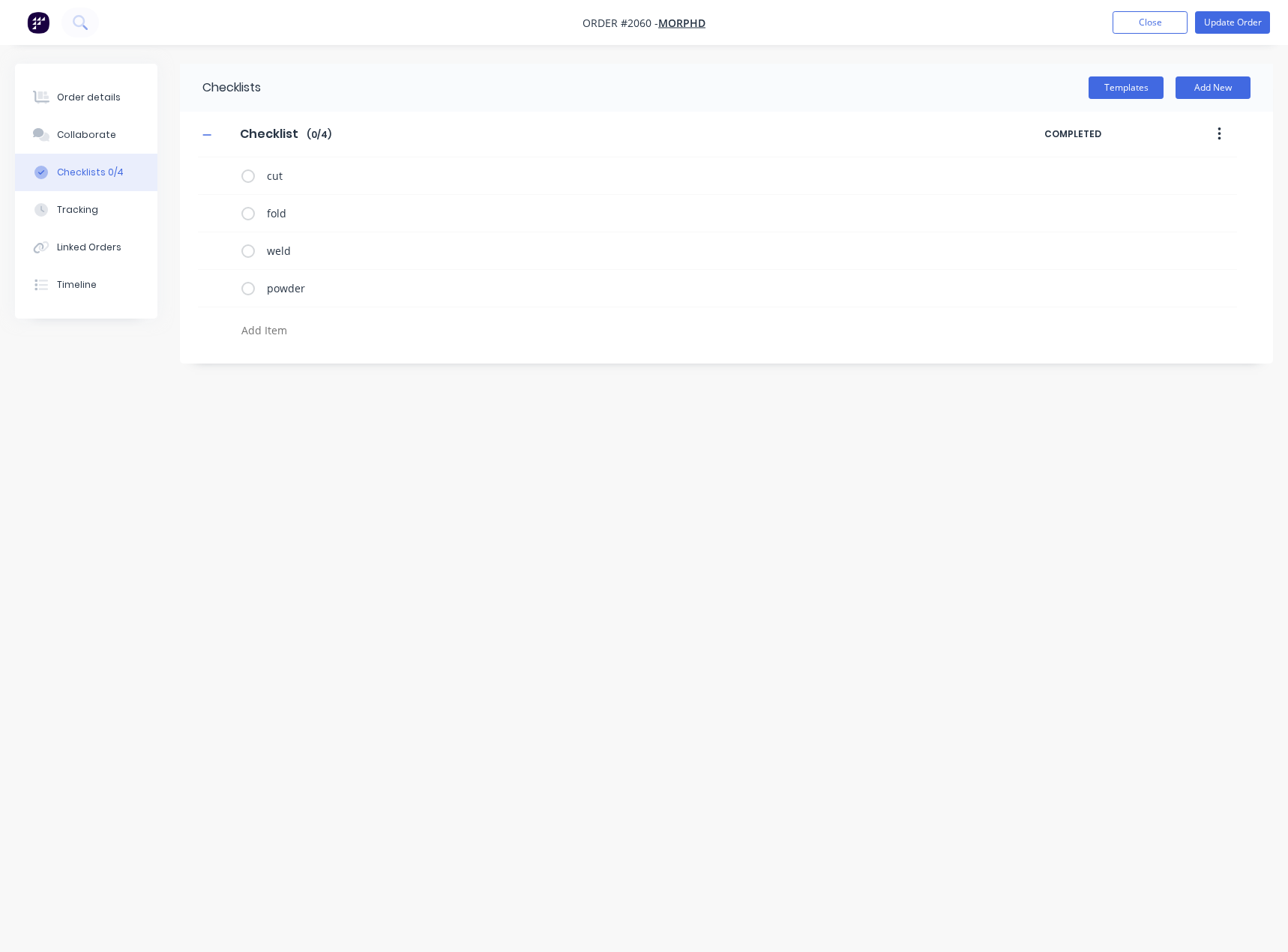
type textarea "x"
type textarea "r"
type textarea "x"
type textarea "ri"
type textarea "x"
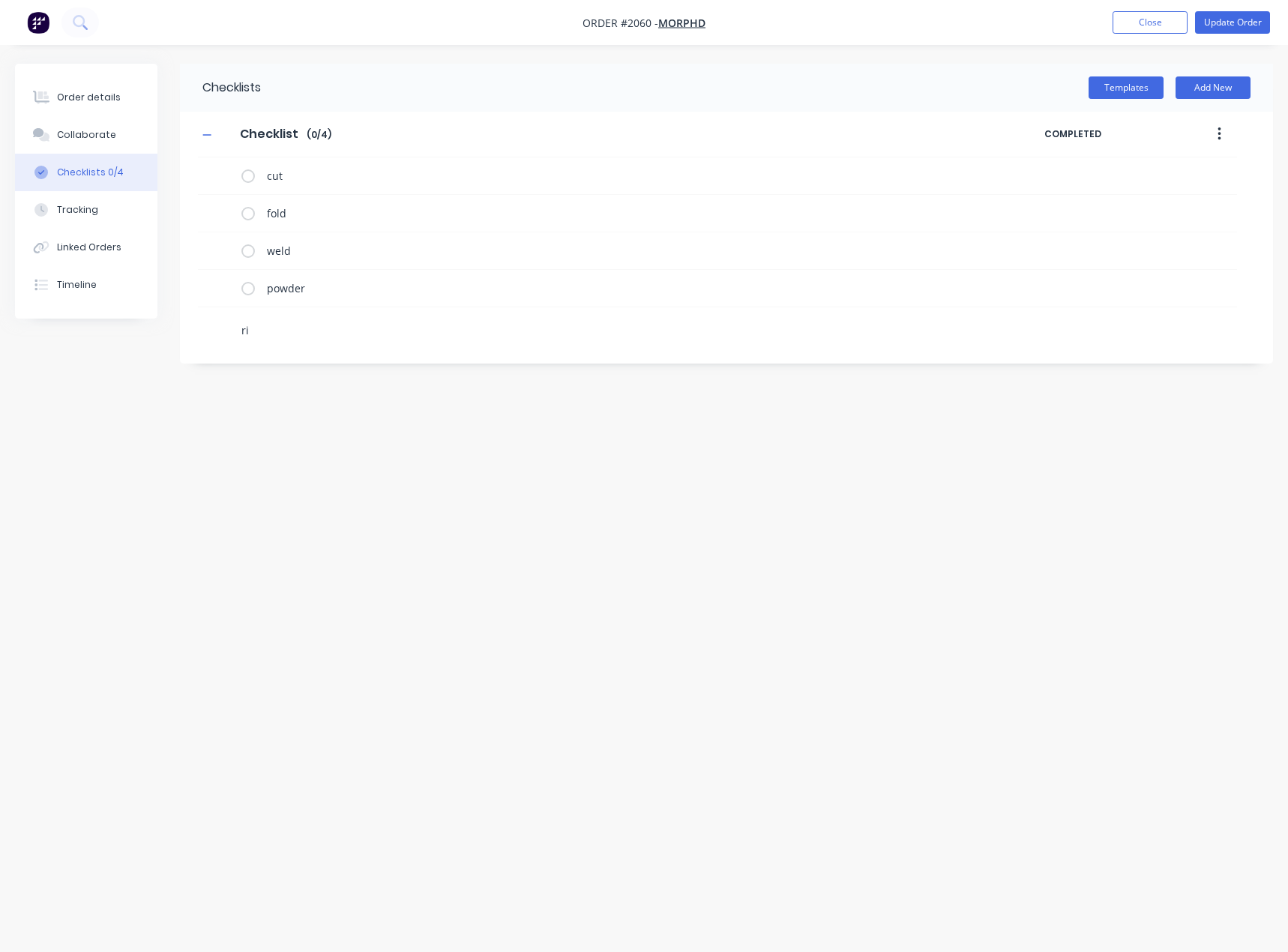
type textarea "riv"
type textarea "x"
type textarea "rivn"
type textarea "x"
type textarea "rivnu"
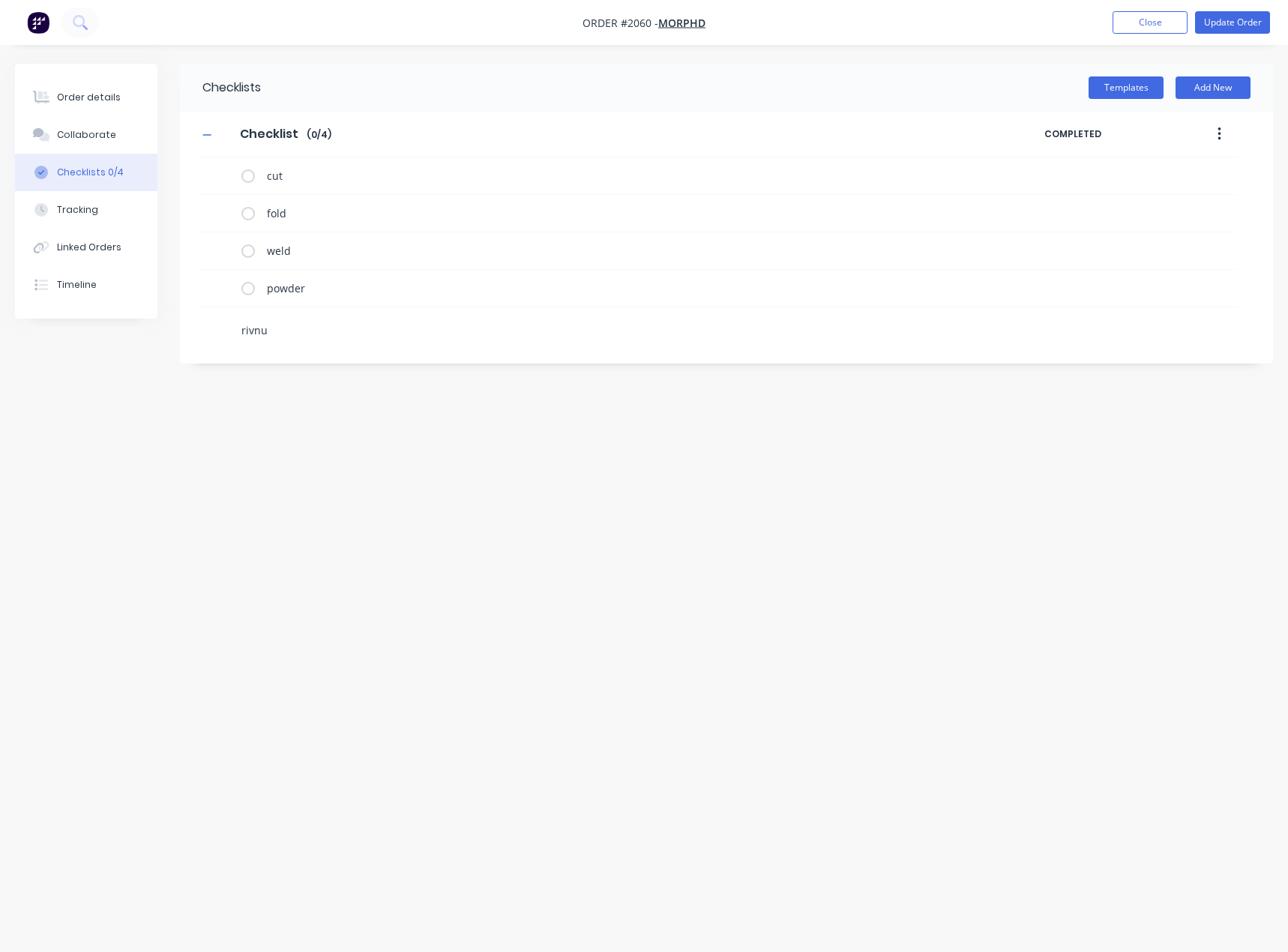
type textarea "x"
type textarea "rivnut"
type textarea "x"
click at [225, 212] on icon at bounding box center [222, 212] width 21 height 21
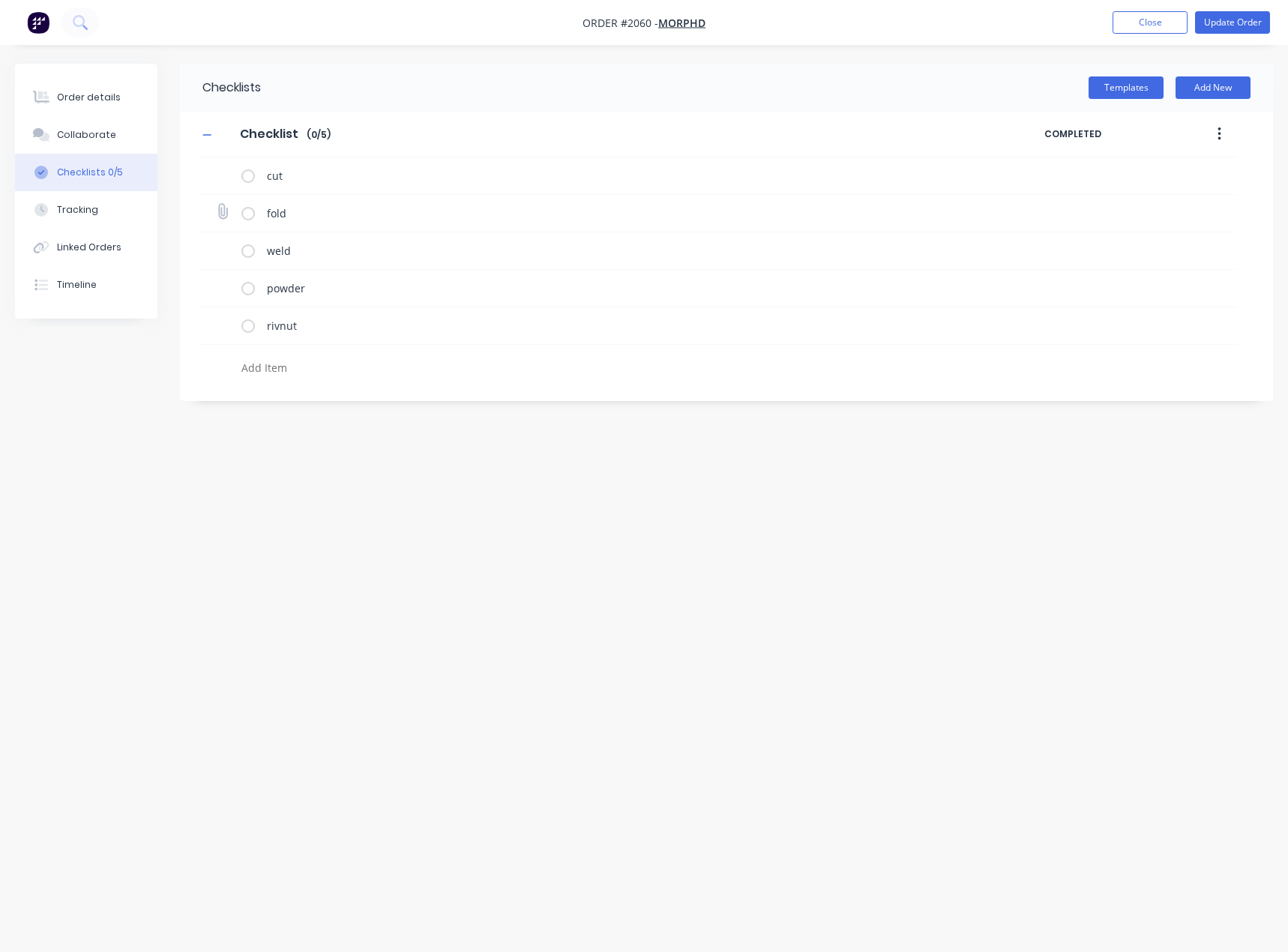
click at [216, 204] on input "file" at bounding box center [216, 204] width 0 height 0
type input "C:\fakepath\Jimny Roof Parcel Tray[D].PDF"
type textarea "x"
click at [223, 211] on icon at bounding box center [222, 212] width 21 height 21
click at [216, 204] on input "file" at bounding box center [216, 204] width 0 height 0
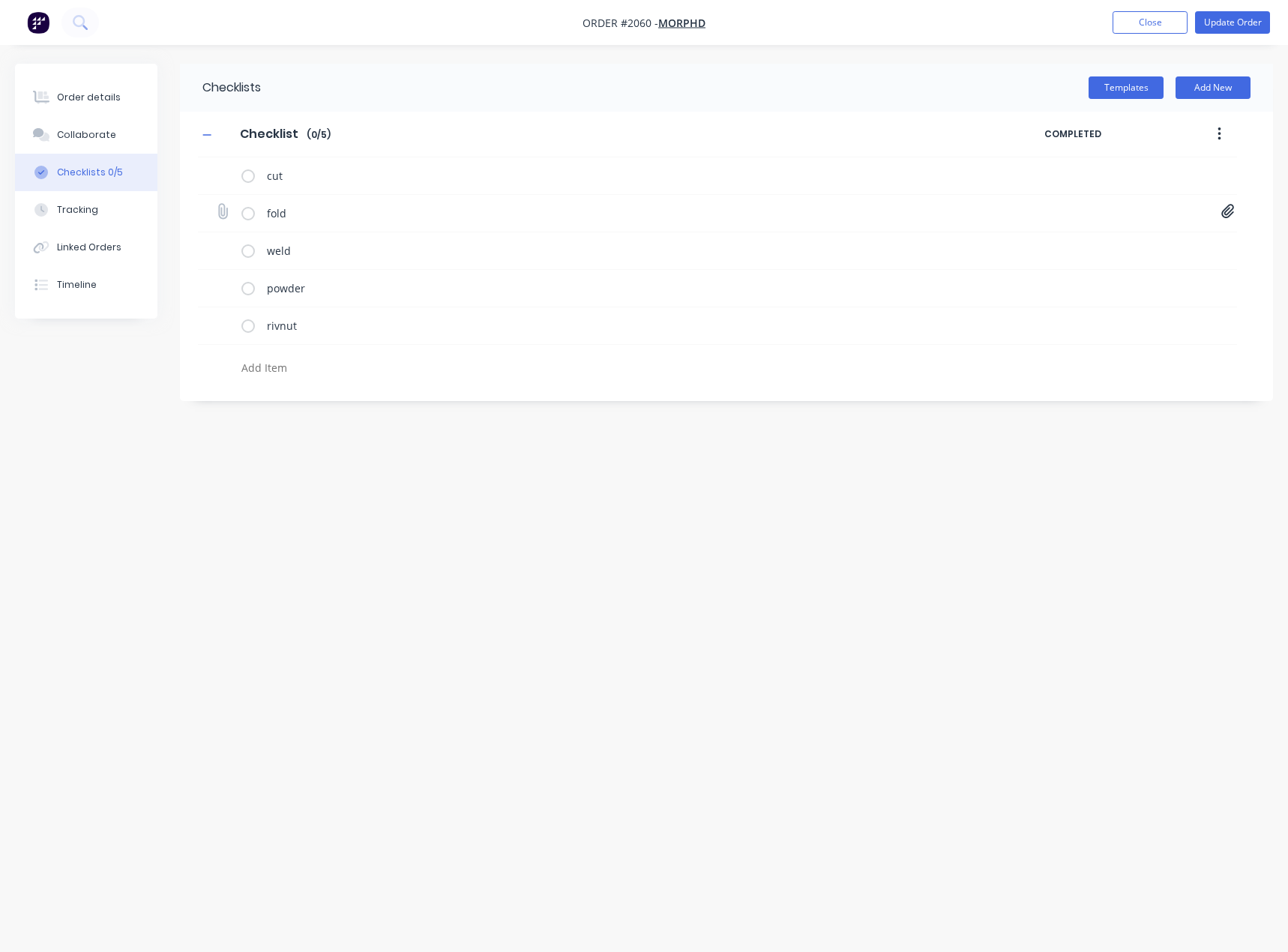
type input "C:\fakepath\Jimny XL Drawer Slide Runner[F].PDF"
type textarea "x"
click at [118, 99] on button "Order details" at bounding box center [86, 97] width 142 height 37
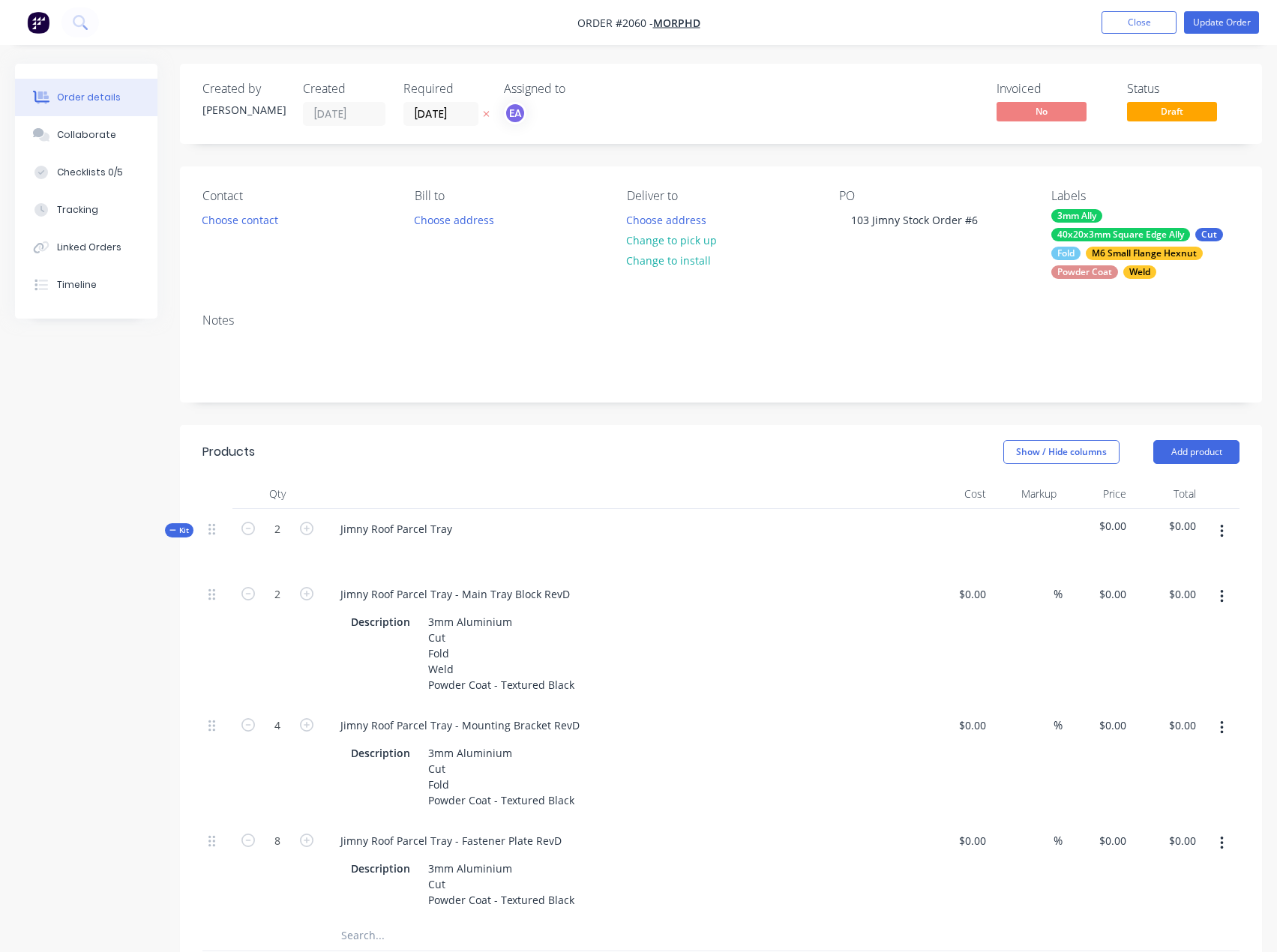
click at [1224, 530] on button "button" at bounding box center [1221, 531] width 35 height 27
click at [382, 545] on div at bounding box center [622, 550] width 587 height 22
drag, startPoint x: 459, startPoint y: 526, endPoint x: 283, endPoint y: 525, distance: 176.0
click at [312, 526] on div "Kit 2 Jimny Roof Parcel Tray $0.00 $0.00" at bounding box center [721, 541] width 1037 height 65
drag, startPoint x: 570, startPoint y: 596, endPoint x: 261, endPoint y: 587, distance: 309.1
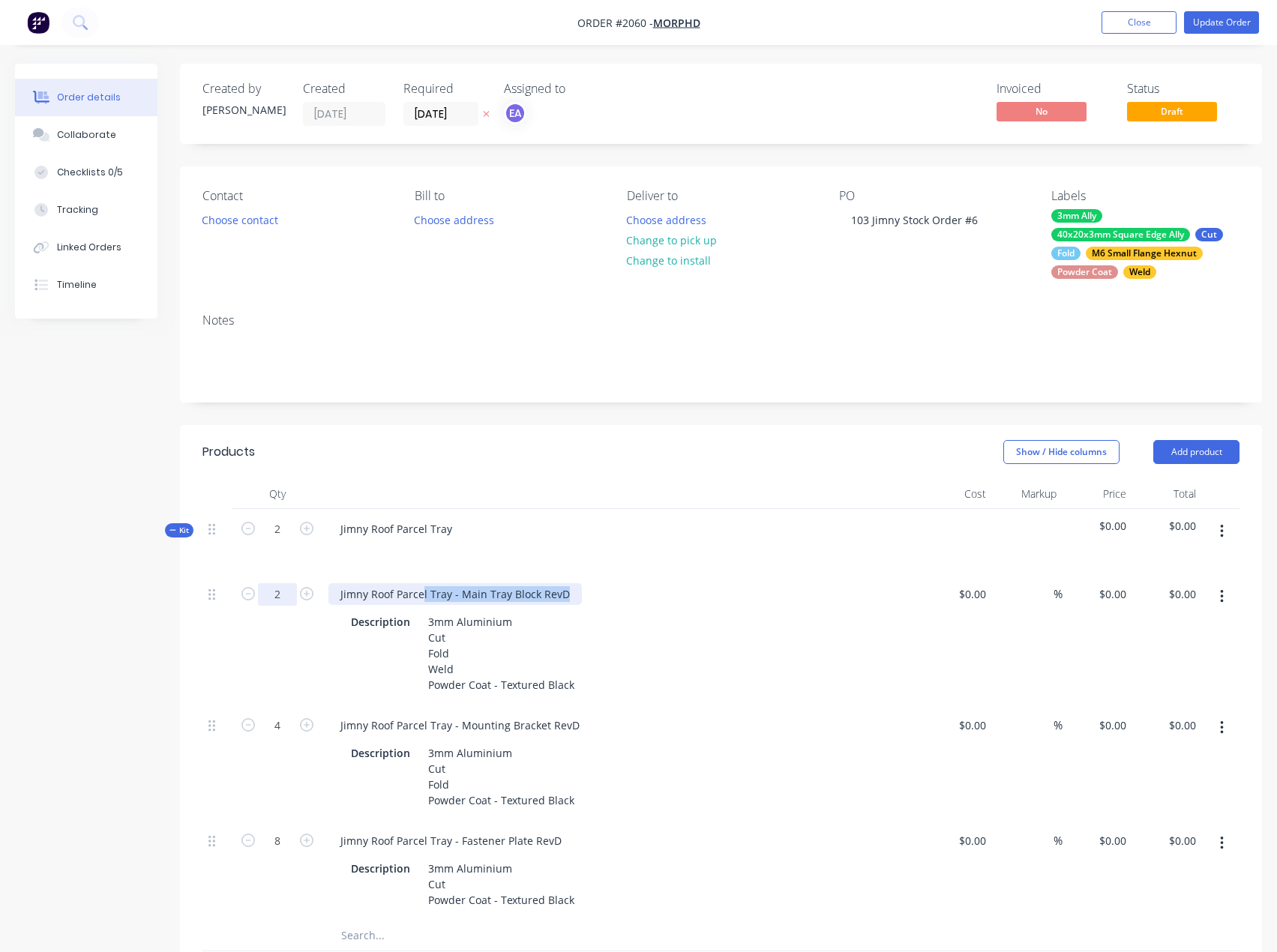
click at [261, 587] on div "2 Jimny Roof Parcel Tray - Main Tray Block RevD Description 3mm Aluminium Cut F…" at bounding box center [721, 640] width 1037 height 131
copy div "Jimny Roof Parcel Tray - Main Tray Block RevD"
drag, startPoint x: 575, startPoint y: 728, endPoint x: 283, endPoint y: 721, distance: 292.1
click at [283, 721] on div "4 Jimny Roof Parcel Tray - Mounting Bracket RevD Description 3mm Aluminium Cut …" at bounding box center [721, 763] width 1037 height 116
copy div "Jimny Roof Parcel Tray - Mounting Bracket RevD"
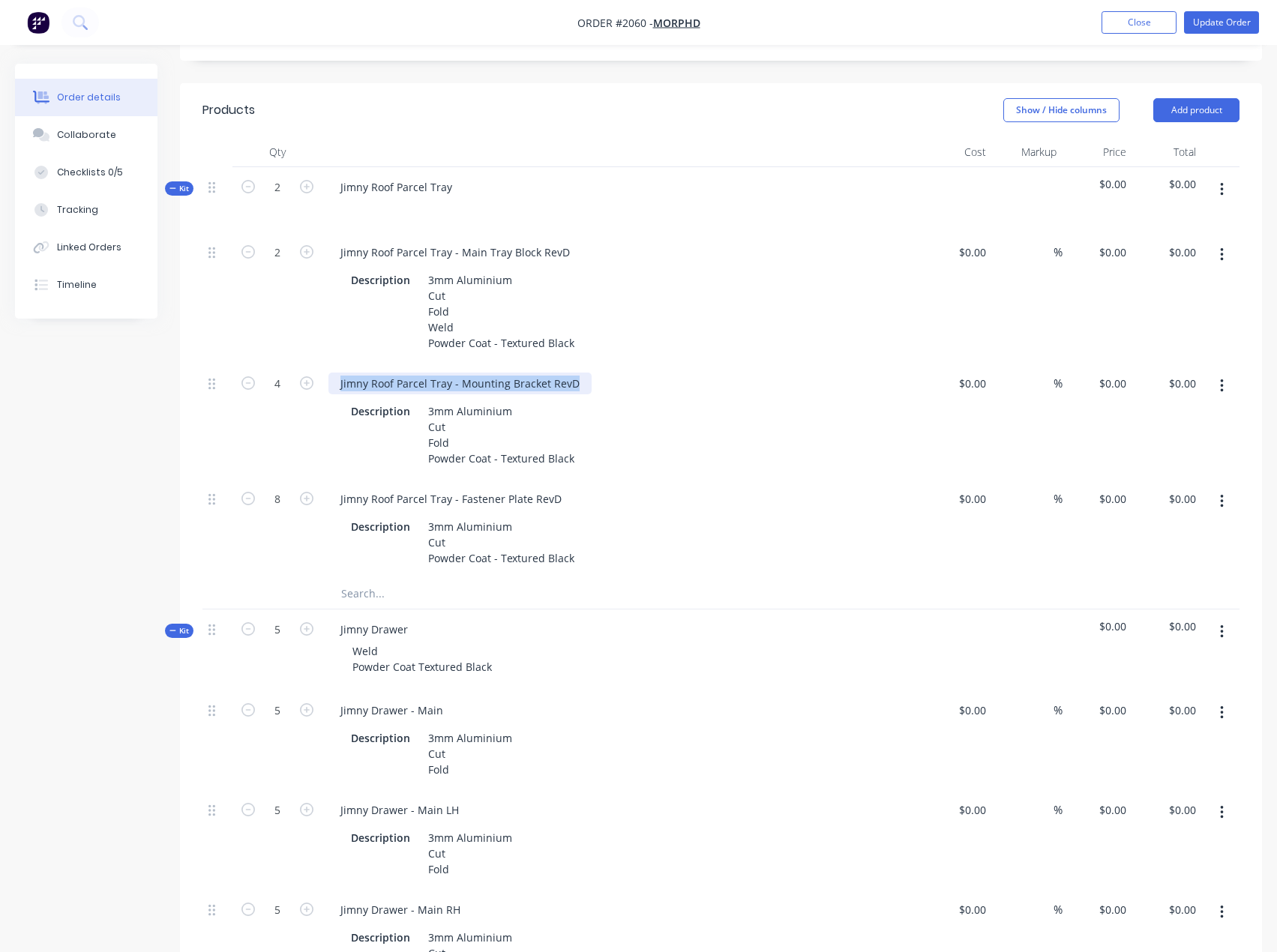
scroll to position [375, 0]
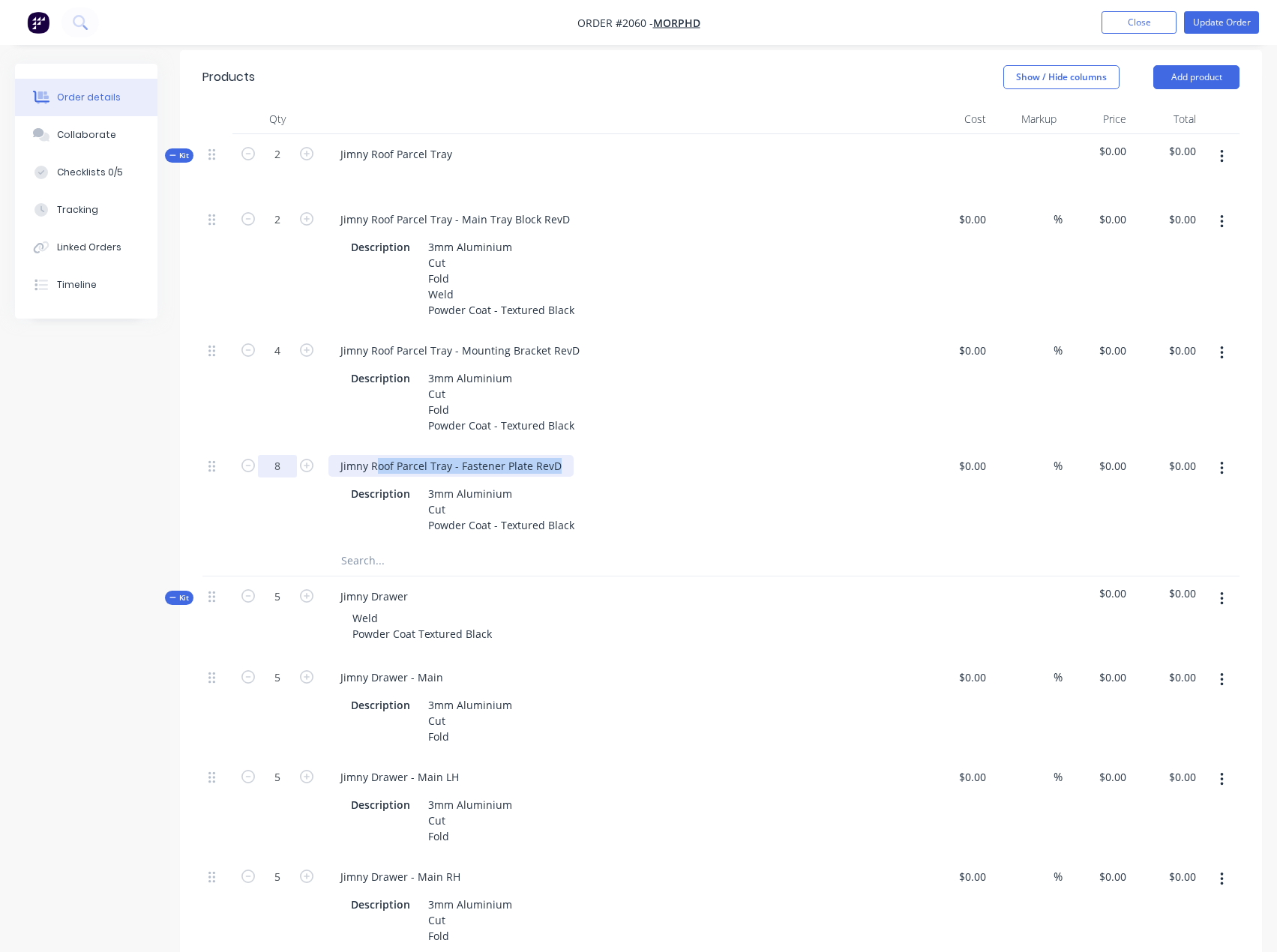
drag, startPoint x: 561, startPoint y: 465, endPoint x: 293, endPoint y: 458, distance: 268.1
click at [303, 468] on div "8 Jimny Roof Parcel Tray - Fastener Plate RevD Description 3mm Aluminium Cut Po…" at bounding box center [721, 495] width 1037 height 100
drag, startPoint x: 411, startPoint y: 598, endPoint x: 276, endPoint y: 599, distance: 135.0
click at [276, 599] on div "Kit 5 Jimny Drawer Weld Powder Coat Textured Black $0.00 $0.00" at bounding box center [721, 617] width 1037 height 81
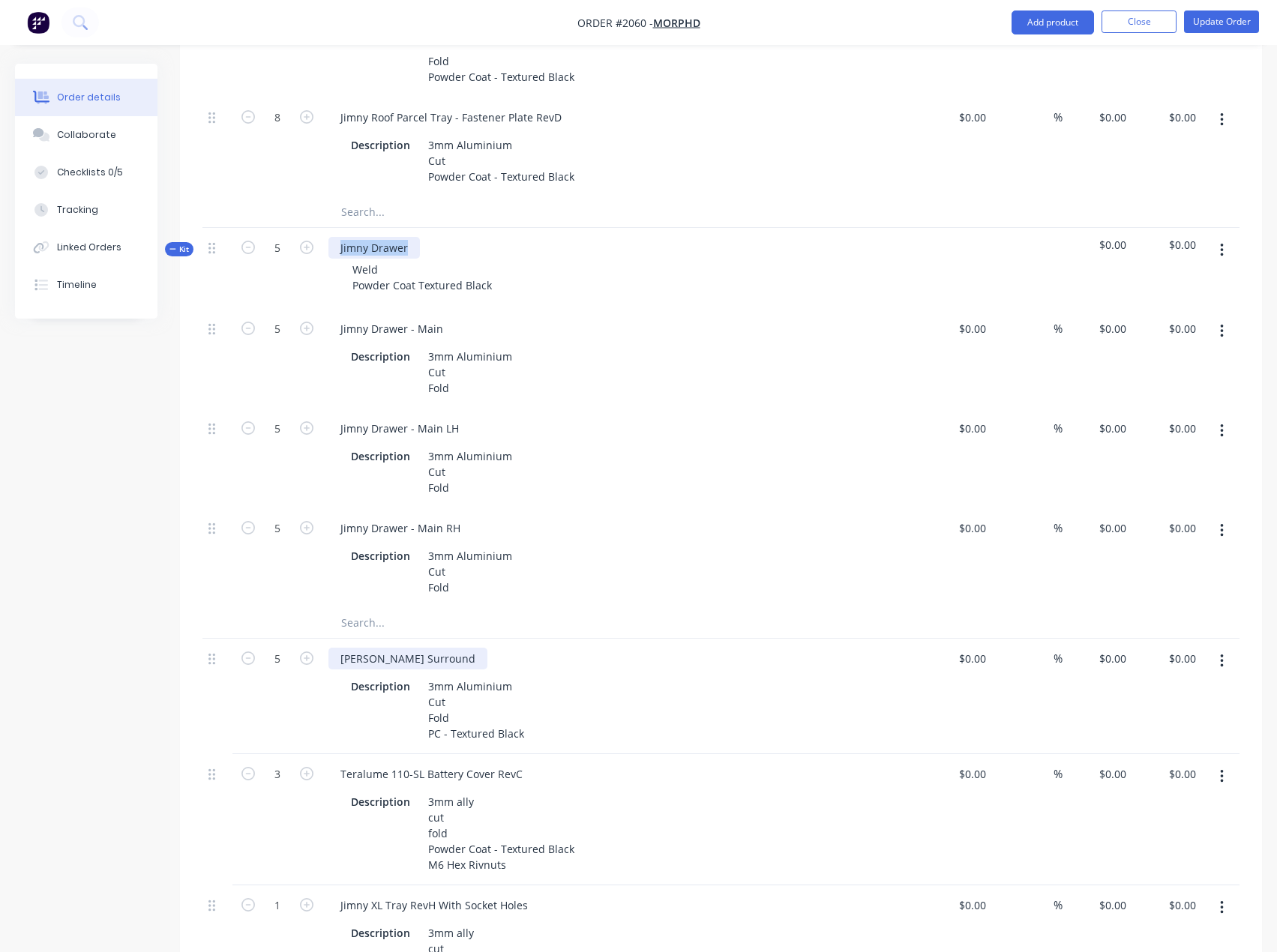
scroll to position [749, 0]
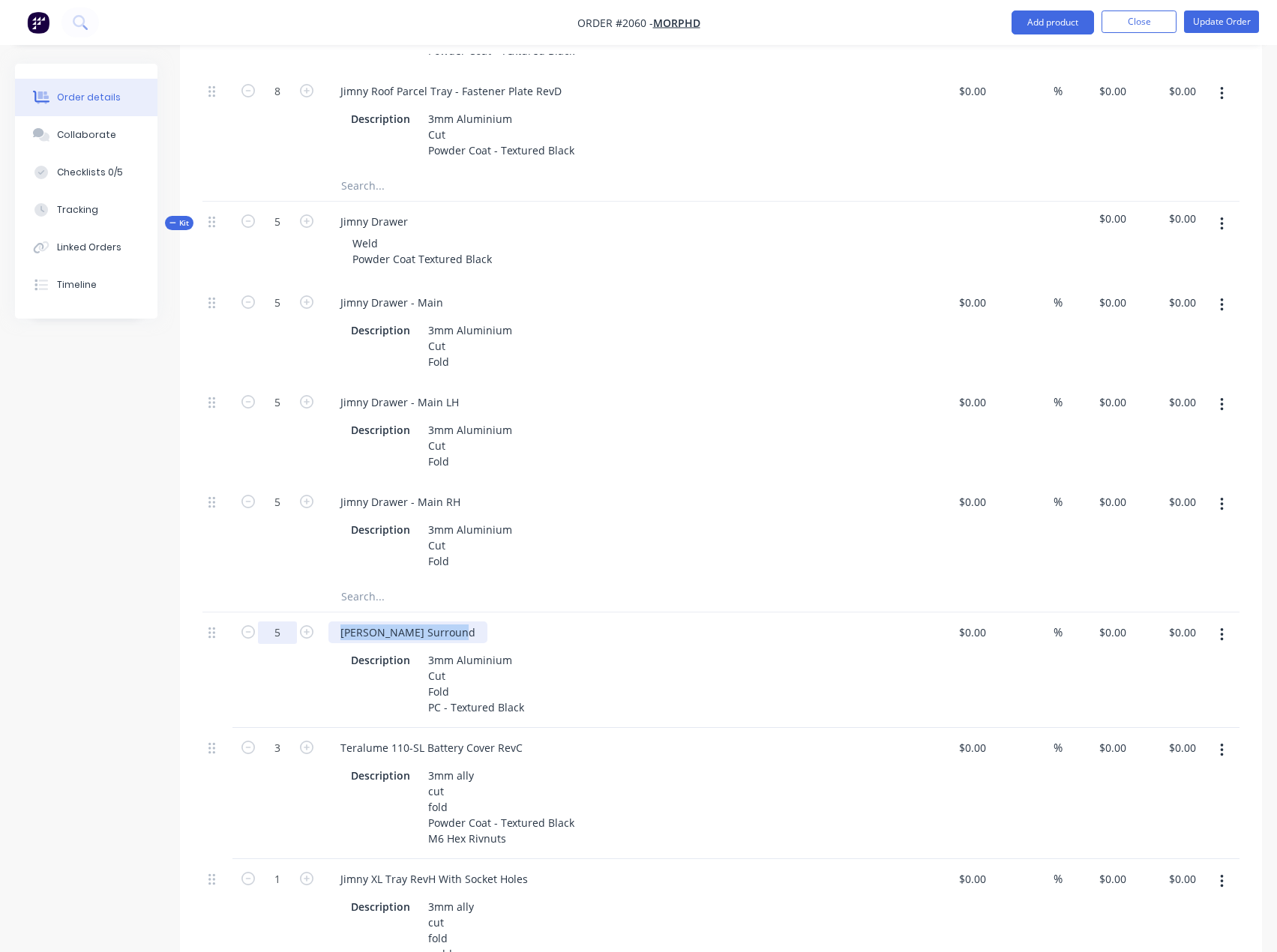
drag, startPoint x: 456, startPoint y: 631, endPoint x: 278, endPoint y: 634, distance: 178.0
click at [278, 634] on div "5 [PERSON_NAME] Surround Description 3mm Aluminium Cut Fold PC - Textured Black…" at bounding box center [721, 670] width 1037 height 116
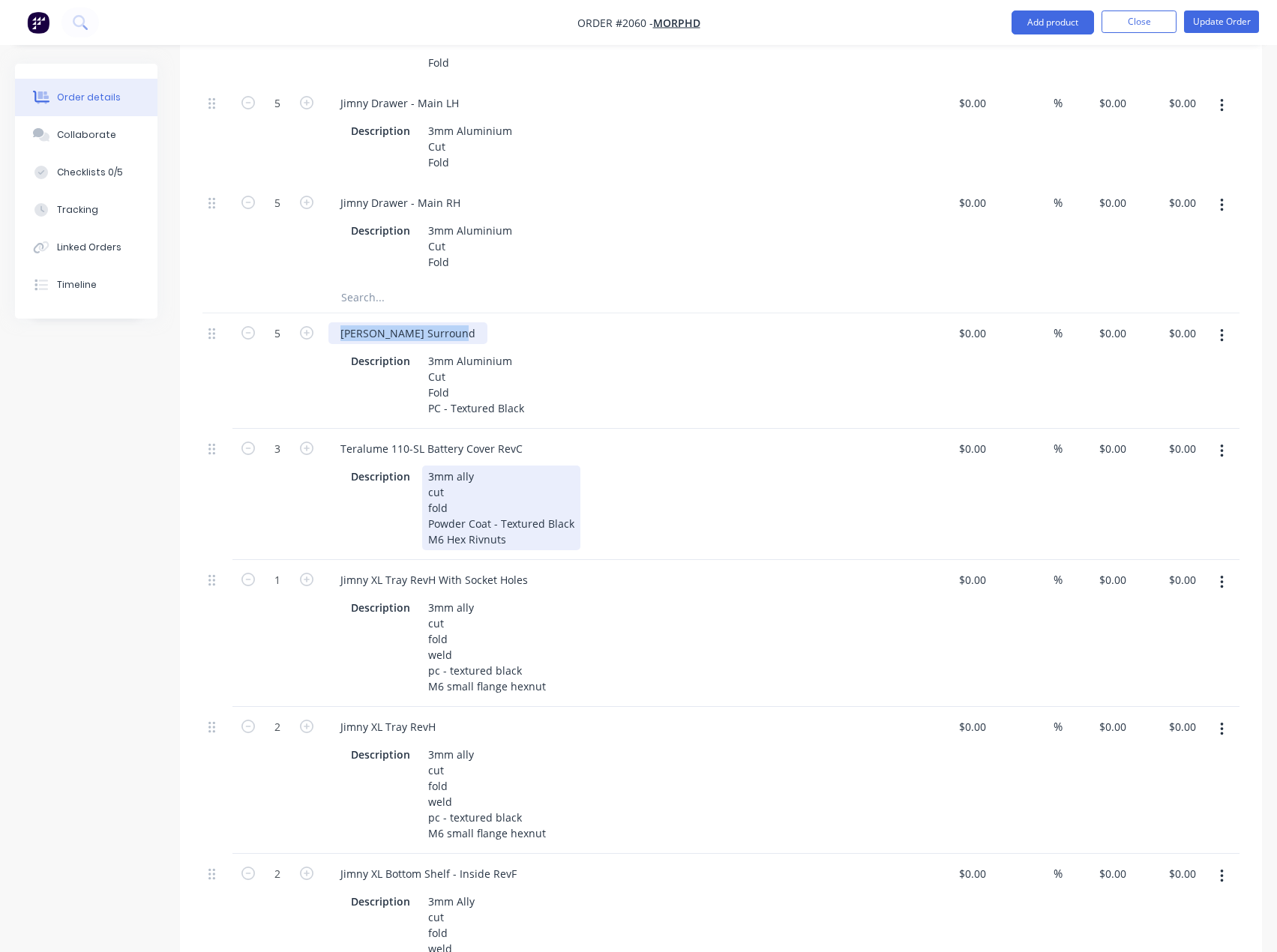
scroll to position [1049, 0]
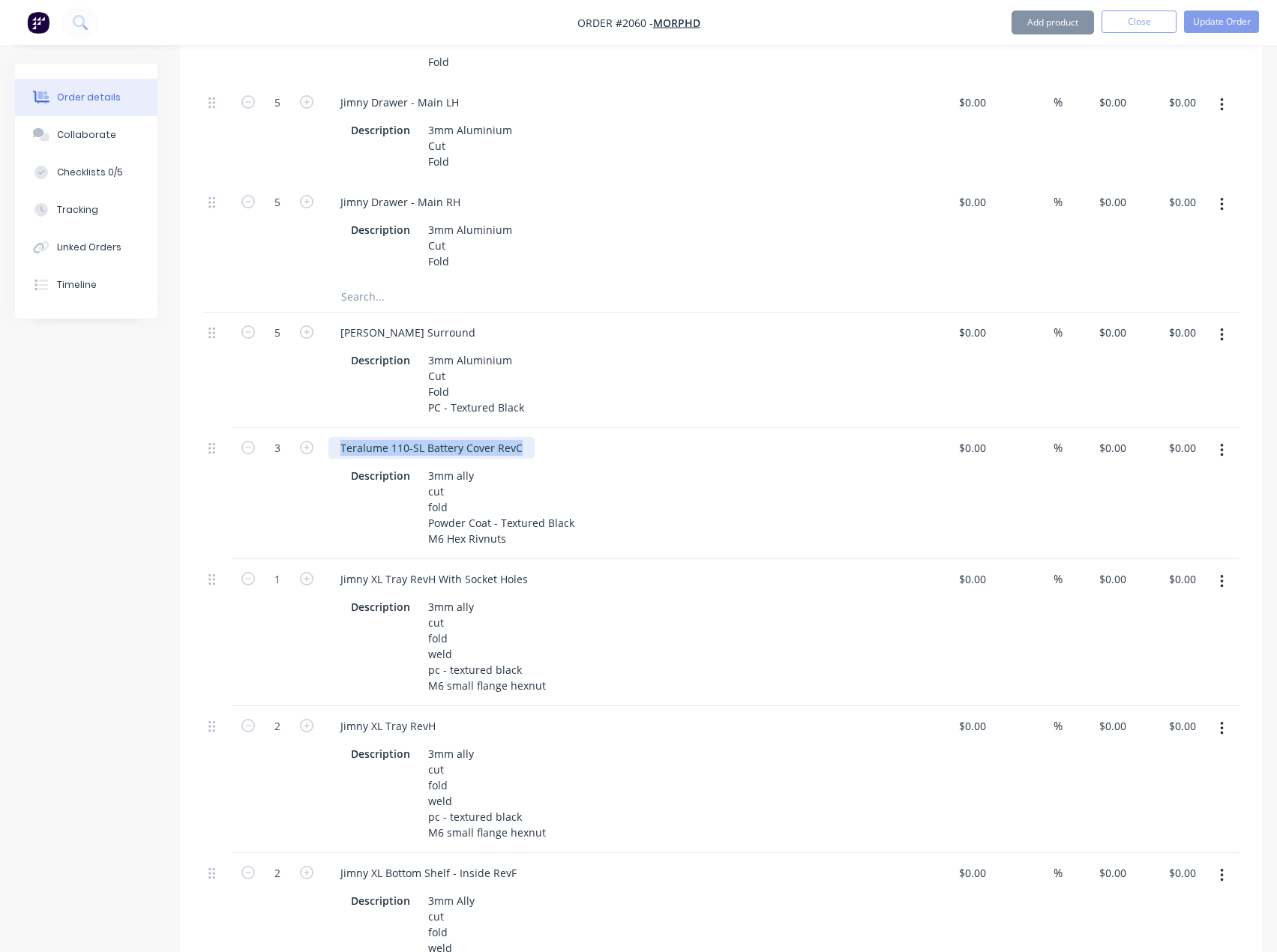
drag, startPoint x: 525, startPoint y: 446, endPoint x: 342, endPoint y: 458, distance: 183.4
click at [342, 458] on div "Teralume 110-SL Battery Cover RevC Description 3mm ally cut fold Powder Coat - …" at bounding box center [622, 494] width 600 height 131
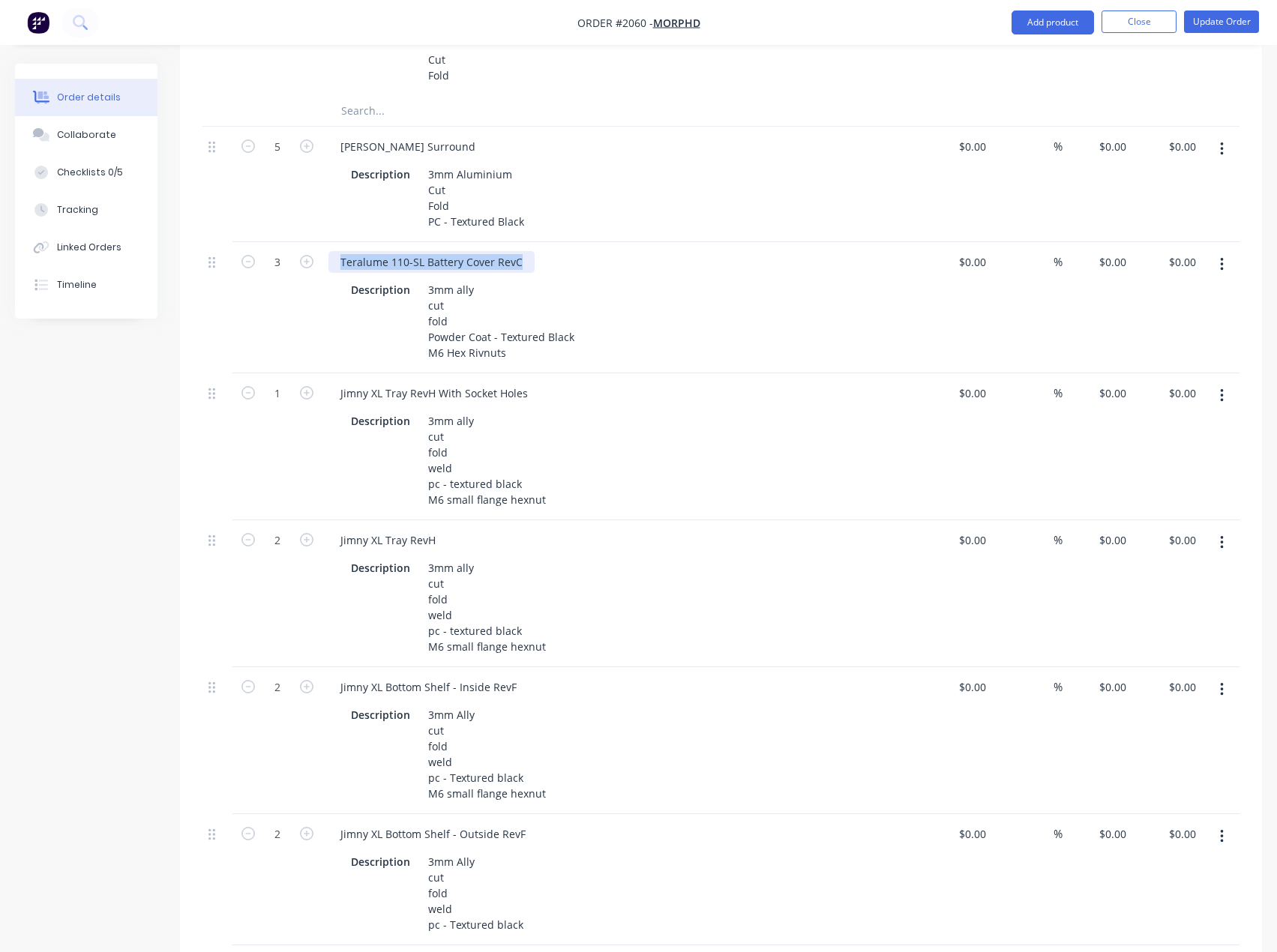
scroll to position [1274, 0]
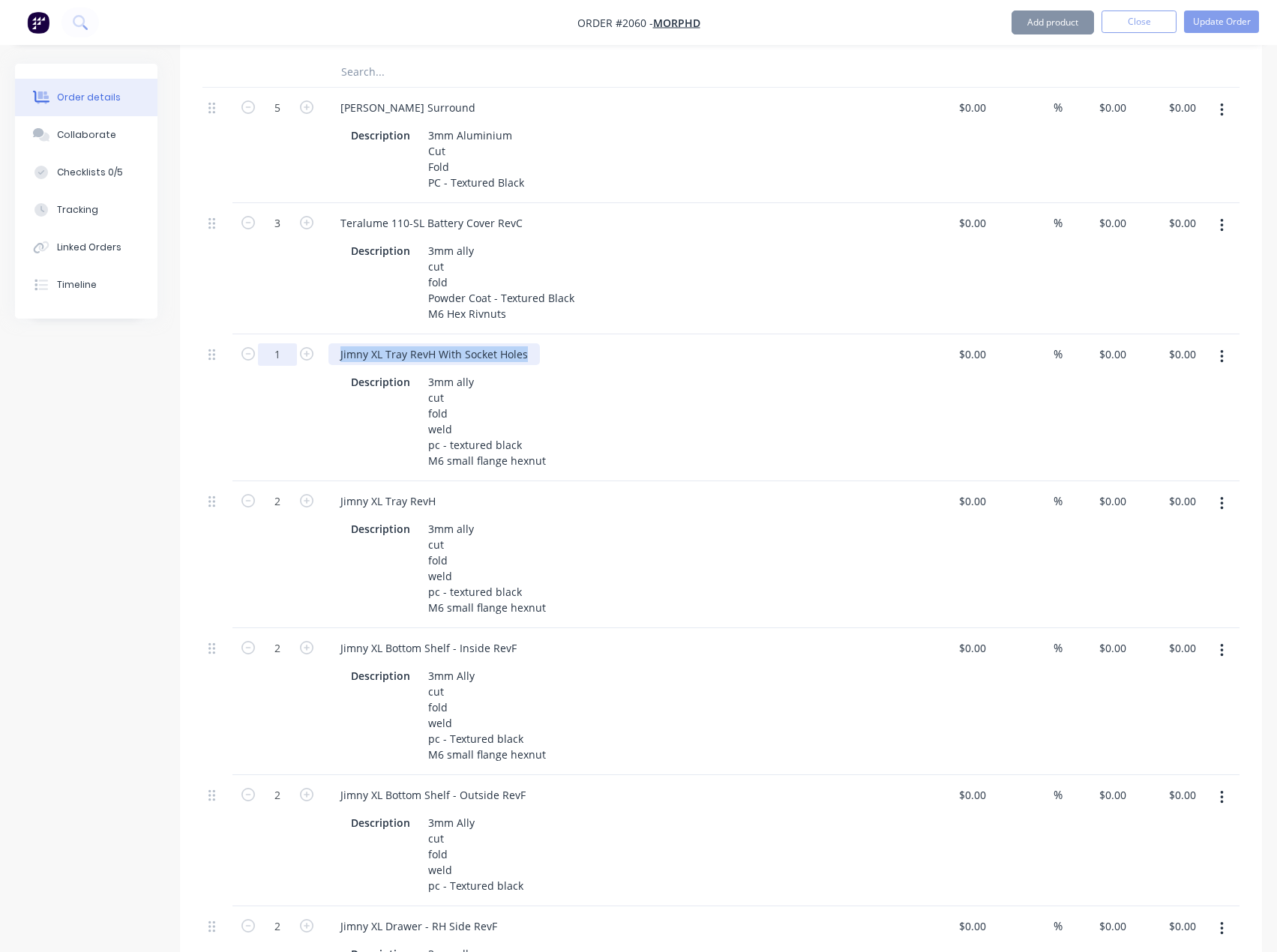
drag, startPoint x: 529, startPoint y: 351, endPoint x: 283, endPoint y: 355, distance: 246.0
click at [287, 359] on div "1 Jimny XL Tray RevH With Socket Holes Description 3mm ally cut fold weld pc - …" at bounding box center [721, 407] width 1037 height 147
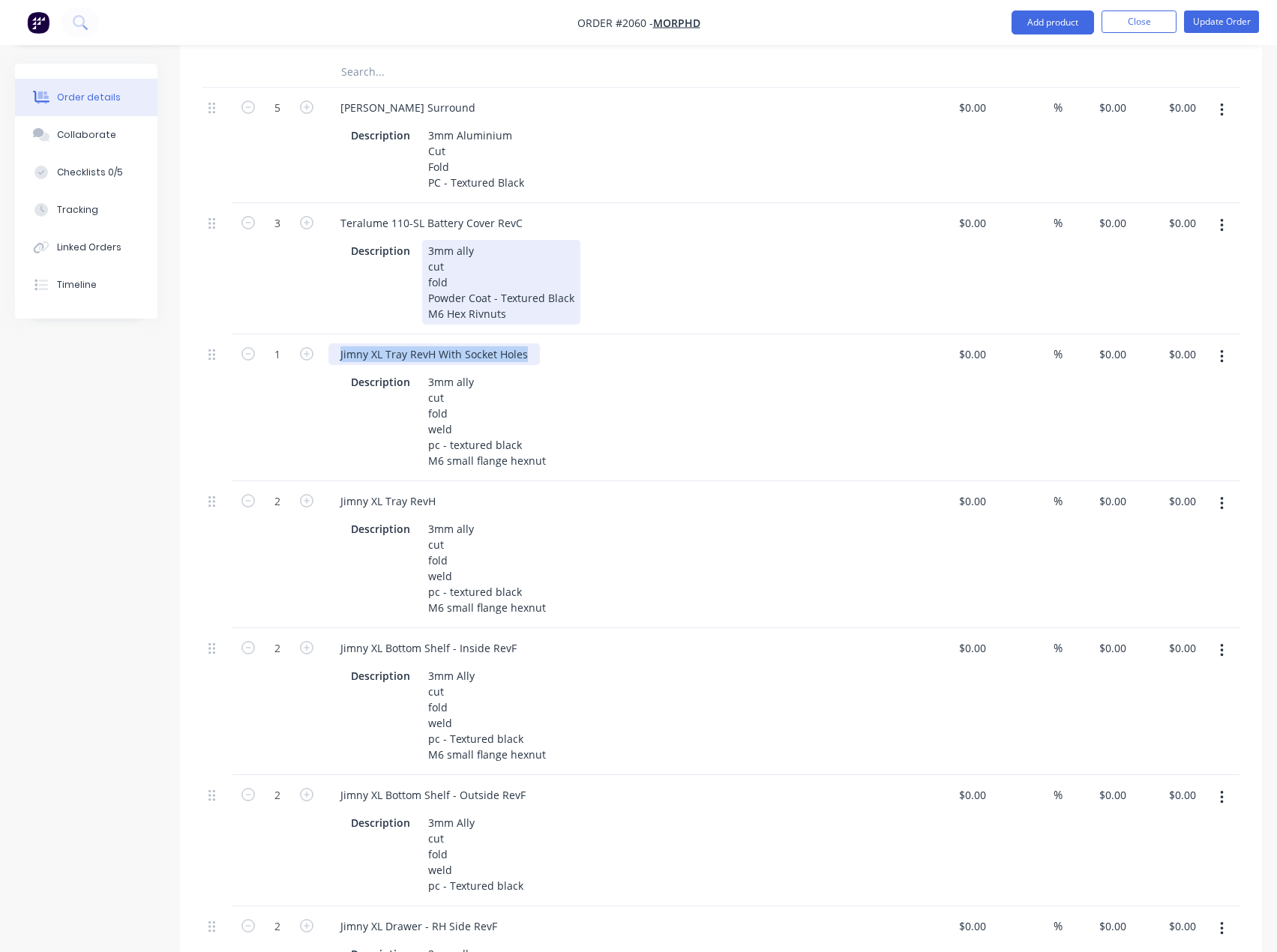
scroll to position [1424, 0]
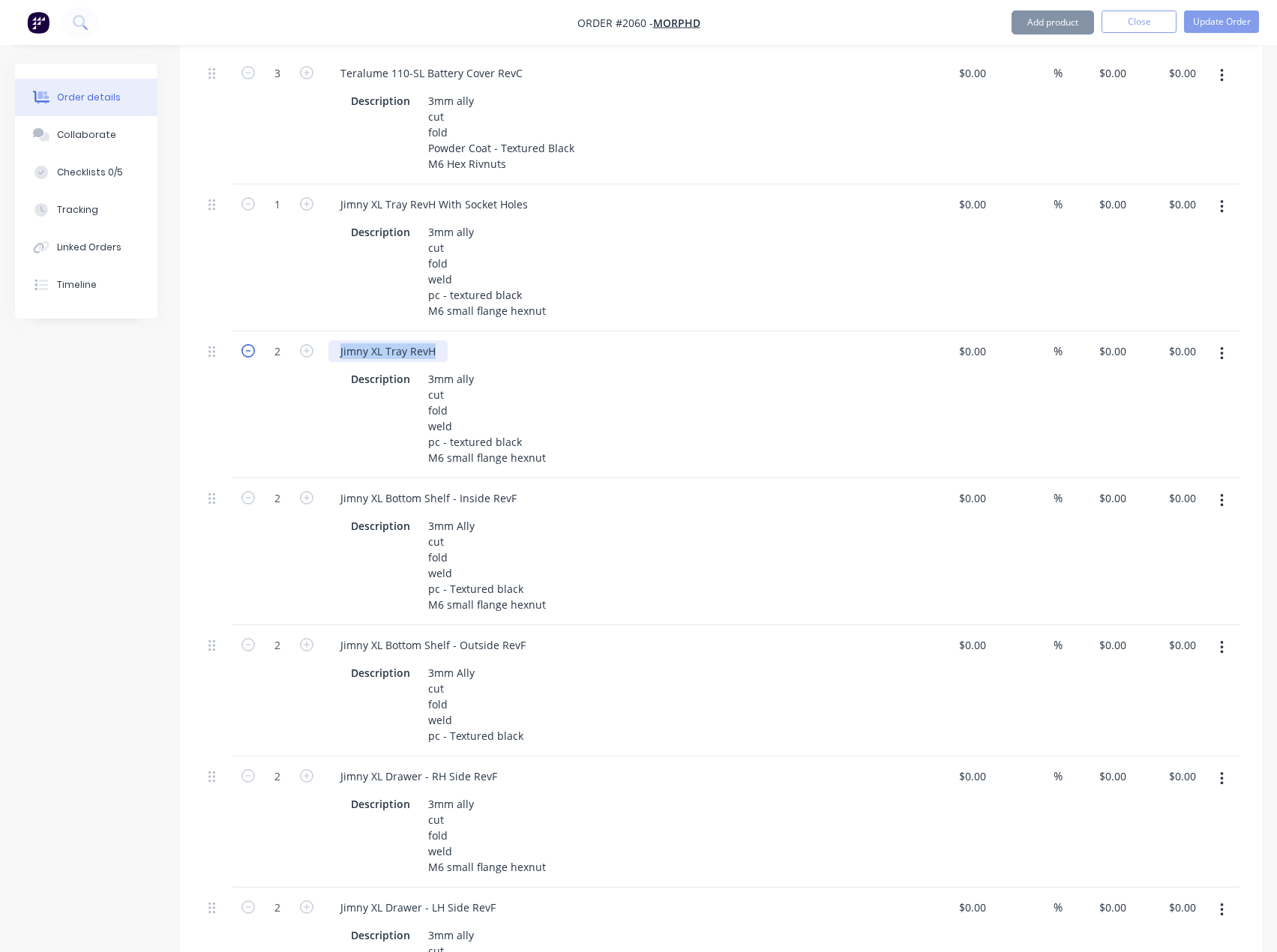
drag, startPoint x: 439, startPoint y: 354, endPoint x: 251, endPoint y: 350, distance: 188.0
click at [251, 350] on div "2 Jimny XL Tray RevH Description 3mm ally cut fold weld pc - textured black M6 …" at bounding box center [721, 404] width 1037 height 147
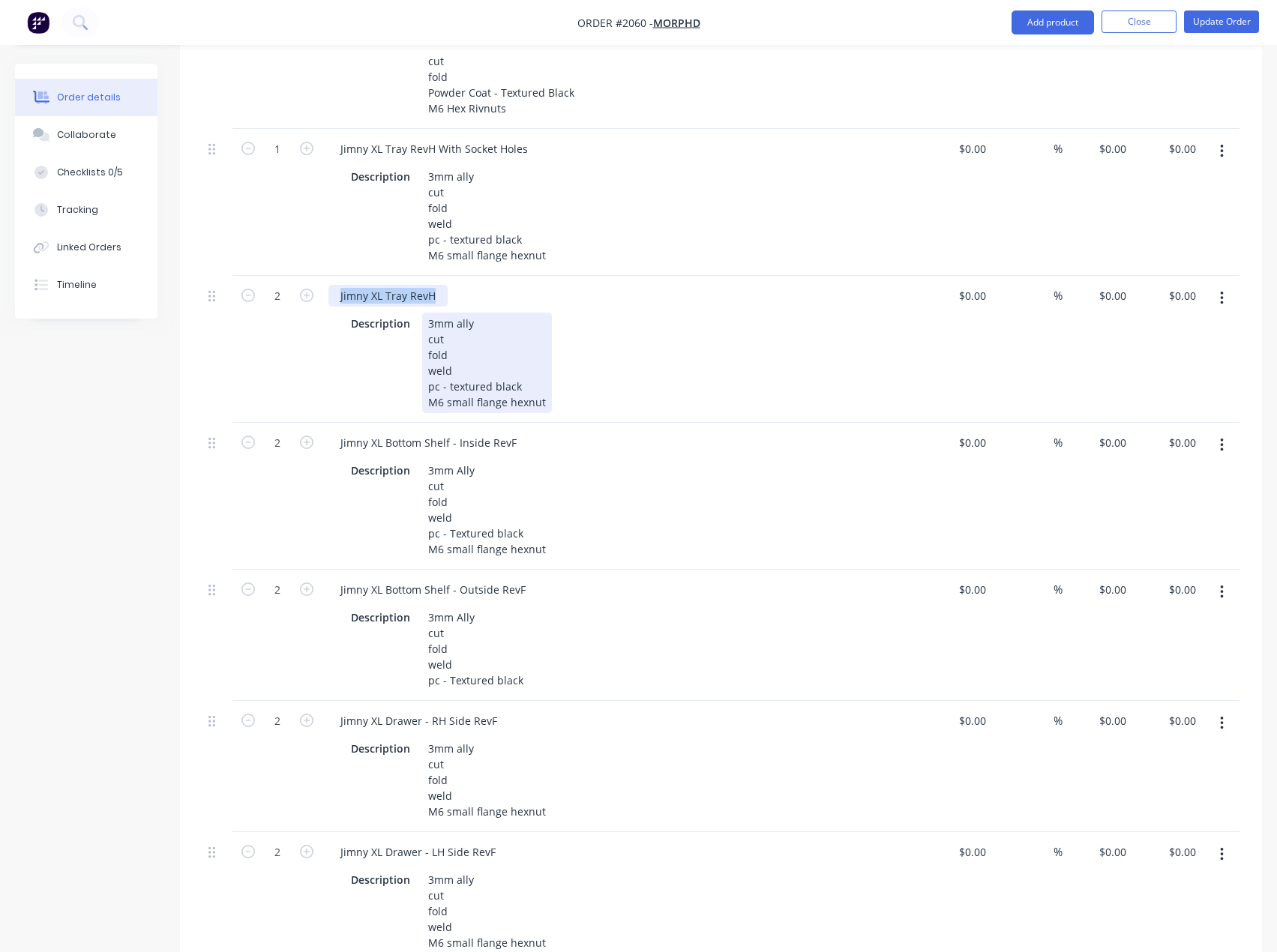
scroll to position [1573, 0]
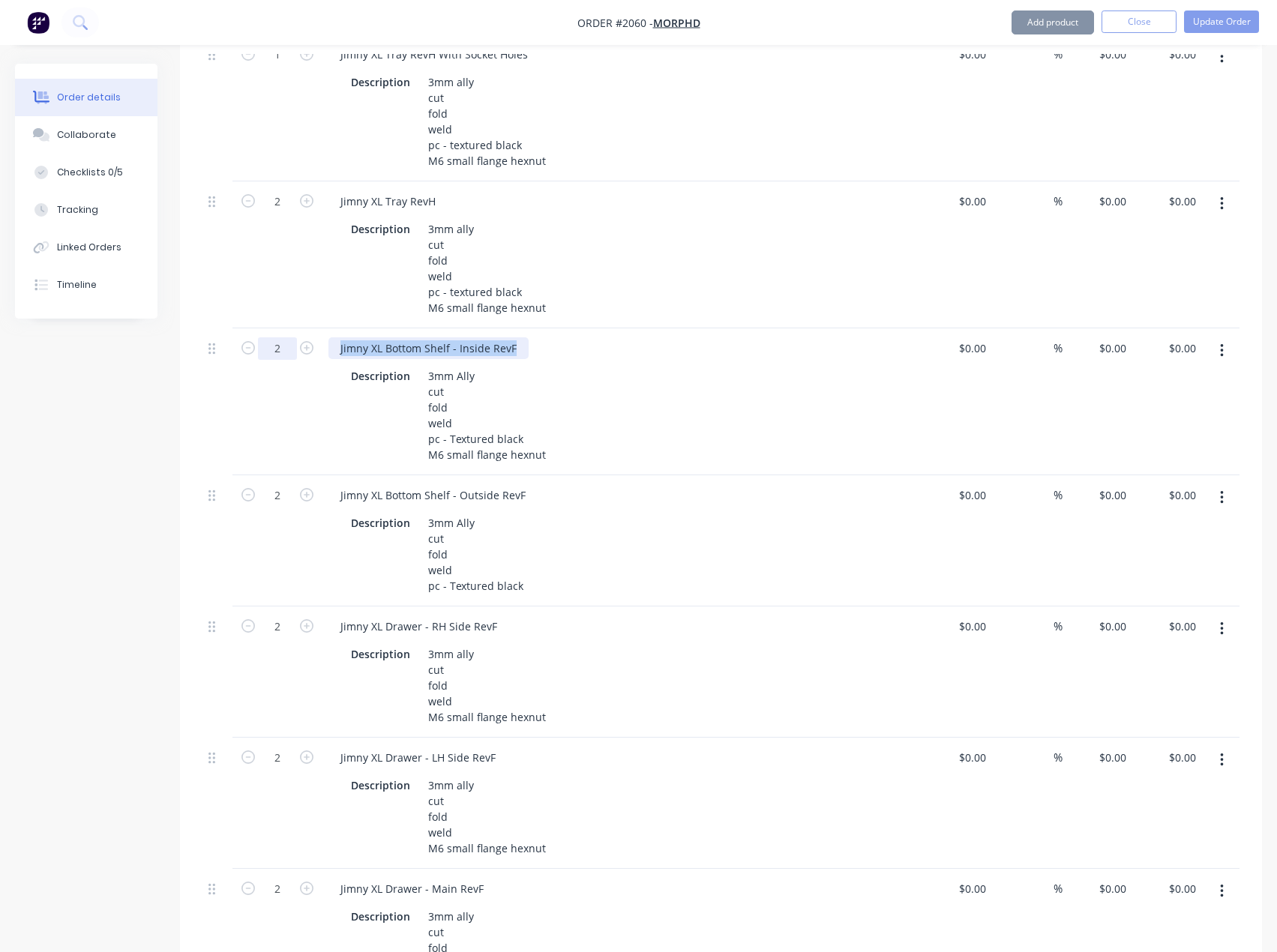
drag, startPoint x: 517, startPoint y: 342, endPoint x: 277, endPoint y: 353, distance: 240.3
click at [277, 353] on div "2 Jimny XL Bottom Shelf - Inside RevF Description 3mm Ally cut fold weld pc - T…" at bounding box center [721, 401] width 1037 height 147
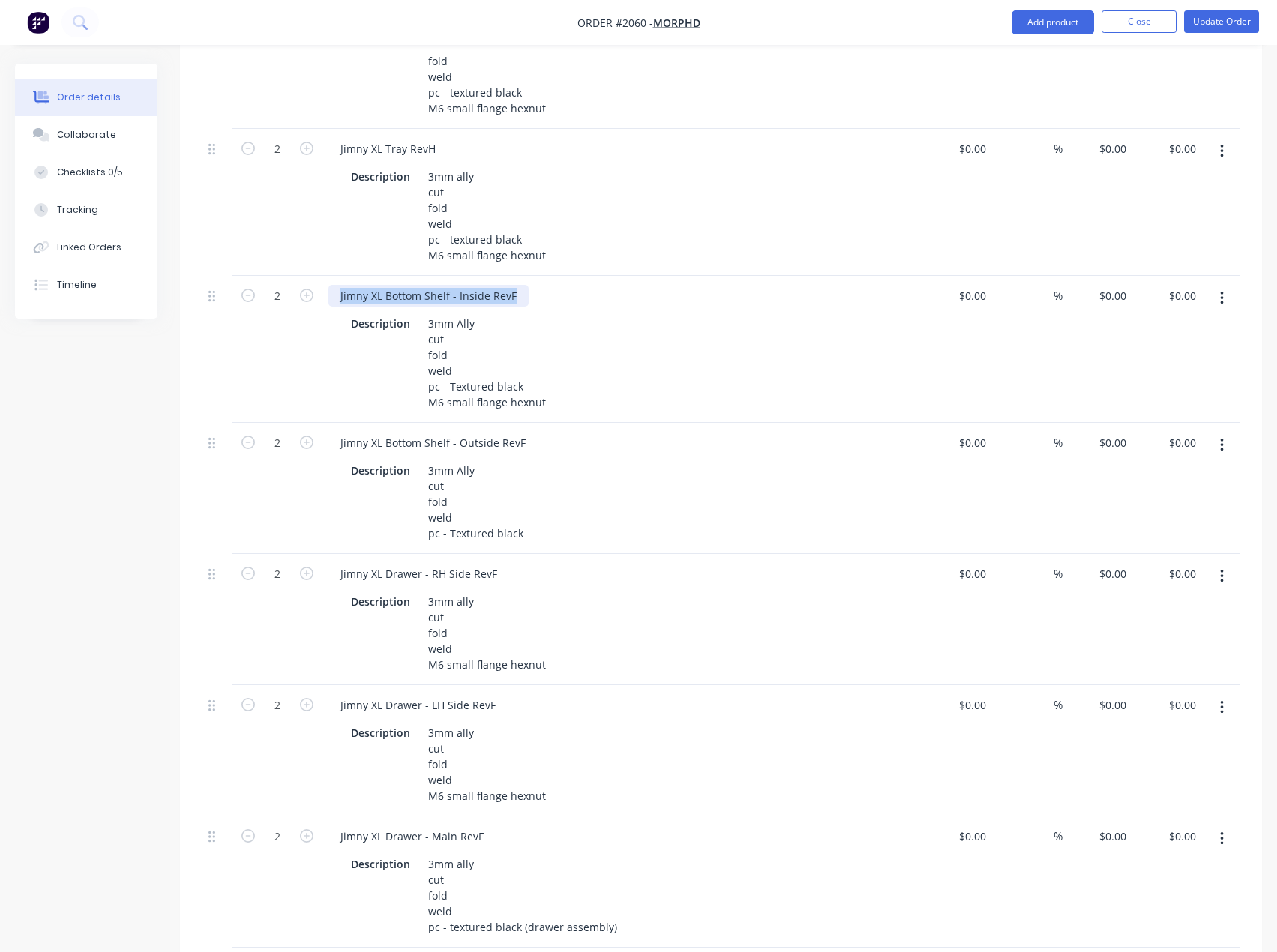
scroll to position [1724, 0]
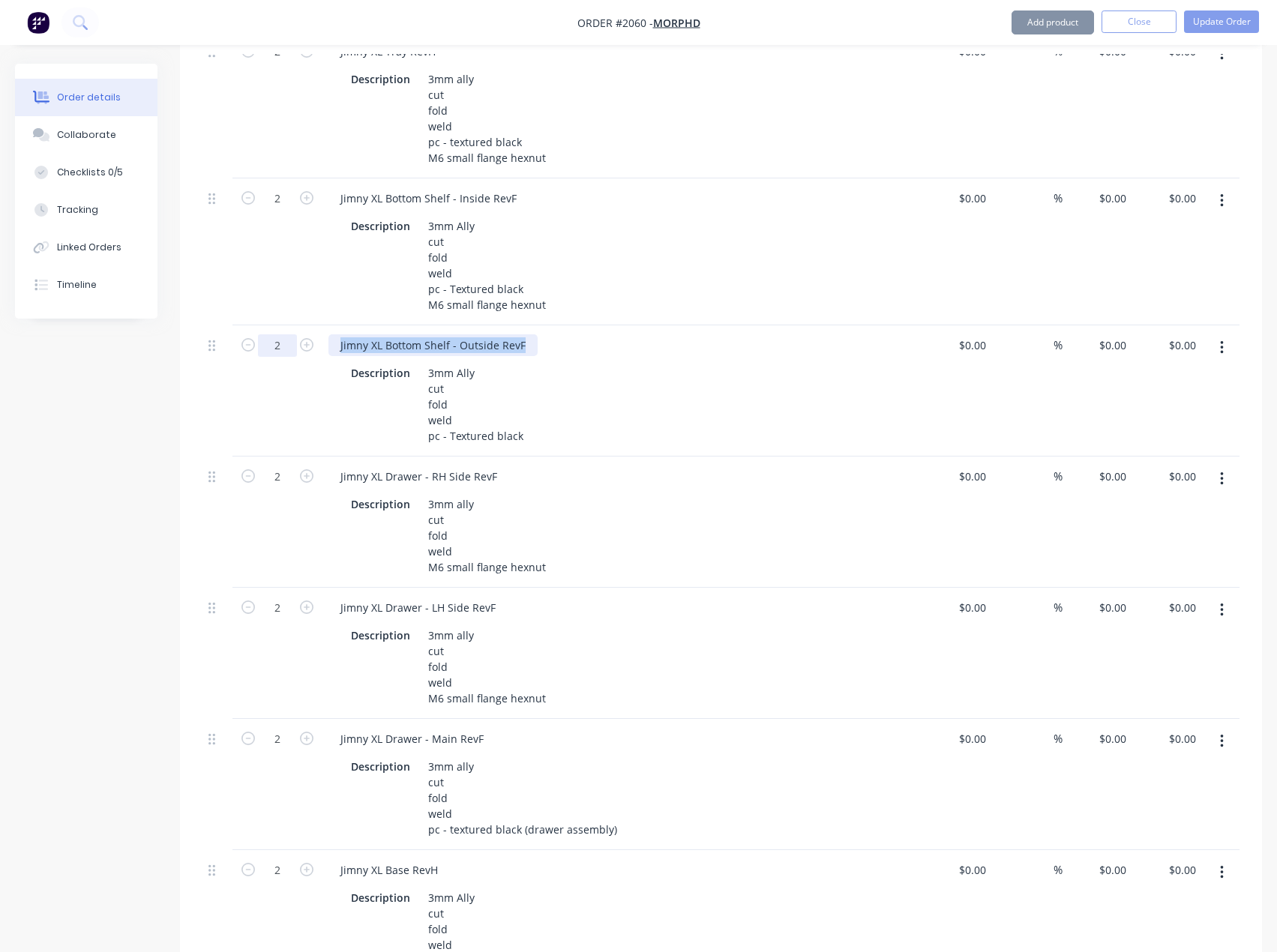
drag, startPoint x: 524, startPoint y: 342, endPoint x: 269, endPoint y: 348, distance: 255.1
click at [277, 348] on div "2 Jimny XL Bottom Shelf - Outside RevF Description 3mm Ally cut fold weld pc - …" at bounding box center [721, 391] width 1037 height 131
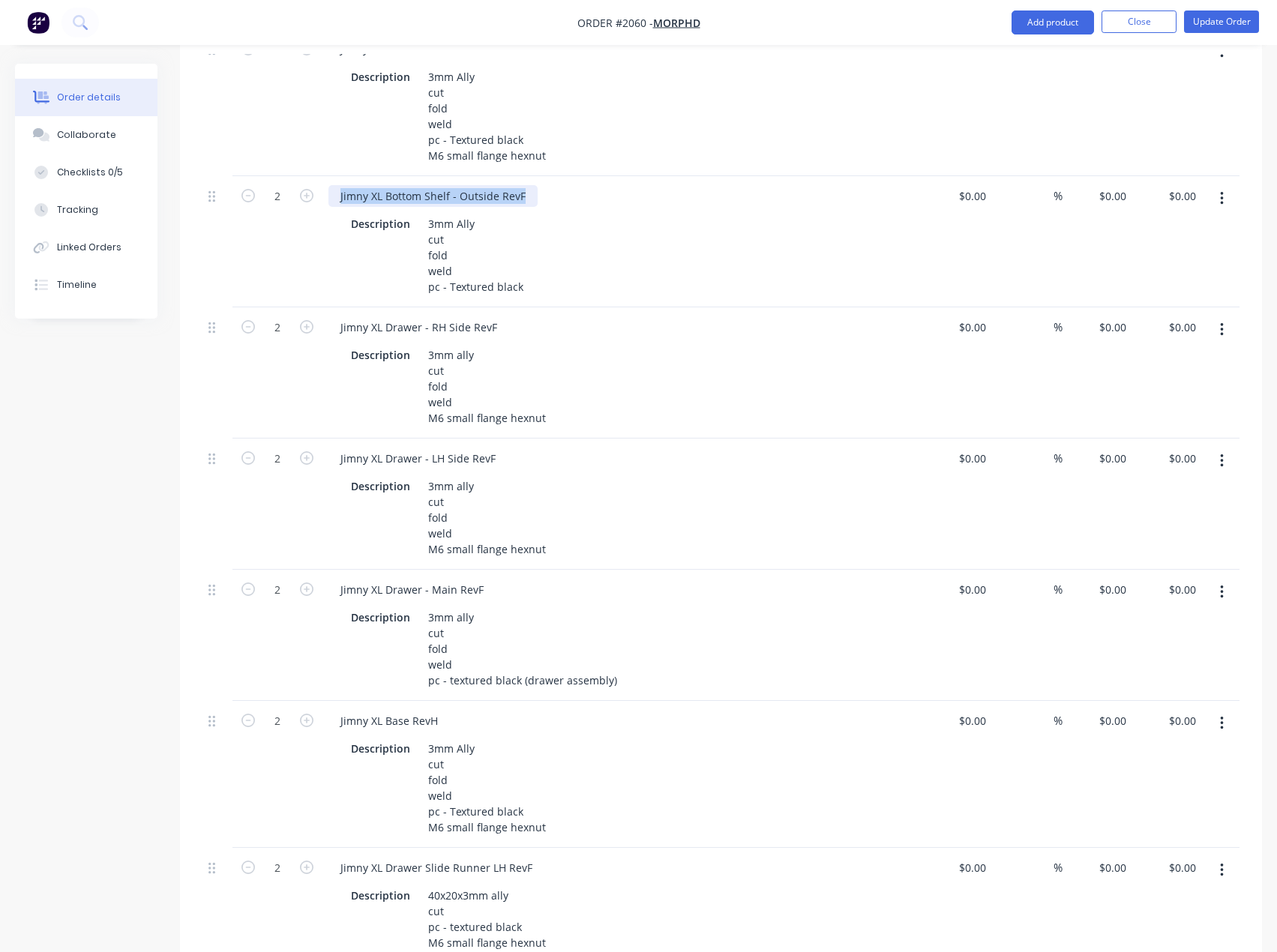
scroll to position [1874, 0]
drag, startPoint x: 418, startPoint y: 327, endPoint x: 283, endPoint y: 323, distance: 135.1
click at [286, 323] on div "2 Jimny XL Drawer - RH Side RevF Description 3mm ally cut fold weld M6 small fl…" at bounding box center [721, 372] width 1037 height 131
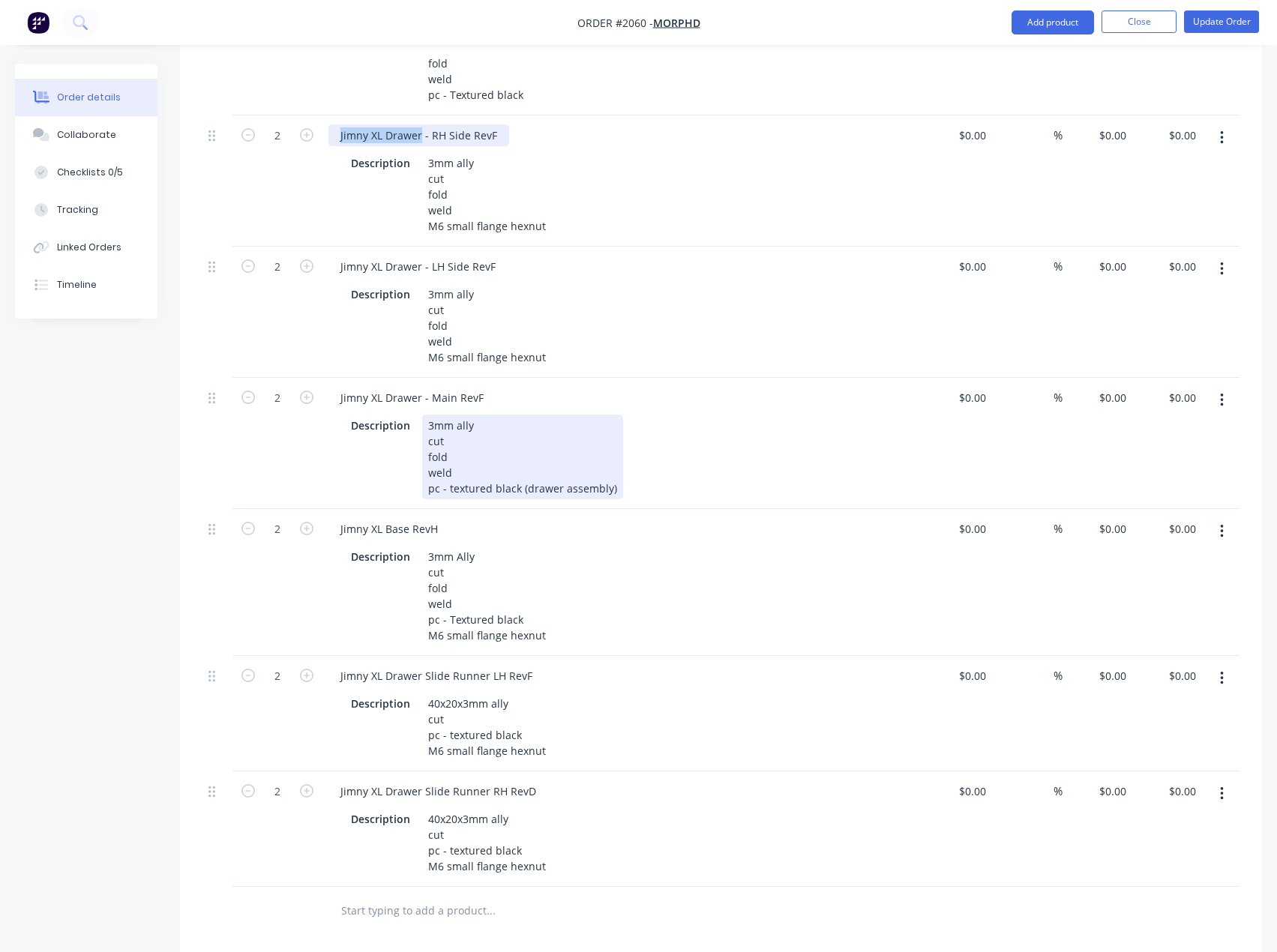
scroll to position [2174, 0]
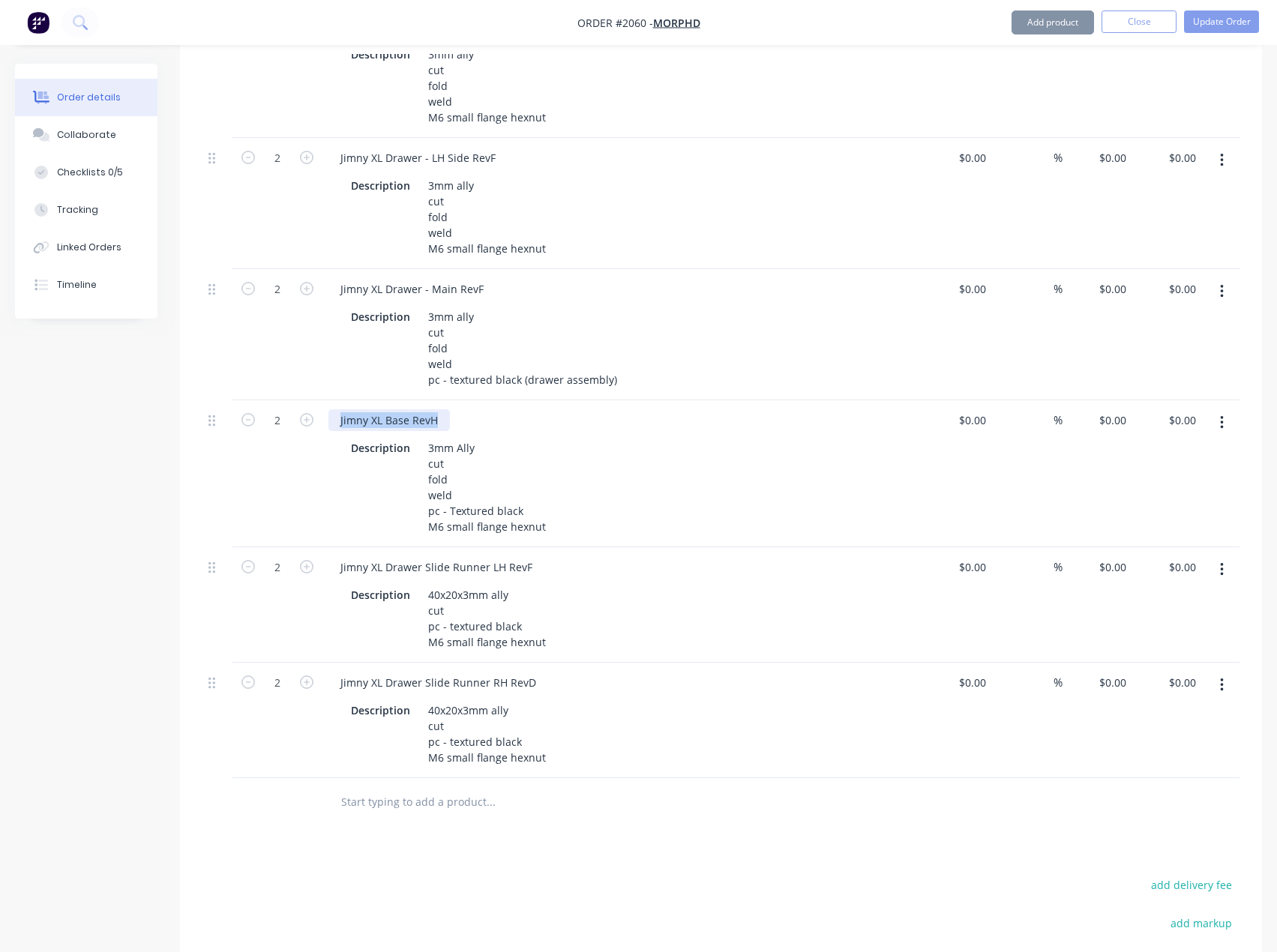
drag, startPoint x: 443, startPoint y: 418, endPoint x: 193, endPoint y: 411, distance: 250.1
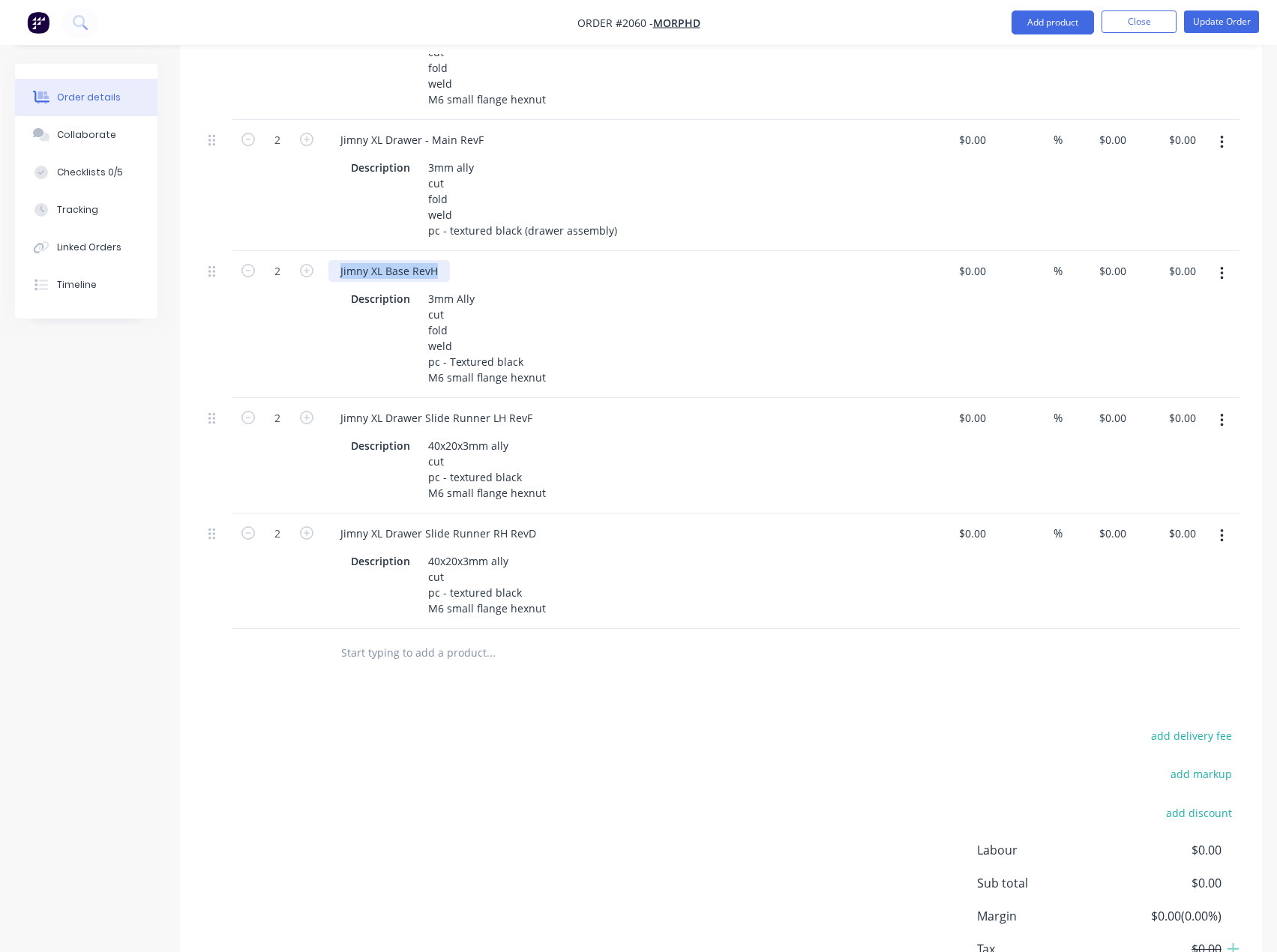
scroll to position [2323, 0]
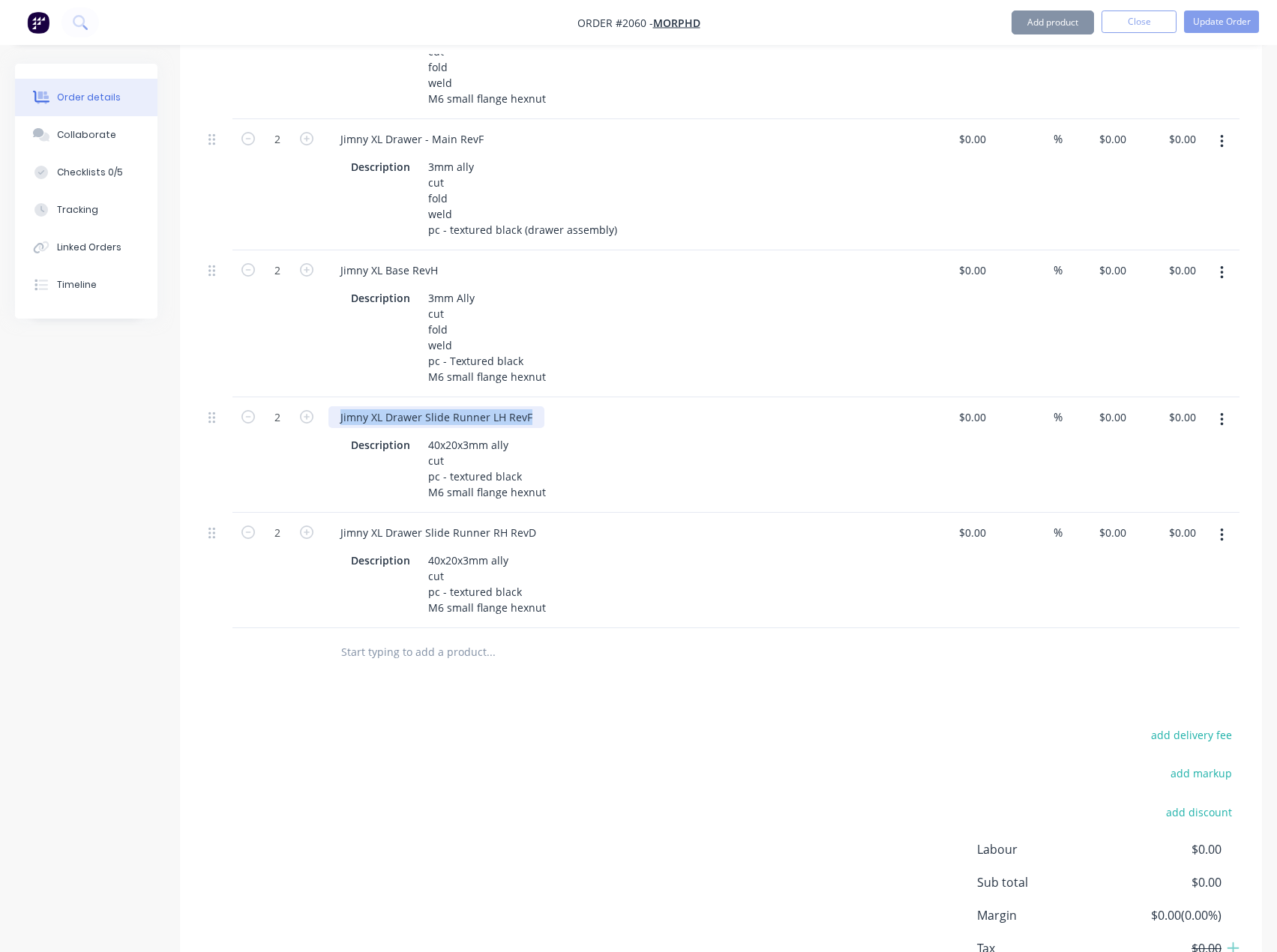
drag, startPoint x: 537, startPoint y: 420, endPoint x: 223, endPoint y: 398, distance: 314.8
click at [238, 405] on div "2 Jimny XL Drawer Slide Runner LH RevF Description 40x20x3mm ally cut pc - text…" at bounding box center [721, 455] width 1037 height 116
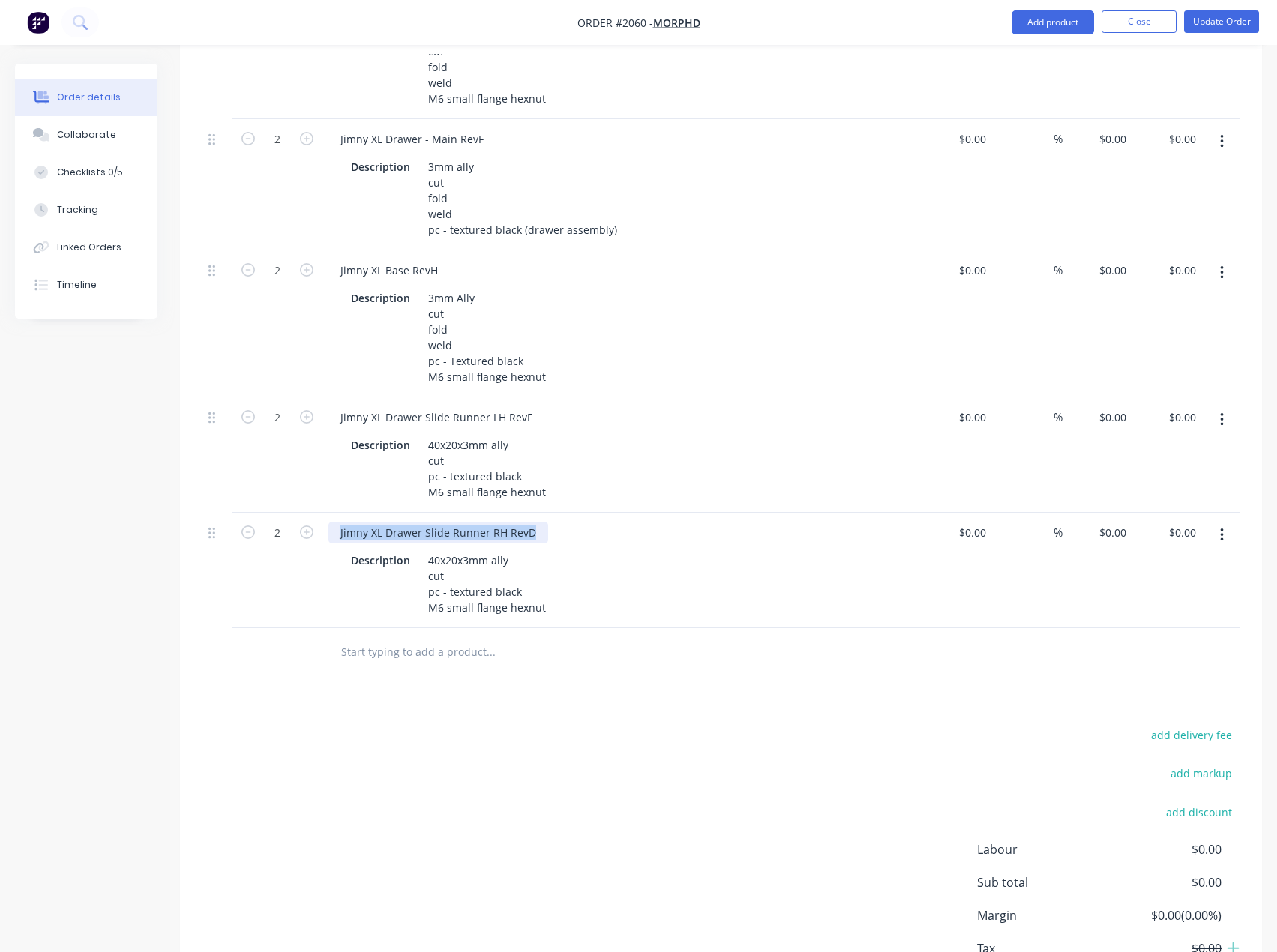
drag, startPoint x: 539, startPoint y: 532, endPoint x: 180, endPoint y: 536, distance: 359.0
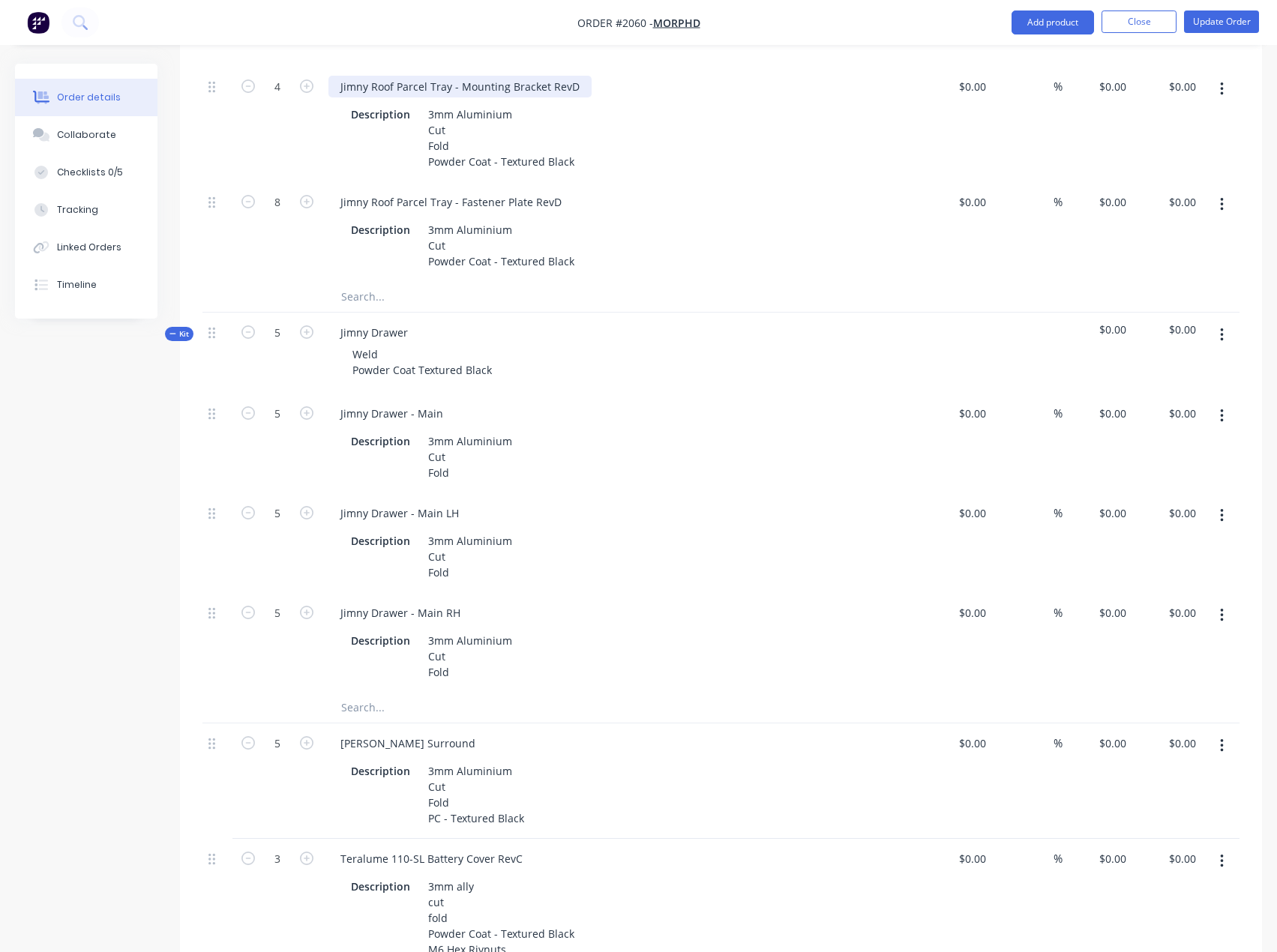
scroll to position [749, 0]
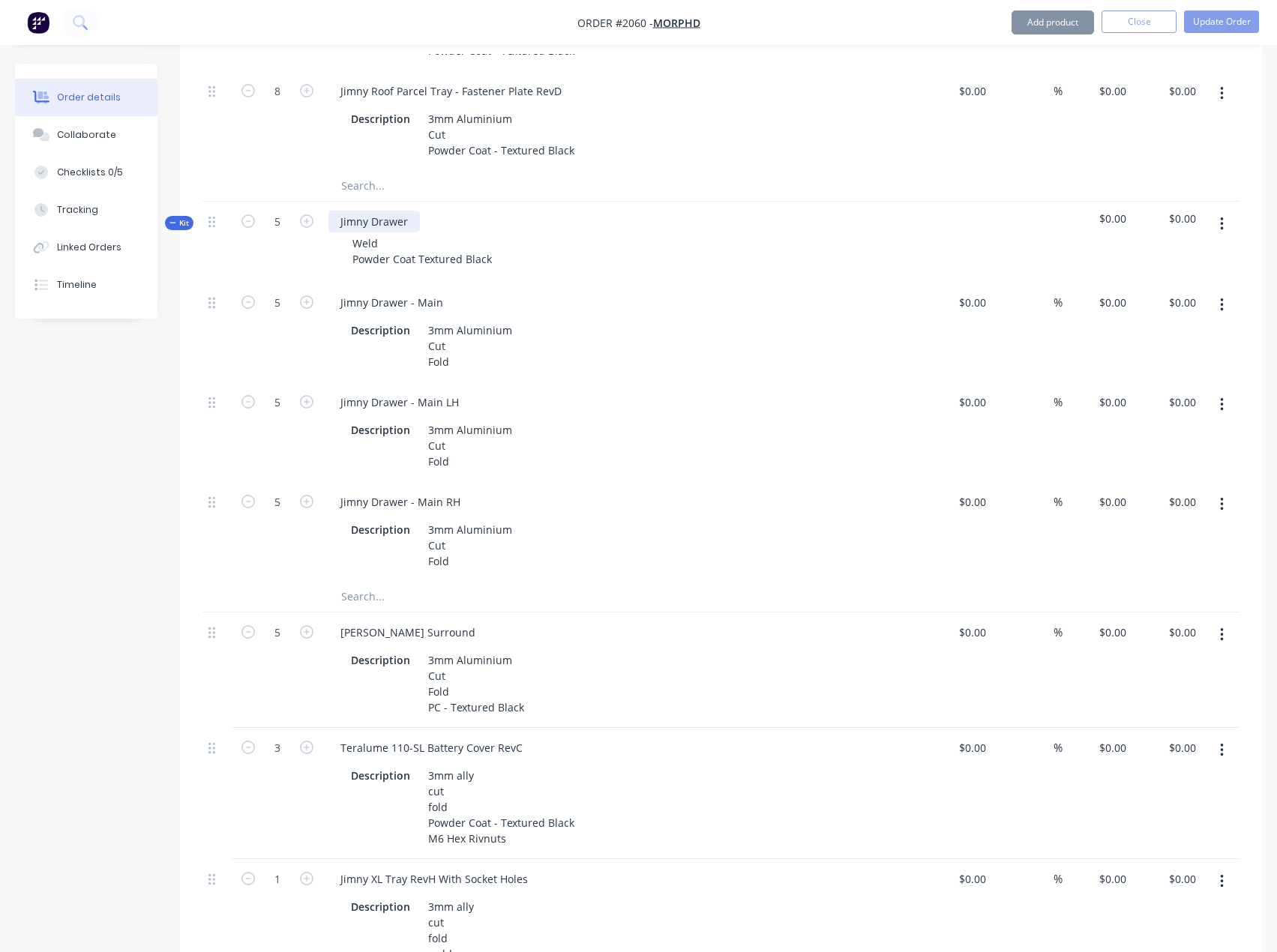
drag, startPoint x: 418, startPoint y: 225, endPoint x: 403, endPoint y: 221, distance: 15.5
click at [403, 221] on div "Jimny Drawer Weld Powder Coat Textured Black" at bounding box center [622, 242] width 600 height 81
click at [405, 215] on div "Jimnr y [PERSON_NAME]" at bounding box center [400, 222] width 143 height 22
click at [409, 220] on div "Jimnr y [PERSON_NAME]" at bounding box center [400, 222] width 143 height 22
click at [293, 225] on input "r" at bounding box center [277, 222] width 39 height 23
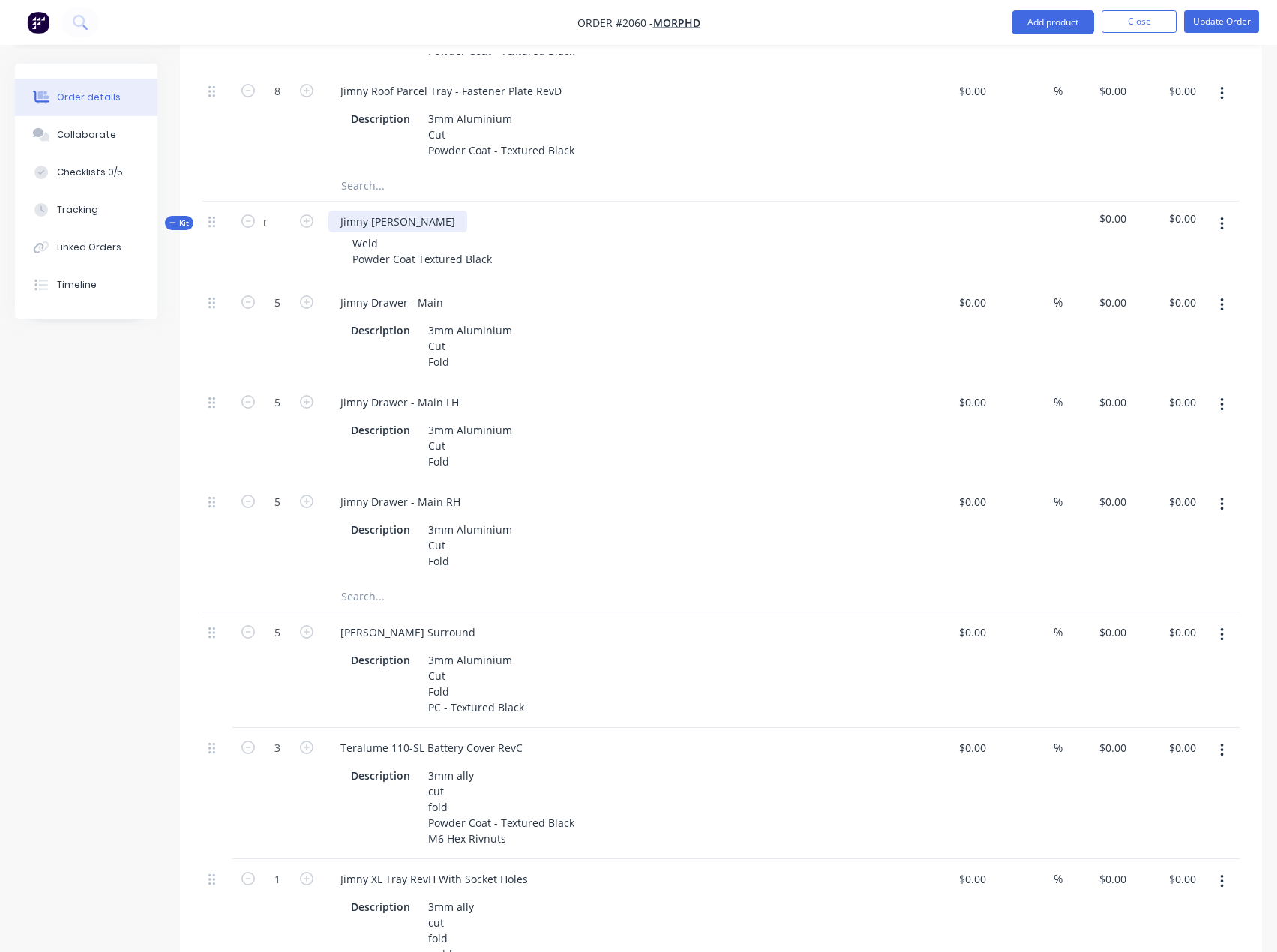
type input "5"
click at [406, 228] on div "Jimny Drawer" at bounding box center [374, 222] width 91 height 22
drag, startPoint x: 416, startPoint y: 221, endPoint x: 285, endPoint y: 232, distance: 131.5
click at [285, 232] on div "Kit 5 Jimny Drawer Weld Powder Coat Textured Black $0.00 $0.00" at bounding box center [721, 242] width 1037 height 81
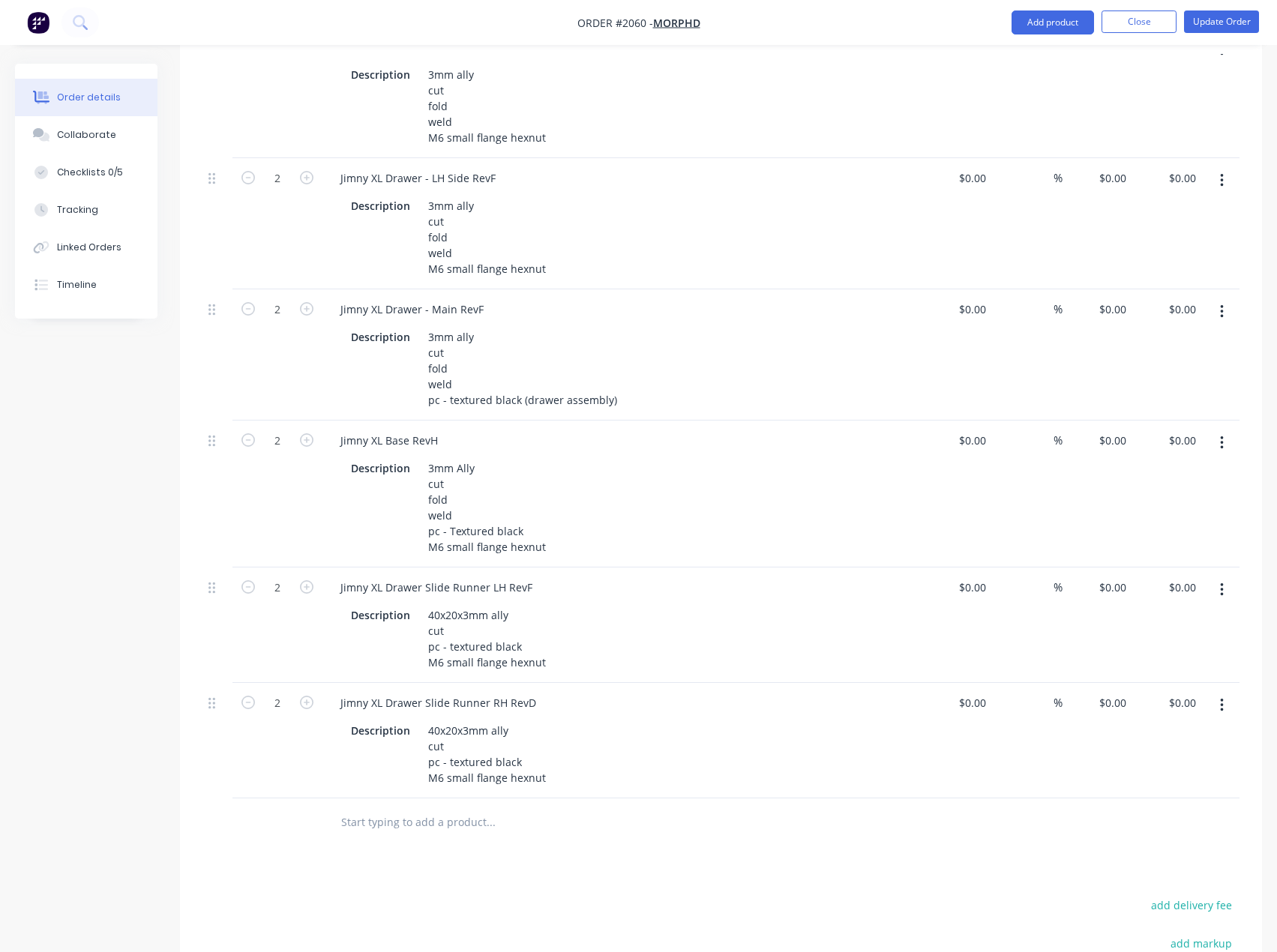
scroll to position [2174, 0]
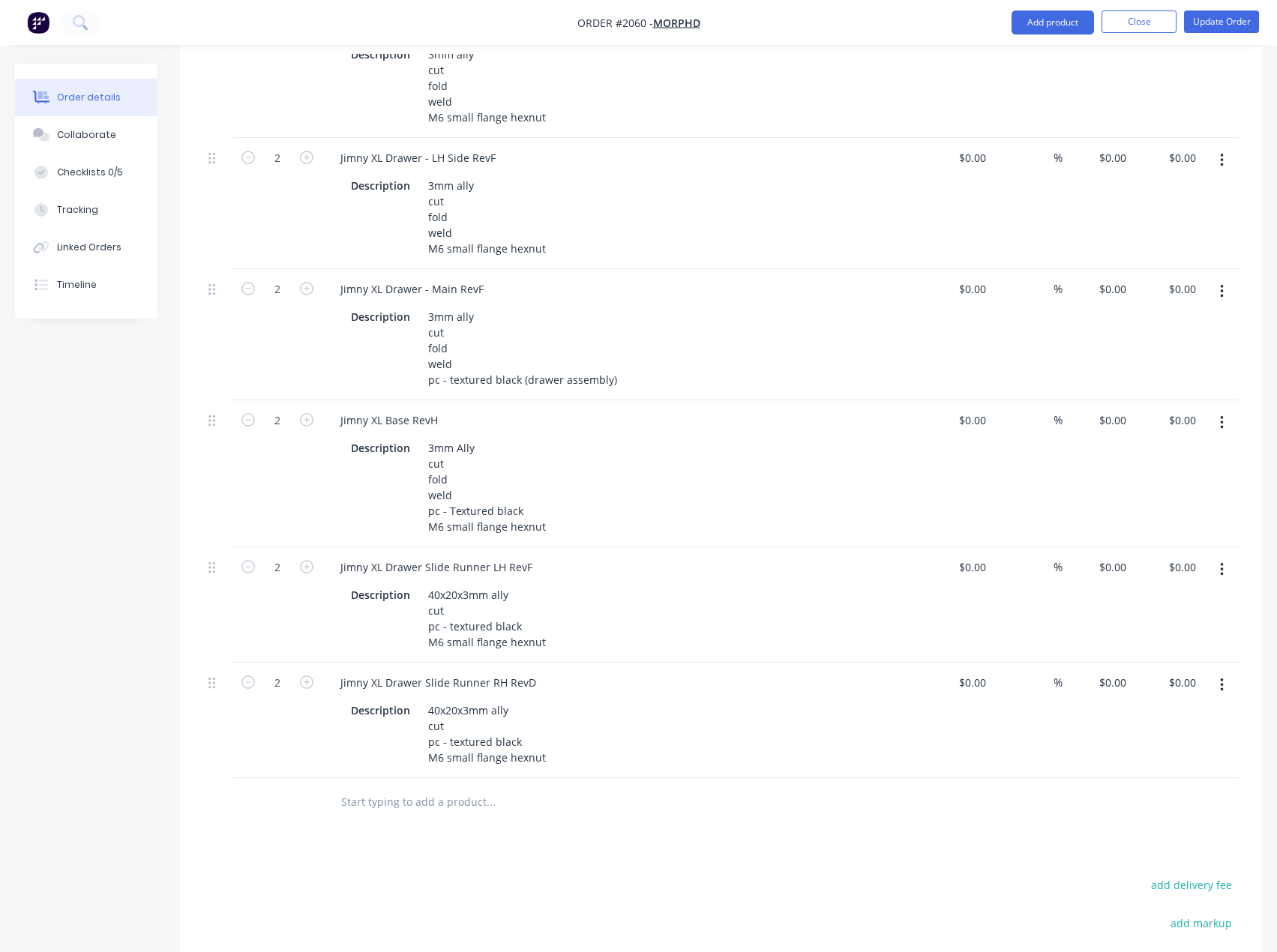
click at [370, 796] on input "text" at bounding box center [491, 801] width 300 height 30
paste input "Jimny Drawer"
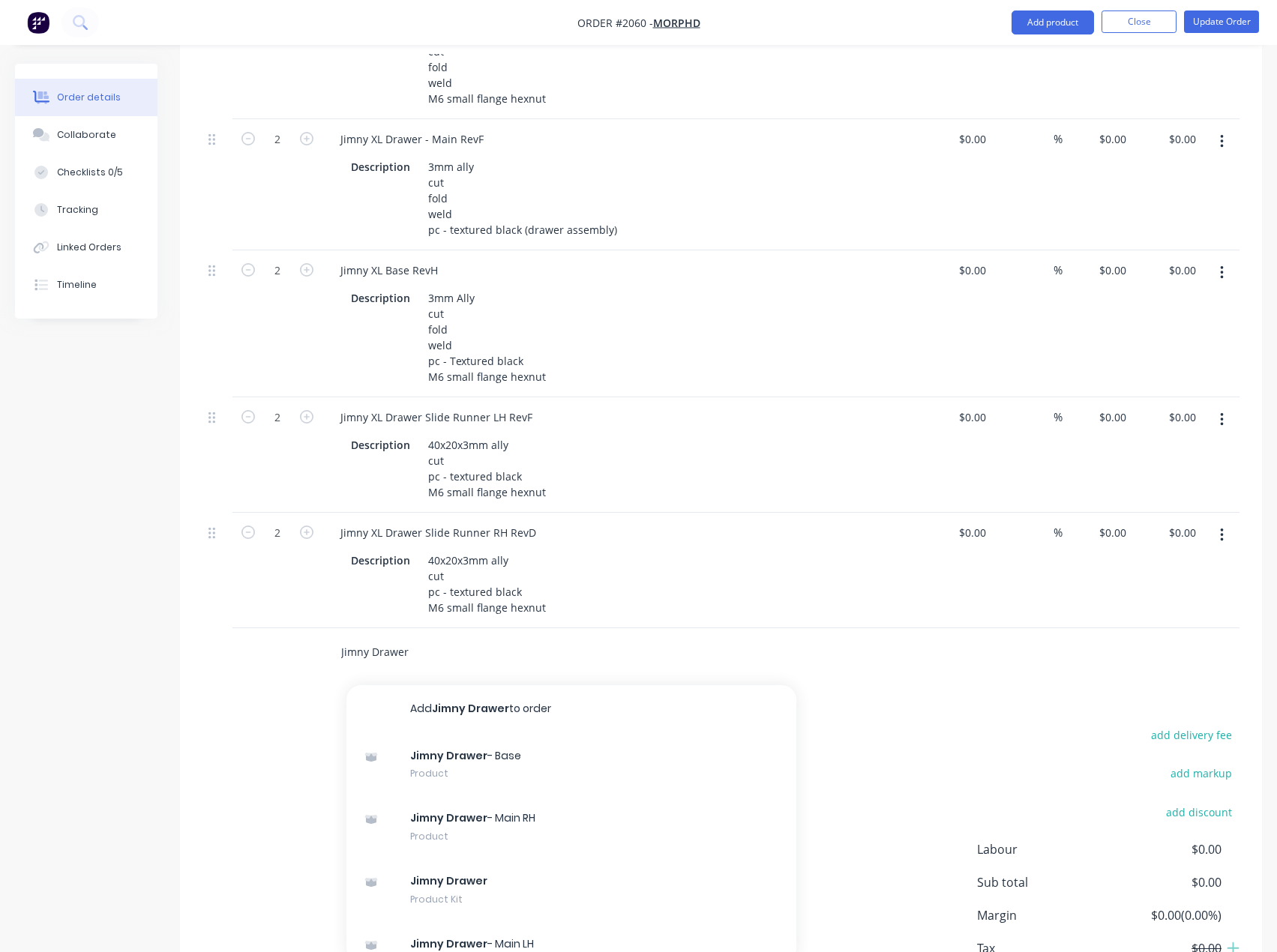
scroll to position [2398, 0]
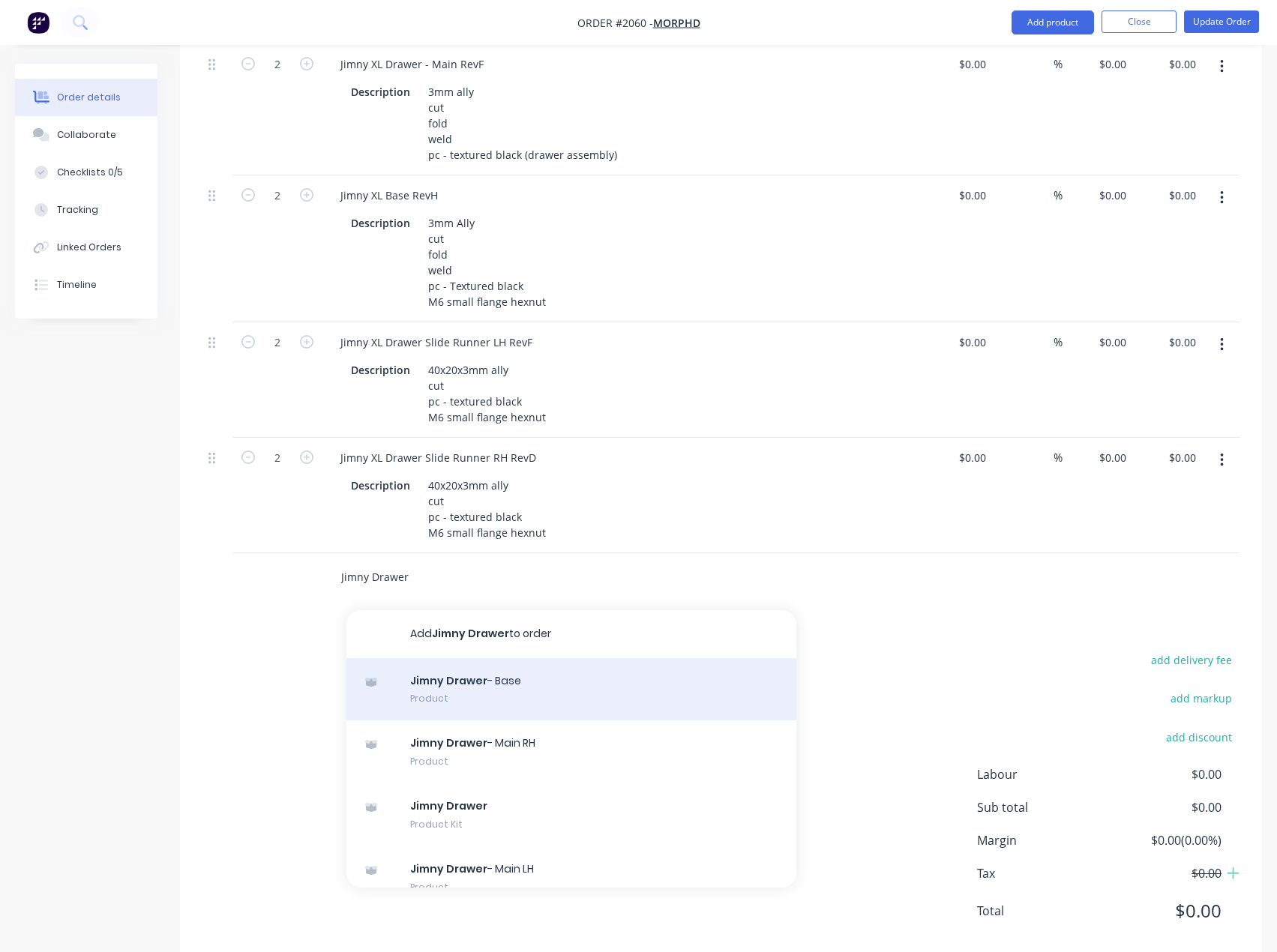
type input "Jimny Drawer"
click at [518, 704] on div "Jimny Drawer - Base Product" at bounding box center [571, 689] width 450 height 63
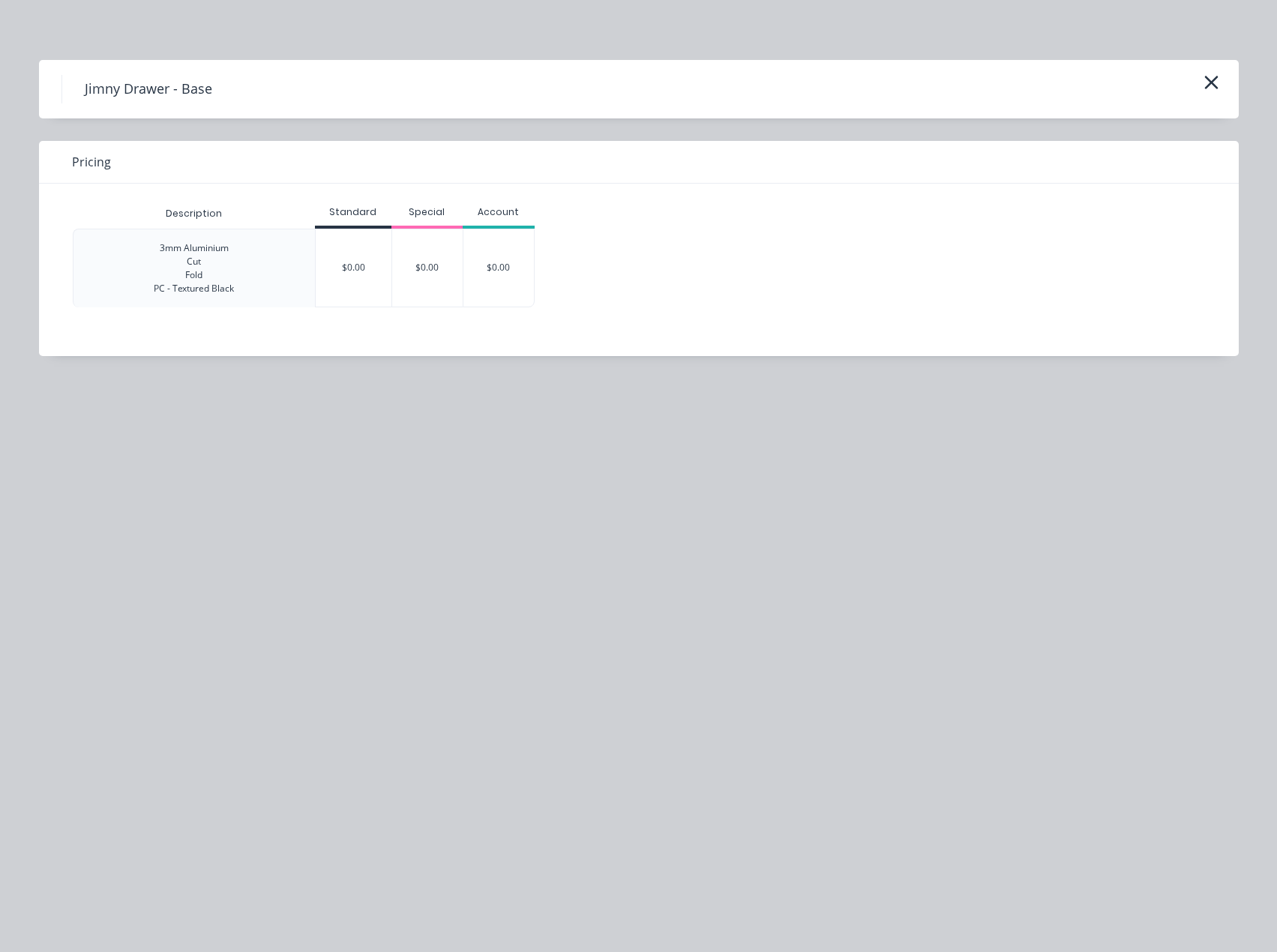
click at [362, 226] on div "Standard" at bounding box center [353, 213] width 76 height 30
click at [362, 229] on div "$0.00" at bounding box center [353, 267] width 75 height 77
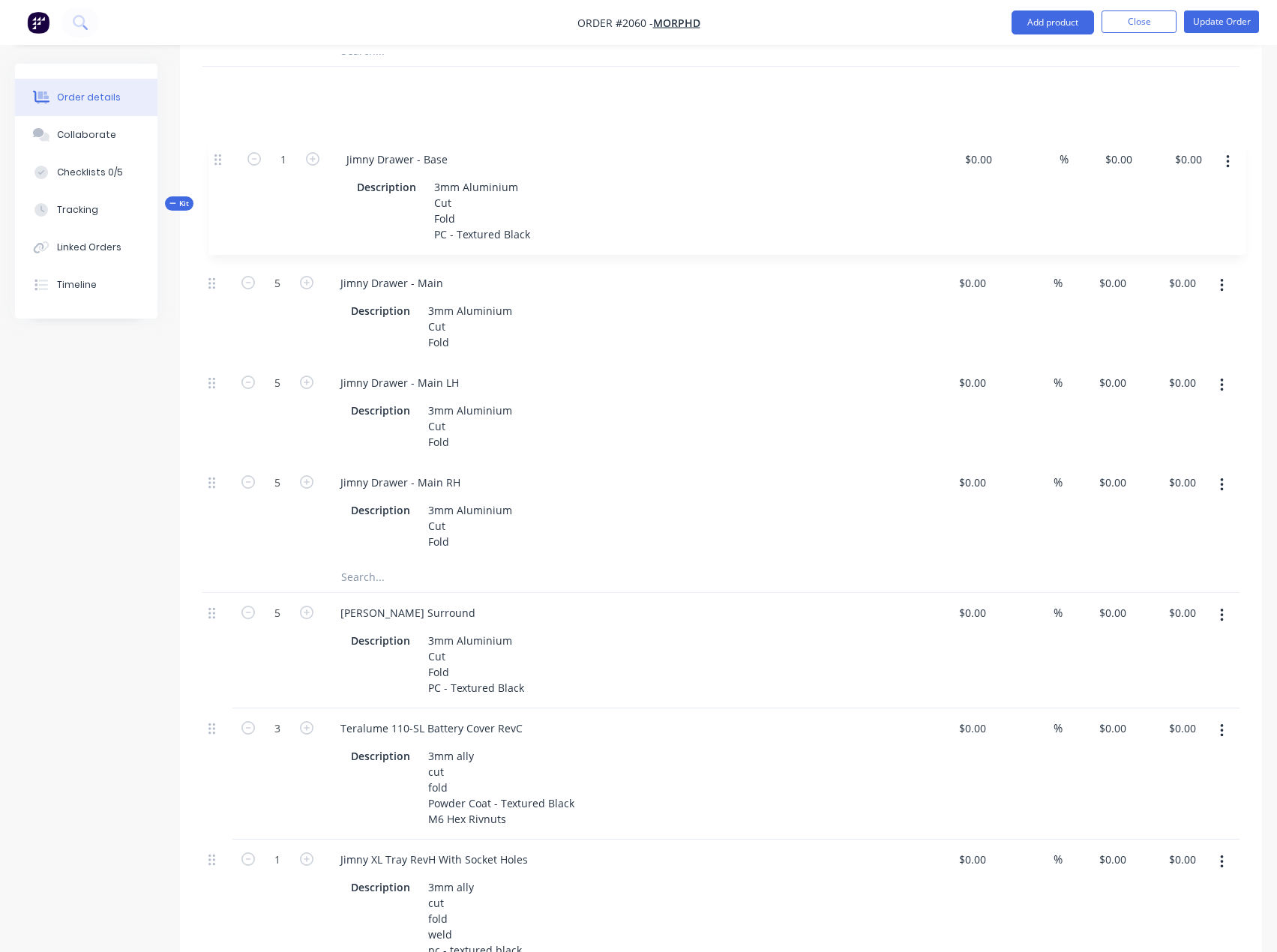
scroll to position [882, 0]
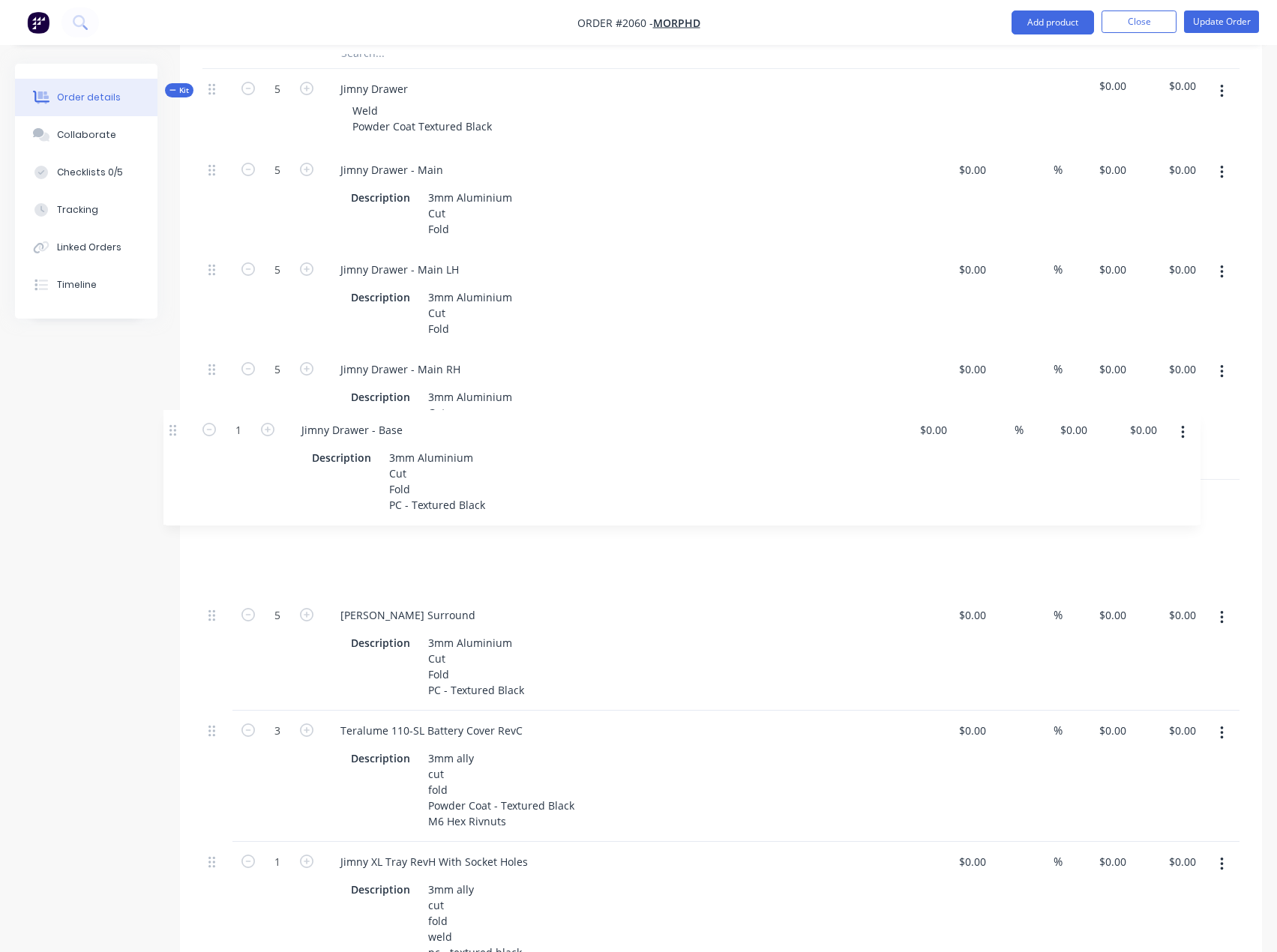
drag, startPoint x: 221, startPoint y: 570, endPoint x: 188, endPoint y: 439, distance: 135.1
click at [180, 423] on div "Qty Cost Markup Price Total Kit 2 Jimny Roof Parcel Tray $0.00 $0.00 2 Jimny Ro…" at bounding box center [721, 915] width 1082 height 2637
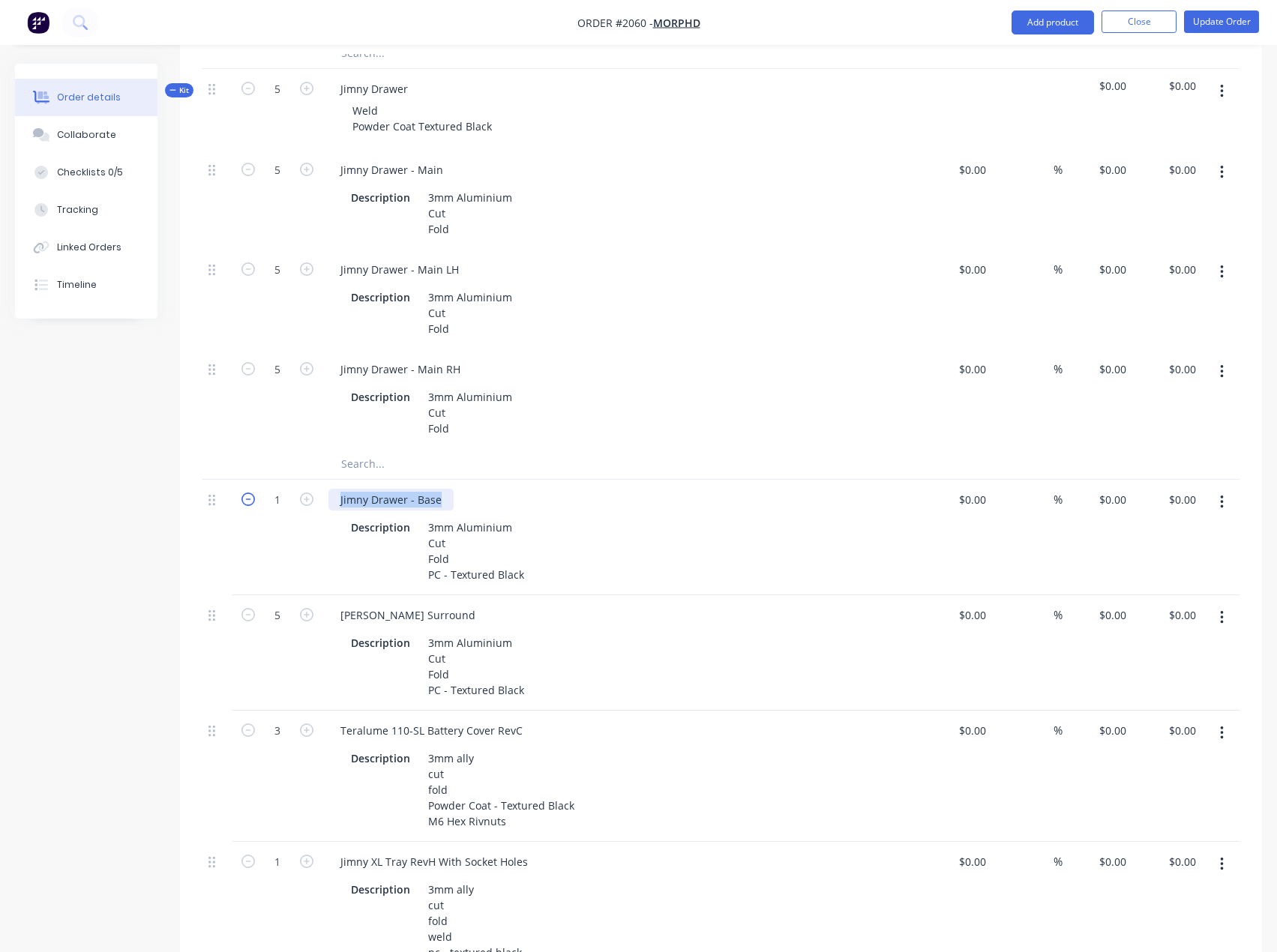
drag, startPoint x: 443, startPoint y: 499, endPoint x: 252, endPoint y: 497, distance: 191.0
click at [252, 497] on div "1 Jimny Drawer - Base Description 3mm Aluminium Cut Fold PC - Textured Black $0…" at bounding box center [721, 538] width 1037 height 116
type input "5"
click at [93, 641] on div "Created by [PERSON_NAME] Created [DATE] Required [DATE] Assigned to EA Invoiced…" at bounding box center [638, 898] width 1247 height 3434
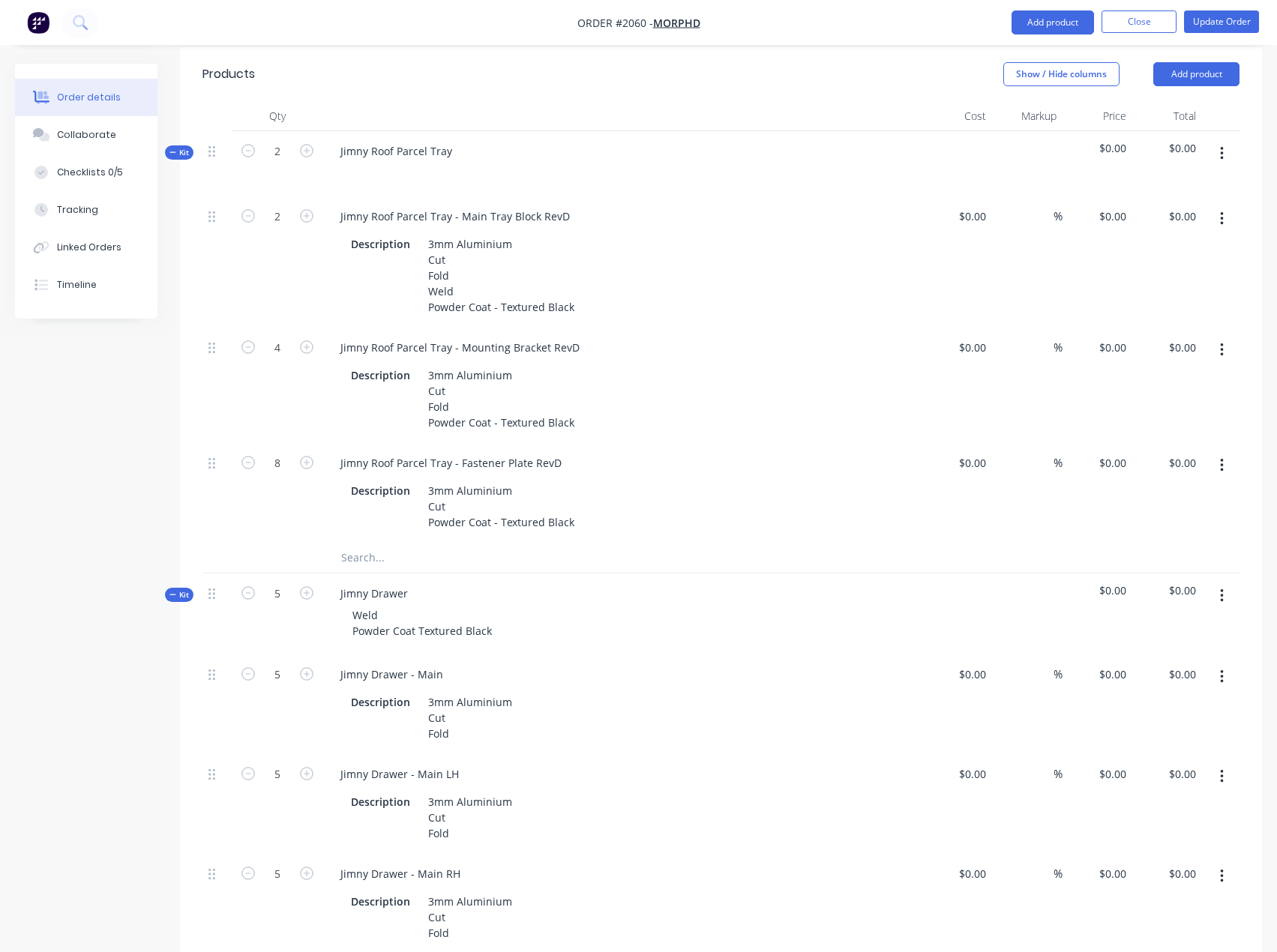
scroll to position [0, 0]
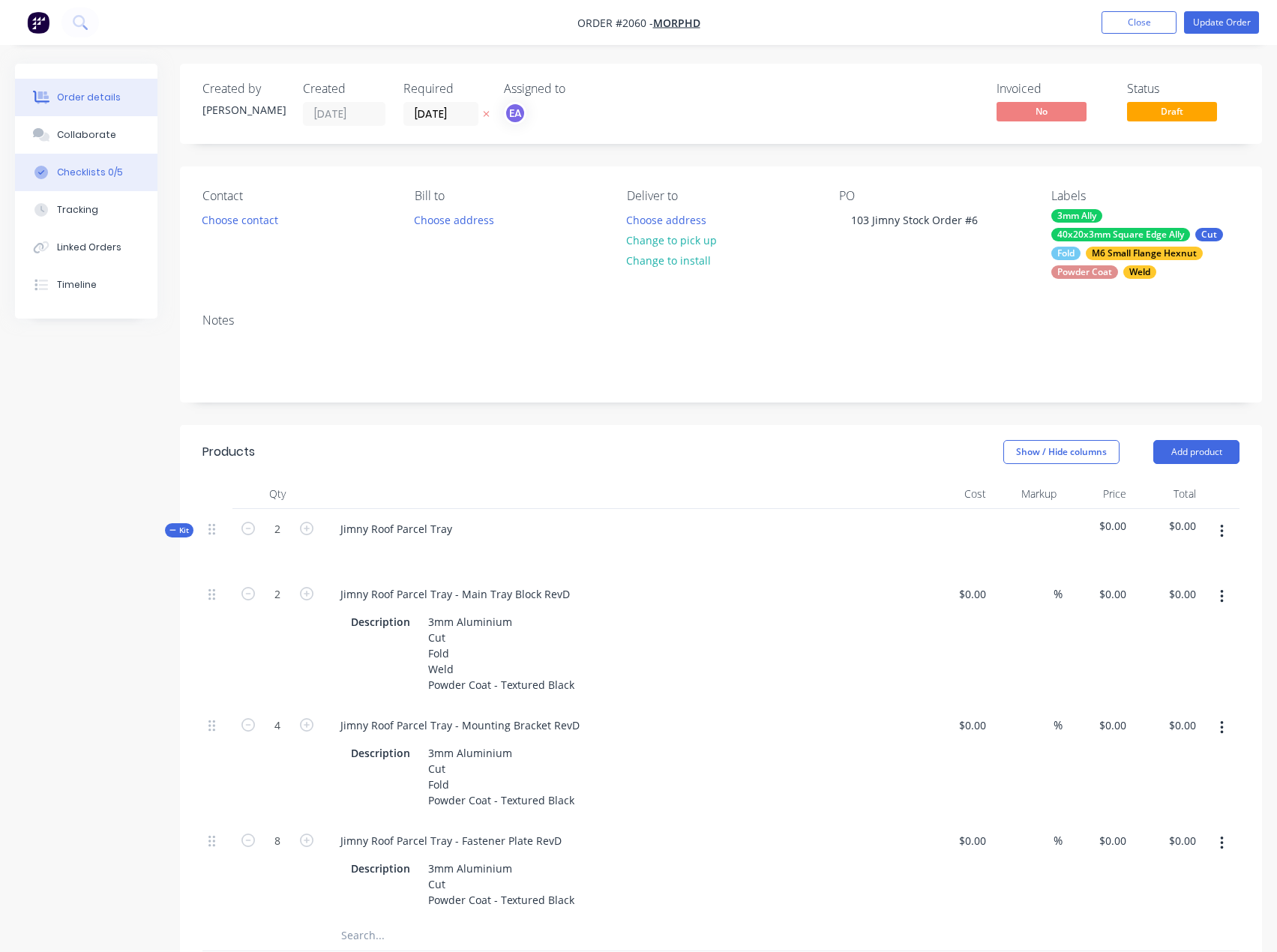
click at [55, 177] on button "Checklists 0/5" at bounding box center [86, 172] width 142 height 37
type textarea "x"
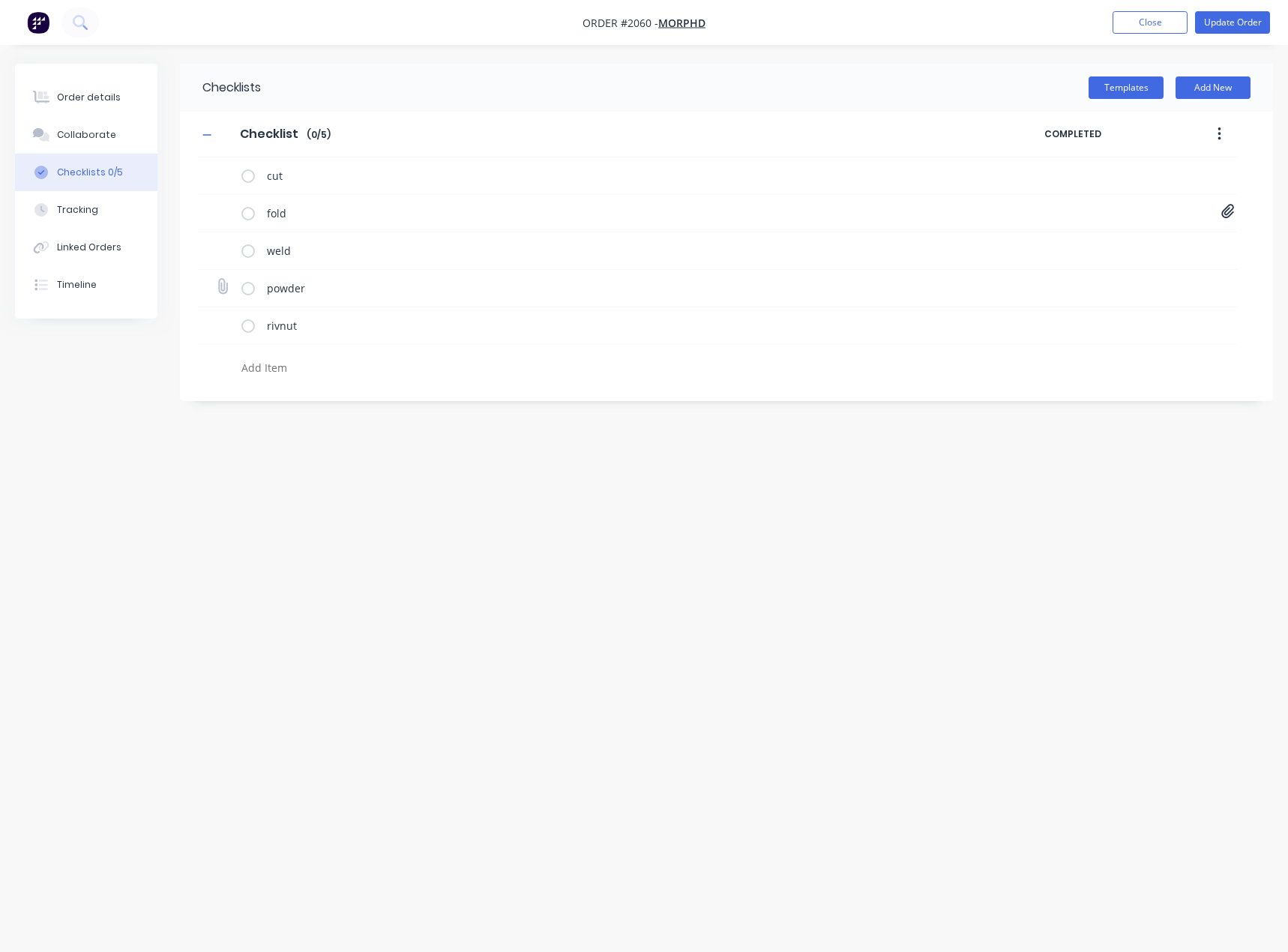
click at [222, 286] on icon at bounding box center [222, 286] width 20 height 20
click at [216, 279] on input "file" at bounding box center [216, 279] width 0 height 0
type input "C:\fakepath\Purchase Order PO0468.pdf"
click at [113, 103] on div "Order details" at bounding box center [89, 97] width 64 height 14
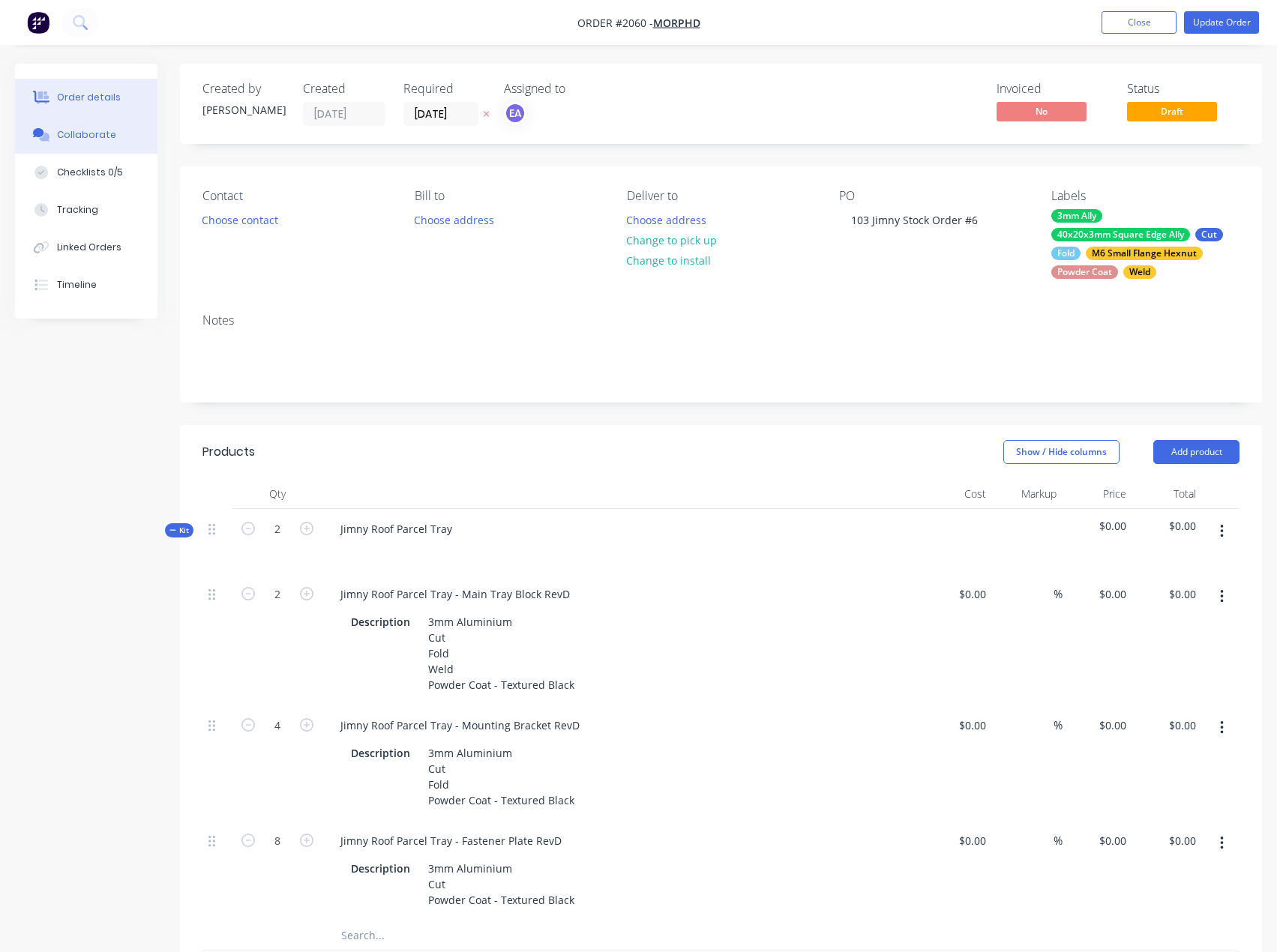
click at [79, 129] on div "Collaborate" at bounding box center [87, 135] width 59 height 14
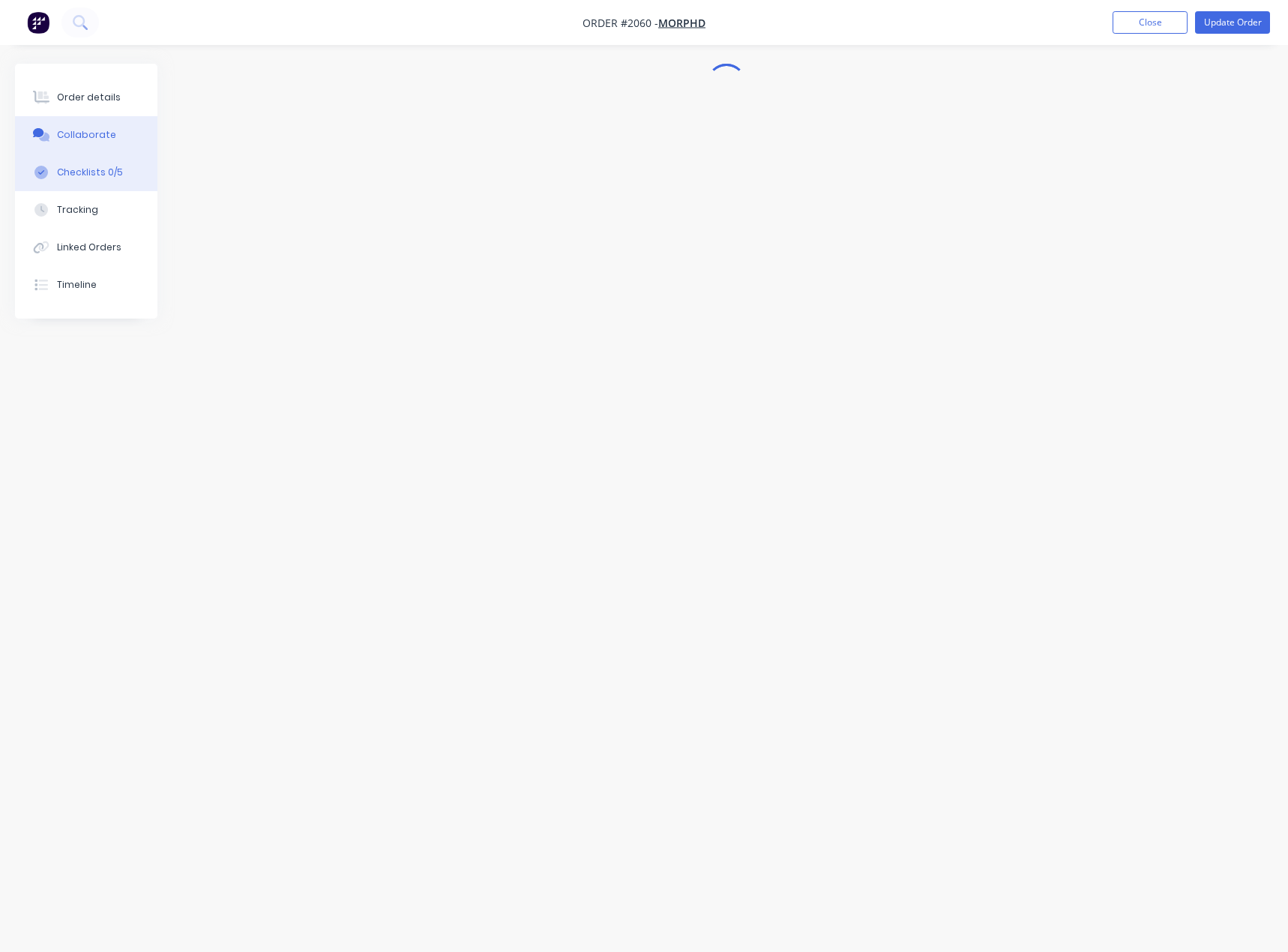
click at [85, 166] on div "Checklists 0/5" at bounding box center [90, 172] width 66 height 14
type textarea "x"
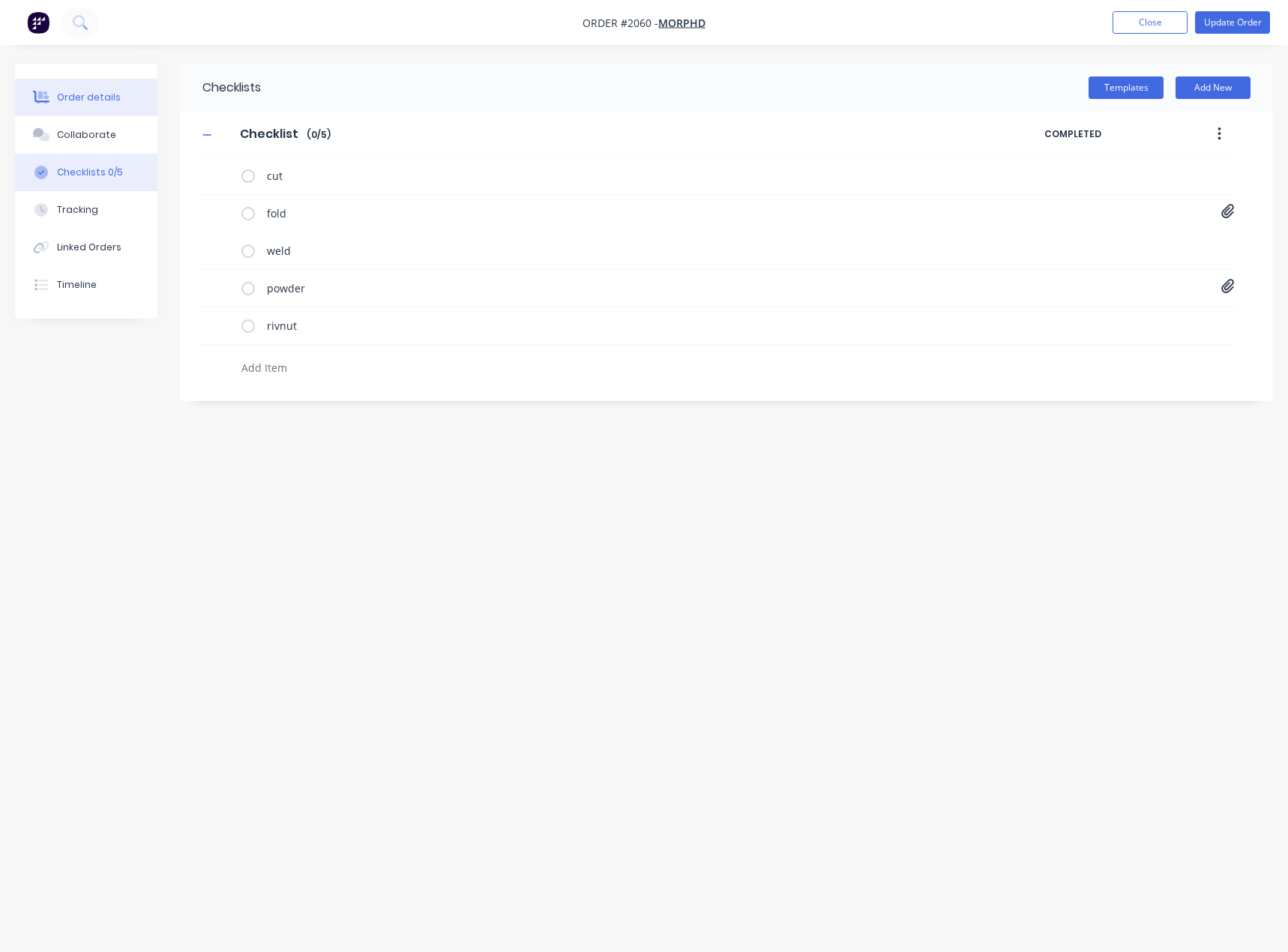
click at [97, 104] on div "Order details" at bounding box center [89, 97] width 64 height 14
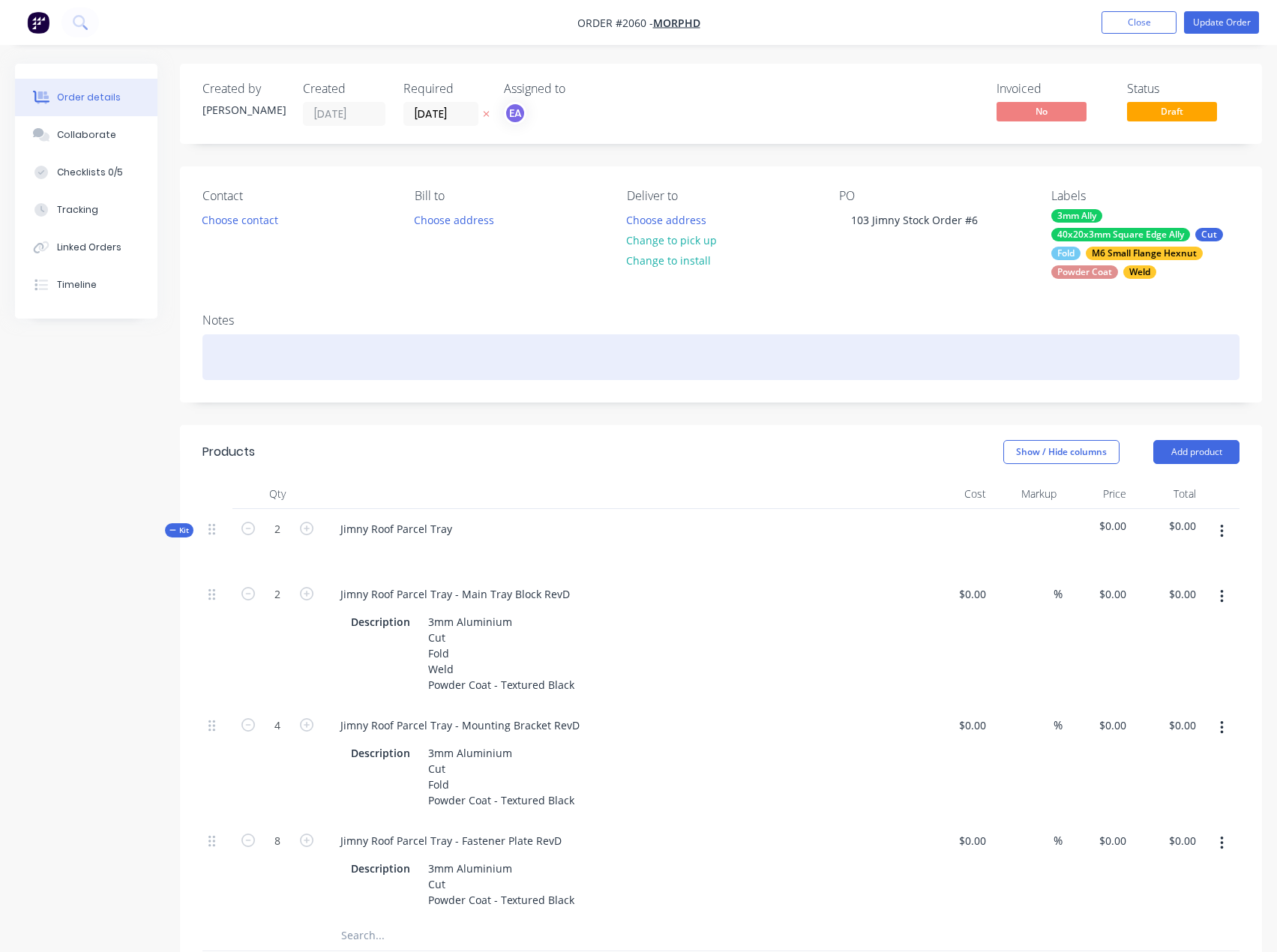
click at [235, 365] on div at bounding box center [721, 357] width 1037 height 46
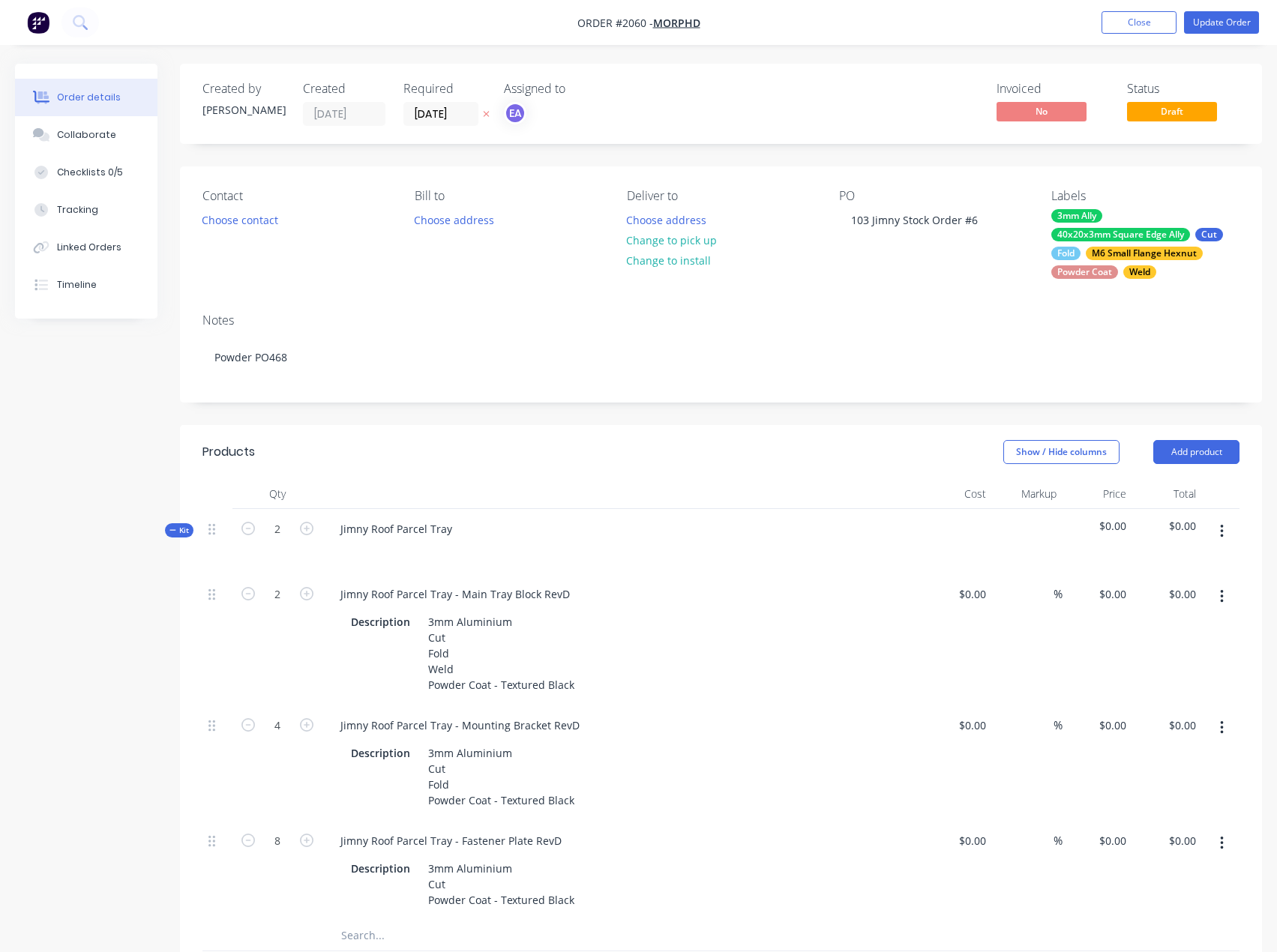
click at [1250, 24] on button "Update Order" at bounding box center [1221, 23] width 75 height 23
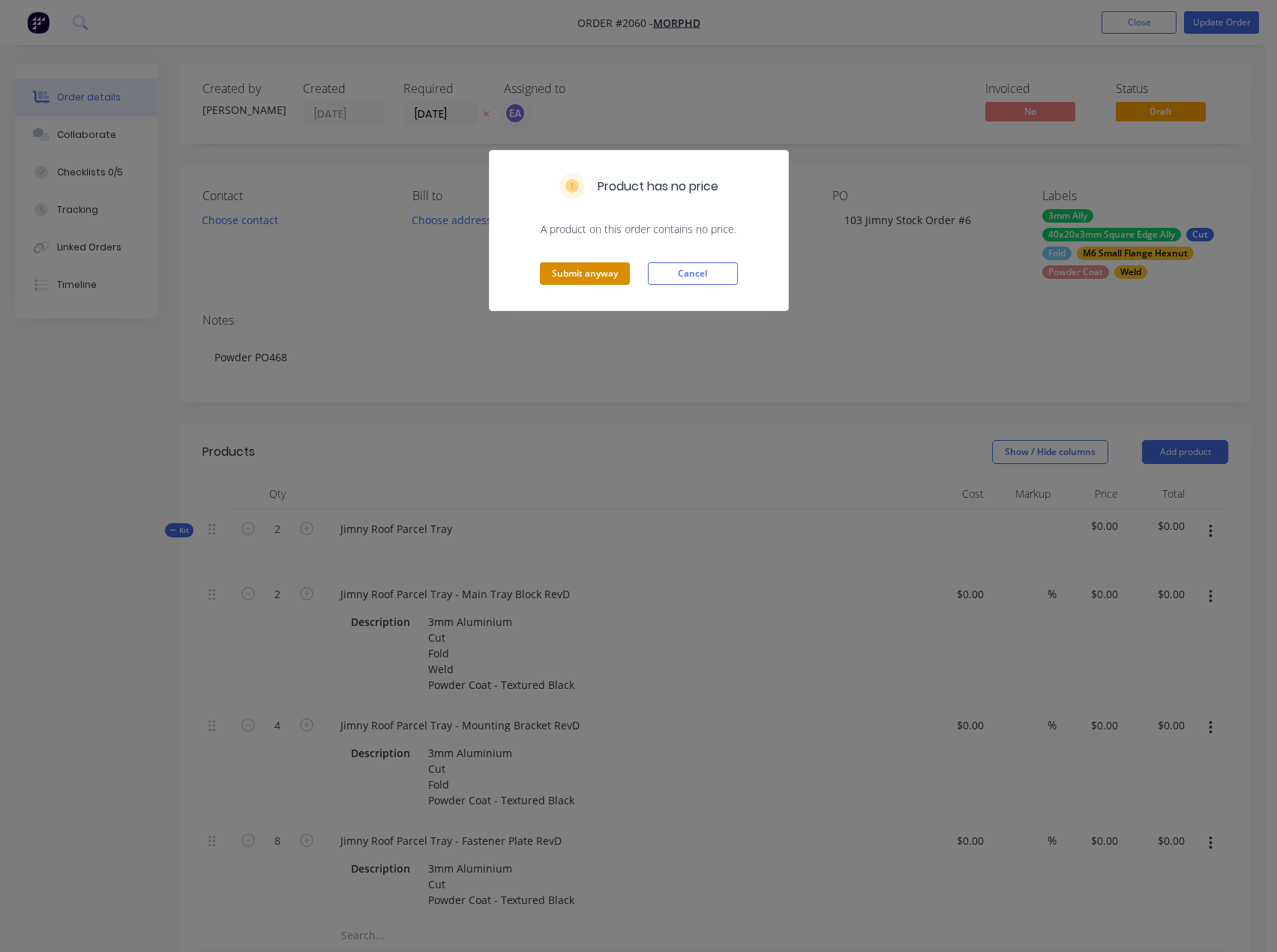
click at [596, 271] on button "Submit anyway" at bounding box center [584, 273] width 90 height 23
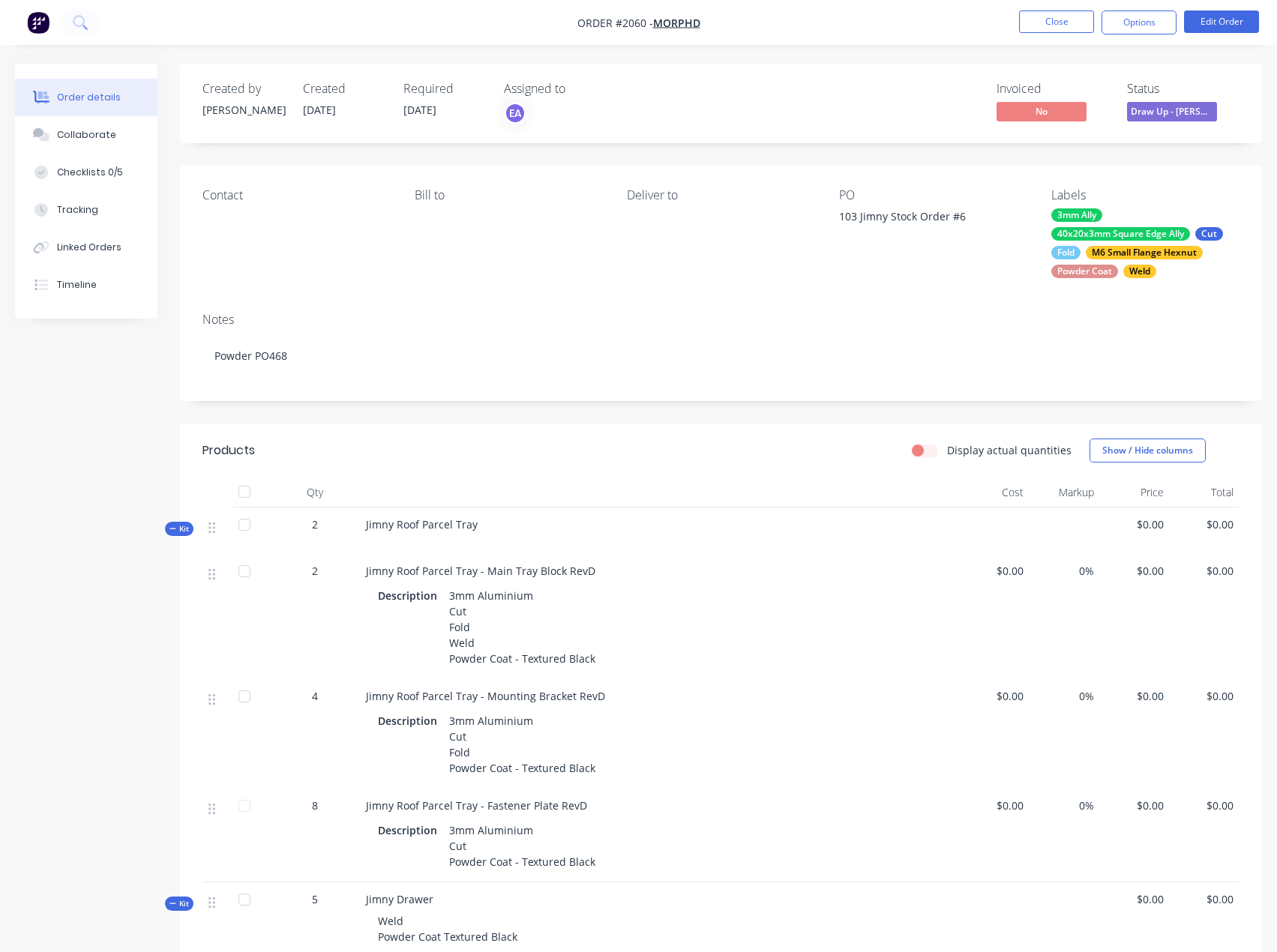
click at [1167, 110] on span "Draw Up - [PERSON_NAME]" at bounding box center [1172, 111] width 90 height 19
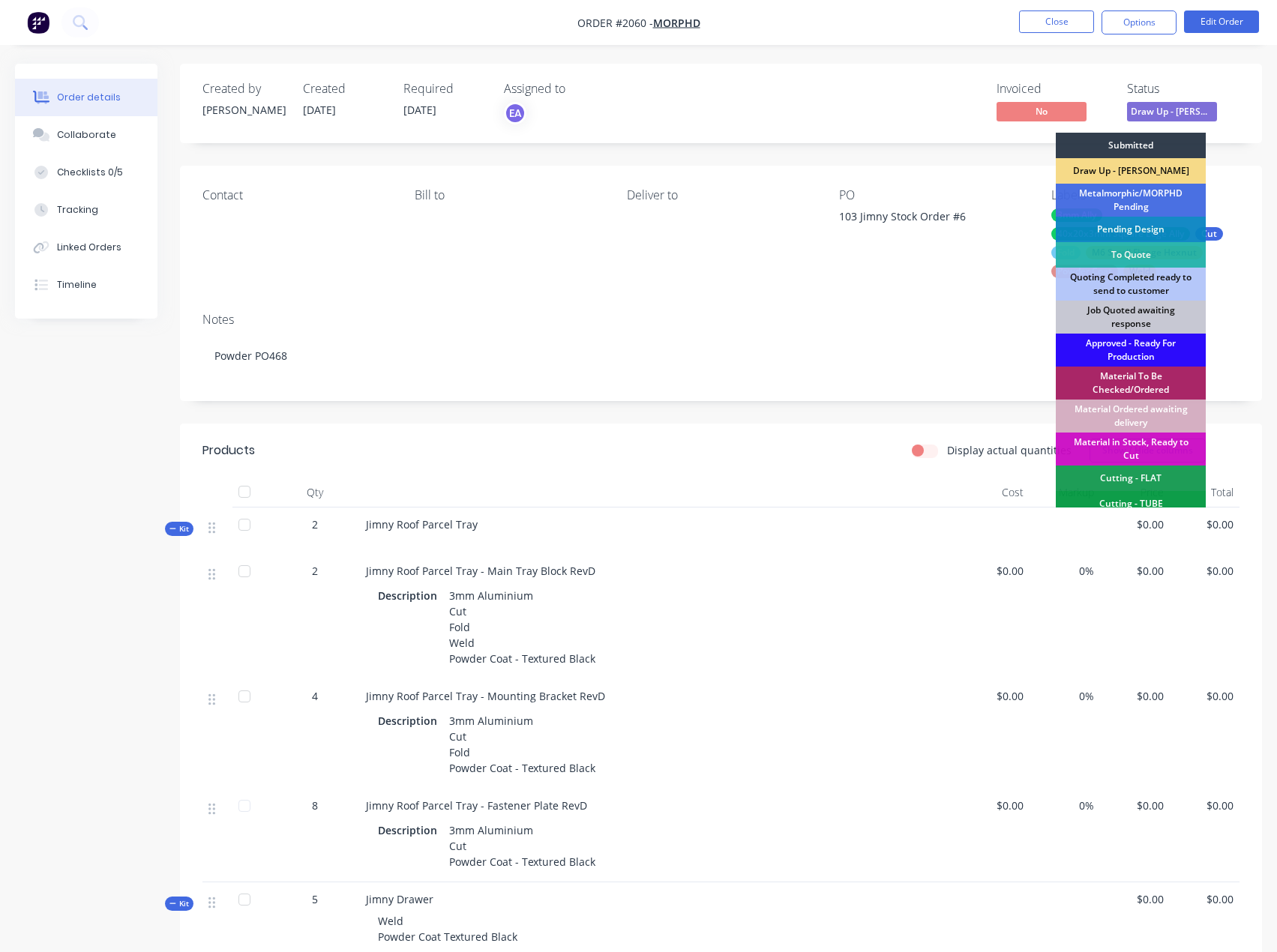
click at [1119, 348] on div "Approved - Ready For Production" at bounding box center [1130, 350] width 150 height 33
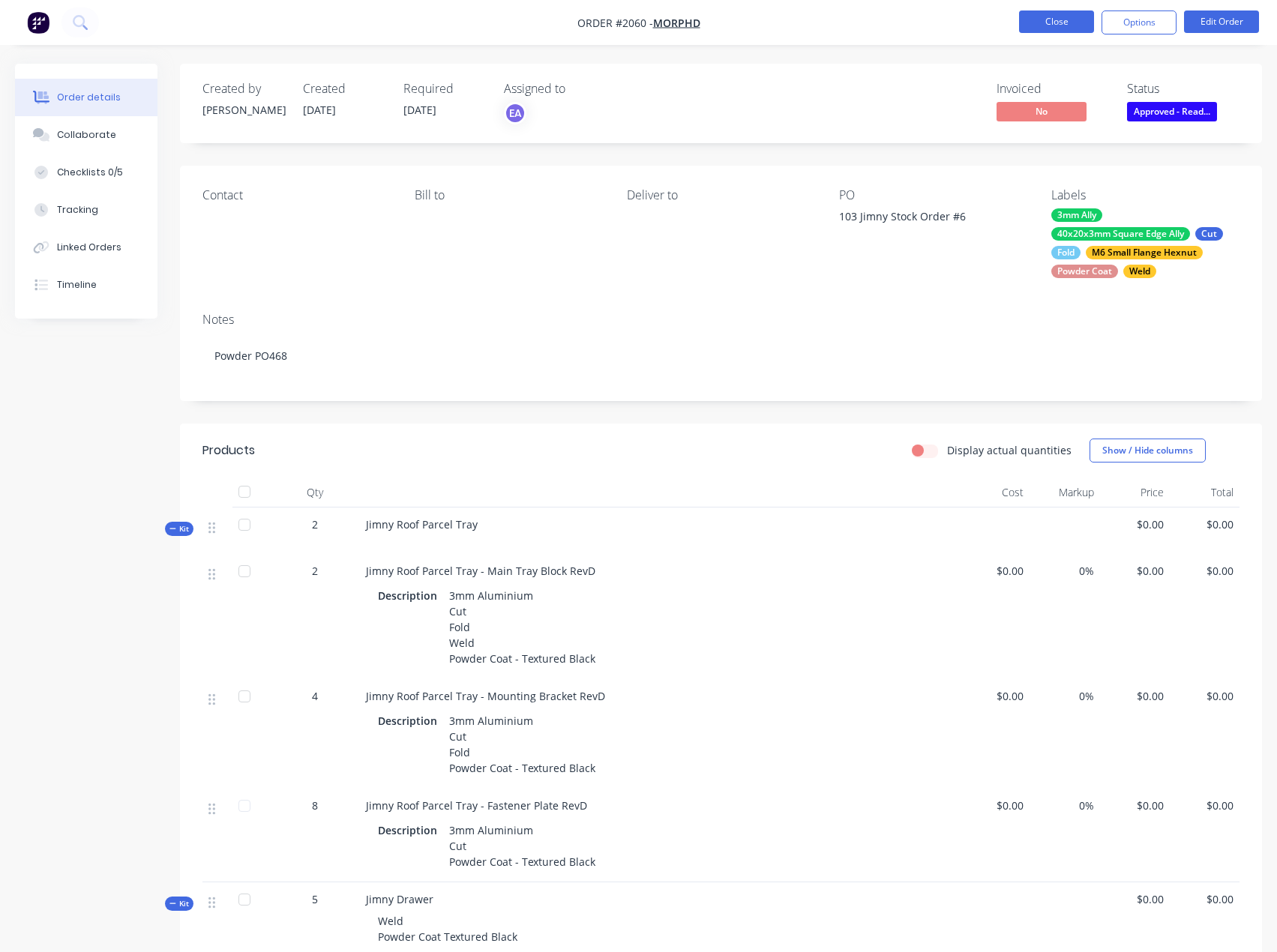
click at [1037, 20] on button "Close" at bounding box center [1056, 22] width 75 height 23
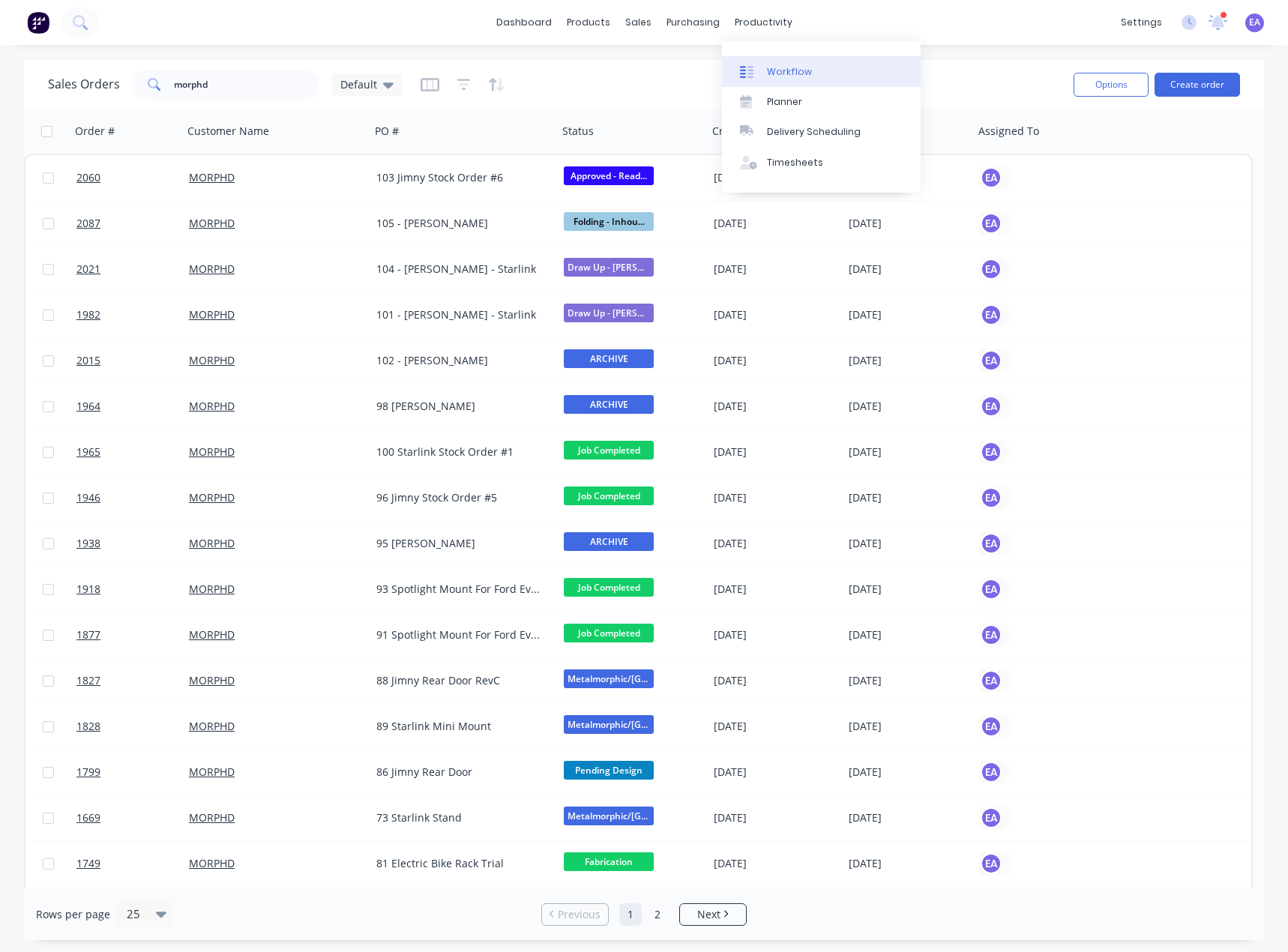
click at [767, 75] on div "Workflow" at bounding box center [789, 72] width 45 height 14
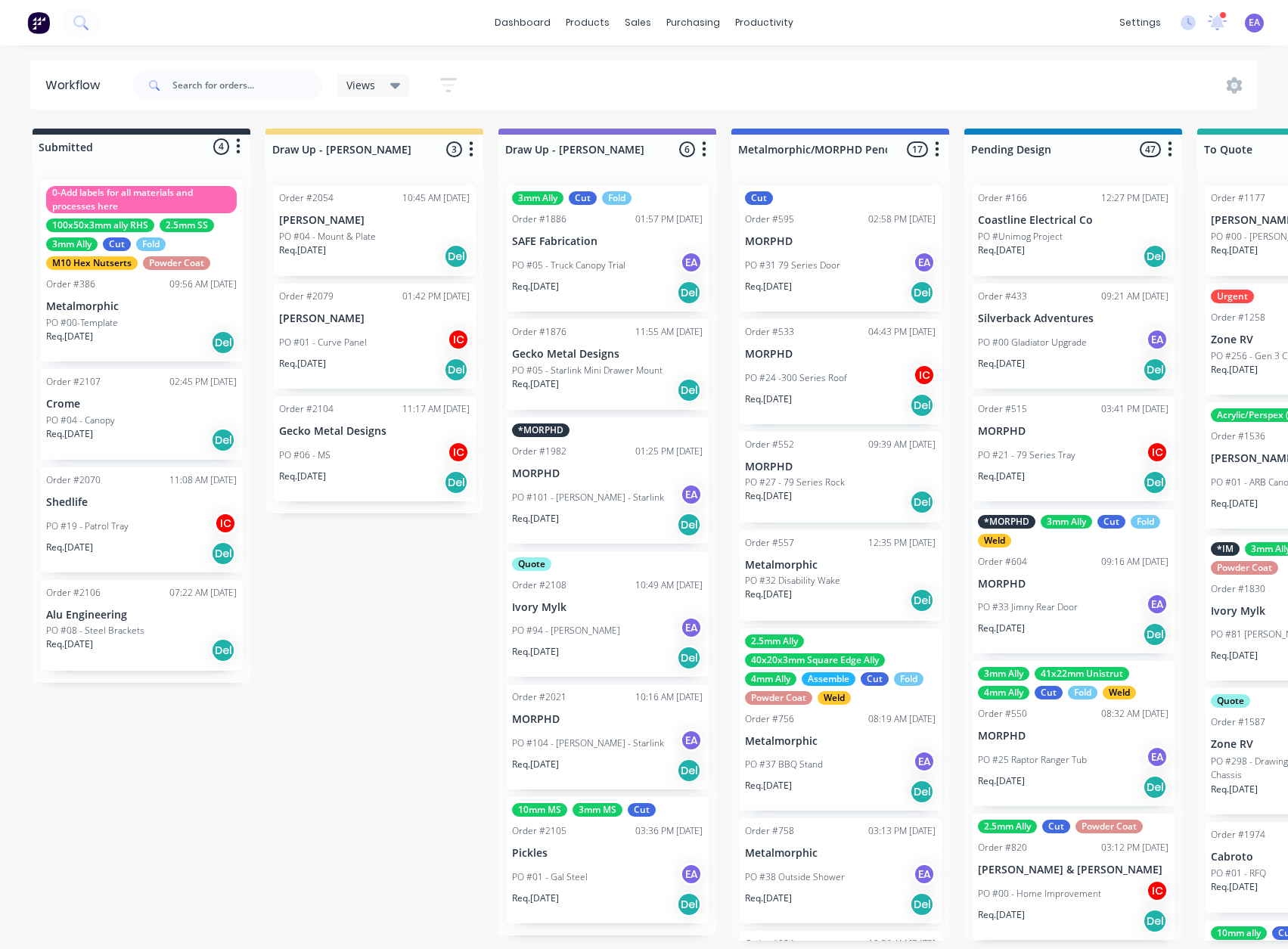
click at [1213, 21] on icon at bounding box center [1217, 21] width 14 height 13
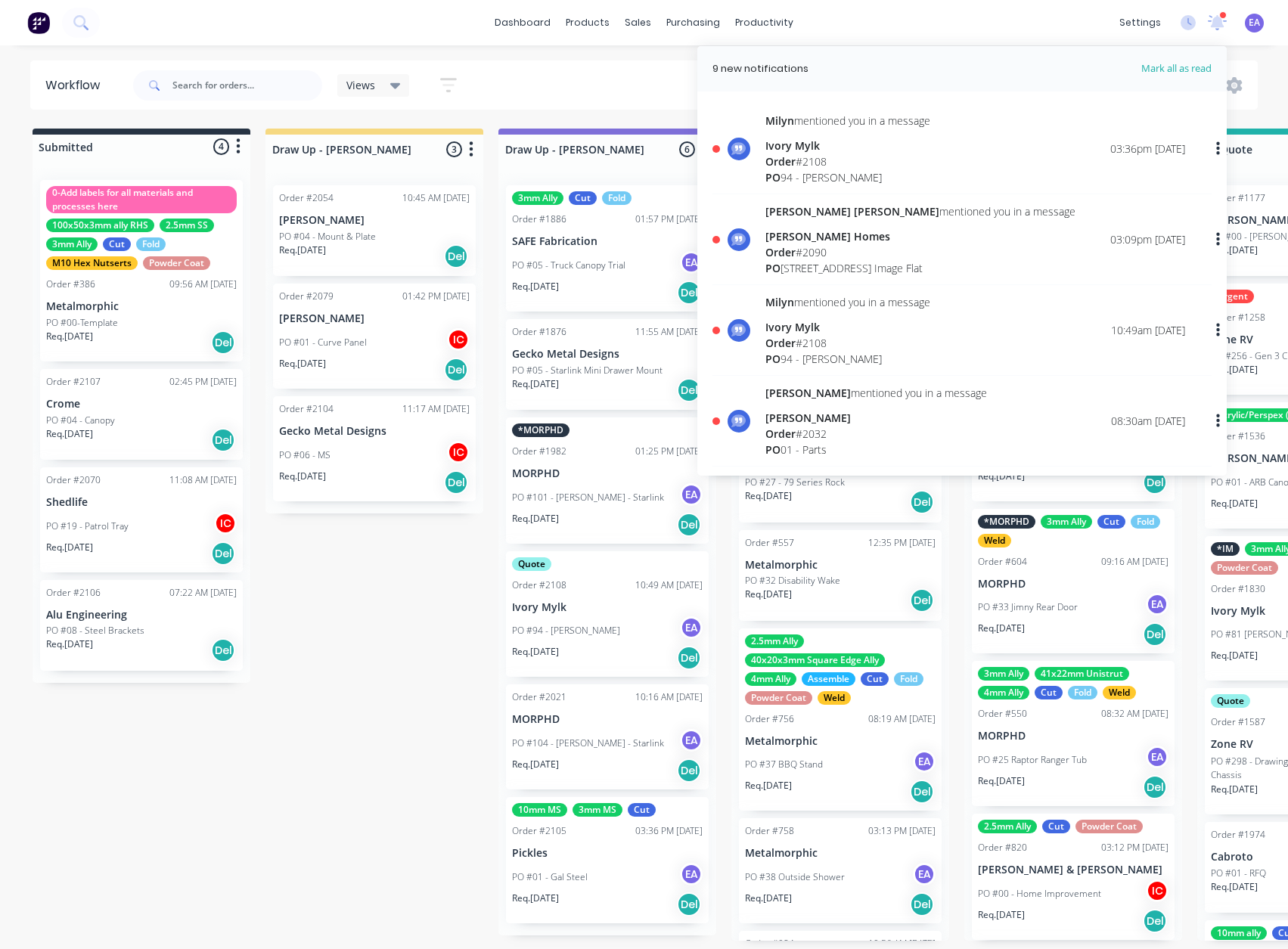
click at [826, 340] on div "Order # 2108" at bounding box center [848, 343] width 165 height 16
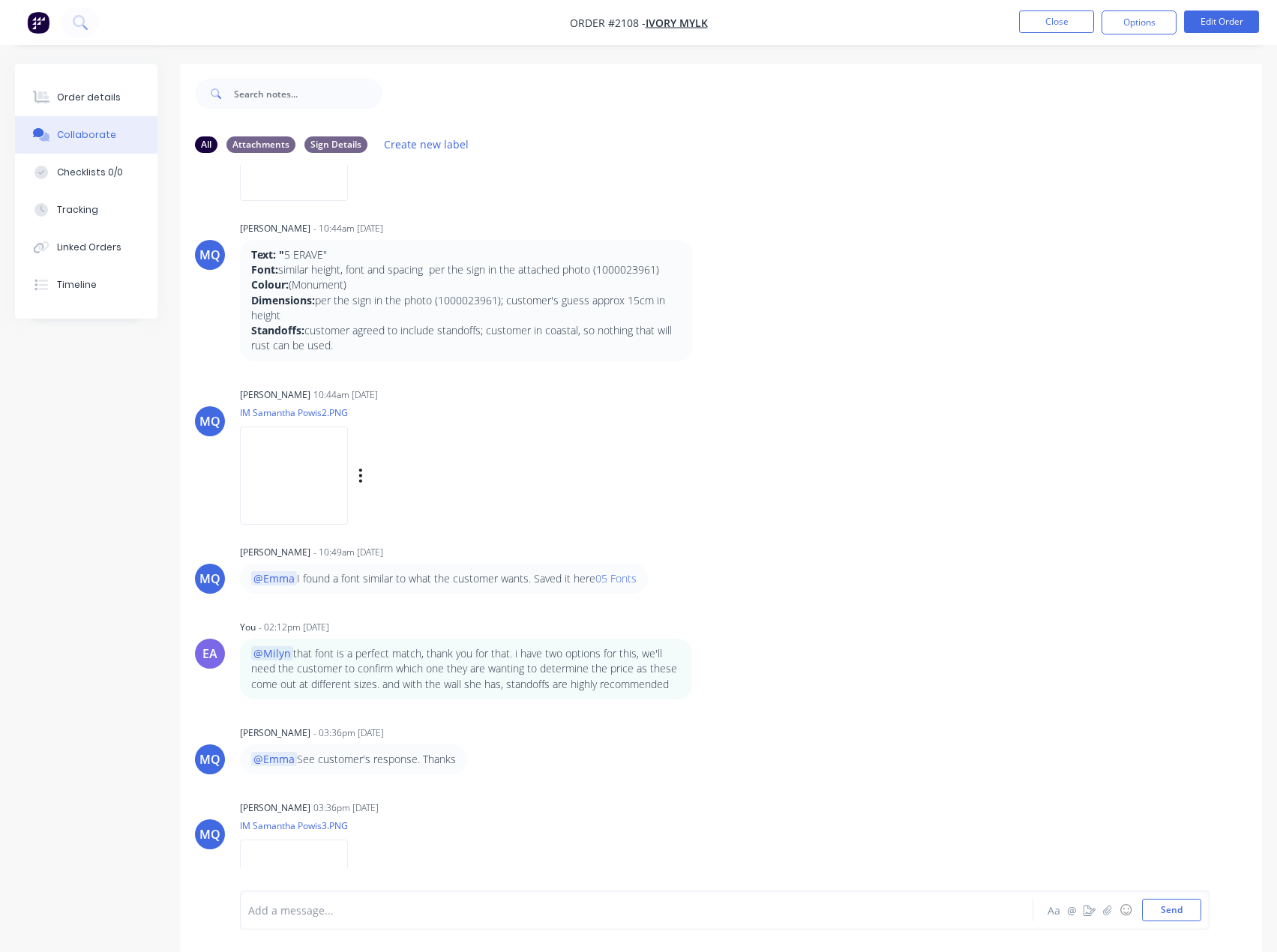
scroll to position [257, 0]
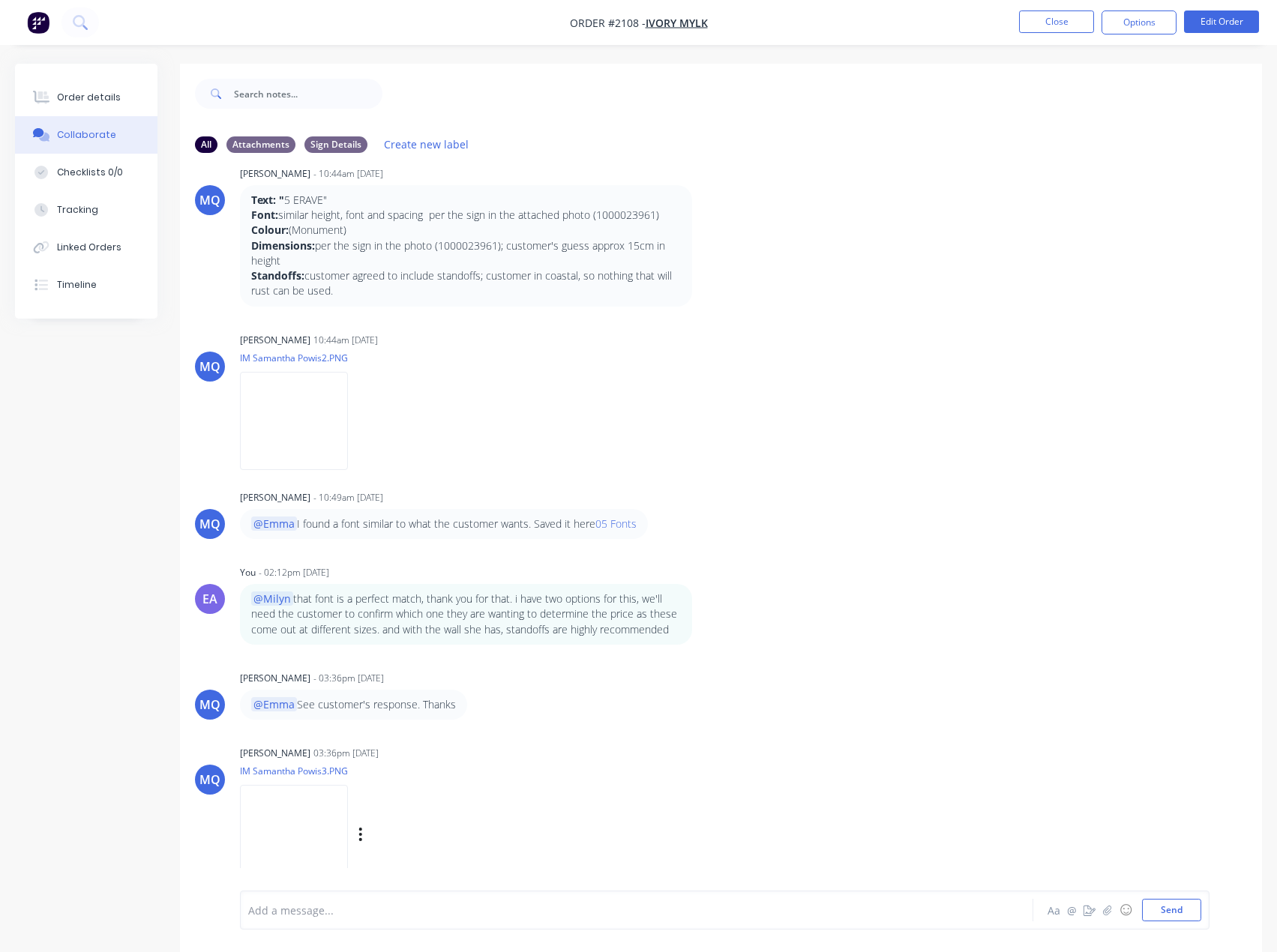
click at [348, 829] on img at bounding box center [294, 833] width 108 height 98
click at [334, 914] on div at bounding box center [606, 910] width 714 height 16
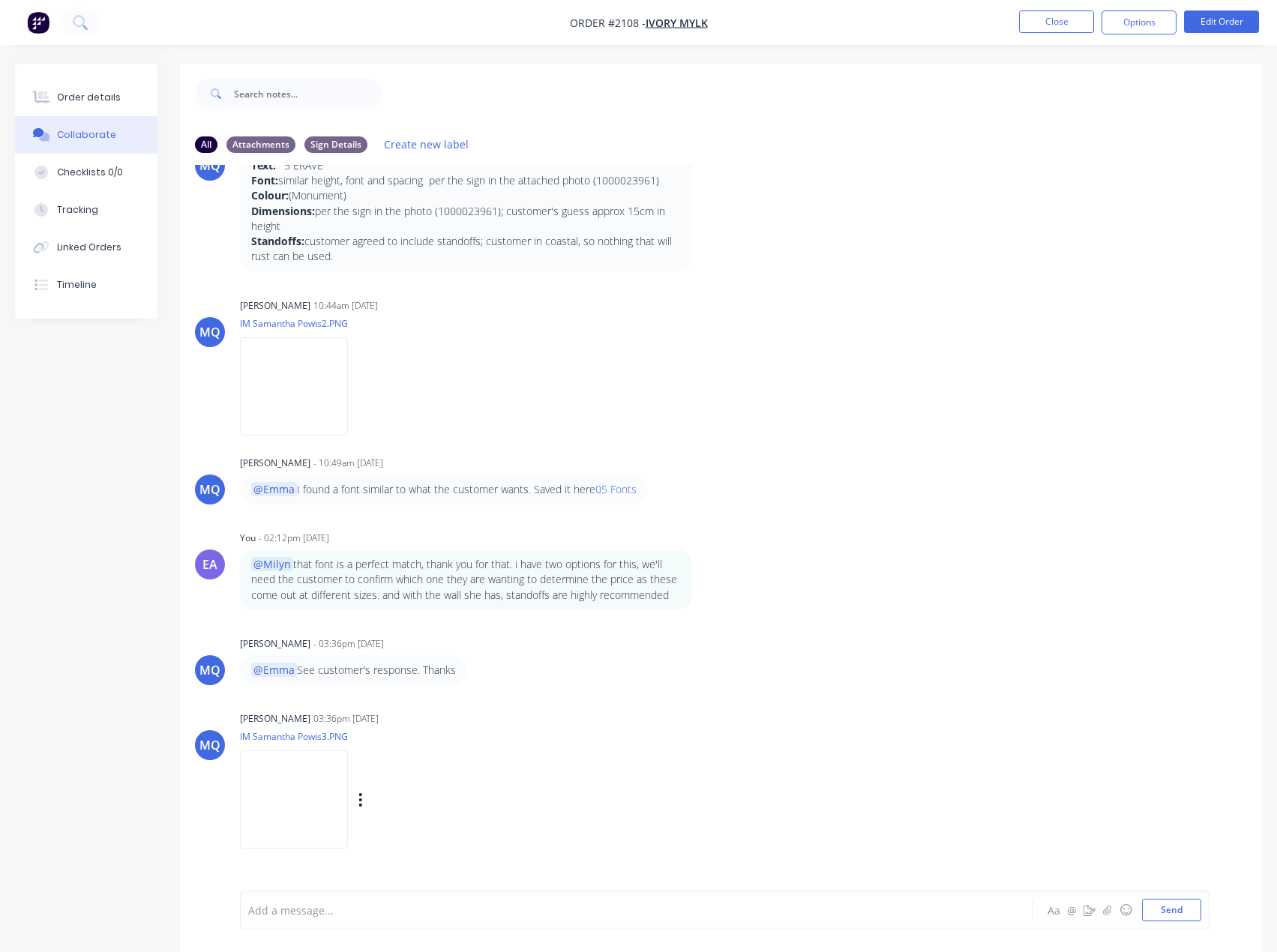
scroll to position [319, 0]
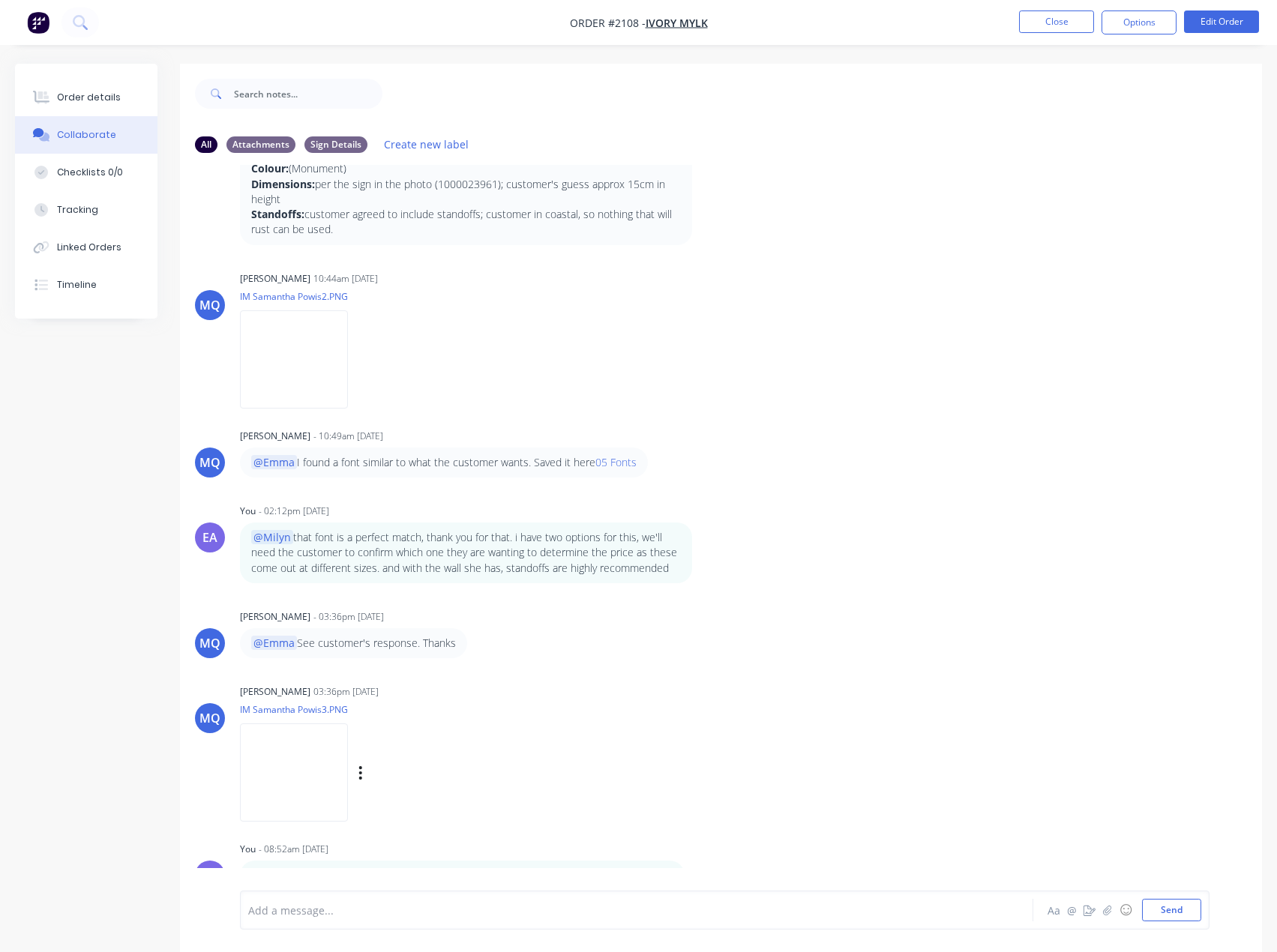
click at [515, 730] on div "Labels Download" at bounding box center [377, 773] width 275 height 113
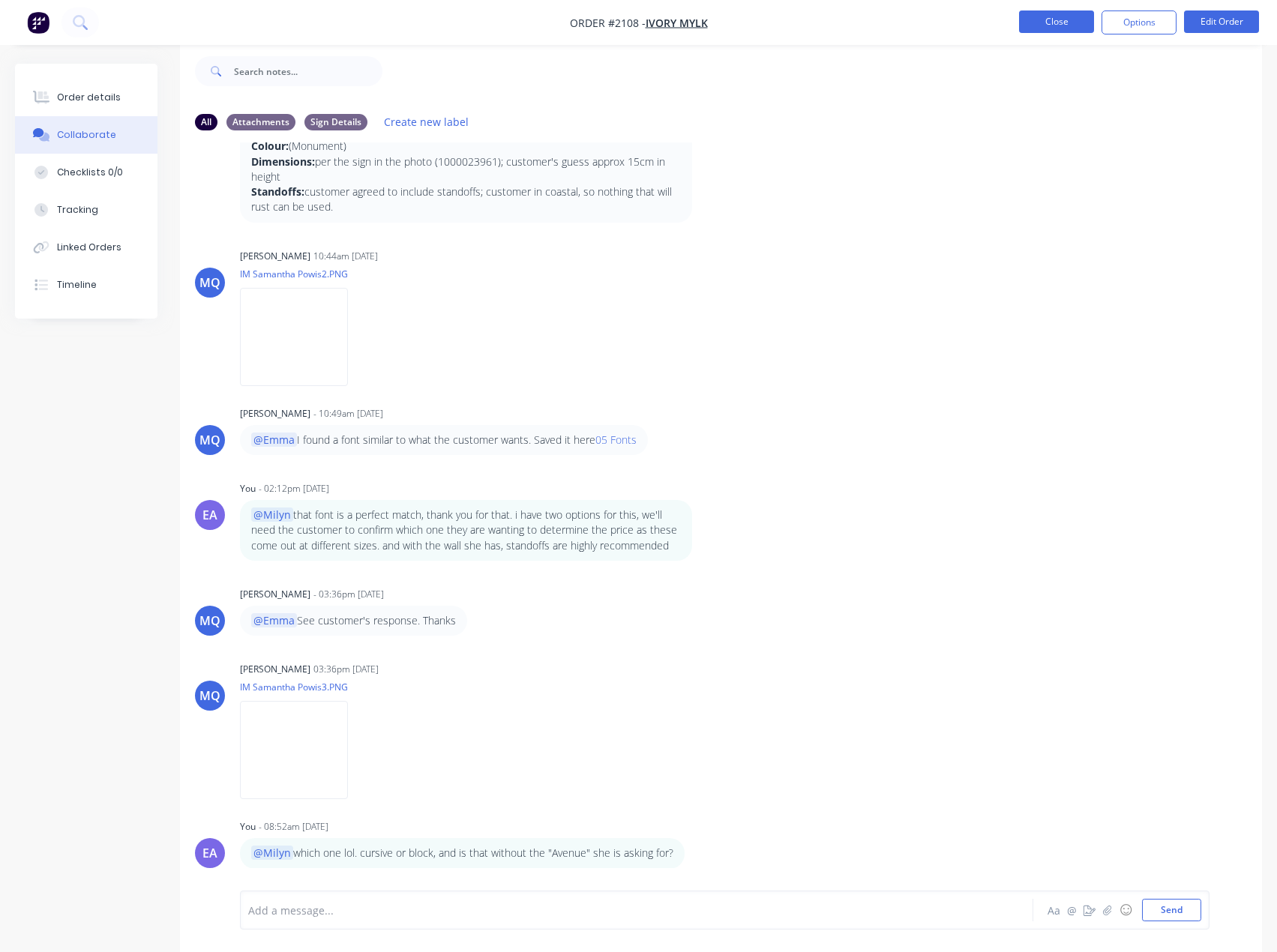
click at [1060, 22] on button "Close" at bounding box center [1056, 22] width 75 height 23
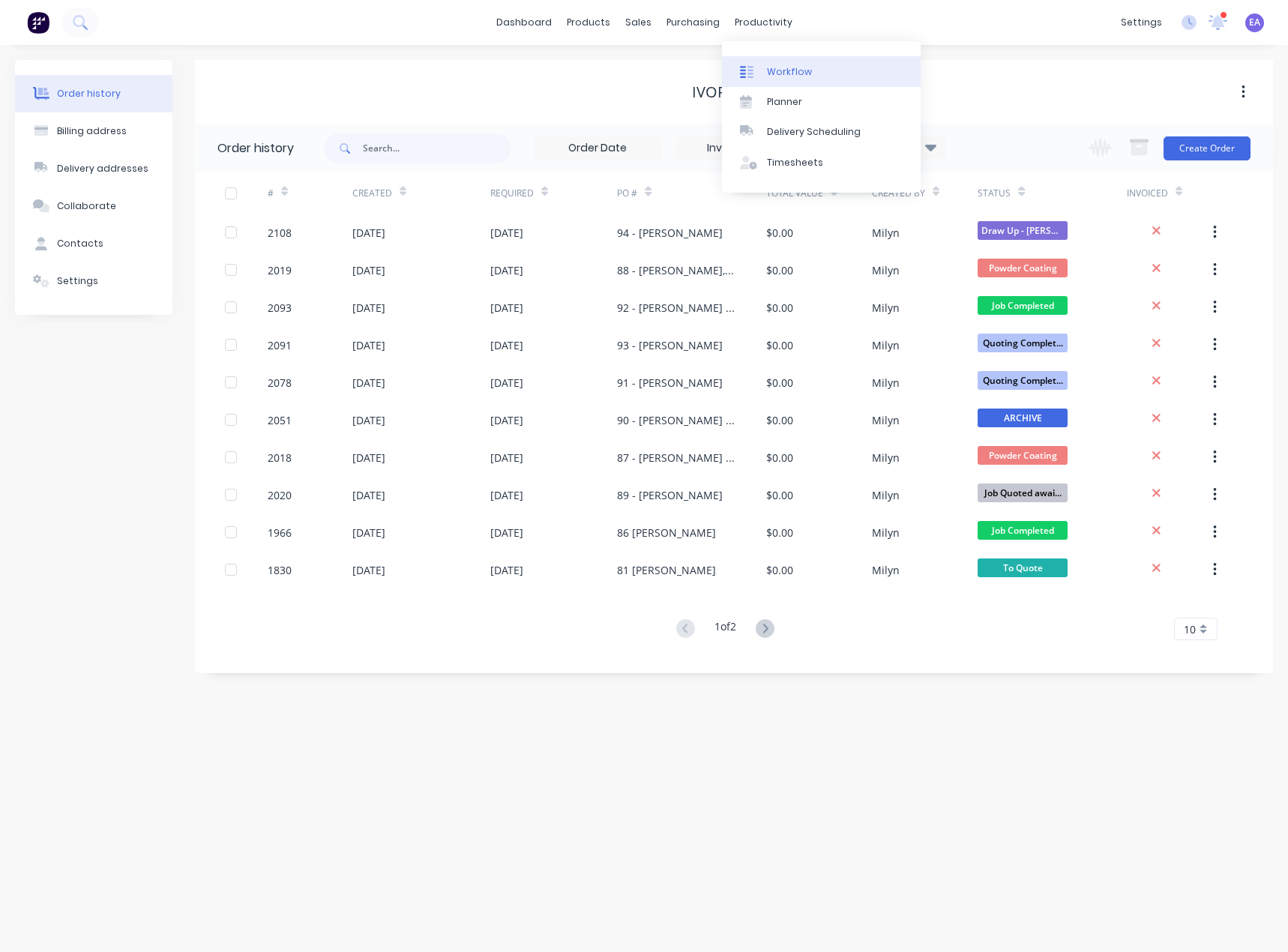
click at [789, 75] on div "Workflow" at bounding box center [789, 72] width 45 height 14
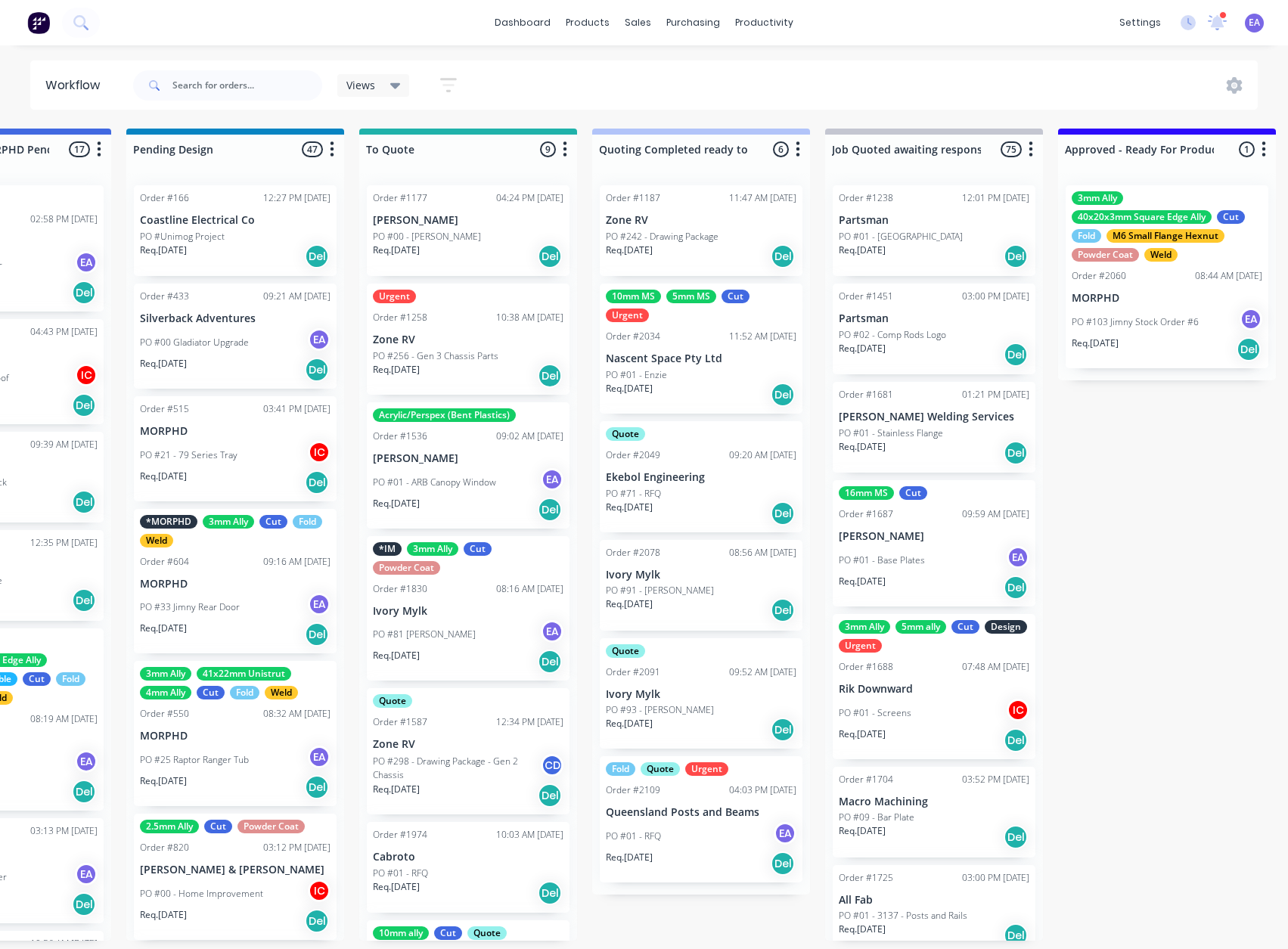
drag, startPoint x: 443, startPoint y: 649, endPoint x: 548, endPoint y: 650, distance: 105.0
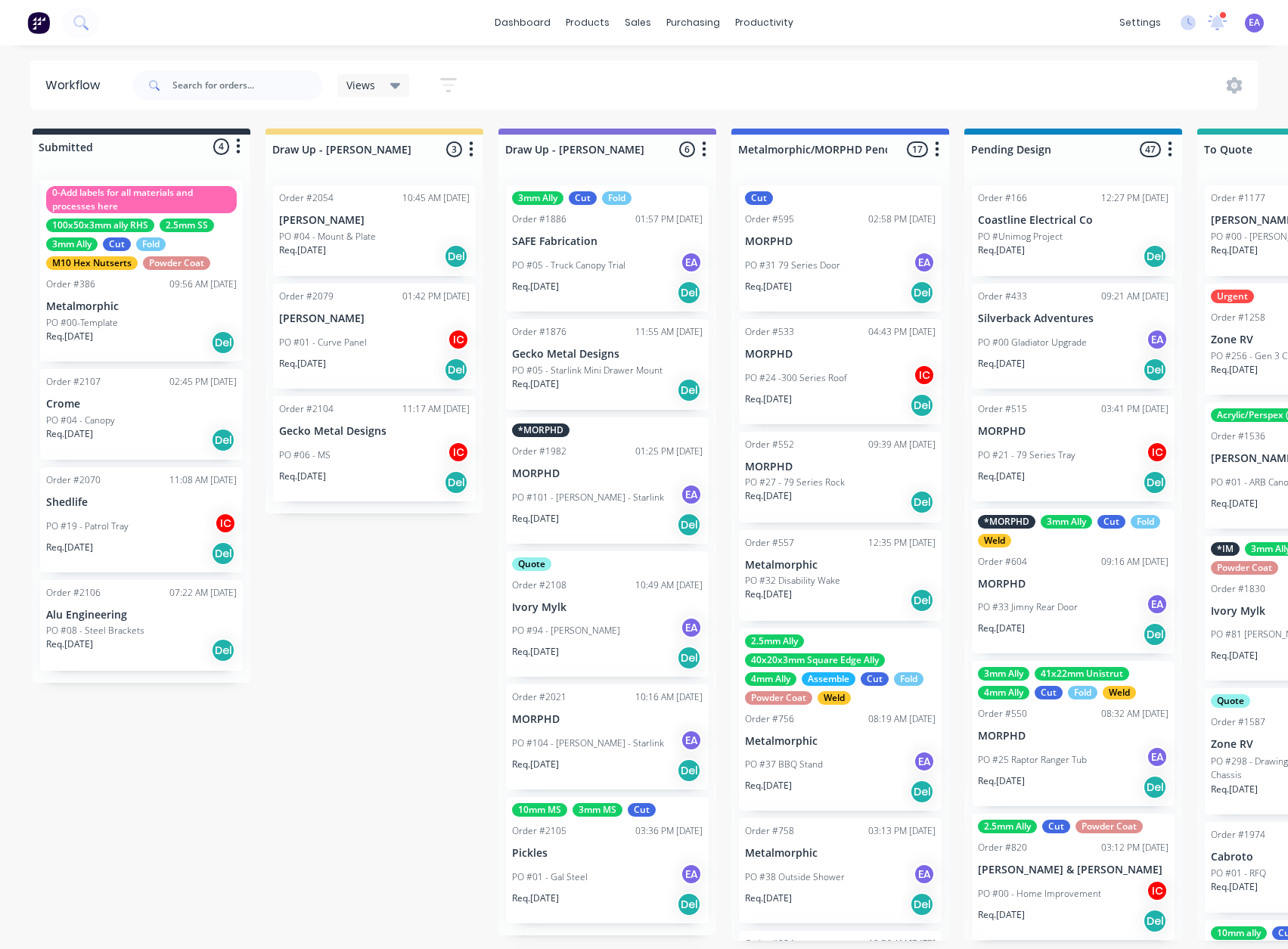
drag, startPoint x: 354, startPoint y: 679, endPoint x: 251, endPoint y: 685, distance: 103.2
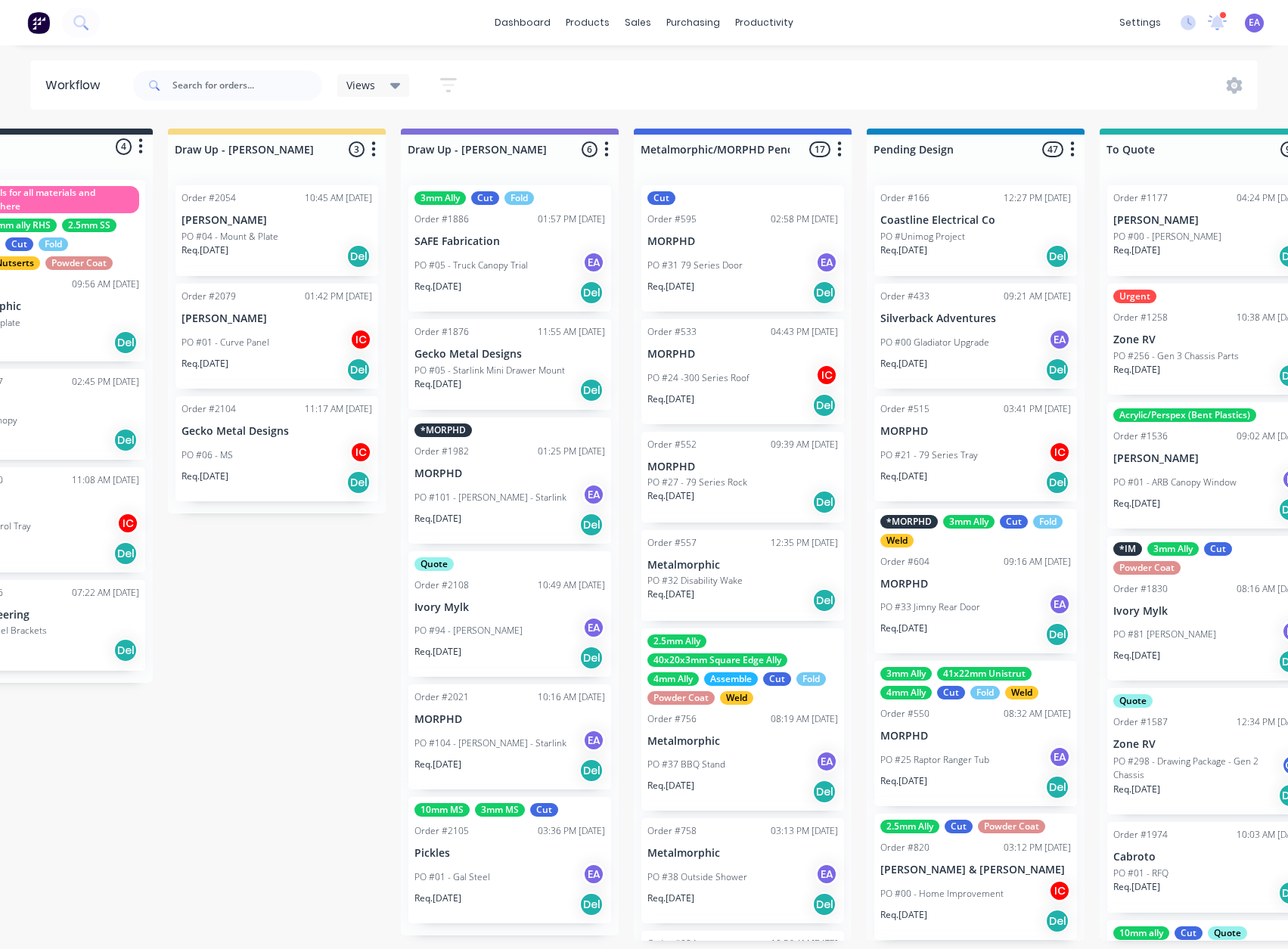
drag, startPoint x: 380, startPoint y: 701, endPoint x: 433, endPoint y: 697, distance: 53.2
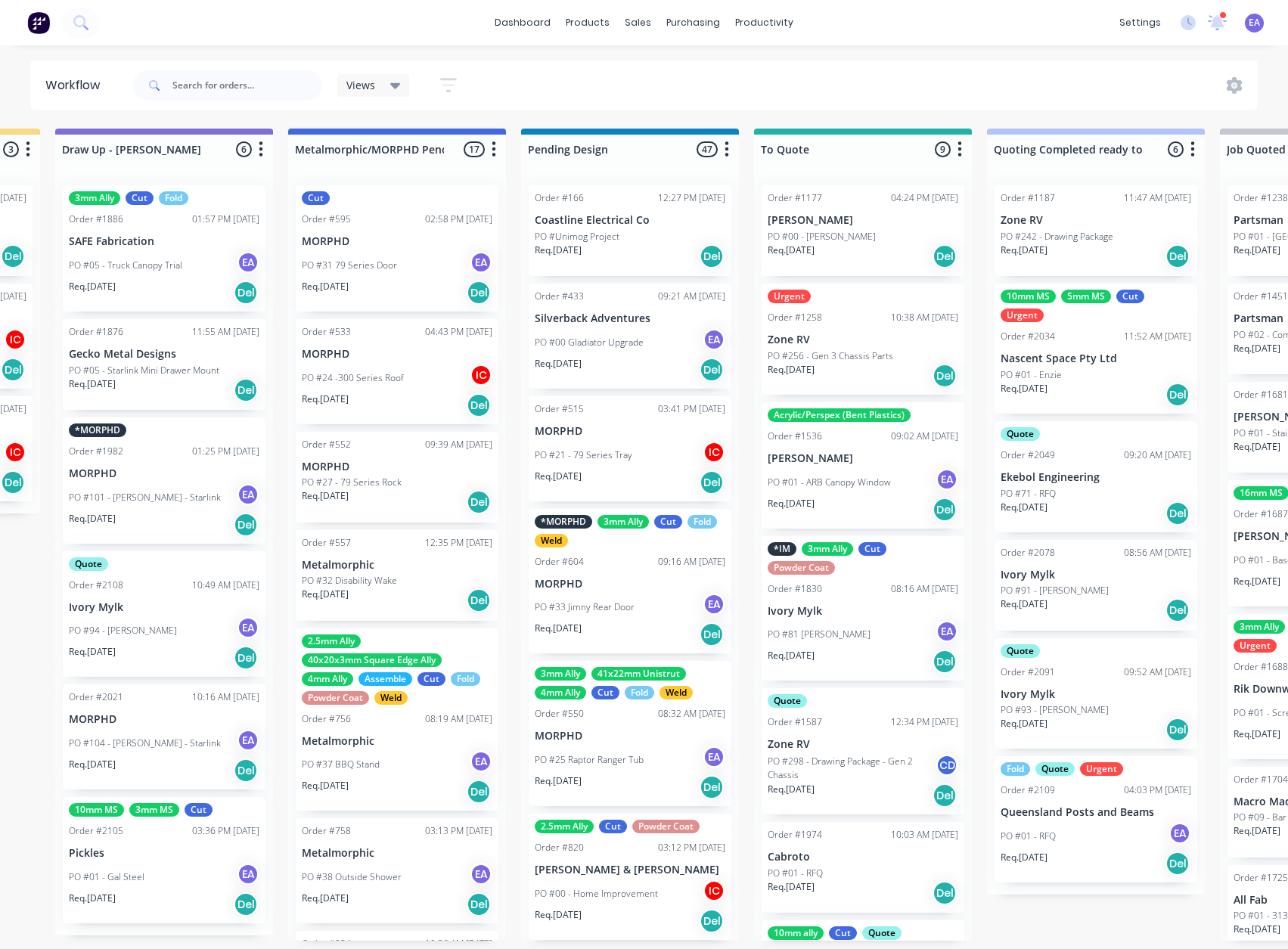
scroll to position [0, 543]
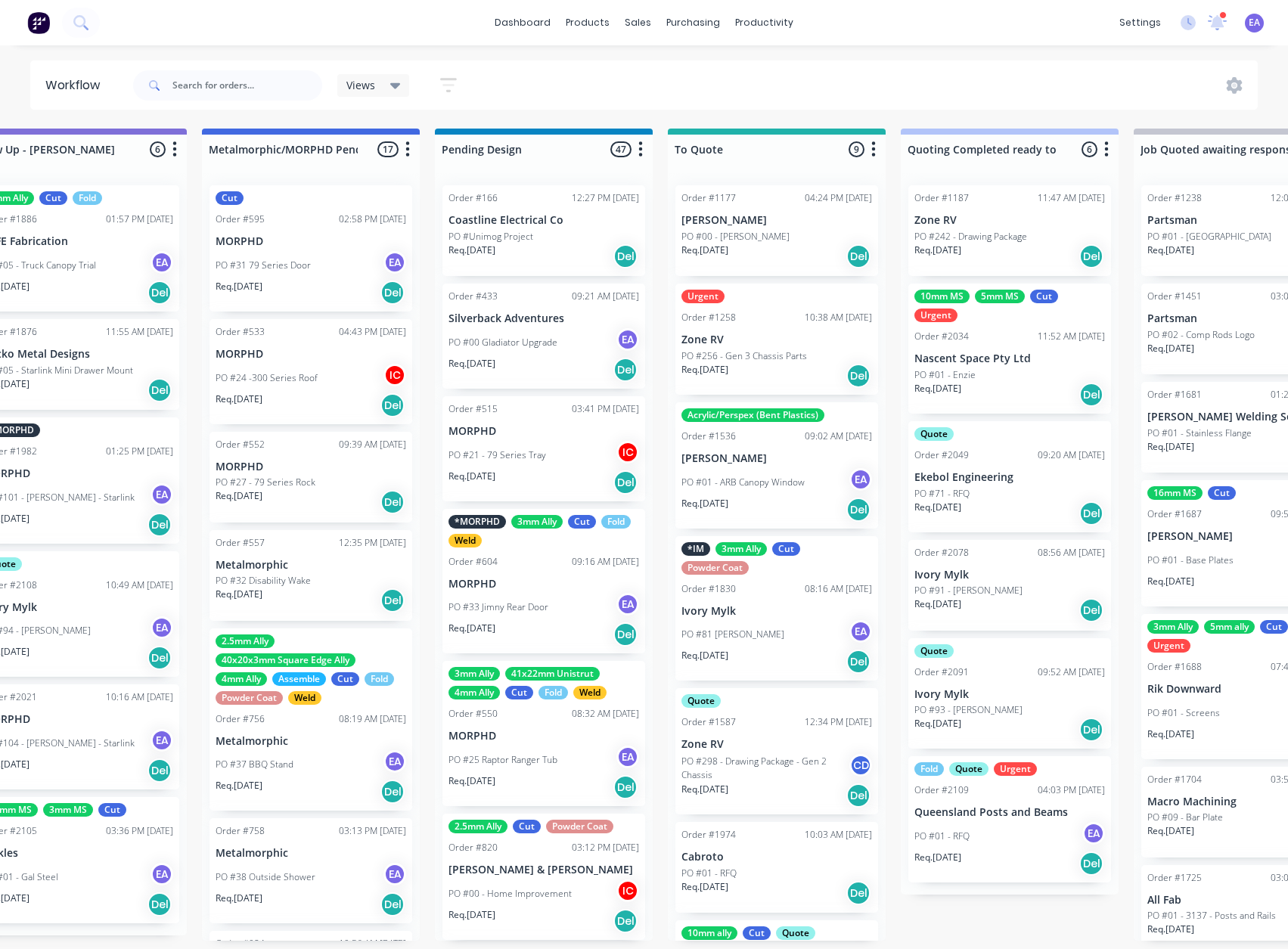
drag, startPoint x: 418, startPoint y: 688, endPoint x: 430, endPoint y: 689, distance: 12.0
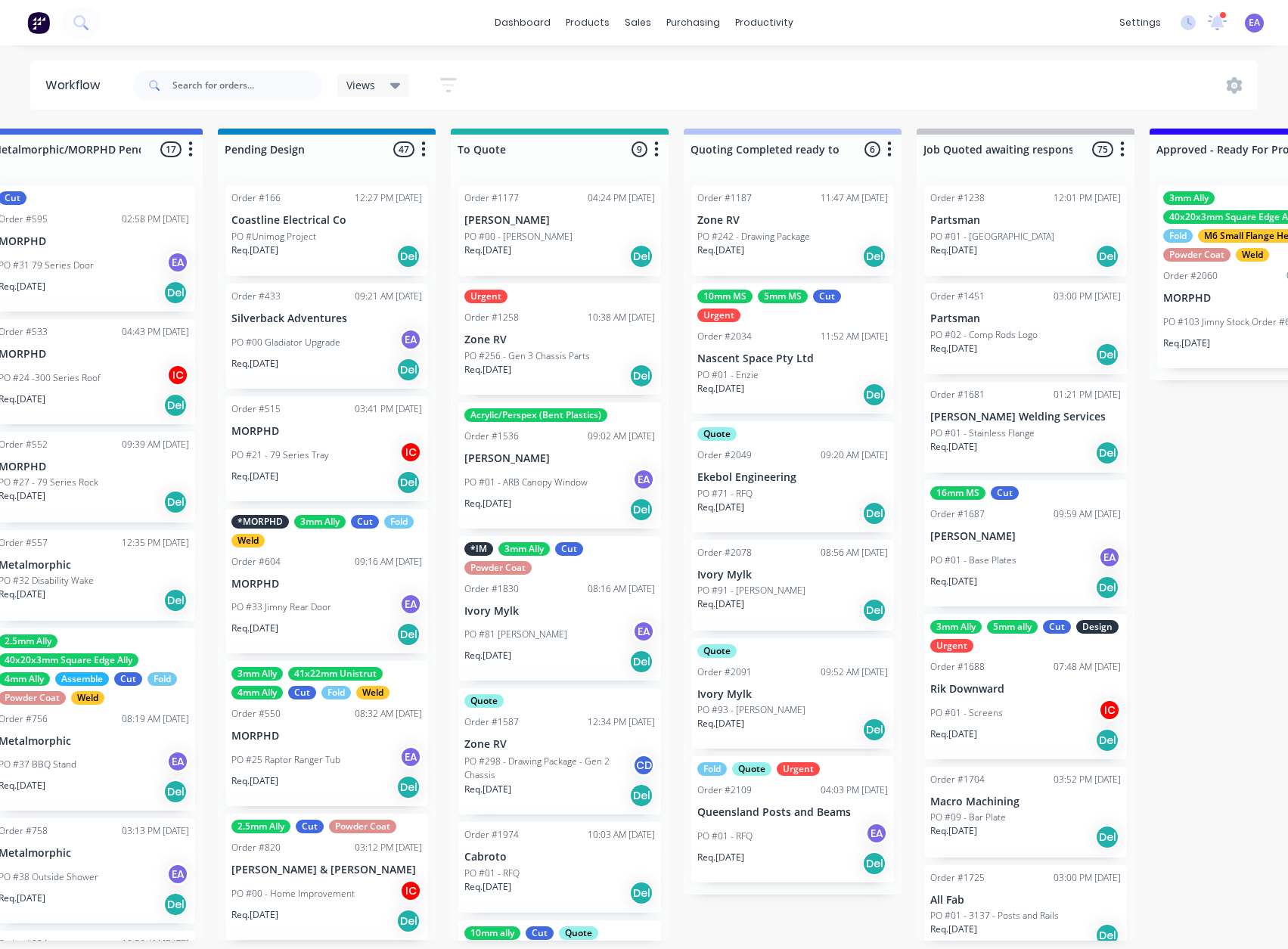
scroll to position [0, 944]
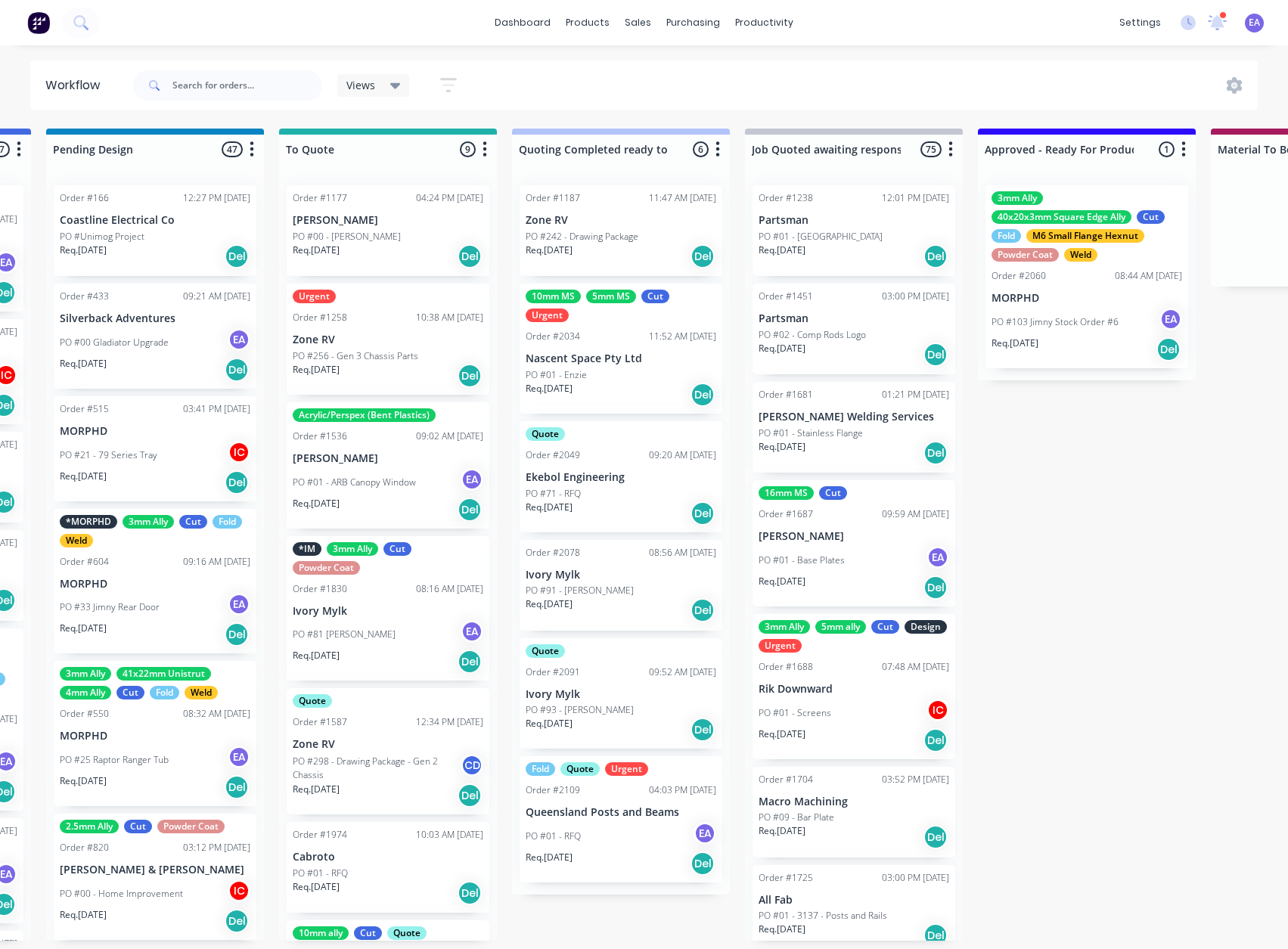
drag, startPoint x: 807, startPoint y: 694, endPoint x: 901, endPoint y: 695, distance: 94.0
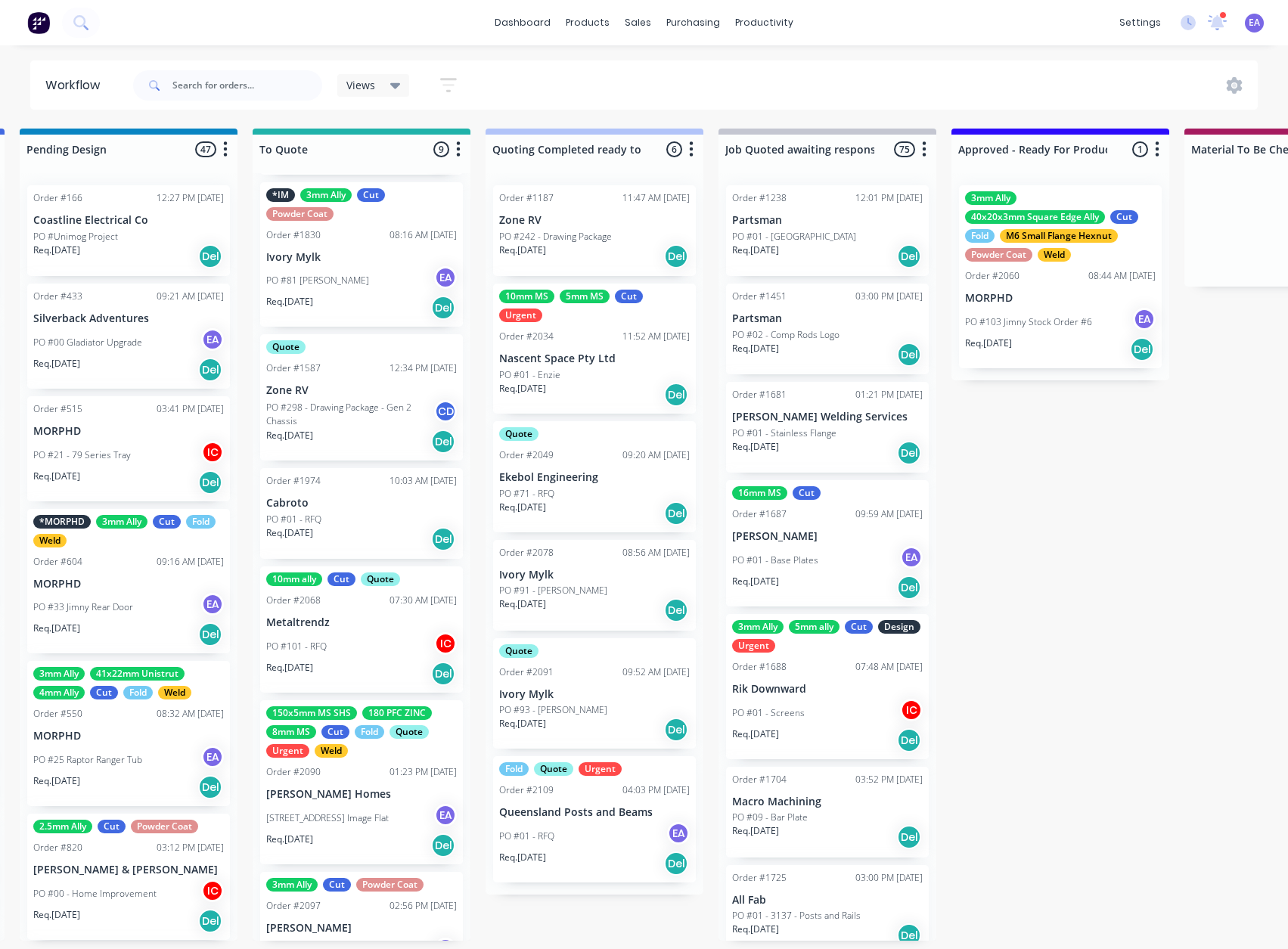
scroll to position [412, 0]
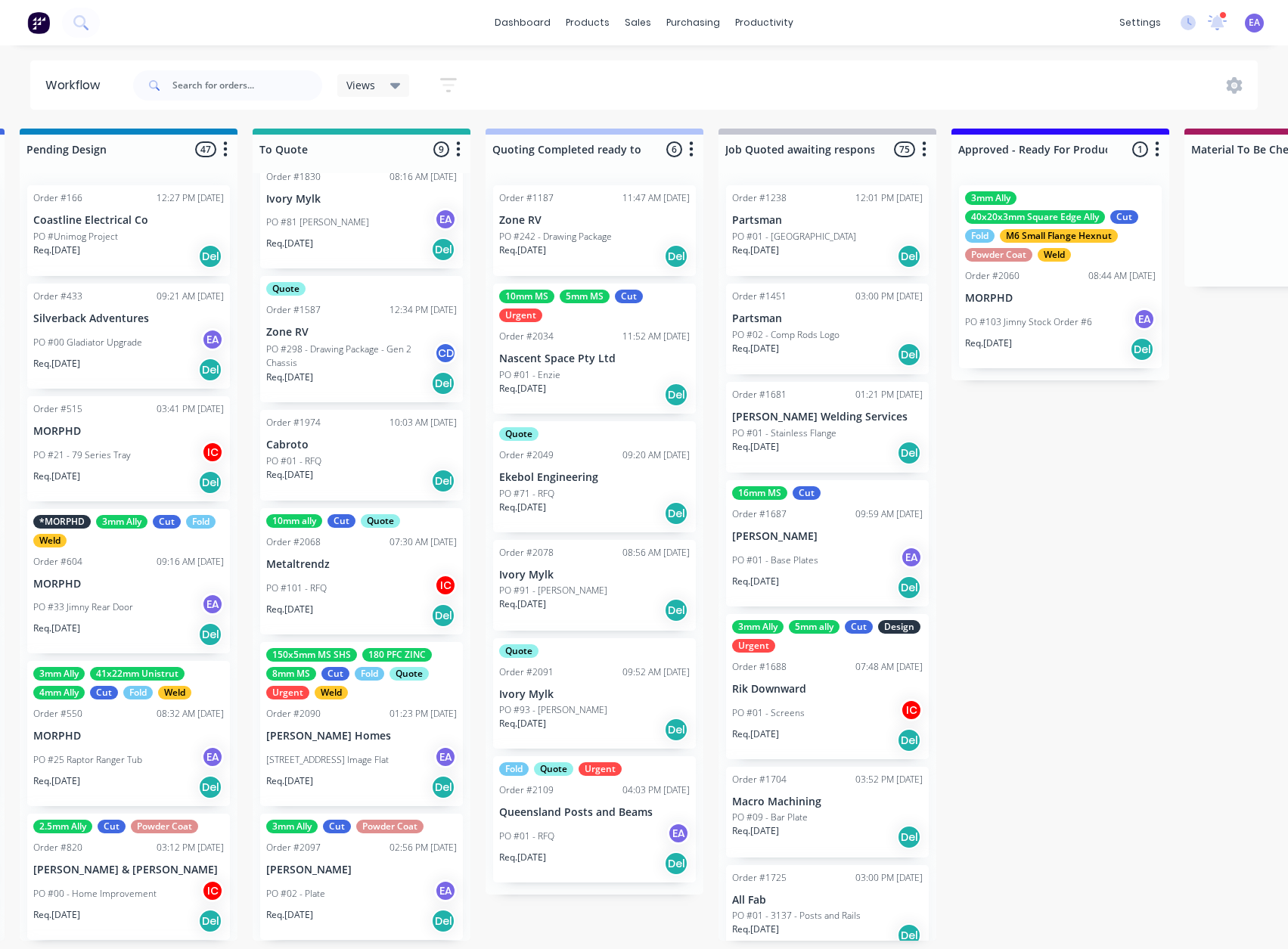
click at [396, 745] on div "[STREET_ADDRESS] Image Flat EA" at bounding box center [361, 759] width 191 height 28
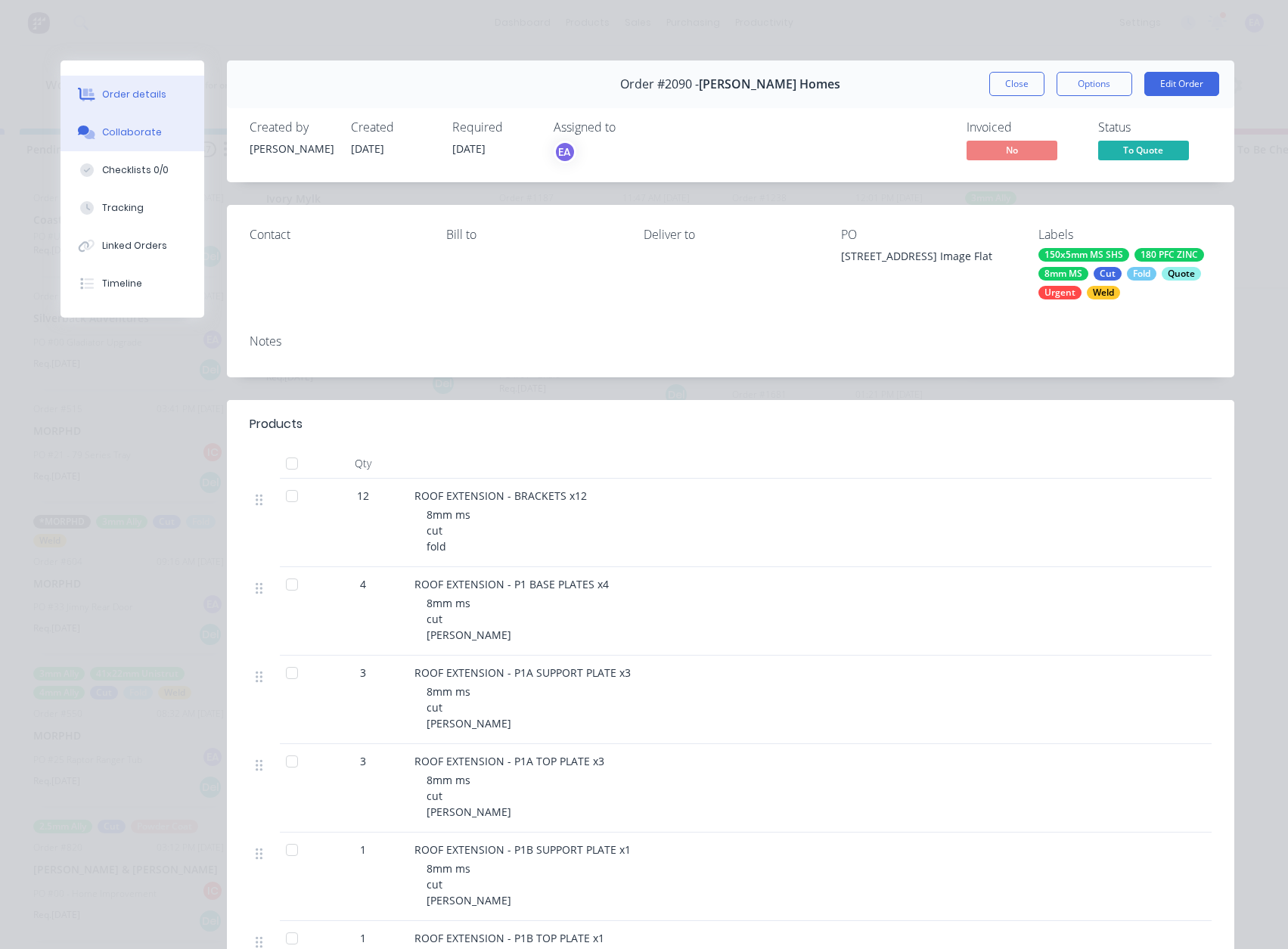
click at [124, 128] on div "Collaborate" at bounding box center [132, 132] width 60 height 14
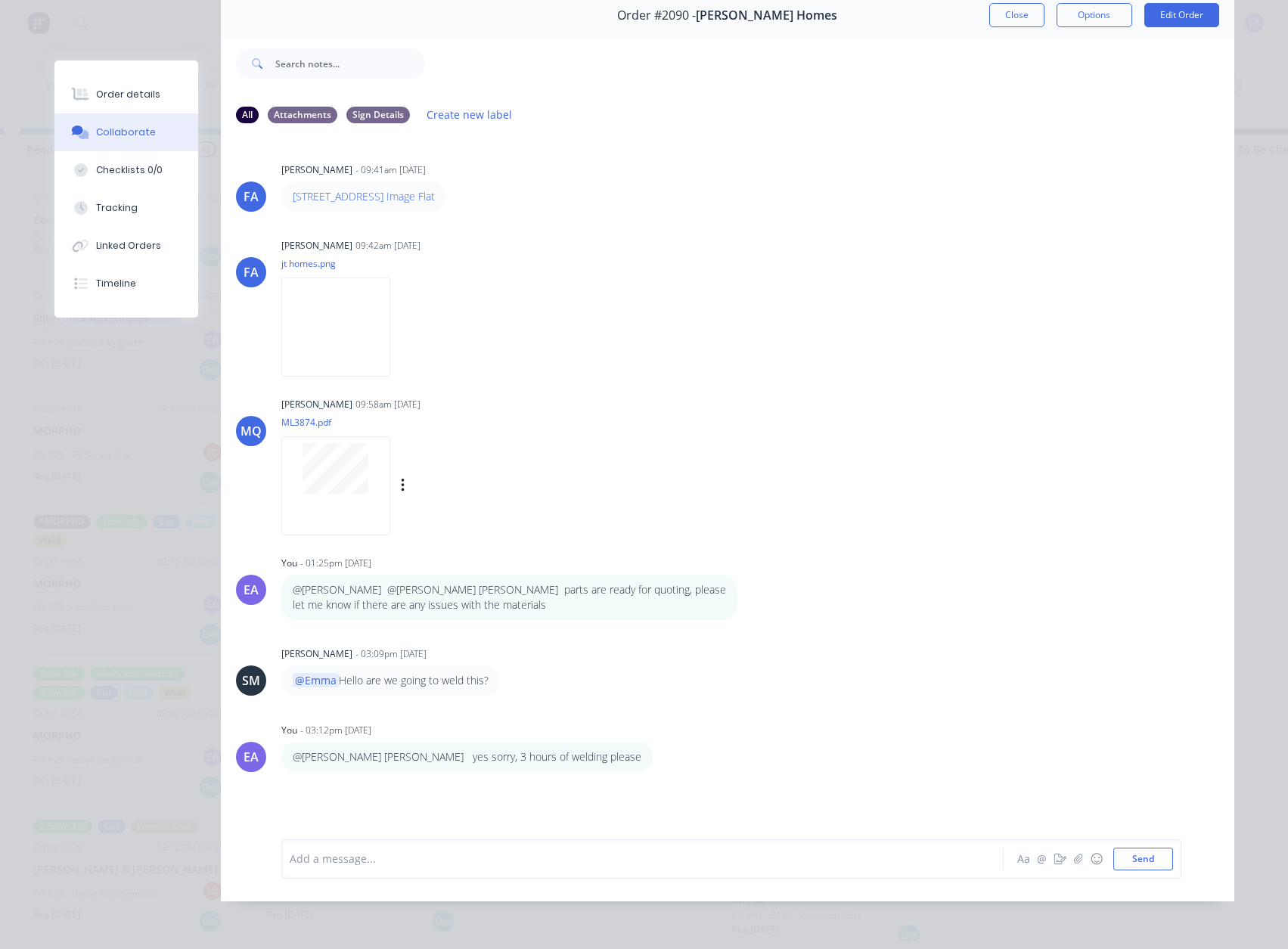
scroll to position [80, 0]
drag, startPoint x: 1019, startPoint y: 9, endPoint x: 766, endPoint y: 457, distance: 514.5
click at [1019, 9] on button "Close" at bounding box center [1017, 15] width 55 height 24
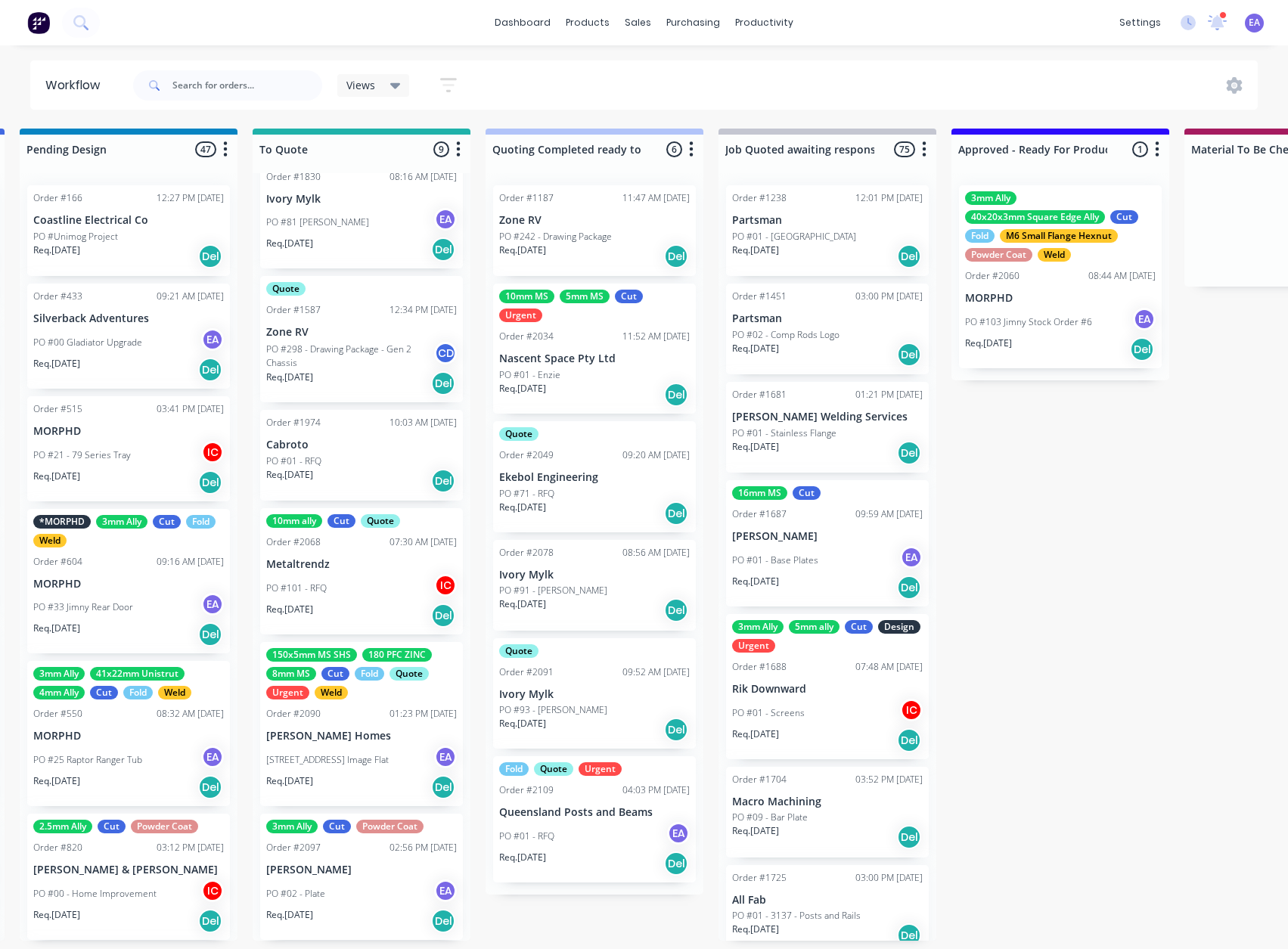
scroll to position [3, 714]
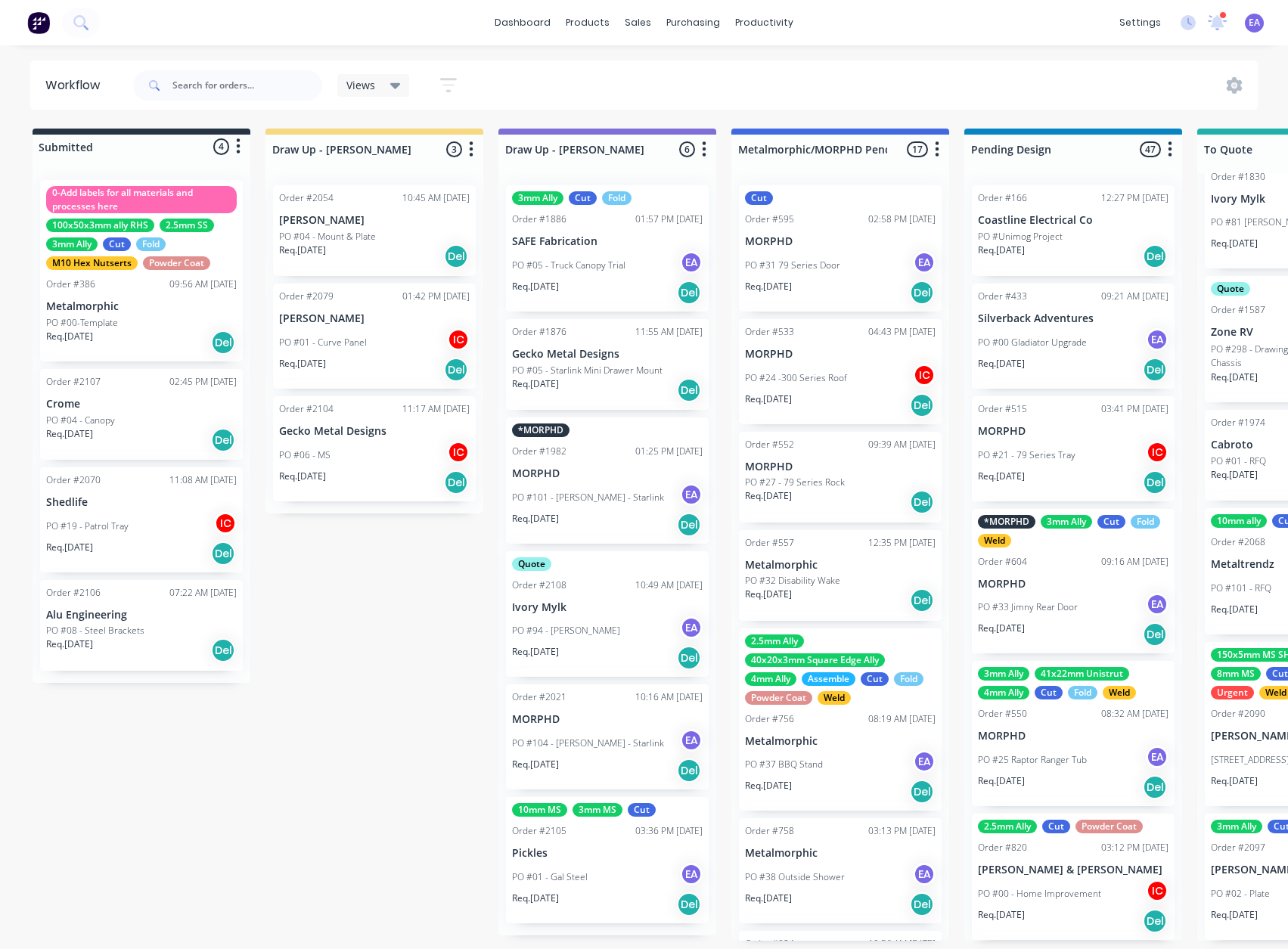
drag, startPoint x: 550, startPoint y: 643, endPoint x: 284, endPoint y: 699, distance: 271.8
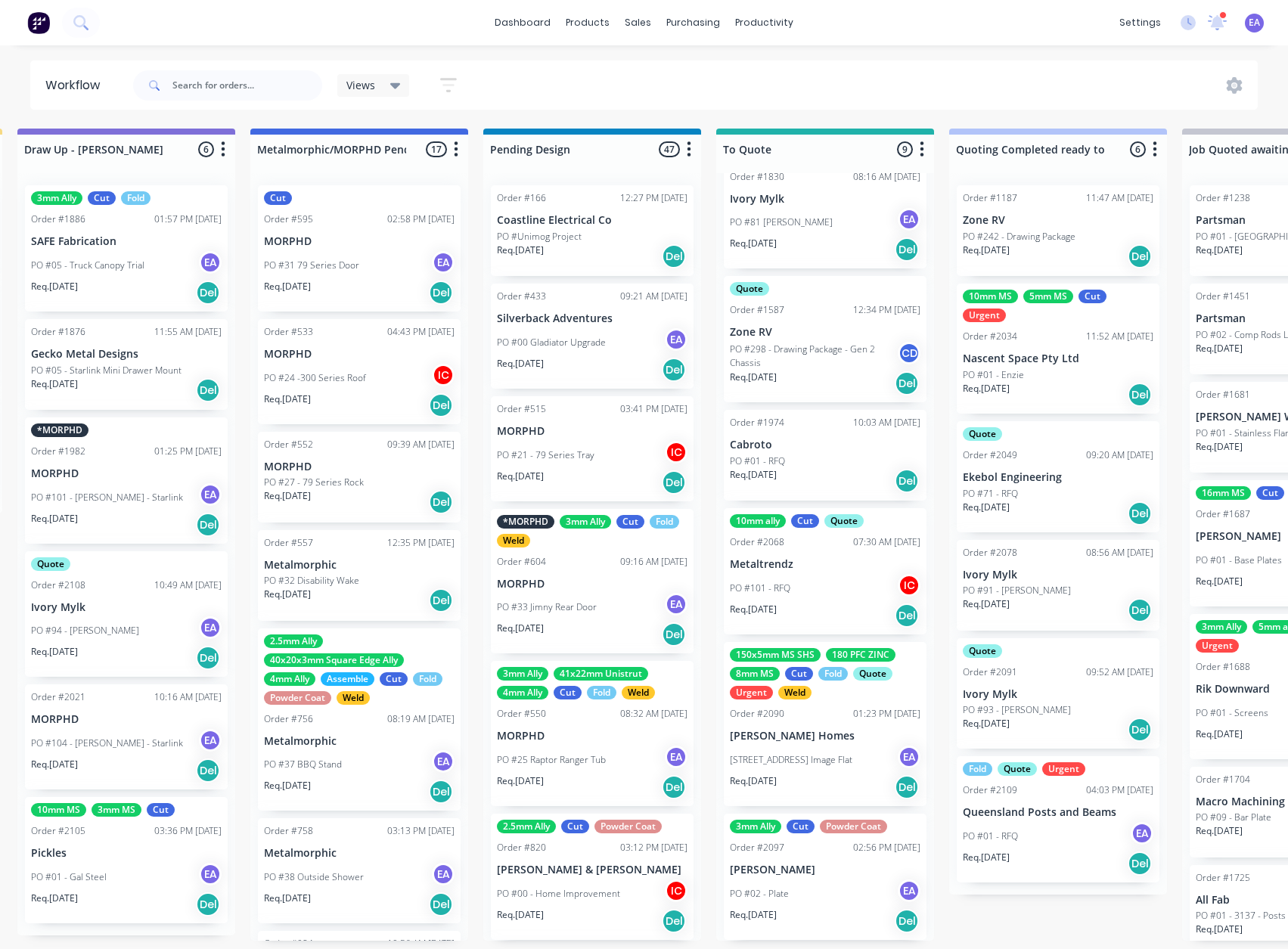
drag, startPoint x: 403, startPoint y: 732, endPoint x: 449, endPoint y: 732, distance: 46.0
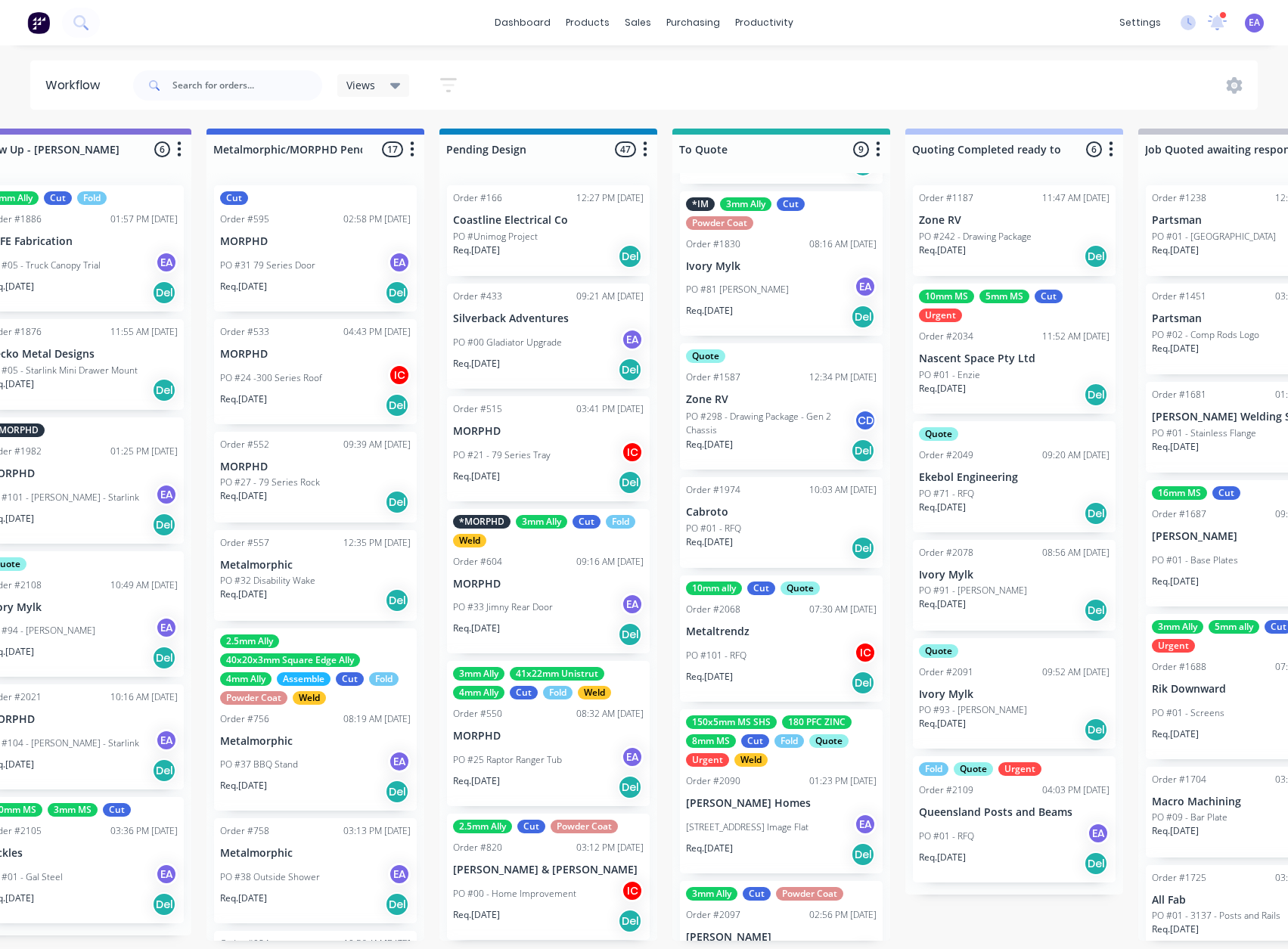
scroll to position [260, 0]
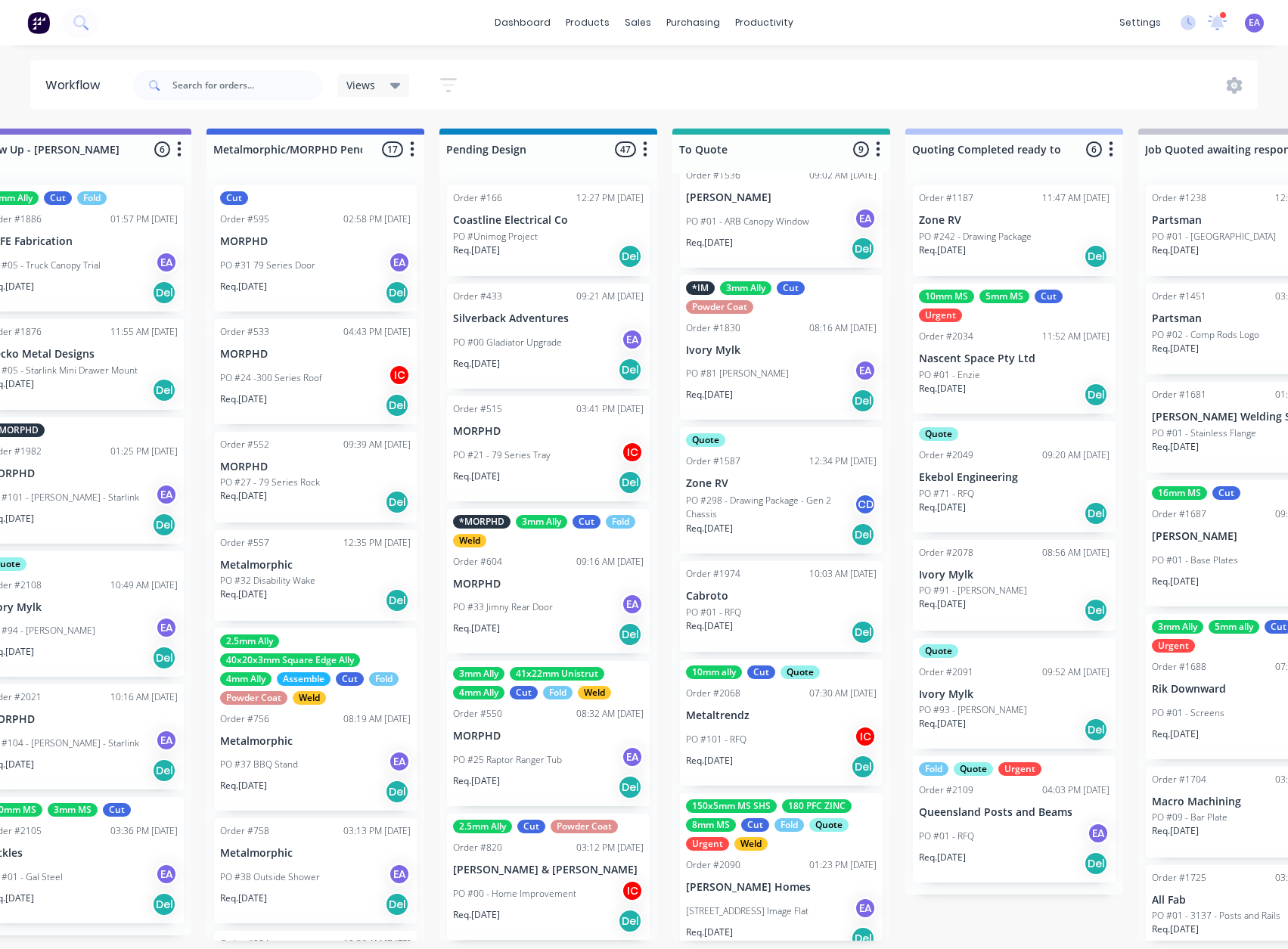
click at [1021, 809] on p "Queensland Posts and Beams" at bounding box center [1014, 812] width 191 height 13
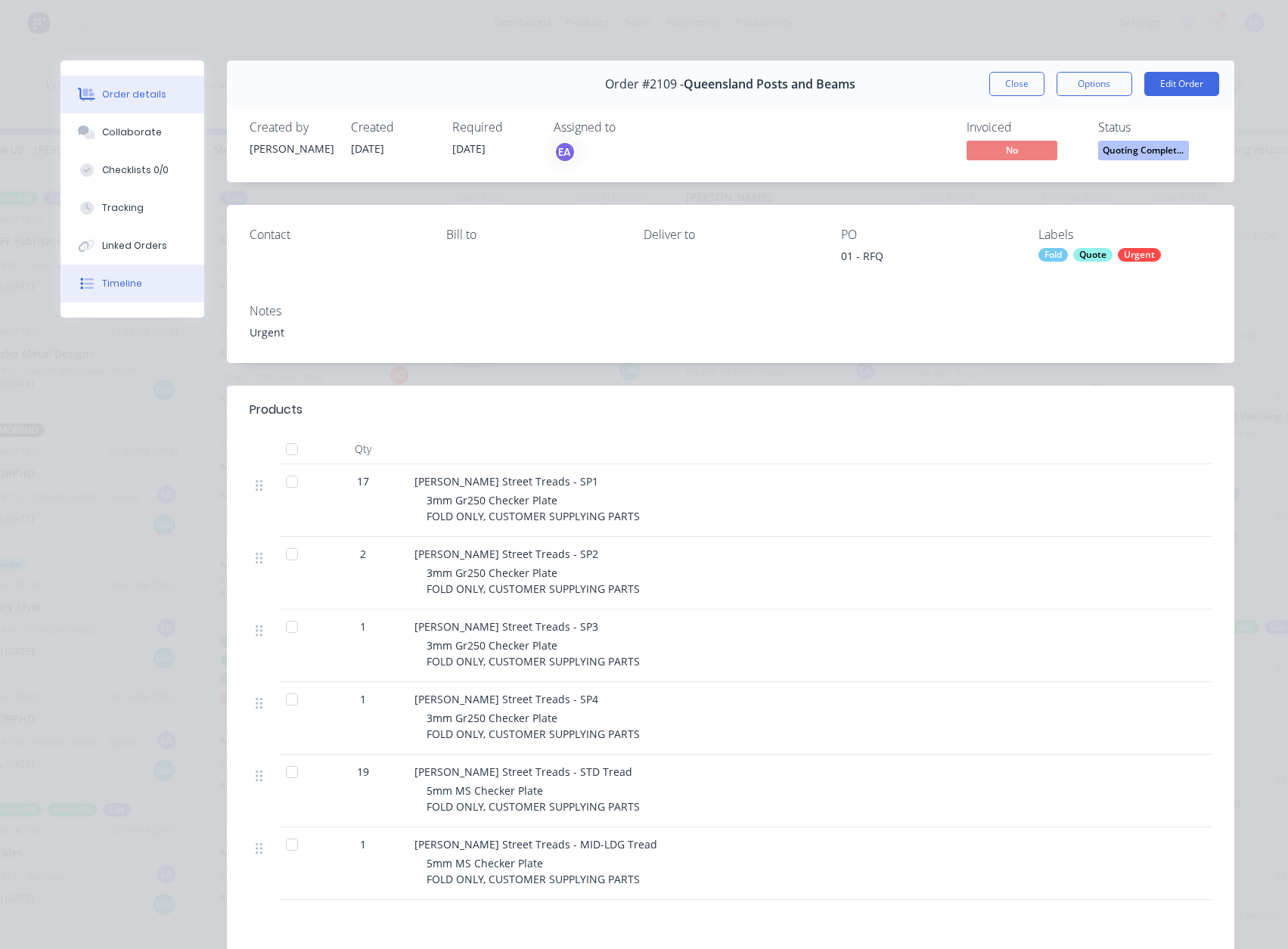
click at [148, 282] on button "Timeline" at bounding box center [132, 283] width 144 height 38
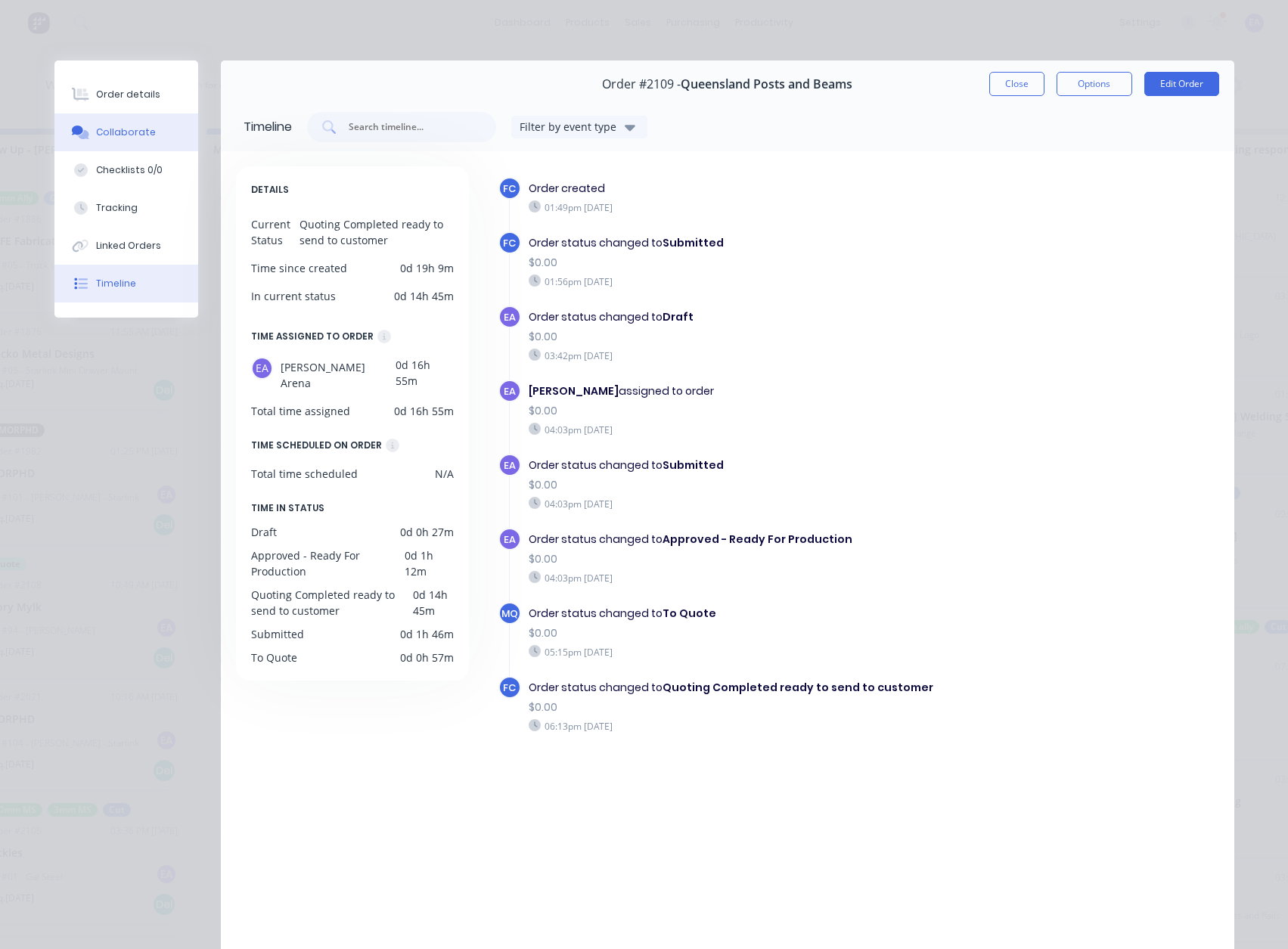
click at [111, 131] on div "Collaborate" at bounding box center [126, 132] width 60 height 14
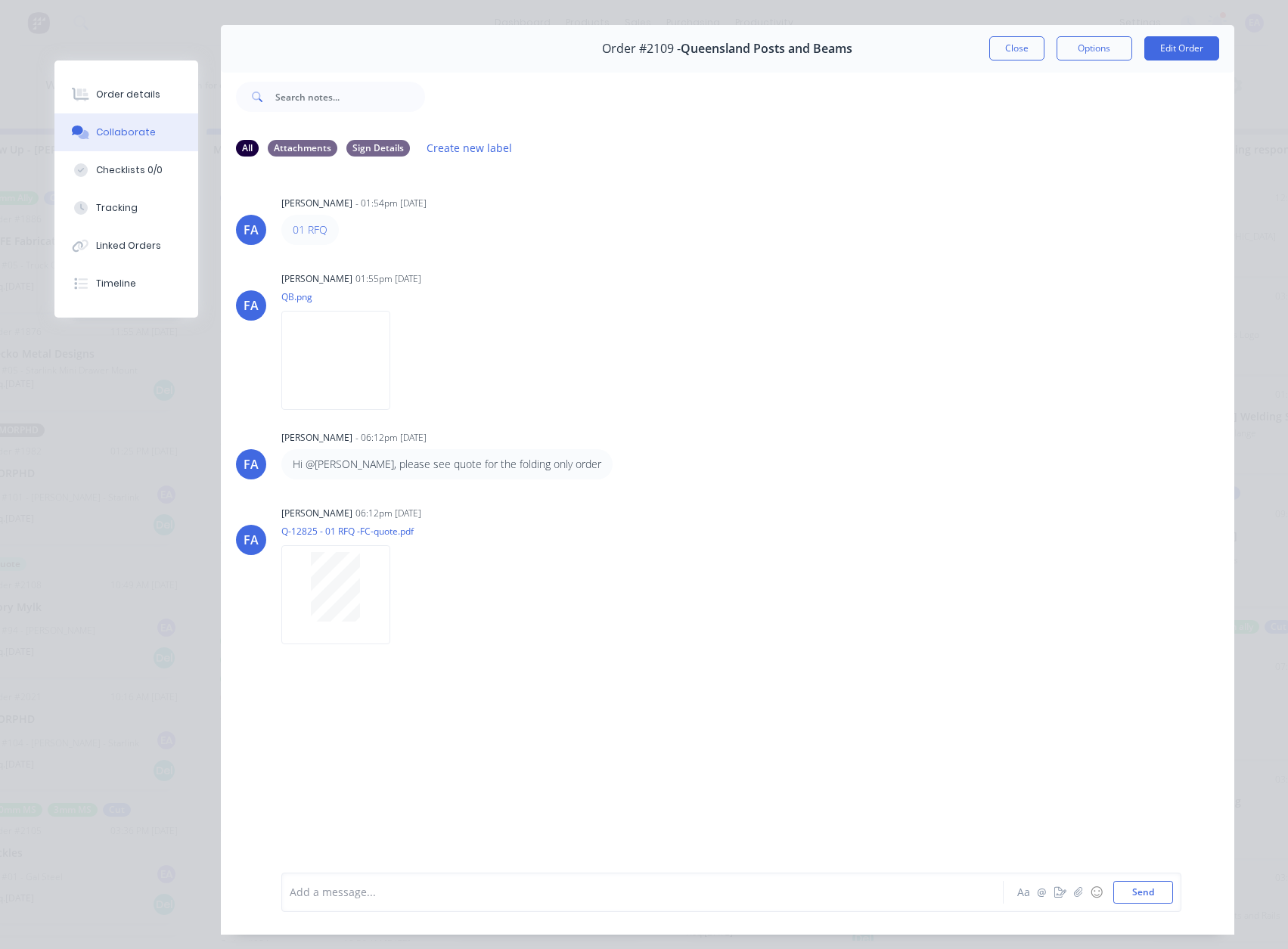
scroll to position [0, 0]
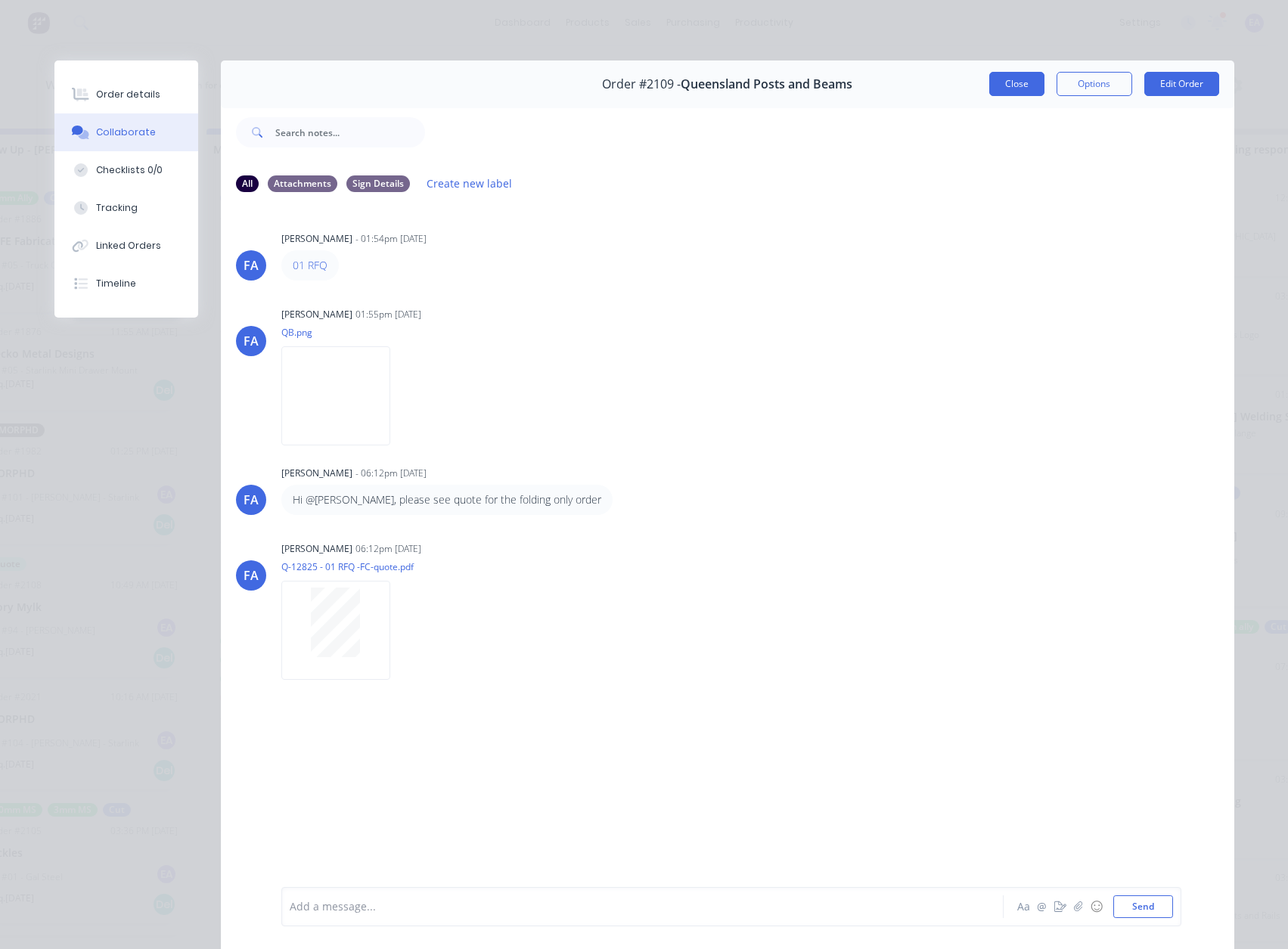
click at [1014, 91] on button "Close" at bounding box center [1017, 83] width 55 height 24
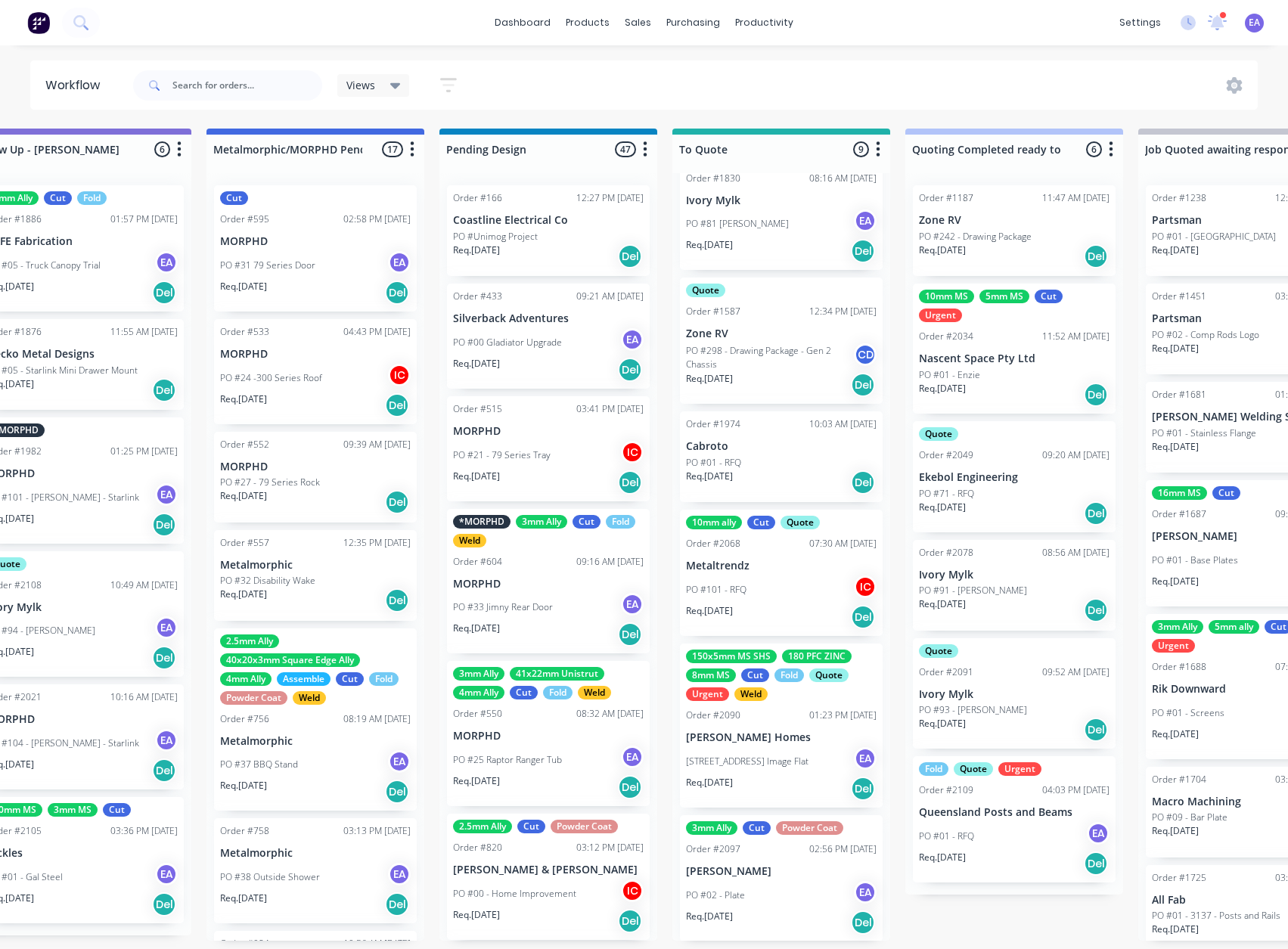
scroll to position [412, 0]
click at [793, 751] on div "[STREET_ADDRESS] Image Flat EA" at bounding box center [781, 759] width 191 height 28
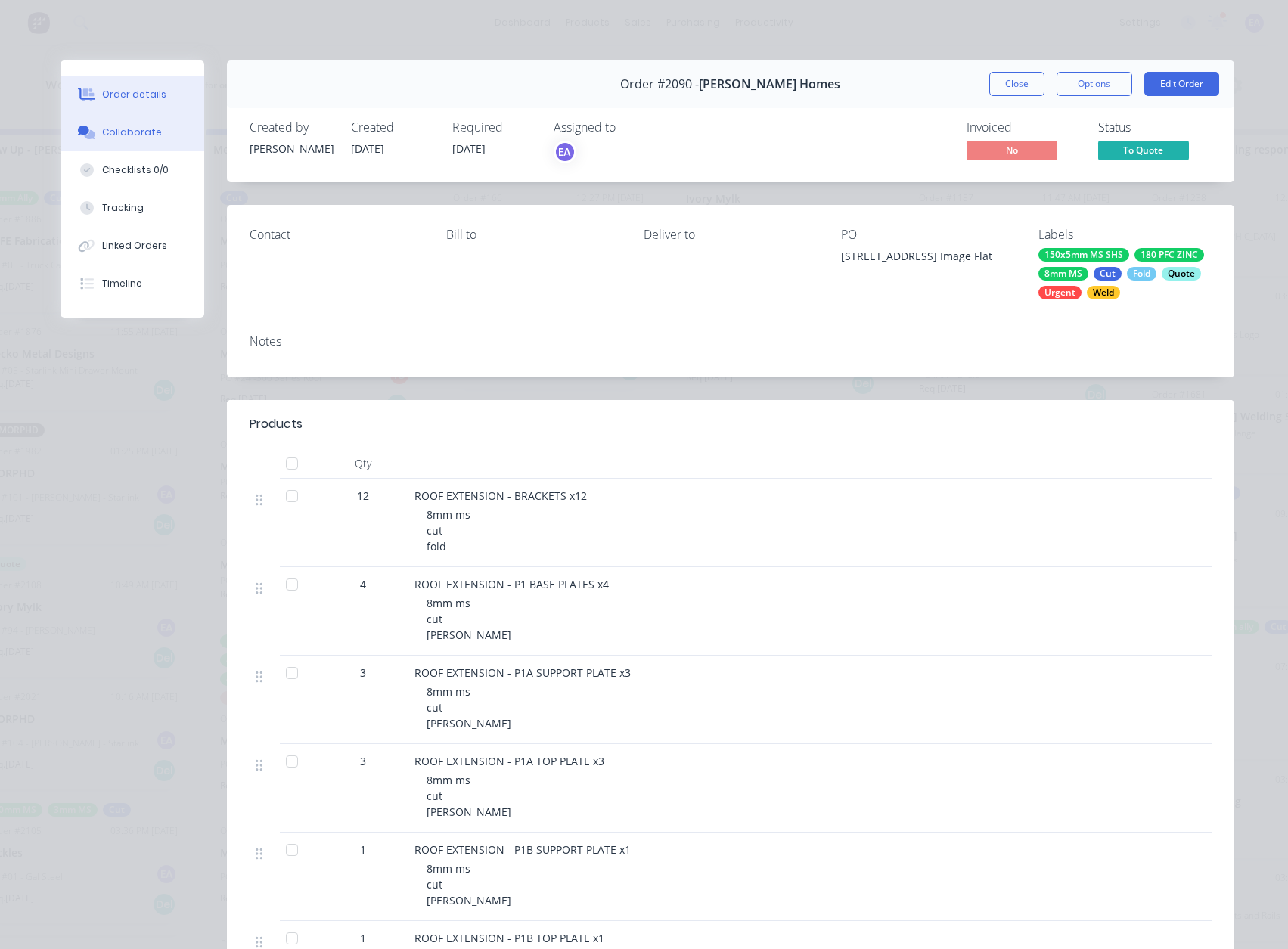
click at [133, 136] on div "Collaborate" at bounding box center [132, 132] width 60 height 14
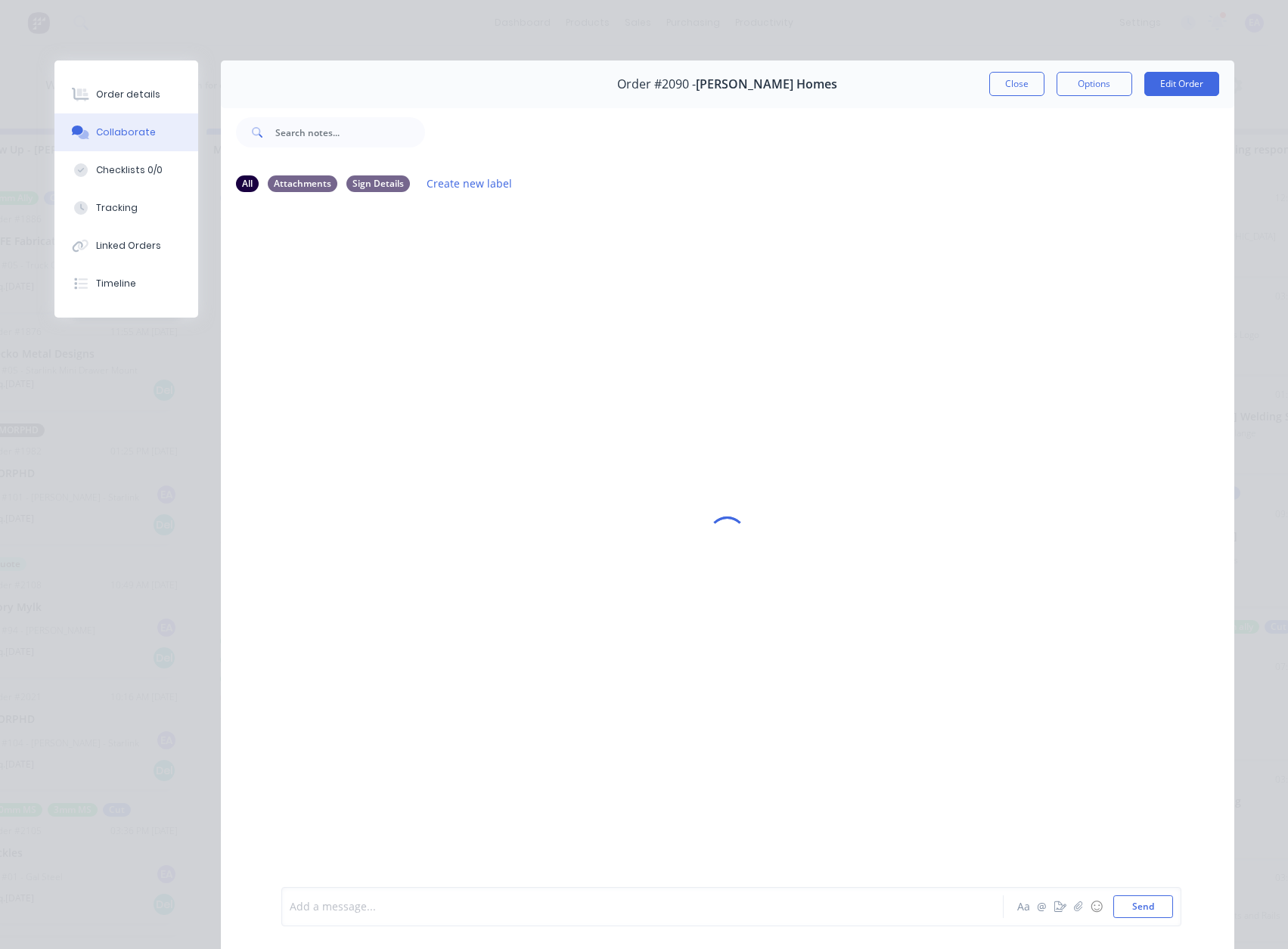
click at [352, 914] on div at bounding box center [621, 907] width 662 height 16
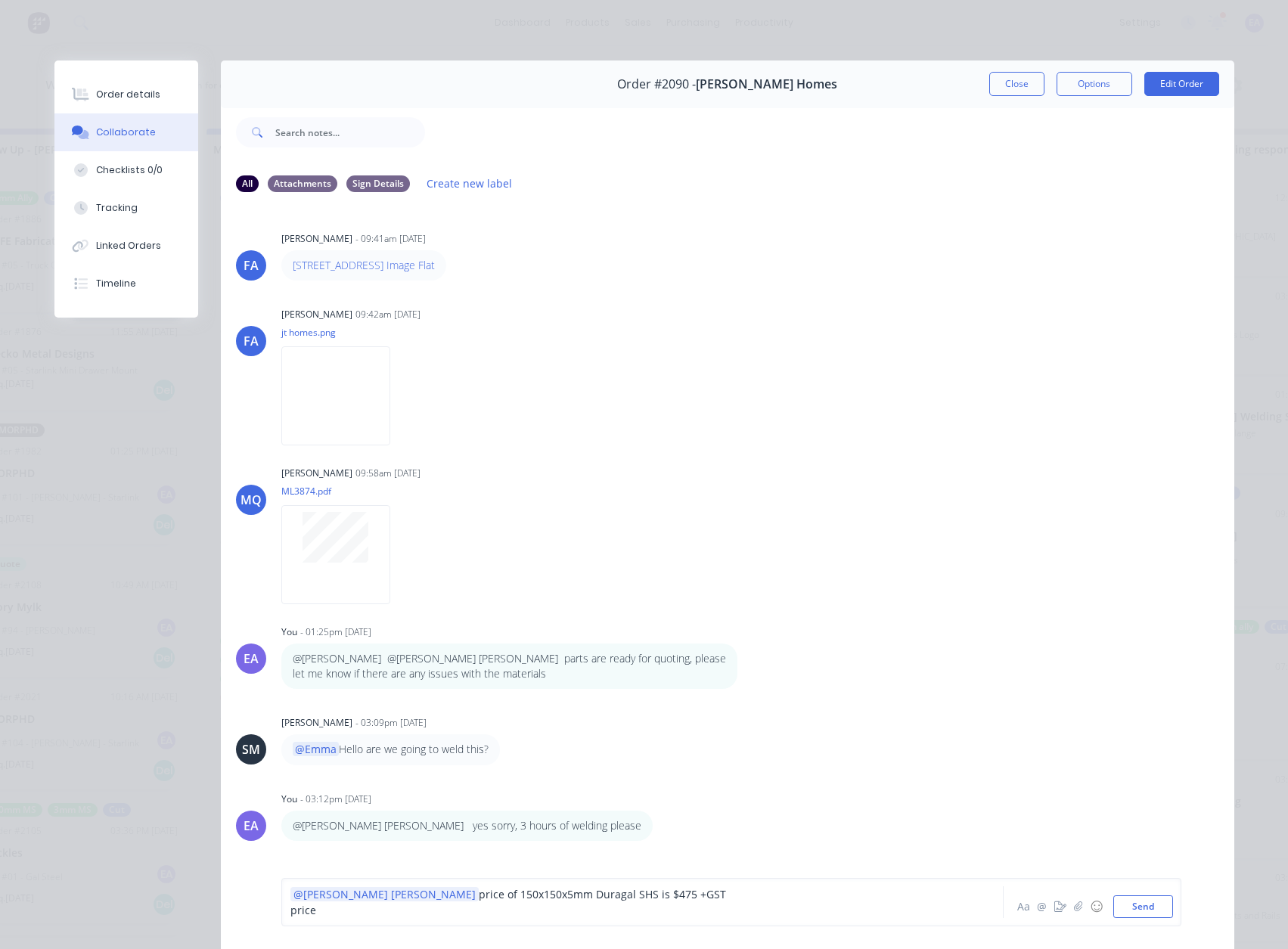
click at [615, 891] on div "@[PERSON_NAME] [PERSON_NAME] of 150x150x5mm Duragal SHS is $475 +GST" at bounding box center [621, 894] width 662 height 16
click at [358, 907] on div "price" at bounding box center [621, 910] width 662 height 16
click at [609, 898] on span "price of 150x150x5mm Duragal SHS is $475 +GST (9m lengths)" at bounding box center [635, 894] width 313 height 15
click at [324, 910] on div "price of" at bounding box center [621, 910] width 662 height 16
click at [527, 904] on div "price of the 180 PFC is $460 +GST (9m length)" at bounding box center [621, 910] width 662 height 16
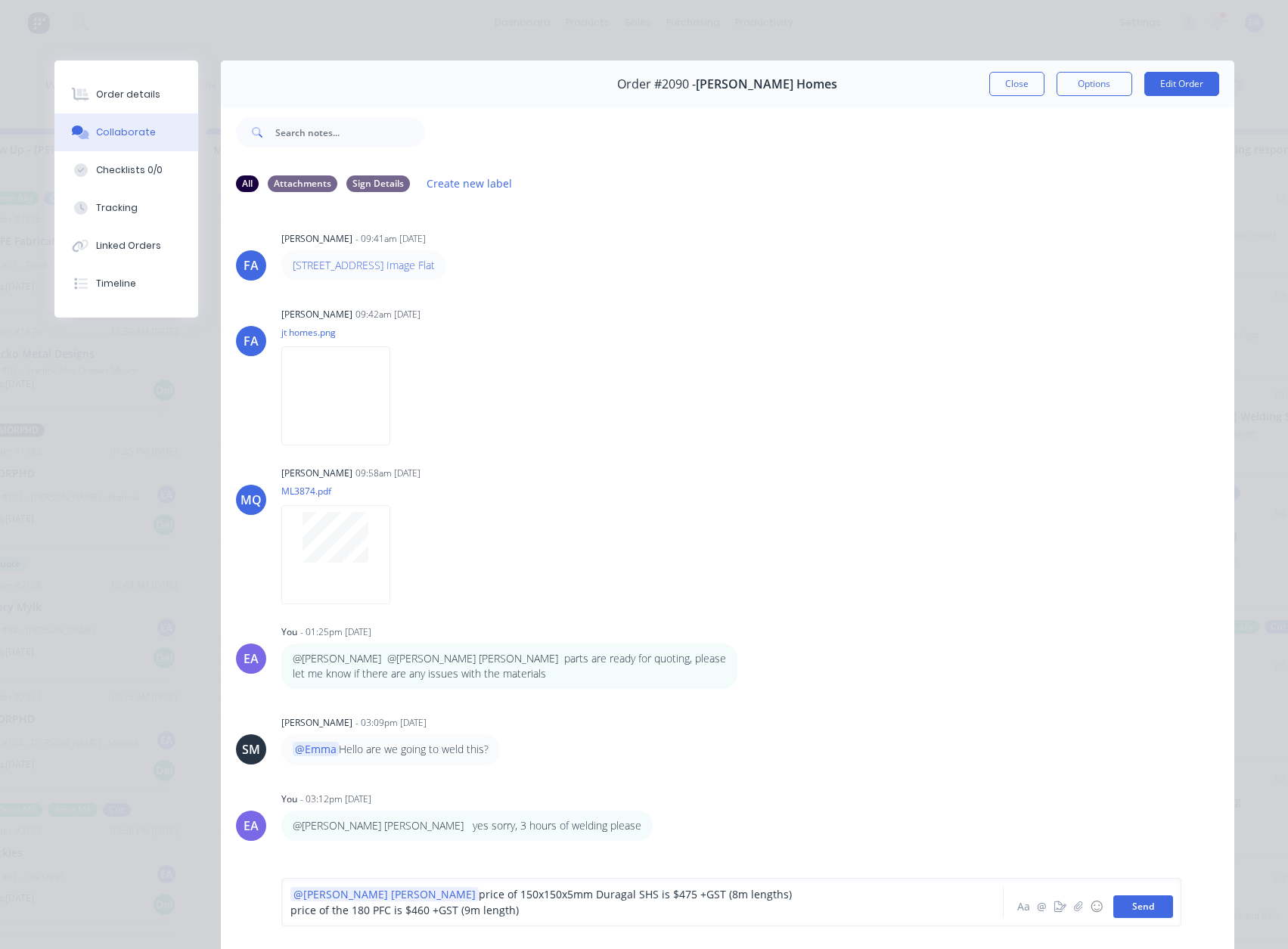
click at [1158, 907] on button "Send" at bounding box center [1143, 907] width 60 height 23
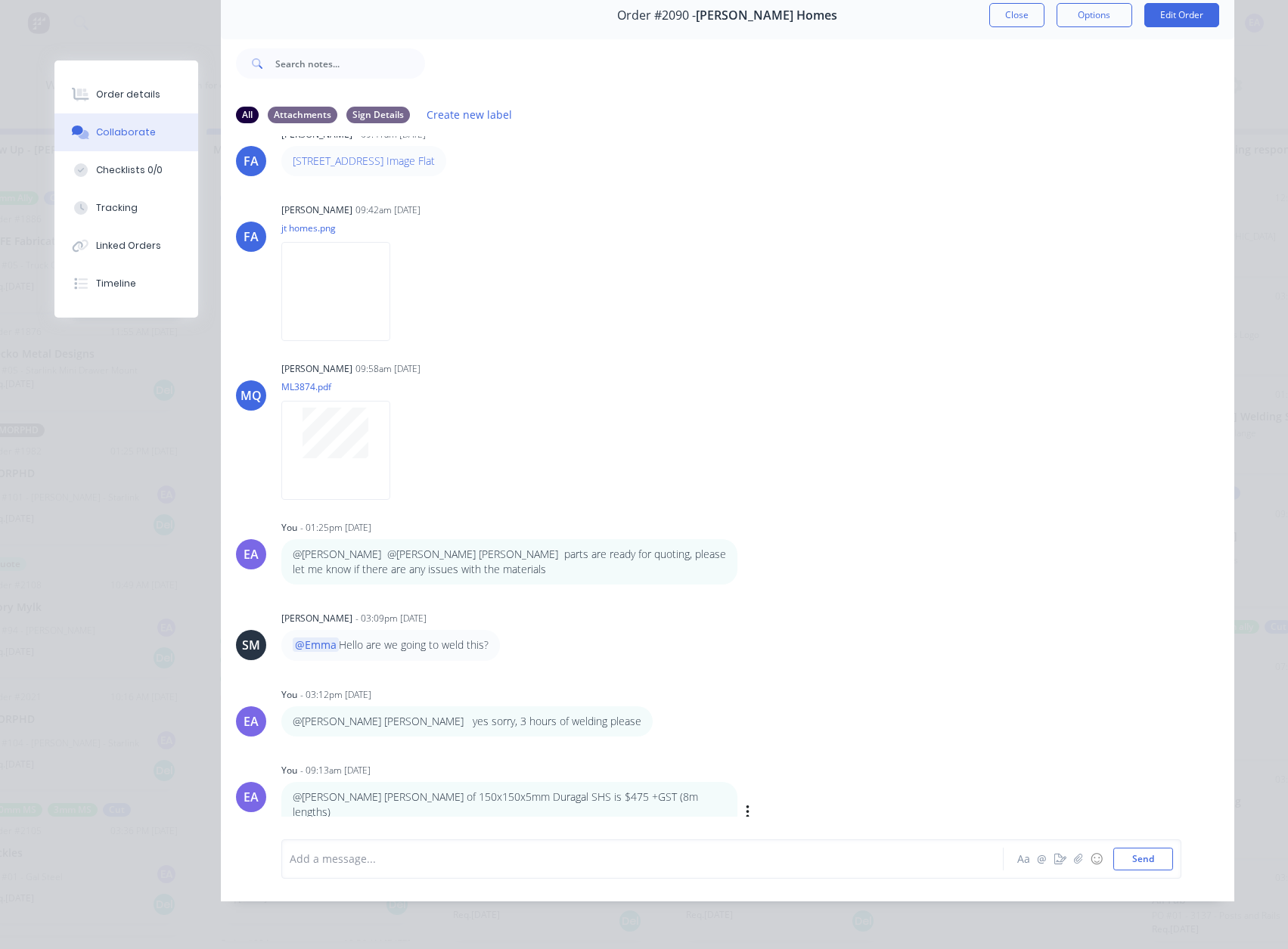
scroll to position [80, 0]
drag, startPoint x: 350, startPoint y: 785, endPoint x: 532, endPoint y: 815, distance: 184.5
click at [532, 815] on div "@[PERSON_NAME] [PERSON_NAME] of 150x150x5mm Duragal SHS is $475 +GST (8m length…" at bounding box center [509, 812] width 456 height 61
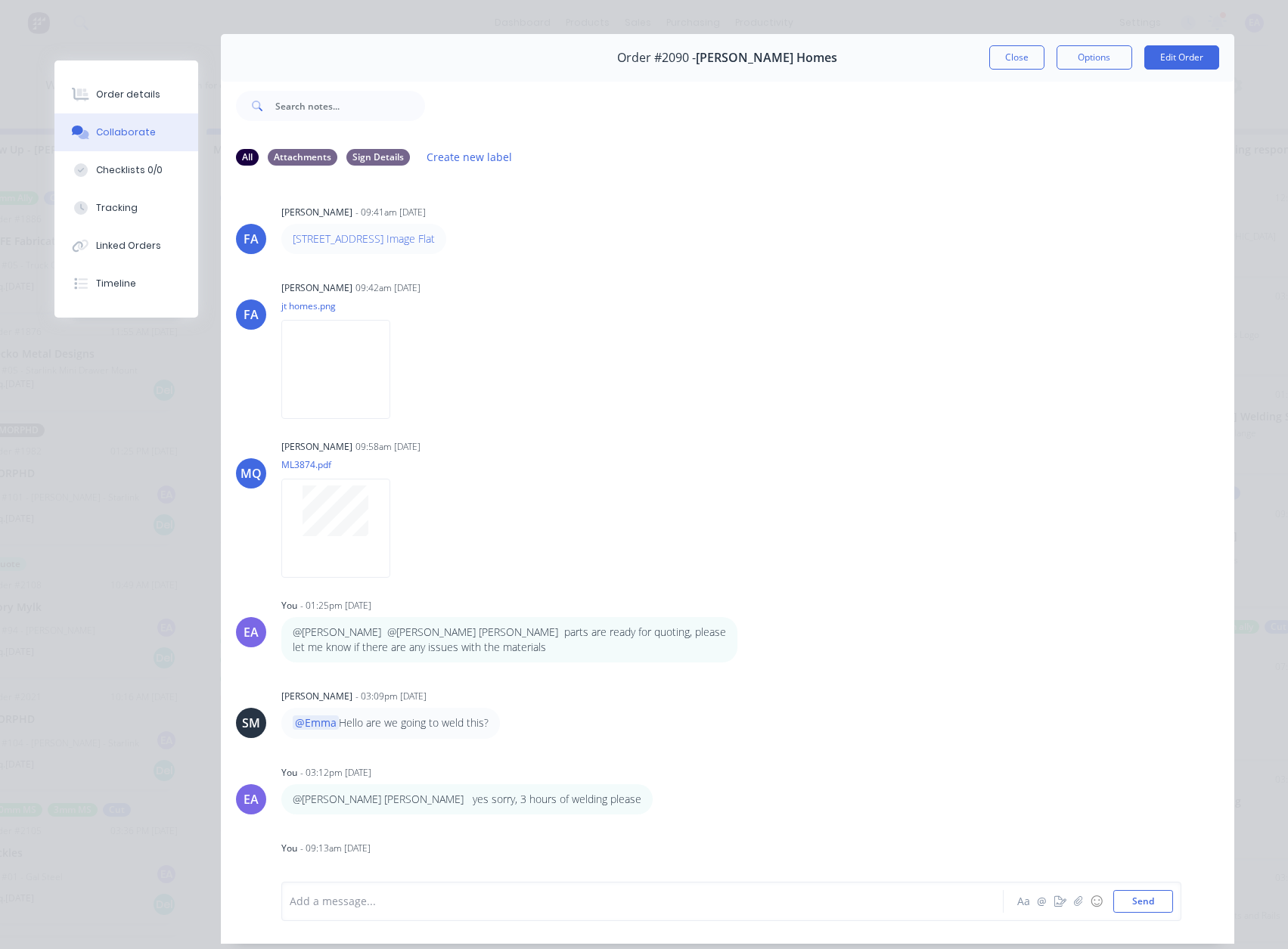
scroll to position [0, 0]
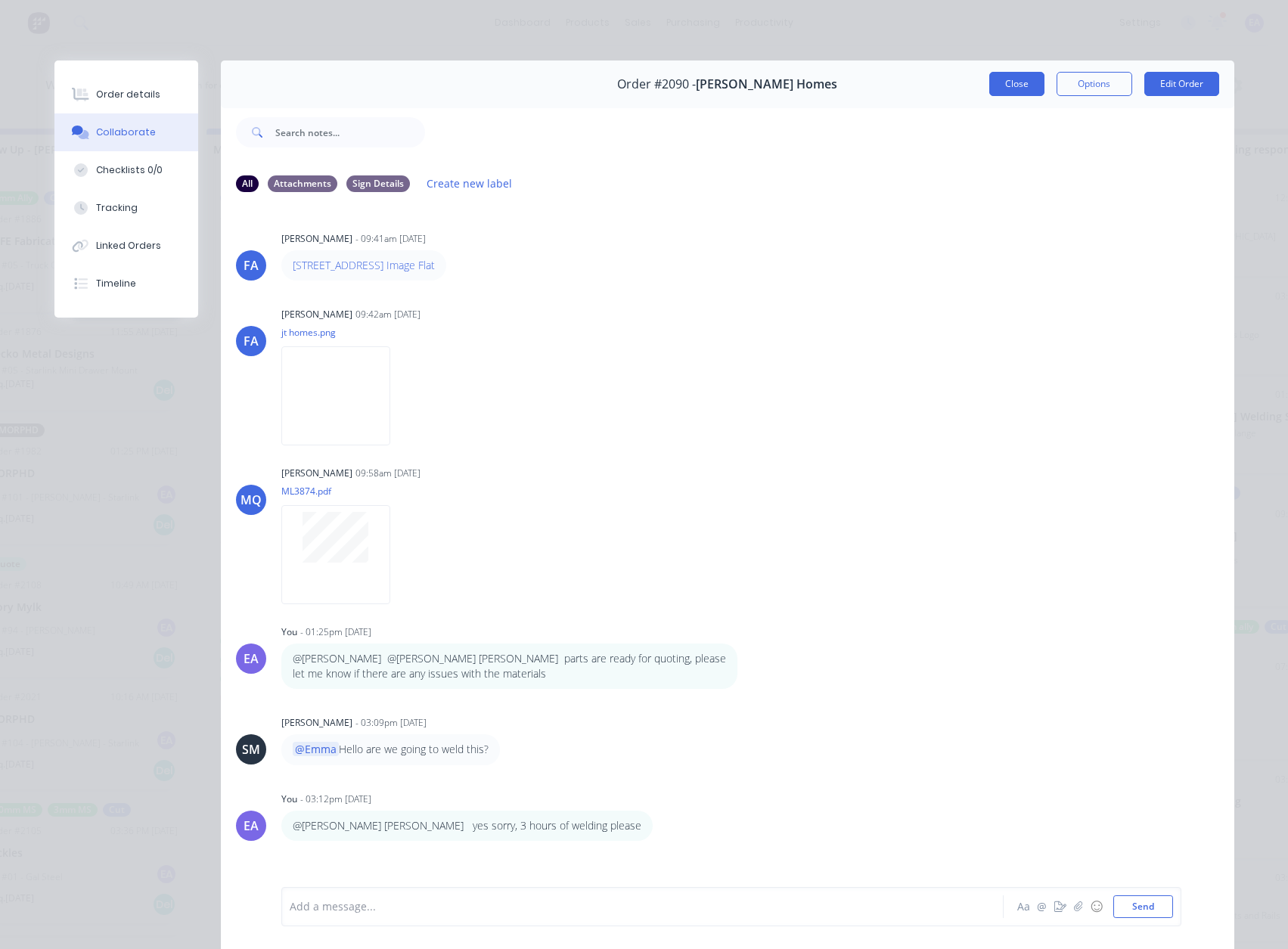
click at [1012, 81] on button "Close" at bounding box center [1017, 83] width 55 height 24
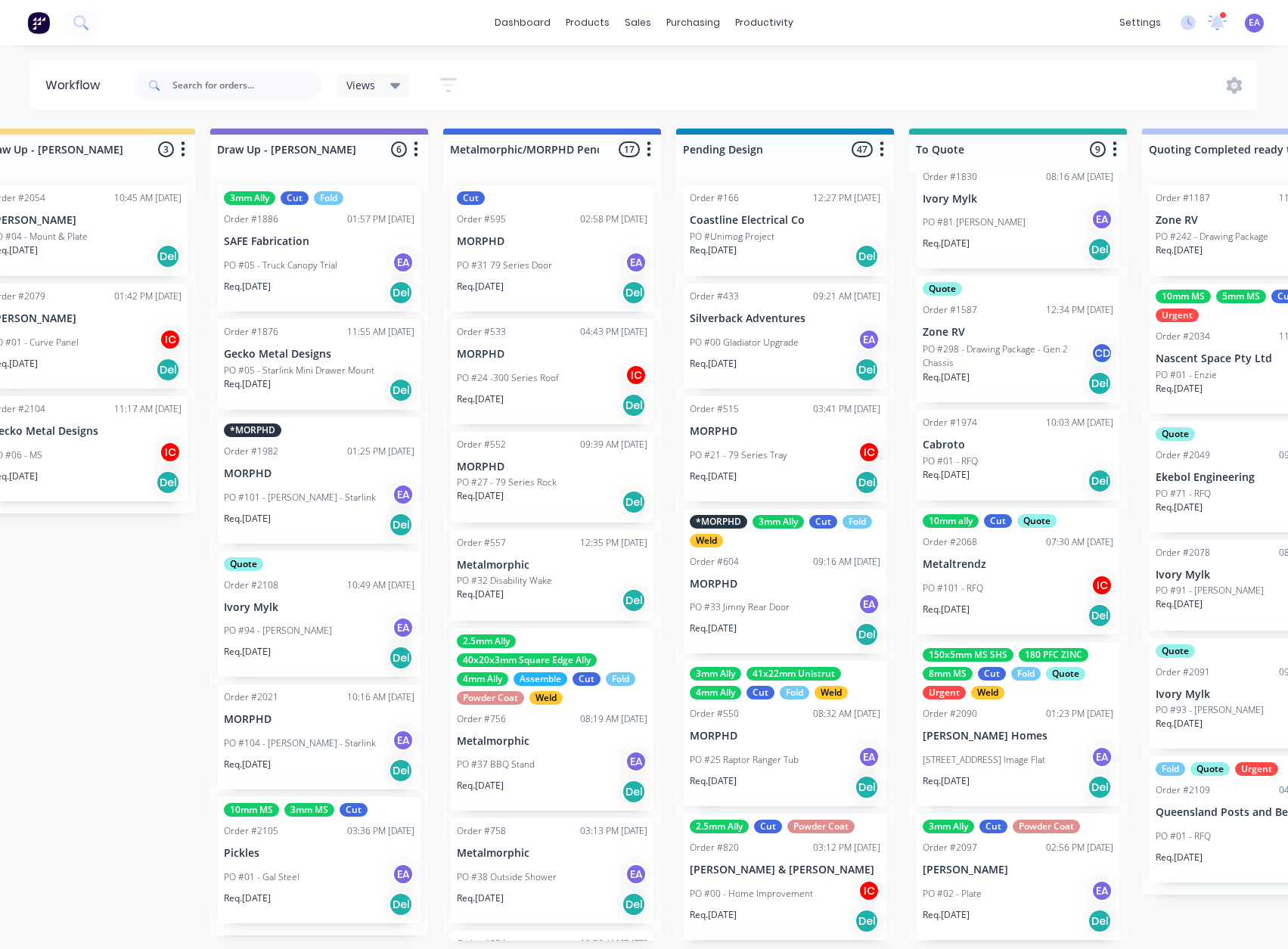
scroll to position [3, 0]
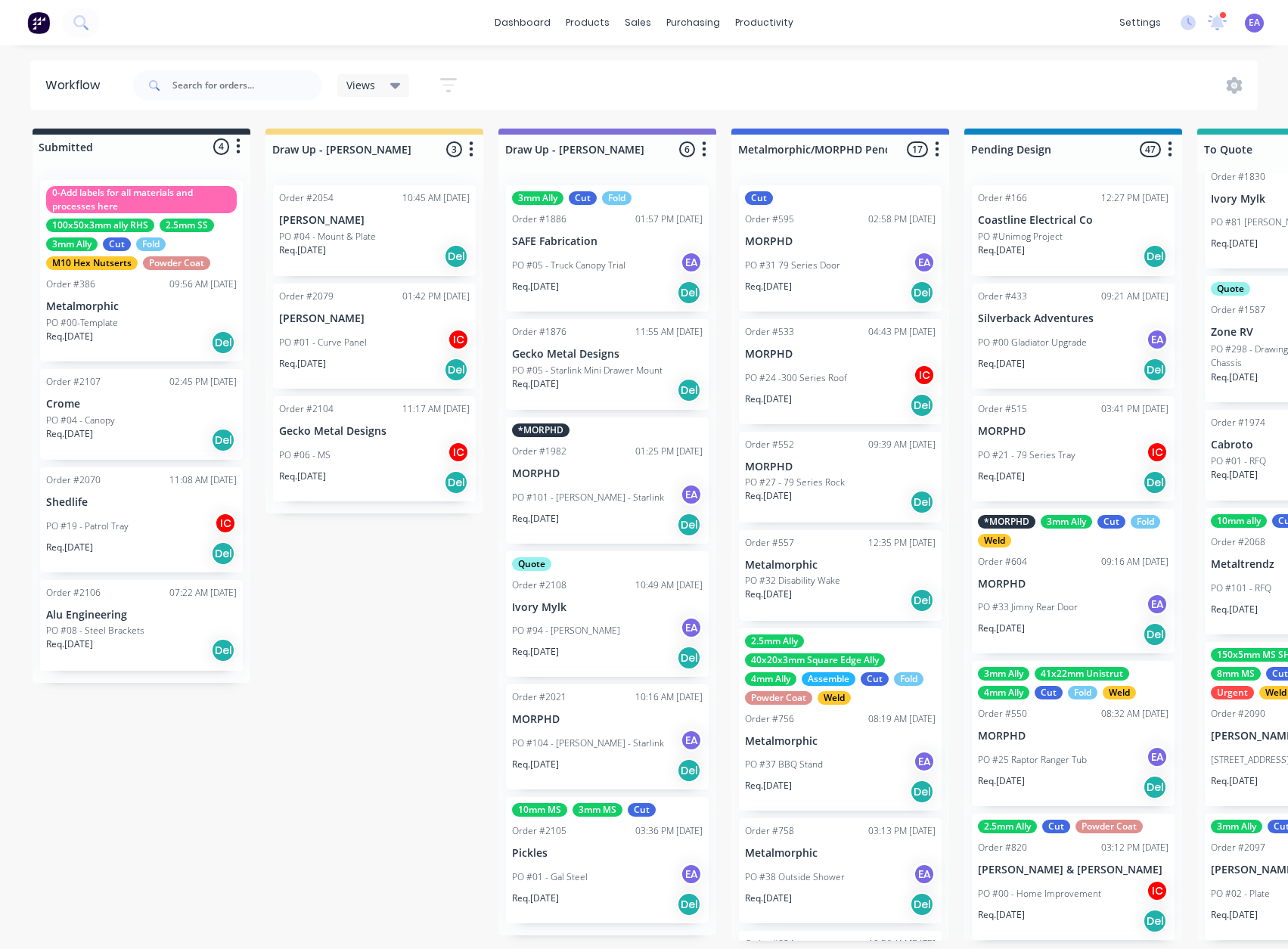
drag, startPoint x: 756, startPoint y: 554, endPoint x: 410, endPoint y: 597, distance: 348.7
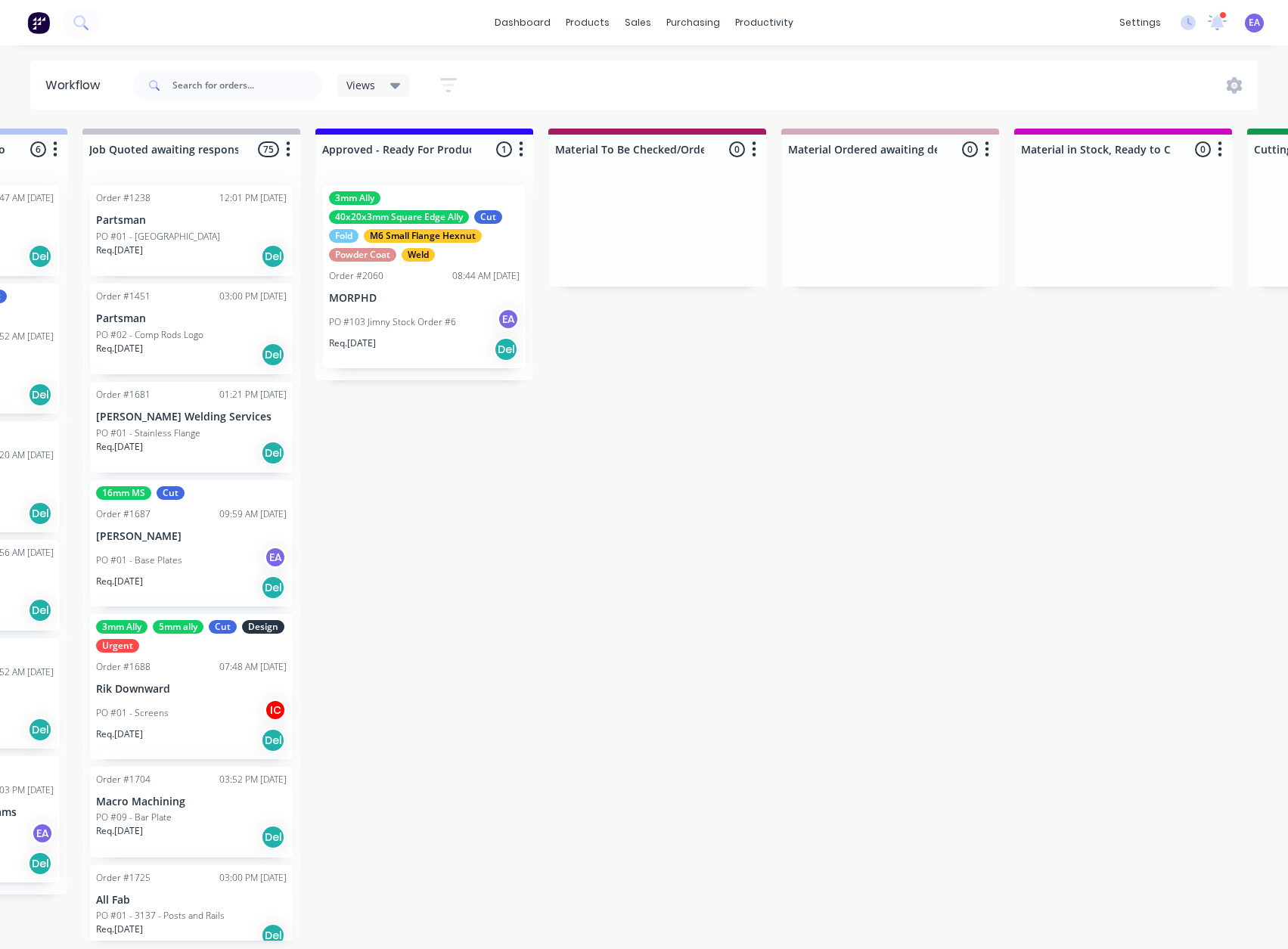
drag, startPoint x: 651, startPoint y: 649, endPoint x: 796, endPoint y: 663, distance: 145.7
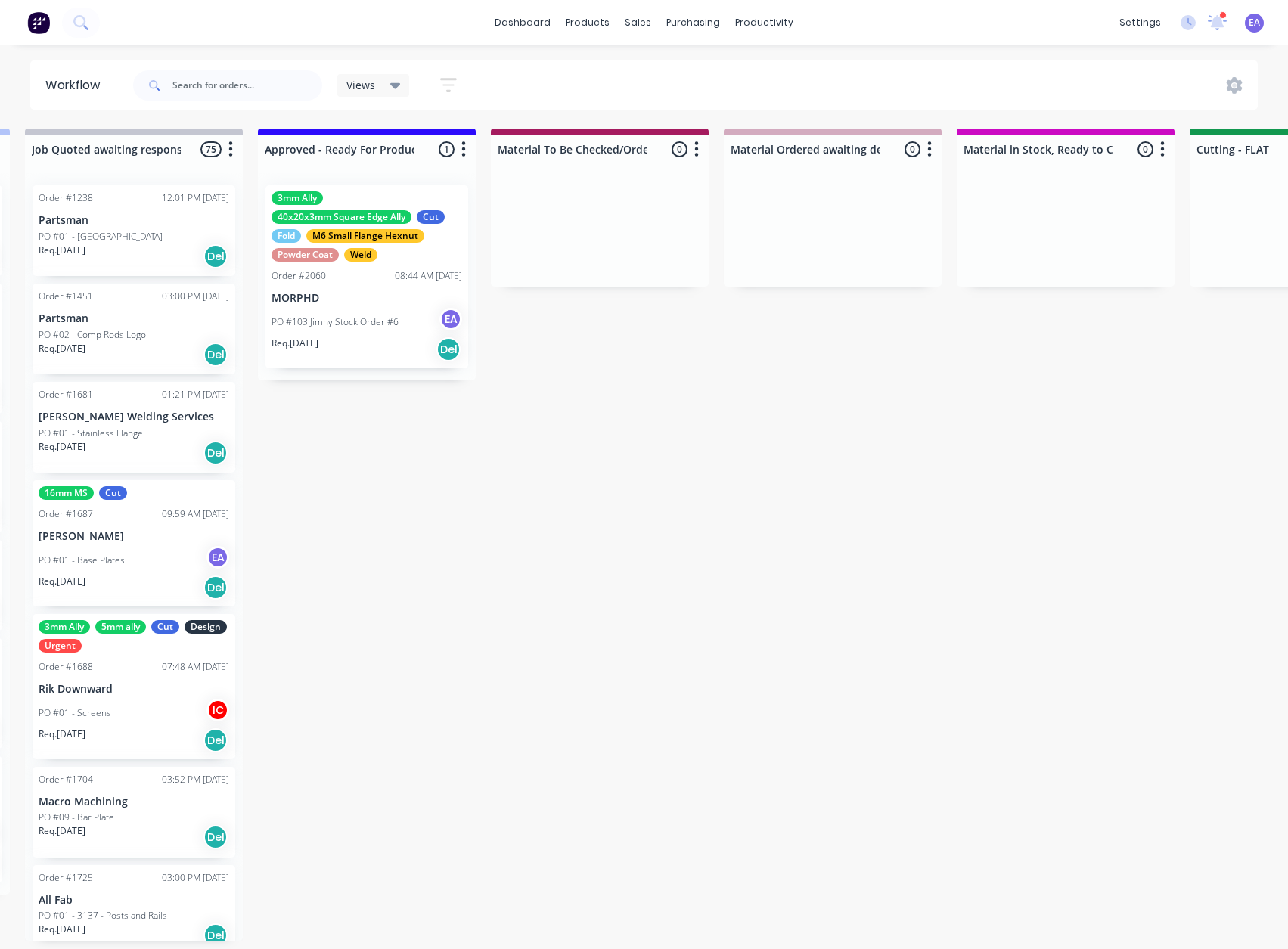
click at [351, 292] on p "MORPHD" at bounding box center [367, 298] width 191 height 13
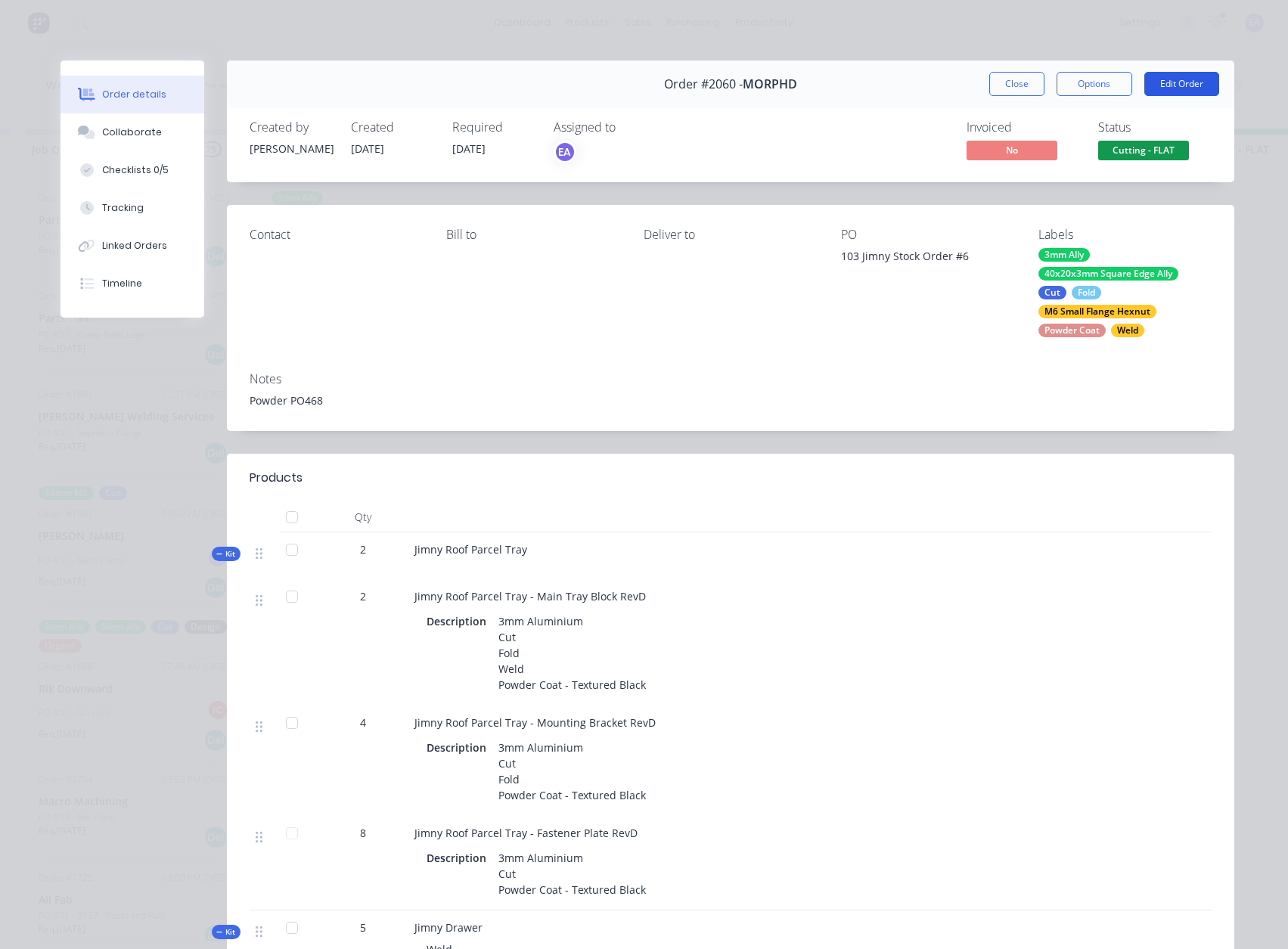
click at [1167, 82] on button "Edit Order" at bounding box center [1181, 83] width 75 height 24
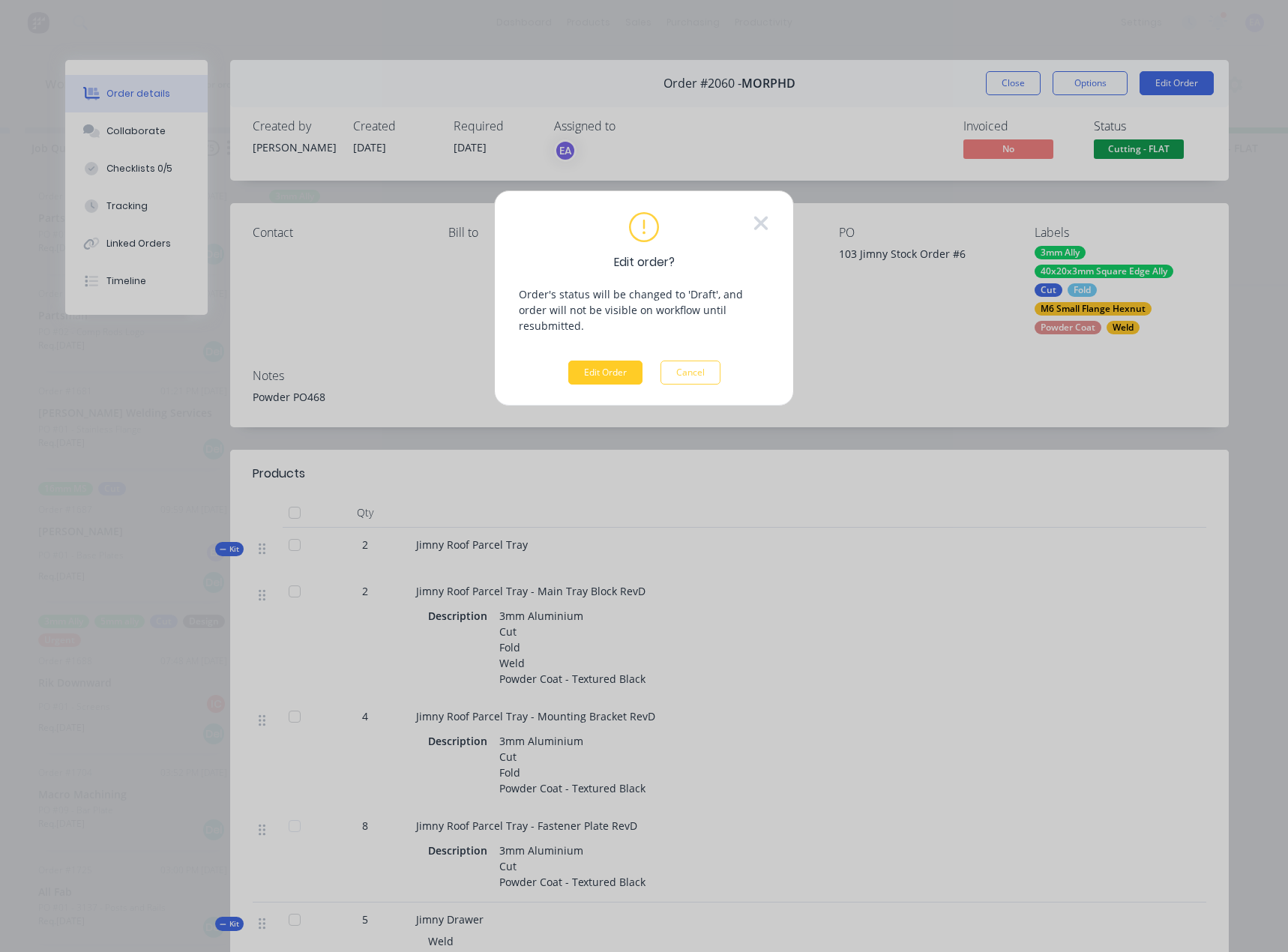
click at [615, 360] on button "Edit Order" at bounding box center [605, 372] width 74 height 24
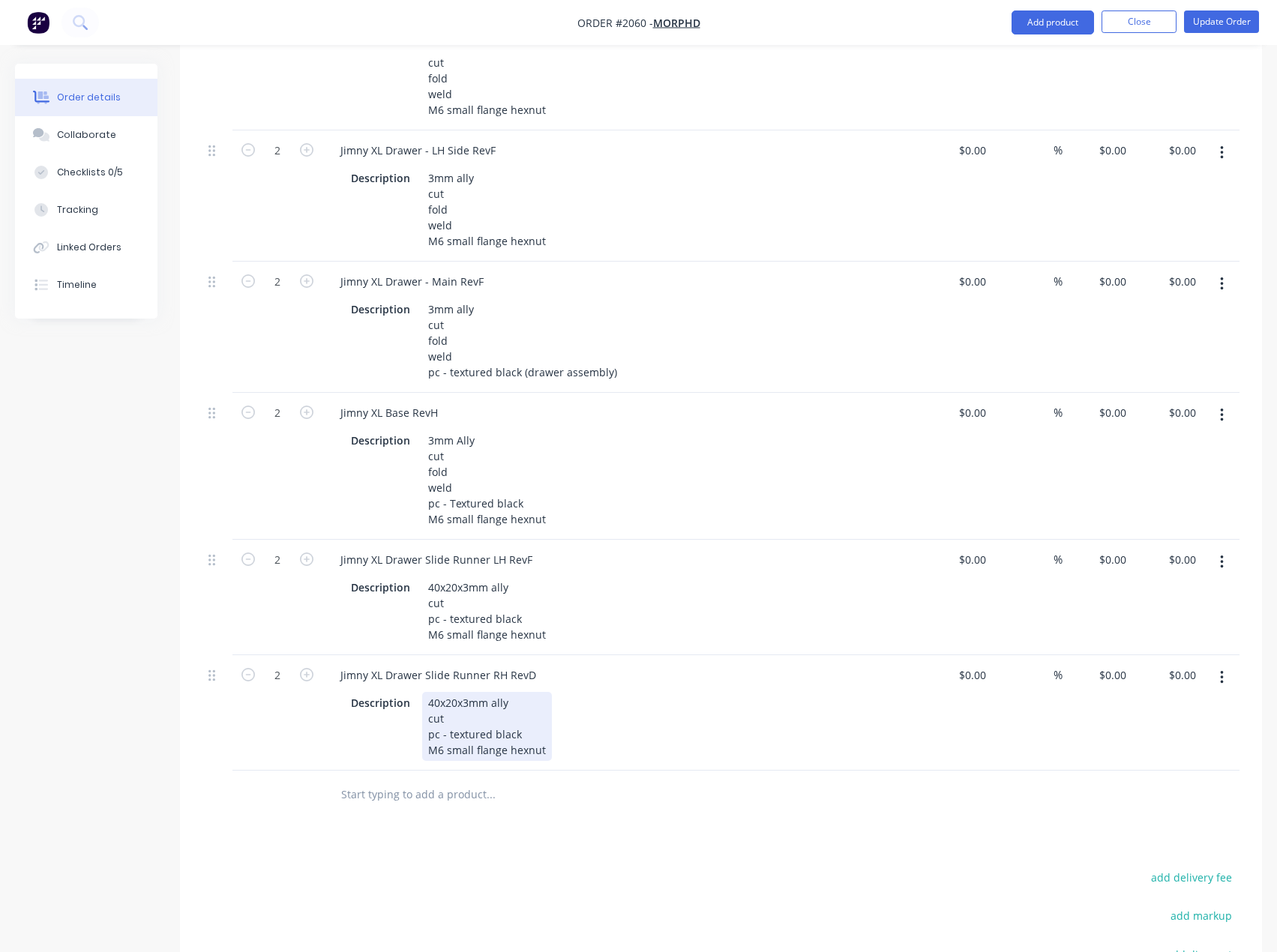
scroll to position [2398, 0]
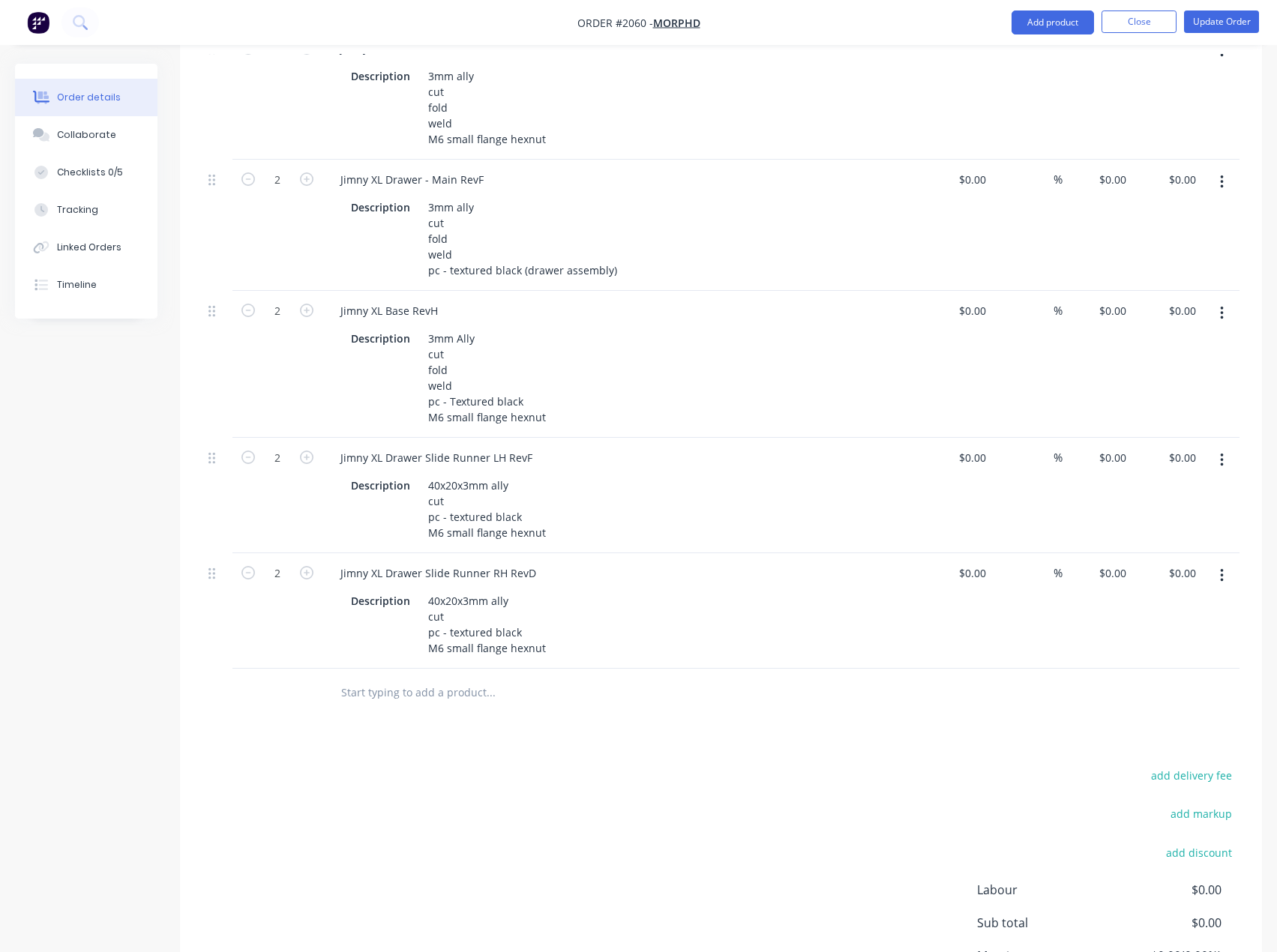
click at [398, 701] on input "text" at bounding box center [491, 692] width 300 height 30
paste input "- Text Black"
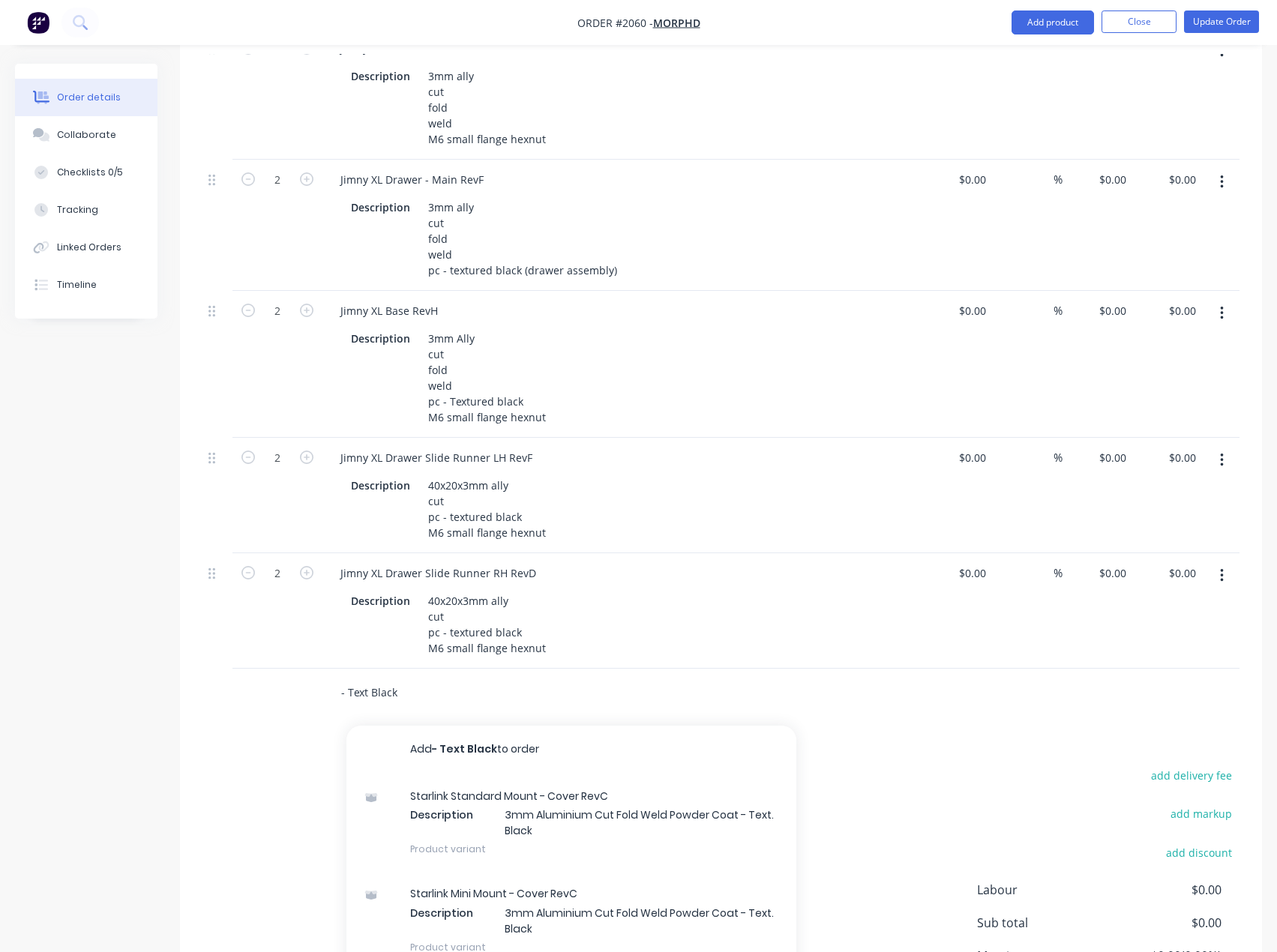
drag, startPoint x: 403, startPoint y: 692, endPoint x: 275, endPoint y: 692, distance: 128.0
click at [275, 692] on div "- Text Black Add - Text Black to order Starlink Standard Mount - Cover RevC Des…" at bounding box center [721, 693] width 1037 height 49
paste input "Jimny Drawer - Shelf RevK"
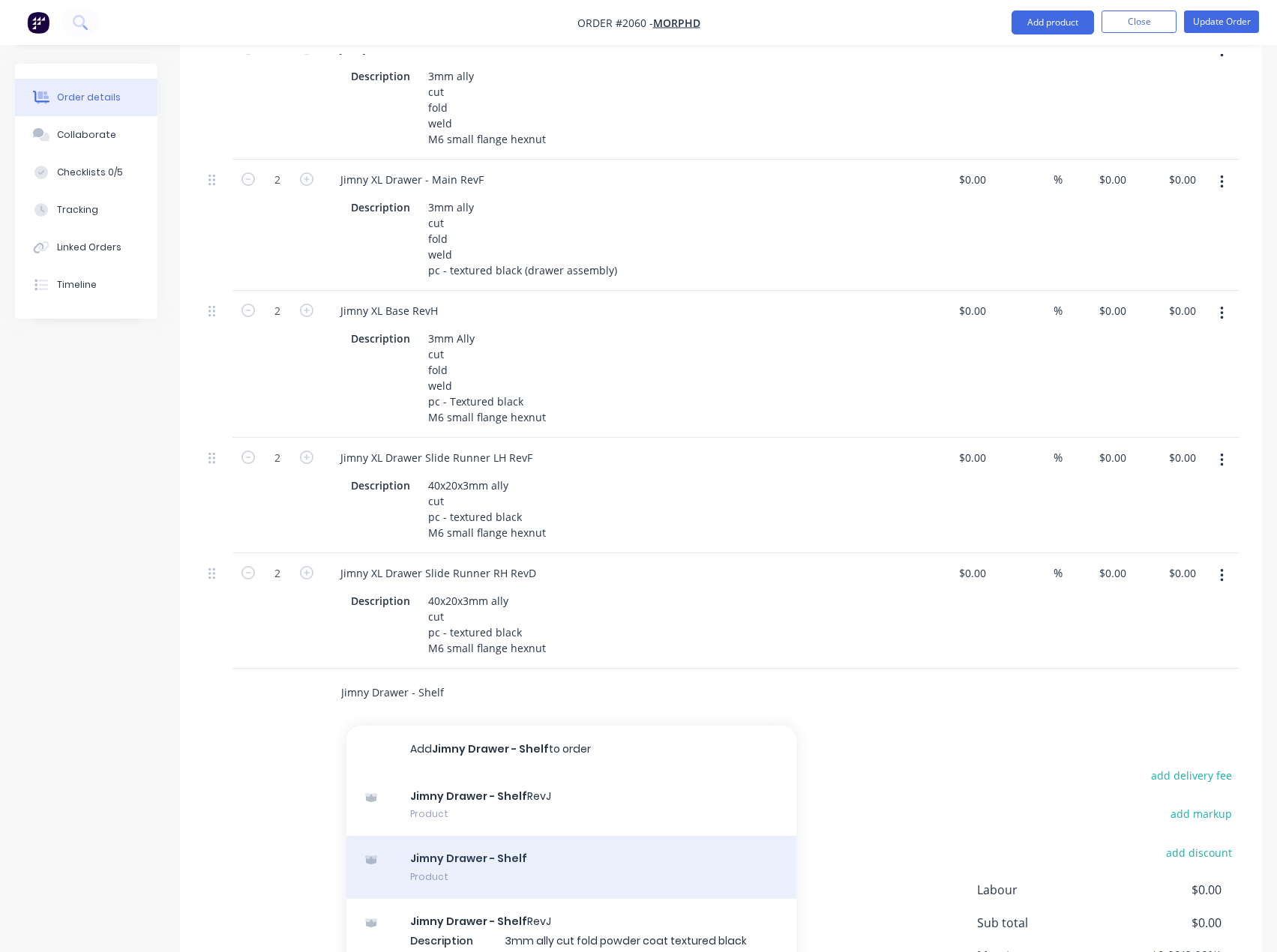
type input "Jimny Drawer - Shelf"
click at [534, 867] on div "Jimny Drawer - Shelf Product" at bounding box center [571, 867] width 450 height 63
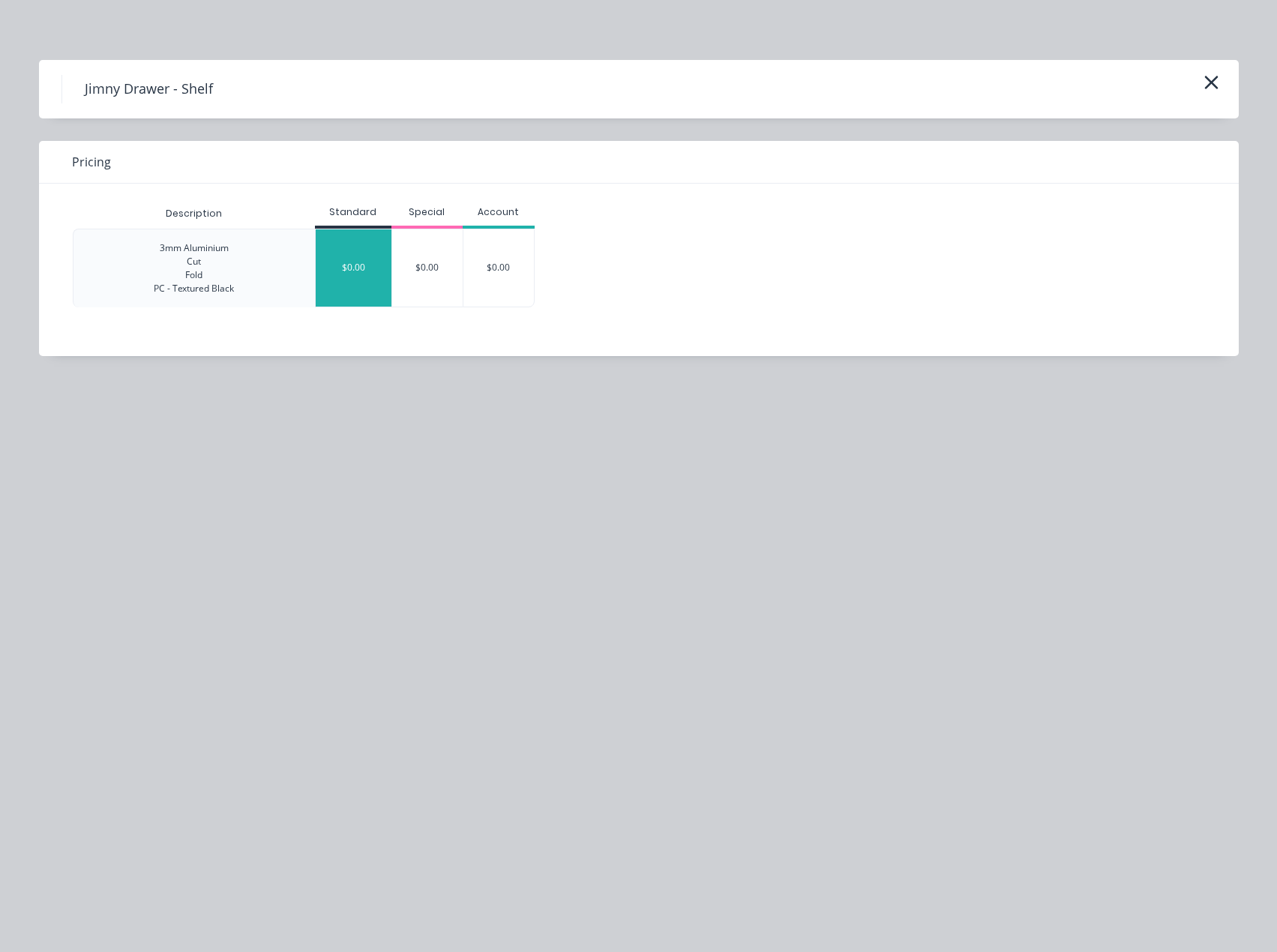
click at [355, 281] on div "$0.00" at bounding box center [353, 267] width 75 height 77
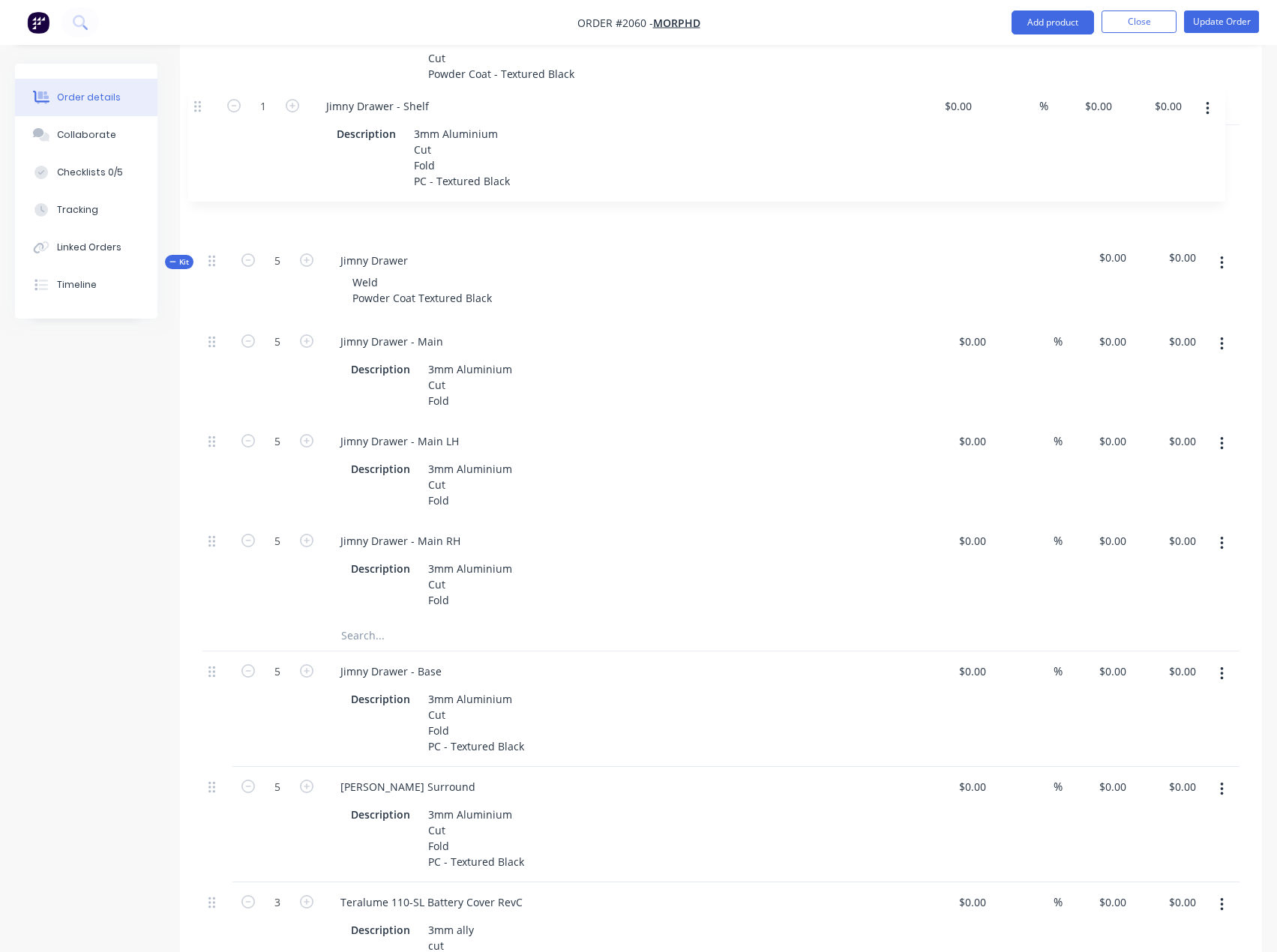
scroll to position [823, 0]
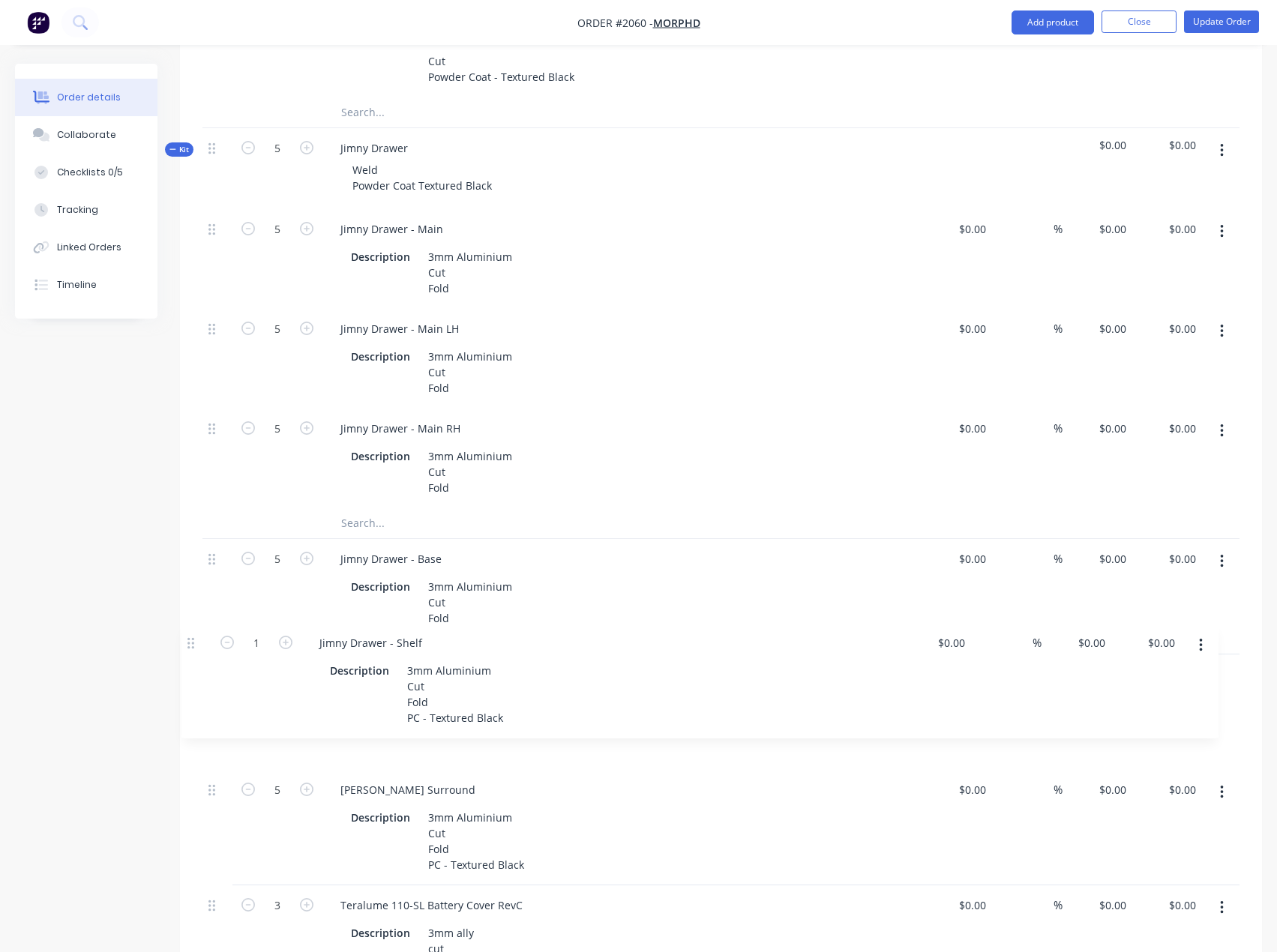
drag, startPoint x: 214, startPoint y: 691, endPoint x: 192, endPoint y: 653, distance: 43.9
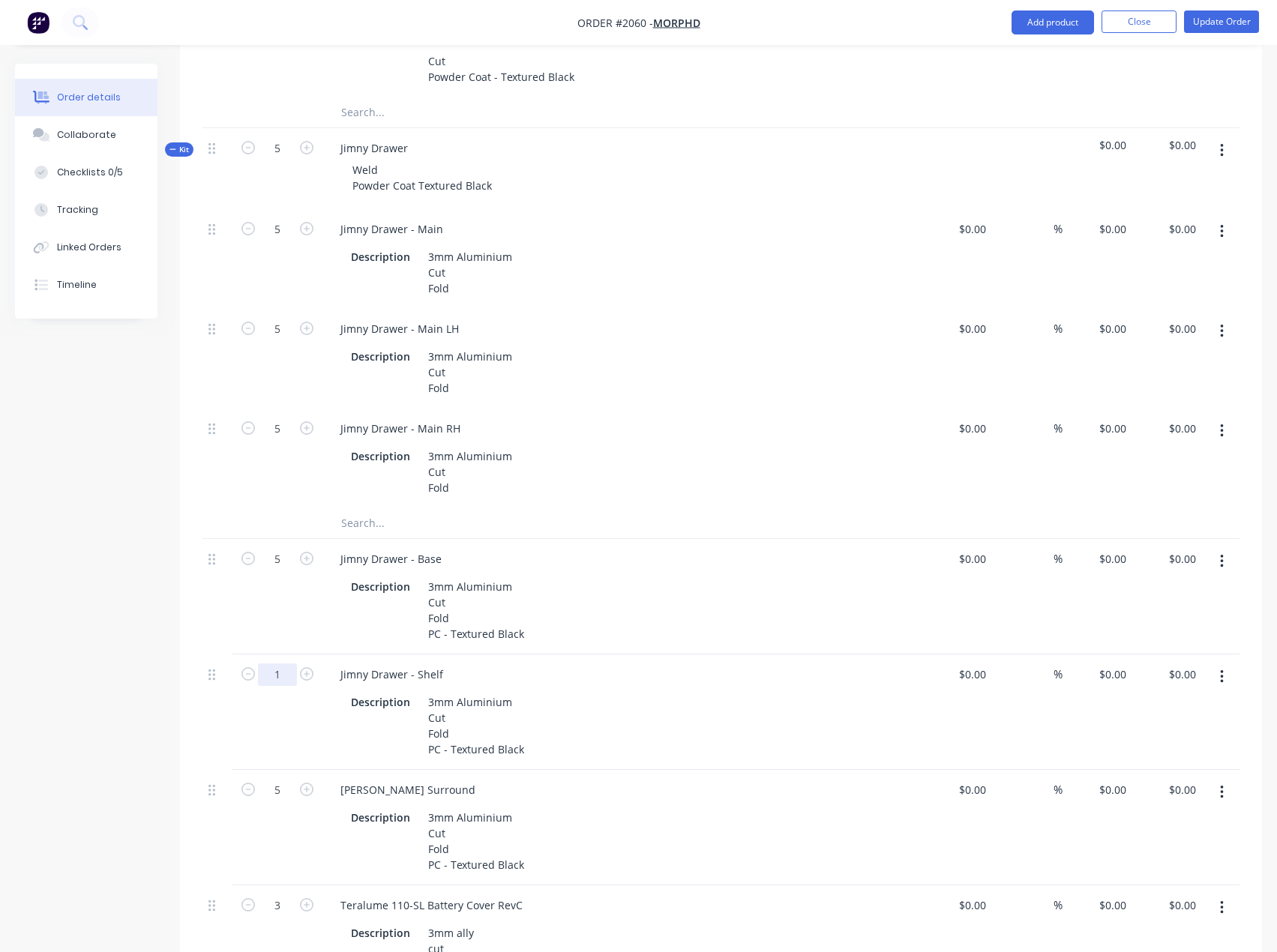
type input "4"
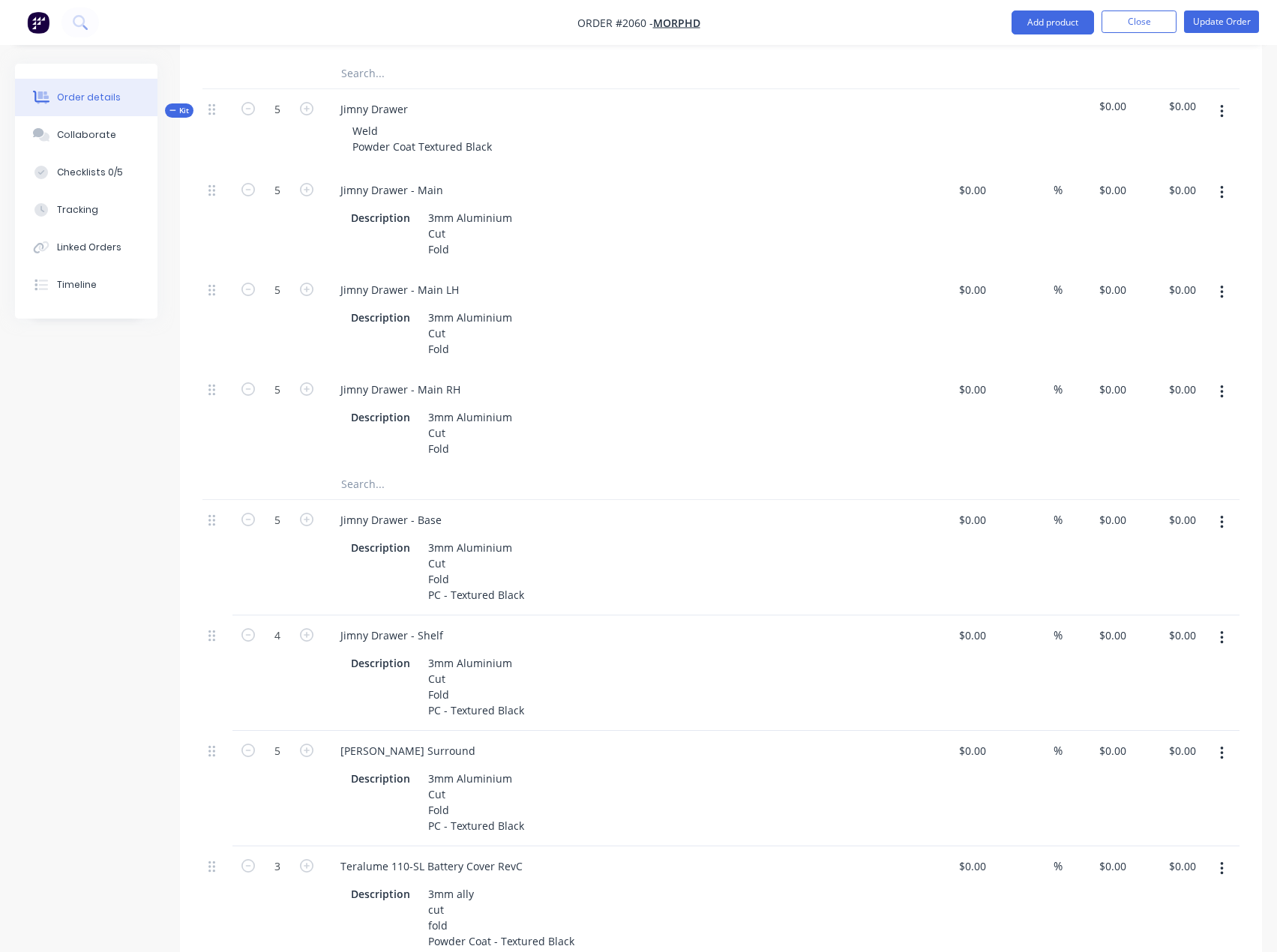
scroll to position [898, 0]
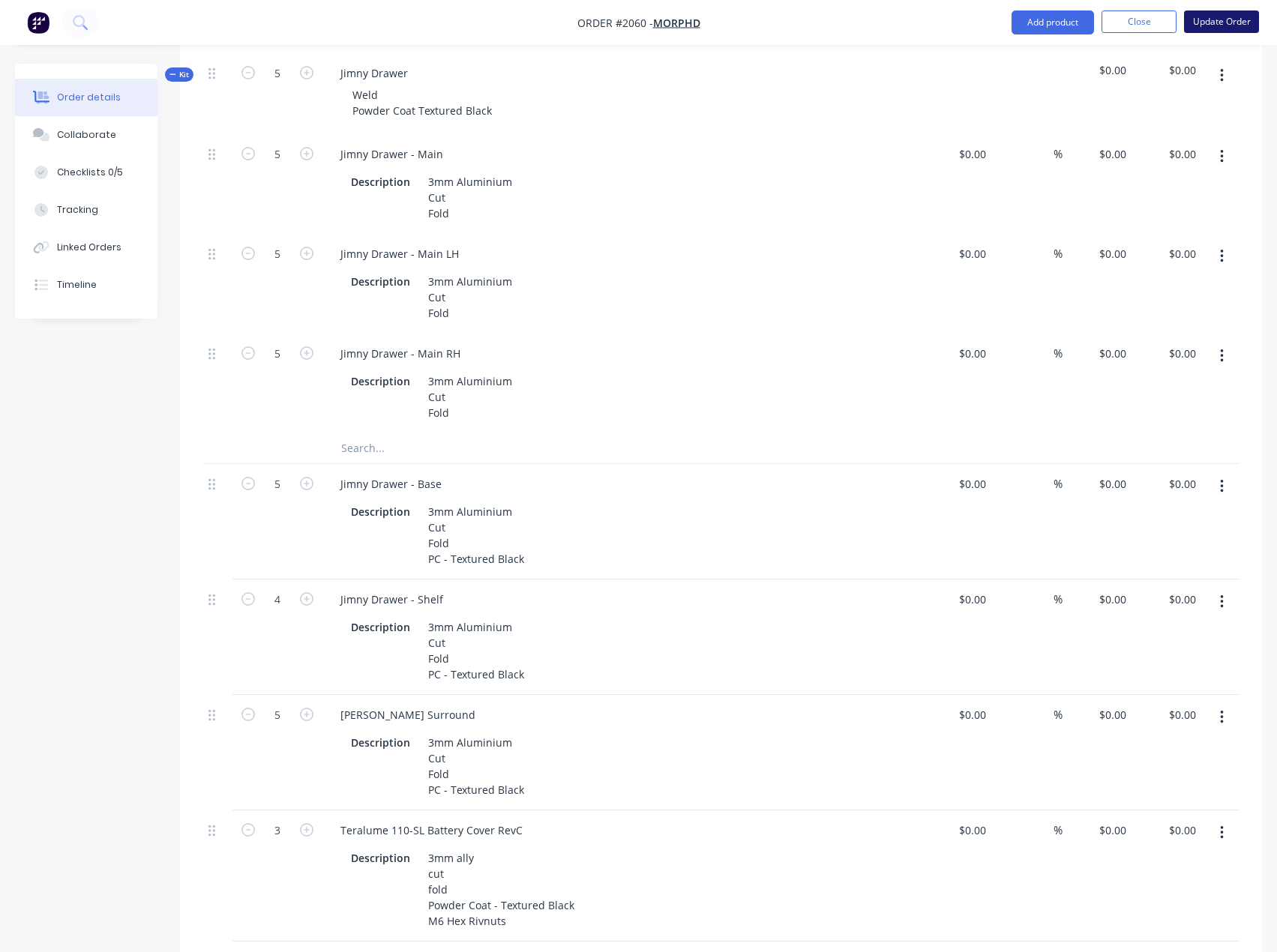
click at [1218, 23] on button "Update Order" at bounding box center [1221, 22] width 75 height 23
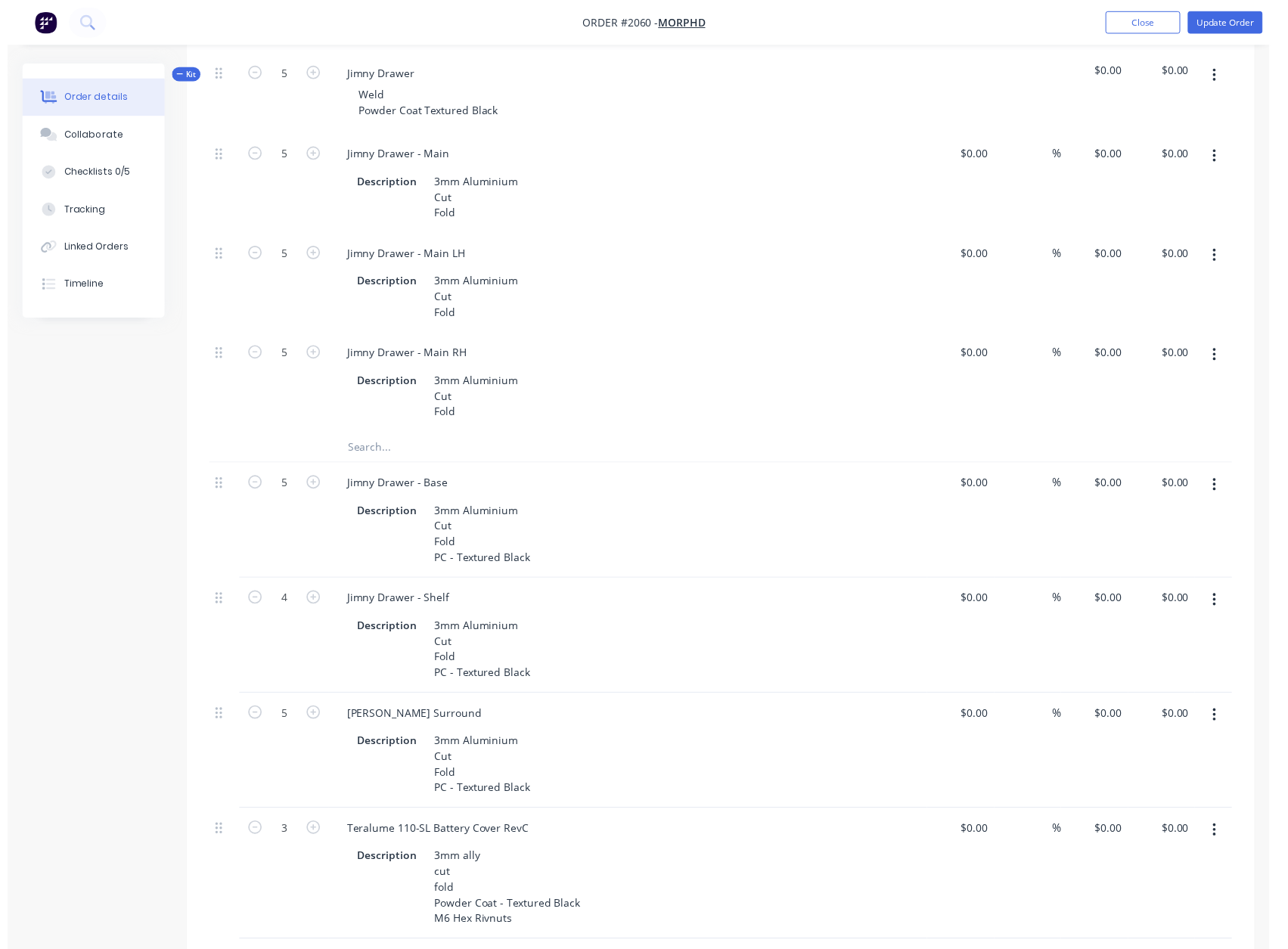
scroll to position [0, 0]
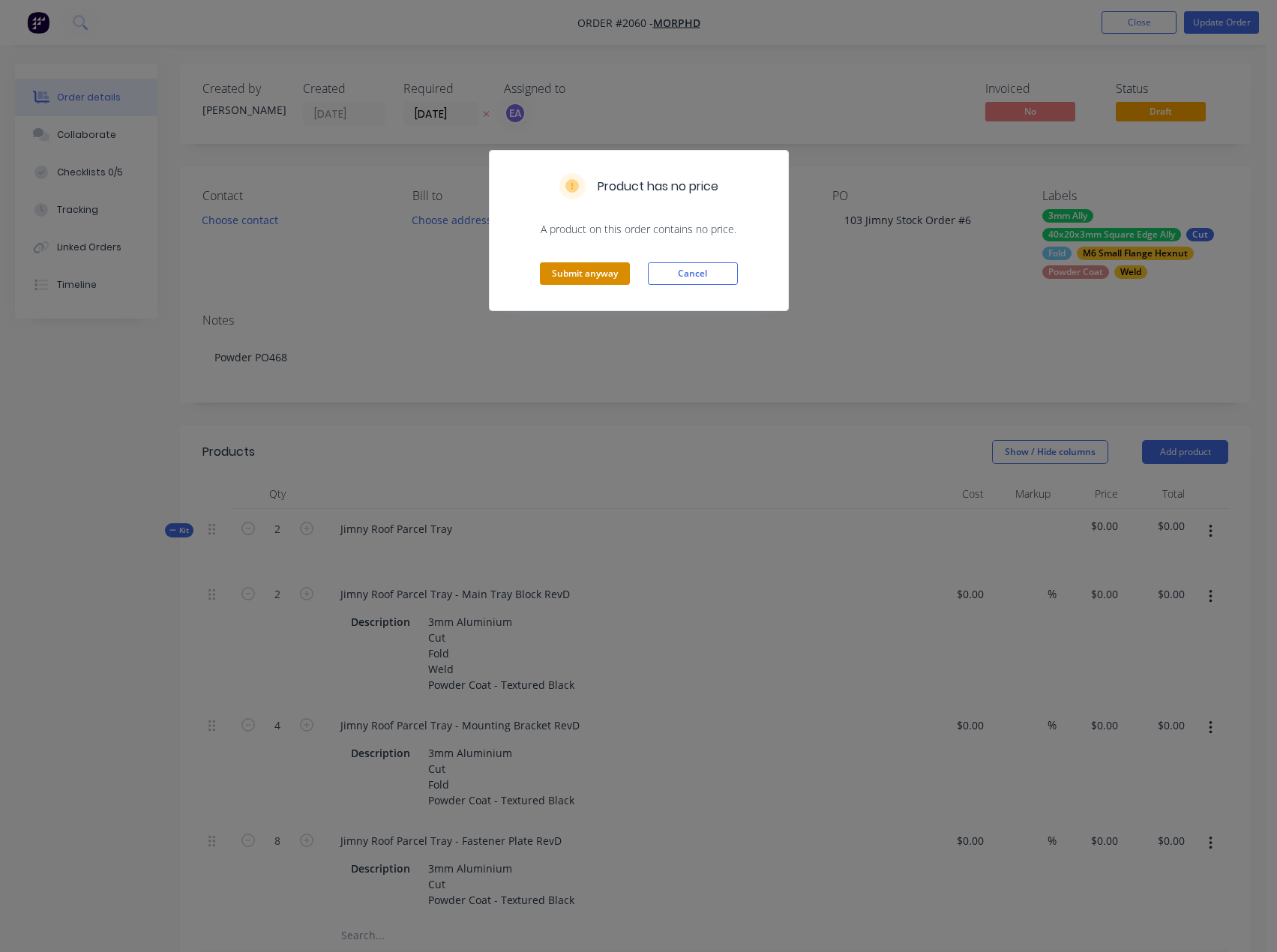
click at [587, 269] on button "Submit anyway" at bounding box center [584, 273] width 90 height 23
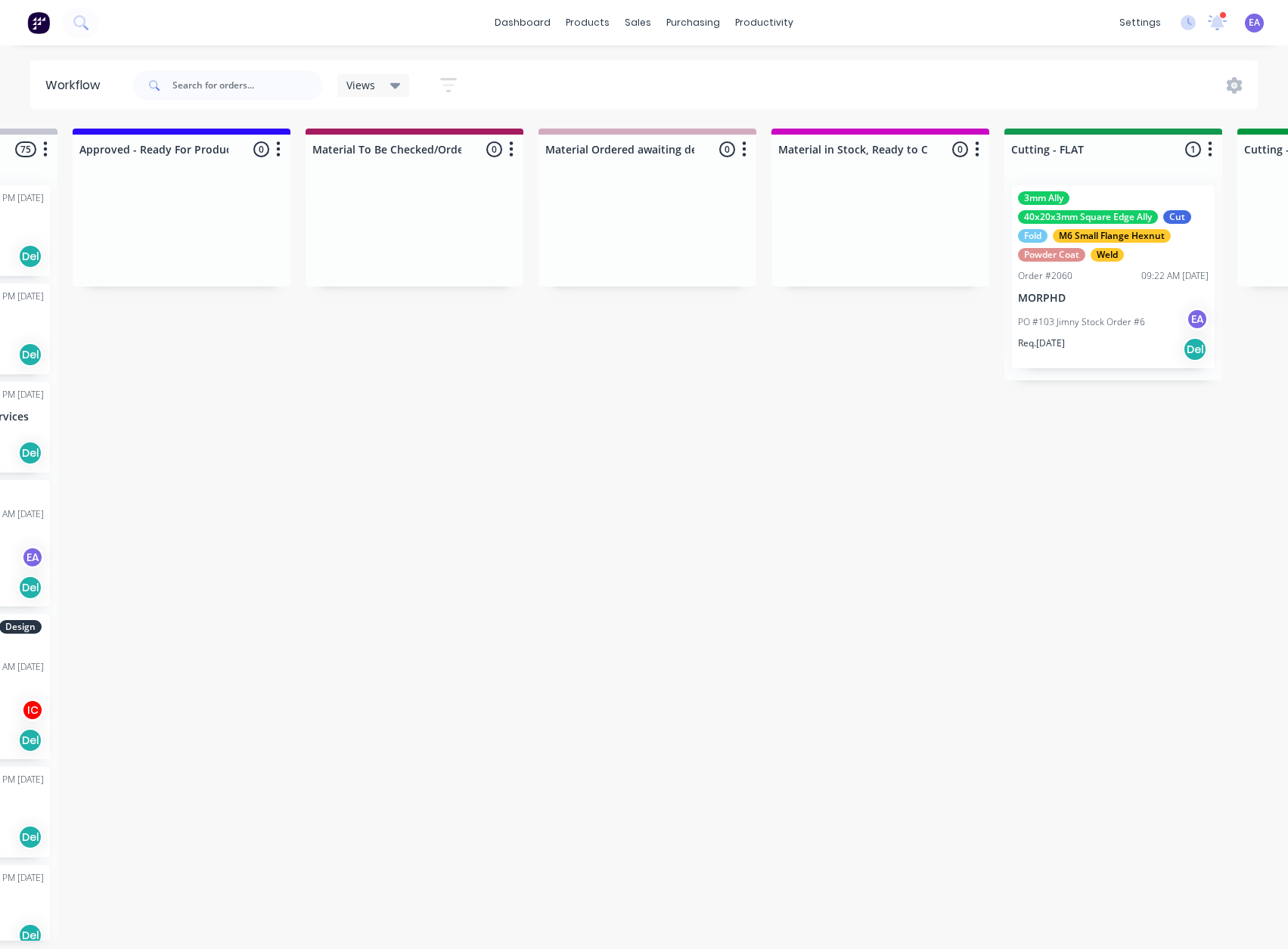
drag, startPoint x: 396, startPoint y: 704, endPoint x: 522, endPoint y: 683, distance: 127.7
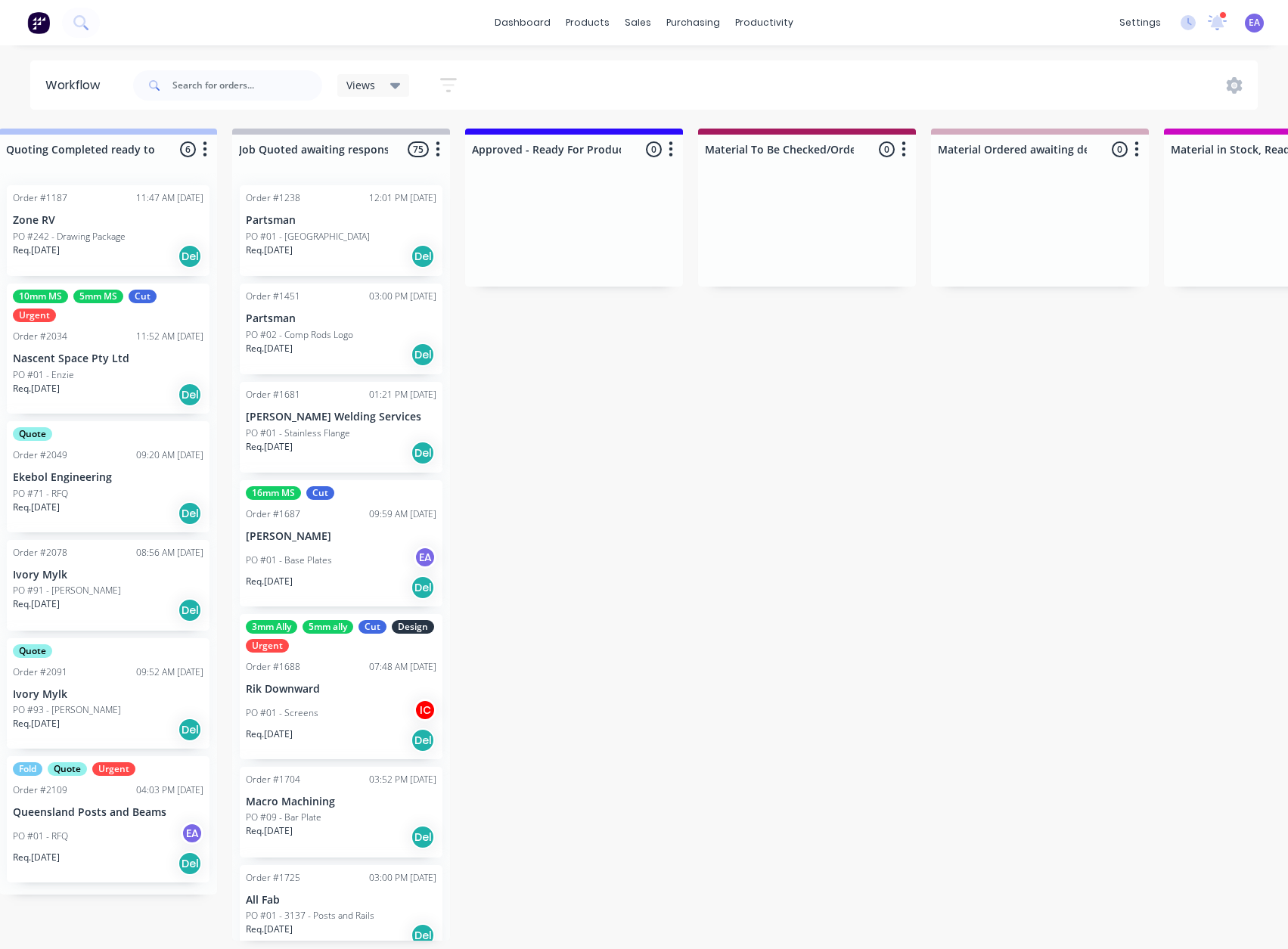
drag, startPoint x: 241, startPoint y: 569, endPoint x: 191, endPoint y: 592, distance: 55.0
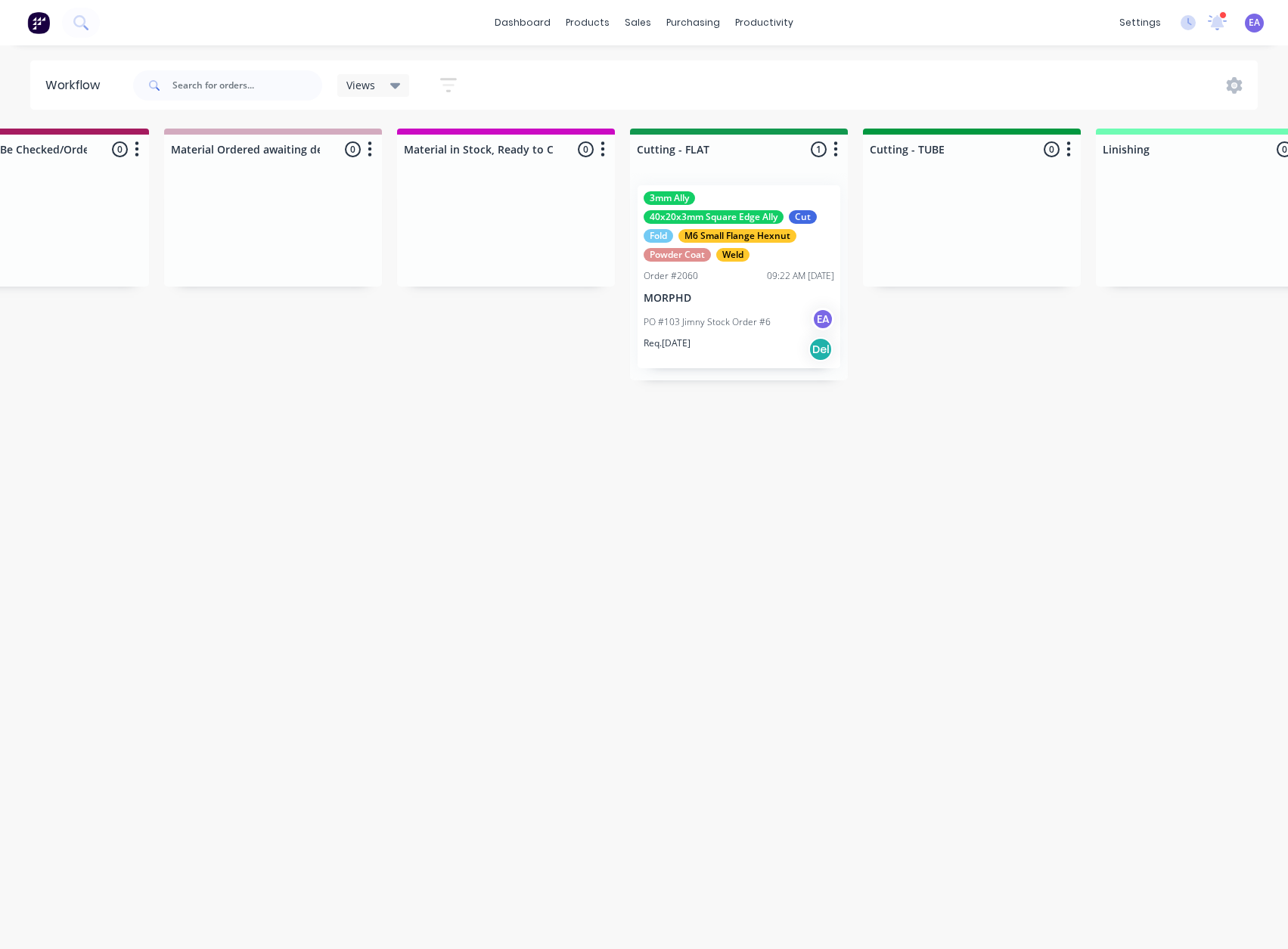
drag, startPoint x: 721, startPoint y: 454, endPoint x: 753, endPoint y: 454, distance: 32.0
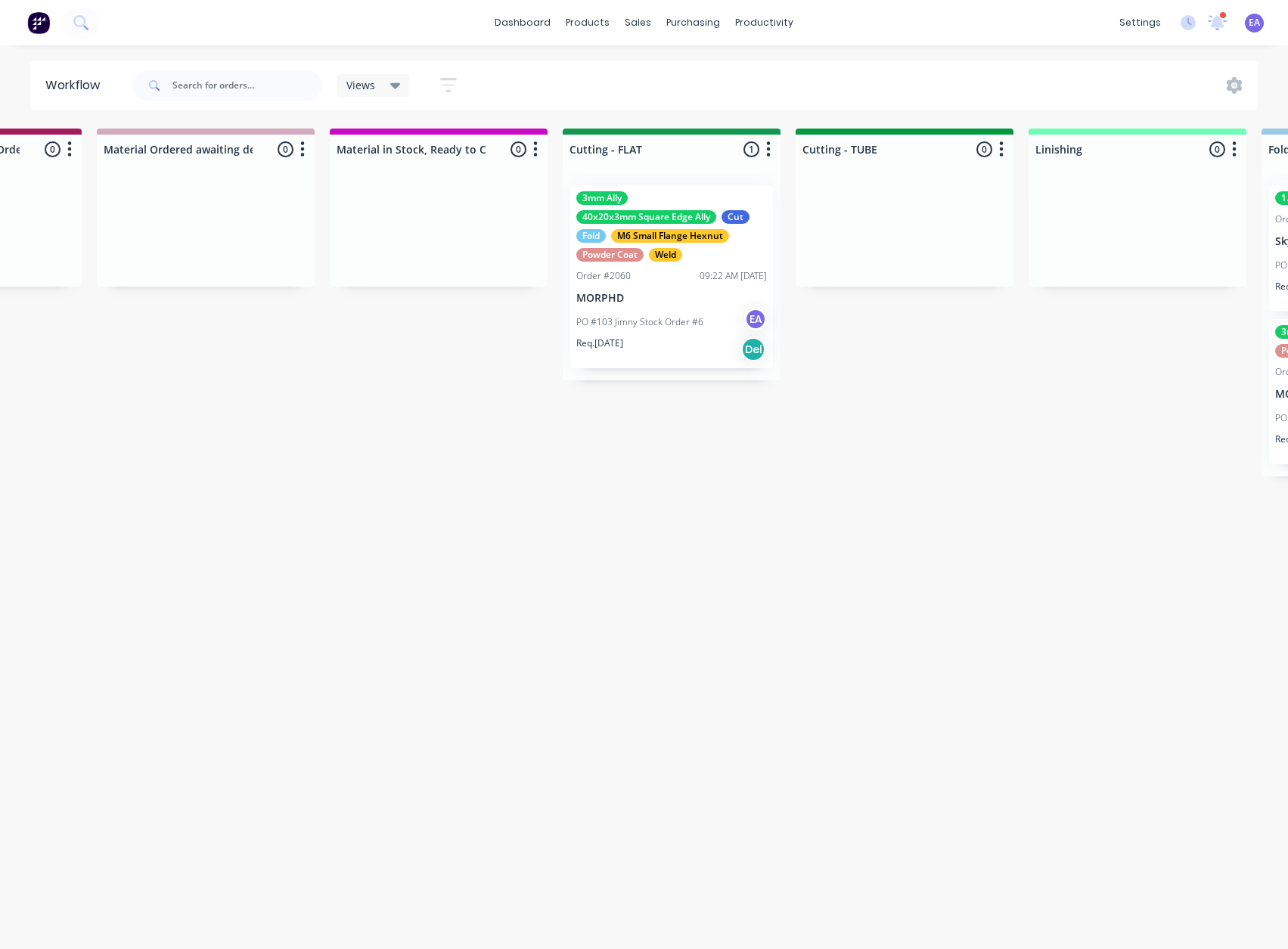
click at [663, 329] on div "PO #103 Jimny Stock Order #6 EA" at bounding box center [672, 321] width 191 height 28
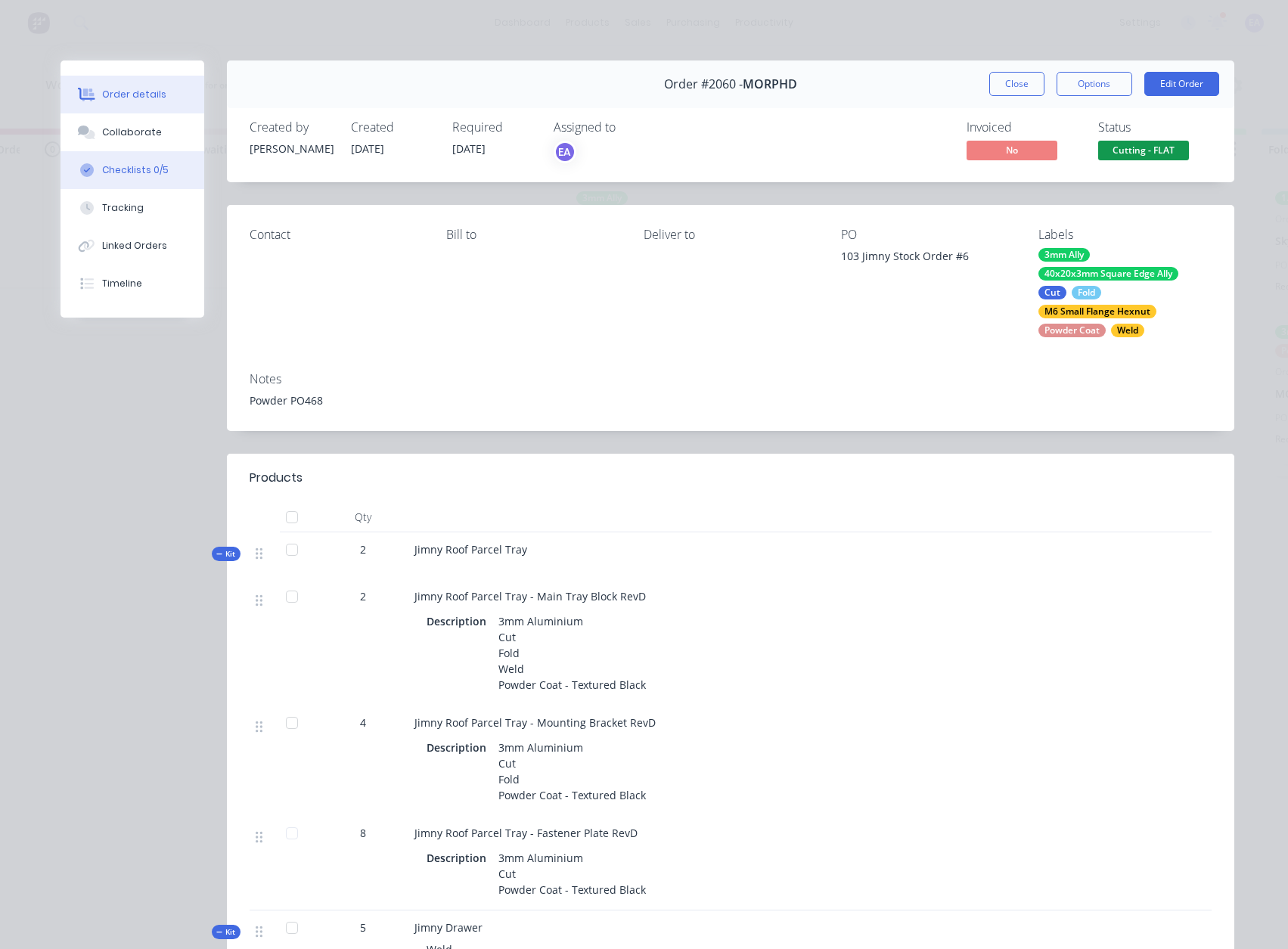
drag, startPoint x: 128, startPoint y: 159, endPoint x: 150, endPoint y: 170, distance: 24.6
click at [128, 159] on button "Checklists 0/5" at bounding box center [132, 170] width 144 height 38
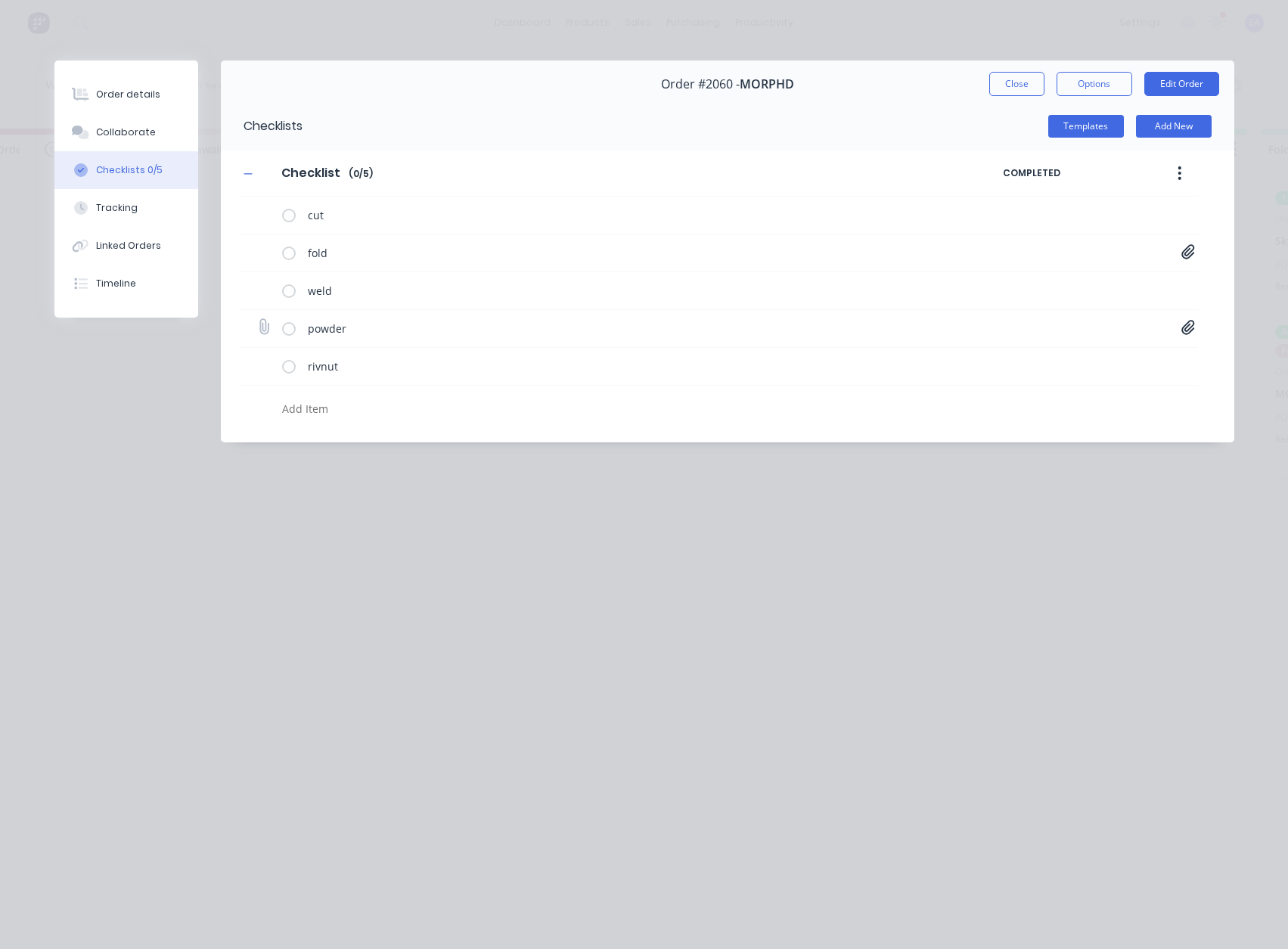
click at [1187, 325] on icon at bounding box center [1188, 327] width 14 height 15
drag, startPoint x: 1177, startPoint y: 362, endPoint x: 1127, endPoint y: 359, distance: 50.1
click at [1177, 361] on icon at bounding box center [1175, 360] width 12 height 15
type textarea "x"
click at [261, 327] on icon at bounding box center [264, 327] width 21 height 21
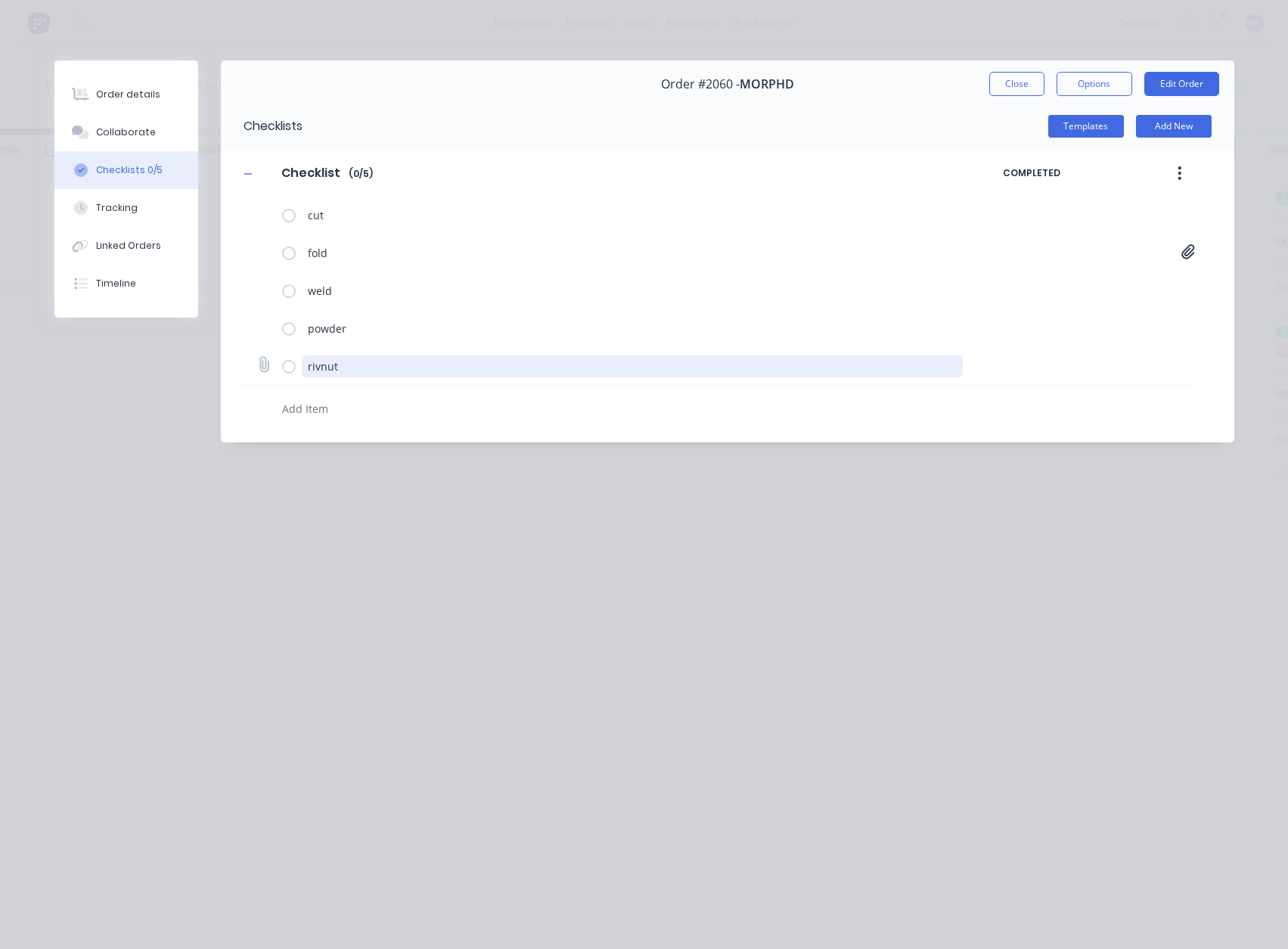
click at [257, 320] on input "file" at bounding box center [257, 320] width 0 height 0
type input "C:\fakepath\Purchase Order PO0468.pdf"
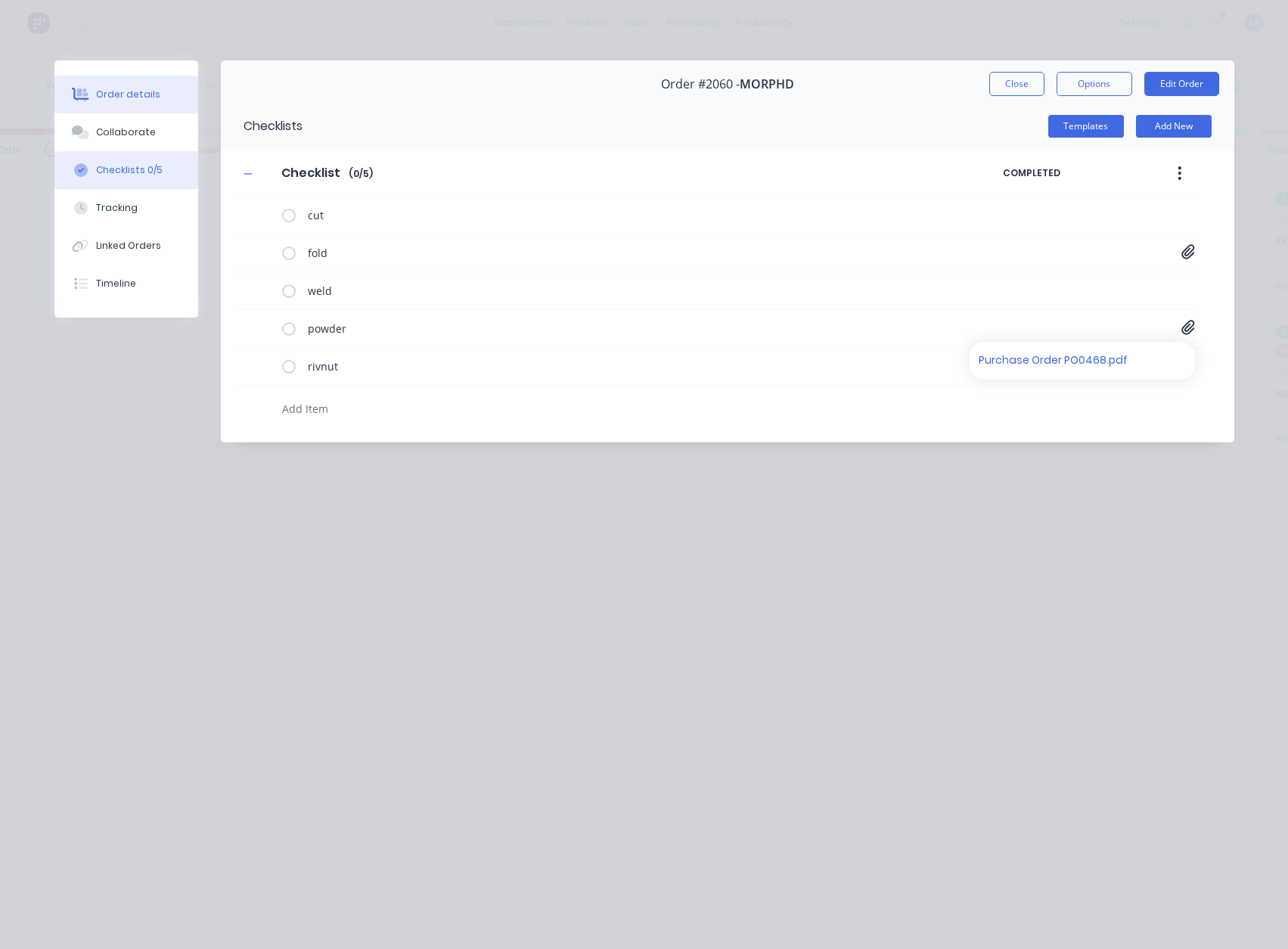
click at [107, 97] on div "Order details" at bounding box center [128, 95] width 65 height 14
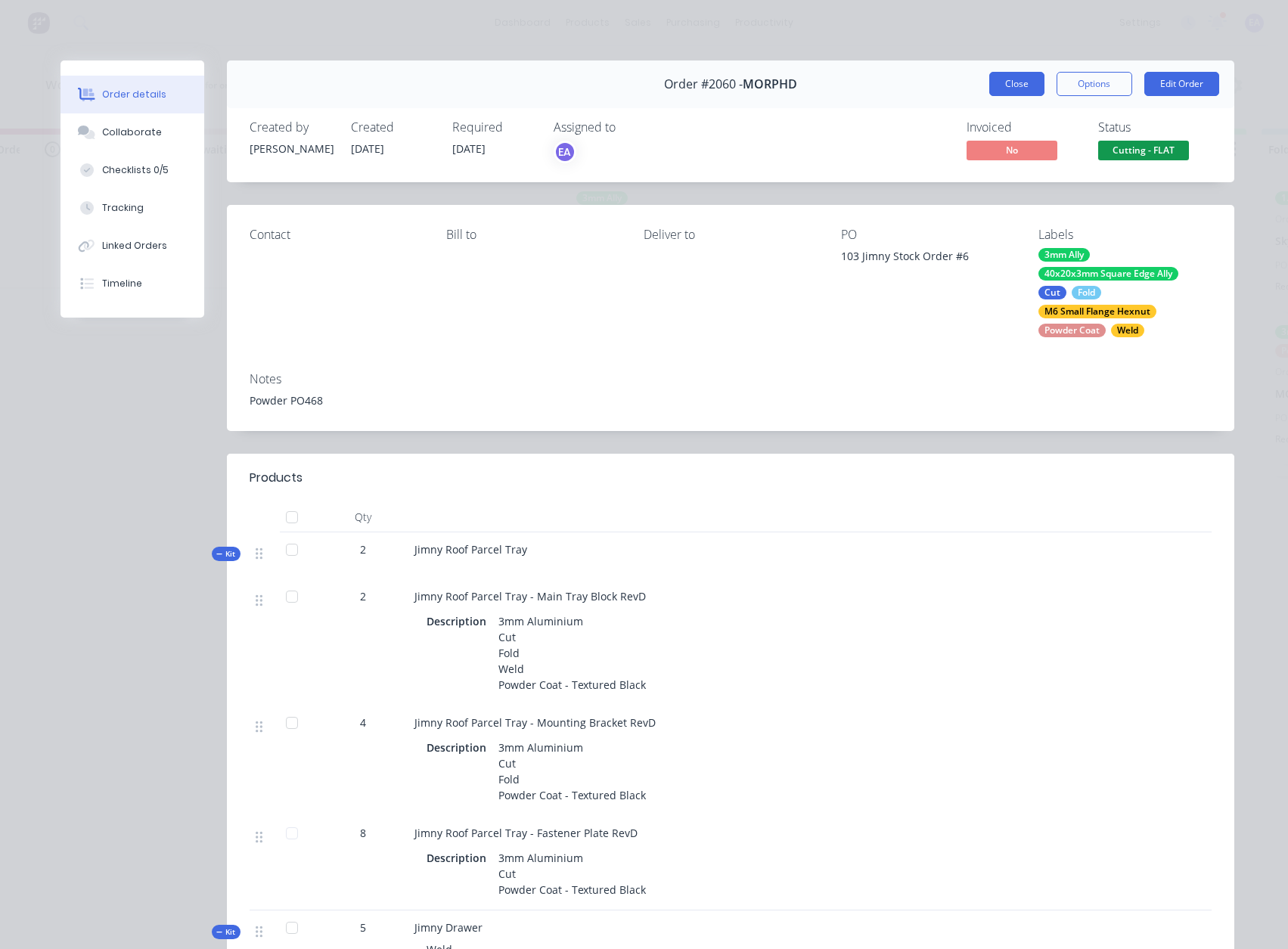
click at [1005, 85] on button "Close" at bounding box center [1017, 83] width 55 height 24
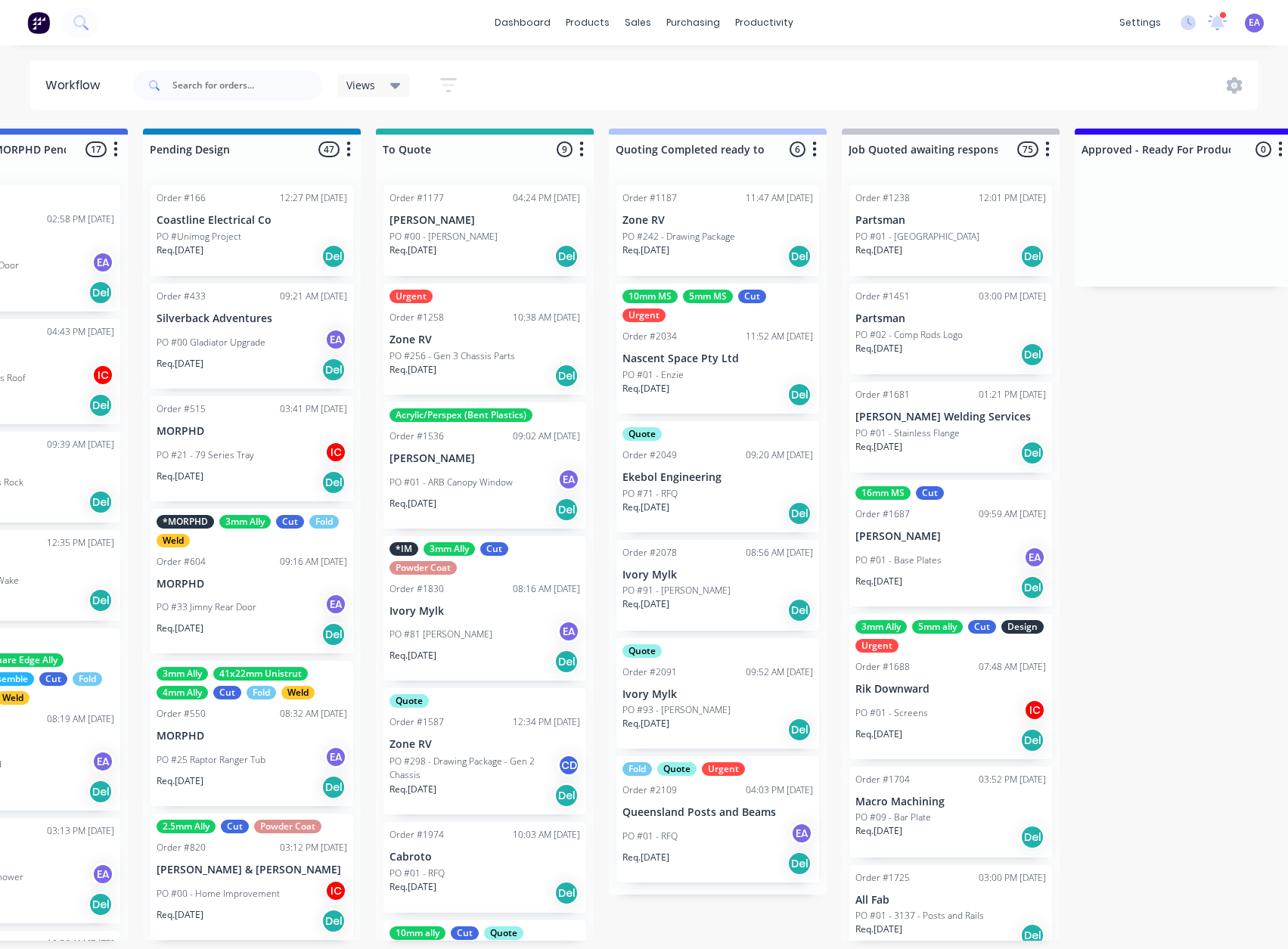
scroll to position [3, 0]
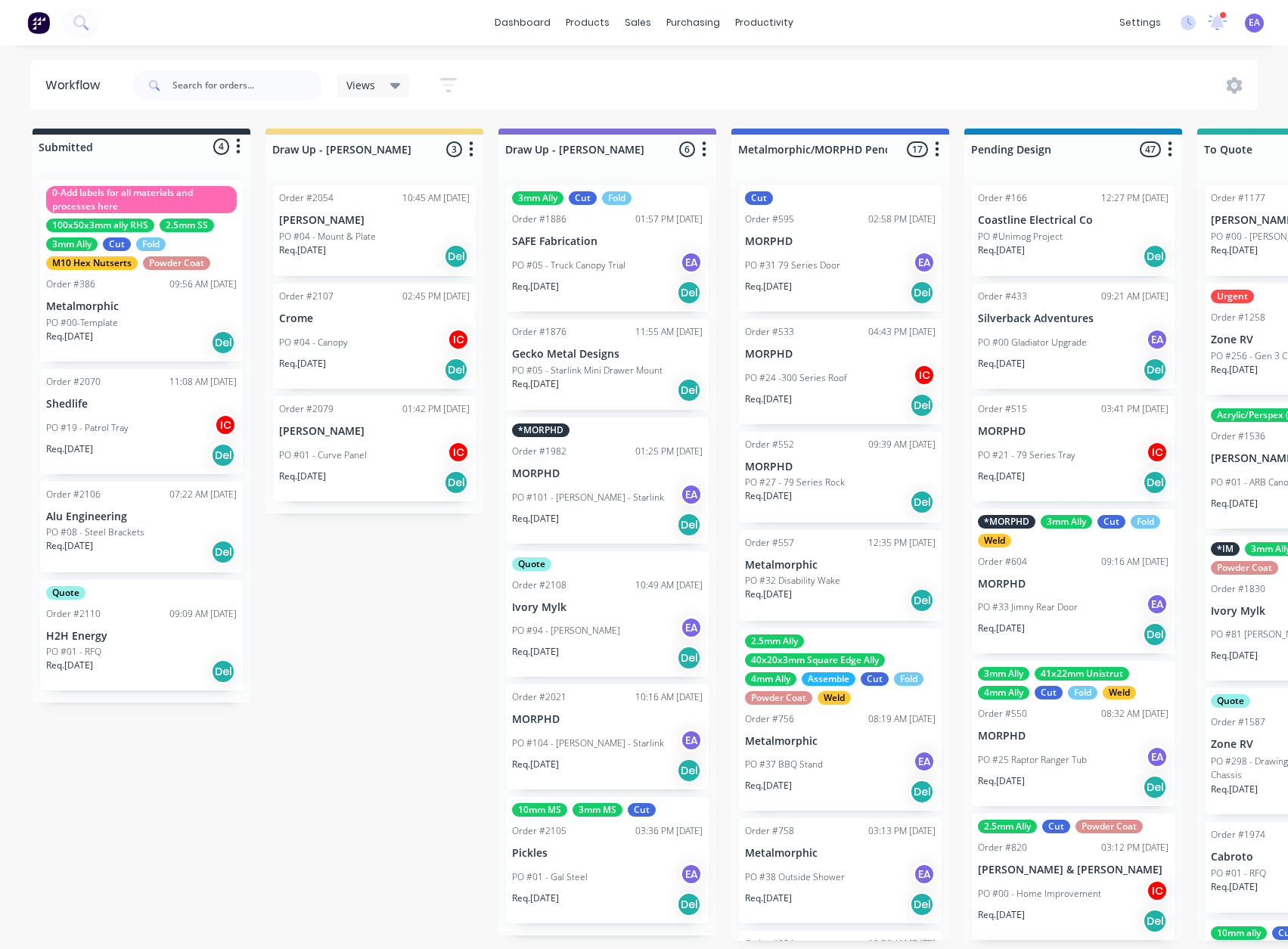
drag, startPoint x: 699, startPoint y: 599, endPoint x: 407, endPoint y: 647, distance: 295.9
click at [1221, 28] on icon at bounding box center [1217, 23] width 19 height 15
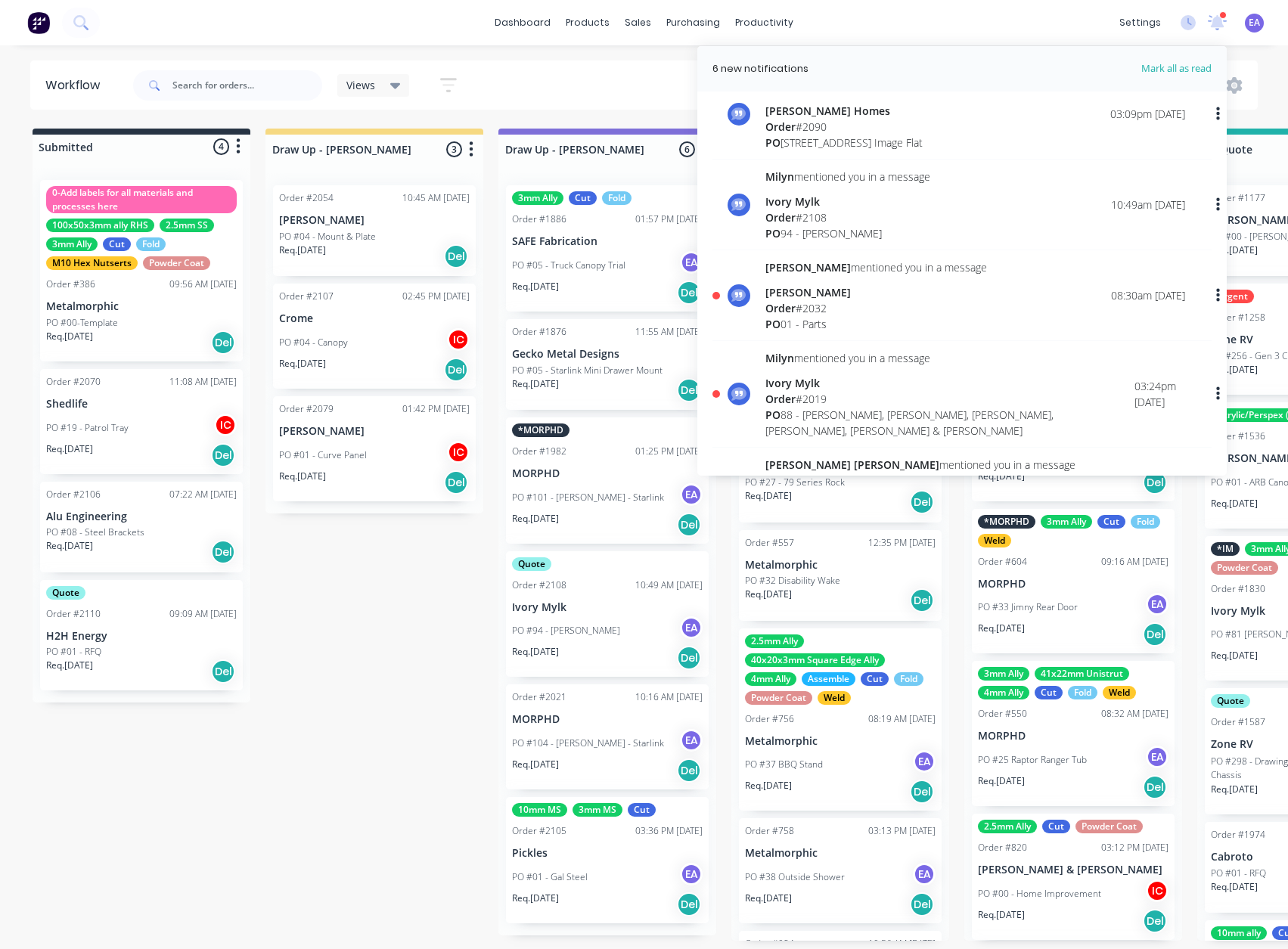
scroll to position [151, 0]
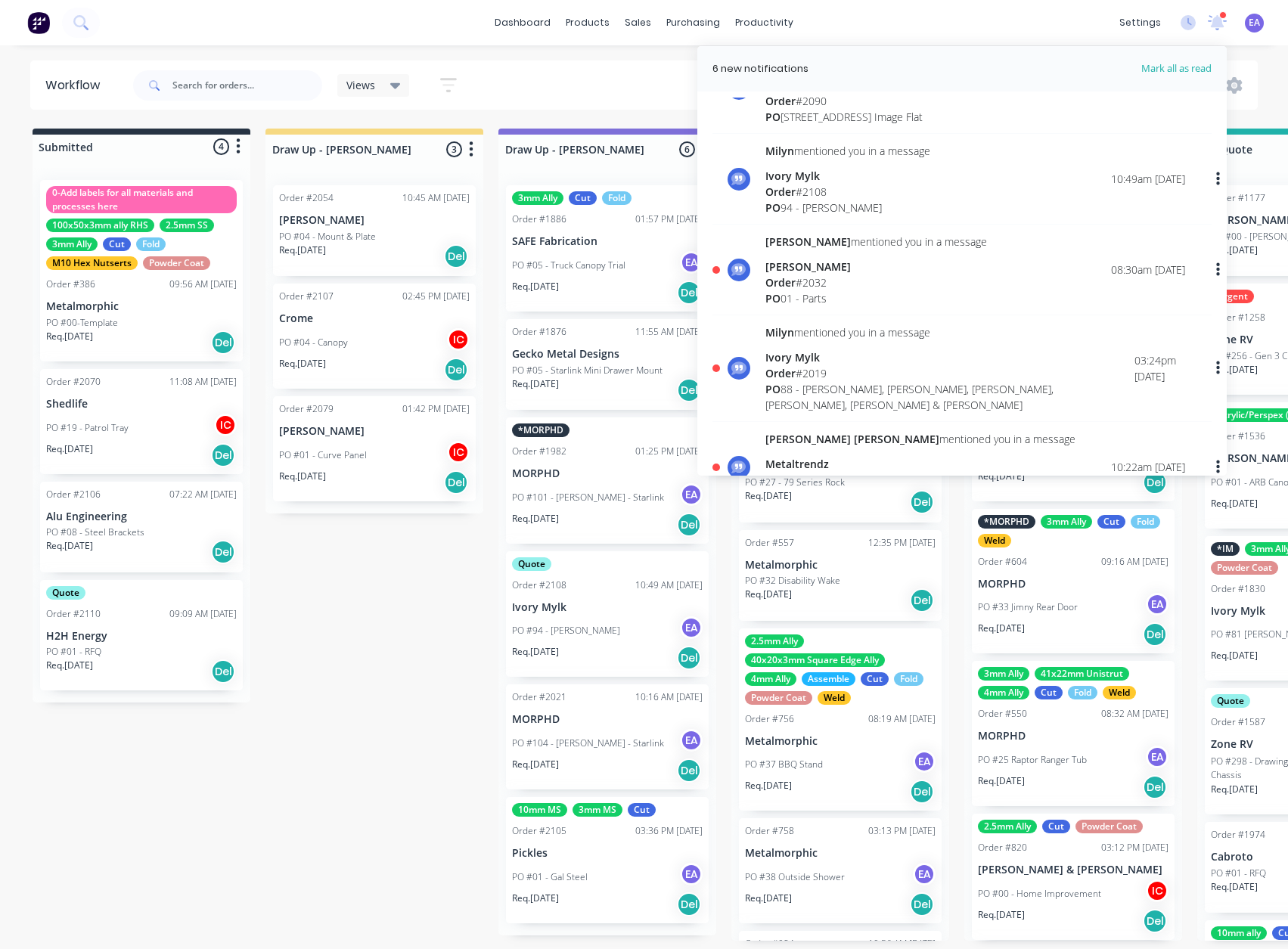
click at [841, 269] on div "[PERSON_NAME]" at bounding box center [876, 267] width 221 height 16
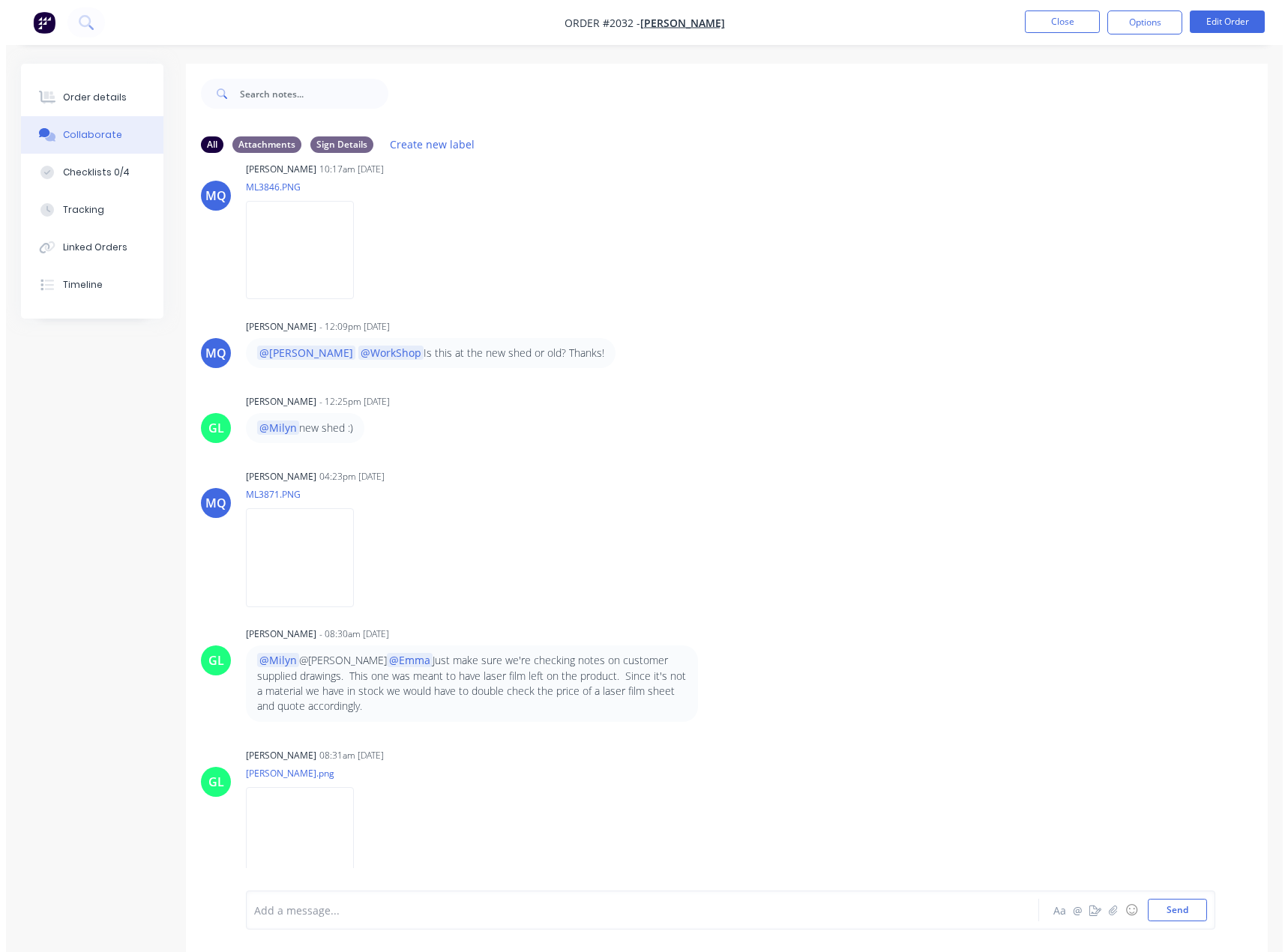
scroll to position [976, 0]
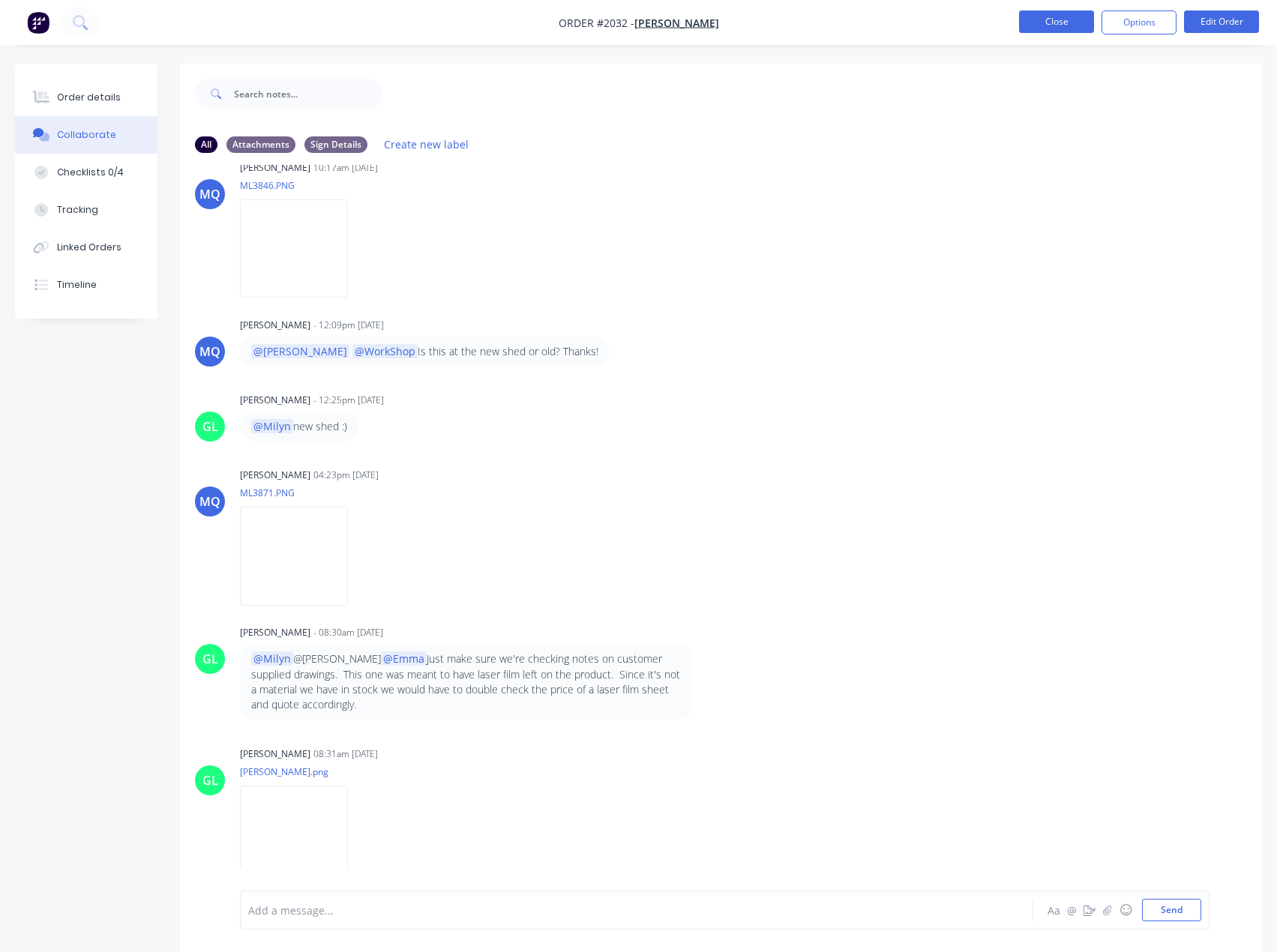
click at [1080, 27] on button "Close" at bounding box center [1056, 22] width 75 height 23
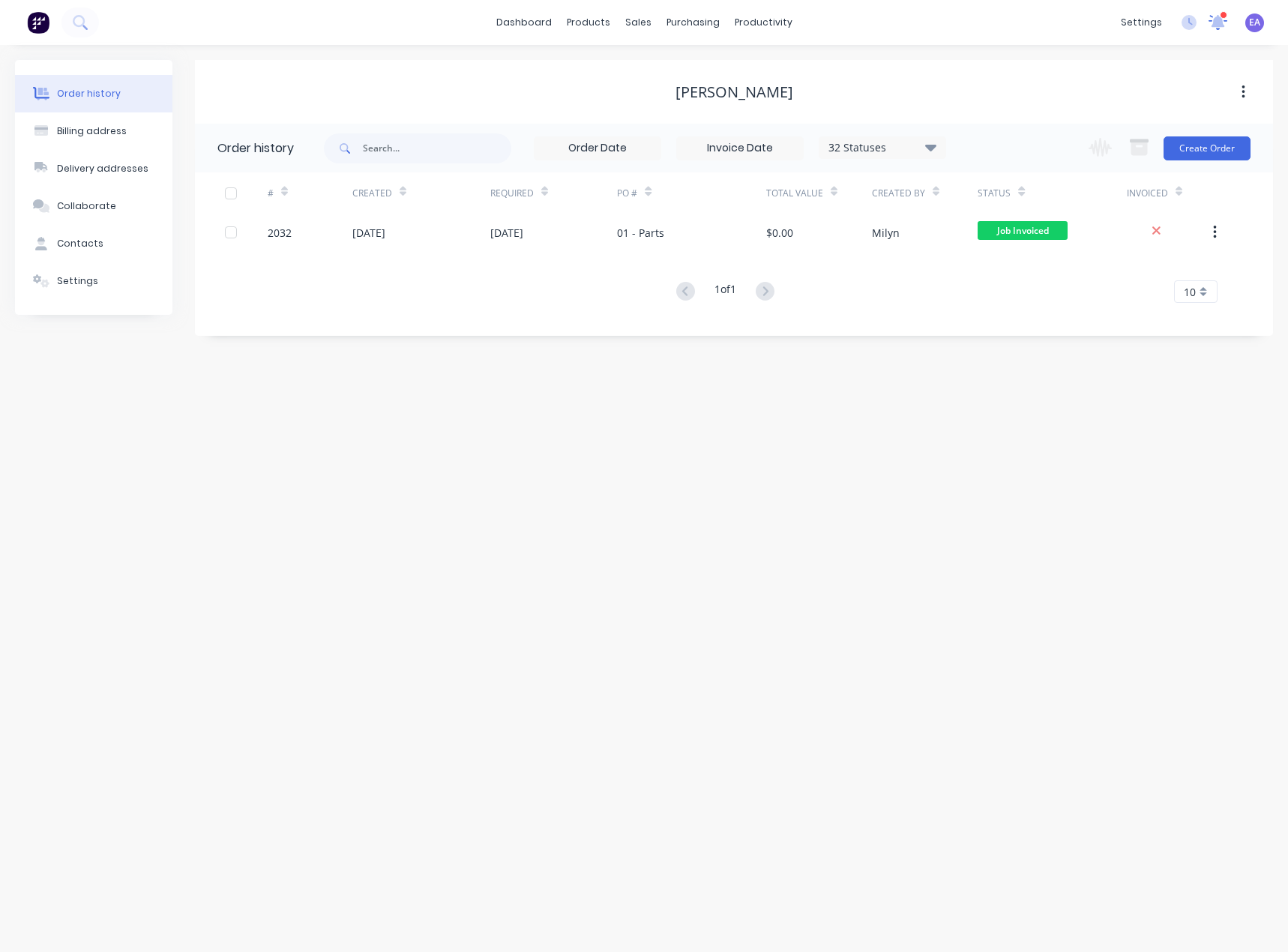
click at [1215, 26] on icon at bounding box center [1218, 21] width 14 height 12
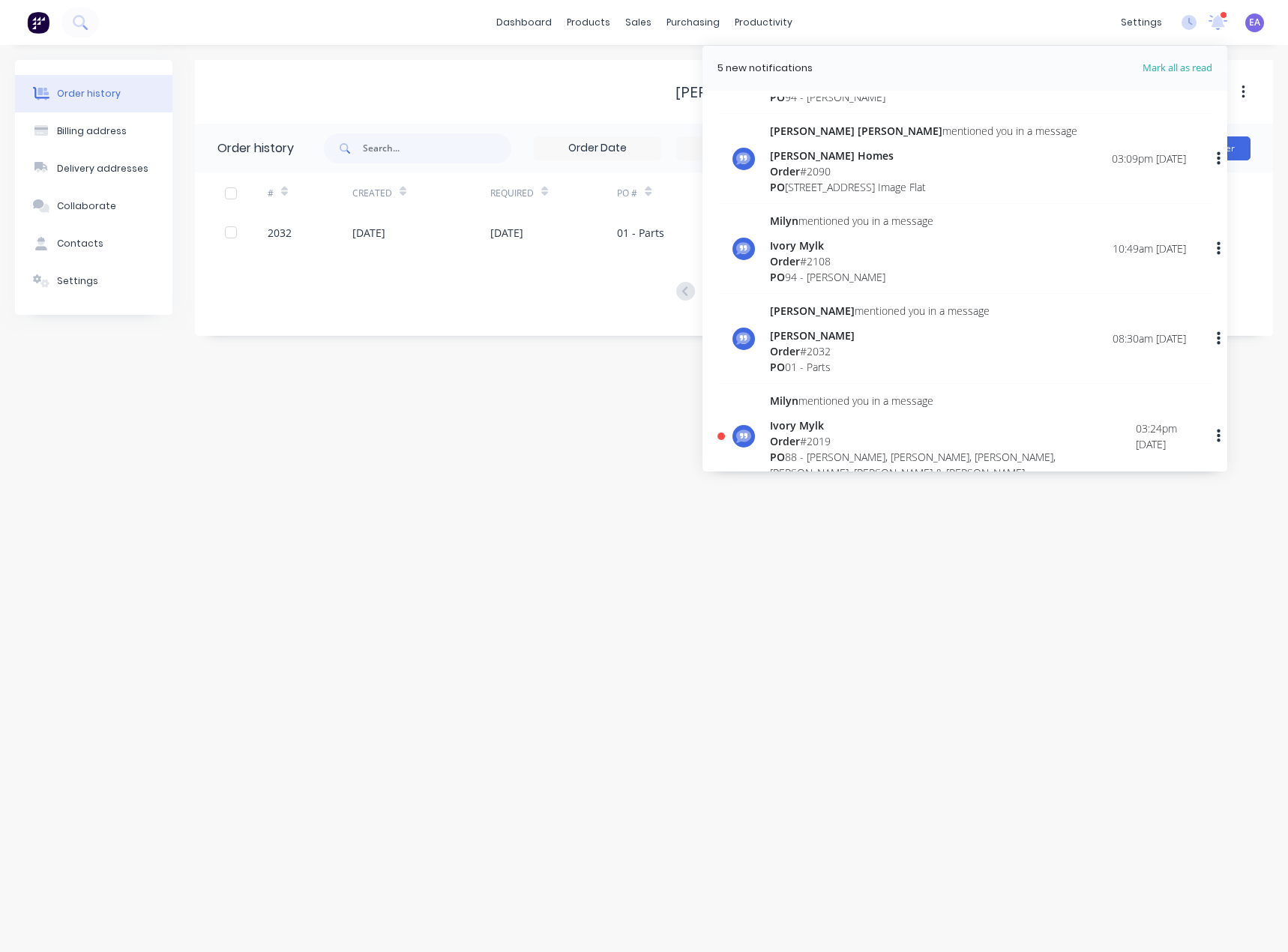
scroll to position [300, 0]
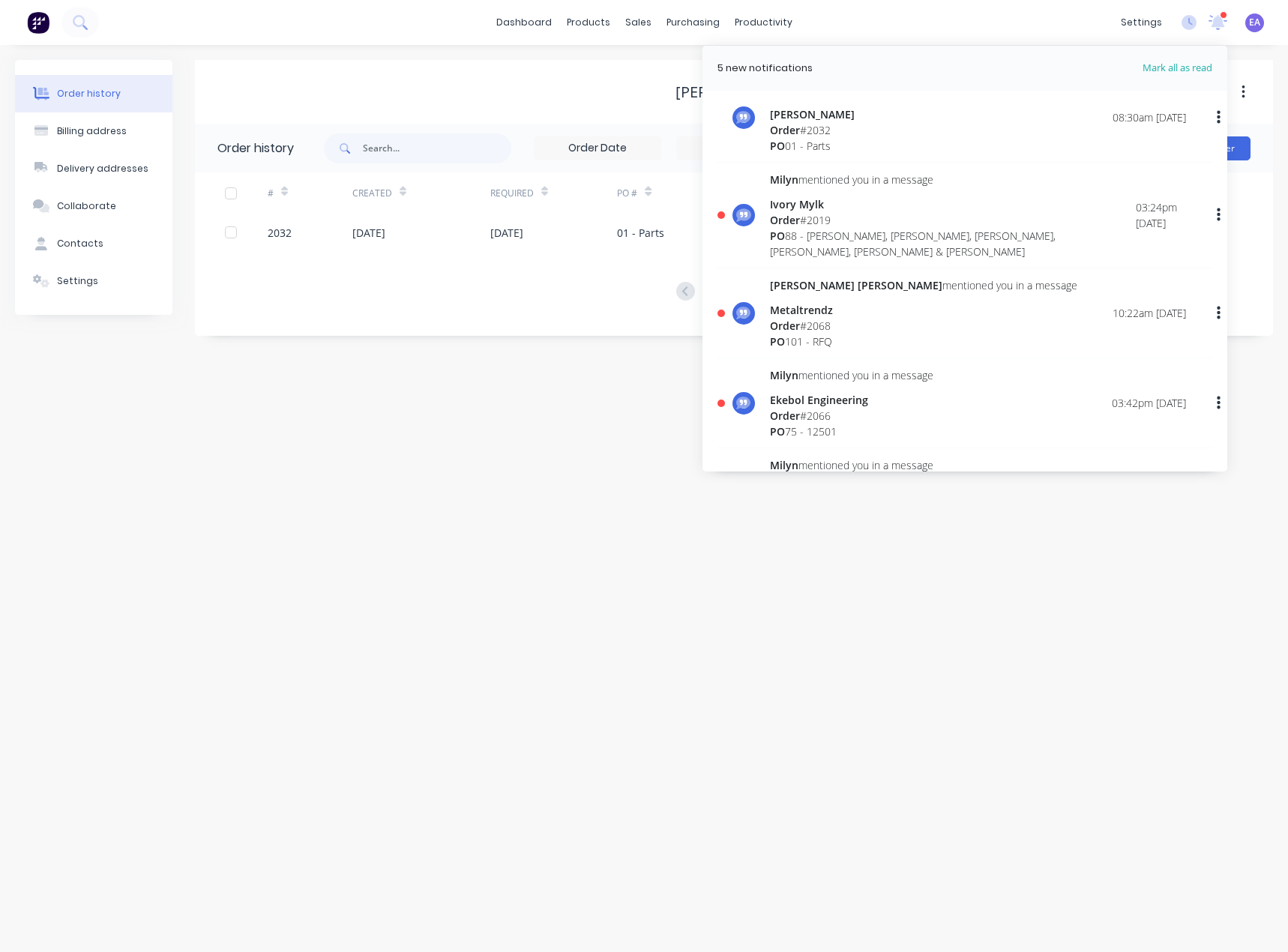
click at [850, 219] on div "Order # 2019" at bounding box center [953, 219] width 366 height 16
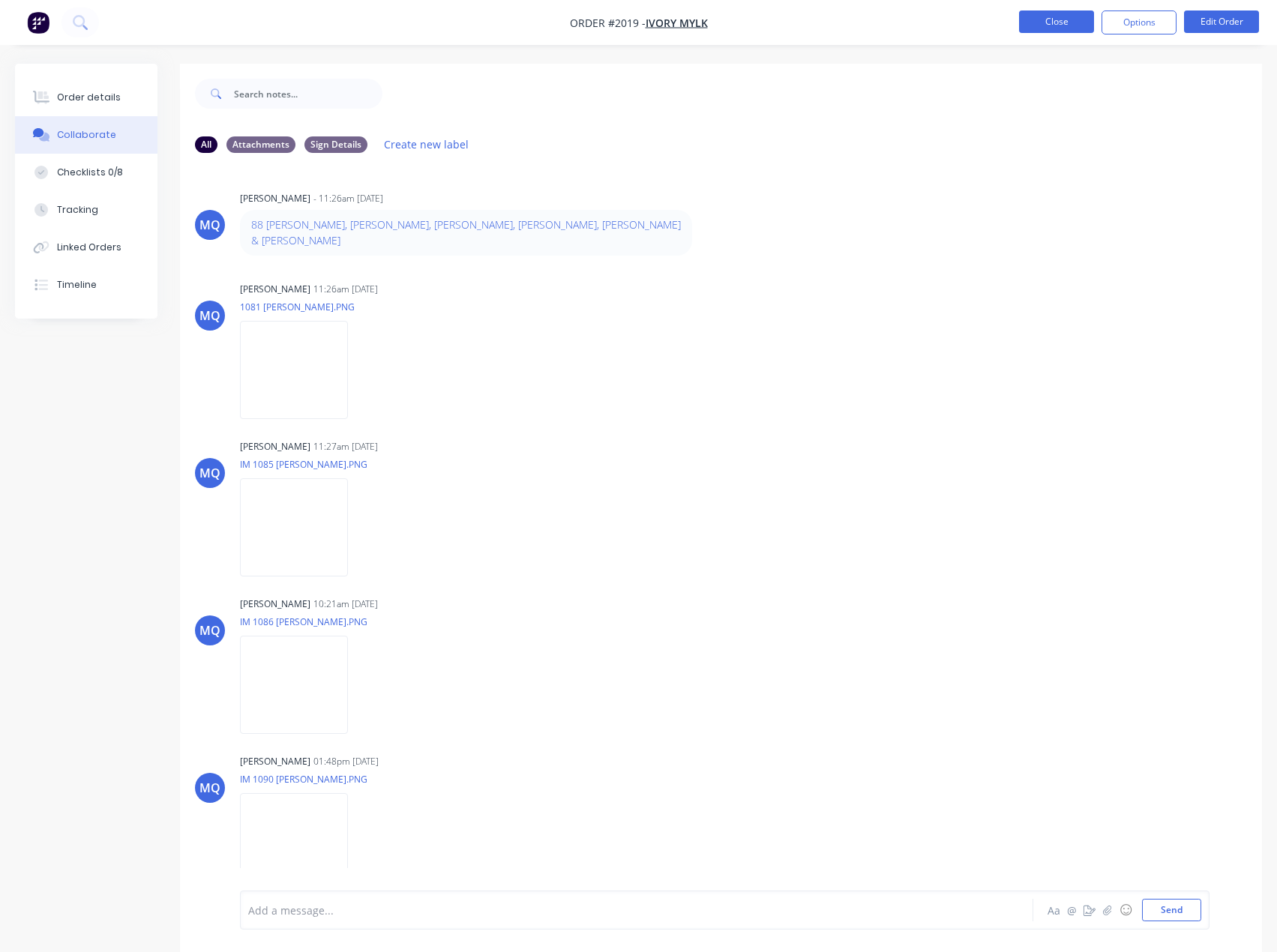
click at [1042, 20] on button "Close" at bounding box center [1056, 22] width 75 height 23
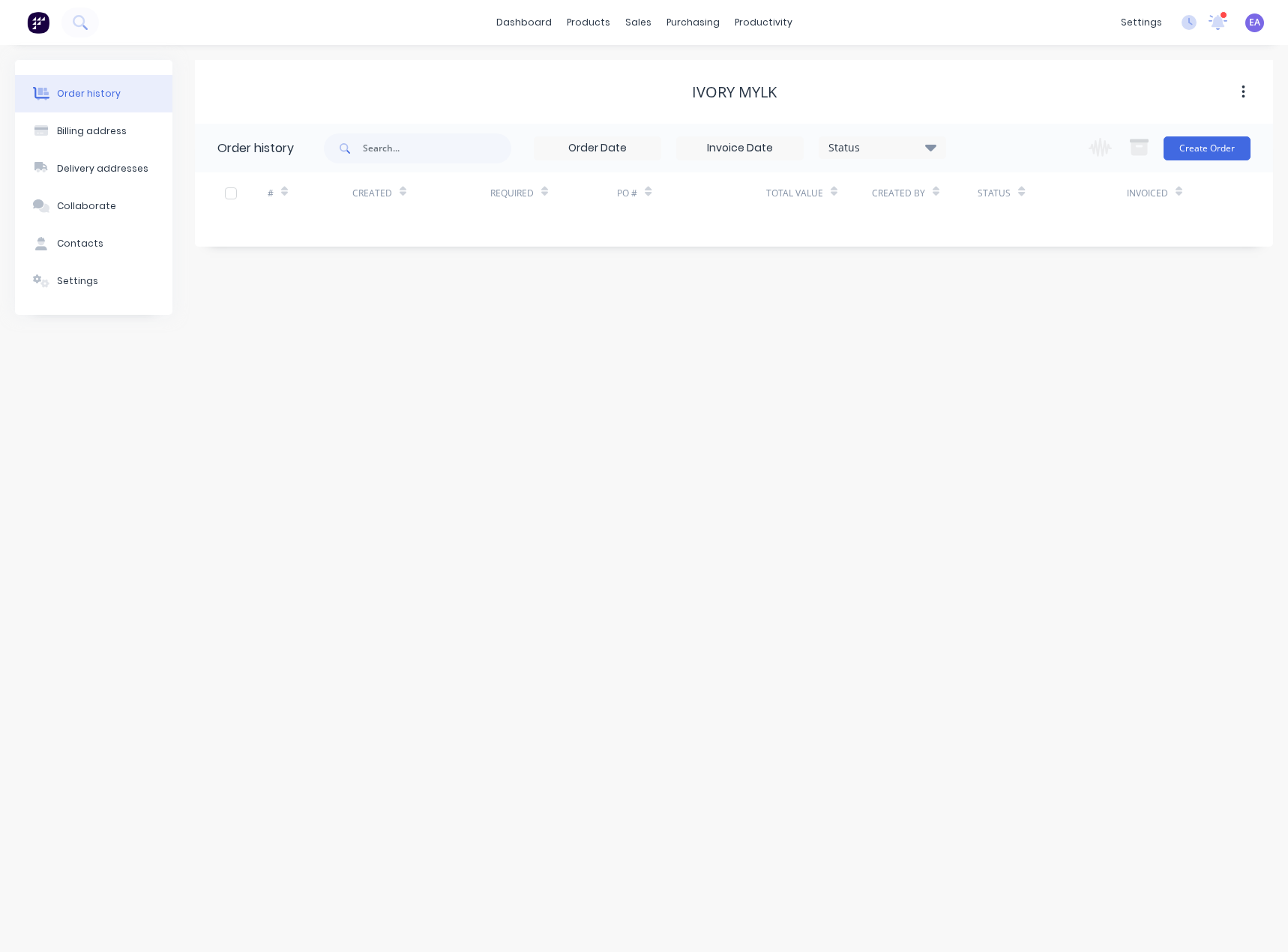
click at [1216, 24] on icon at bounding box center [1218, 21] width 14 height 12
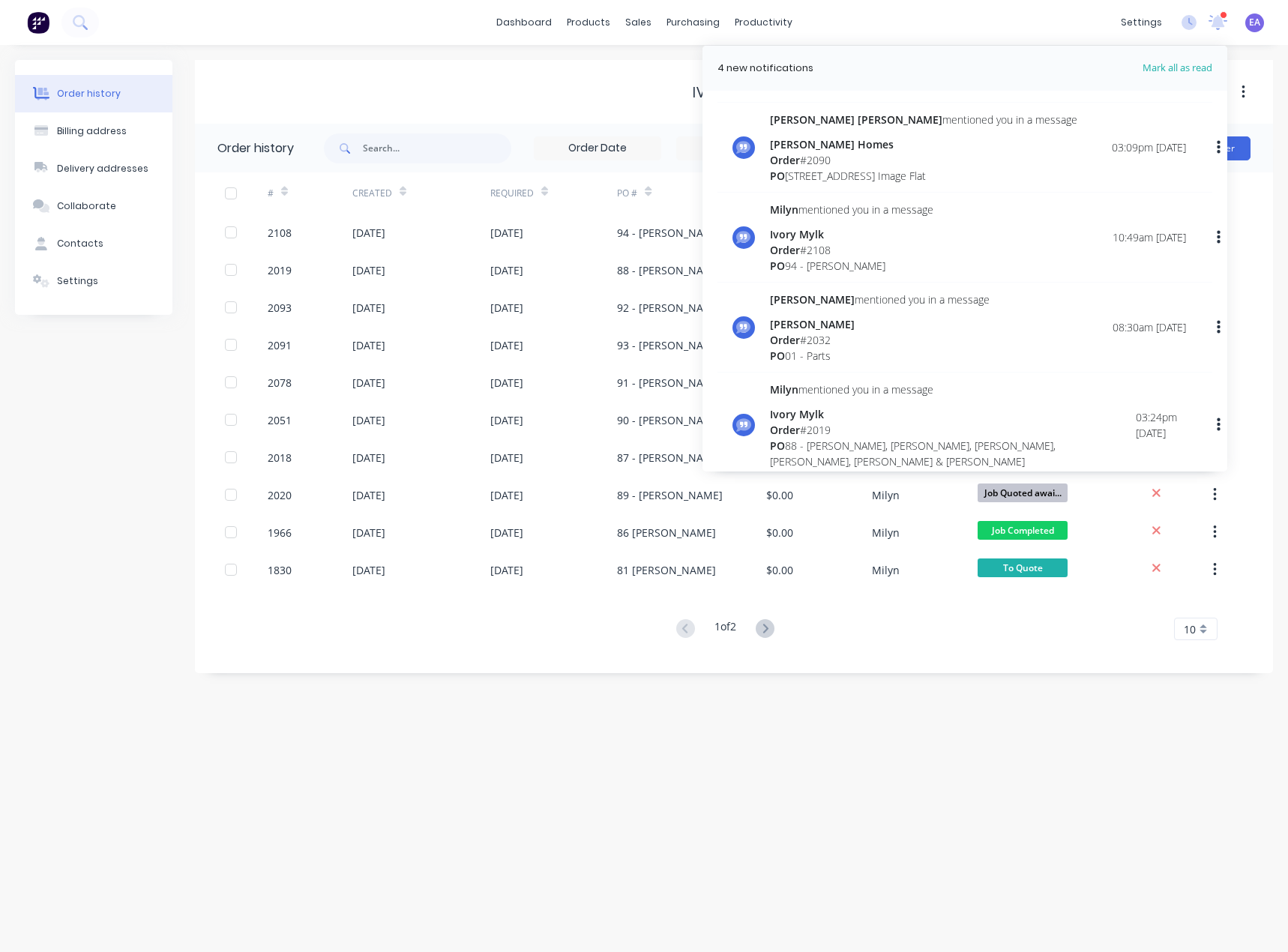
scroll to position [300, 0]
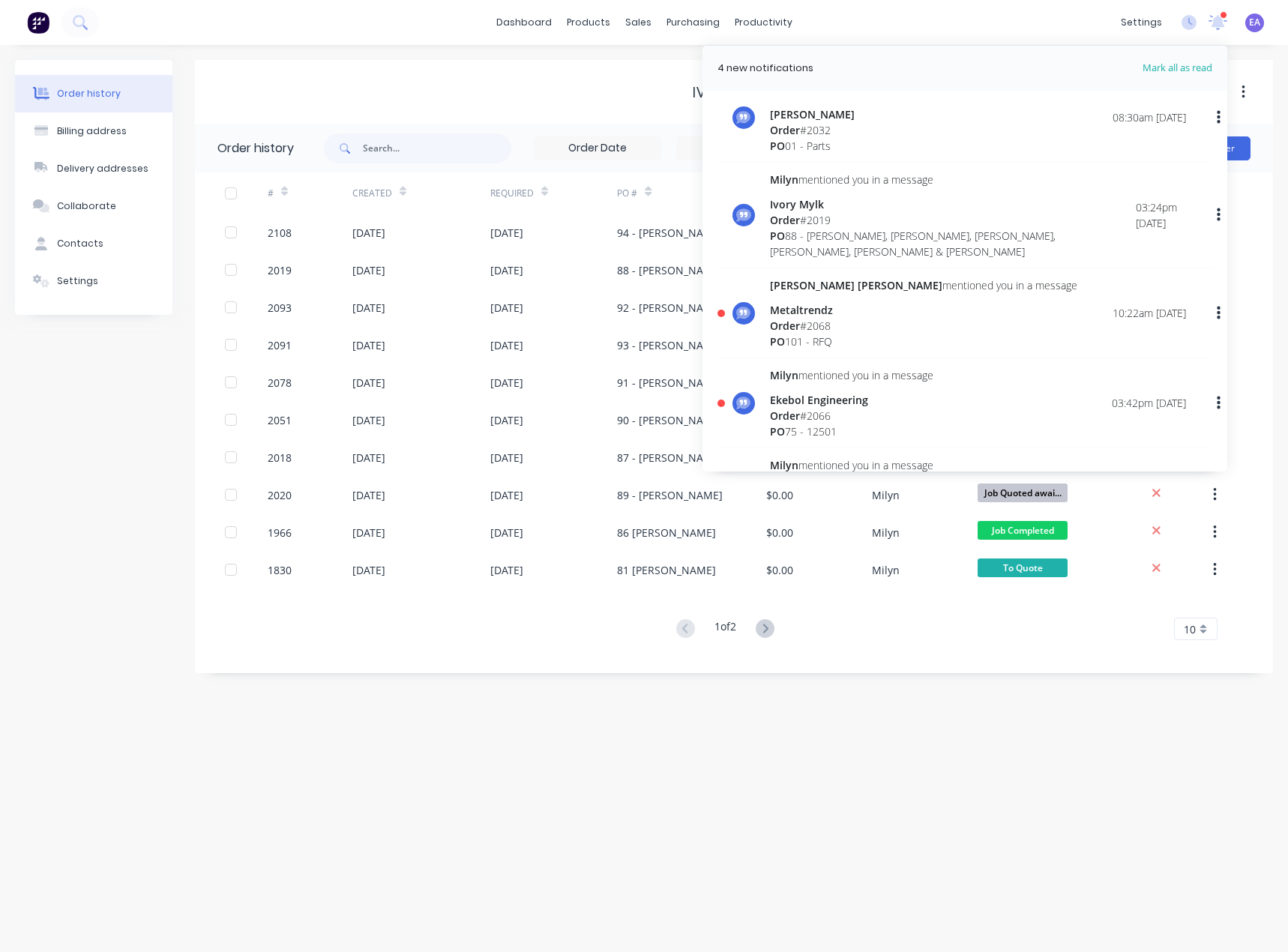
click at [843, 302] on div "Metaltrendz" at bounding box center [923, 310] width 307 height 16
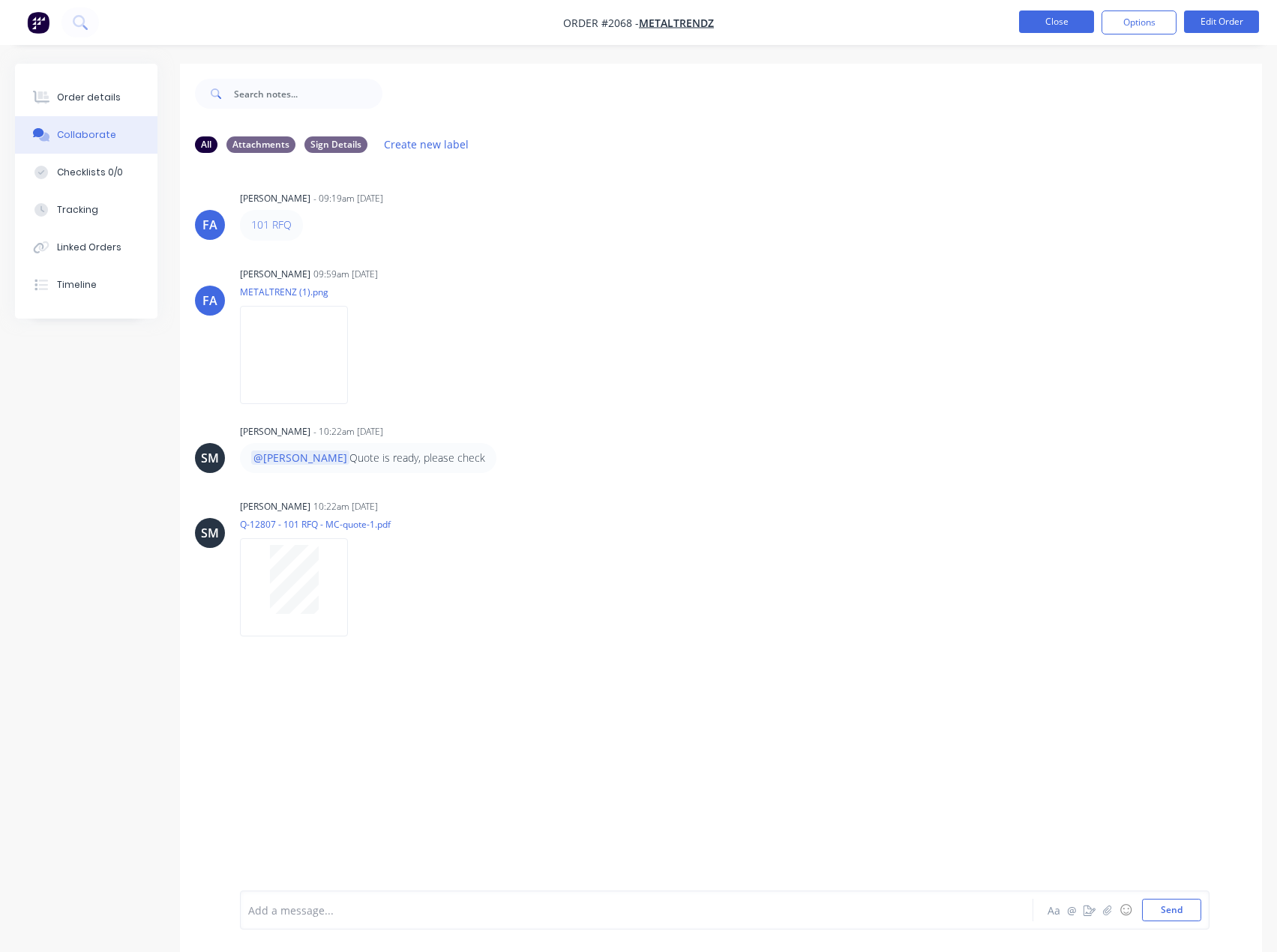
click at [1068, 20] on button "Close" at bounding box center [1056, 22] width 75 height 23
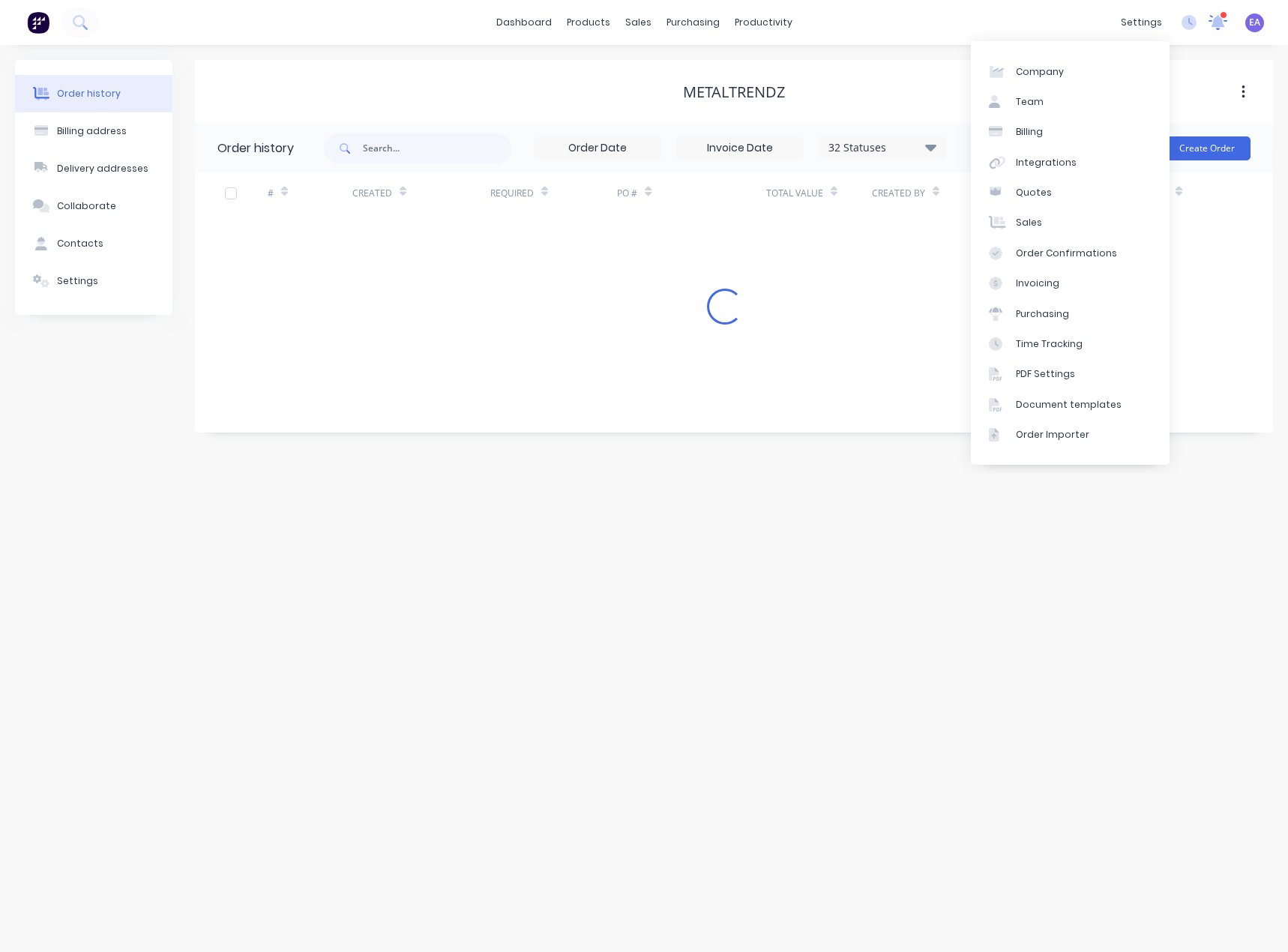
click at [1219, 20] on icon at bounding box center [1218, 21] width 14 height 12
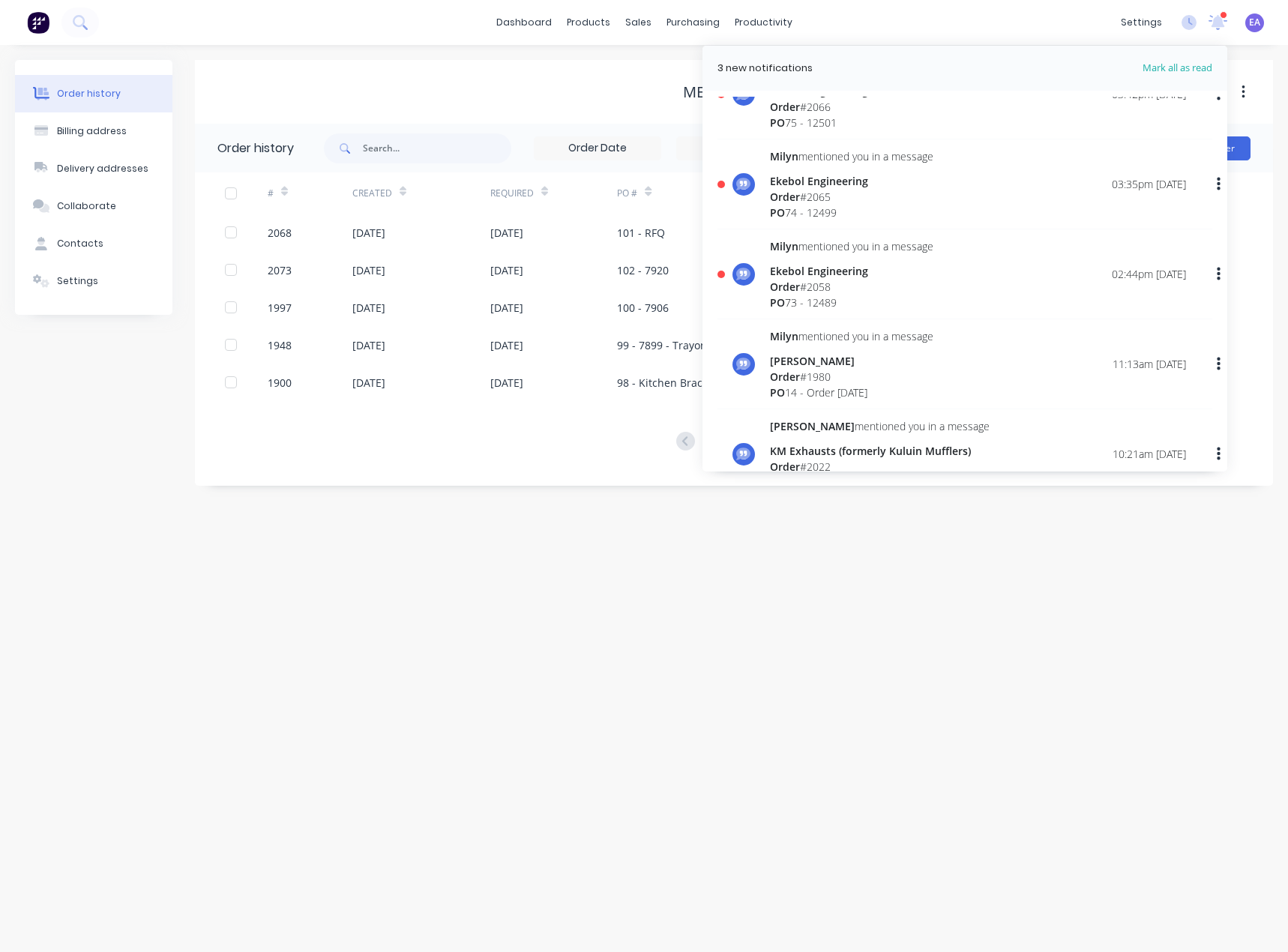
scroll to position [599, 0]
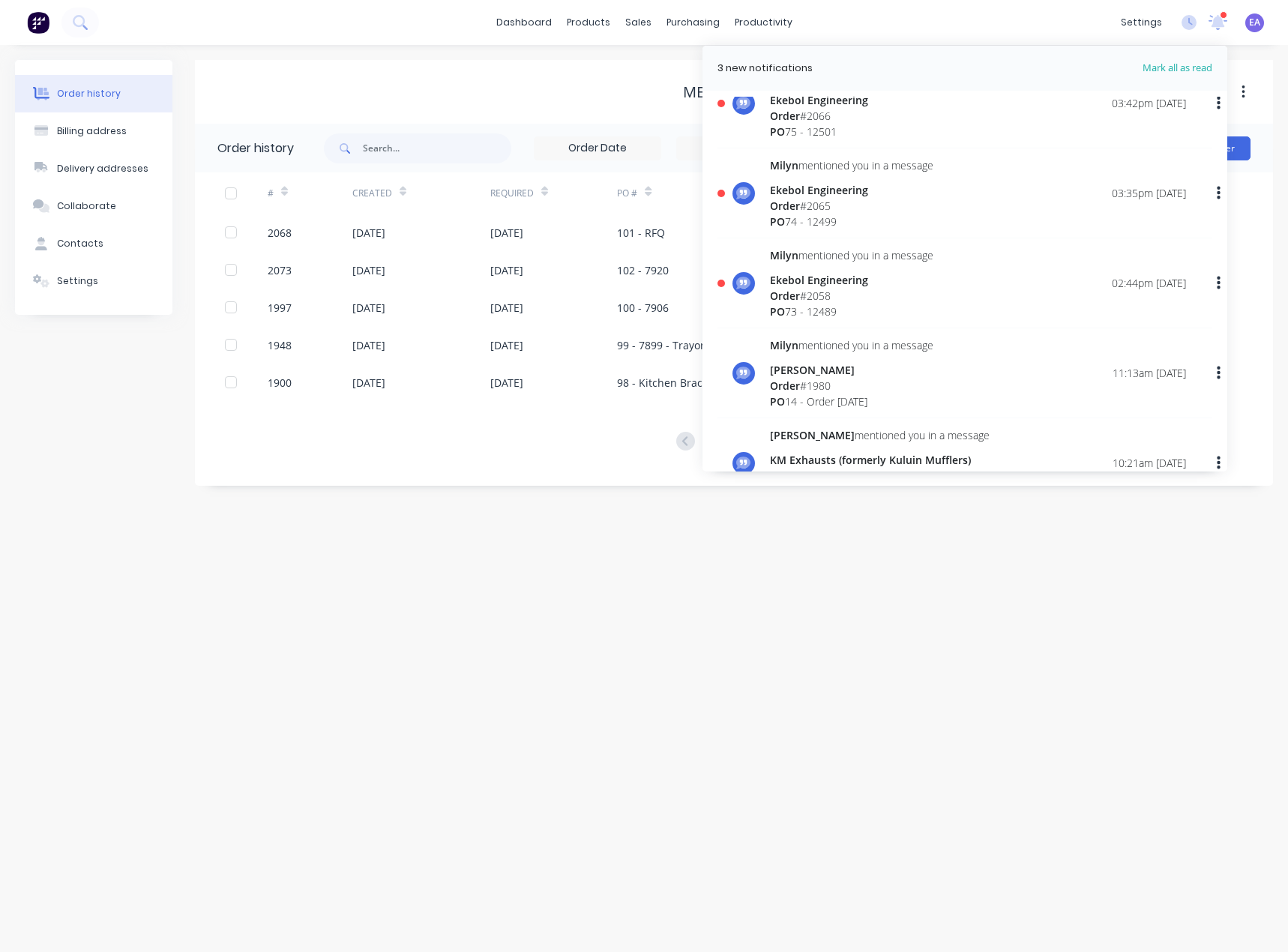
click at [846, 272] on div "Ekebol Engineering" at bounding box center [852, 280] width 164 height 16
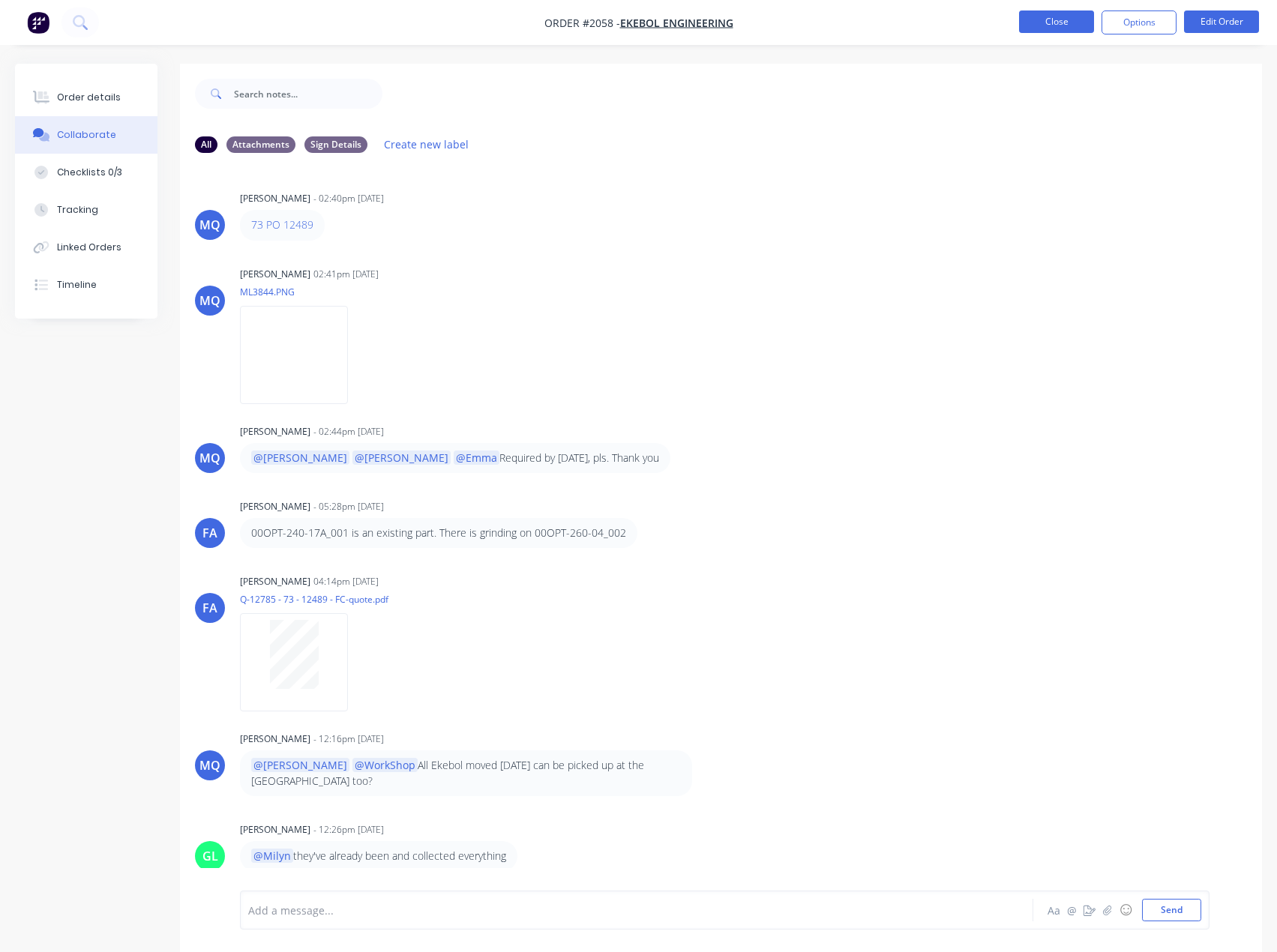
click at [1031, 20] on button "Close" at bounding box center [1056, 22] width 75 height 23
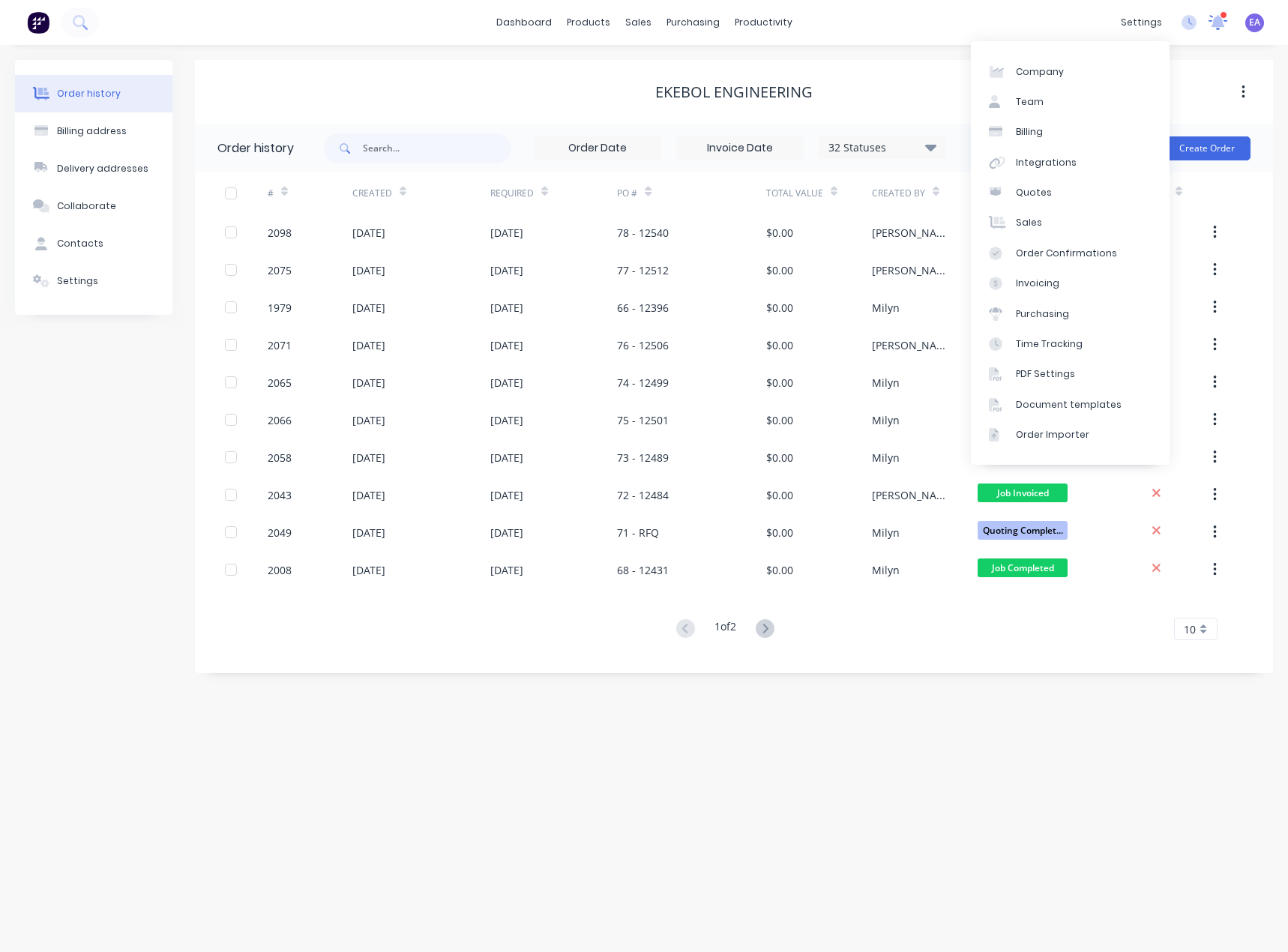
click at [1215, 17] on icon at bounding box center [1217, 23] width 19 height 15
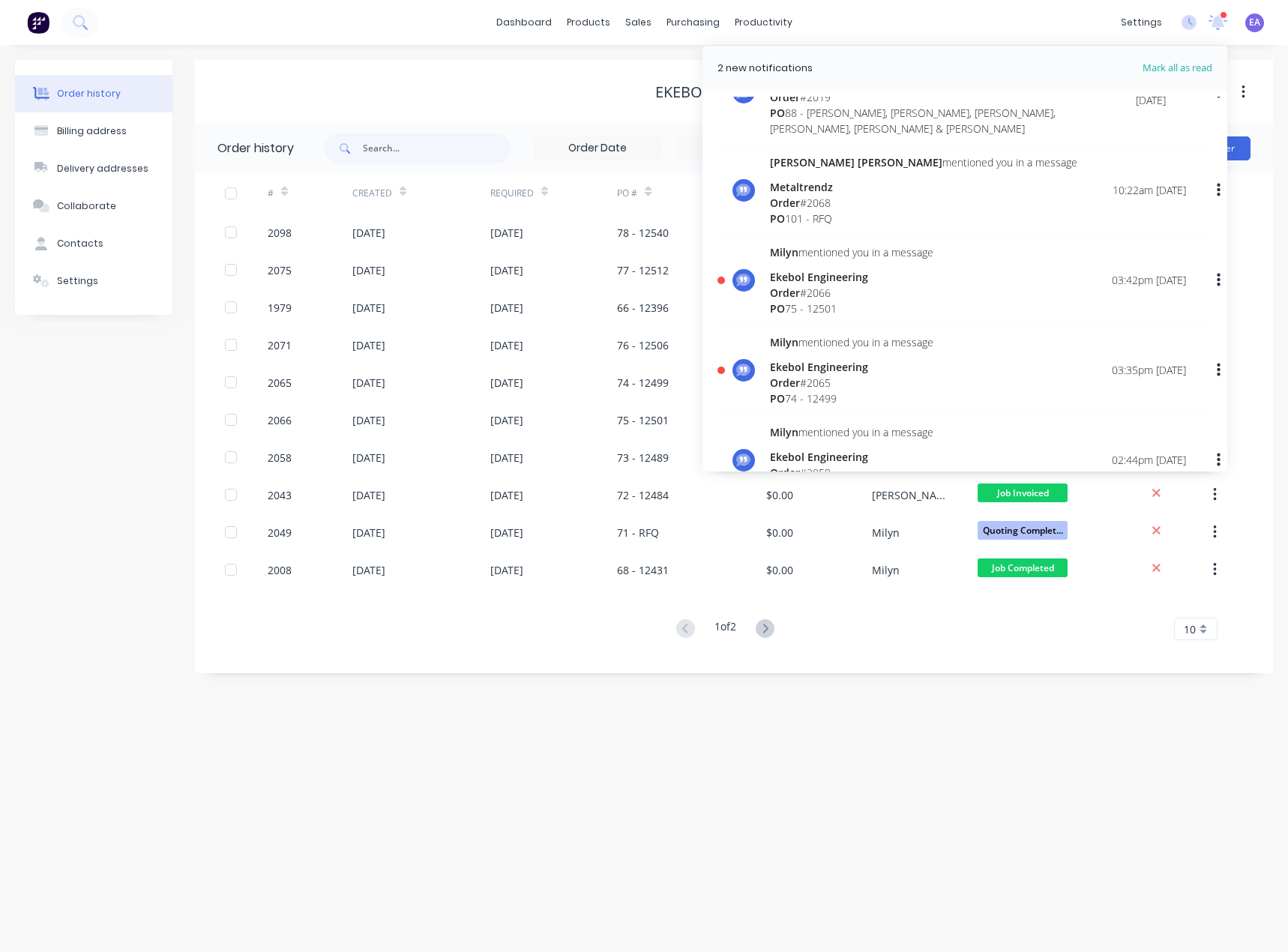
scroll to position [449, 0]
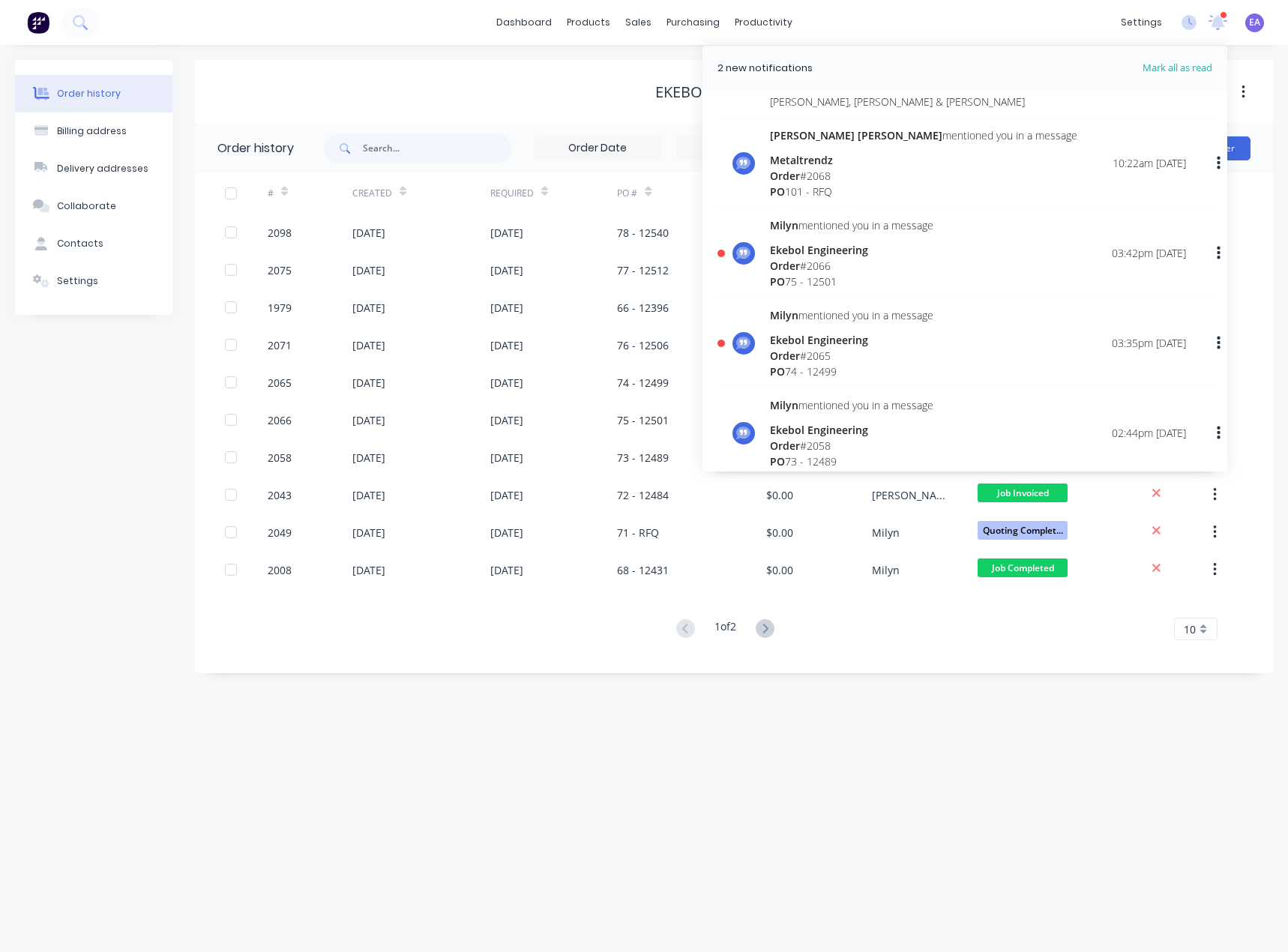
click at [836, 257] on div "Order # 2066" at bounding box center [852, 265] width 164 height 16
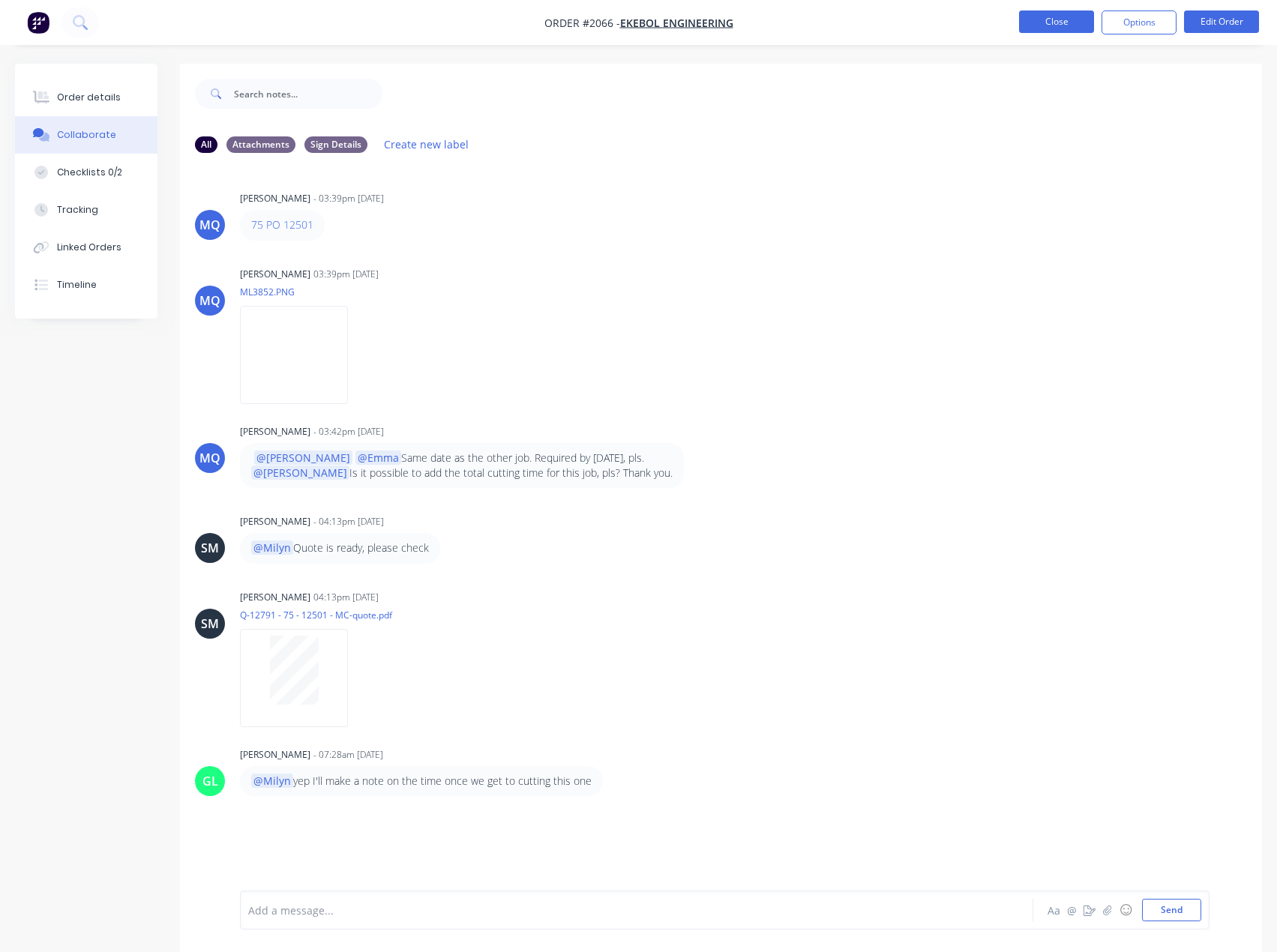
click at [1052, 27] on button "Close" at bounding box center [1056, 22] width 75 height 23
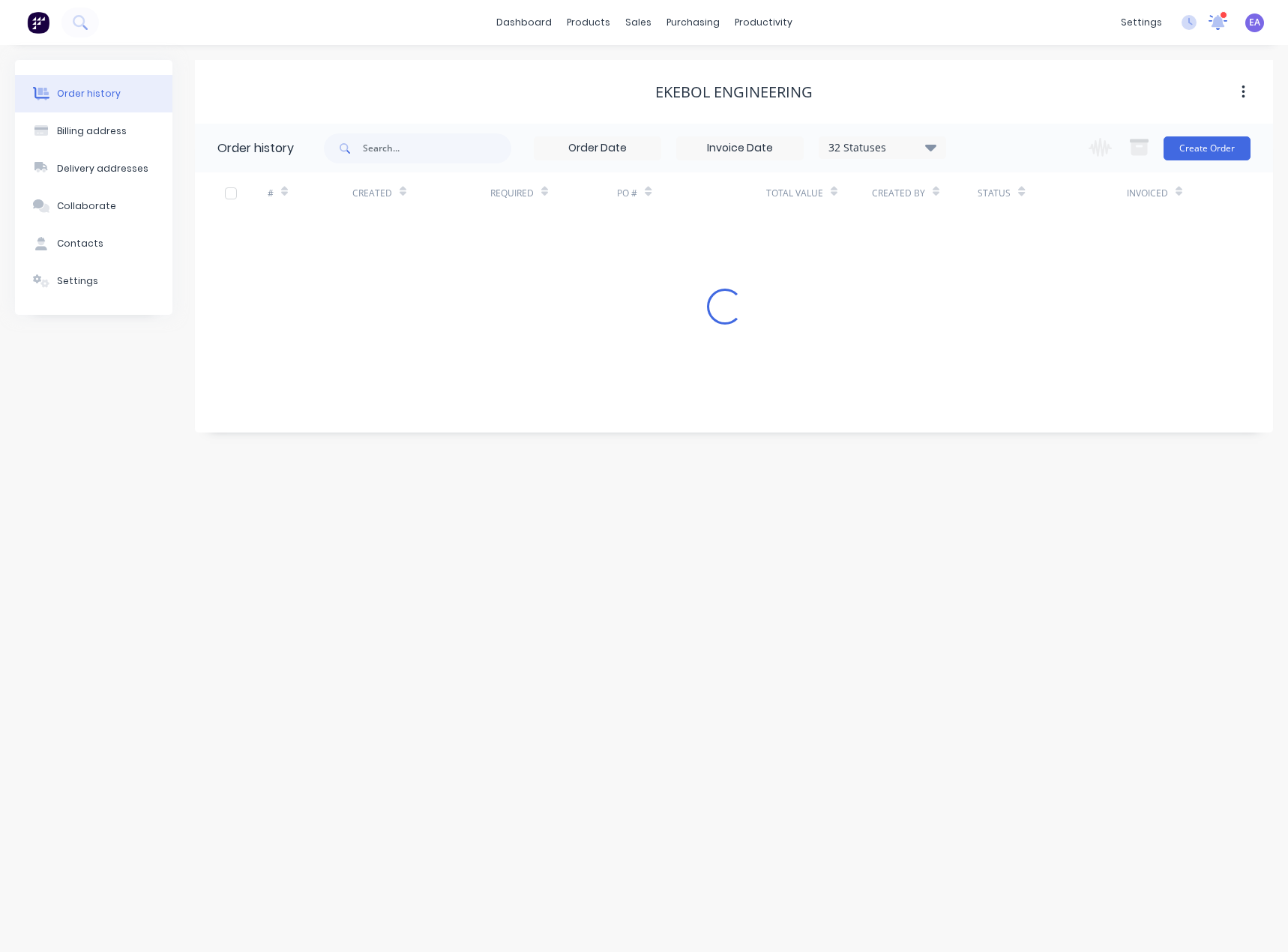
click at [1217, 24] on icon at bounding box center [1218, 21] width 14 height 12
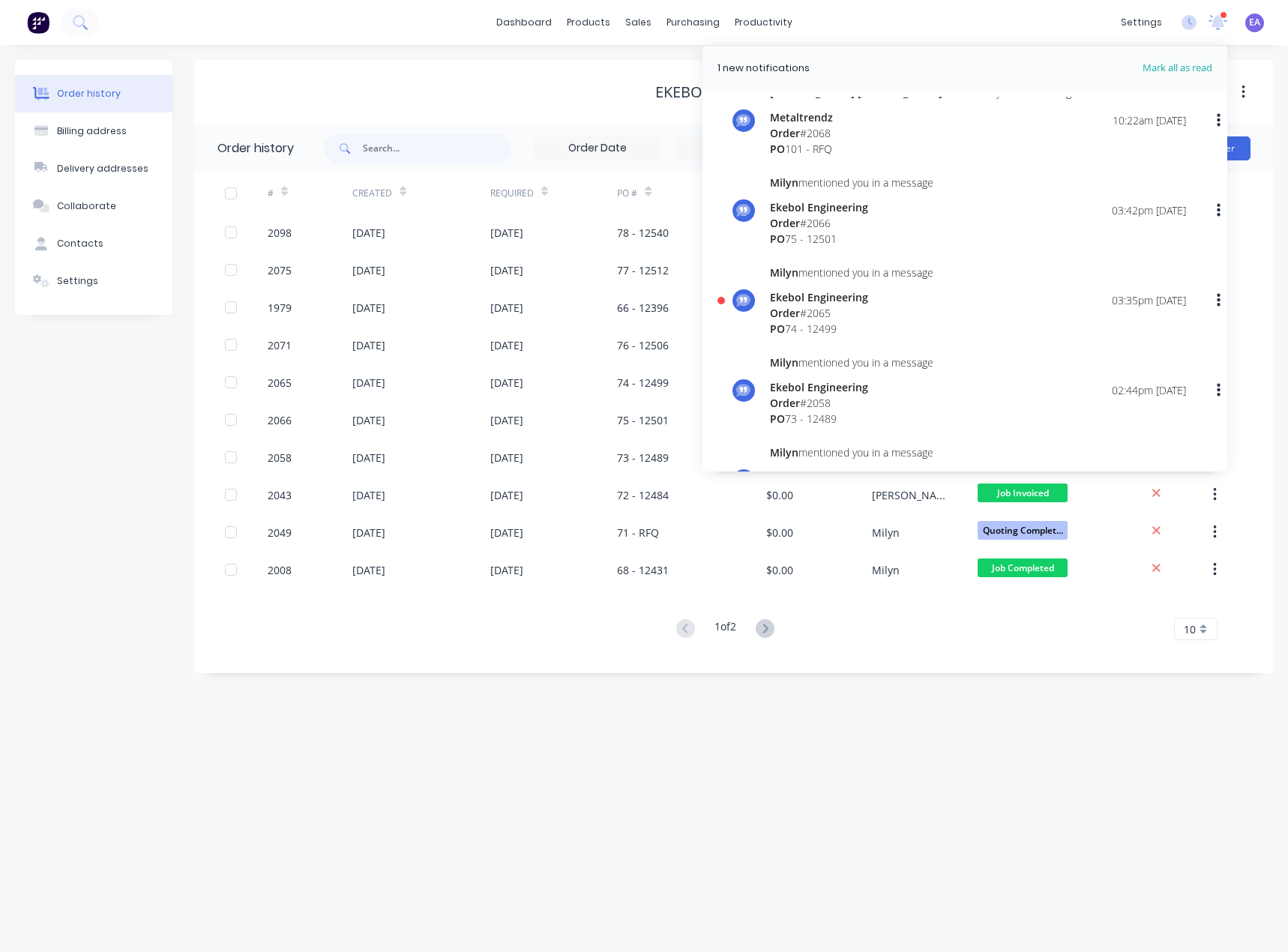
scroll to position [525, 0]
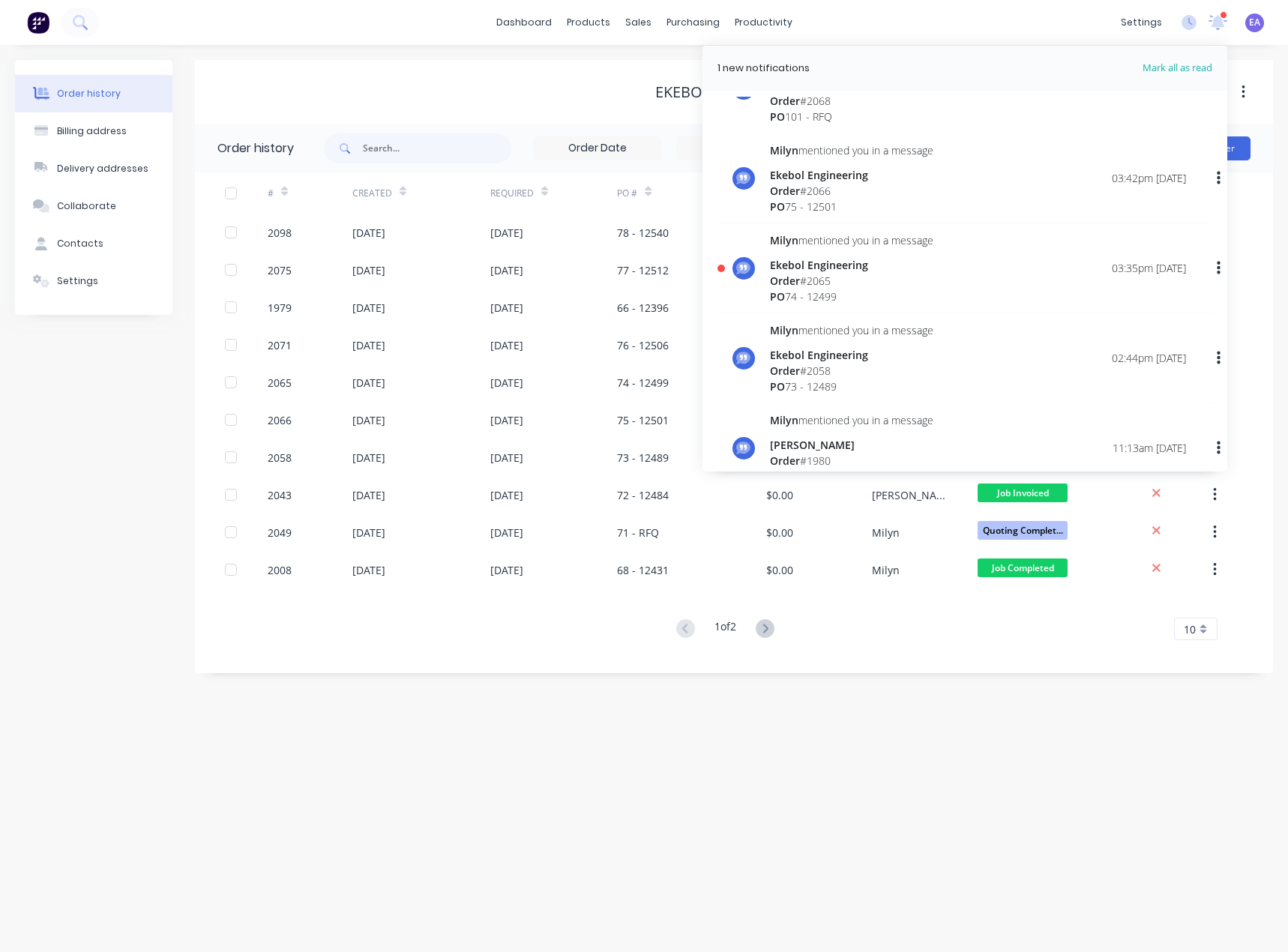
click at [858, 257] on div "Ekebol Engineering" at bounding box center [852, 265] width 164 height 16
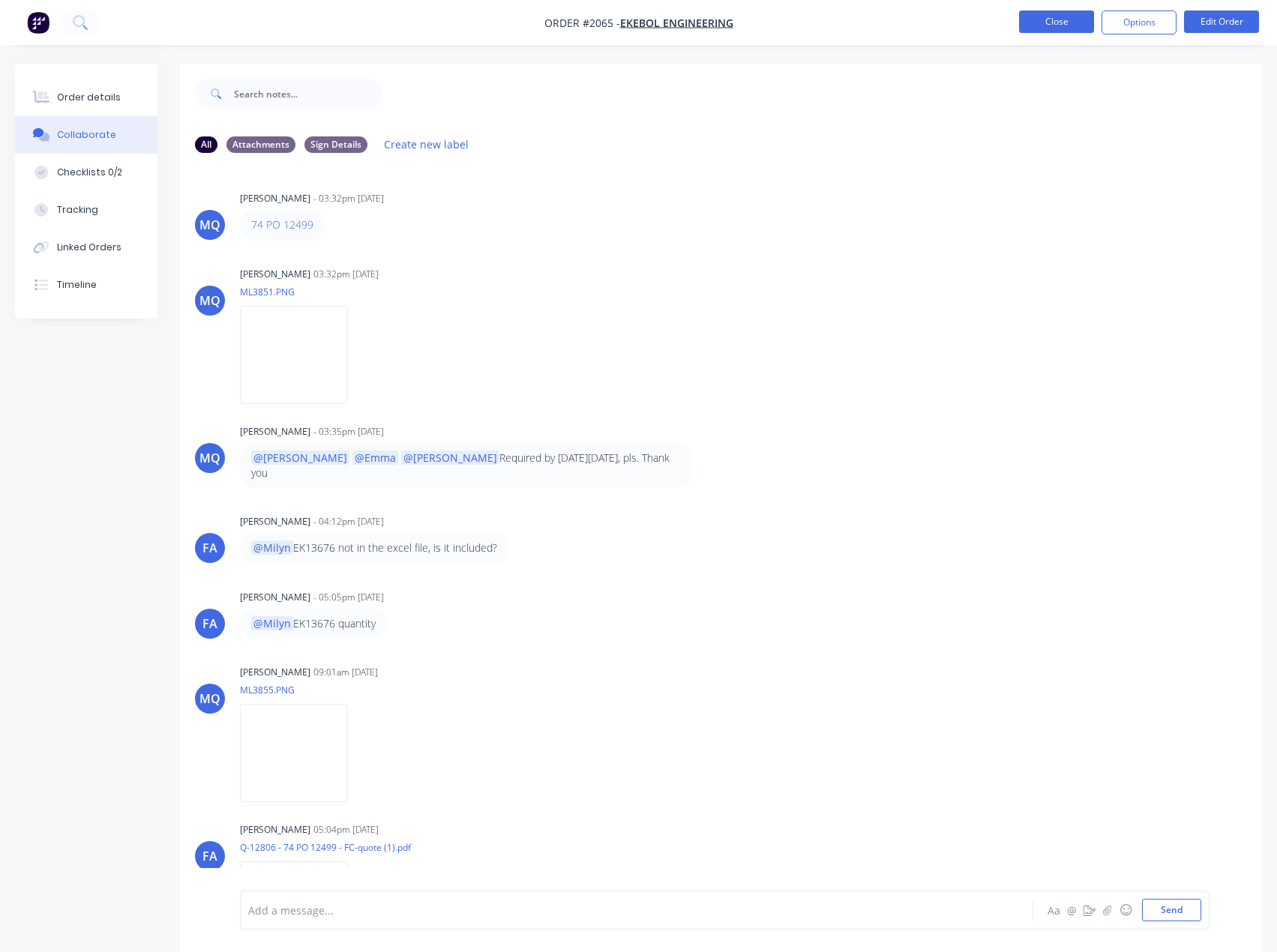
click at [1043, 27] on button "Close" at bounding box center [1056, 22] width 75 height 23
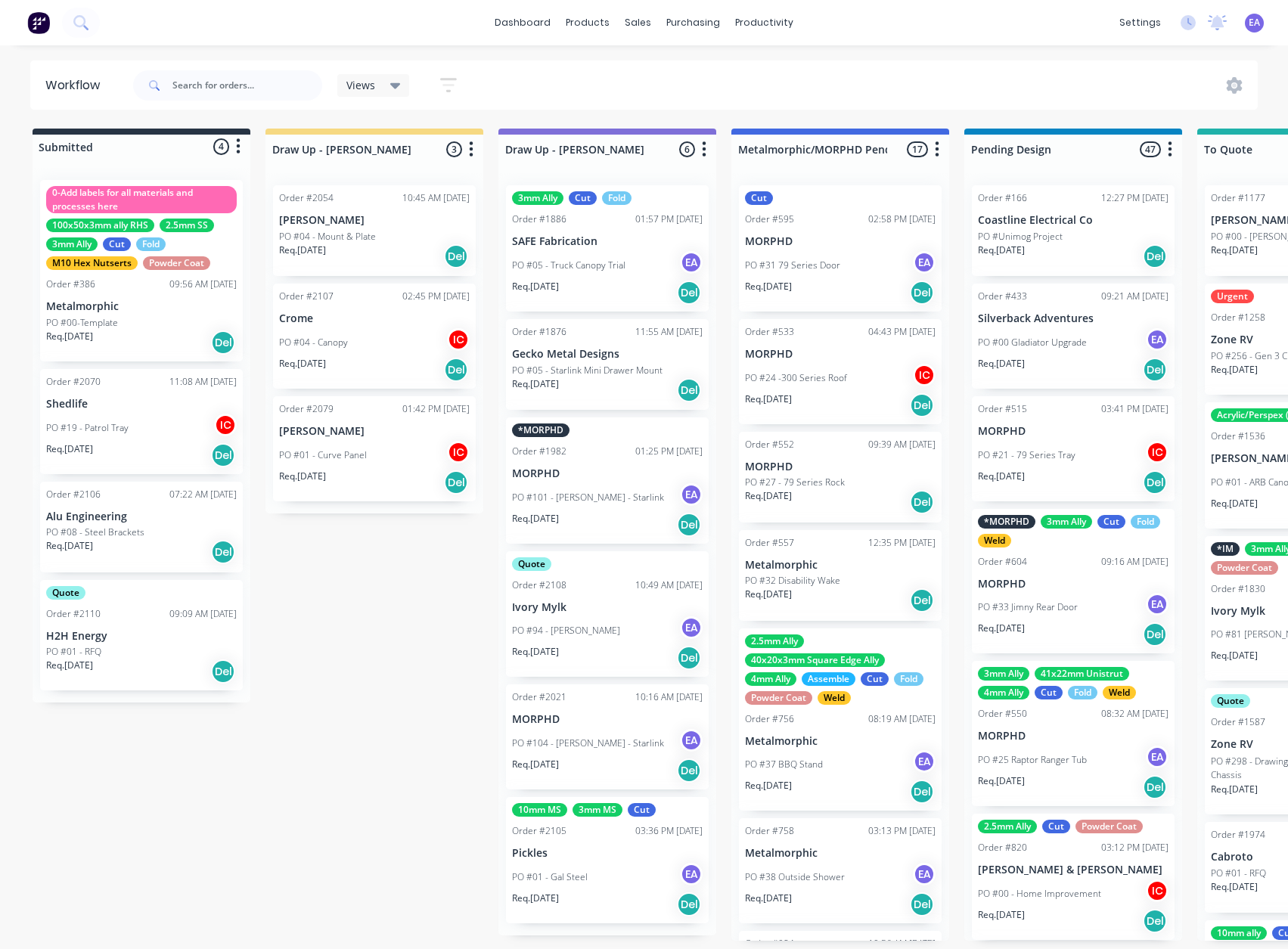
scroll to position [3, 0]
click at [625, 738] on p "PO #104 - [PERSON_NAME] - Starlink" at bounding box center [588, 743] width 152 height 14
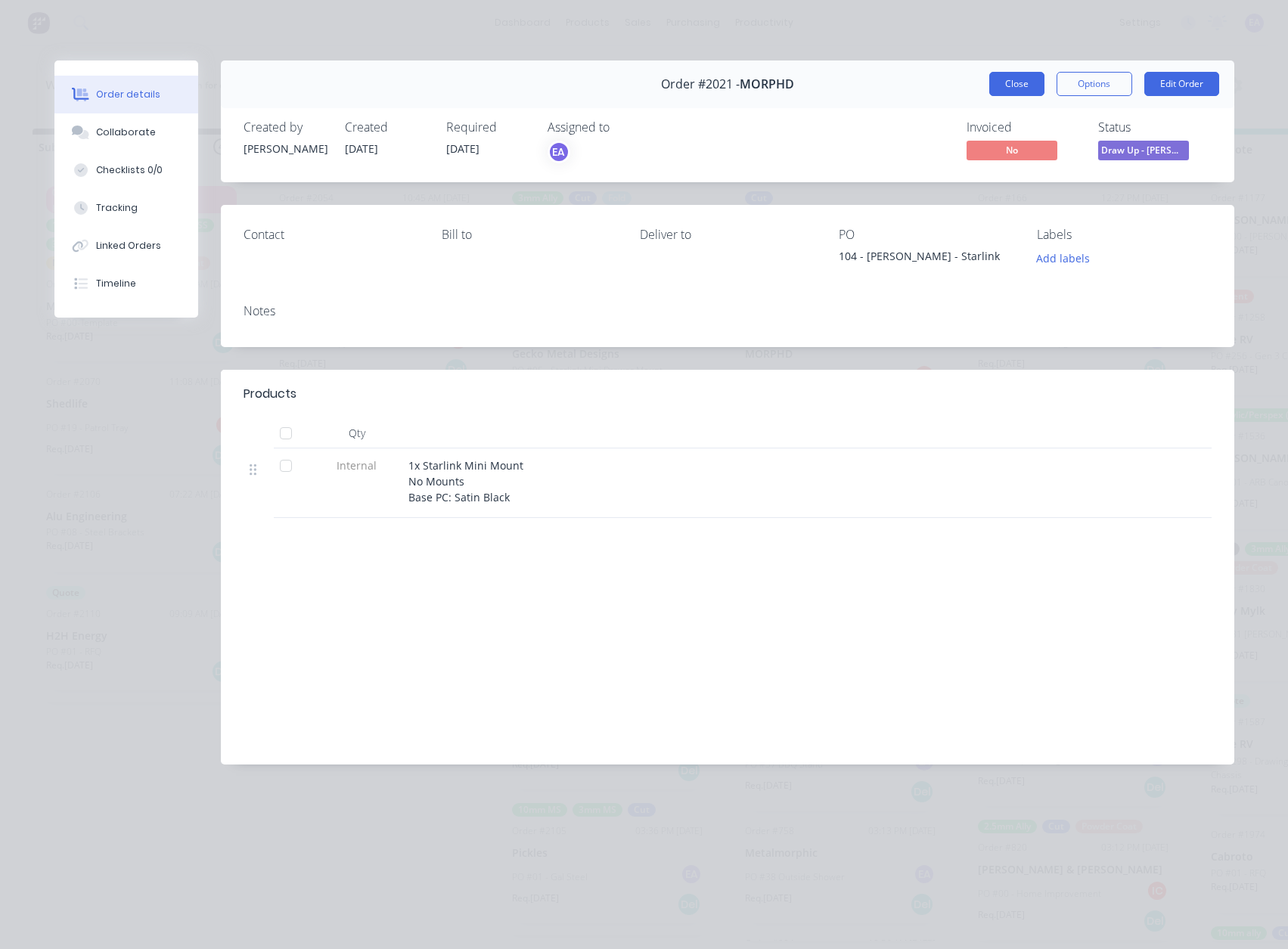
click at [1020, 75] on button "Close" at bounding box center [1017, 83] width 55 height 24
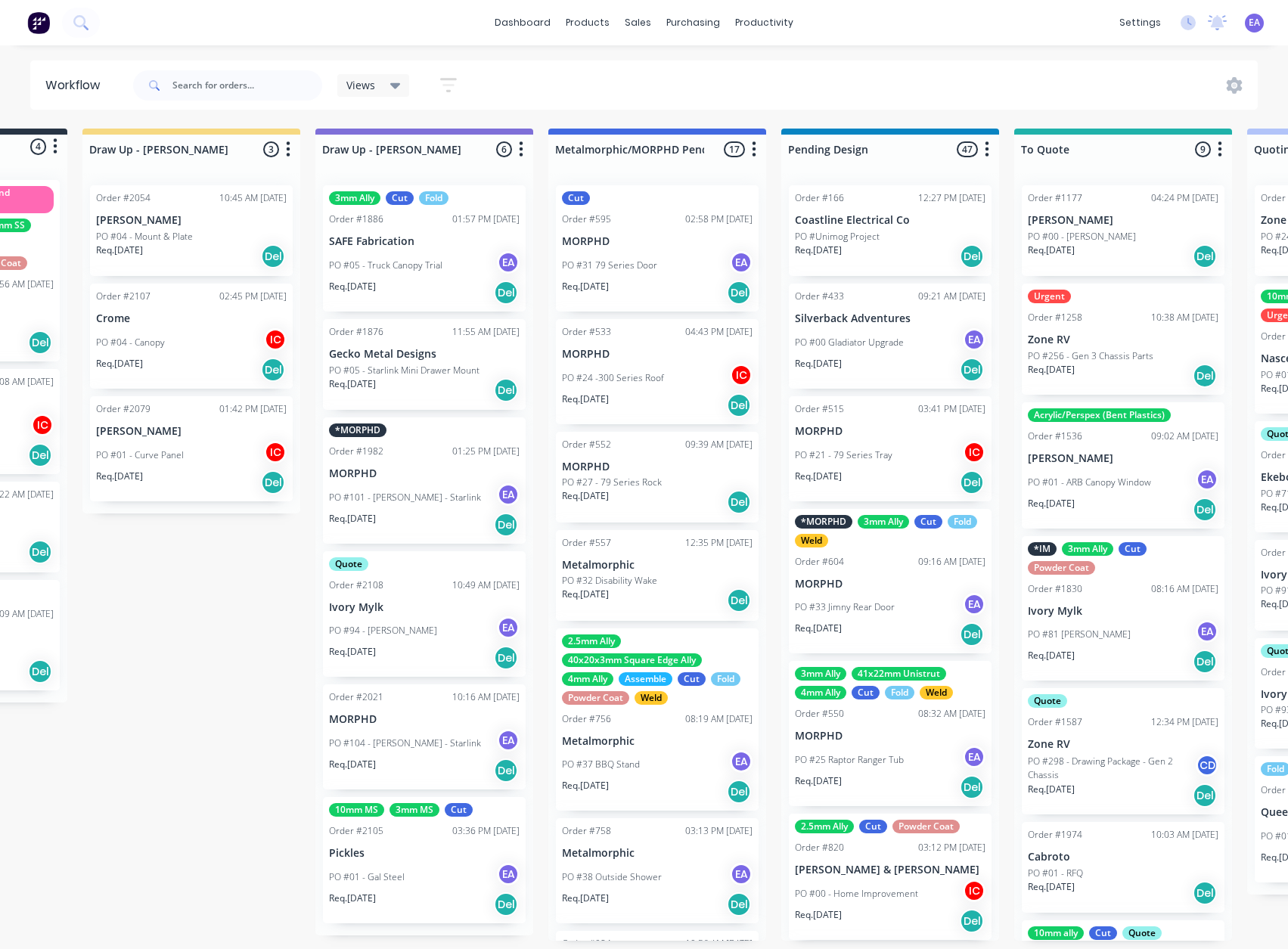
drag, startPoint x: 1042, startPoint y: 563, endPoint x: 1093, endPoint y: 560, distance: 51.1
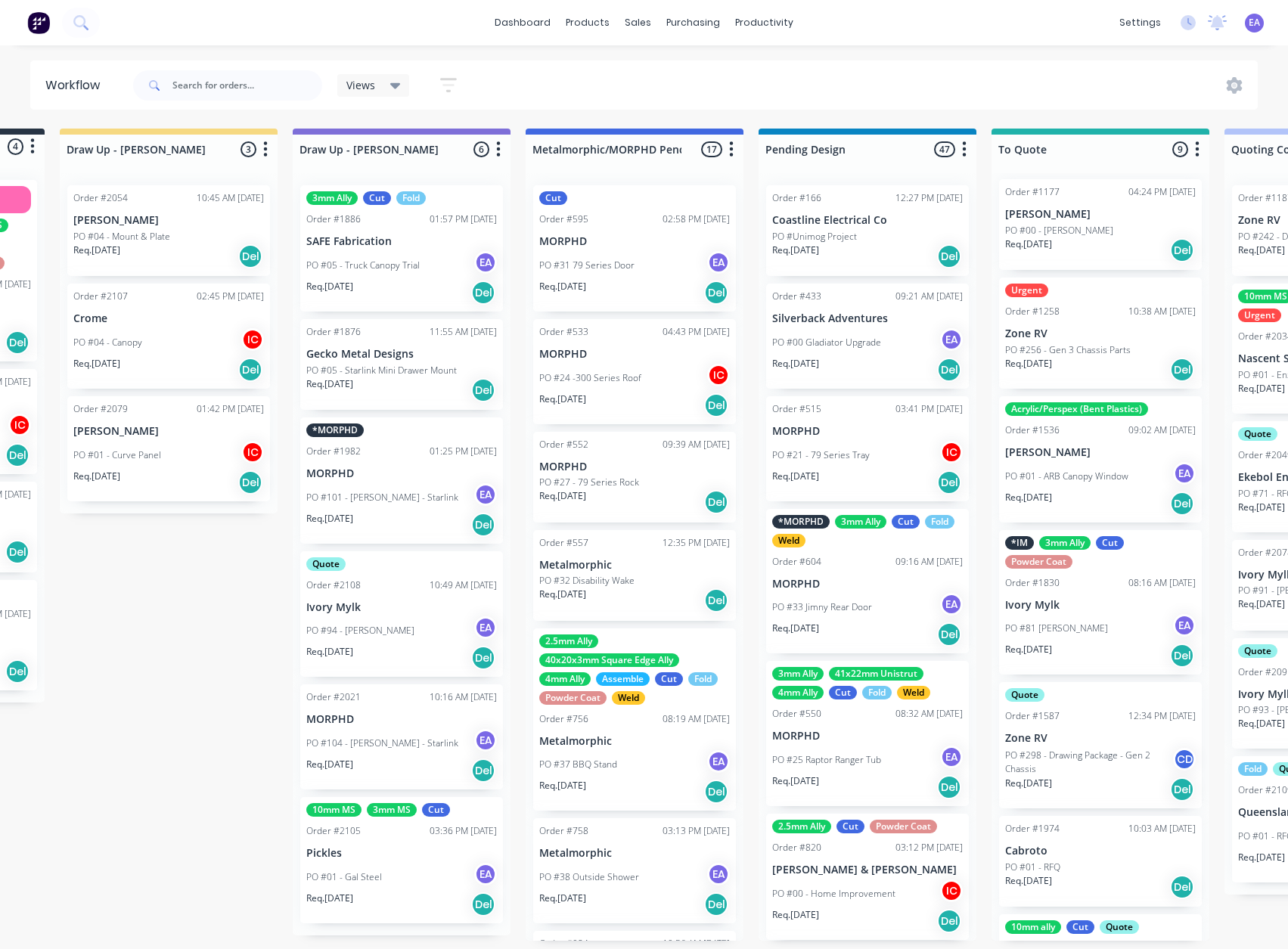
scroll to position [0, 0]
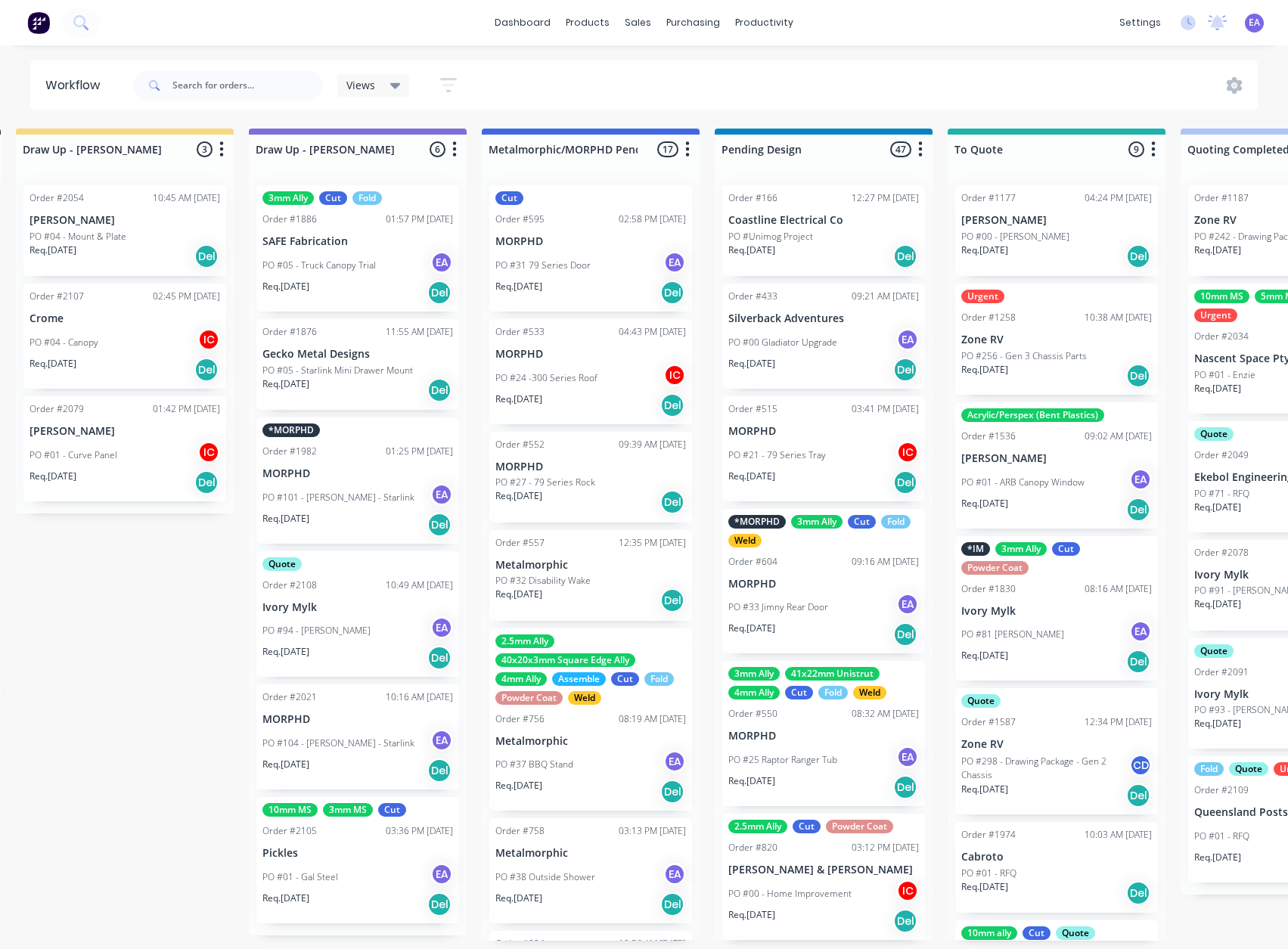
drag, startPoint x: 777, startPoint y: 738, endPoint x: 788, endPoint y: 738, distance: 11.0
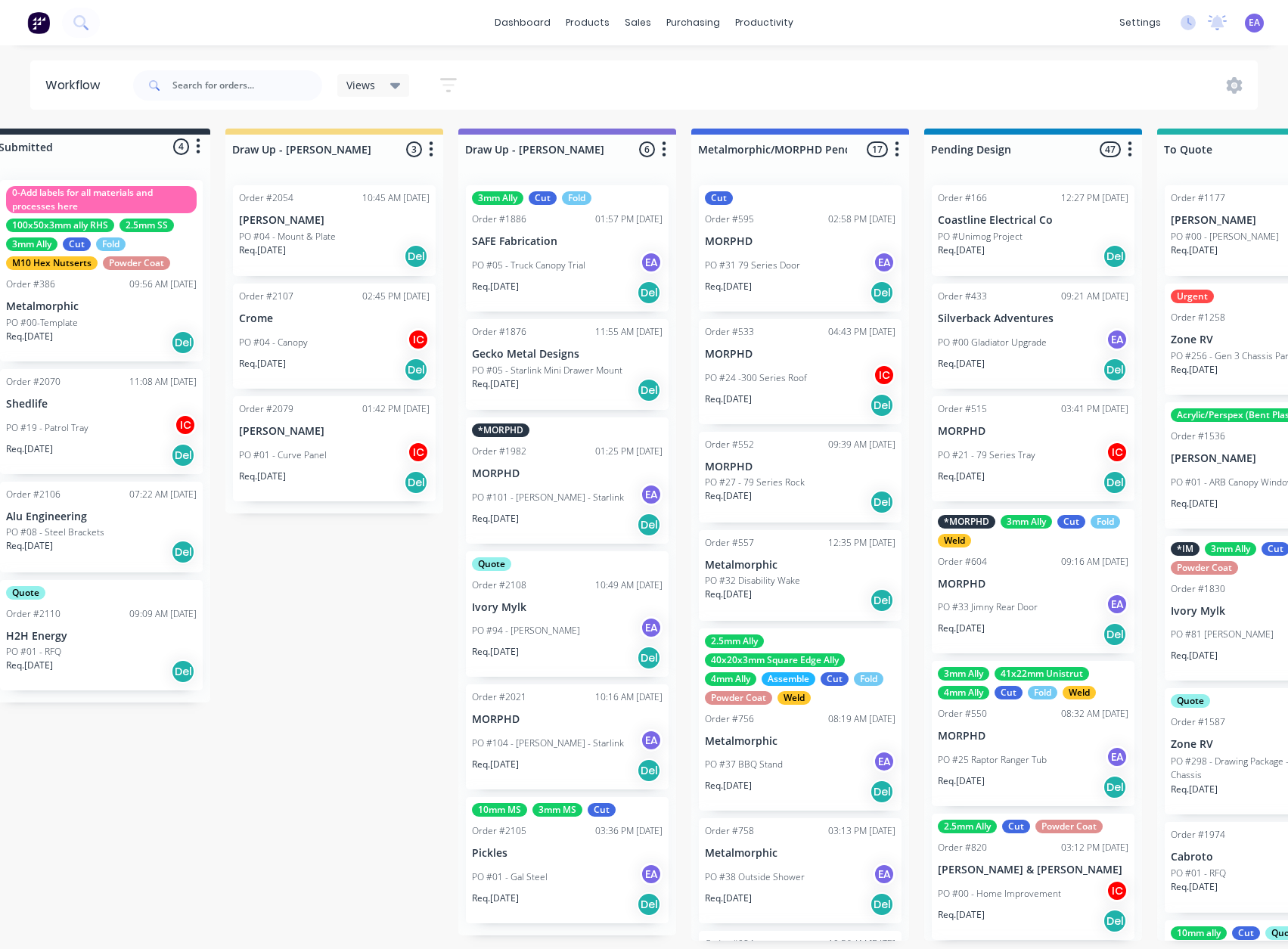
scroll to position [3, 0]
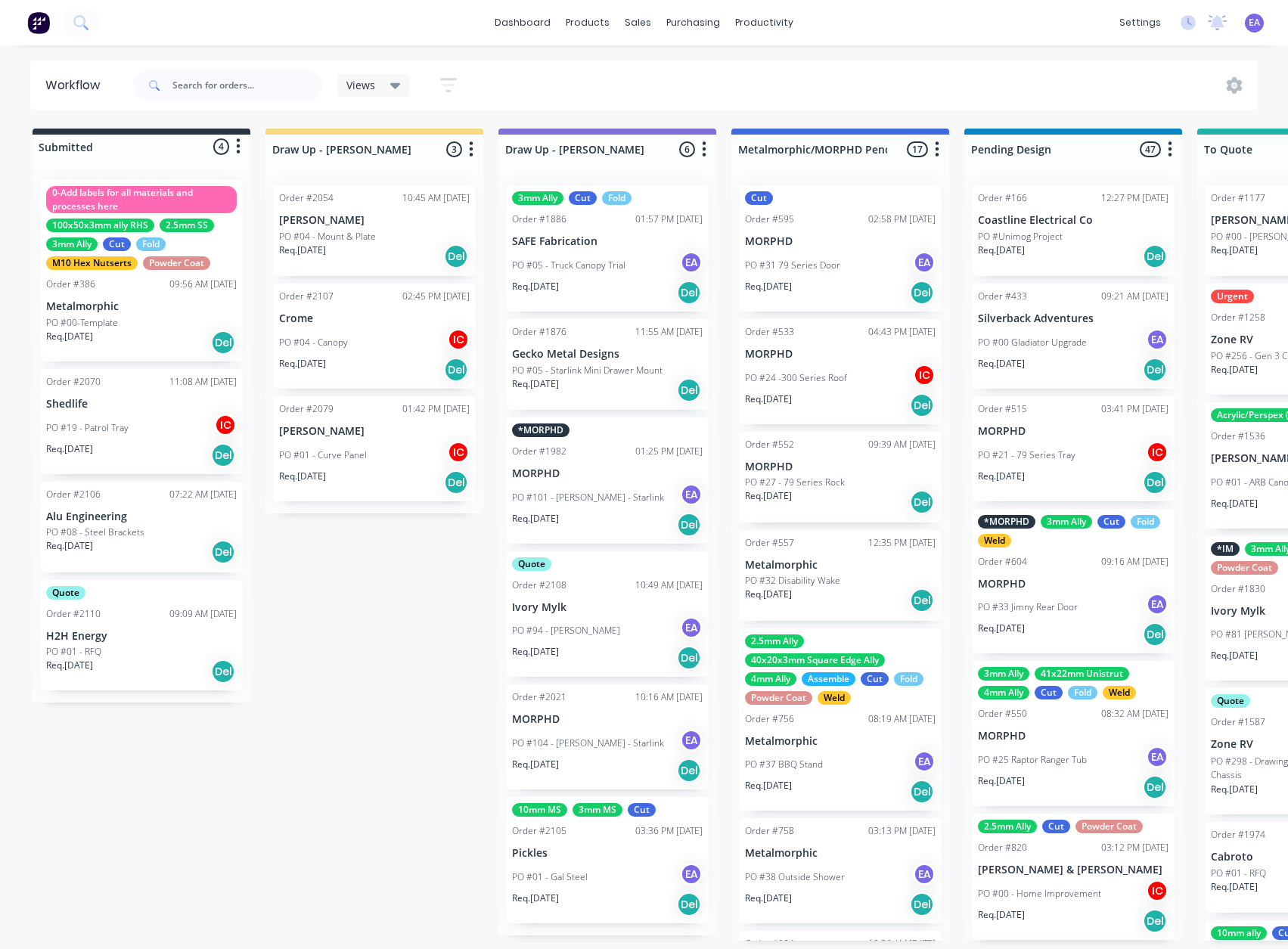
drag, startPoint x: 145, startPoint y: 732, endPoint x: 85, endPoint y: 756, distance: 64.6
click at [592, 847] on p "Pickles" at bounding box center [607, 853] width 191 height 13
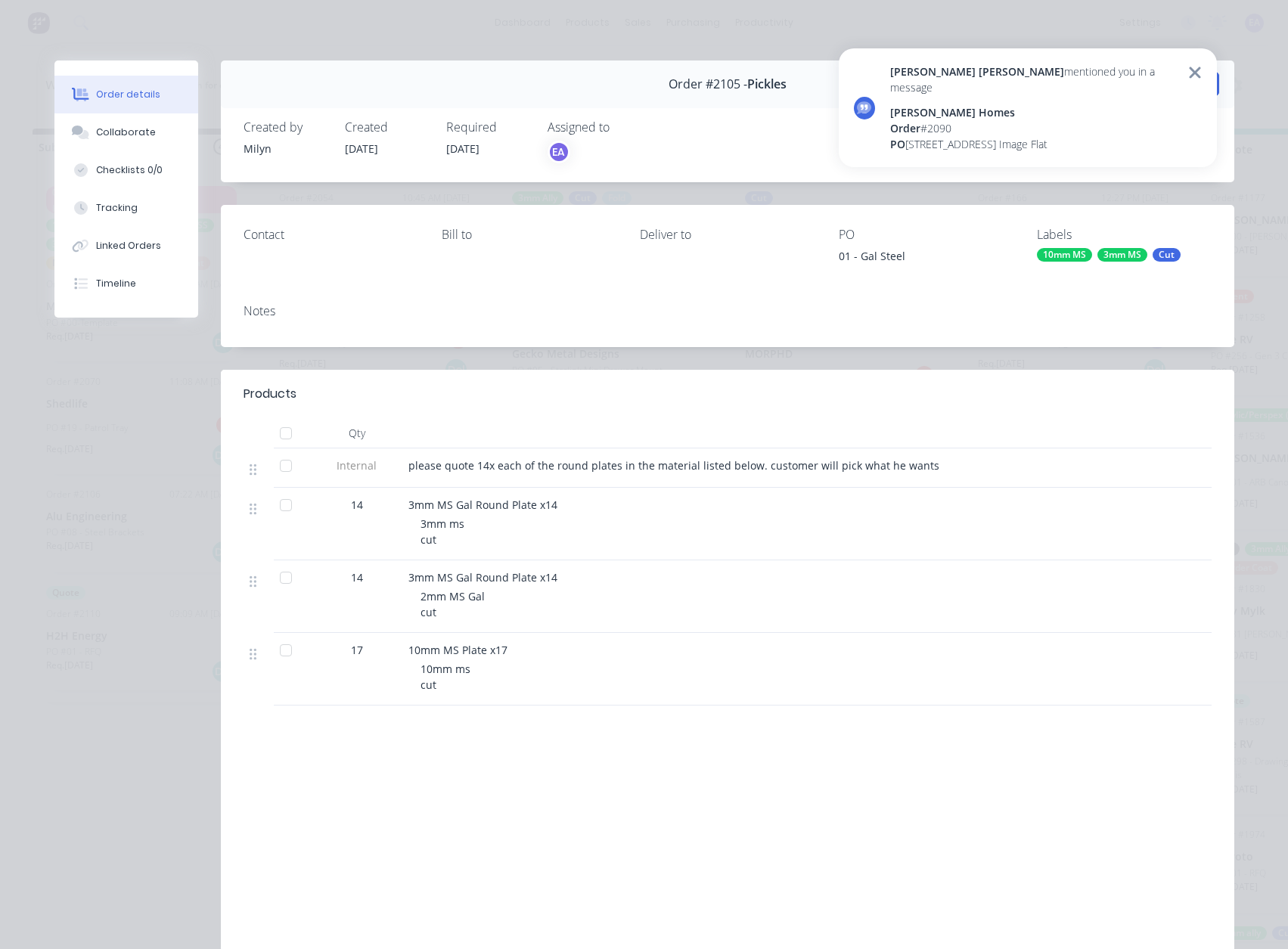
click at [1192, 72] on icon at bounding box center [1195, 73] width 14 height 18
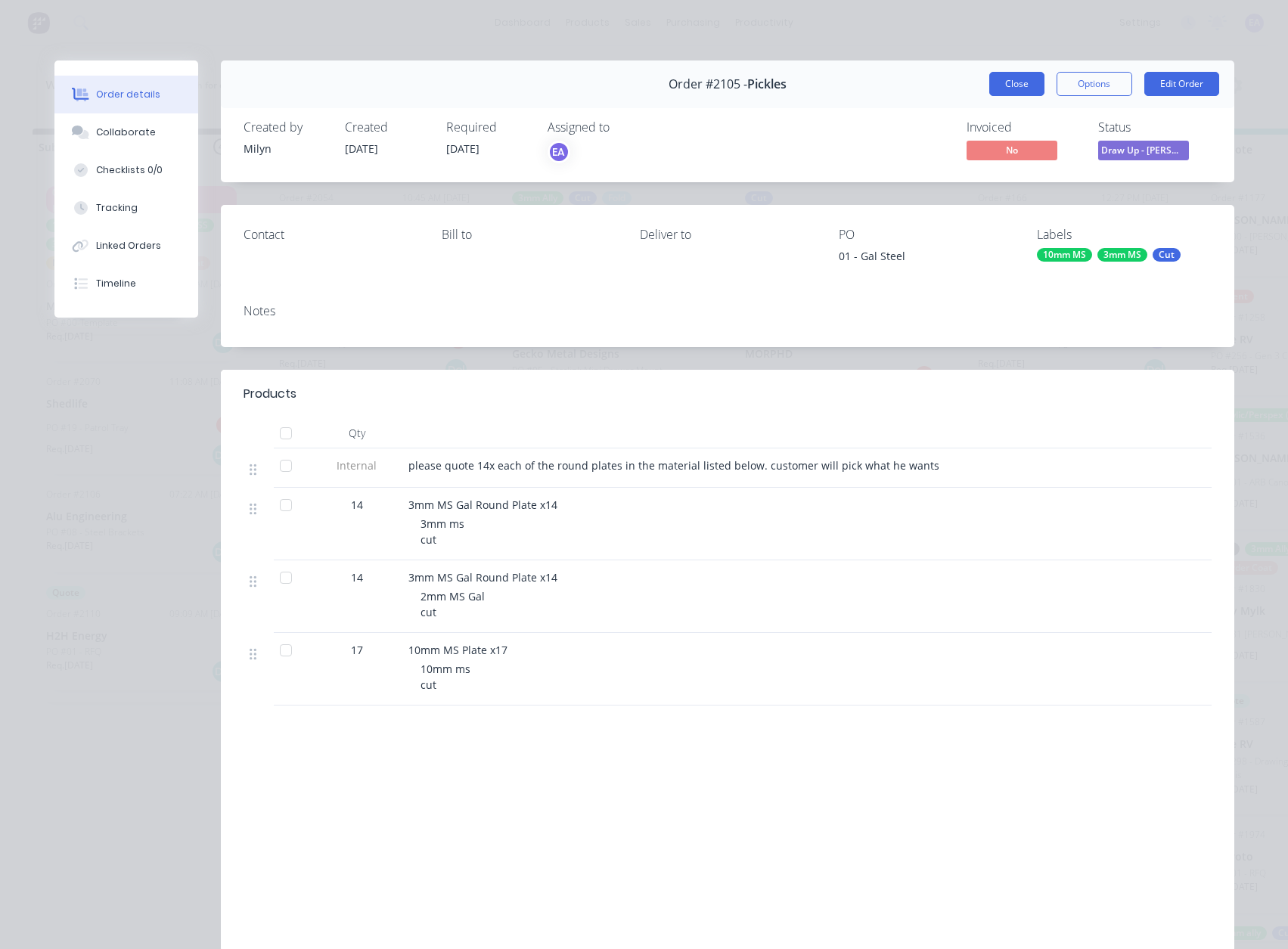
click at [999, 86] on button "Close" at bounding box center [1017, 83] width 55 height 24
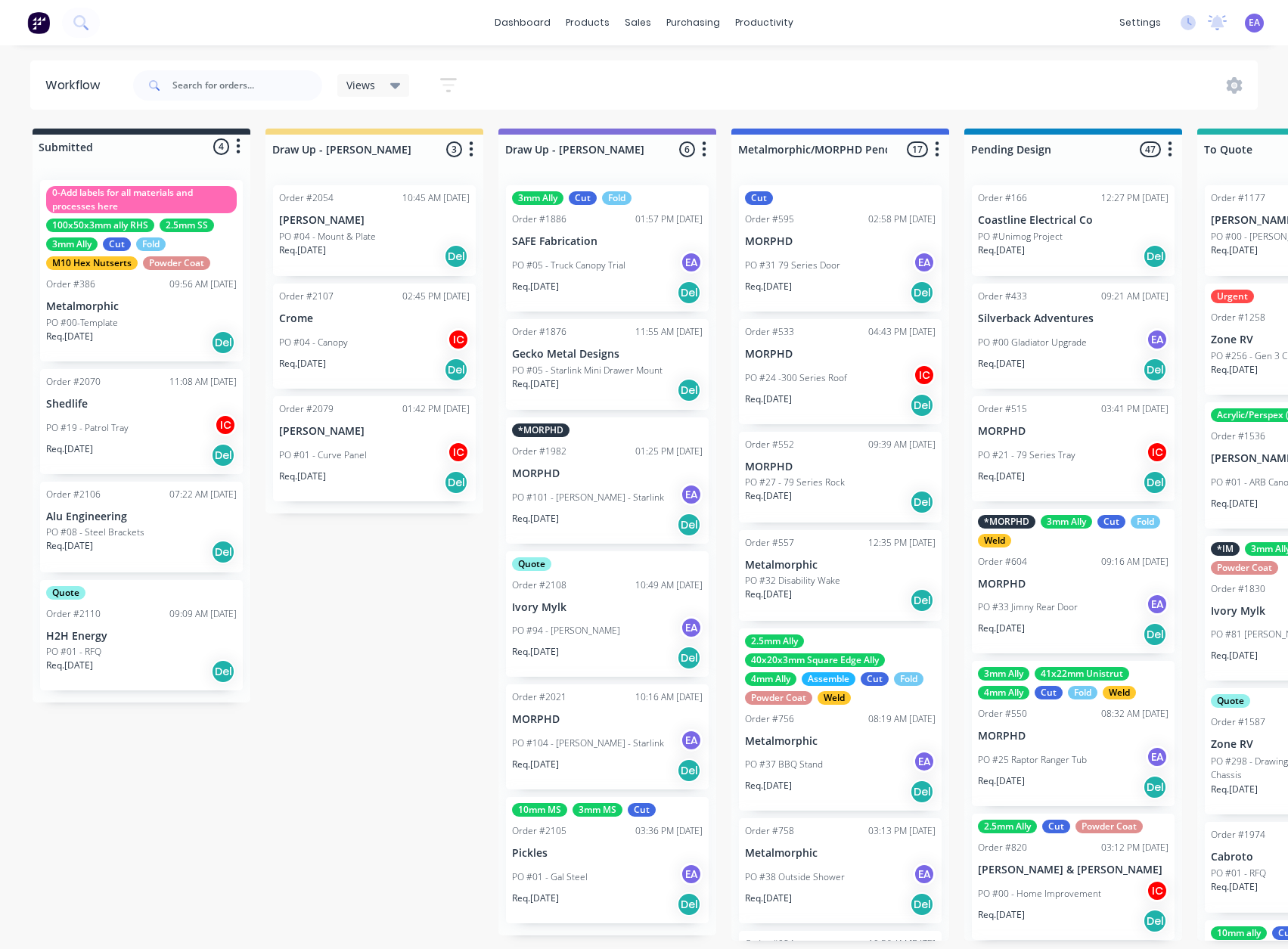
drag, startPoint x: 126, startPoint y: 754, endPoint x: 98, endPoint y: 765, distance: 30.1
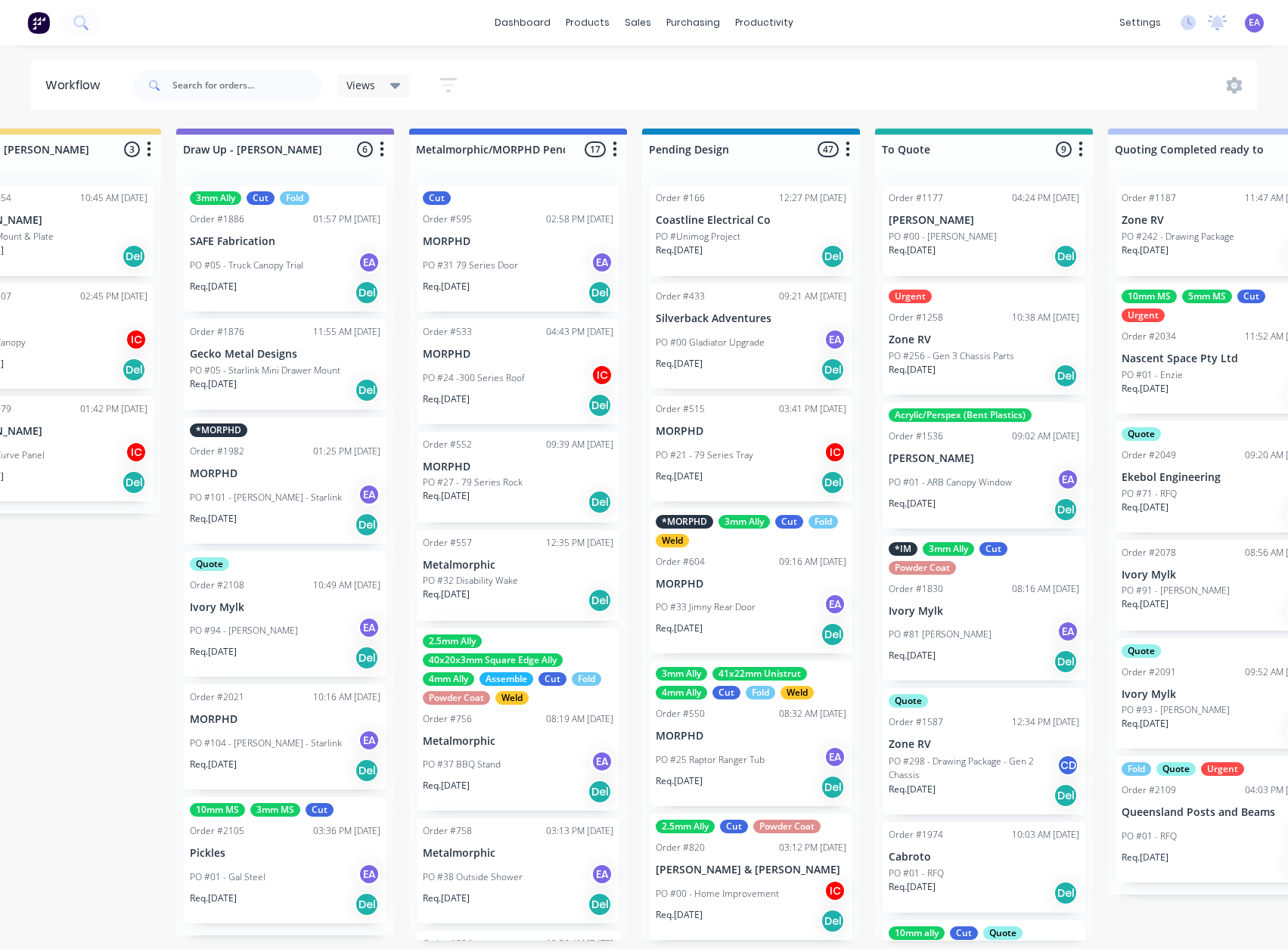
drag, startPoint x: 194, startPoint y: 810, endPoint x: 269, endPoint y: 809, distance: 75.0
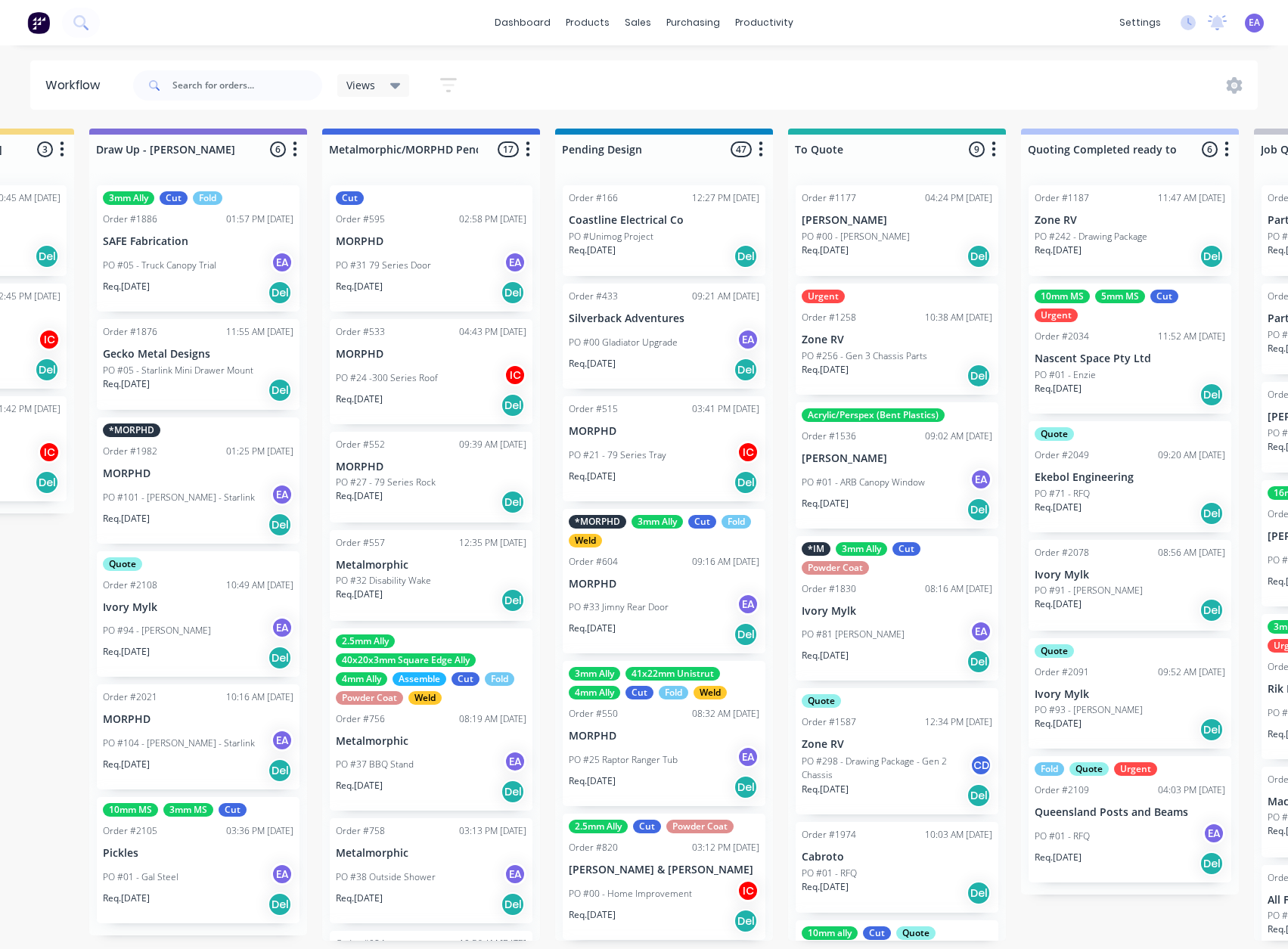
scroll to position [3, 409]
click at [175, 863] on div "PO #01 - Gal Steel EA" at bounding box center [198, 877] width 191 height 28
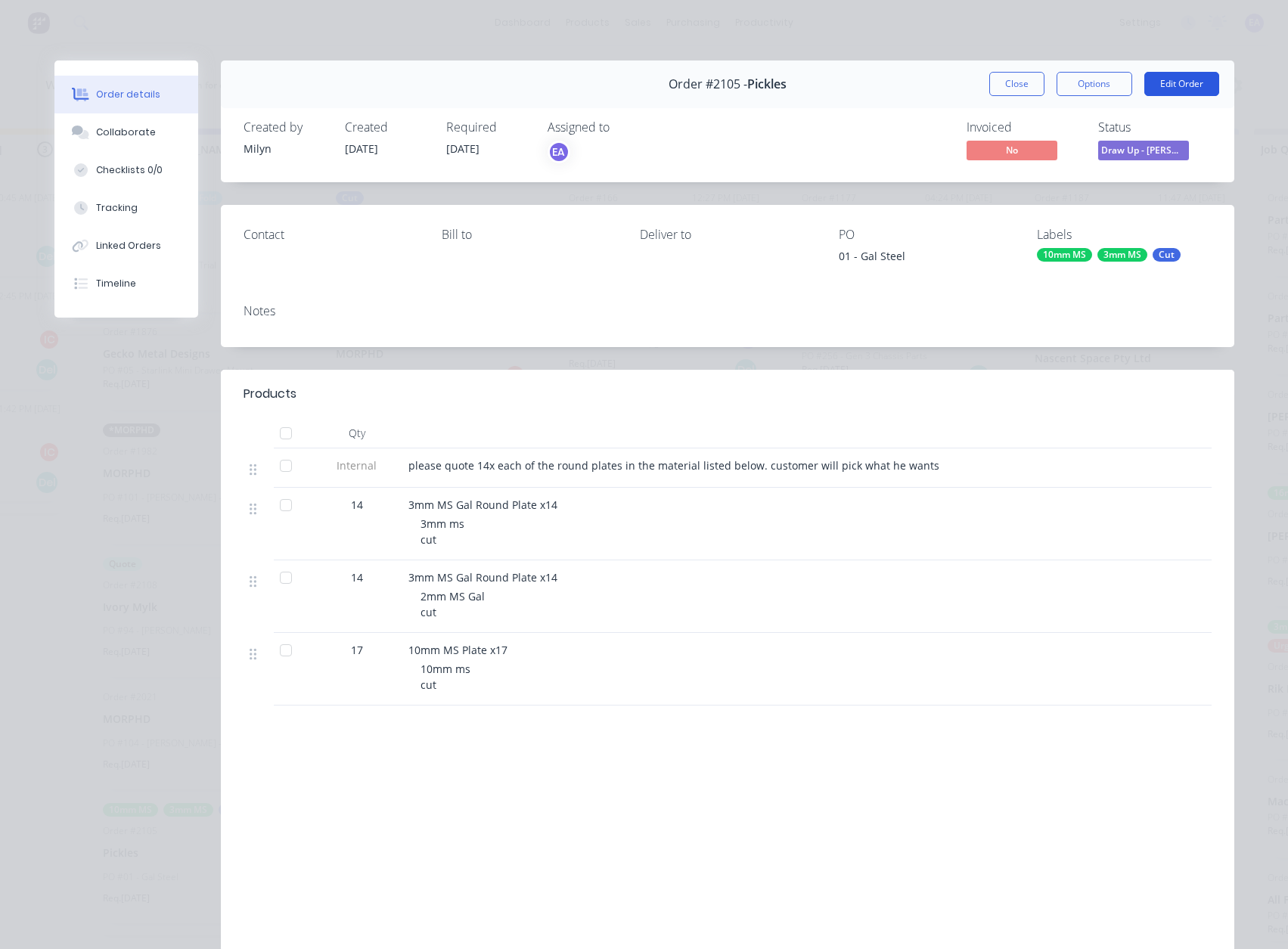
click at [1162, 86] on button "Edit Order" at bounding box center [1181, 83] width 75 height 24
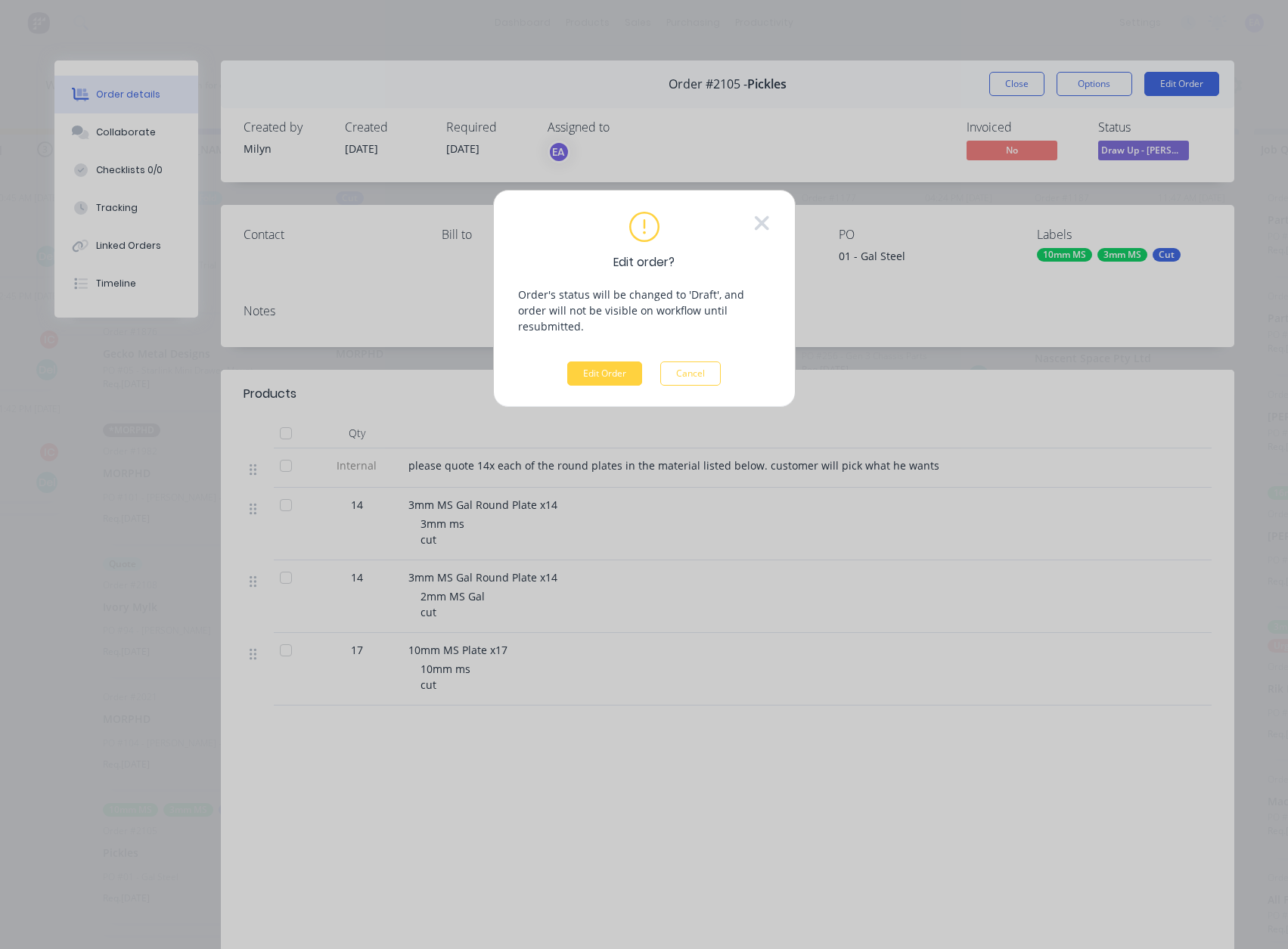
scroll to position [0, 409]
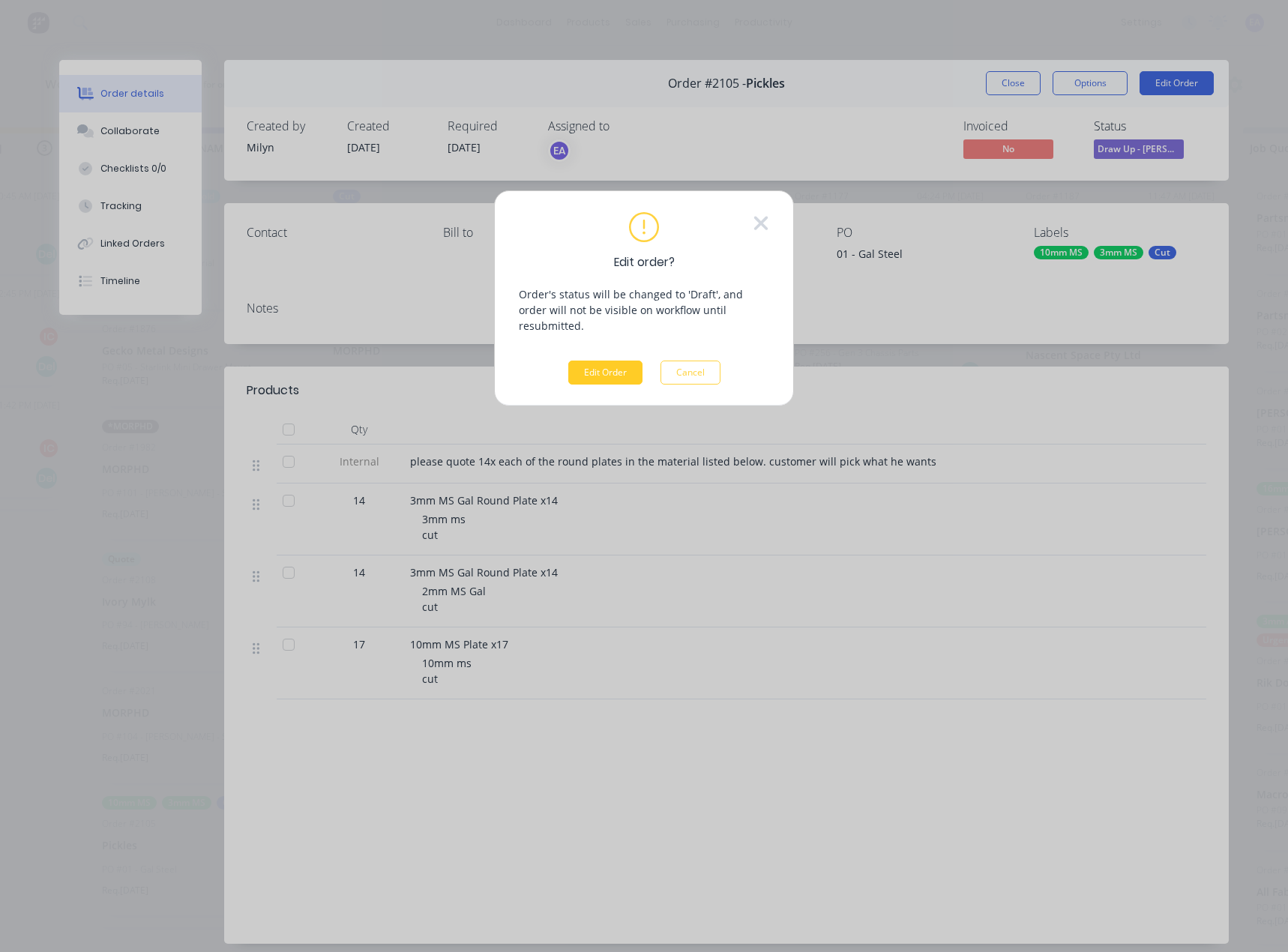
click at [594, 360] on button "Edit Order" at bounding box center [605, 372] width 74 height 24
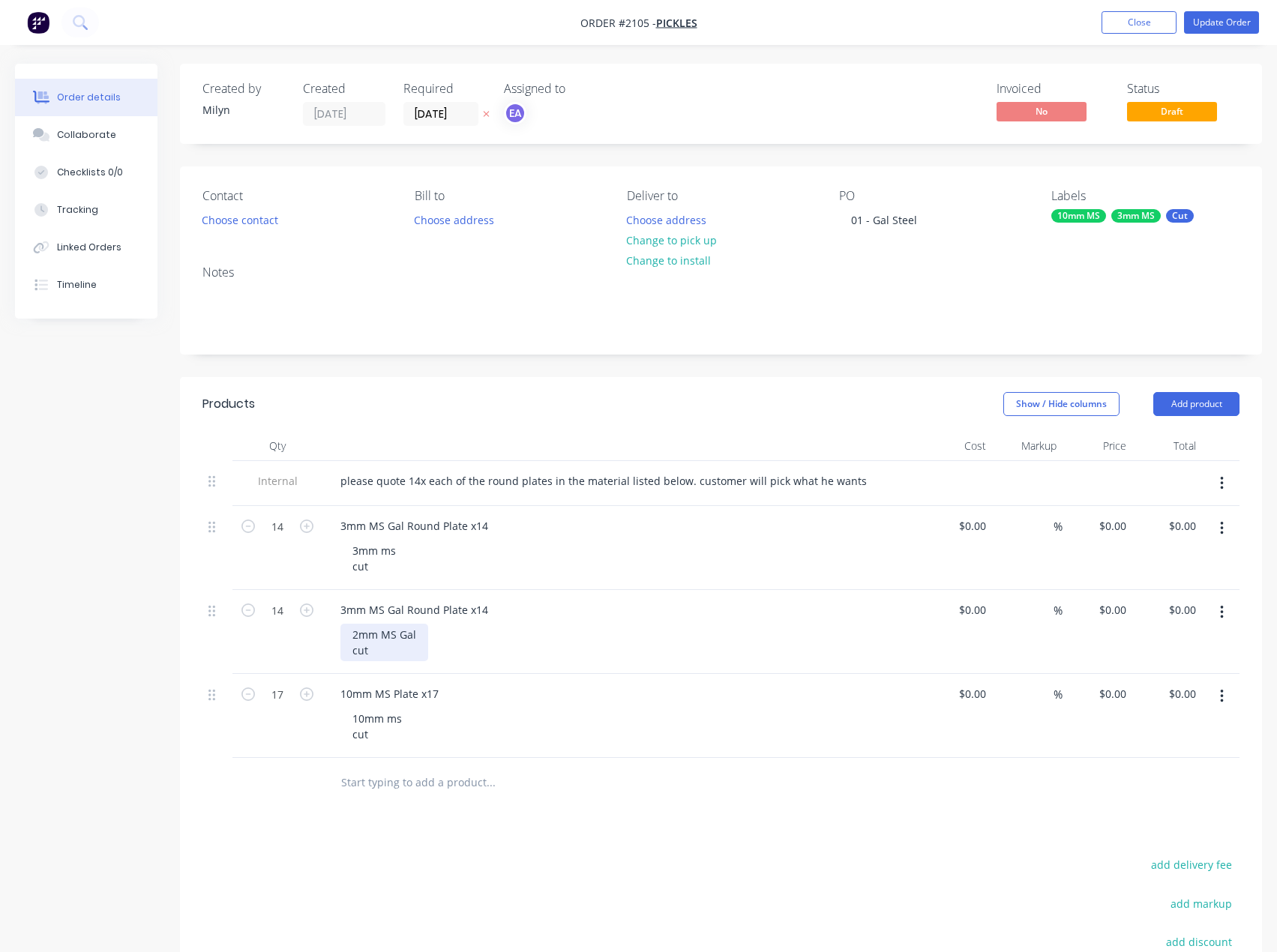
click at [358, 631] on div "2mm MS Gal cut" at bounding box center [384, 642] width 88 height 37
click at [1212, 21] on button "Update Order" at bounding box center [1221, 23] width 75 height 23
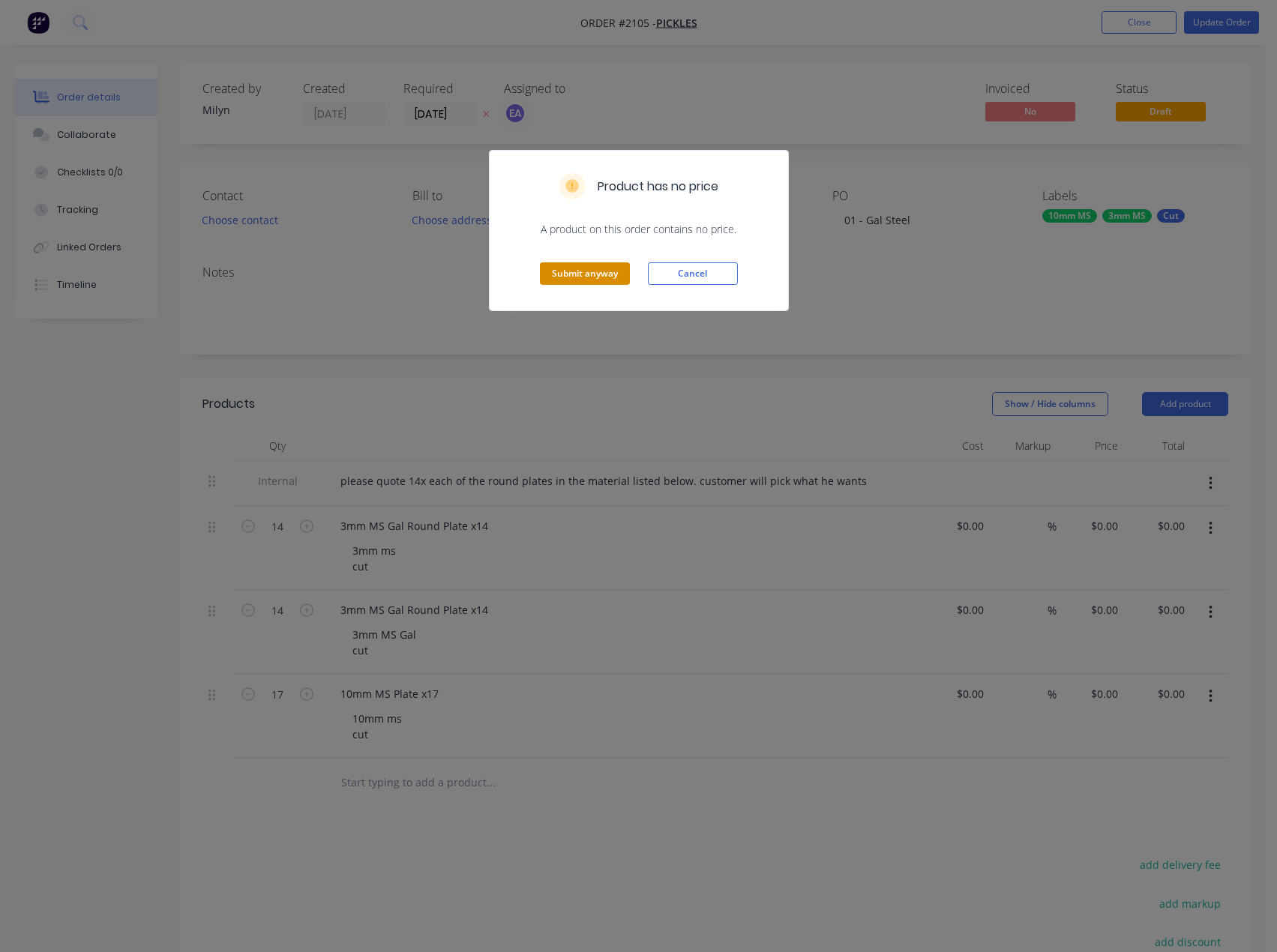
click at [597, 267] on button "Submit anyway" at bounding box center [584, 273] width 90 height 23
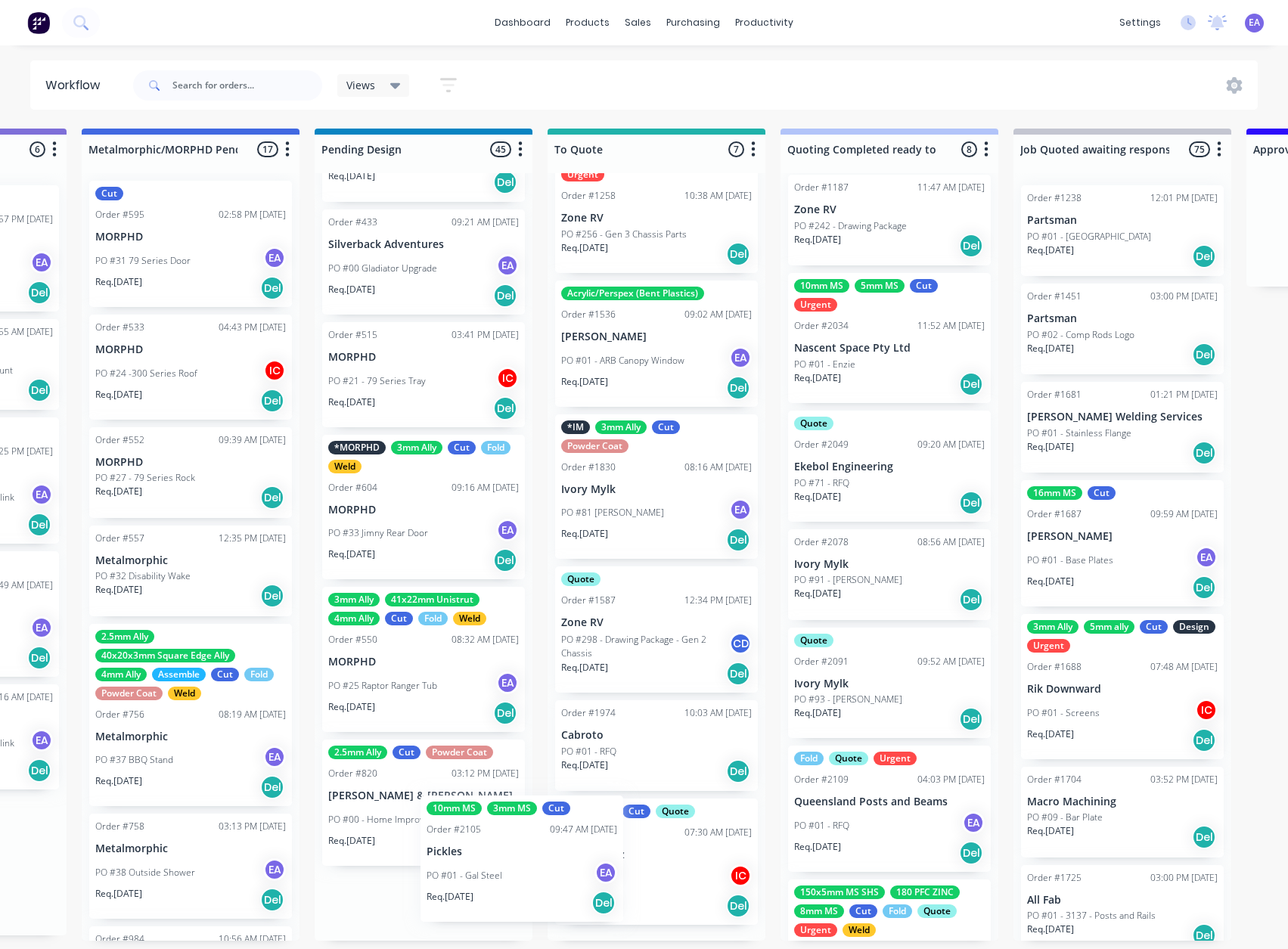
scroll to position [129, 0]
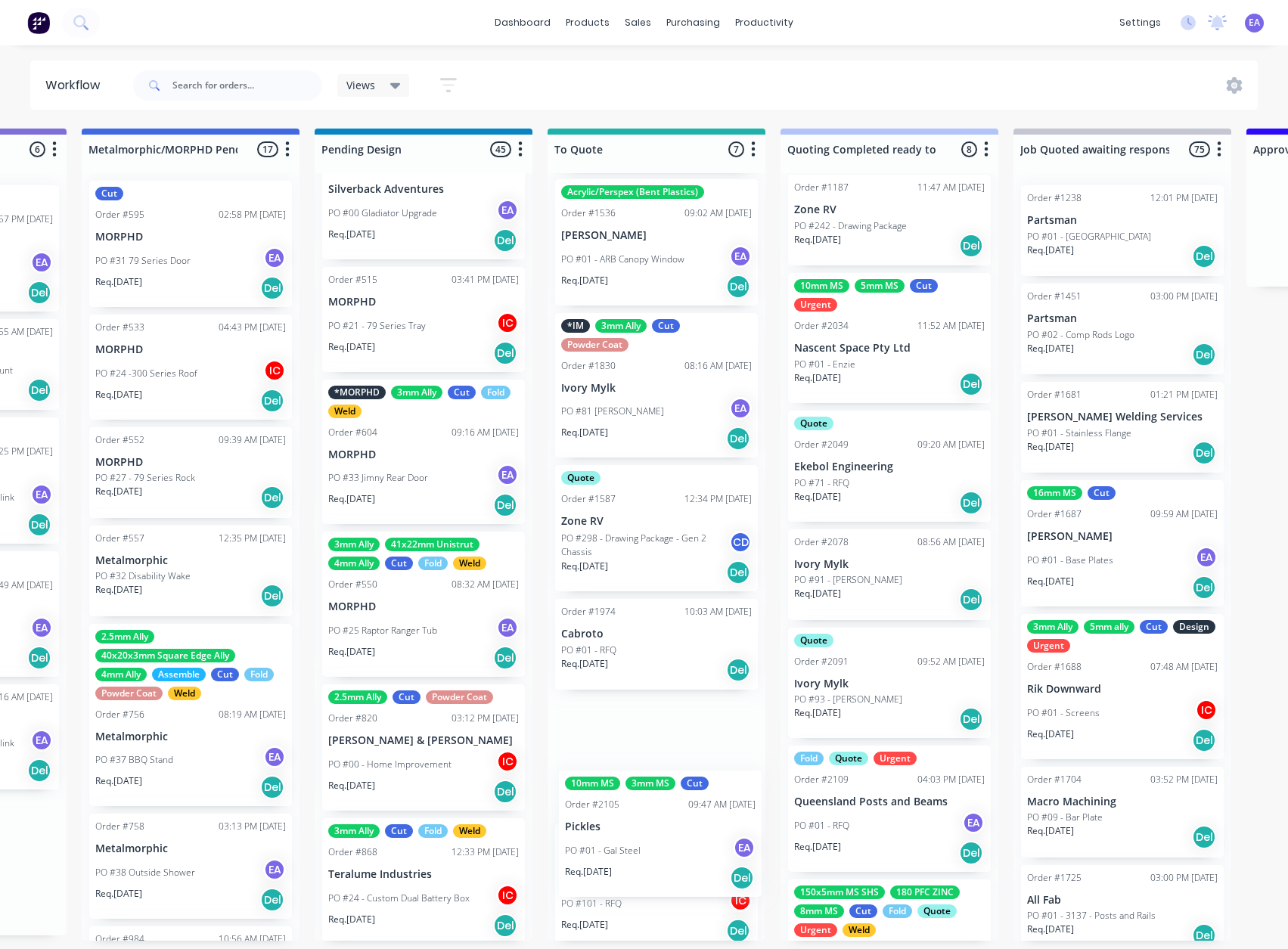
drag, startPoint x: 596, startPoint y: 857, endPoint x: 656, endPoint y: 831, distance: 65.4
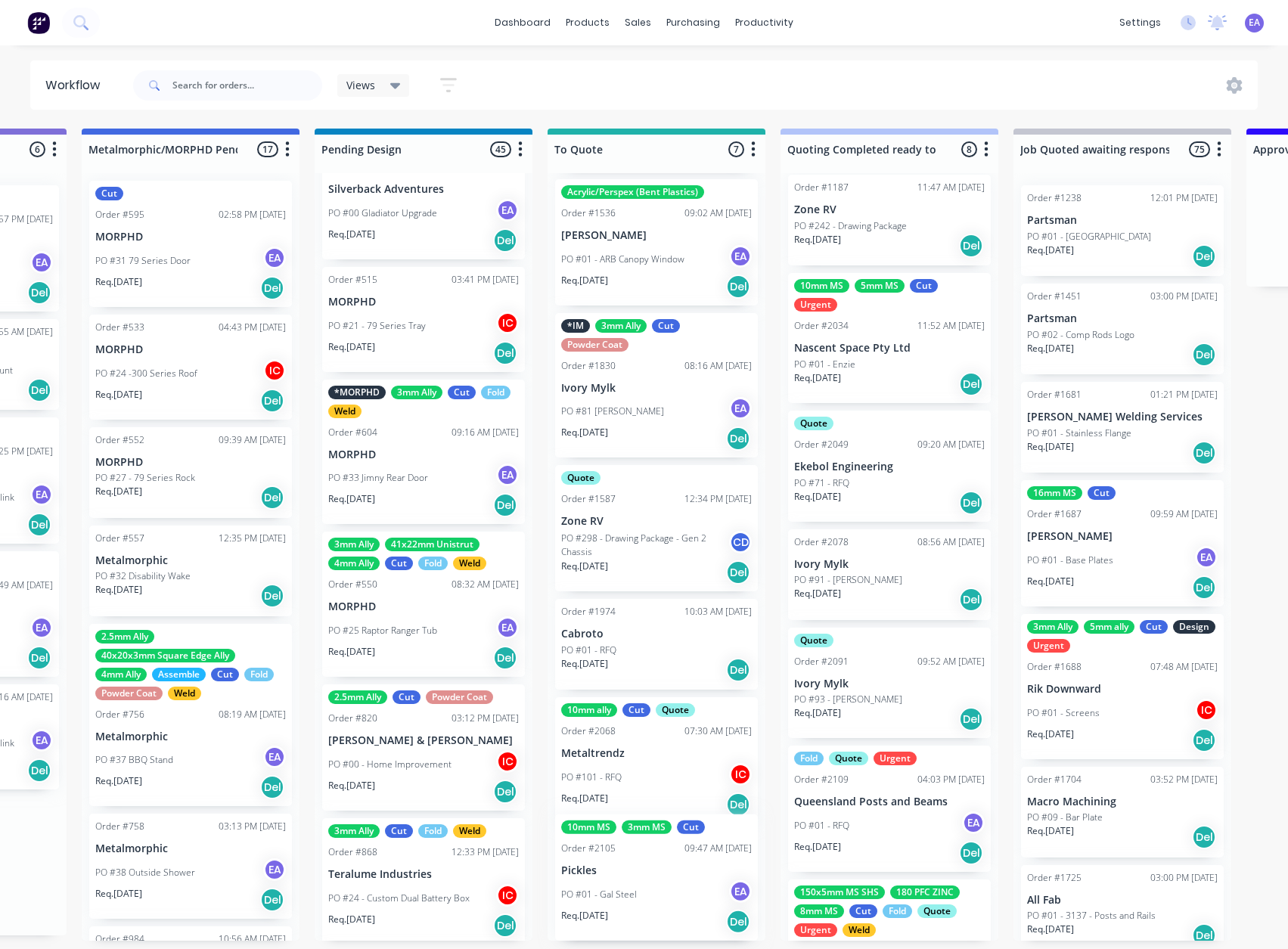
scroll to position [229, 0]
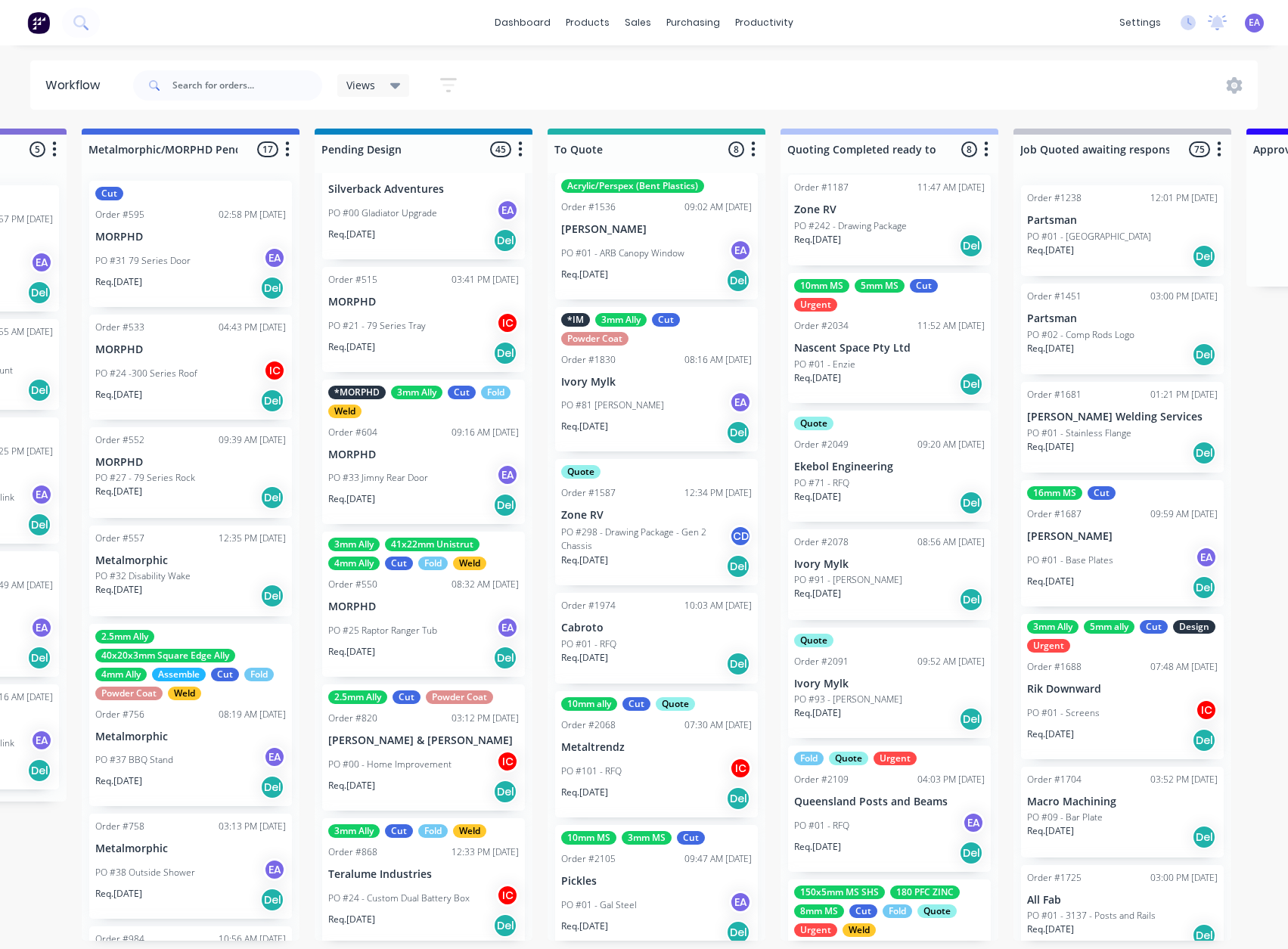
click at [617, 876] on p "Pickles" at bounding box center [656, 881] width 191 height 13
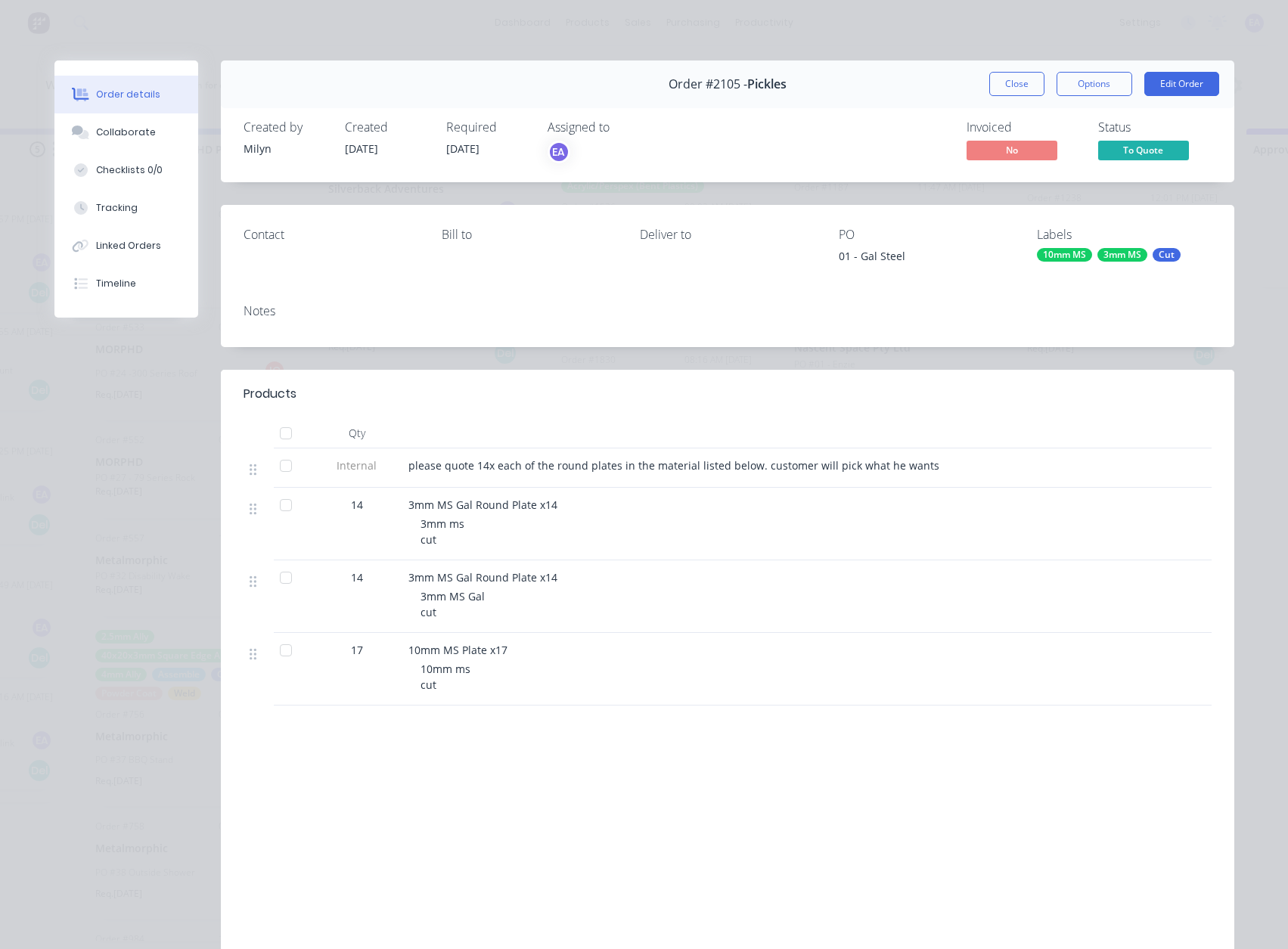
click at [1085, 257] on div "10mm MS" at bounding box center [1064, 255] width 55 height 14
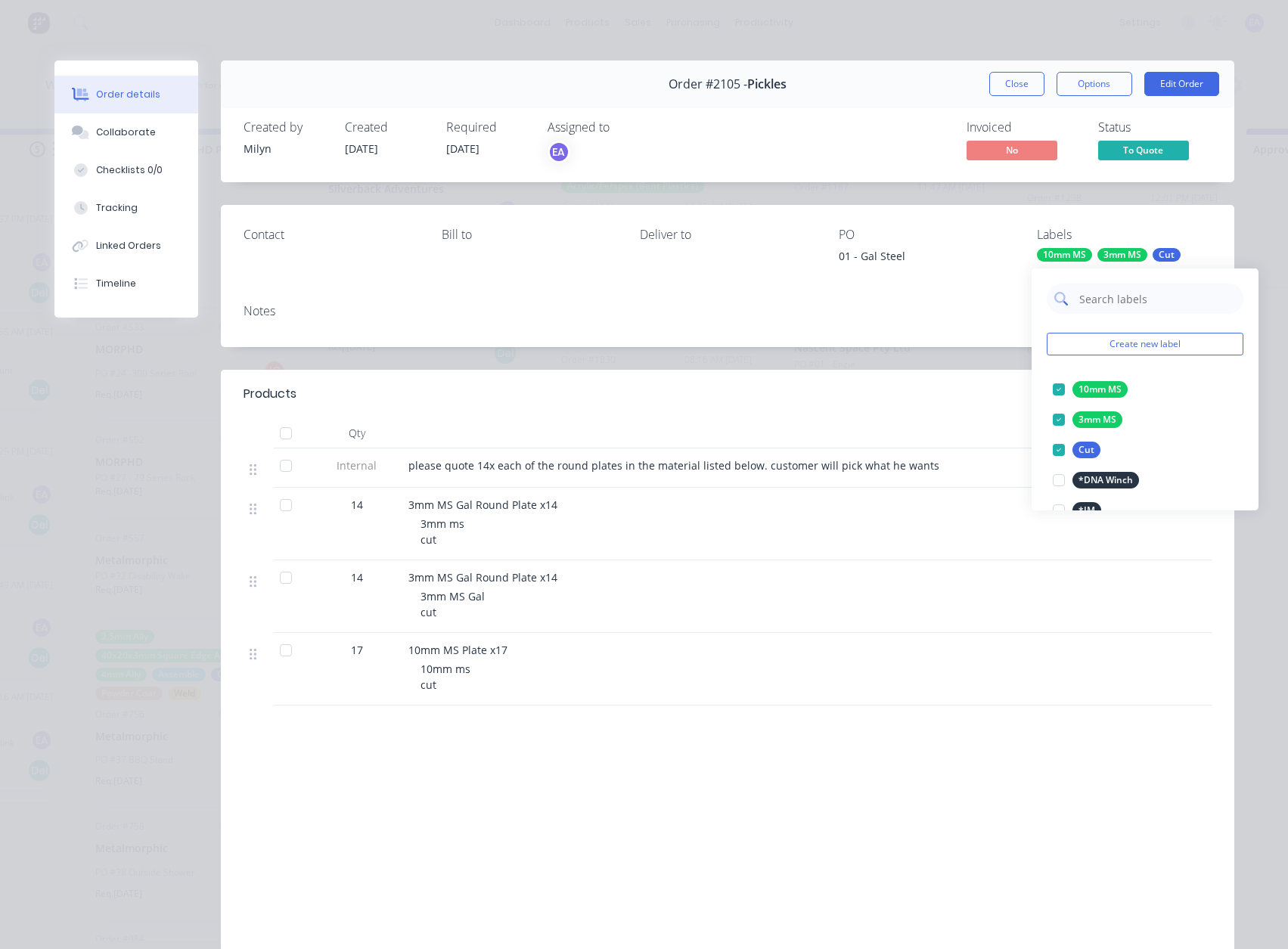
click at [1097, 289] on input "text" at bounding box center [1157, 298] width 158 height 30
type input "quo"
drag, startPoint x: 1059, startPoint y: 389, endPoint x: 1028, endPoint y: 402, distance: 33.6
click at [1059, 389] on div at bounding box center [1058, 389] width 30 height 30
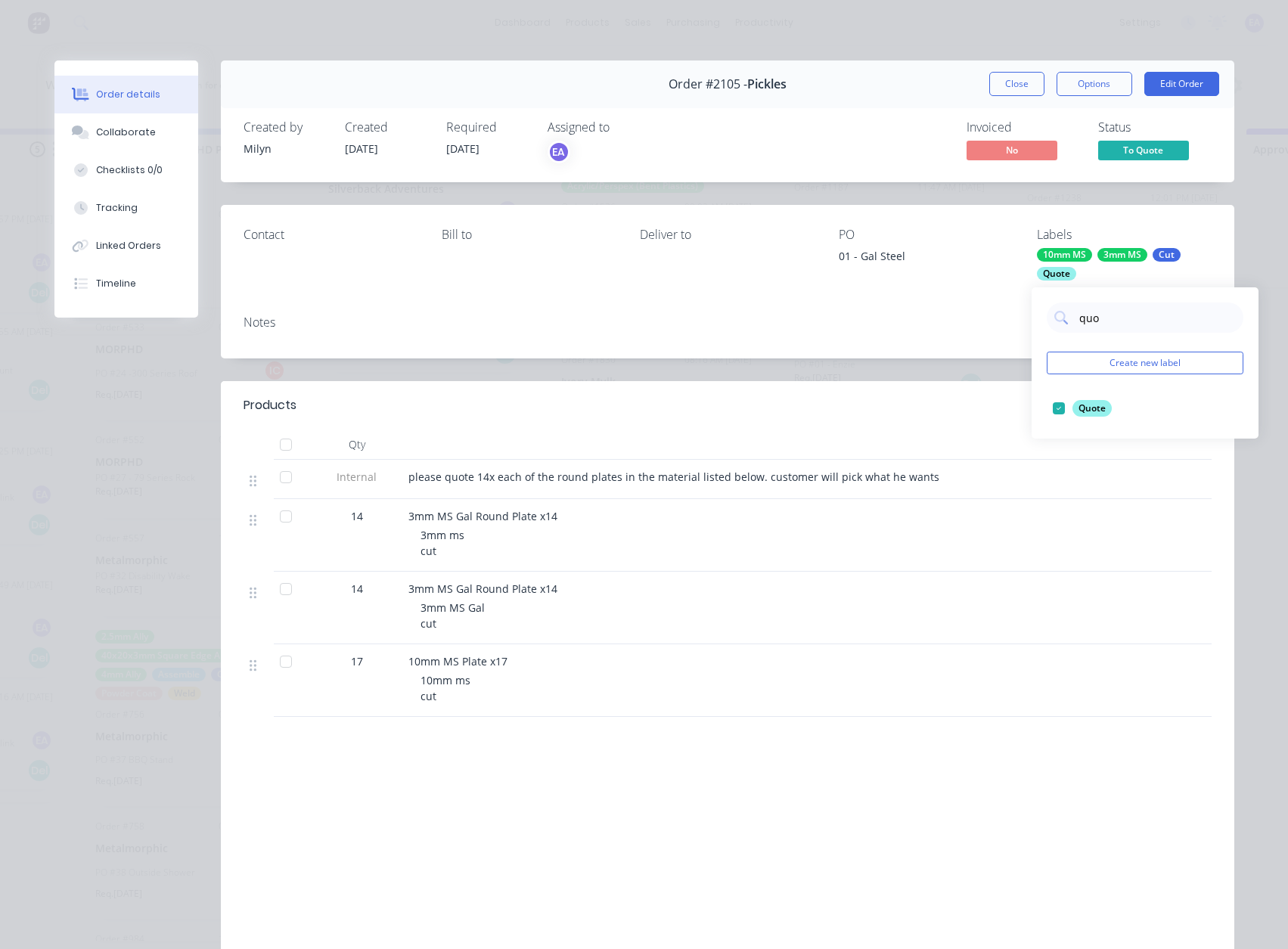
click at [768, 449] on div at bounding box center [704, 444] width 605 height 30
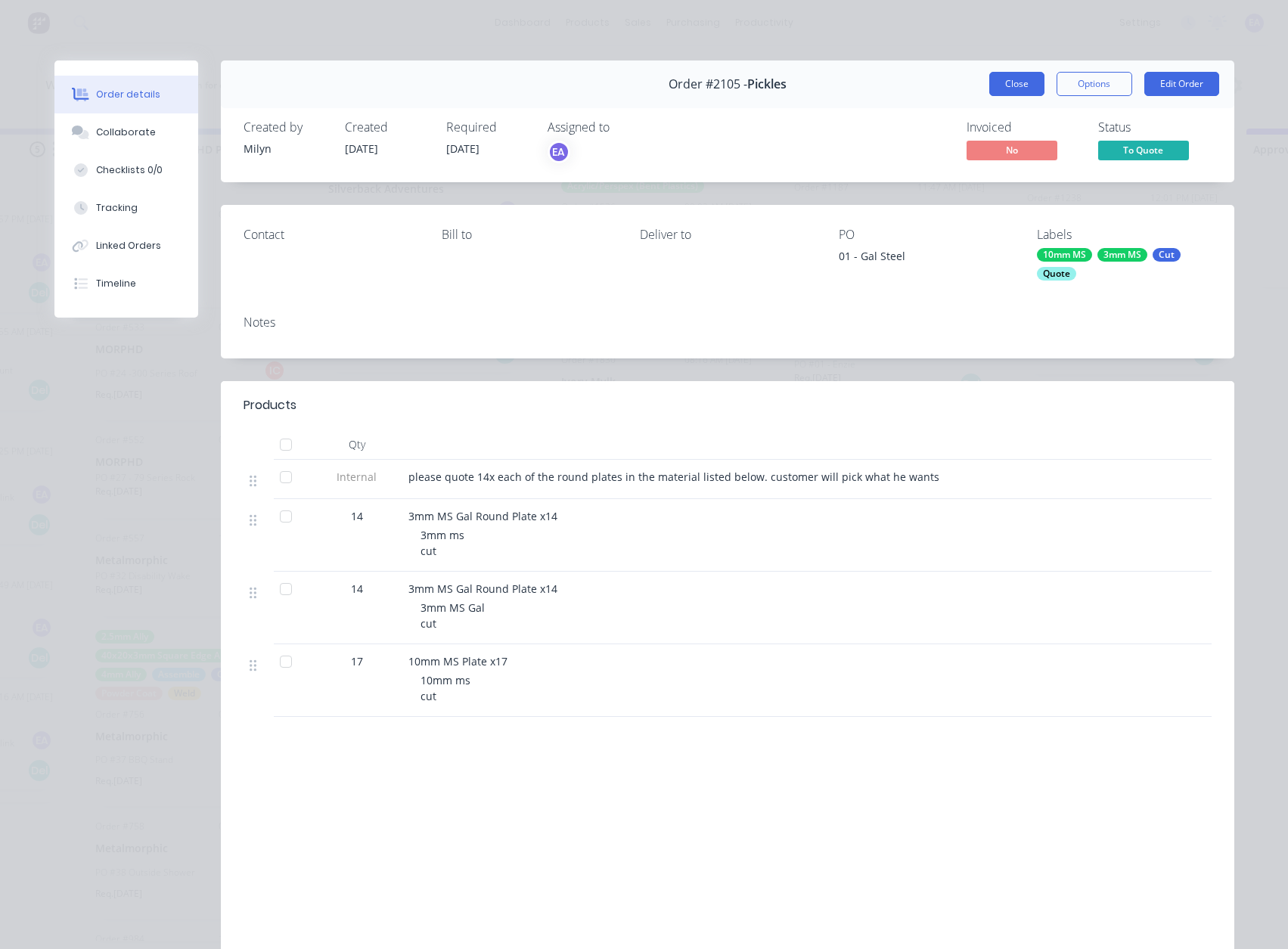
click at [1001, 85] on button "Close" at bounding box center [1017, 83] width 55 height 24
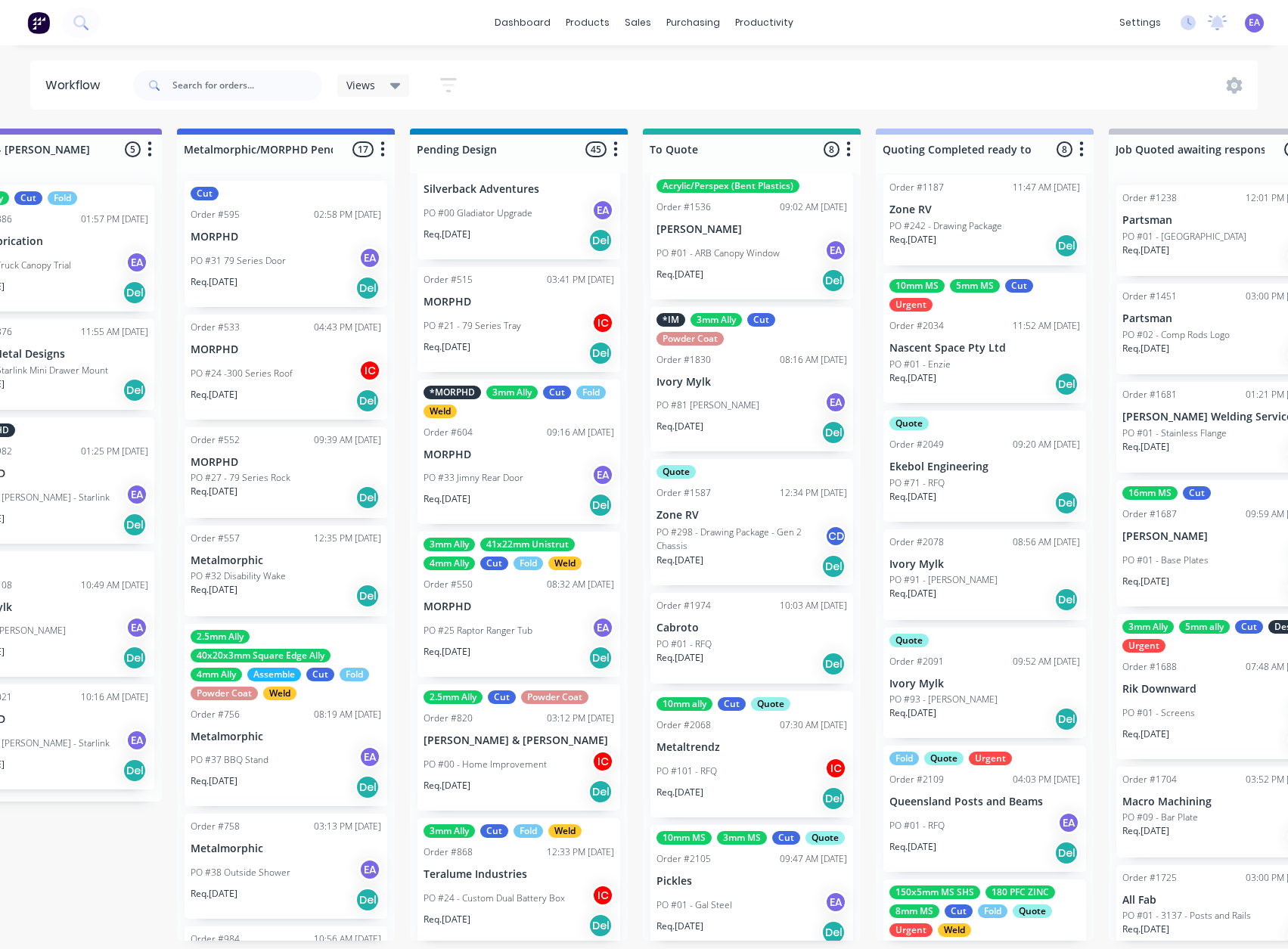
scroll to position [3, 0]
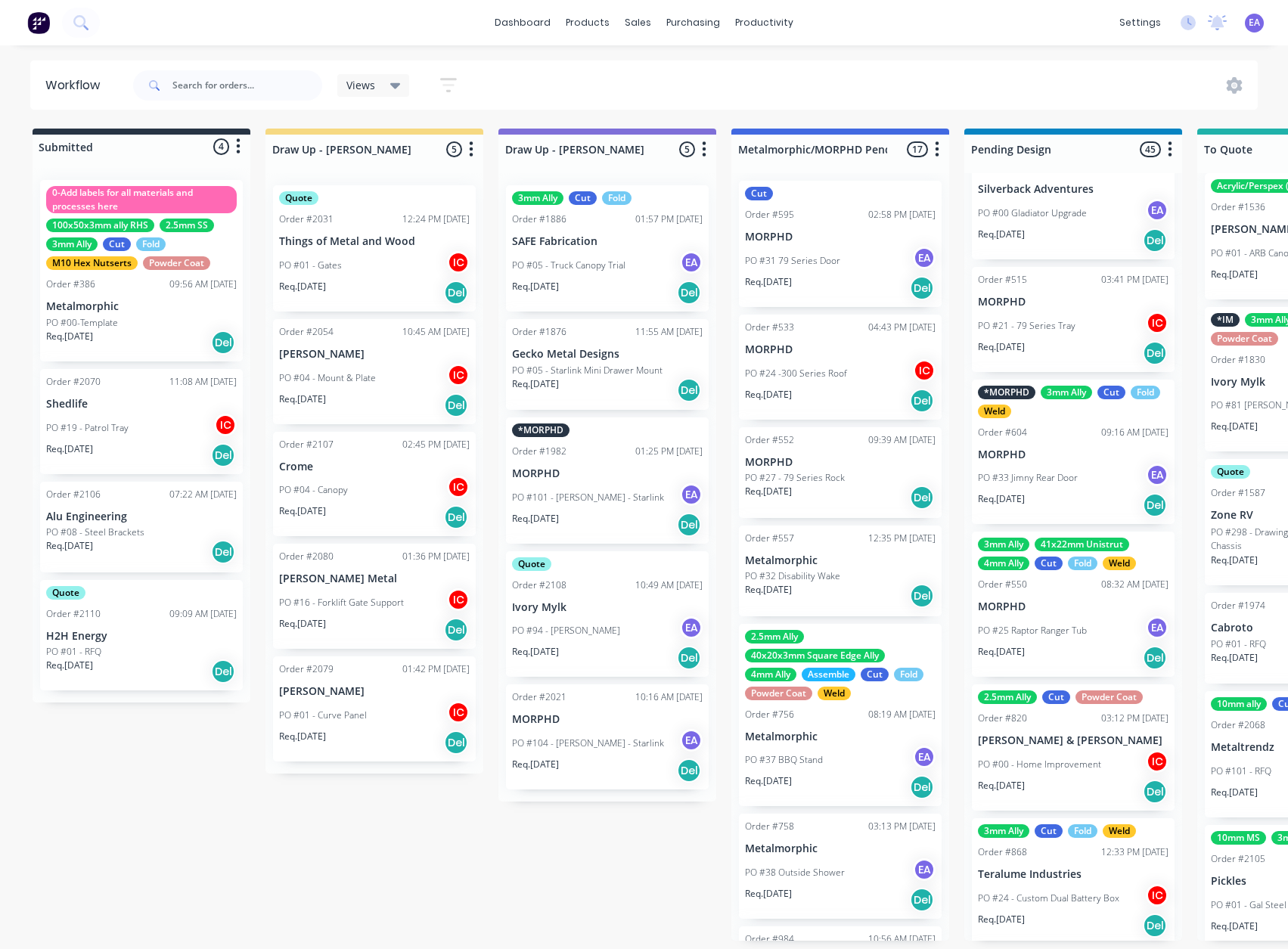
drag, startPoint x: 569, startPoint y: 880, endPoint x: 286, endPoint y: 889, distance: 283.1
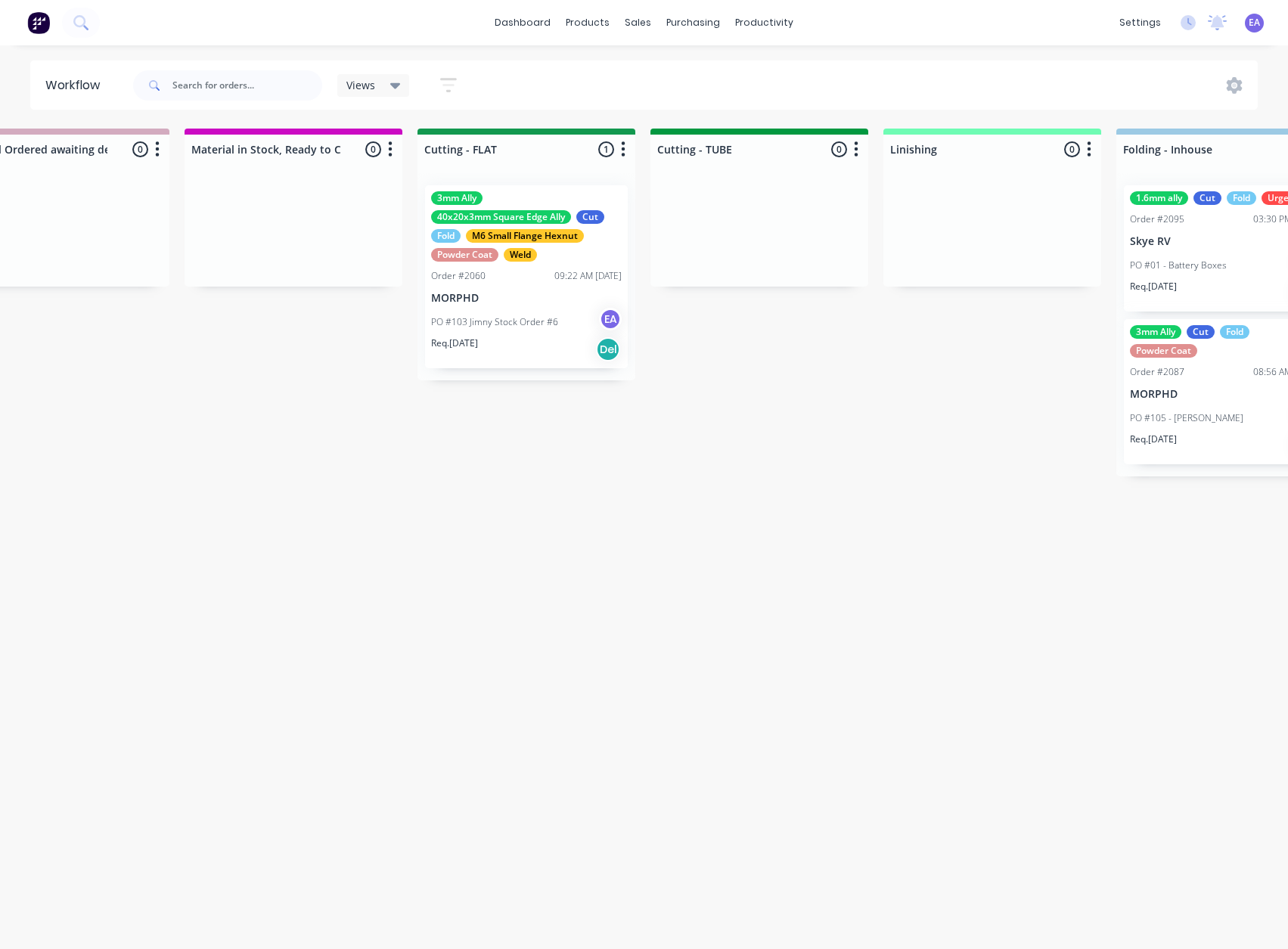
drag, startPoint x: 538, startPoint y: 781, endPoint x: 619, endPoint y: 778, distance: 81.1
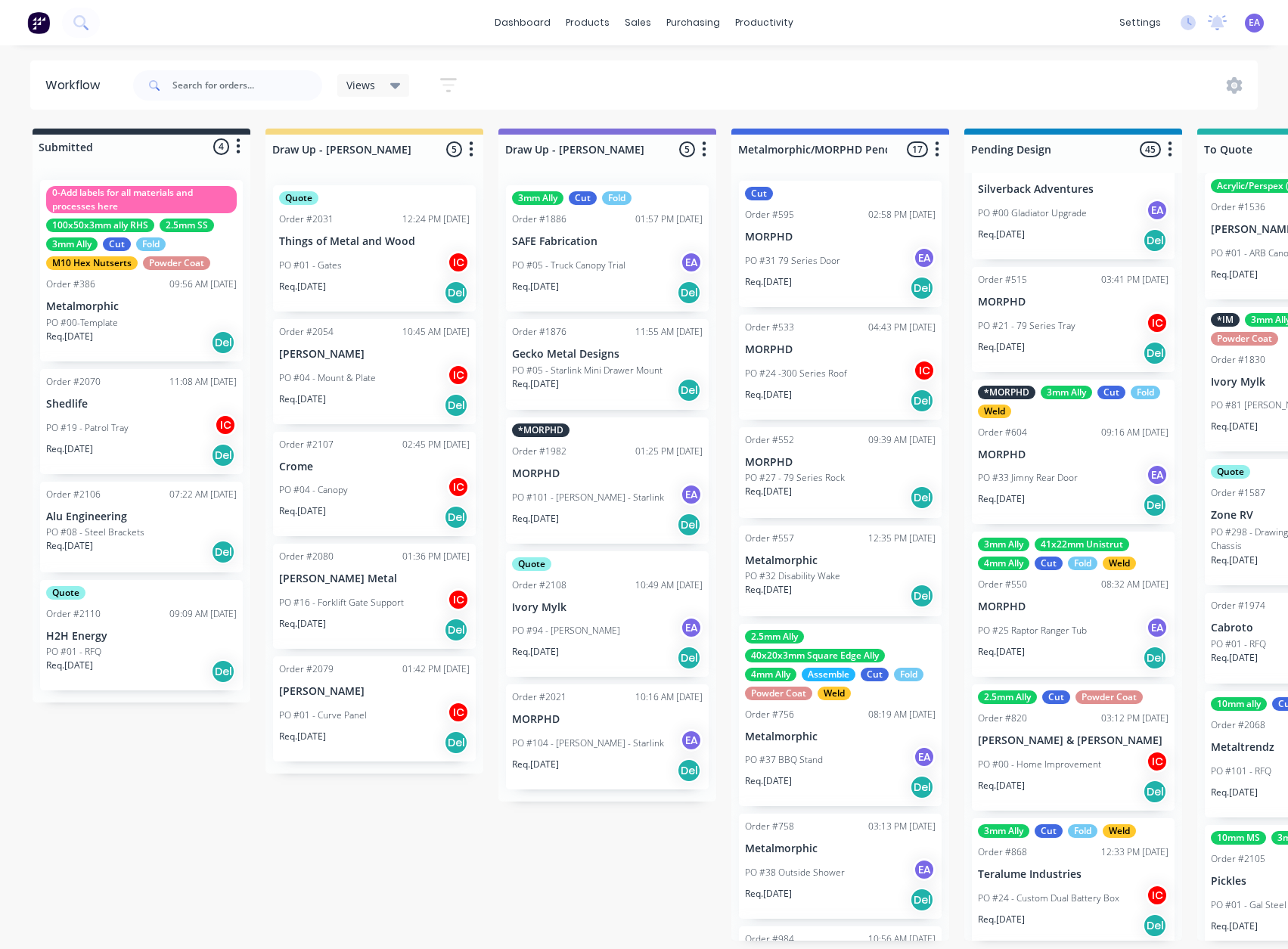
drag, startPoint x: 595, startPoint y: 643, endPoint x: -222, endPoint y: 858, distance: 844.8
click at [614, 458] on div "*MORPHD Order #1982 01:25 PM 28/07/25 MORPHD PO #101 - Mitchel Courte - Starlin…" at bounding box center [607, 480] width 203 height 126
